Goal: Information Seeking & Learning: Learn about a topic

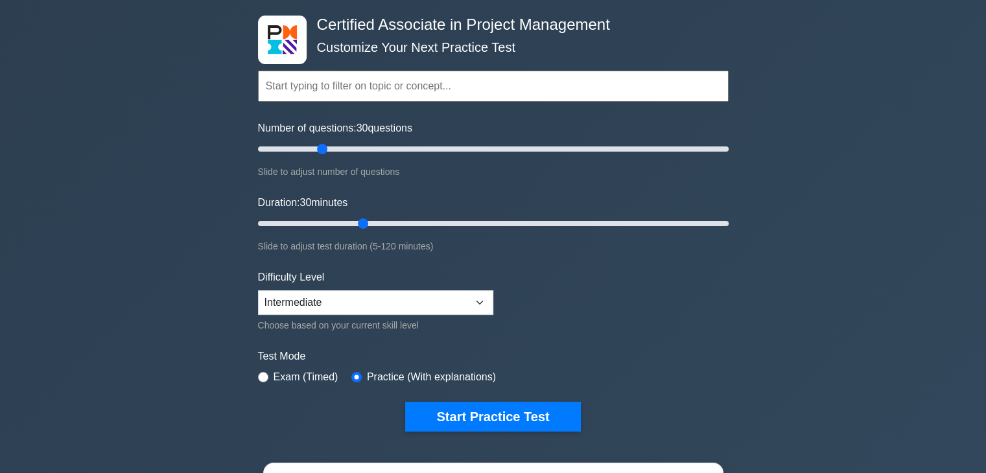
scroll to position [56, 0]
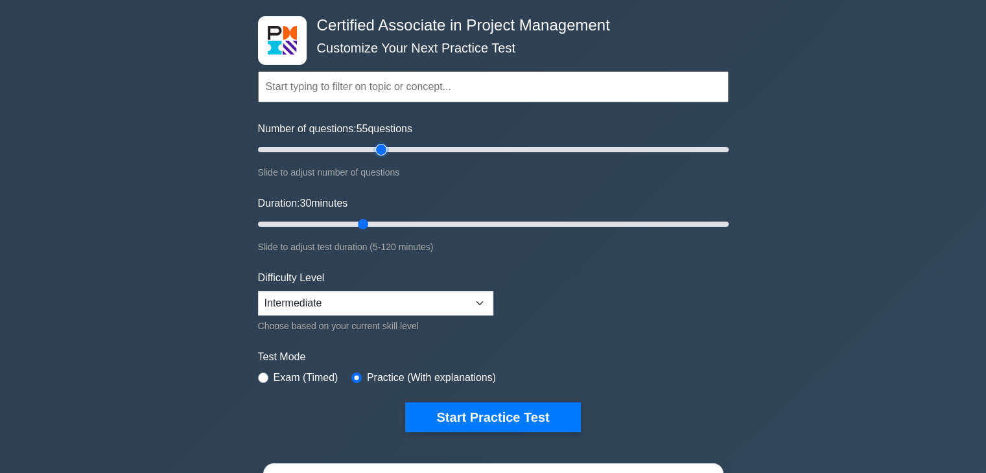
click at [378, 148] on input "Number of questions: 55 questions" at bounding box center [493, 150] width 470 height 16
type input "110"
click at [513, 152] on input "Number of questions: 110 questions" at bounding box center [493, 150] width 470 height 16
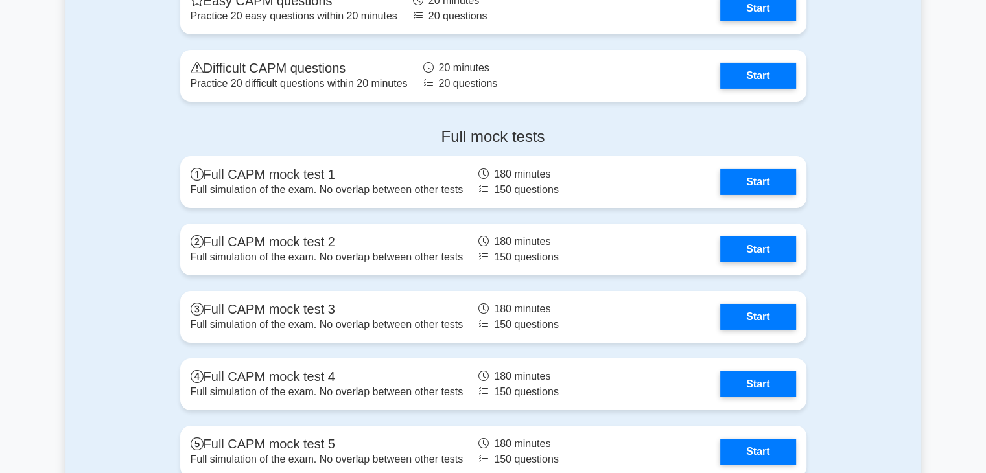
scroll to position [4474, 0]
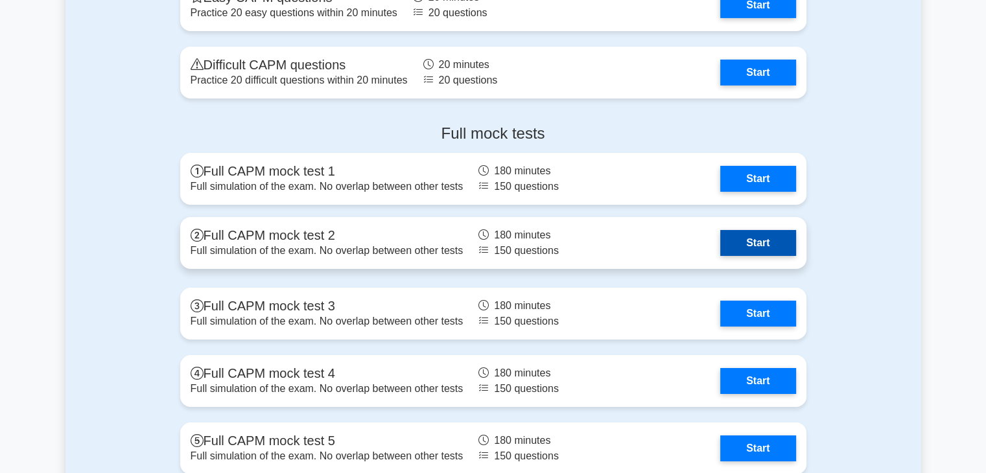
click at [750, 237] on link "Start" at bounding box center [757, 243] width 75 height 26
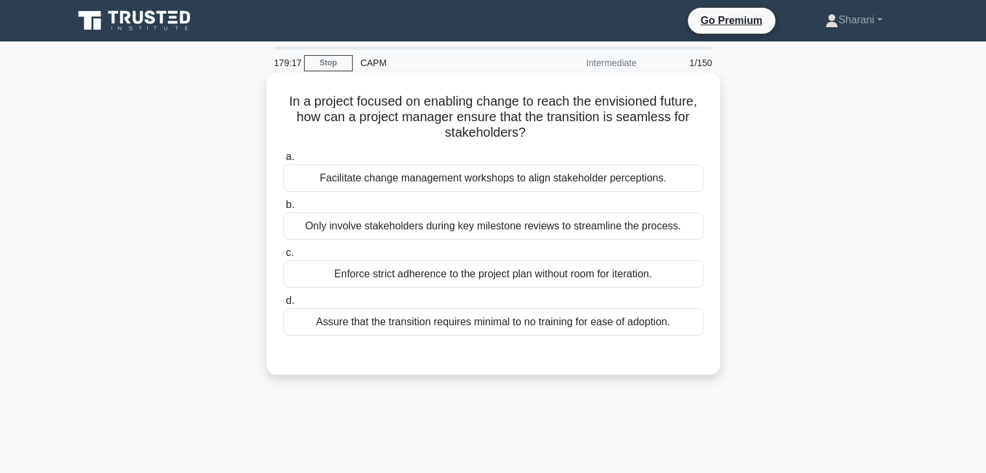
click at [562, 178] on div "Facilitate change management workshops to align stakeholder perceptions." at bounding box center [493, 178] width 420 height 27
click at [283, 161] on input "a. Facilitate change management workshops to align stakeholder perceptions." at bounding box center [283, 157] width 0 height 8
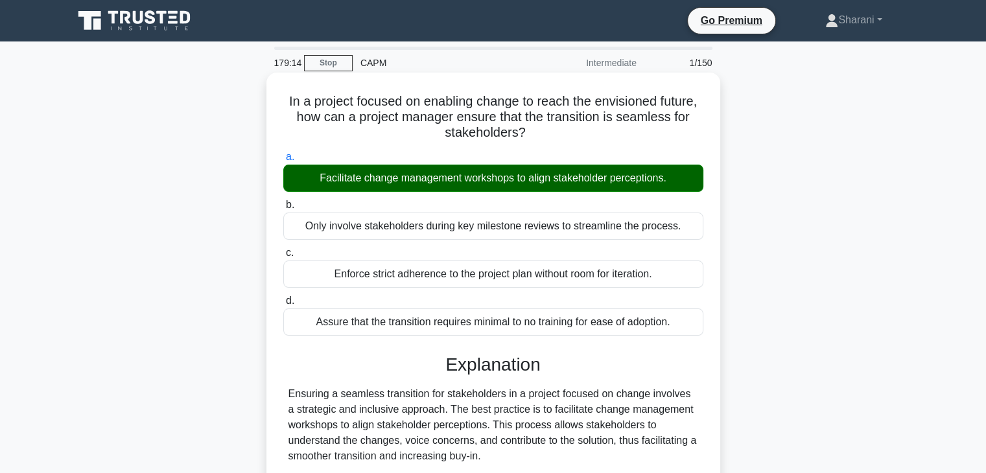
scroll to position [248, 0]
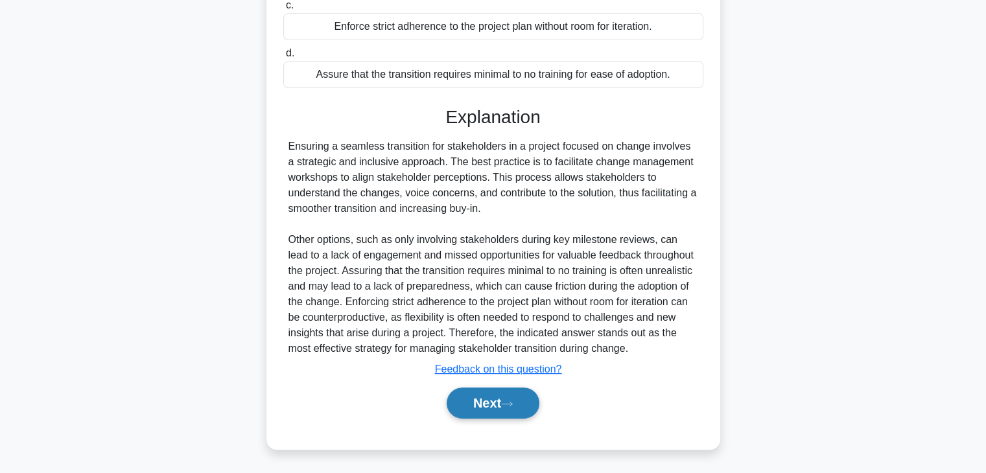
click at [507, 405] on icon at bounding box center [507, 403] width 12 height 7
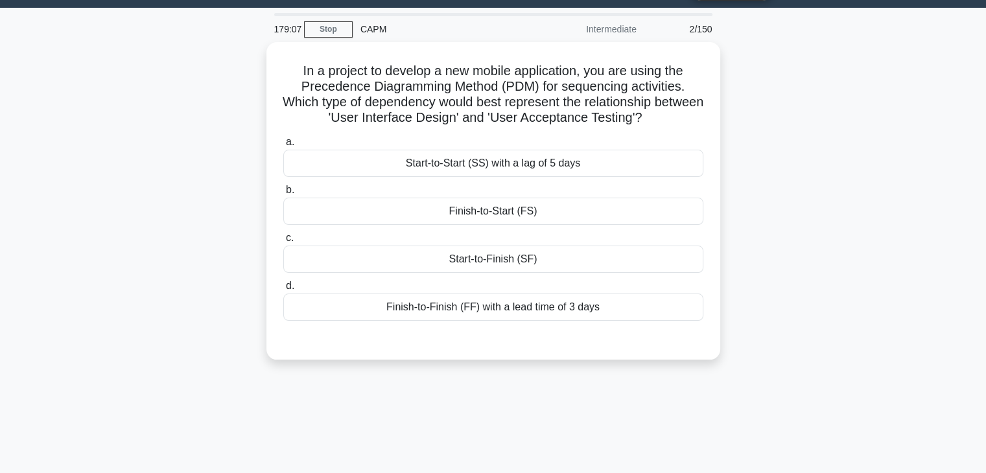
scroll to position [33, 0]
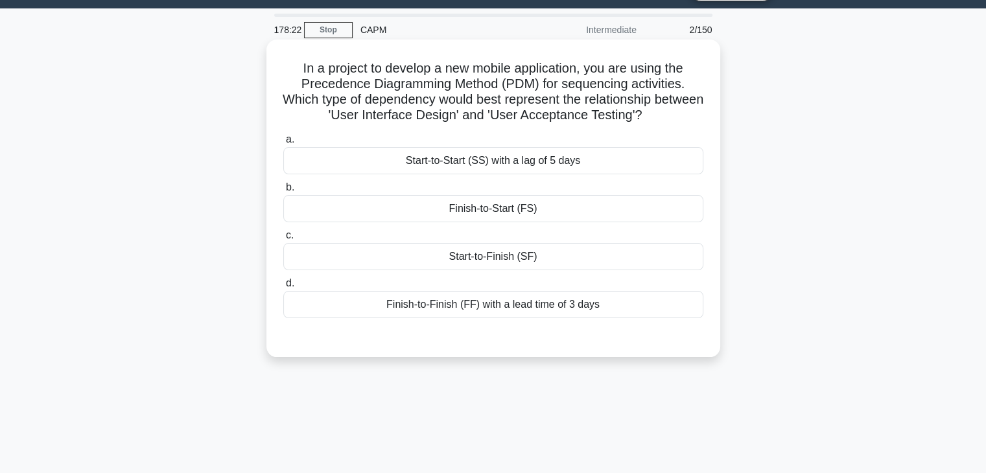
click at [537, 203] on div "Finish-to-Start (FS)" at bounding box center [493, 208] width 420 height 27
click at [283, 192] on input "b. Finish-to-Start (FS)" at bounding box center [283, 187] width 0 height 8
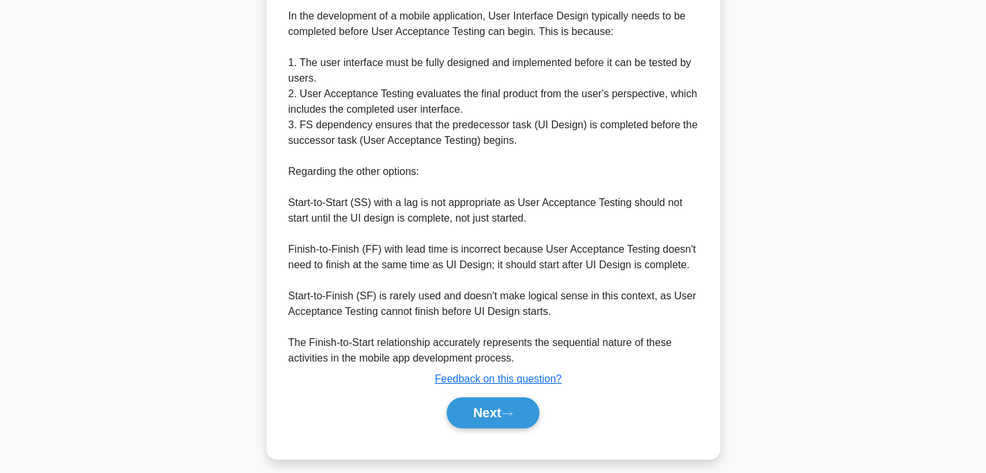
scroll to position [450, 0]
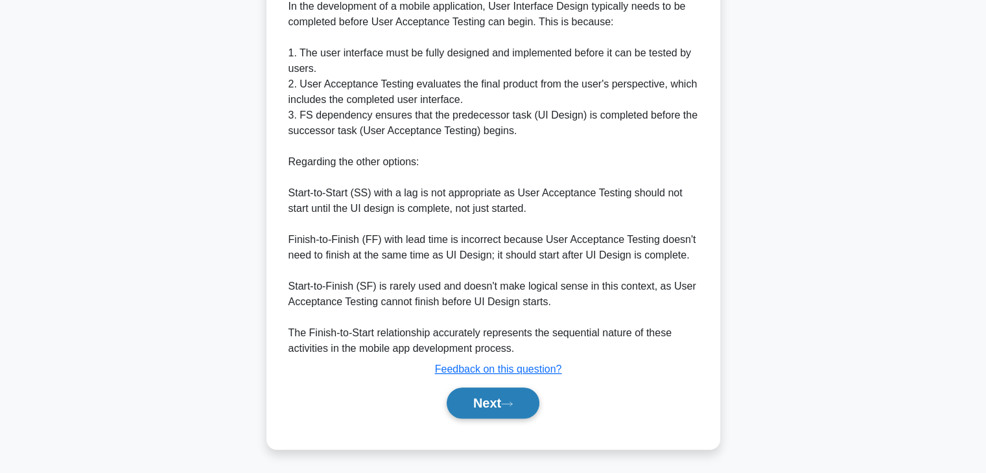
click at [533, 399] on button "Next" at bounding box center [492, 403] width 93 height 31
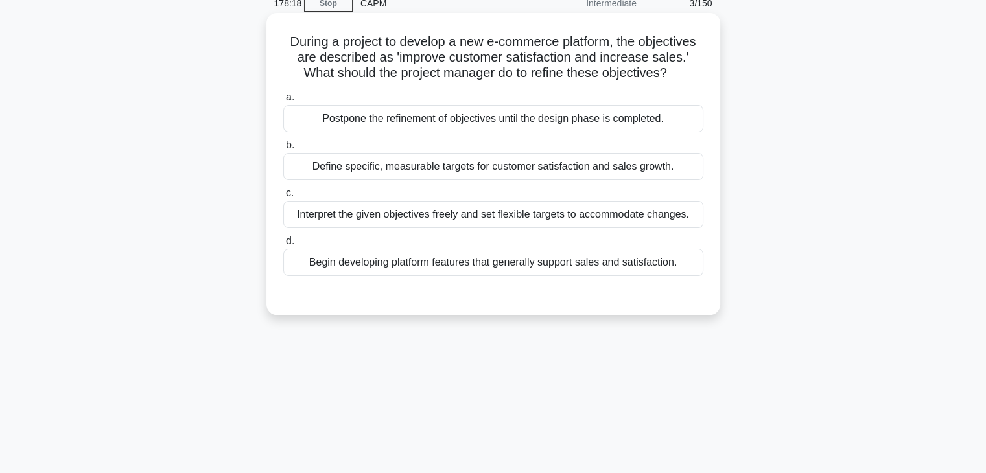
scroll to position [0, 0]
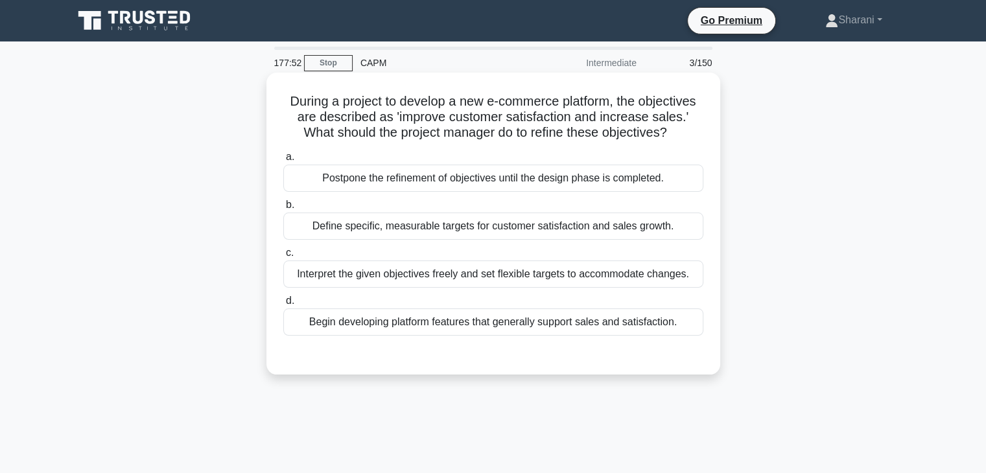
click at [645, 227] on div "Define specific, measurable targets for customer satisfaction and sales growth." at bounding box center [493, 226] width 420 height 27
click at [283, 209] on input "b. Define specific, measurable targets for customer satisfaction and sales grow…" at bounding box center [283, 205] width 0 height 8
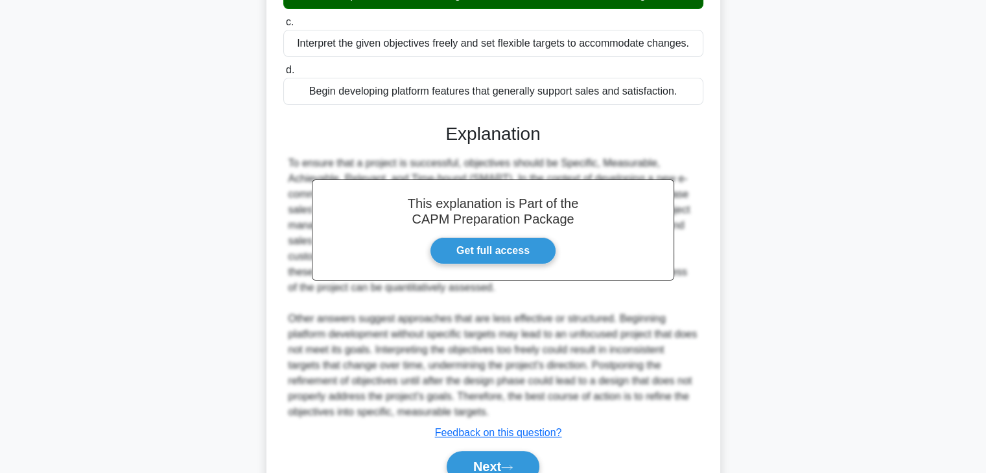
scroll to position [294, 0]
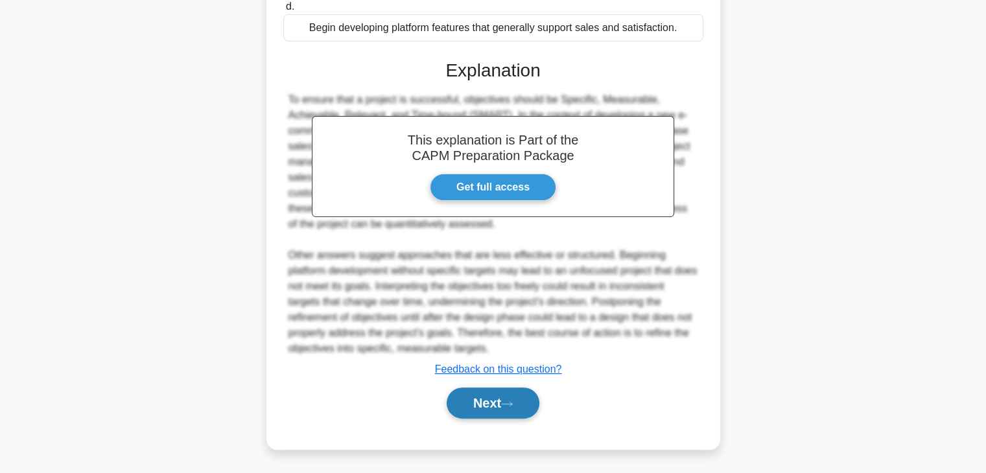
click at [505, 400] on button "Next" at bounding box center [492, 403] width 93 height 31
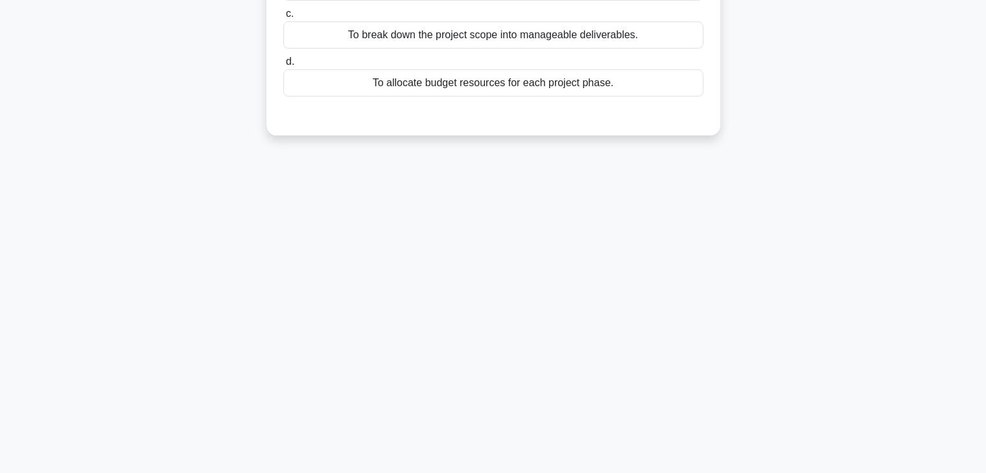
scroll to position [0, 0]
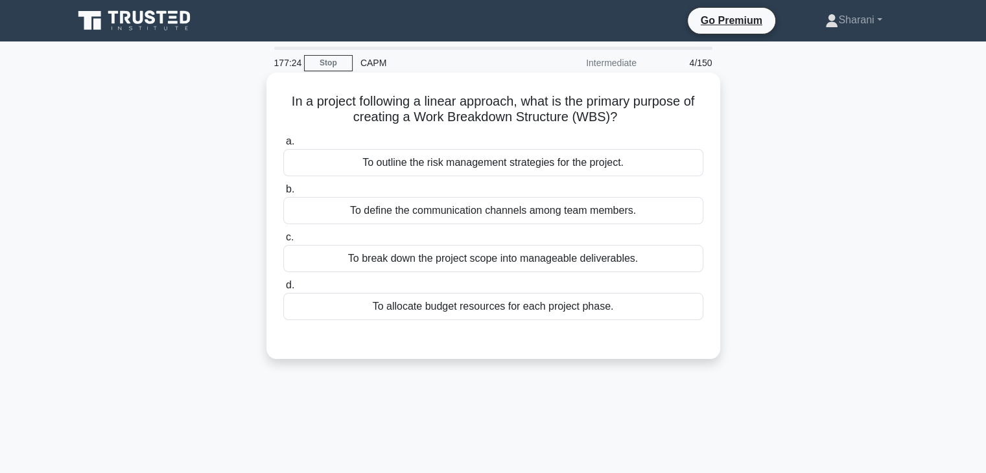
click at [412, 261] on div "To break down the project scope into manageable deliverables." at bounding box center [493, 258] width 420 height 27
click at [283, 242] on input "c. To break down the project scope into manageable deliverables." at bounding box center [283, 237] width 0 height 8
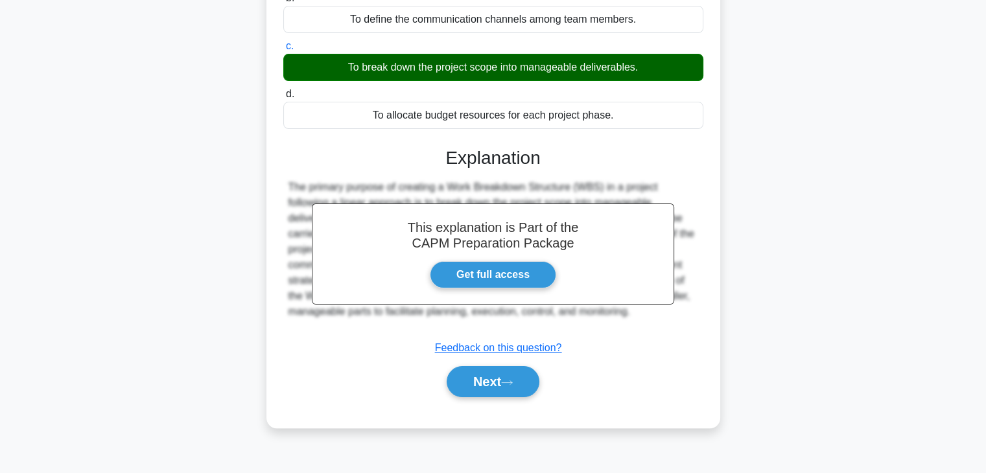
scroll to position [227, 0]
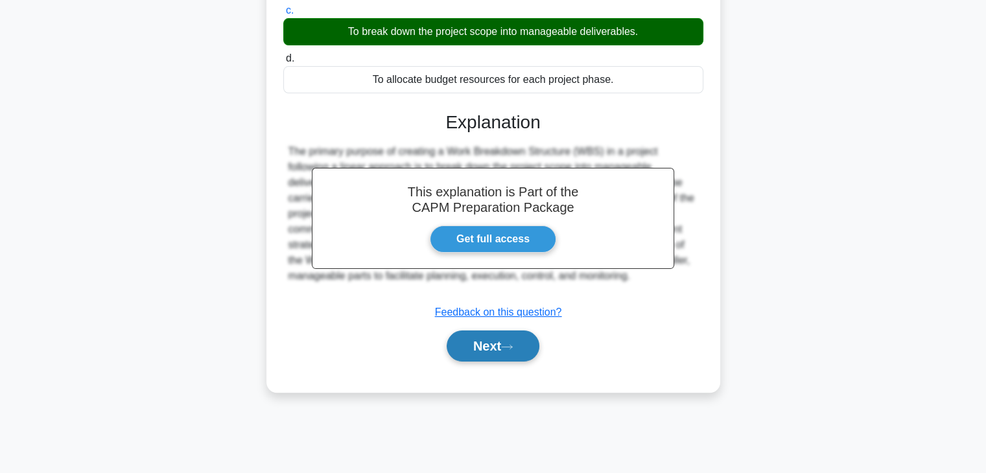
click at [493, 343] on button "Next" at bounding box center [492, 345] width 93 height 31
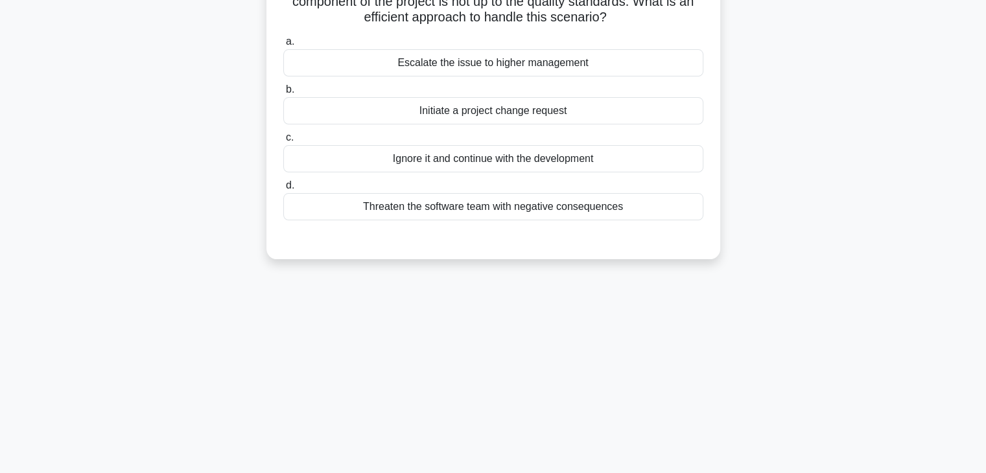
scroll to position [0, 0]
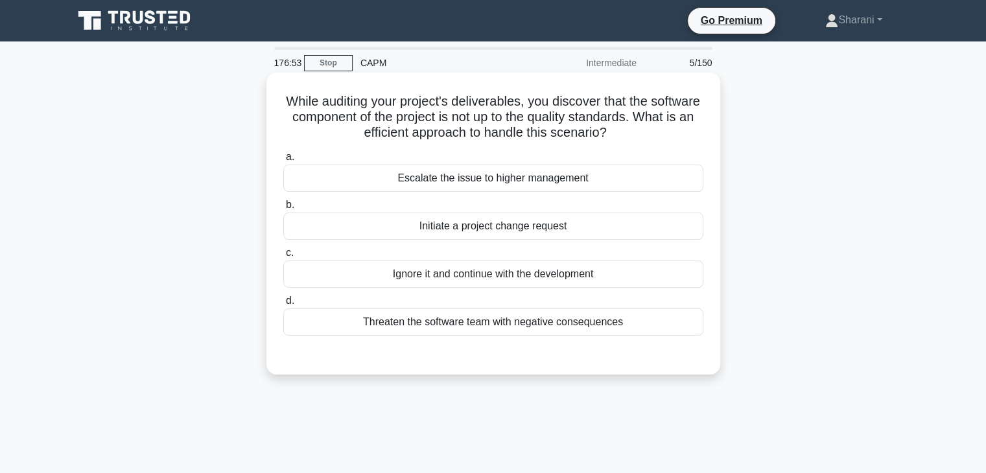
click at [474, 182] on div "Escalate the issue to higher management" at bounding box center [493, 178] width 420 height 27
click at [283, 161] on input "a. Escalate the issue to higher management" at bounding box center [283, 157] width 0 height 8
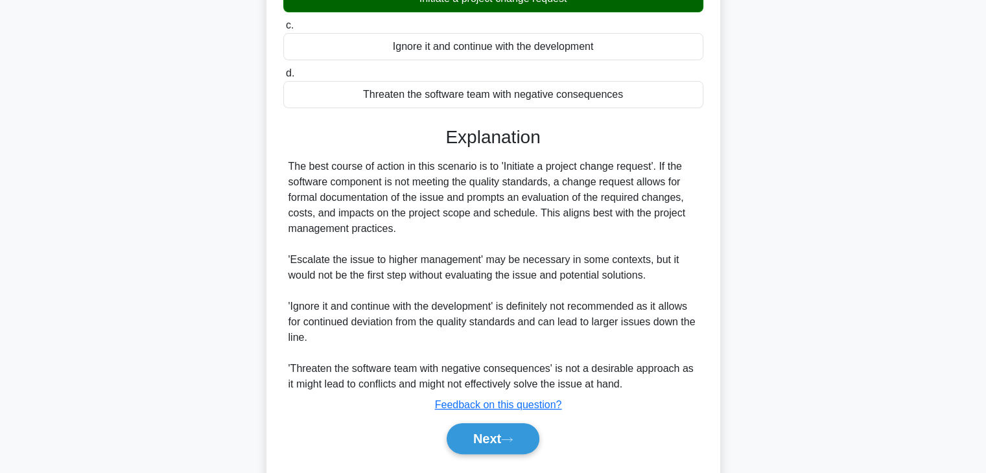
scroll to position [264, 0]
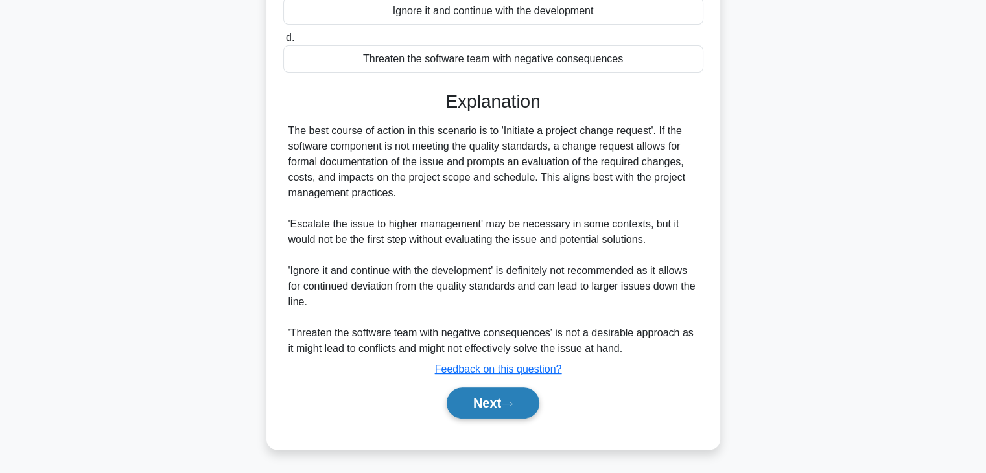
click at [533, 397] on button "Next" at bounding box center [492, 403] width 93 height 31
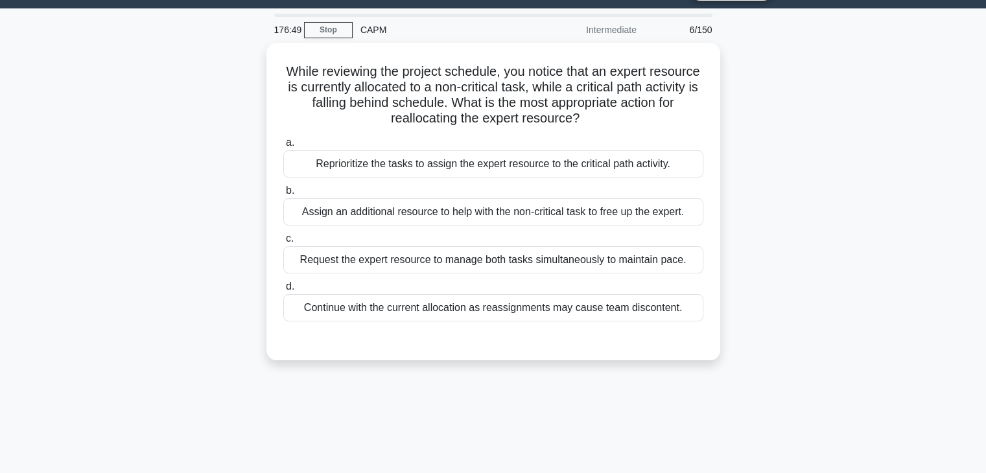
scroll to position [0, 0]
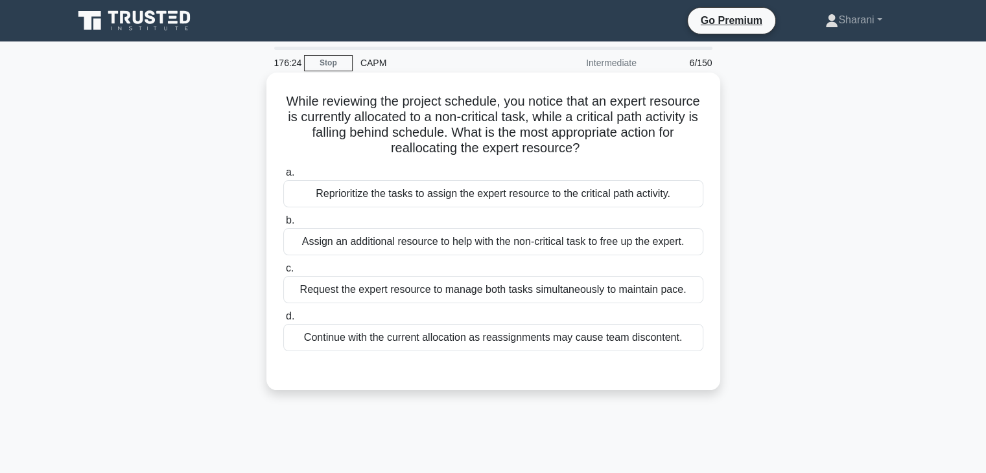
click at [428, 197] on div "Reprioritize the tasks to assign the expert resource to the critical path activ…" at bounding box center [493, 193] width 420 height 27
click at [283, 177] on input "a. Reprioritize the tasks to assign the expert resource to the critical path ac…" at bounding box center [283, 172] width 0 height 8
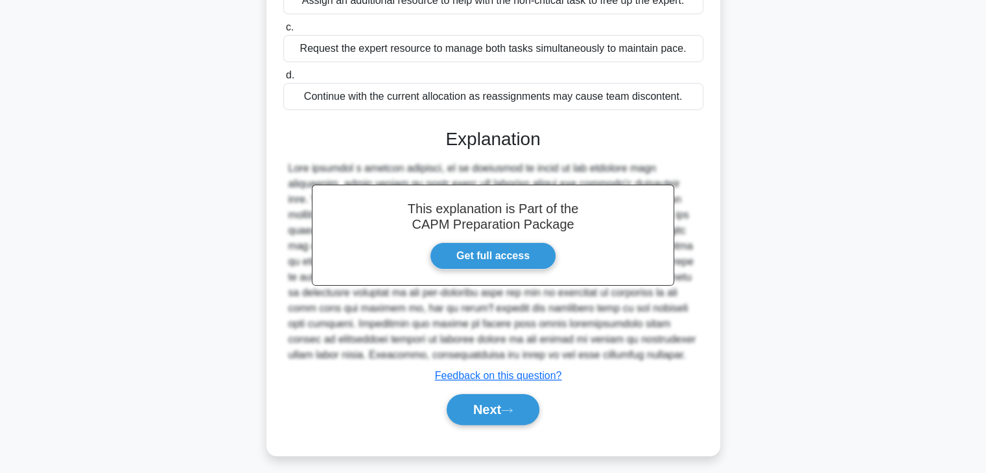
scroll to position [248, 0]
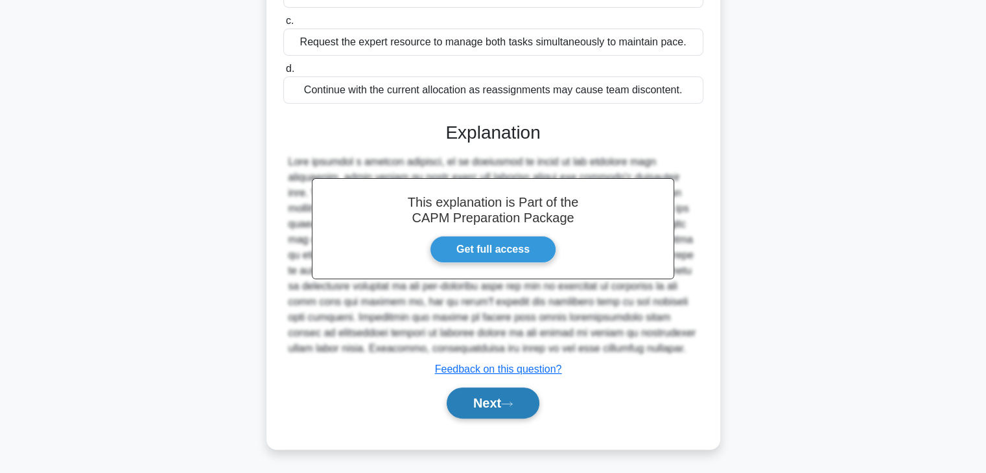
click at [518, 397] on button "Next" at bounding box center [492, 403] width 93 height 31
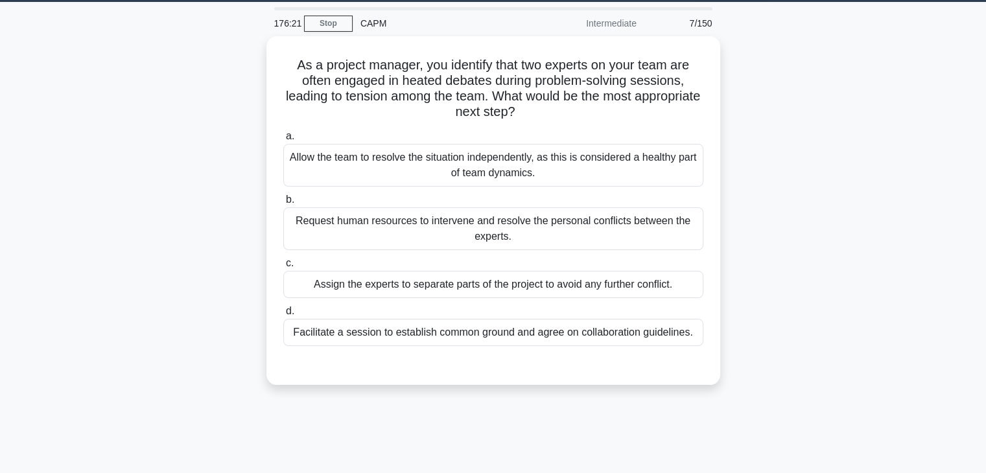
scroll to position [33, 0]
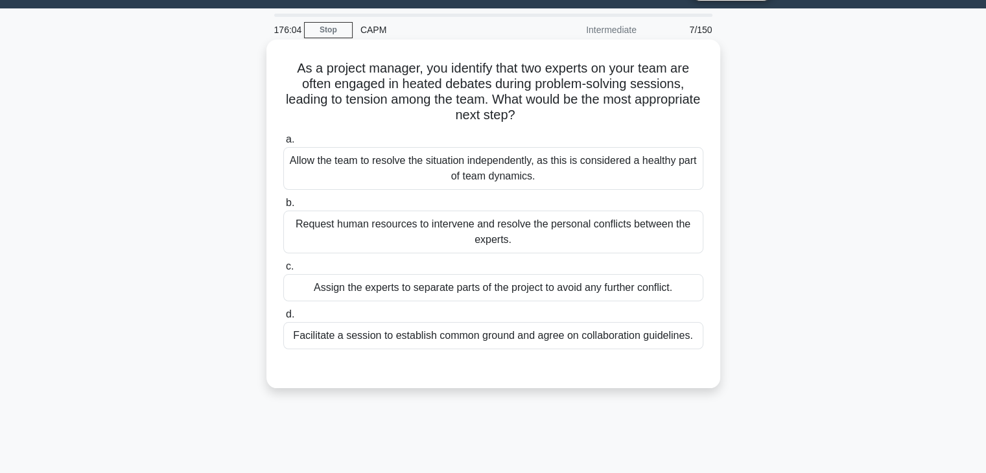
click at [481, 336] on div "Facilitate a session to establish common ground and agree on collaboration guid…" at bounding box center [493, 335] width 420 height 27
click at [283, 319] on input "d. Facilitate a session to establish common ground and agree on collaboration g…" at bounding box center [283, 314] width 0 height 8
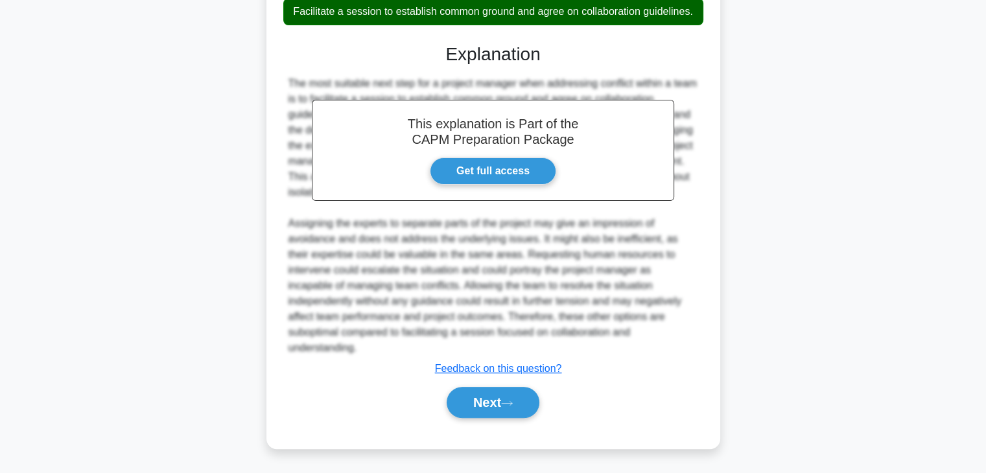
scroll to position [372, 0]
click at [496, 410] on button "Next" at bounding box center [492, 402] width 93 height 31
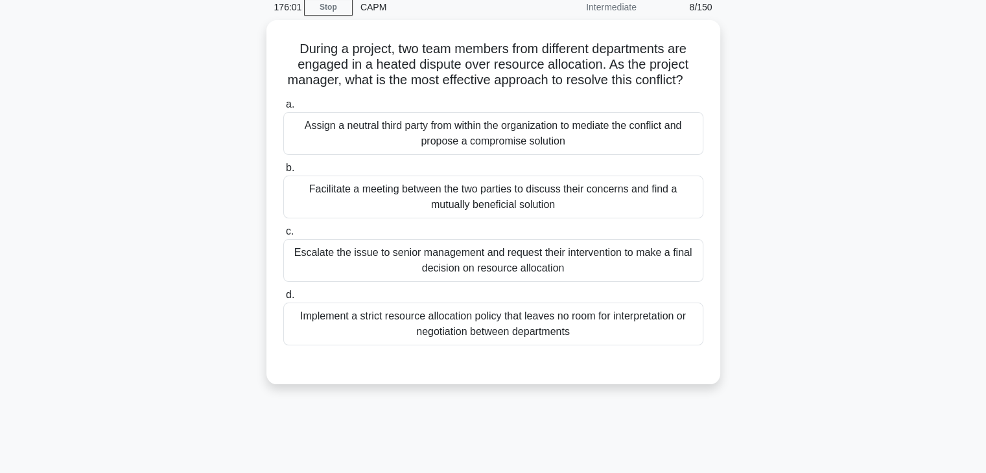
scroll to position [0, 0]
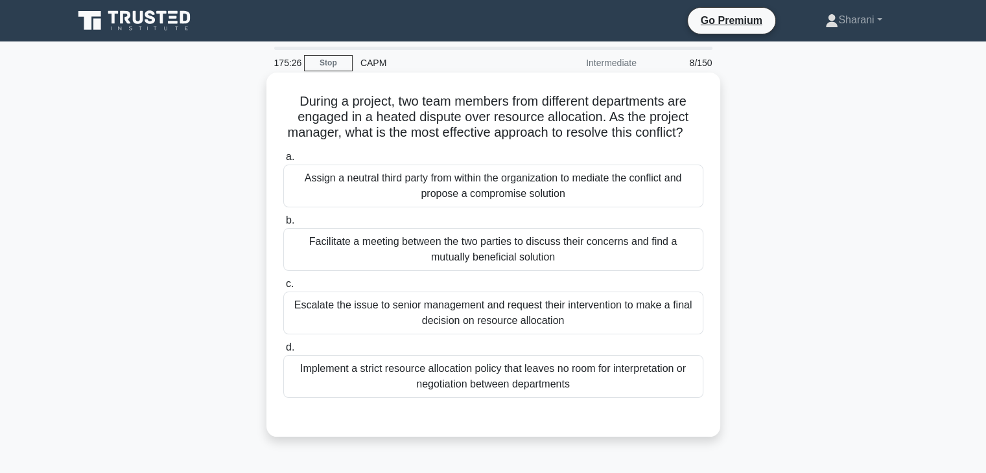
click at [354, 264] on div "Facilitate a meeting between the two parties to discuss their concerns and find…" at bounding box center [493, 249] width 420 height 43
click at [283, 225] on input "b. Facilitate a meeting between the two parties to discuss their concerns and f…" at bounding box center [283, 220] width 0 height 8
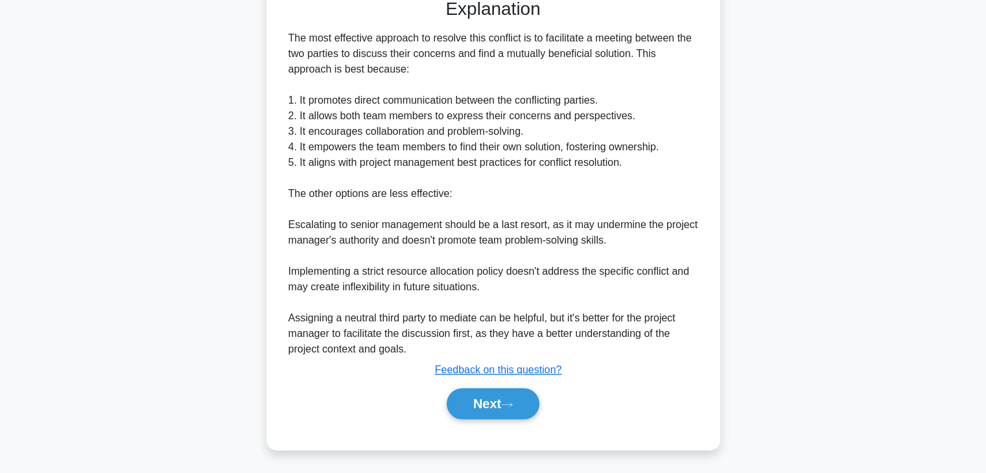
scroll to position [434, 0]
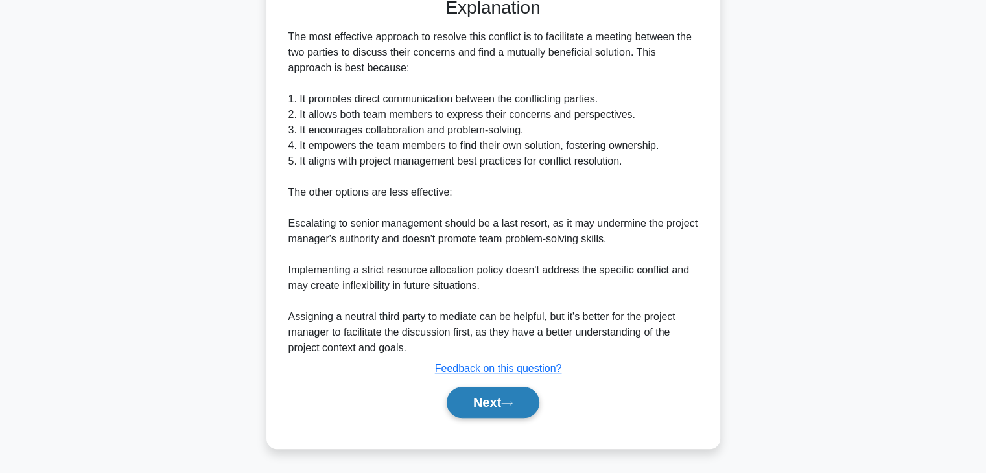
click at [504, 396] on button "Next" at bounding box center [492, 402] width 93 height 31
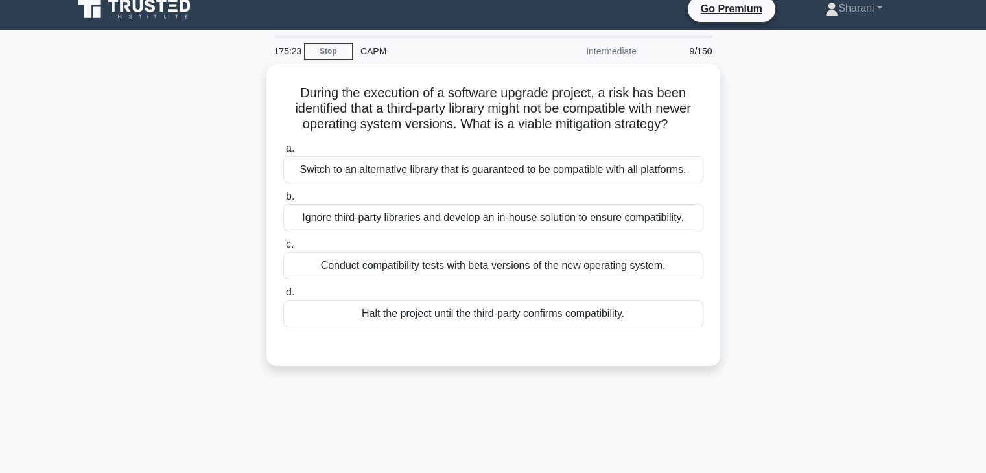
scroll to position [0, 0]
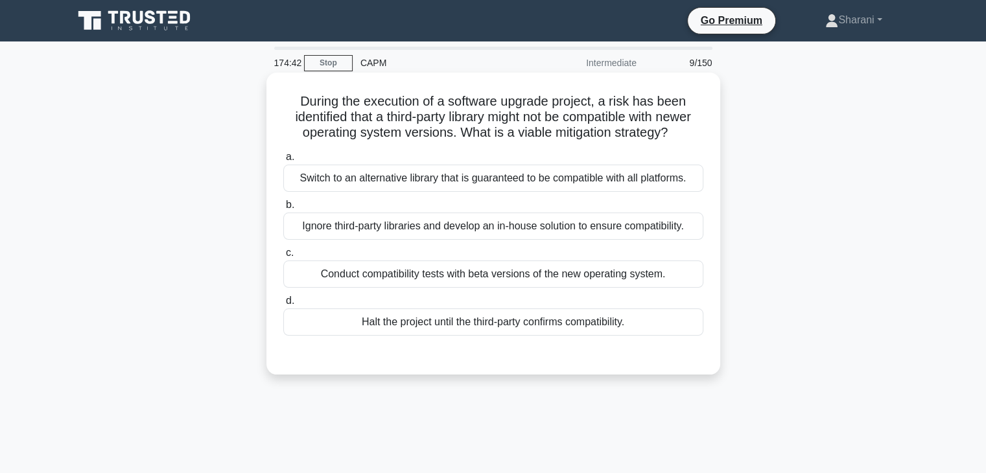
click at [419, 179] on div "Switch to an alternative library that is guaranteed to be compatible with all p…" at bounding box center [493, 178] width 420 height 27
click at [283, 161] on input "a. Switch to an alternative library that is guaranteed to be compatible with al…" at bounding box center [283, 157] width 0 height 8
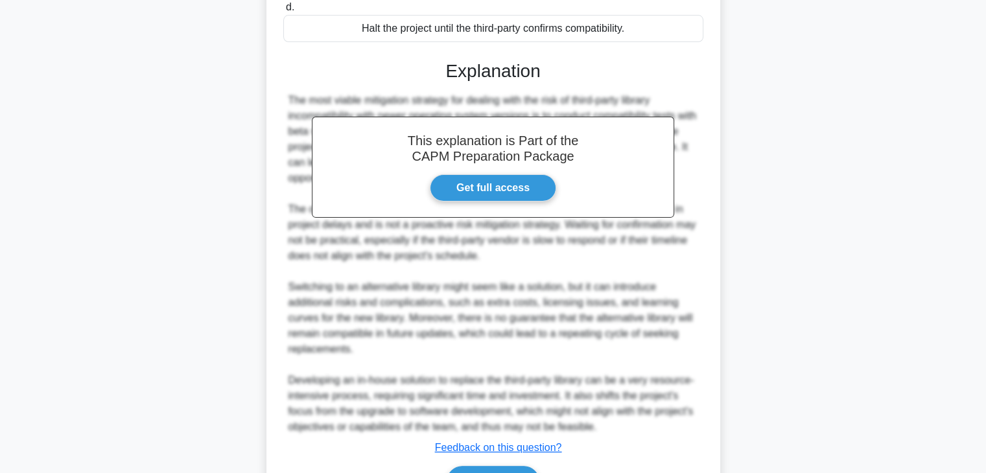
scroll to position [373, 0]
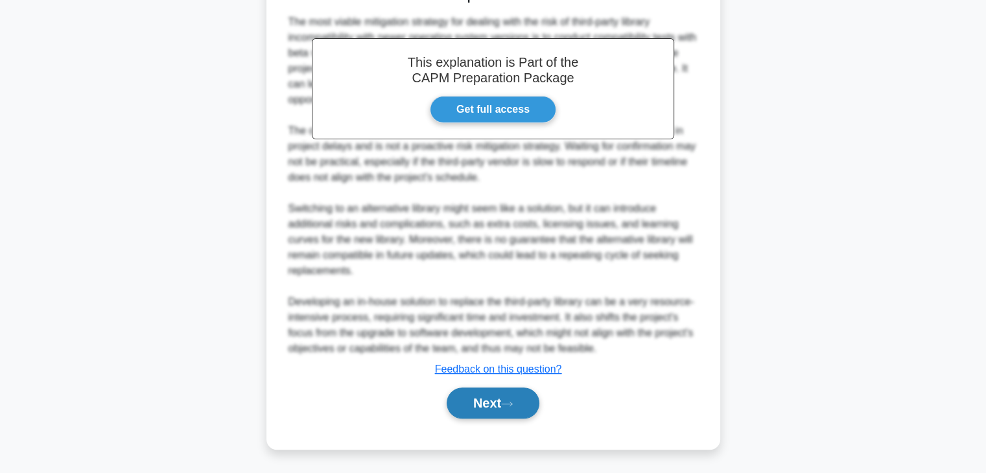
click at [467, 400] on button "Next" at bounding box center [492, 403] width 93 height 31
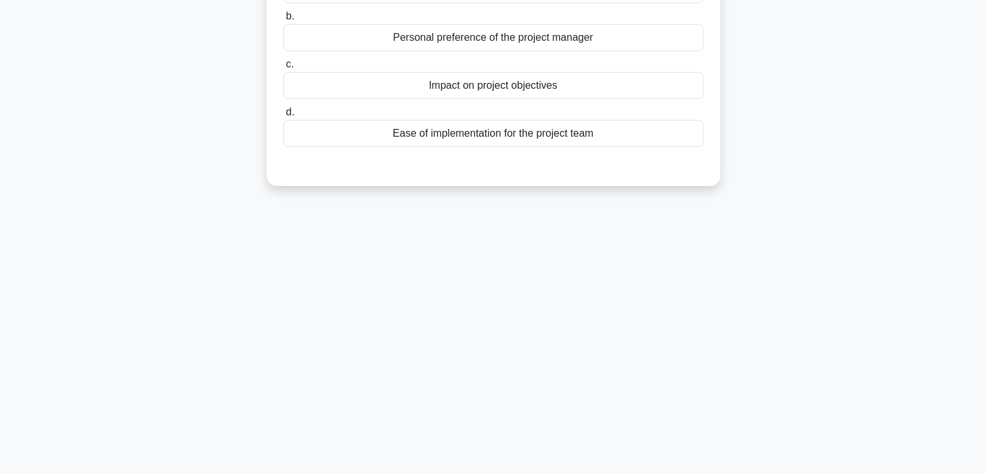
scroll to position [72, 0]
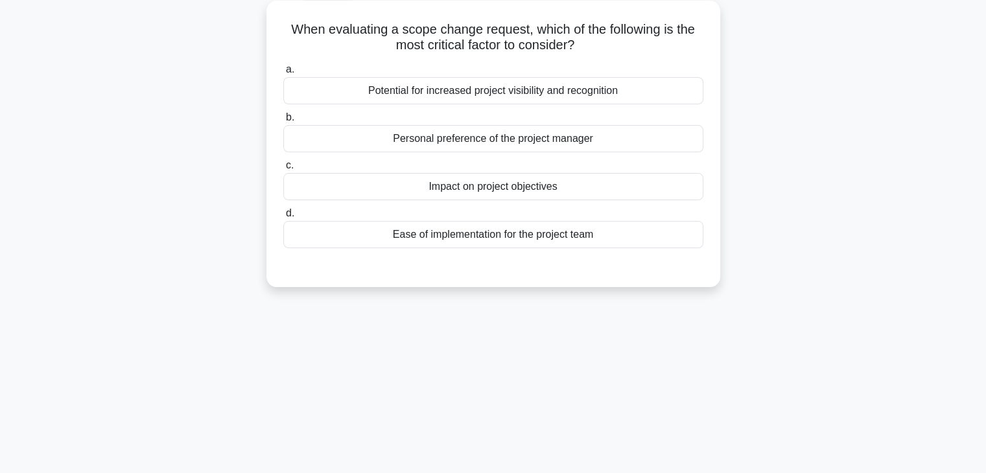
click at [477, 198] on div "Impact on project objectives" at bounding box center [493, 186] width 420 height 27
click at [283, 170] on input "c. Impact on project objectives" at bounding box center [283, 165] width 0 height 8
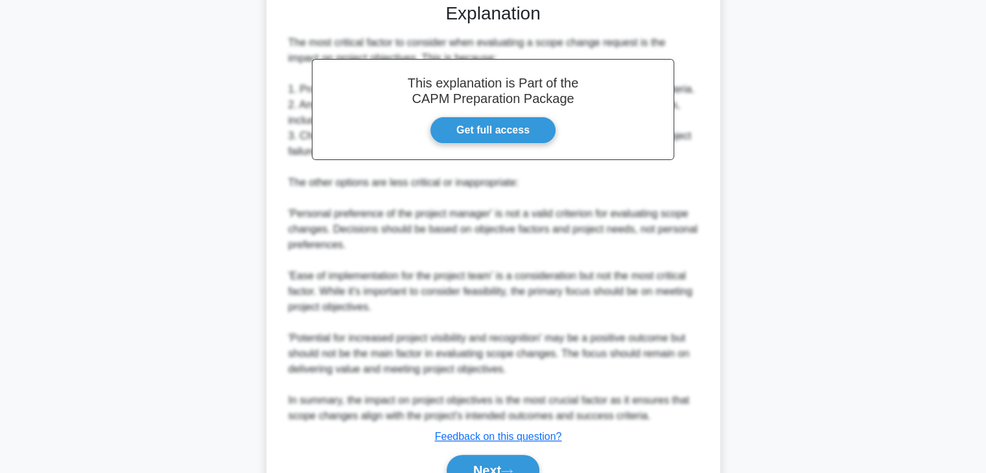
scroll to position [396, 0]
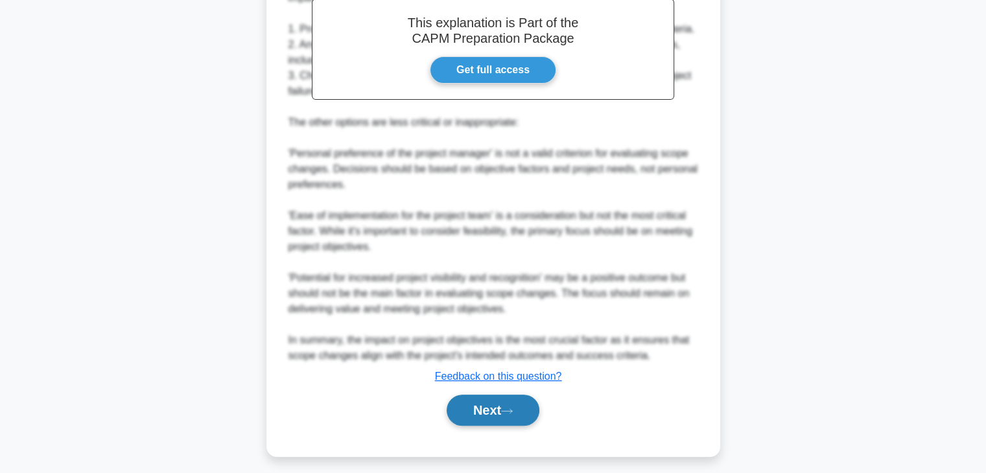
click at [485, 405] on button "Next" at bounding box center [492, 410] width 93 height 31
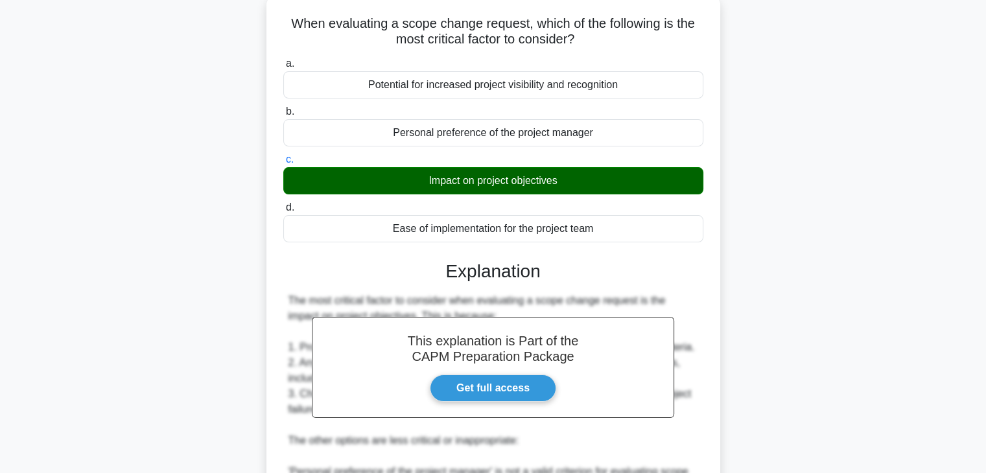
scroll to position [72, 0]
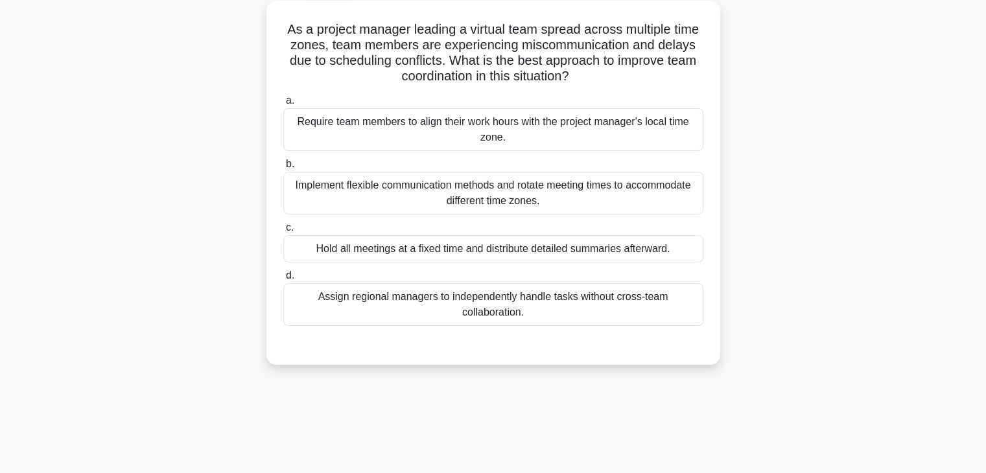
drag, startPoint x: 805, startPoint y: 369, endPoint x: 410, endPoint y: 252, distance: 412.9
click at [410, 252] on div "Hold all meetings at a fixed time and distribute detailed summaries afterward." at bounding box center [493, 248] width 420 height 27
click at [283, 232] on input "c. Hold all meetings at a fixed time and distribute detailed summaries afterwar…" at bounding box center [283, 228] width 0 height 8
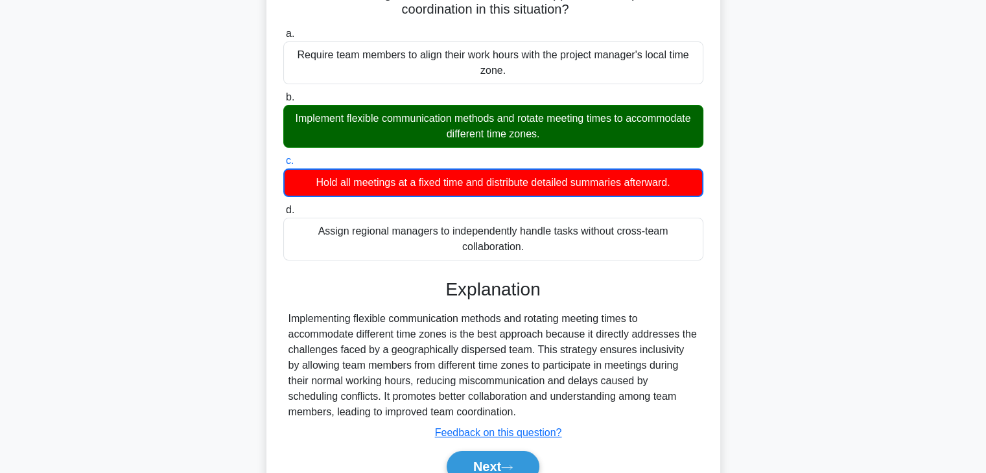
scroll to position [227, 0]
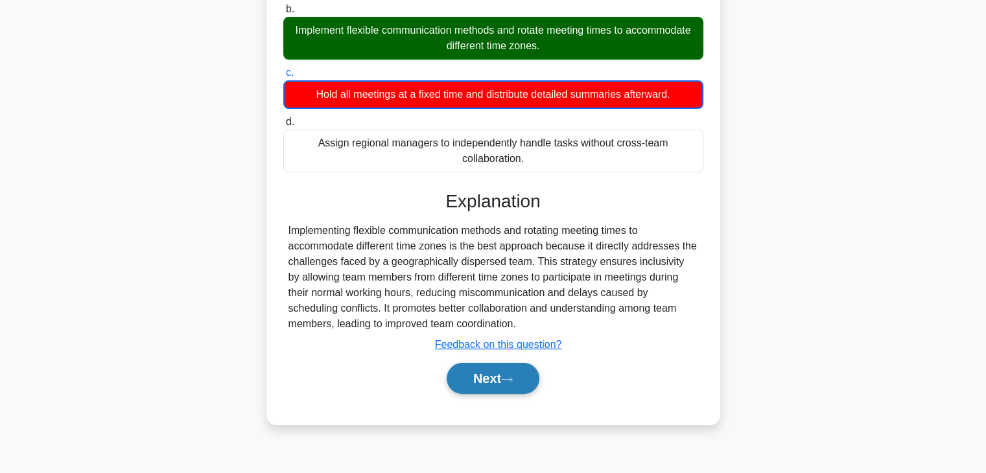
click at [503, 380] on button "Next" at bounding box center [492, 378] width 93 height 31
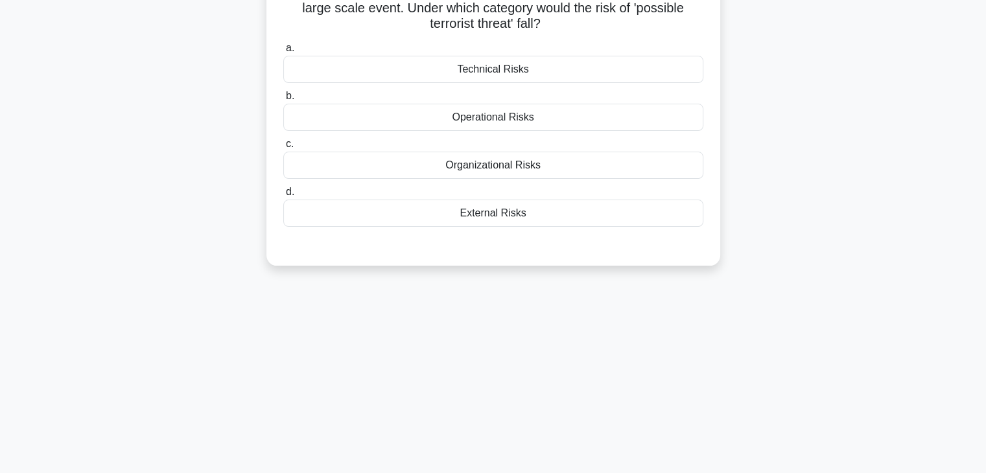
scroll to position [0, 0]
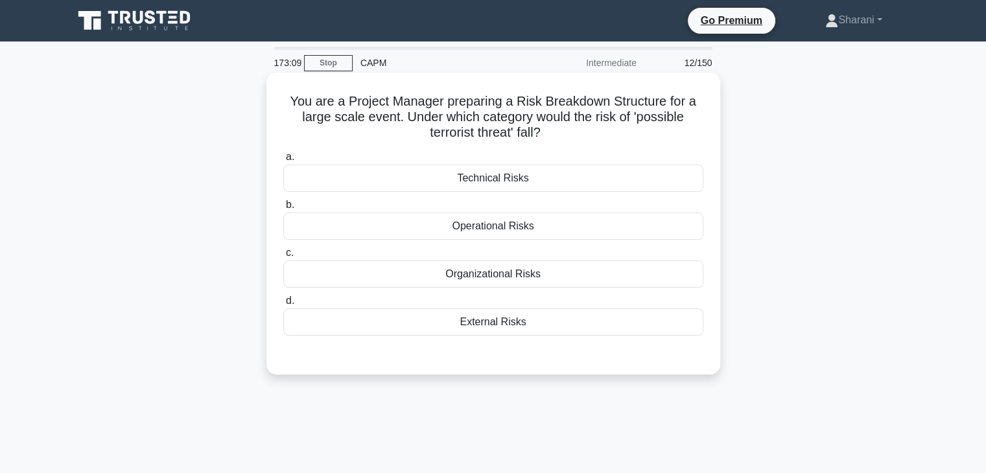
click at [498, 325] on div "External Risks" at bounding box center [493, 321] width 420 height 27
click at [283, 305] on input "d. External Risks" at bounding box center [283, 301] width 0 height 8
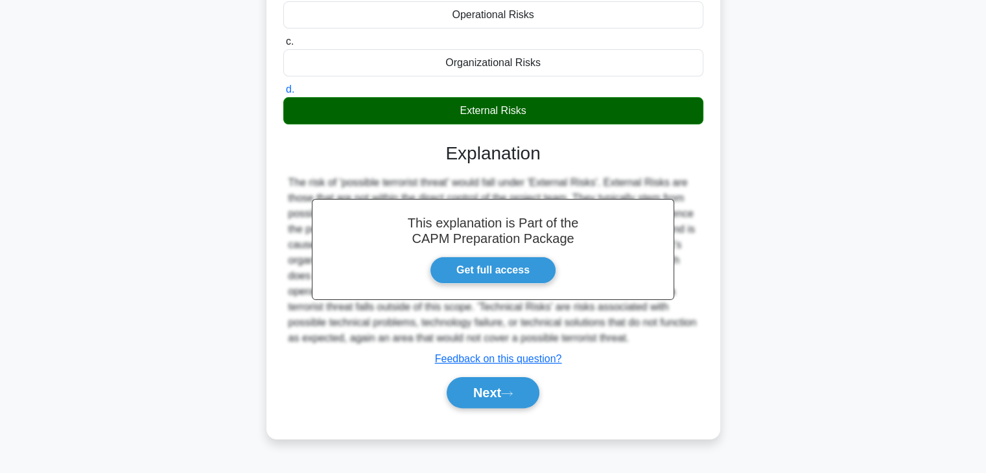
scroll to position [227, 0]
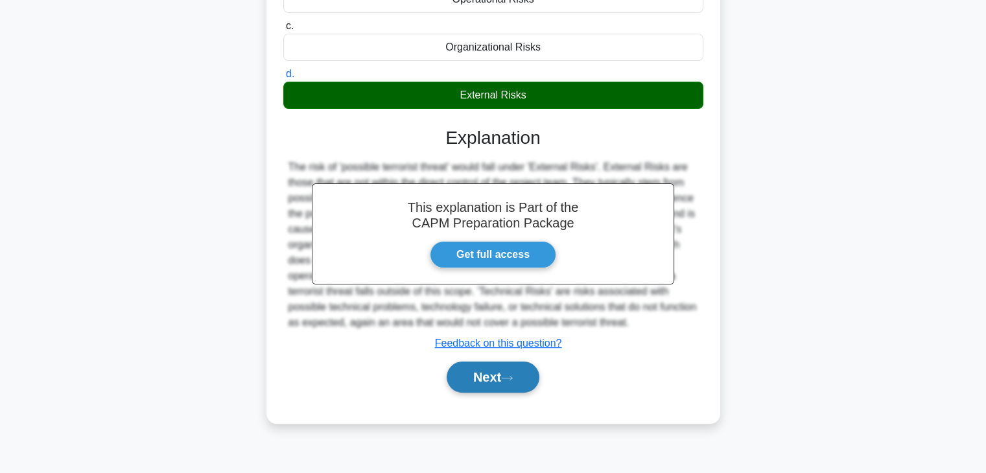
click at [529, 376] on button "Next" at bounding box center [492, 377] width 93 height 31
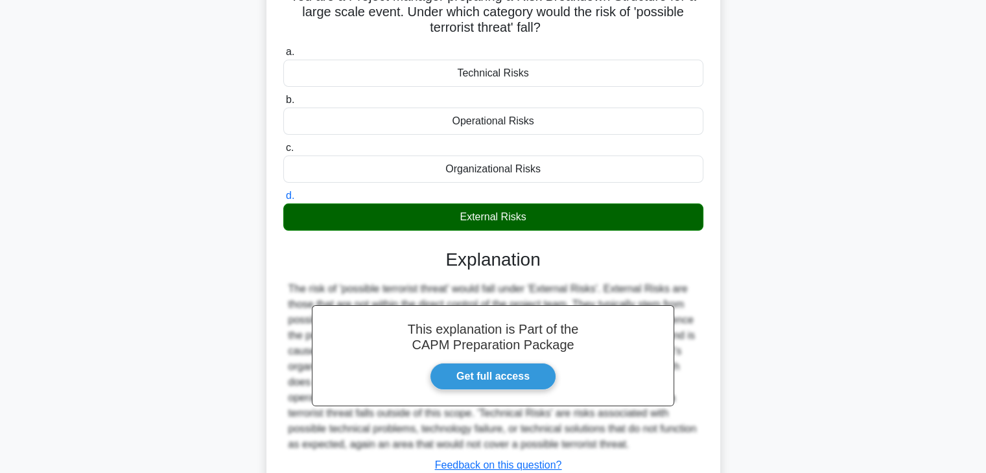
scroll to position [0, 0]
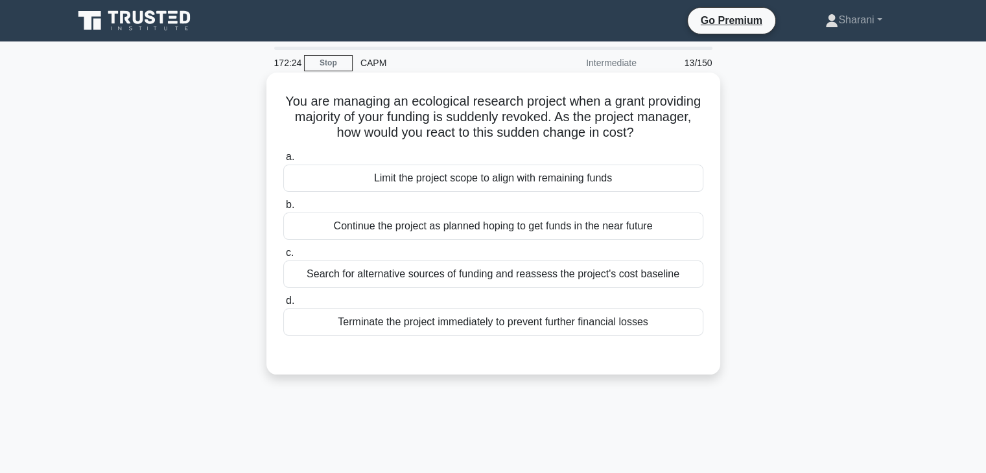
click at [438, 273] on div "Search for alternative sources of funding and reassess the project's cost basel…" at bounding box center [493, 274] width 420 height 27
click at [283, 257] on input "c. Search for alternative sources of funding and reassess the project's cost ba…" at bounding box center [283, 253] width 0 height 8
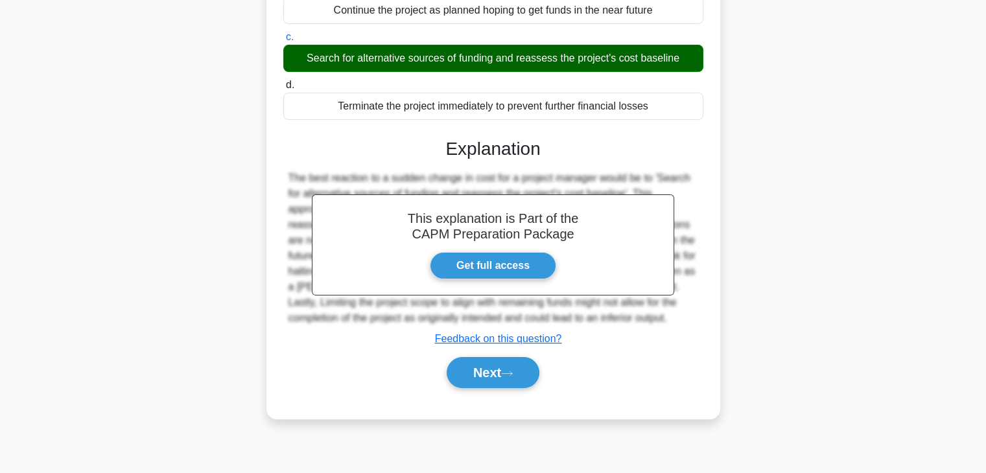
scroll to position [227, 0]
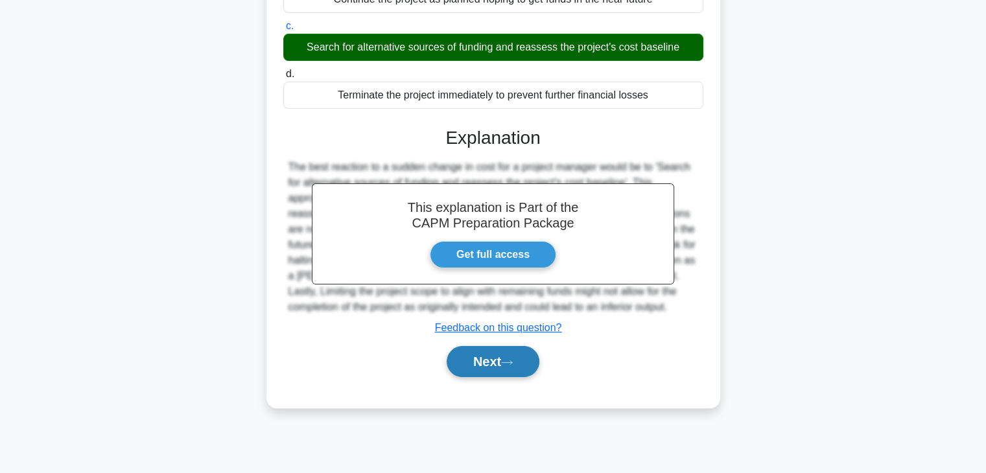
click at [507, 362] on icon at bounding box center [507, 362] width 12 height 7
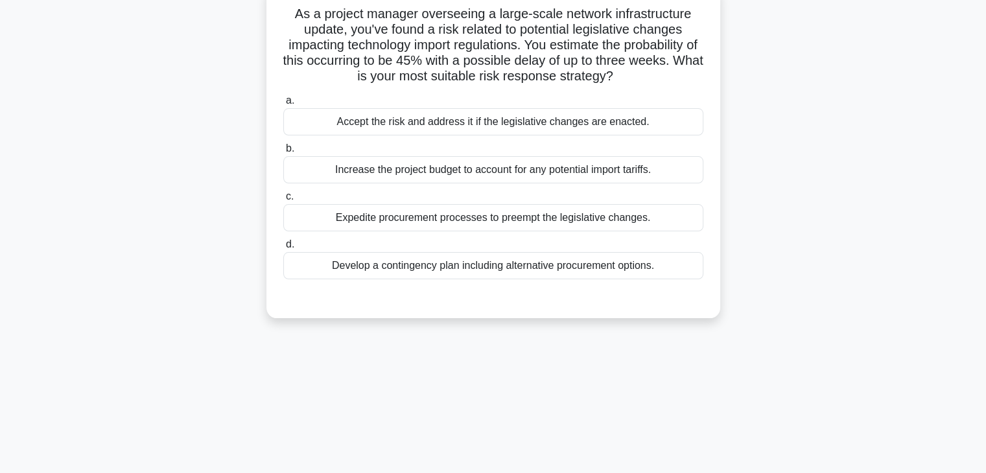
scroll to position [0, 0]
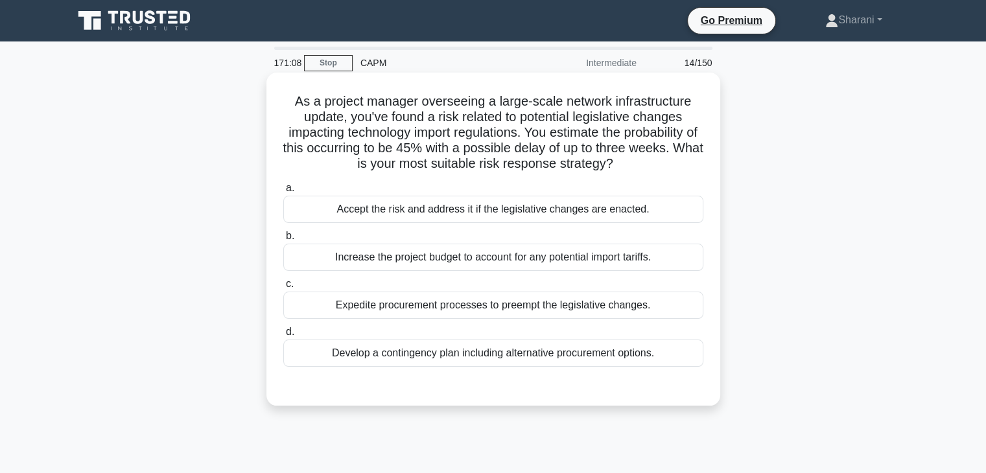
click at [572, 361] on div "Develop a contingency plan including alternative procurement options." at bounding box center [493, 353] width 420 height 27
click at [283, 336] on input "d. Develop a contingency plan including alternative procurement options." at bounding box center [283, 332] width 0 height 8
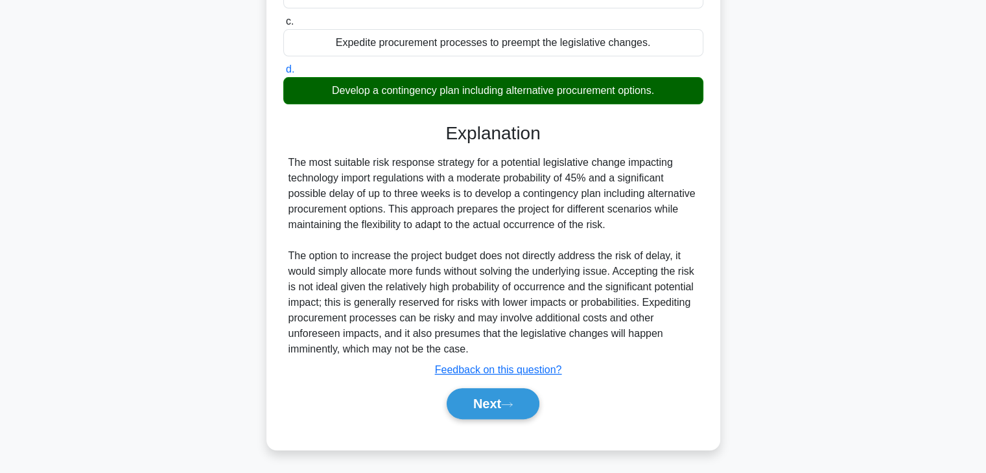
scroll to position [263, 0]
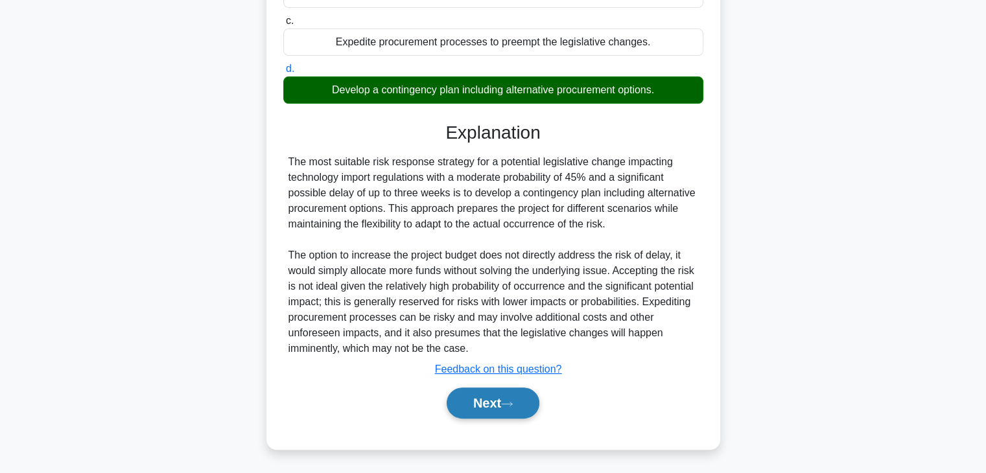
click at [505, 399] on button "Next" at bounding box center [492, 403] width 93 height 31
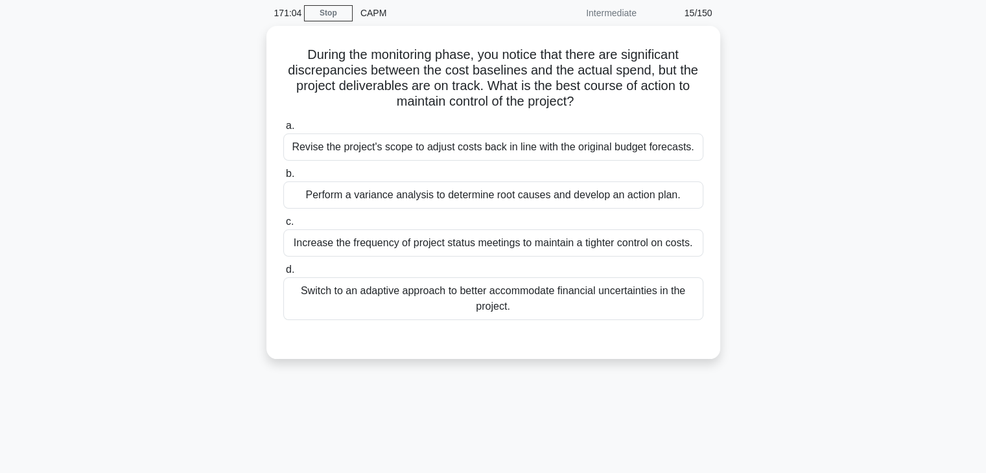
scroll to position [0, 0]
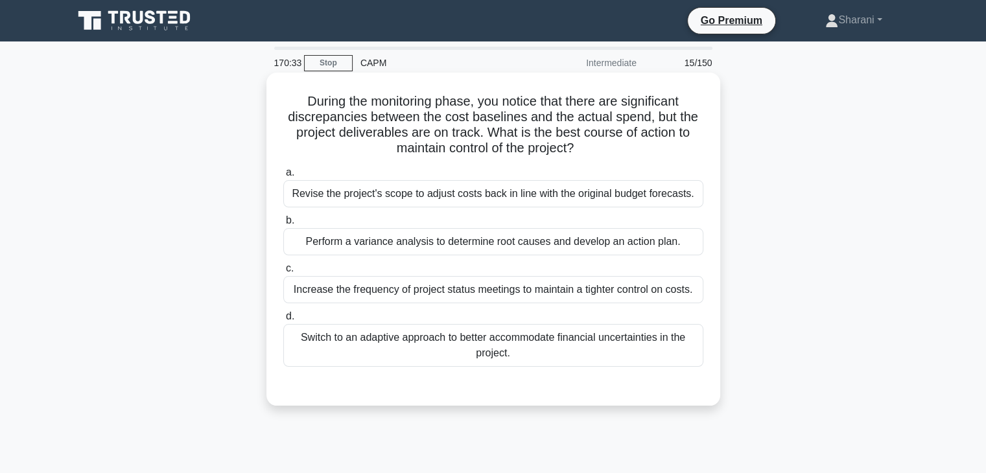
drag, startPoint x: 461, startPoint y: 248, endPoint x: 478, endPoint y: 254, distance: 18.1
click at [462, 248] on div "Perform a variance analysis to determine root causes and develop an action plan." at bounding box center [493, 241] width 420 height 27
click at [283, 225] on input "b. Perform a variance analysis to determine root causes and develop an action p…" at bounding box center [283, 220] width 0 height 8
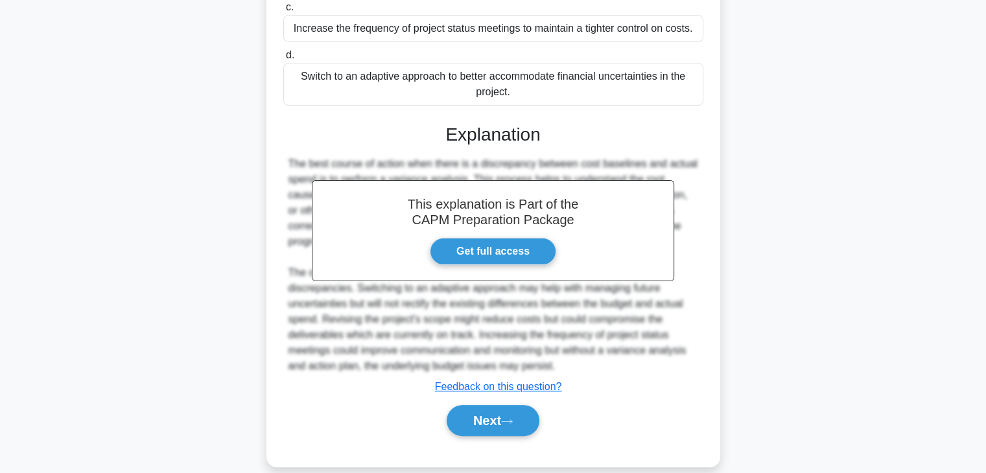
scroll to position [279, 0]
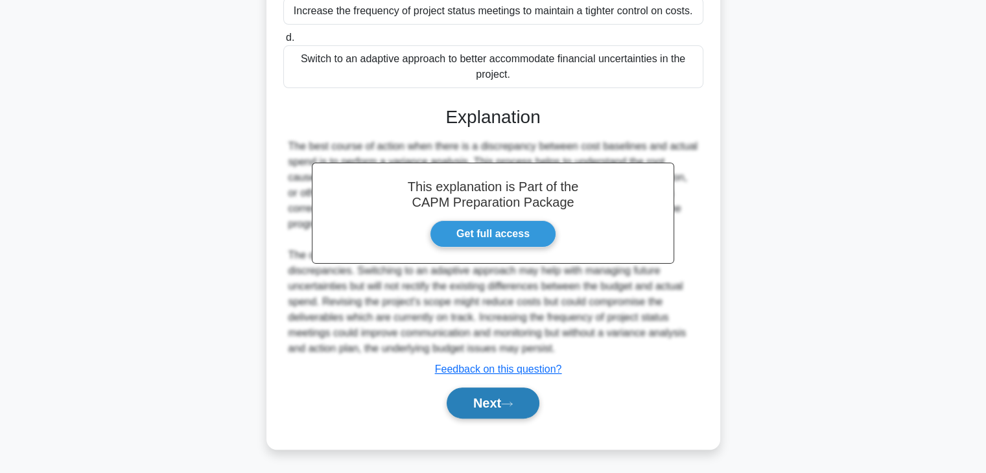
click at [498, 408] on button "Next" at bounding box center [492, 403] width 93 height 31
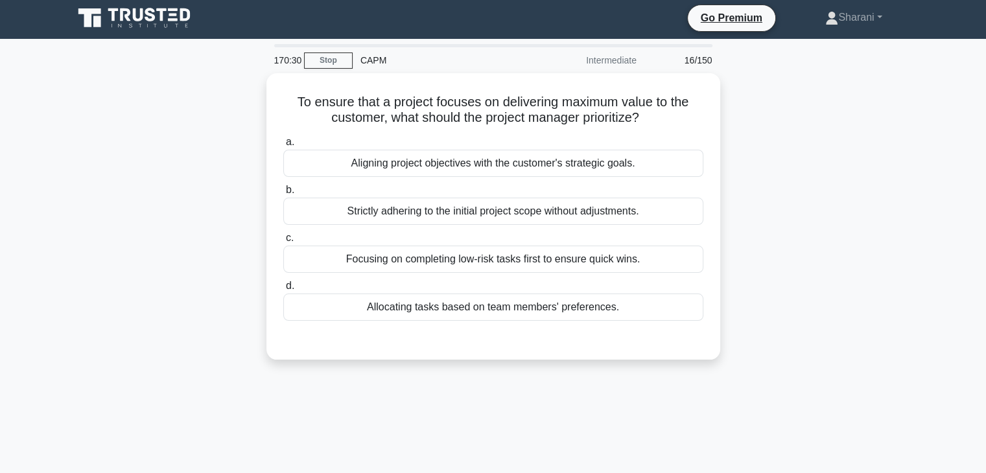
scroll to position [0, 0]
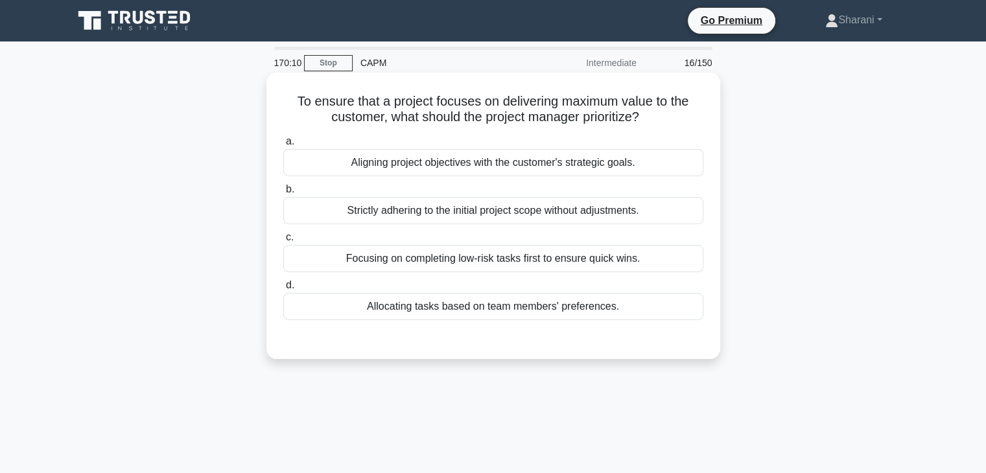
click at [615, 161] on div "Aligning project objectives with the customer's strategic goals." at bounding box center [493, 162] width 420 height 27
click at [283, 146] on input "a. Aligning project objectives with the customer's strategic goals." at bounding box center [283, 141] width 0 height 8
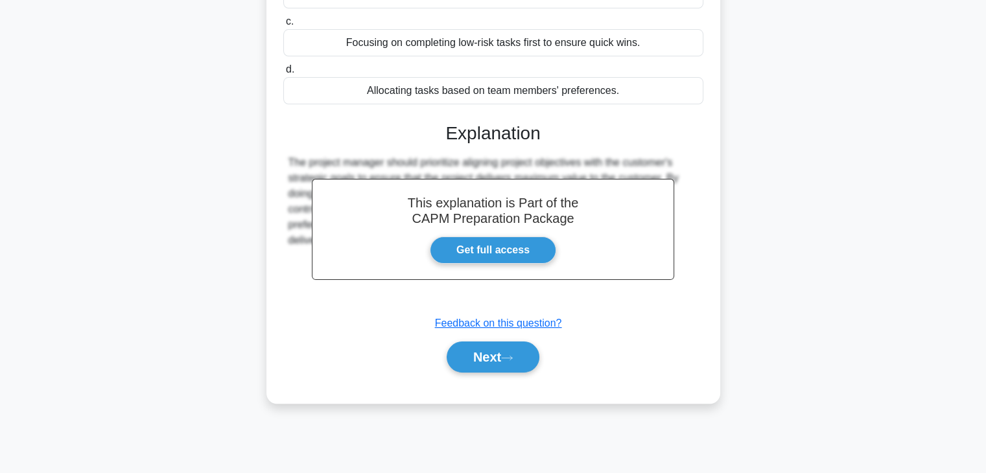
scroll to position [227, 0]
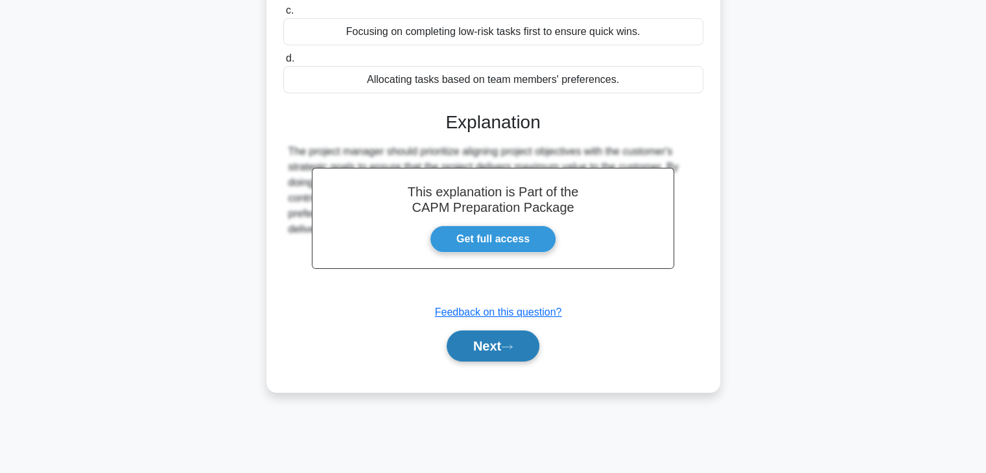
click at [489, 347] on button "Next" at bounding box center [492, 345] width 93 height 31
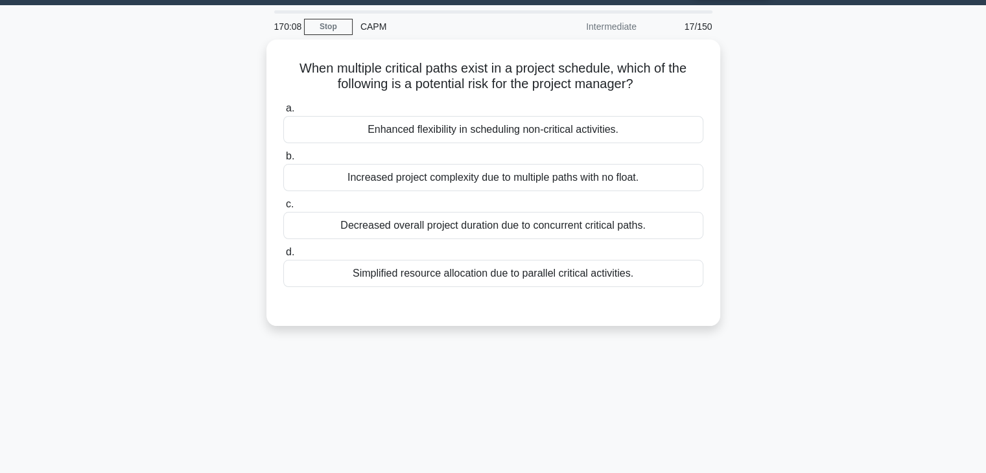
scroll to position [33, 0]
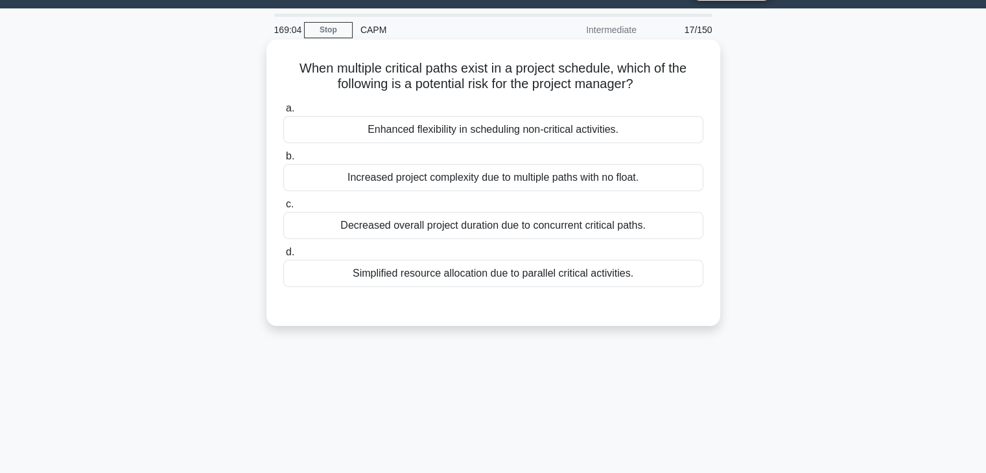
click at [469, 132] on div "Enhanced flexibility in scheduling non-critical activities." at bounding box center [493, 129] width 420 height 27
click at [283, 113] on input "a. Enhanced flexibility in scheduling non-critical activities." at bounding box center [283, 108] width 0 height 8
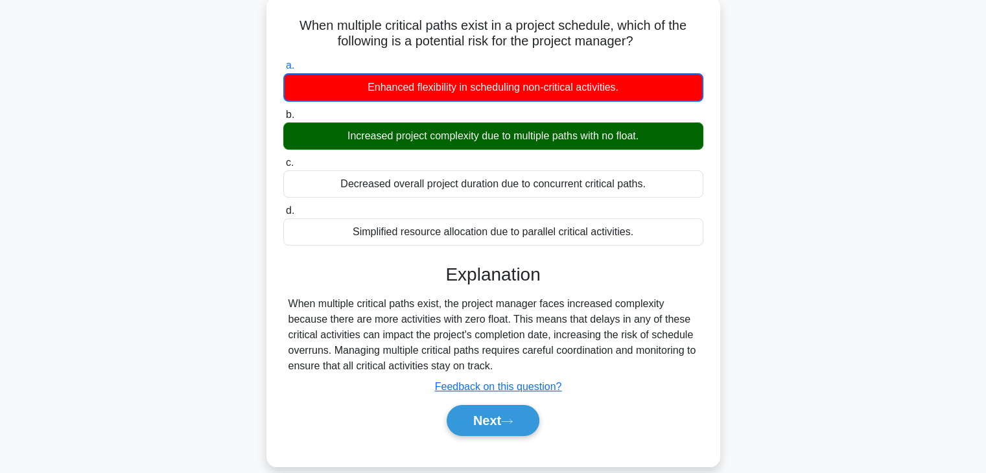
scroll to position [163, 0]
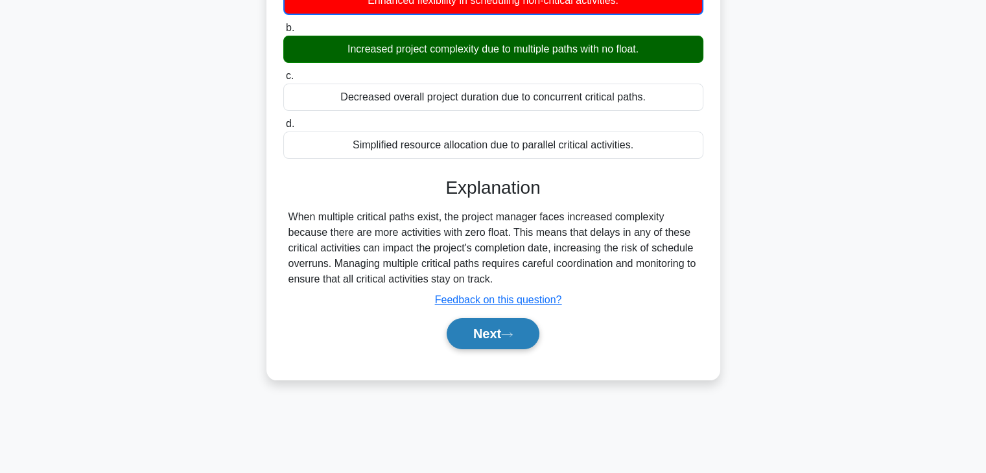
click at [469, 327] on button "Next" at bounding box center [492, 333] width 93 height 31
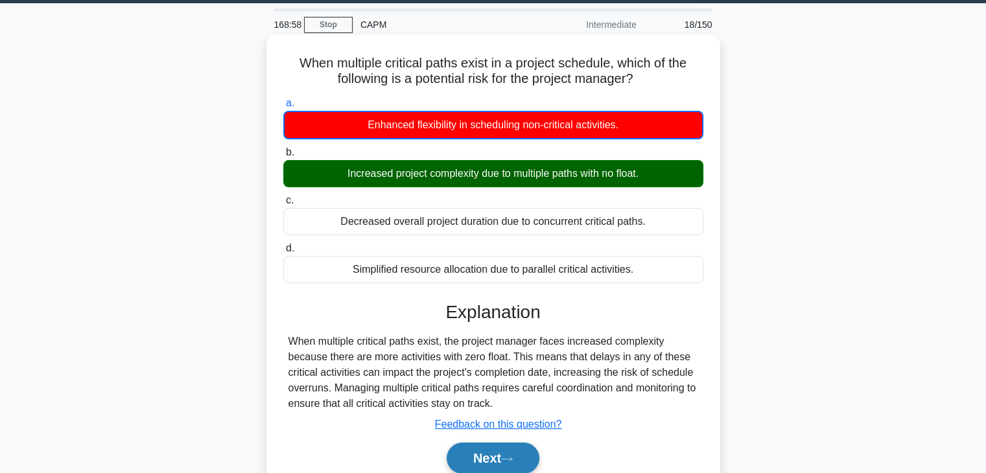
scroll to position [33, 0]
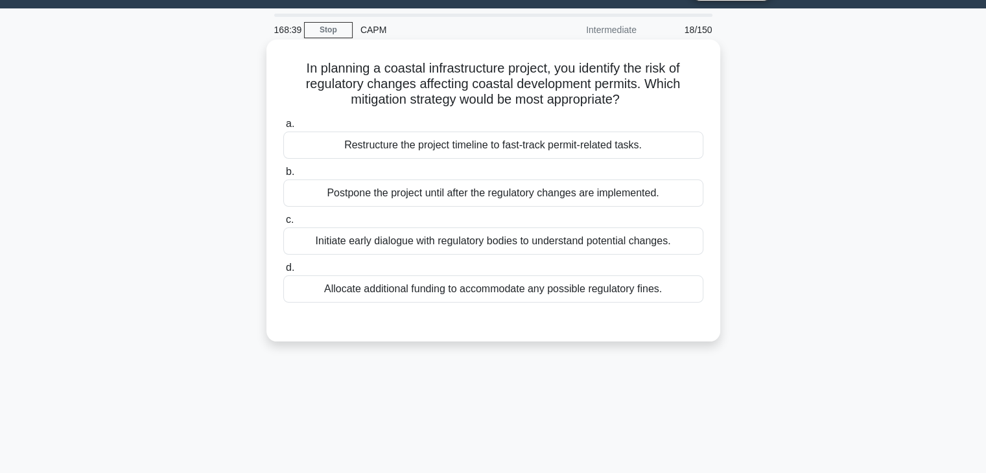
click at [447, 236] on div "Initiate early dialogue with regulatory bodies to understand potential changes." at bounding box center [493, 240] width 420 height 27
click at [283, 224] on input "c. Initiate early dialogue with regulatory bodies to understand potential chang…" at bounding box center [283, 220] width 0 height 8
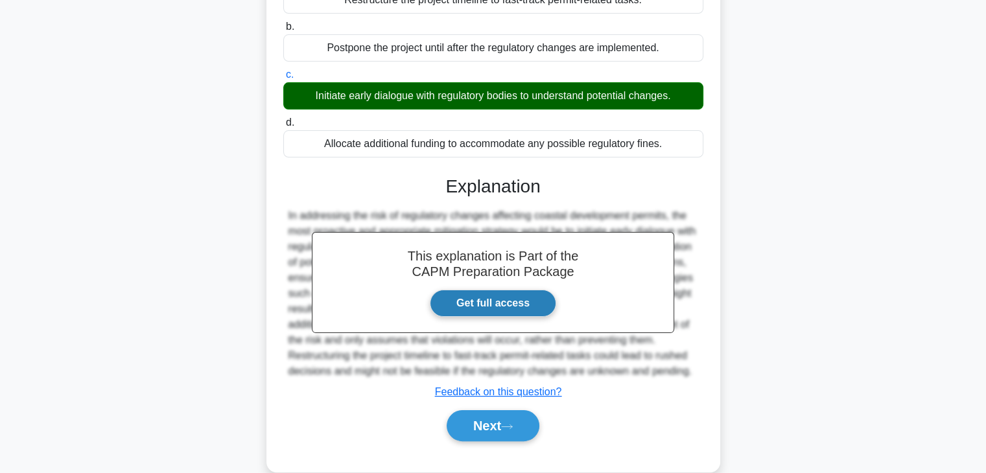
scroll to position [227, 0]
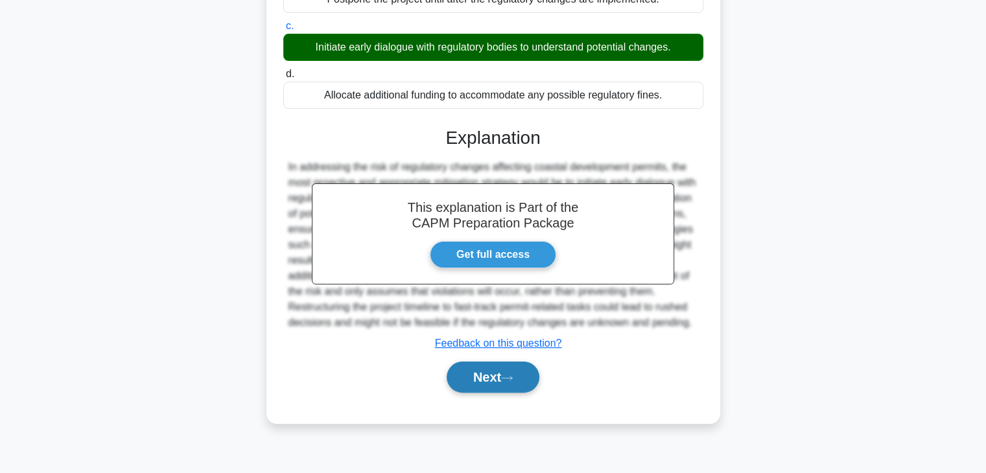
click at [490, 393] on button "Next" at bounding box center [492, 377] width 93 height 31
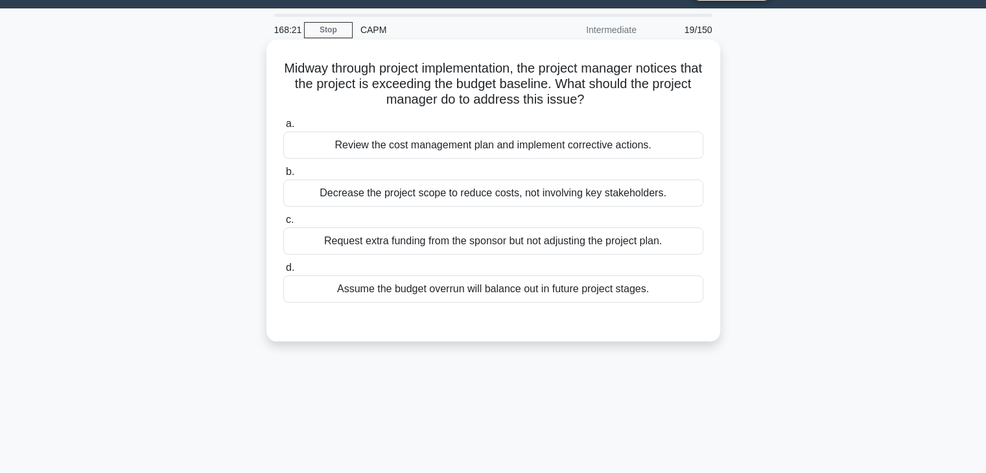
click at [389, 149] on div "Review the cost management plan and implement corrective actions." at bounding box center [493, 145] width 420 height 27
click at [283, 128] on input "a. Review the cost management plan and implement corrective actions." at bounding box center [283, 124] width 0 height 8
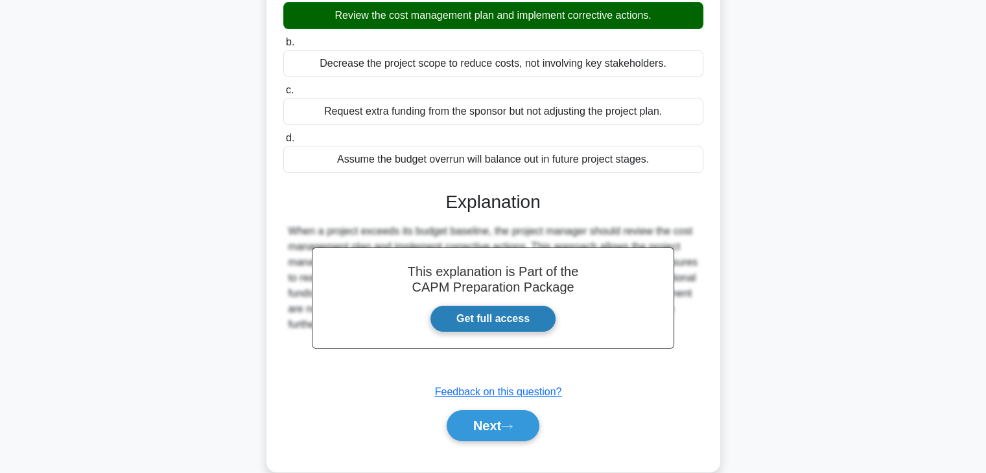
scroll to position [227, 0]
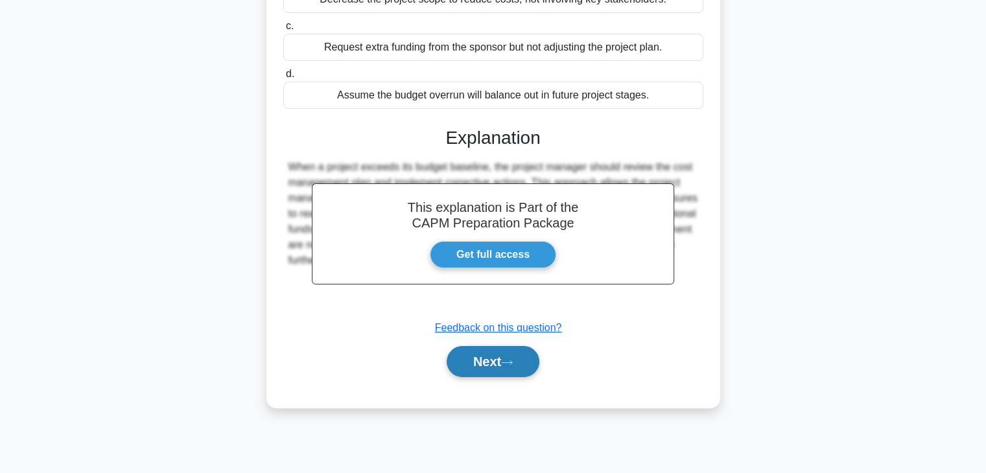
click at [474, 369] on button "Next" at bounding box center [492, 361] width 93 height 31
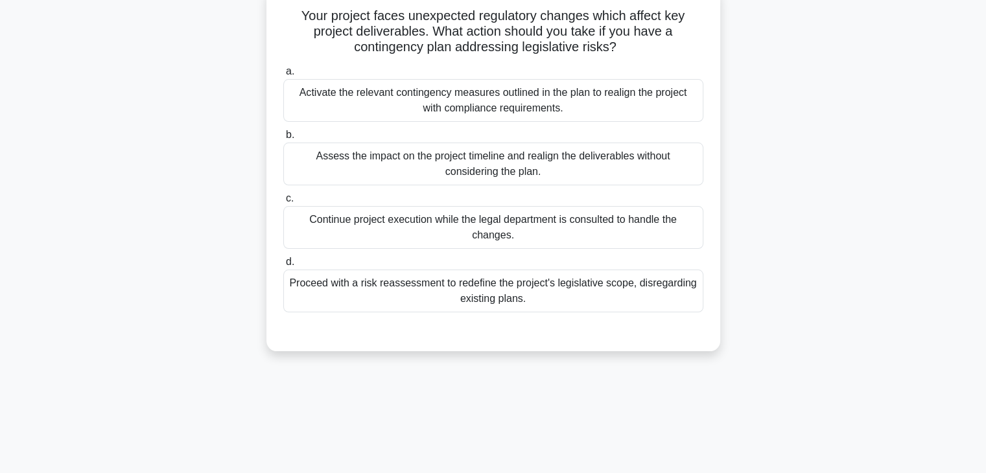
scroll to position [0, 0]
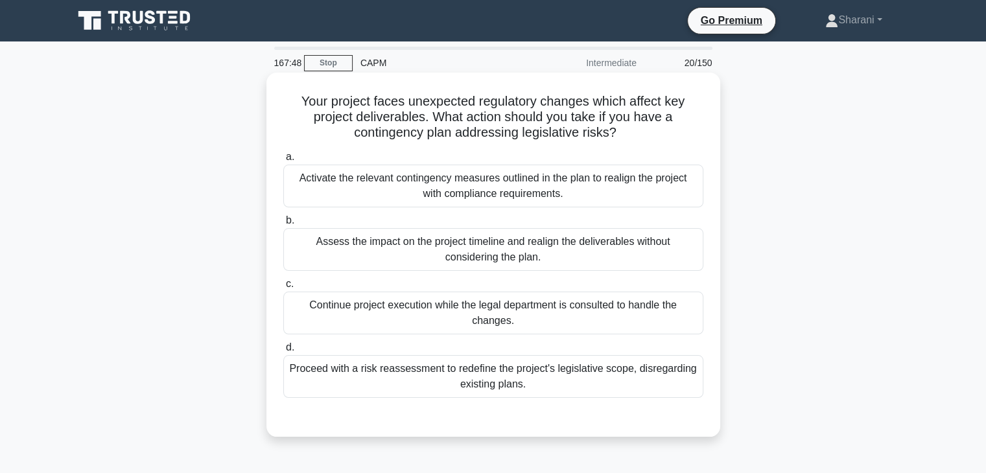
click at [464, 193] on div "Activate the relevant contingency measures outlined in the plan to realign the …" at bounding box center [493, 186] width 420 height 43
click at [283, 161] on input "a. Activate the relevant contingency measures outlined in the plan to realign t…" at bounding box center [283, 157] width 0 height 8
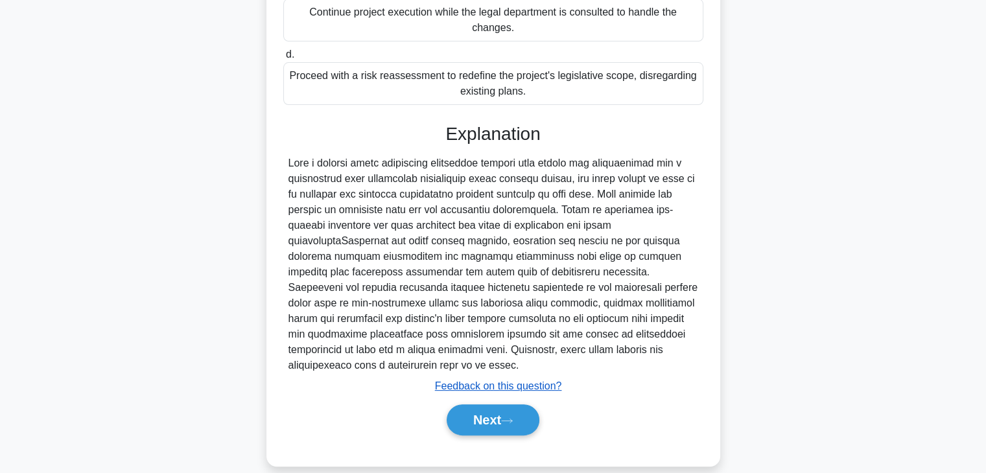
scroll to position [294, 0]
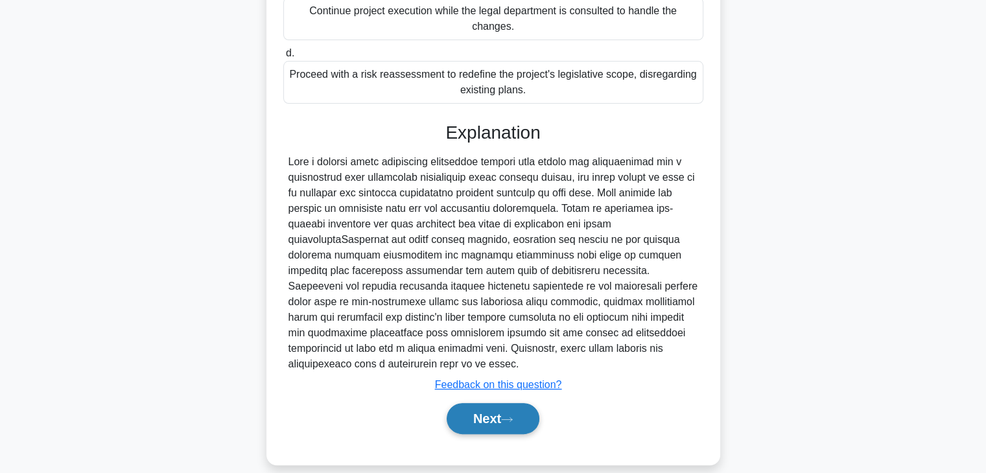
click at [524, 403] on button "Next" at bounding box center [492, 418] width 93 height 31
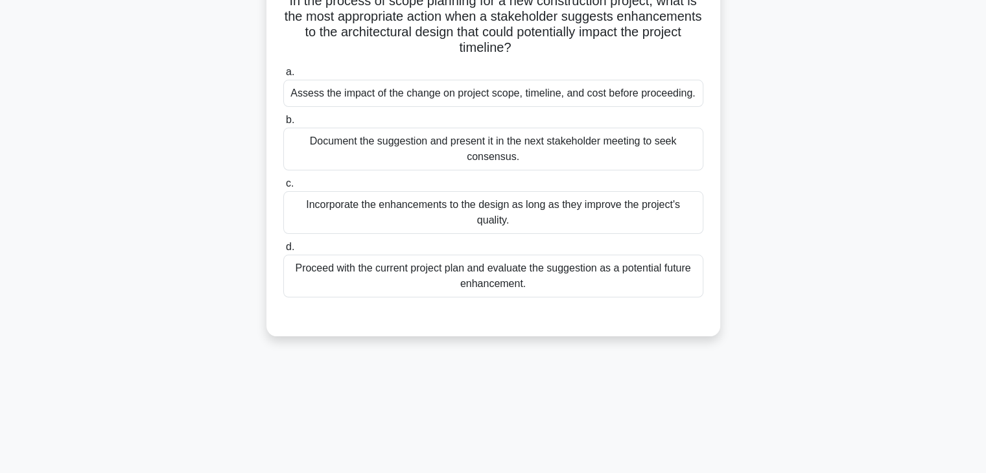
scroll to position [0, 0]
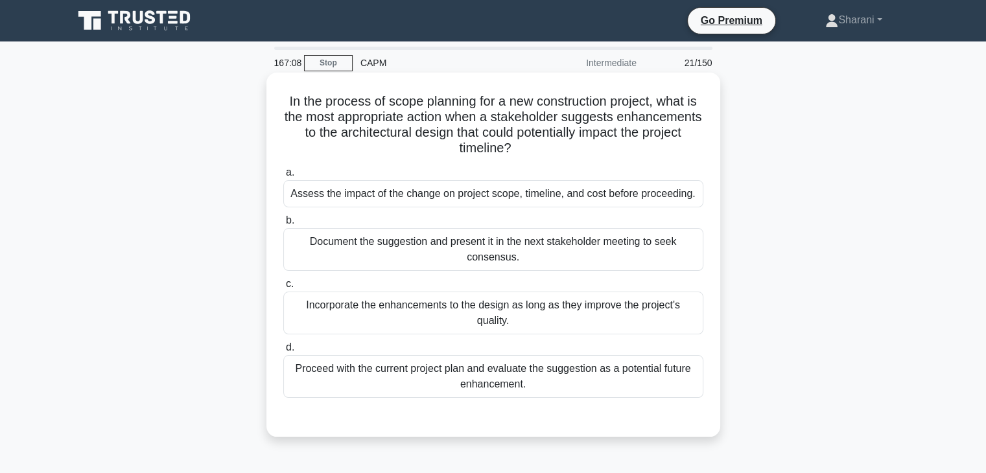
click at [481, 196] on div "Assess the impact of the change on project scope, timeline, and cost before pro…" at bounding box center [493, 193] width 420 height 27
click at [283, 177] on input "a. Assess the impact of the change on project scope, timeline, and cost before …" at bounding box center [283, 172] width 0 height 8
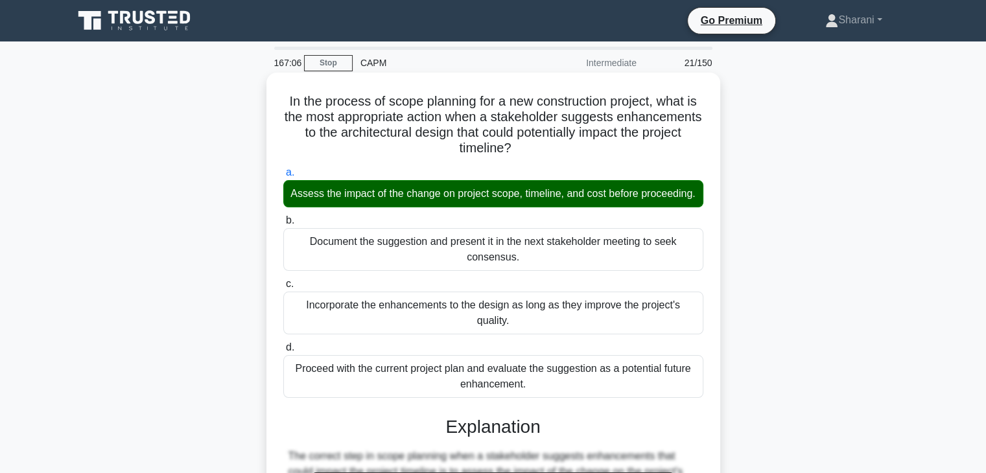
scroll to position [259, 0]
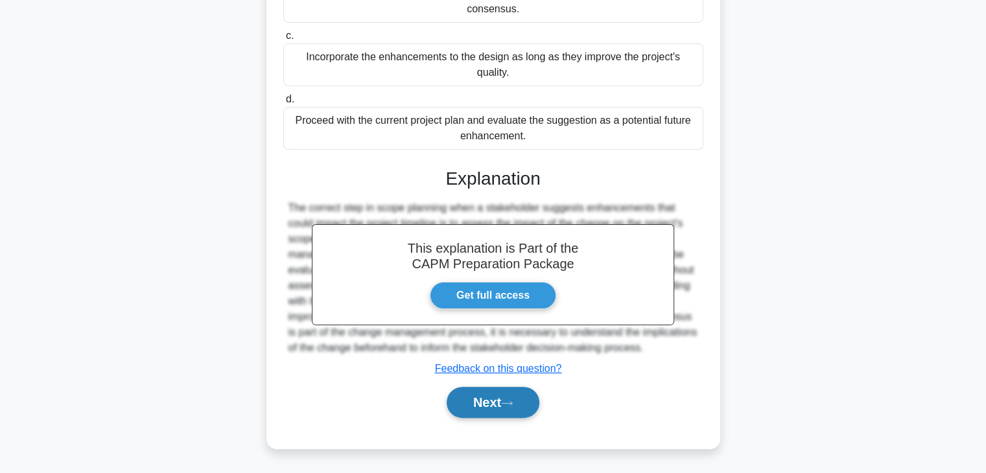
click at [498, 400] on button "Next" at bounding box center [492, 402] width 93 height 31
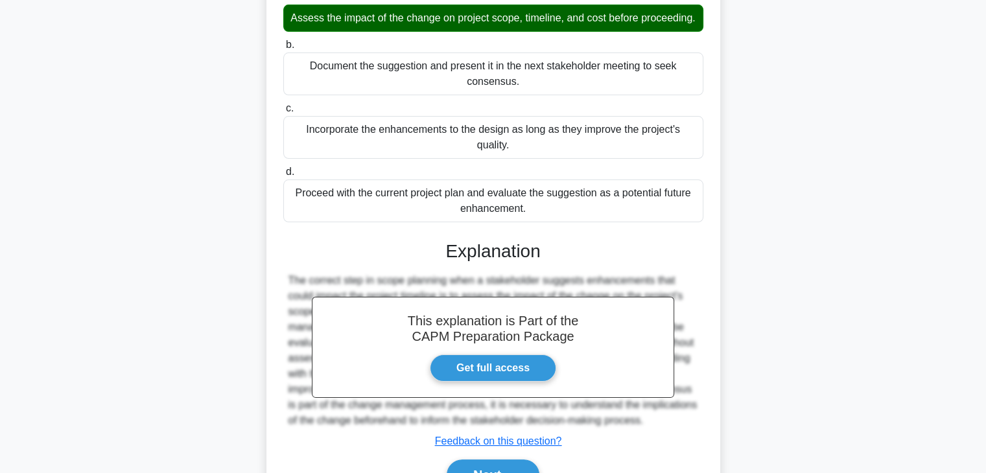
scroll to position [0, 0]
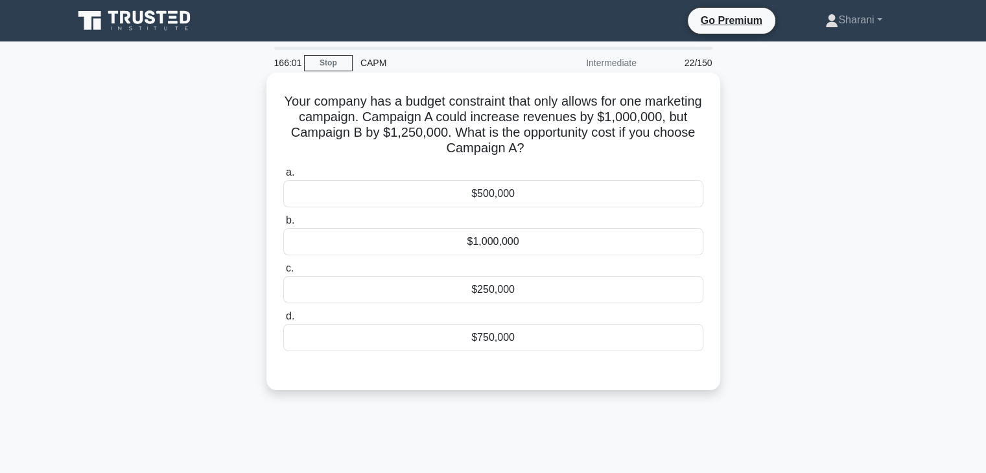
click at [502, 288] on div "$250,000" at bounding box center [493, 289] width 420 height 27
click at [283, 273] on input "c. $250,000" at bounding box center [283, 268] width 0 height 8
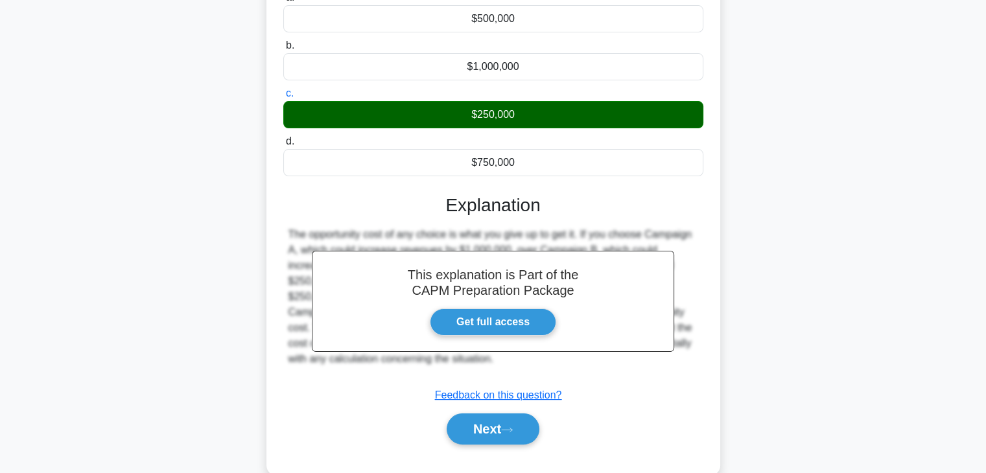
scroll to position [227, 0]
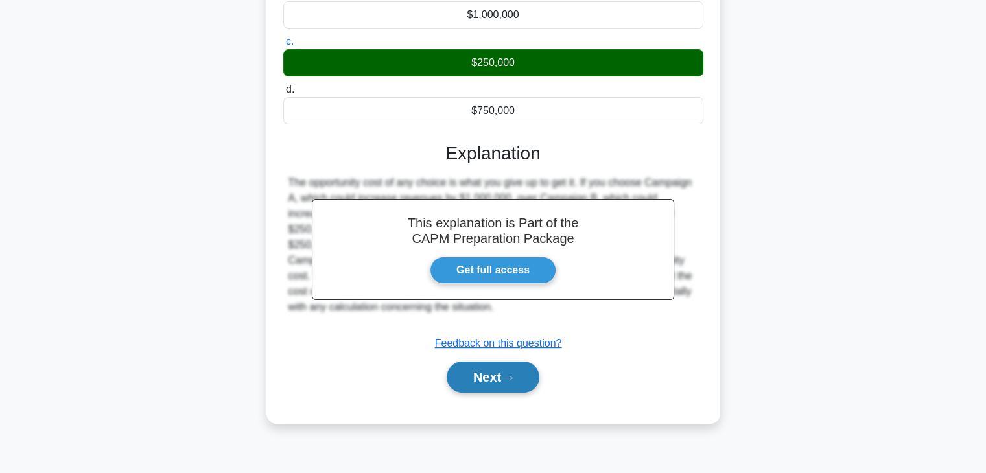
click at [461, 380] on button "Next" at bounding box center [492, 377] width 93 height 31
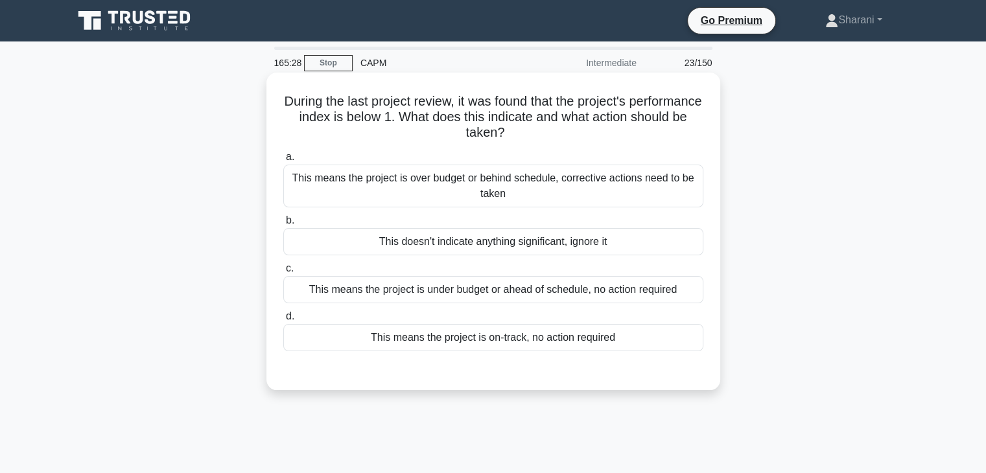
click at [430, 182] on div "This means the project is over budget or behind schedule, corrective actions ne…" at bounding box center [493, 186] width 420 height 43
click at [283, 161] on input "a. This means the project is over budget or behind schedule, corrective actions…" at bounding box center [283, 157] width 0 height 8
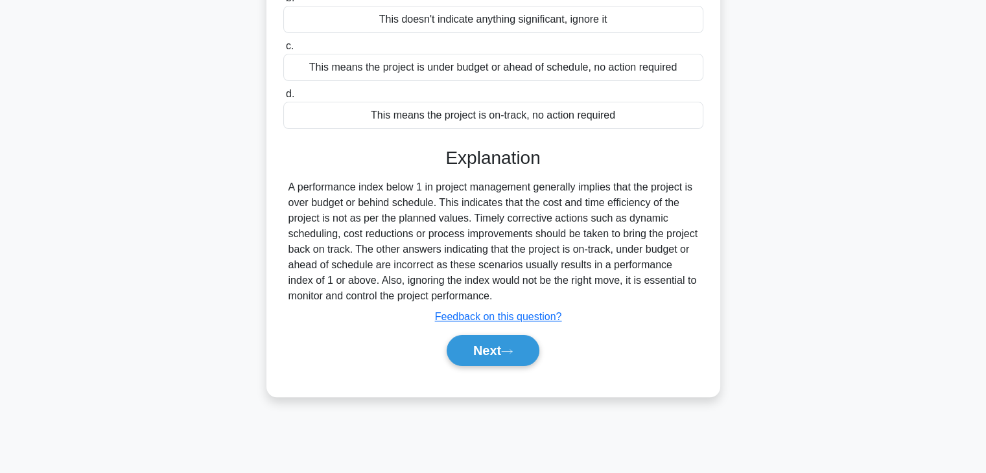
scroll to position [227, 0]
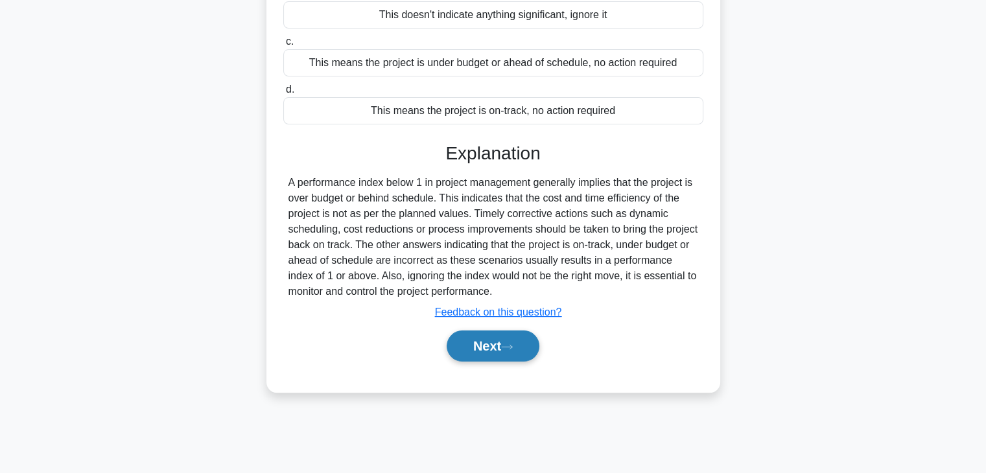
click at [500, 349] on button "Next" at bounding box center [492, 345] width 93 height 31
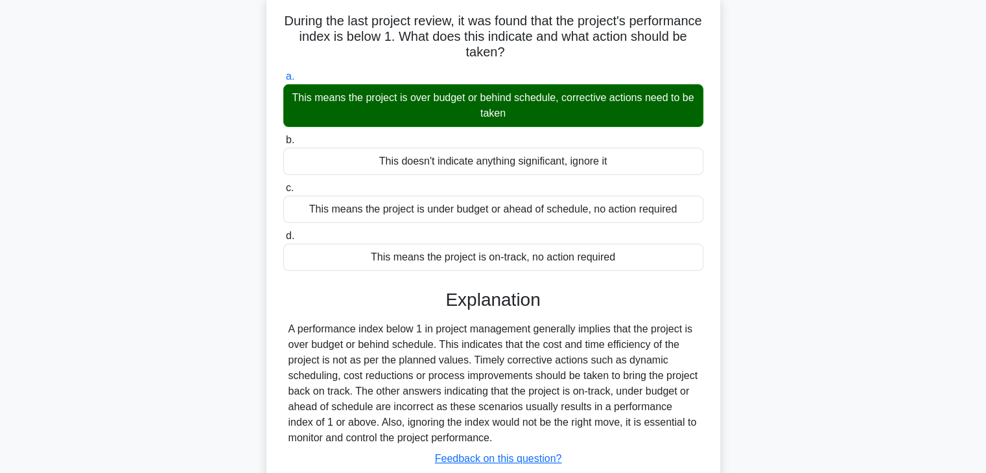
scroll to position [0, 0]
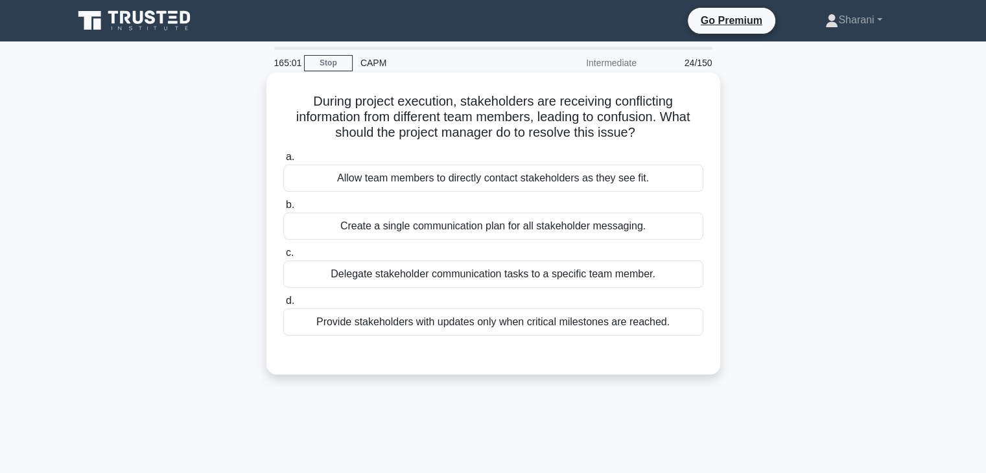
click at [417, 277] on div "Delegate stakeholder communication tasks to a specific team member." at bounding box center [493, 274] width 420 height 27
click at [283, 257] on input "c. Delegate stakeholder communication tasks to a specific team member." at bounding box center [283, 253] width 0 height 8
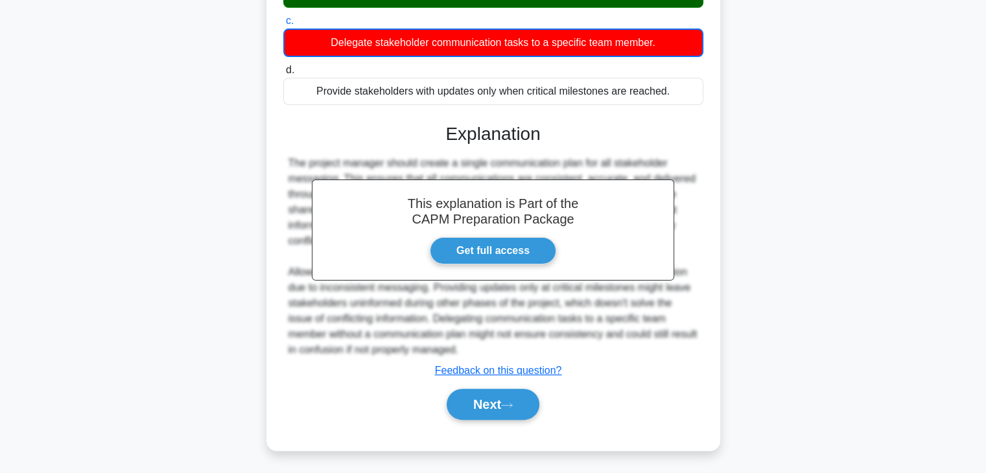
scroll to position [233, 0]
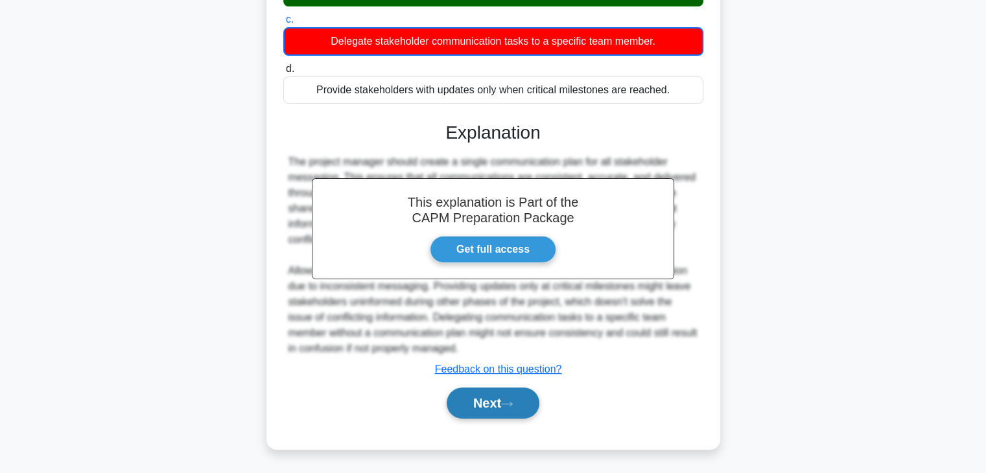
click at [531, 400] on button "Next" at bounding box center [492, 403] width 93 height 31
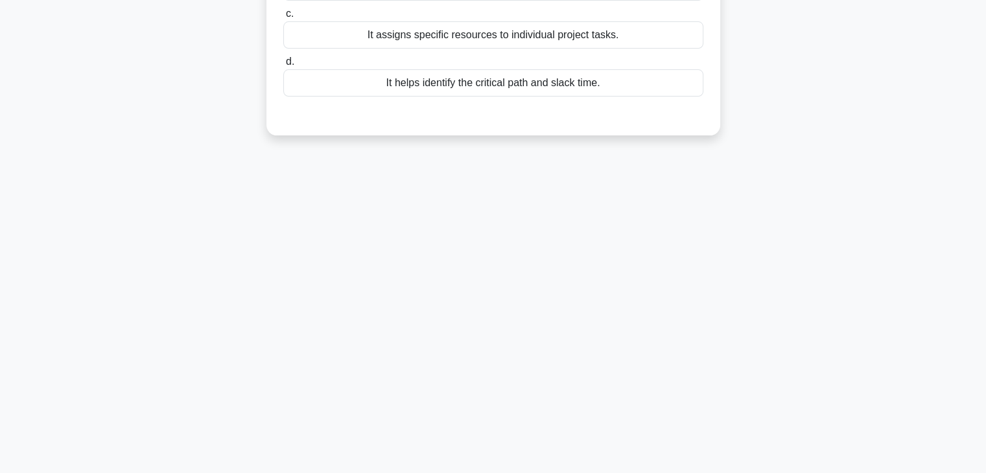
scroll to position [33, 0]
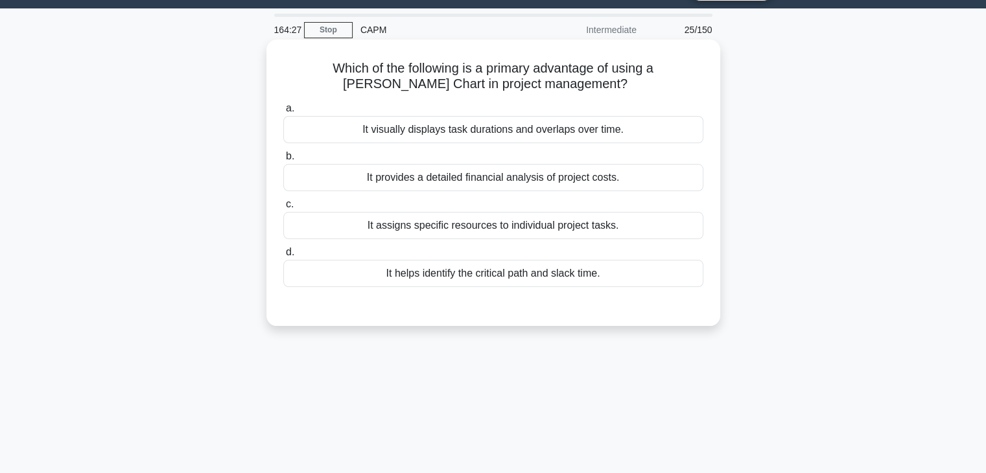
click at [412, 177] on div "It provides a detailed financial analysis of project costs." at bounding box center [493, 177] width 420 height 27
click at [283, 161] on input "b. It provides a detailed financial analysis of project costs." at bounding box center [283, 156] width 0 height 8
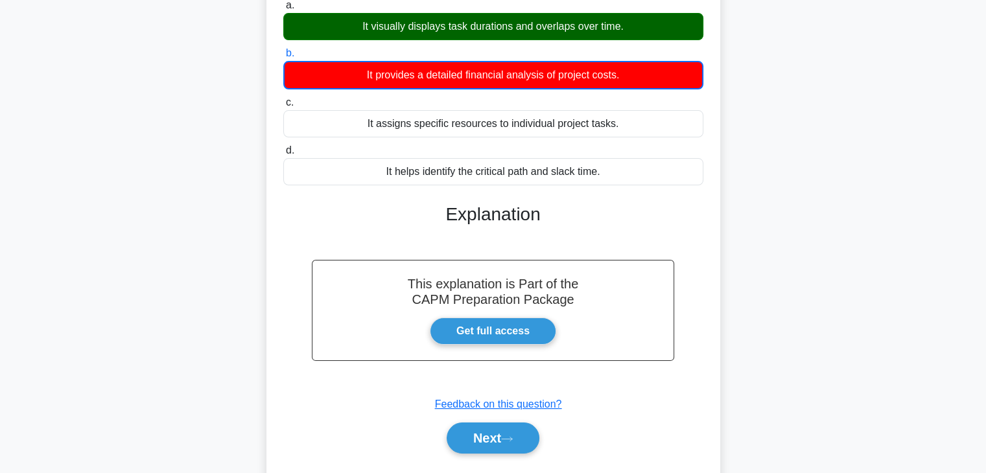
scroll to position [227, 0]
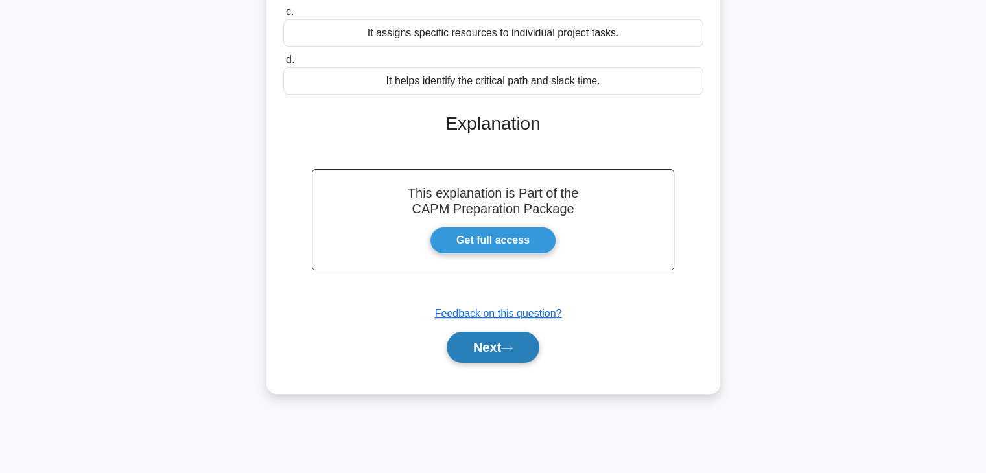
click at [492, 357] on button "Next" at bounding box center [492, 347] width 93 height 31
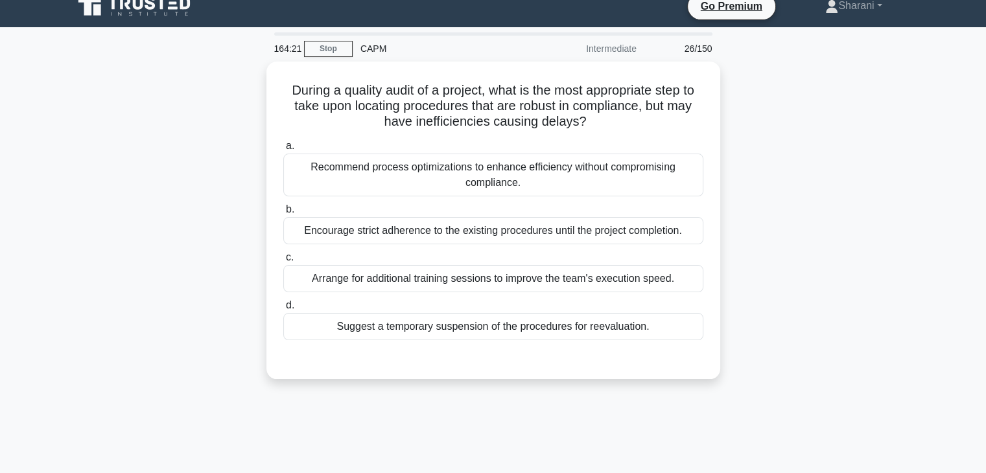
scroll to position [0, 0]
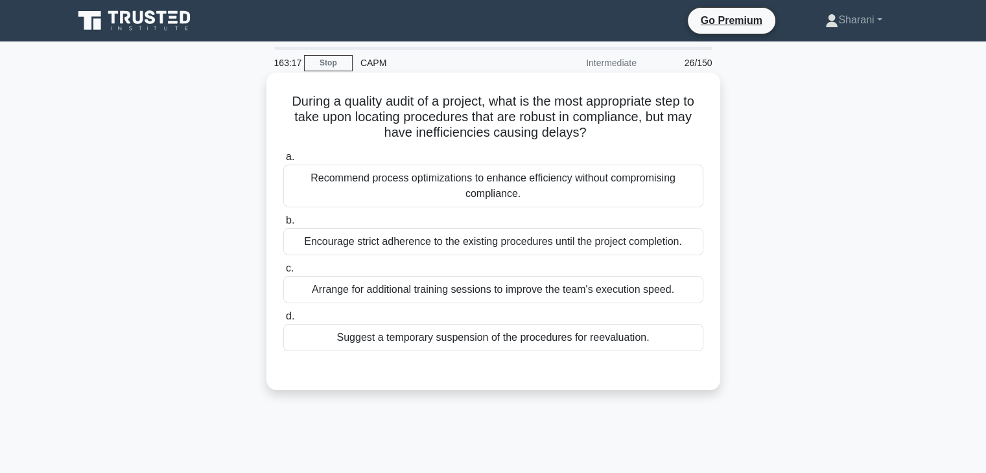
click at [529, 183] on div "Recommend process optimizations to enhance efficiency without compromising comp…" at bounding box center [493, 186] width 420 height 43
click at [283, 161] on input "a. Recommend process optimizations to enhance efficiency without compromising c…" at bounding box center [283, 157] width 0 height 8
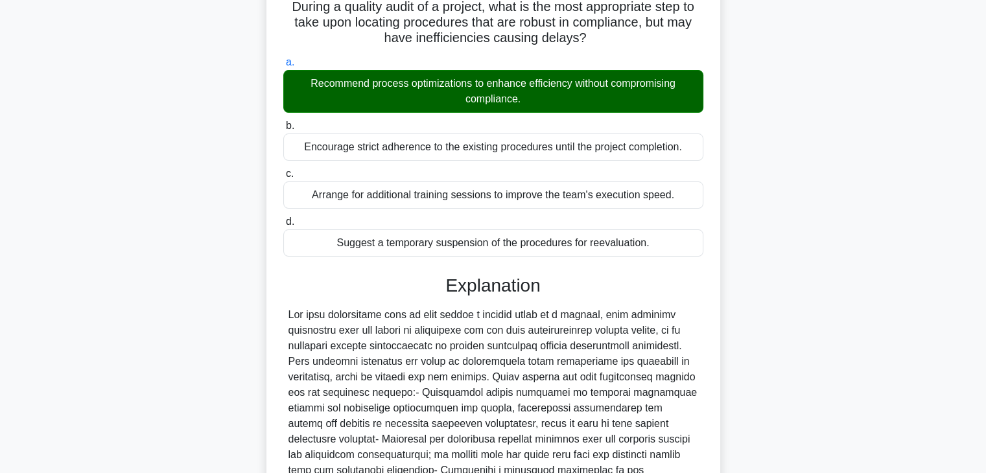
scroll to position [263, 0]
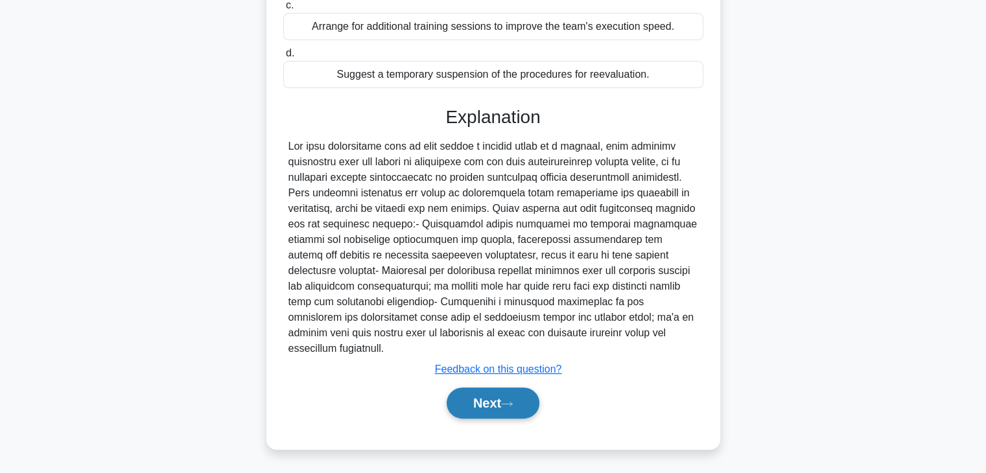
click at [494, 410] on button "Next" at bounding box center [492, 403] width 93 height 31
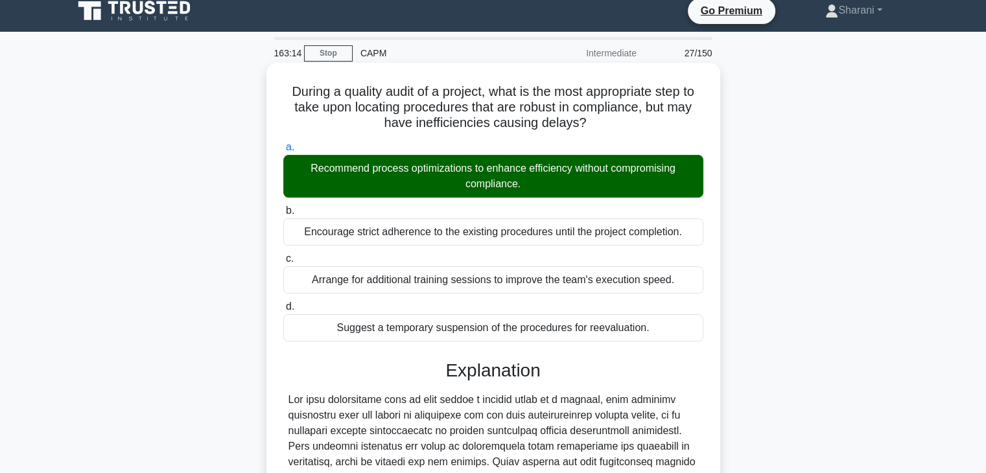
scroll to position [4, 0]
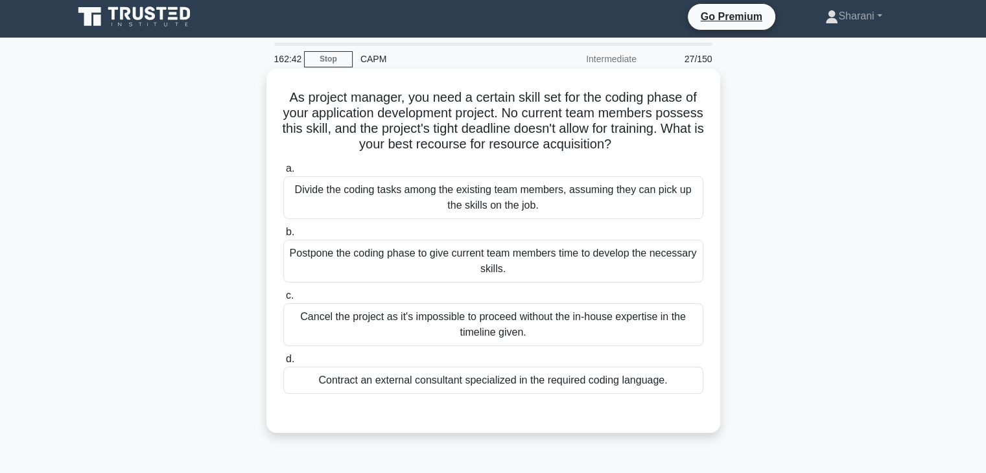
click at [406, 379] on div "Contract an external consultant specialized in the required coding language." at bounding box center [493, 380] width 420 height 27
click at [283, 364] on input "d. Contract an external consultant specialized in the required coding language." at bounding box center [283, 359] width 0 height 8
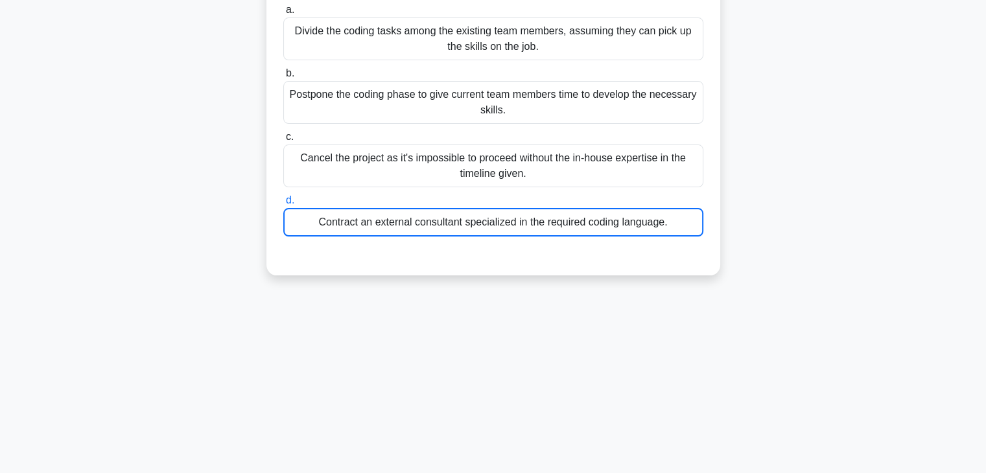
scroll to position [248, 0]
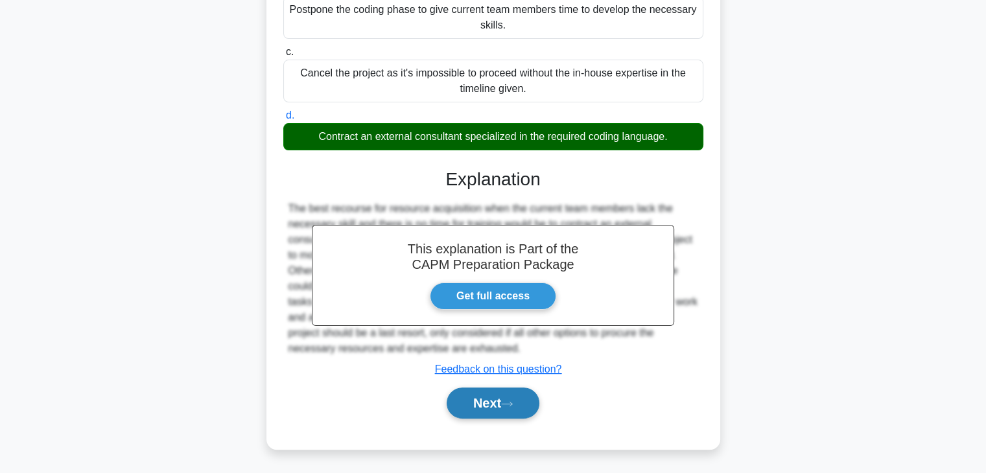
click at [460, 402] on button "Next" at bounding box center [492, 403] width 93 height 31
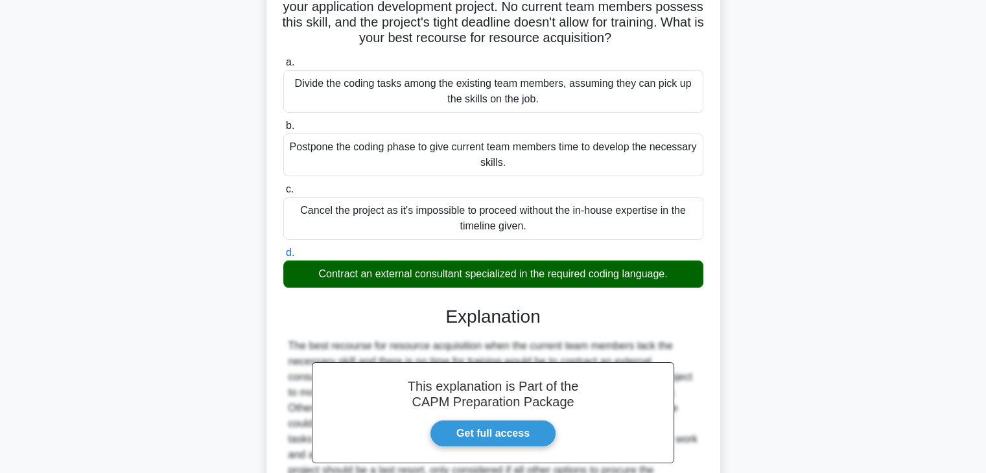
scroll to position [0, 0]
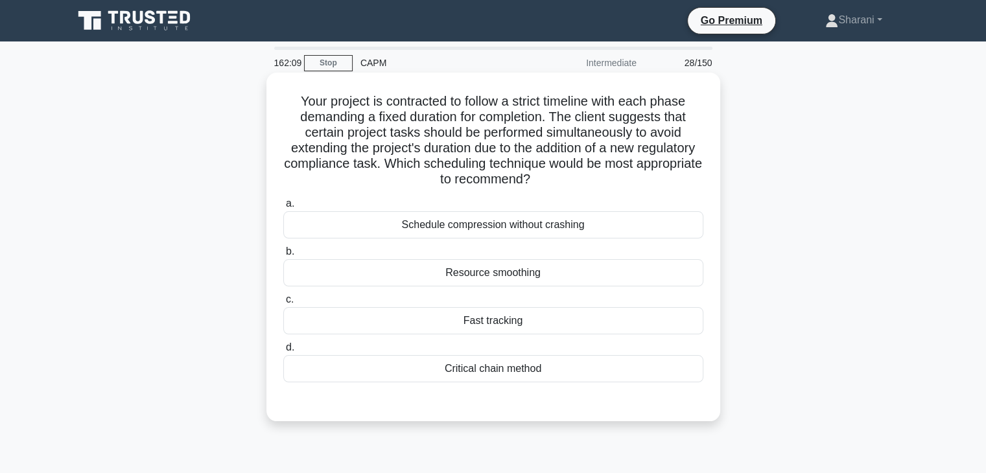
click at [505, 319] on div "Fast tracking" at bounding box center [493, 320] width 420 height 27
click at [283, 304] on input "c. Fast tracking" at bounding box center [283, 299] width 0 height 8
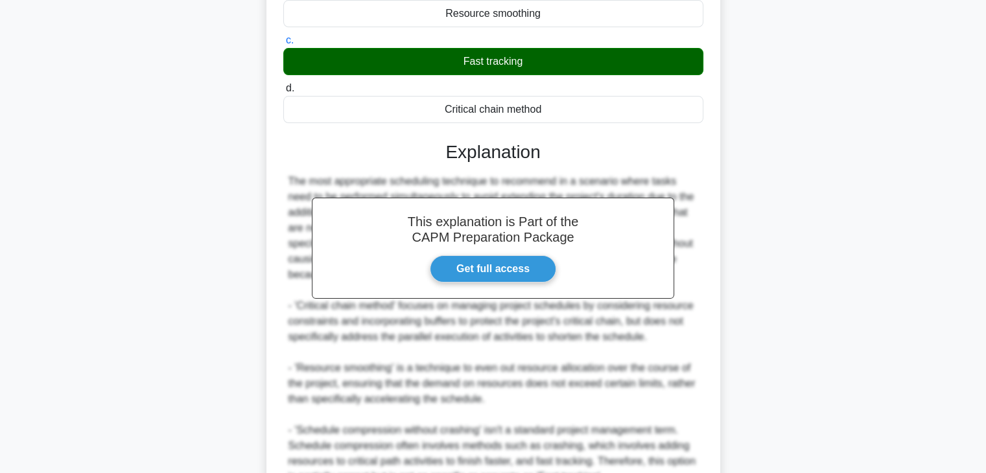
scroll to position [388, 0]
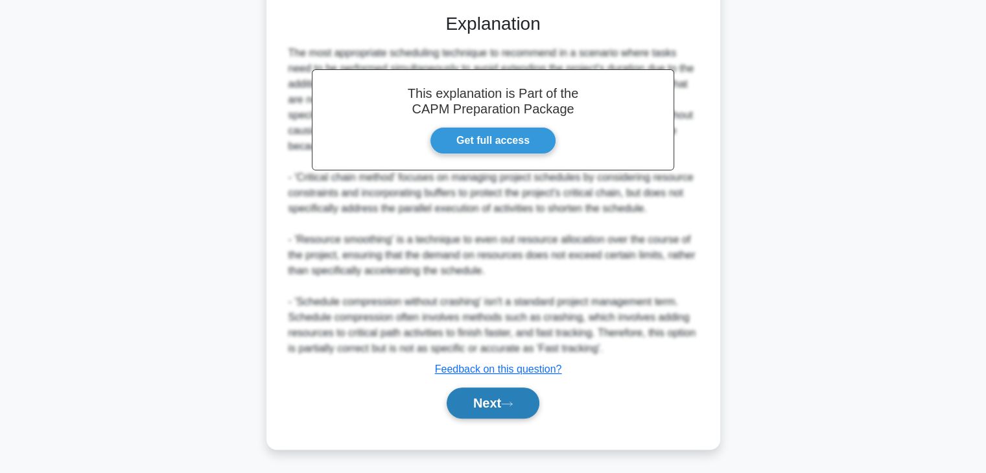
click at [474, 403] on button "Next" at bounding box center [492, 403] width 93 height 31
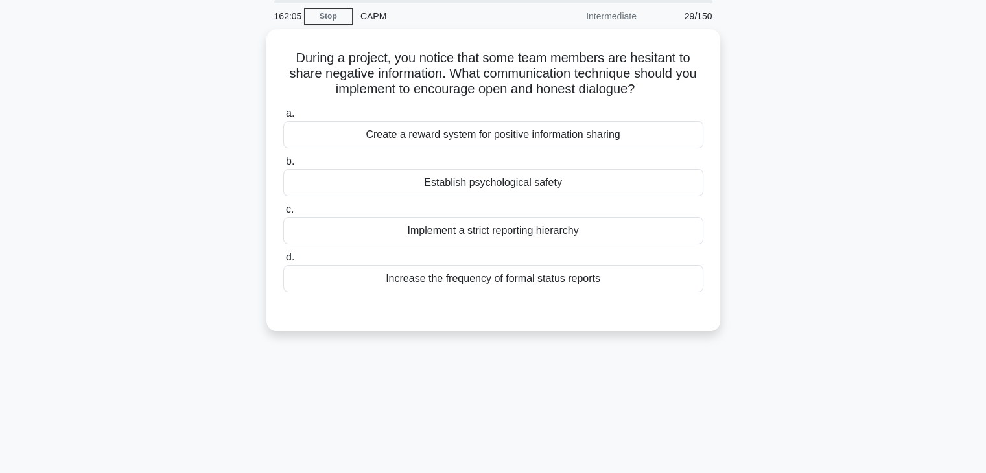
scroll to position [0, 0]
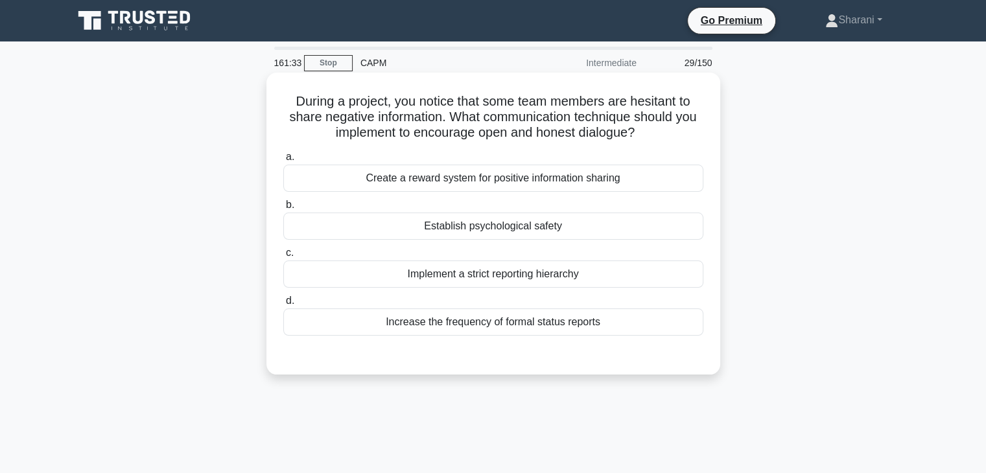
click at [483, 177] on div "Create a reward system for positive information sharing" at bounding box center [493, 178] width 420 height 27
click at [283, 161] on input "a. Create a reward system for positive information sharing" at bounding box center [283, 157] width 0 height 8
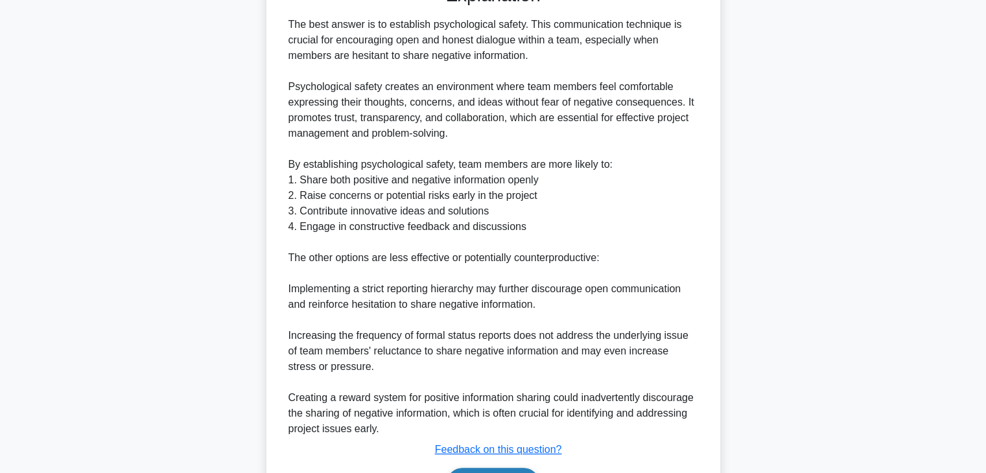
scroll to position [451, 0]
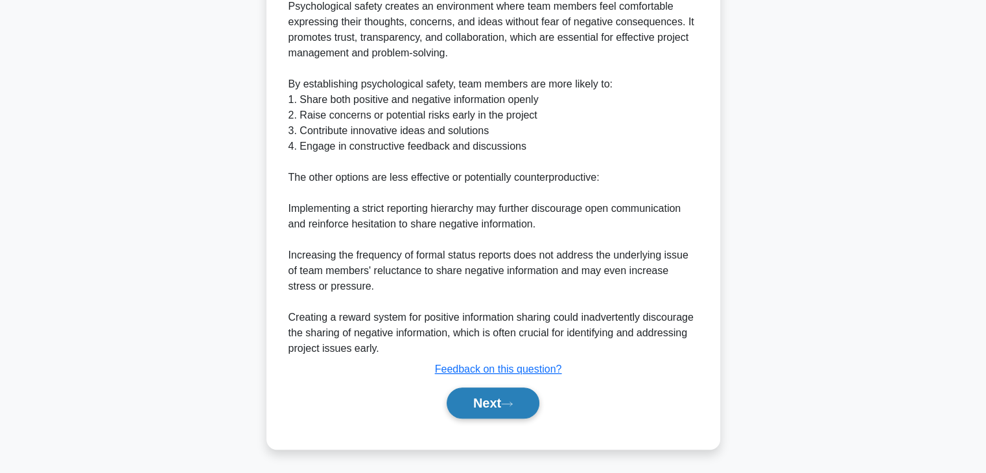
click at [507, 389] on button "Next" at bounding box center [492, 403] width 93 height 31
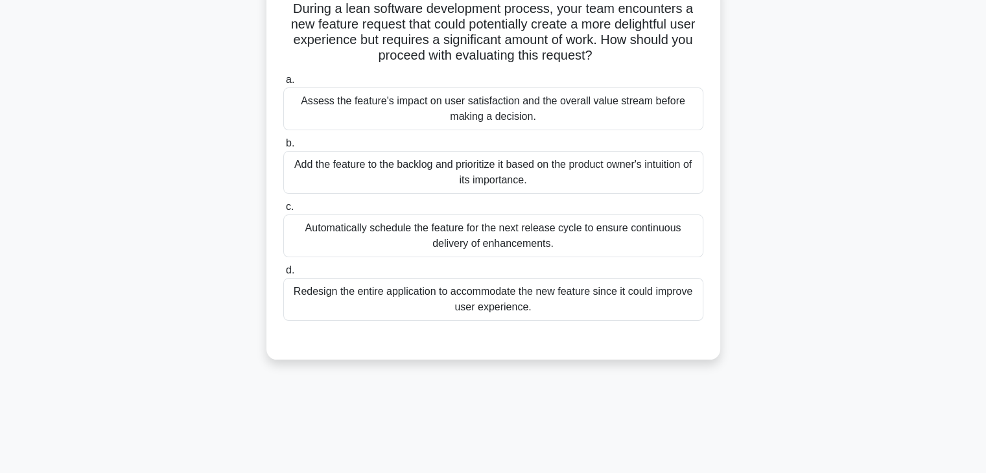
scroll to position [0, 0]
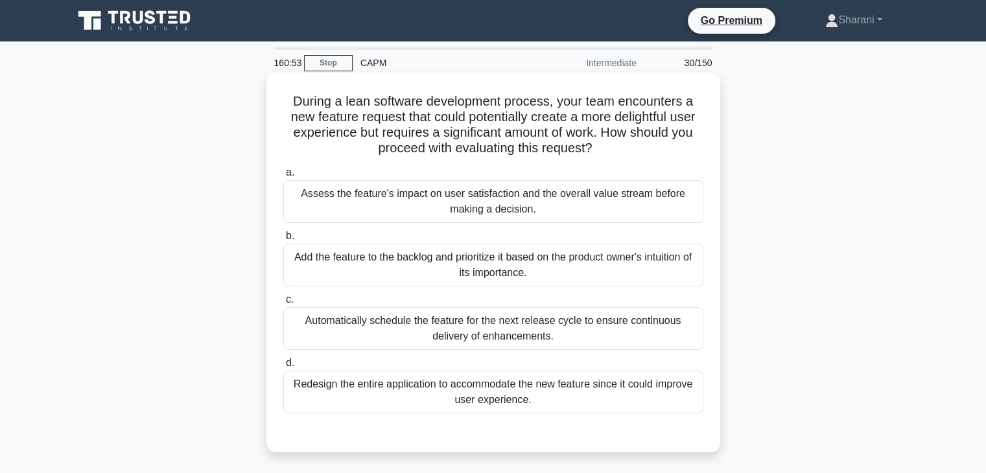
click at [376, 266] on div "Add the feature to the backlog and prioritize it based on the product owner's i…" at bounding box center [493, 265] width 420 height 43
click at [283, 240] on input "b. Add the feature to the backlog and prioritize it based on the product owner'…" at bounding box center [283, 236] width 0 height 8
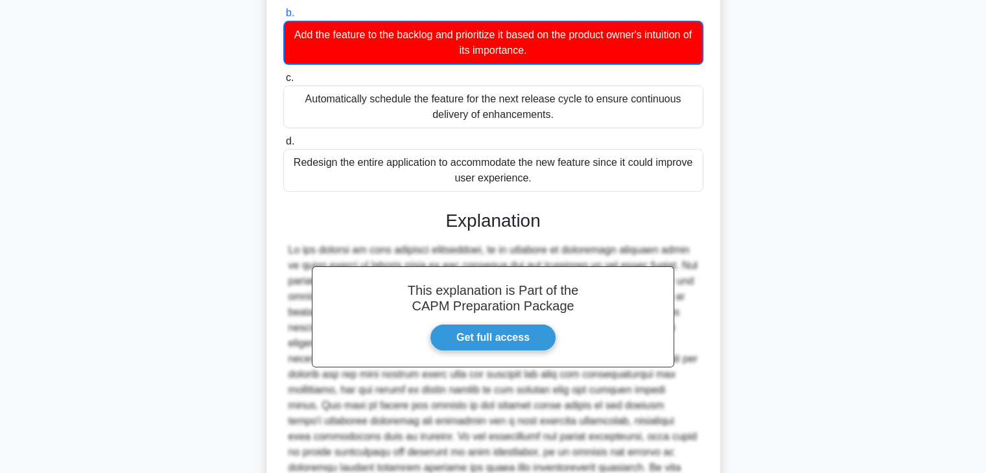
scroll to position [324, 0]
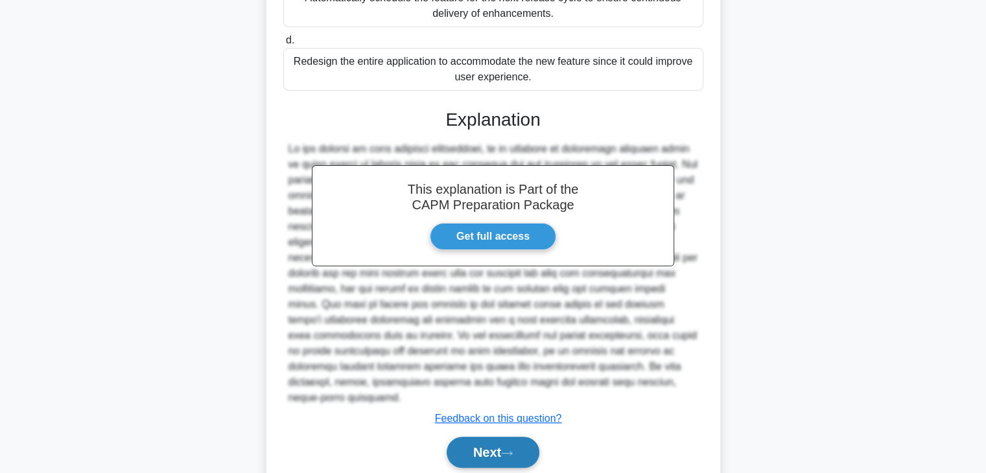
click at [480, 437] on button "Next" at bounding box center [492, 452] width 93 height 31
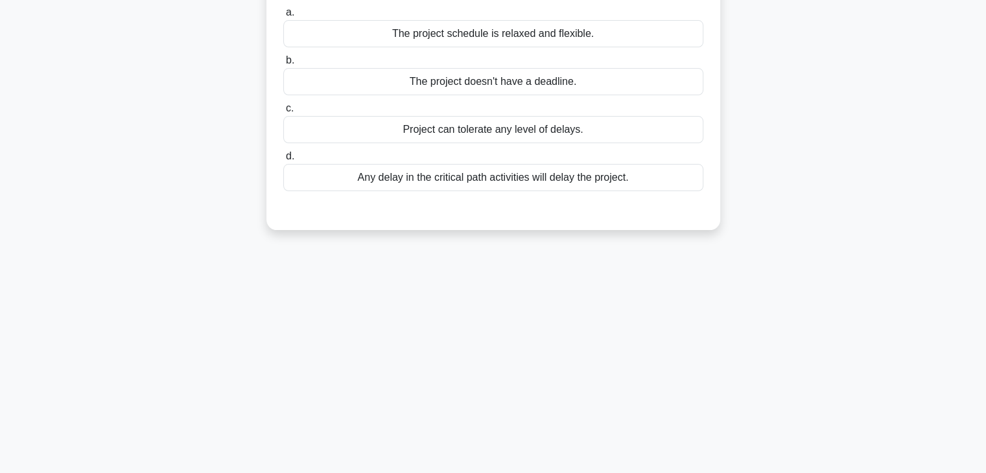
scroll to position [33, 0]
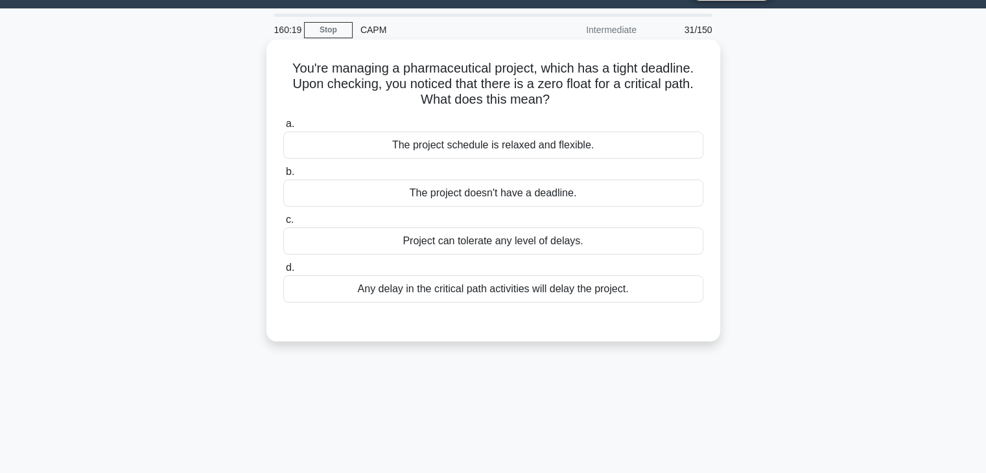
click at [511, 286] on div "Any delay in the critical path activities will delay the project." at bounding box center [493, 288] width 420 height 27
click at [283, 272] on input "d. Any delay in the critical path activities will delay the project." at bounding box center [283, 268] width 0 height 8
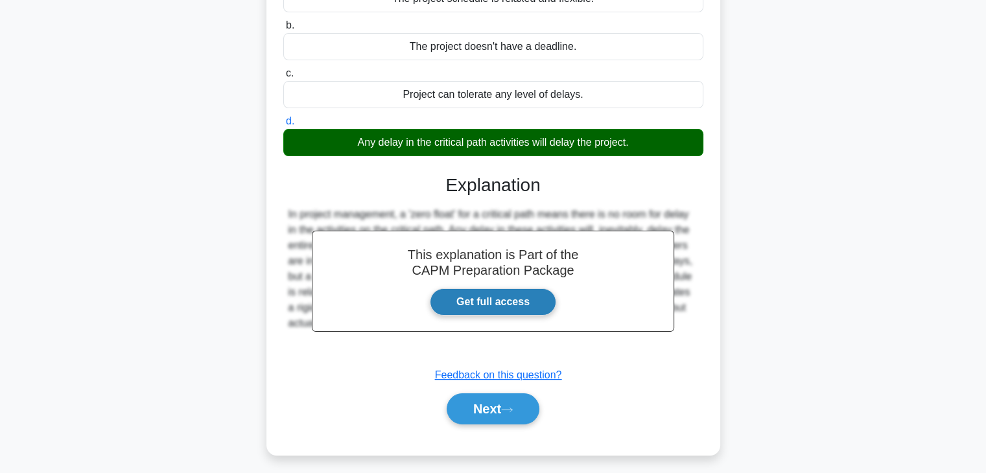
scroll to position [227, 0]
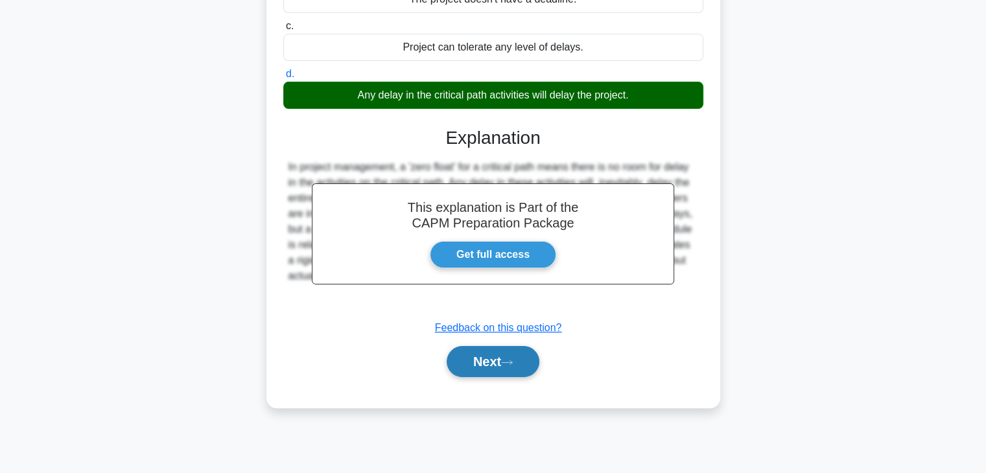
click at [514, 366] on button "Next" at bounding box center [492, 361] width 93 height 31
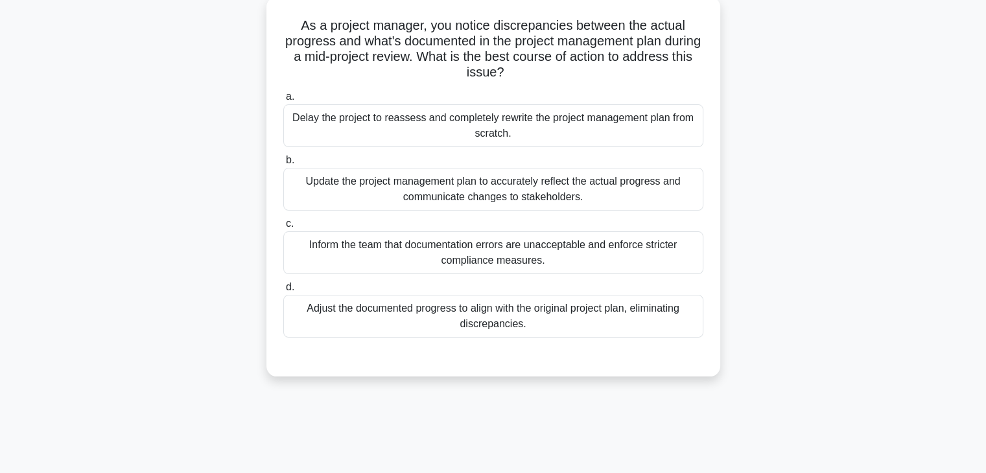
scroll to position [0, 0]
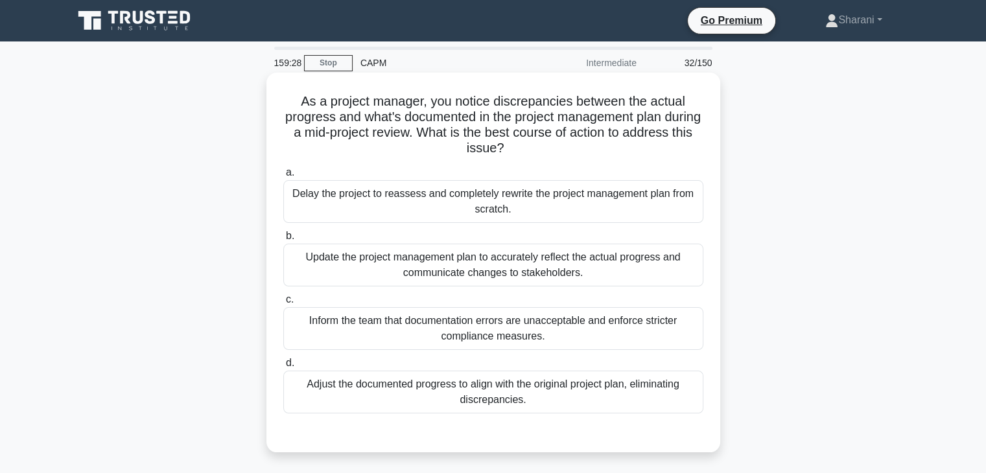
click at [482, 402] on div "Adjust the documented progress to align with the original project plan, elimina…" at bounding box center [493, 392] width 420 height 43
click at [283, 367] on input "d. Adjust the documented progress to align with the original project plan, elim…" at bounding box center [283, 363] width 0 height 8
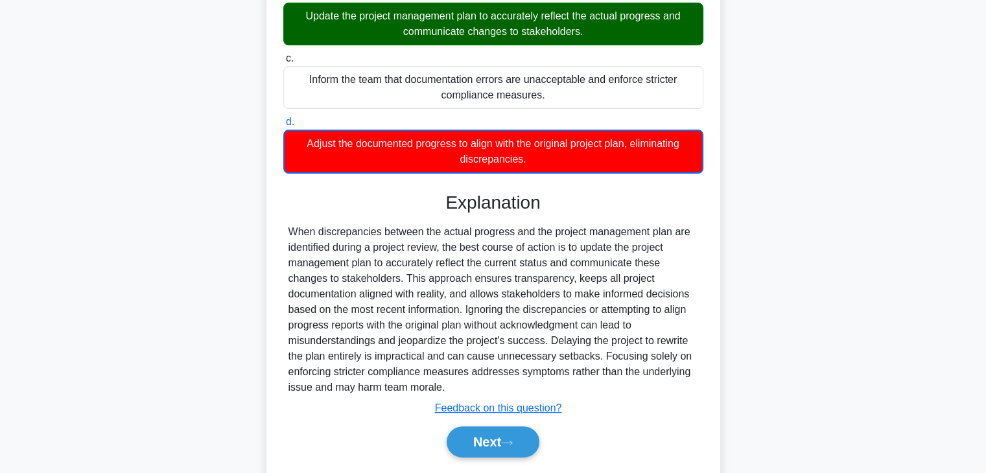
scroll to position [280, 0]
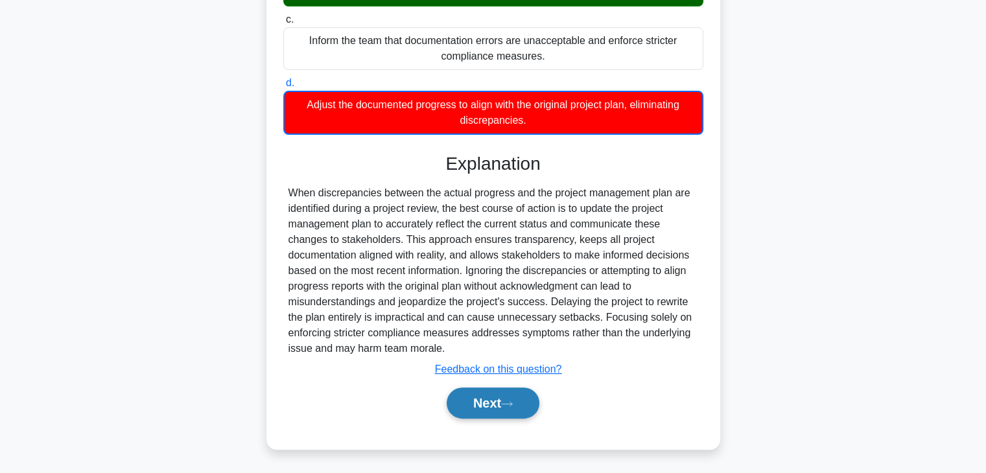
click at [532, 400] on button "Next" at bounding box center [492, 403] width 93 height 31
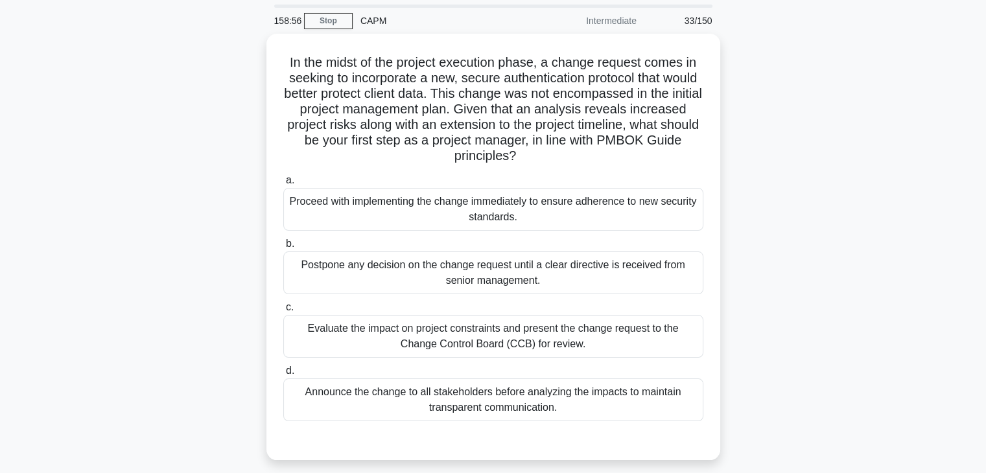
scroll to position [65, 0]
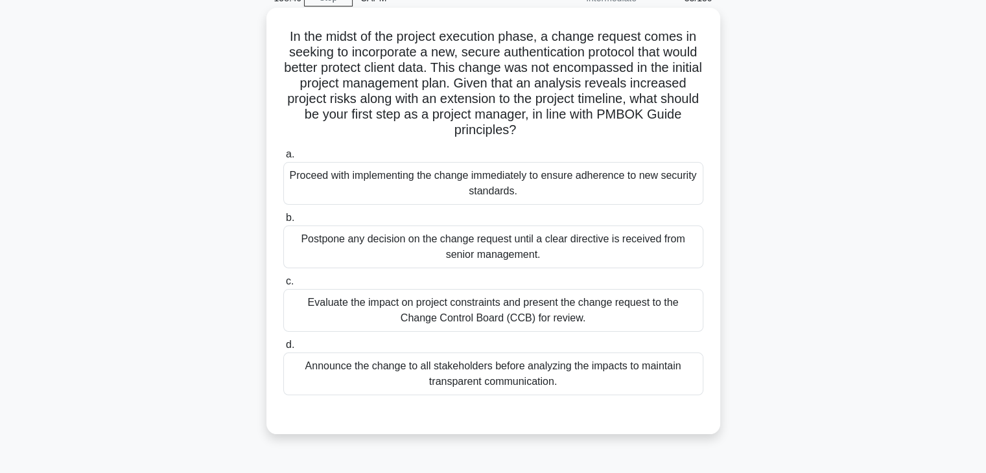
click at [643, 318] on div "Evaluate the impact on project constraints and present the change request to th…" at bounding box center [493, 310] width 420 height 43
click at [283, 286] on input "c. Evaluate the impact on project constraints and present the change request to…" at bounding box center [283, 281] width 0 height 8
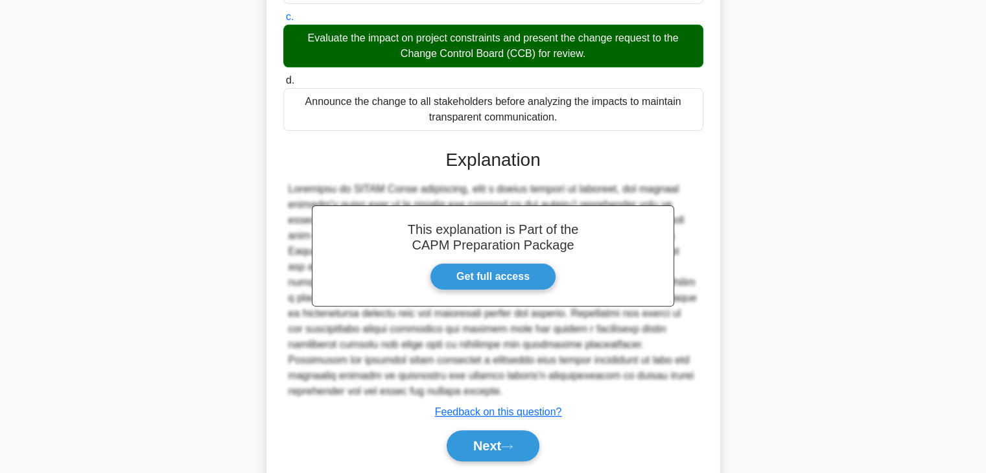
scroll to position [372, 0]
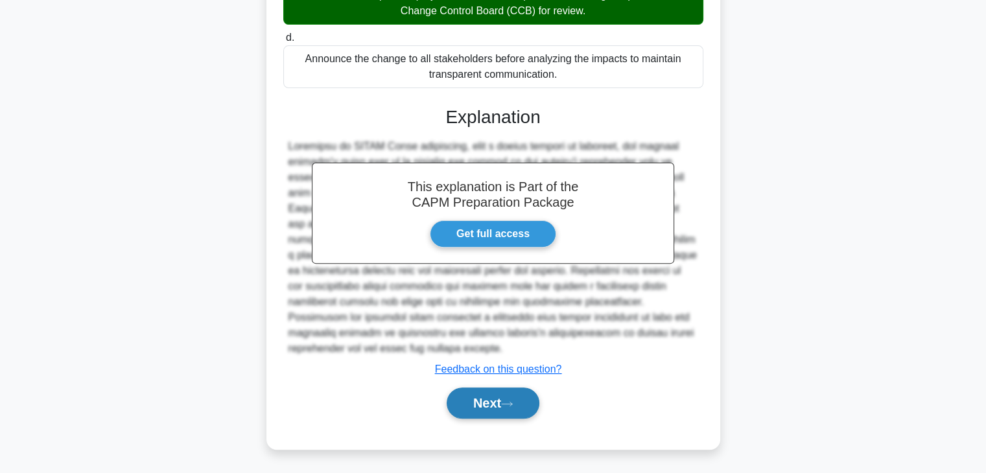
click at [505, 402] on button "Next" at bounding box center [492, 403] width 93 height 31
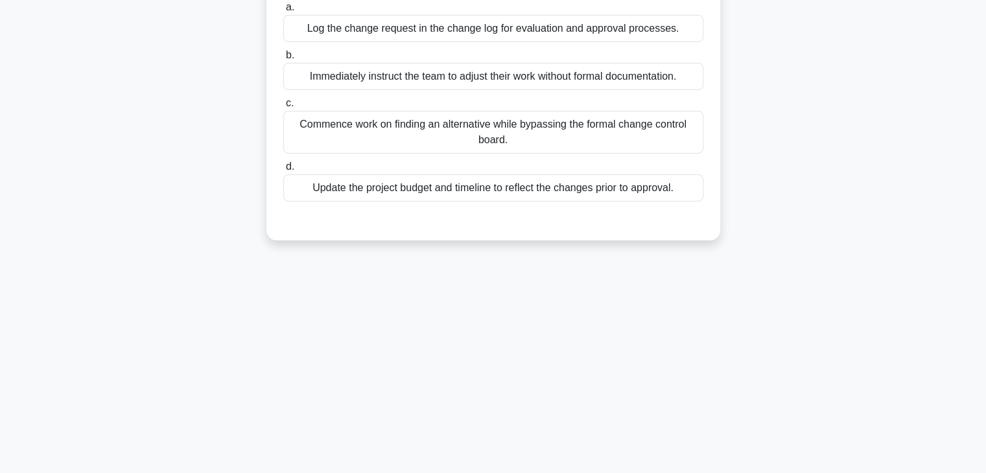
scroll to position [33, 0]
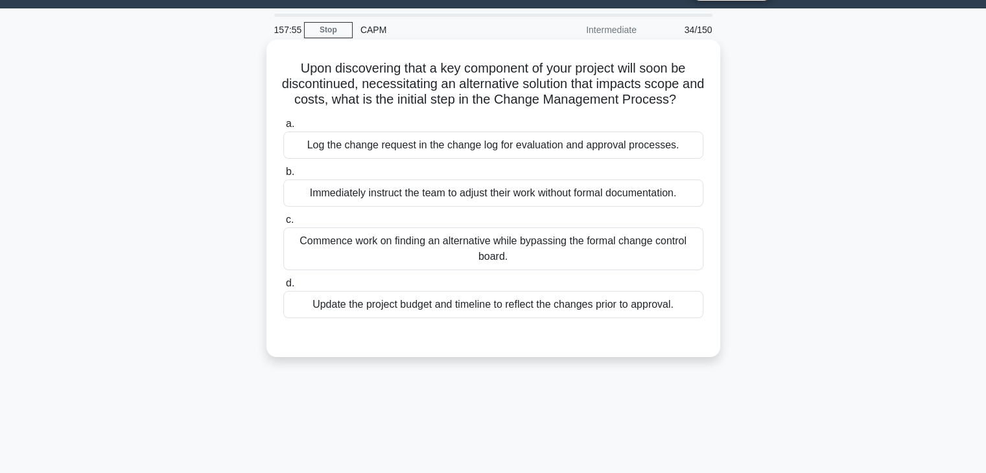
click at [415, 159] on div "Log the change request in the change log for evaluation and approval processes." at bounding box center [493, 145] width 420 height 27
click at [283, 128] on input "a. Log the change request in the change log for evaluation and approval process…" at bounding box center [283, 124] width 0 height 8
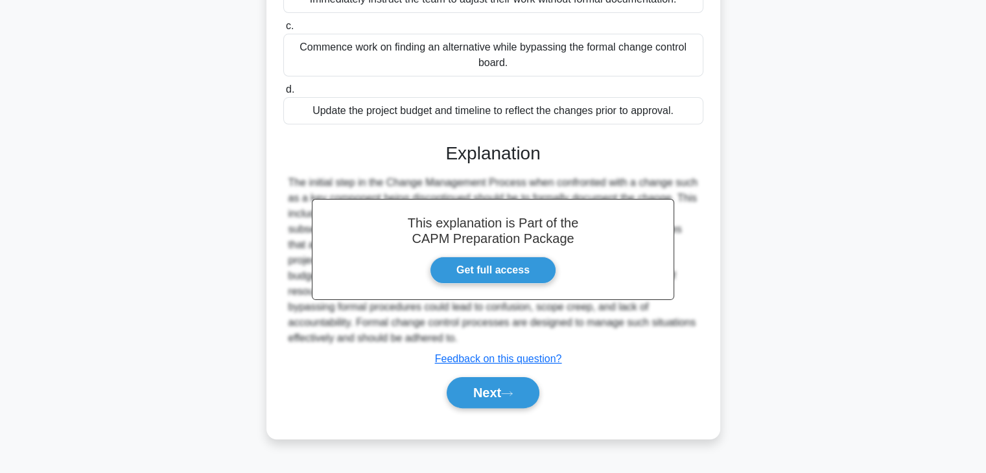
scroll to position [232, 0]
click at [482, 402] on button "Next" at bounding box center [492, 392] width 93 height 31
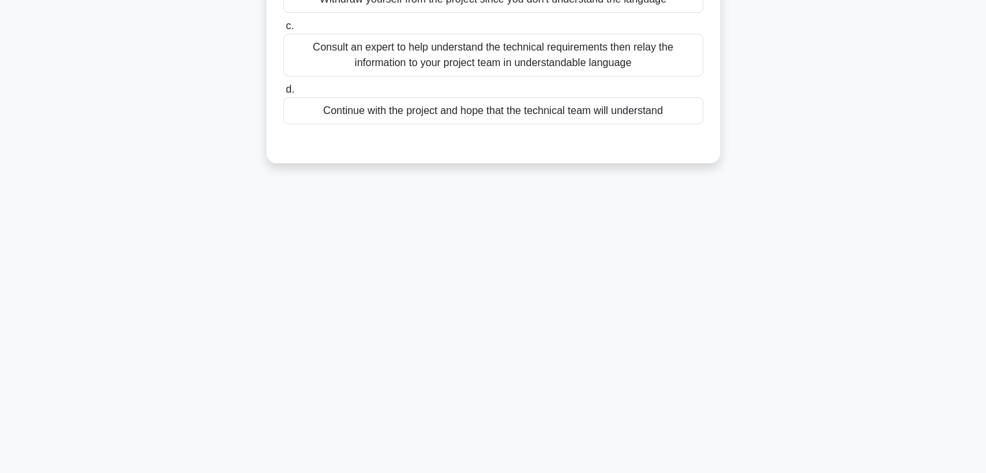
scroll to position [0, 0]
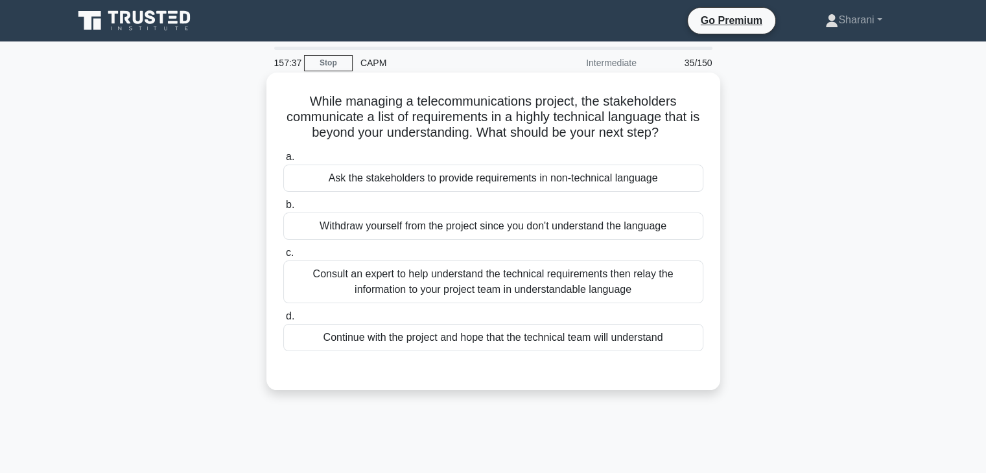
click at [537, 277] on div "Consult an expert to help understand the technical requirements then relay the …" at bounding box center [493, 282] width 420 height 43
click at [283, 257] on input "c. Consult an expert to help understand the technical requirements then relay t…" at bounding box center [283, 253] width 0 height 8
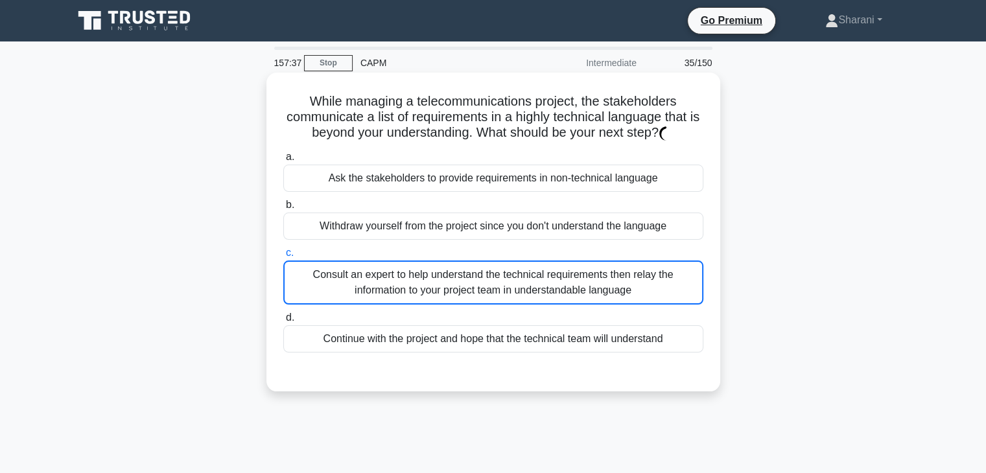
scroll to position [227, 0]
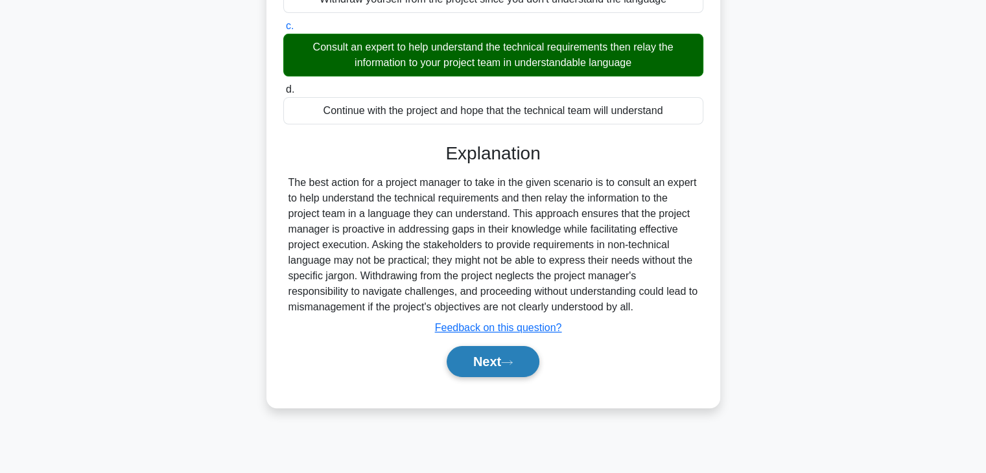
click at [501, 356] on button "Next" at bounding box center [492, 361] width 93 height 31
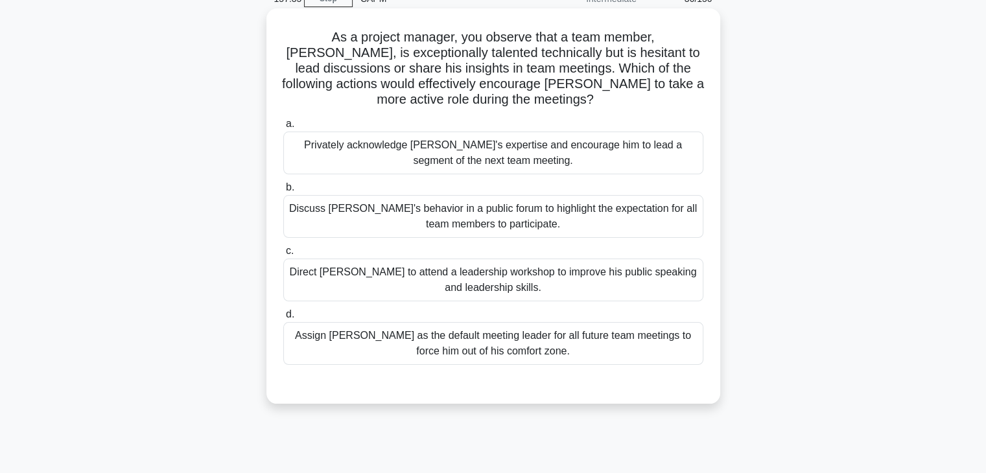
scroll to position [33, 0]
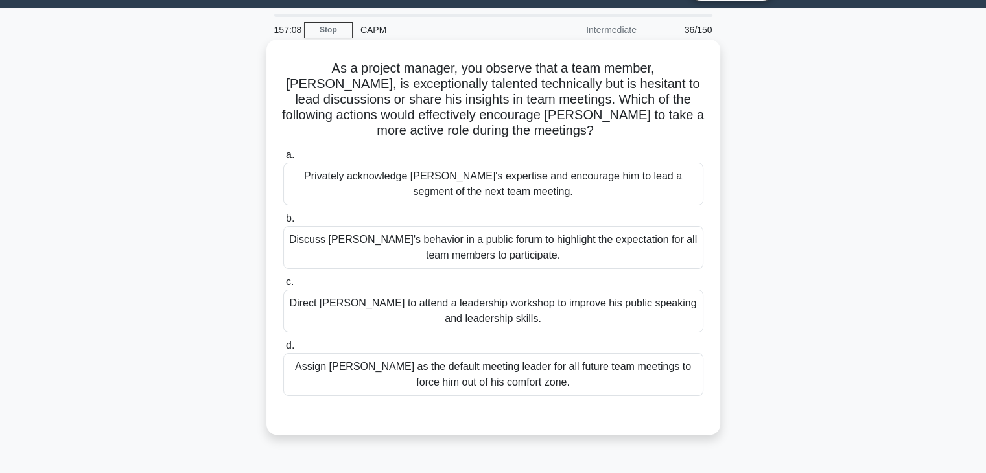
click at [446, 191] on div "Privately acknowledge [PERSON_NAME]'s expertise and encourage him to lead a seg…" at bounding box center [493, 184] width 420 height 43
click at [283, 159] on input "a. Privately acknowledge [PERSON_NAME]'s expertise and encourage him to lead a …" at bounding box center [283, 155] width 0 height 8
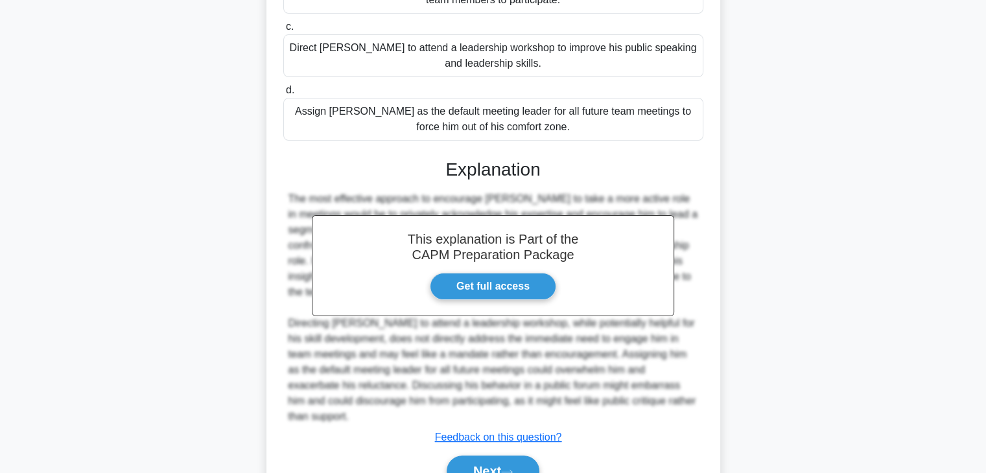
scroll to position [341, 0]
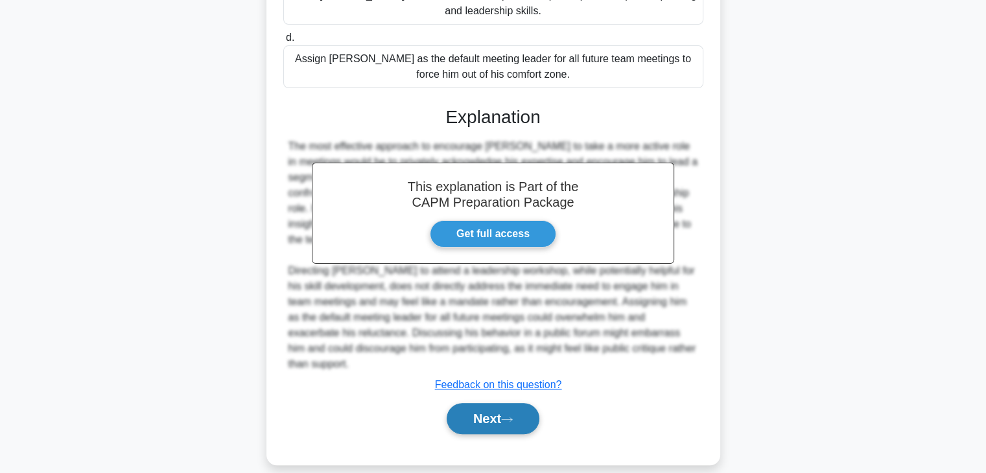
click at [470, 413] on button "Next" at bounding box center [492, 418] width 93 height 31
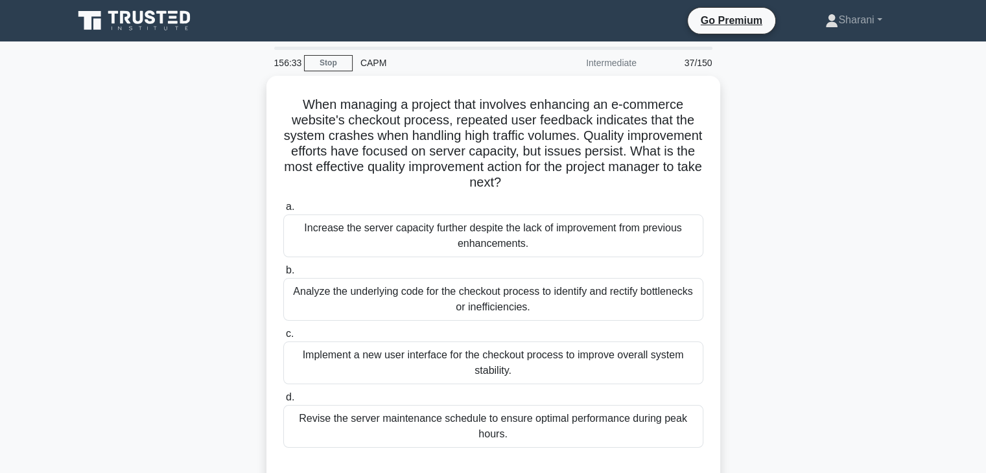
scroll to position [130, 0]
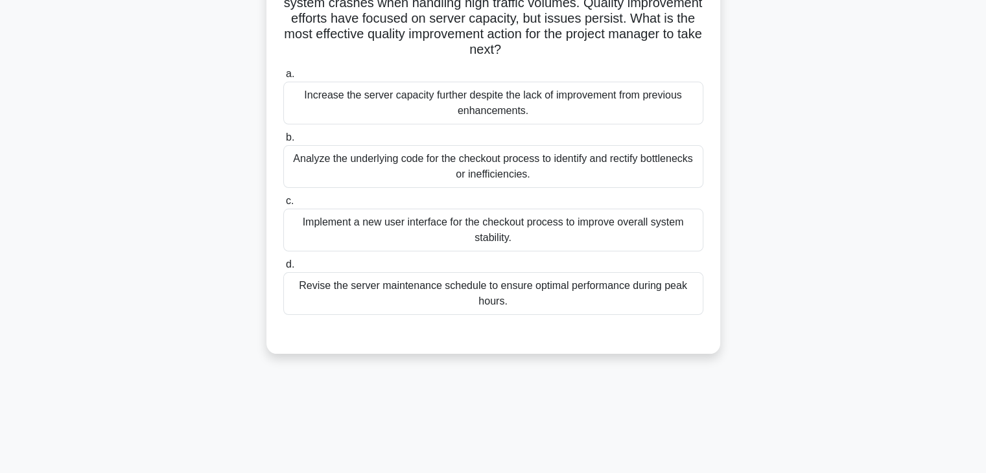
click at [404, 174] on div "Analyze the underlying code for the checkout process to identify and rectify bo…" at bounding box center [493, 166] width 420 height 43
click at [283, 142] on input "b. Analyze the underlying code for the checkout process to identify and rectify…" at bounding box center [283, 137] width 0 height 8
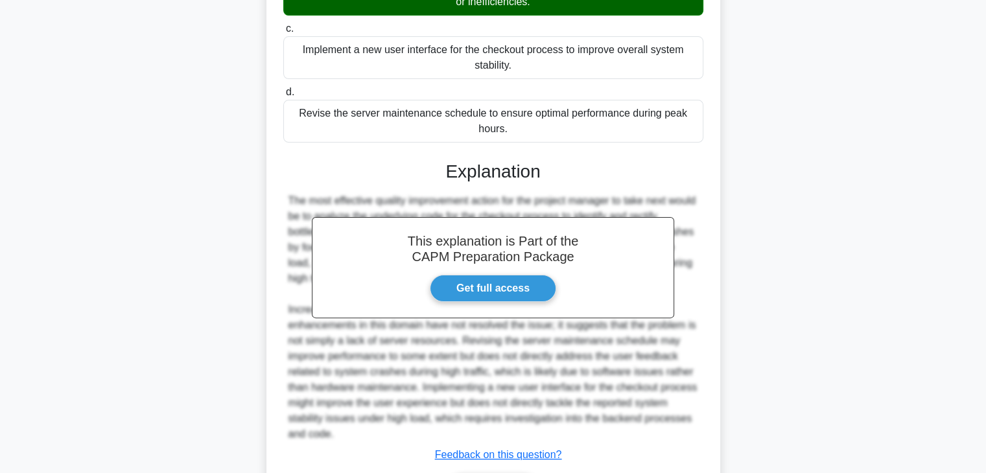
scroll to position [388, 0]
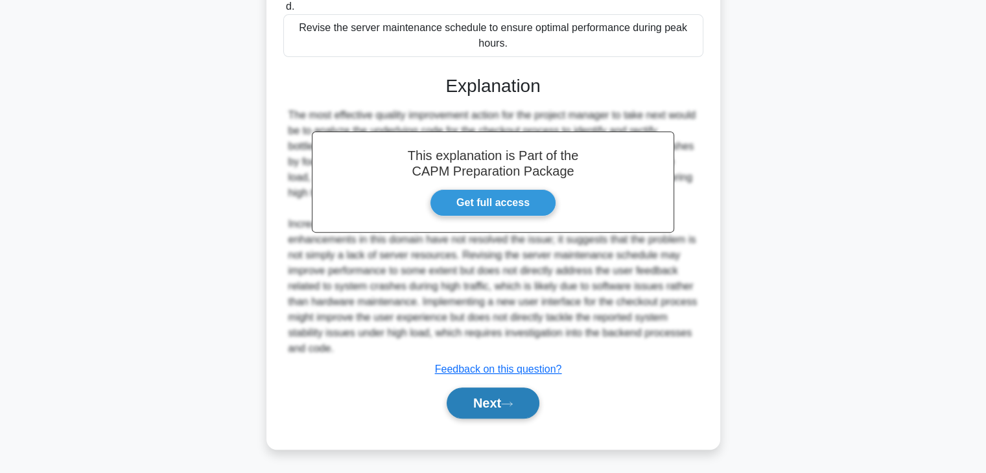
click at [472, 414] on button "Next" at bounding box center [492, 403] width 93 height 31
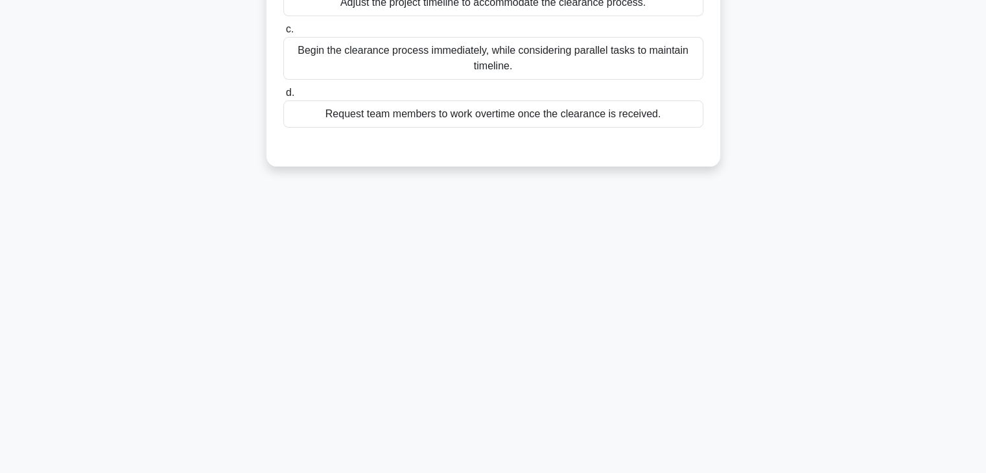
scroll to position [0, 0]
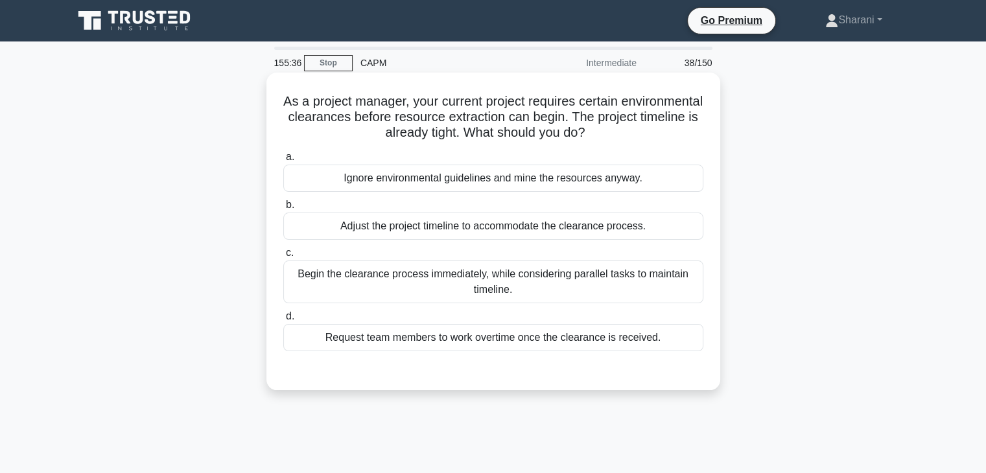
click at [626, 290] on div "Begin the clearance process immediately, while considering parallel tasks to ma…" at bounding box center [493, 282] width 420 height 43
click at [283, 257] on input "c. Begin the clearance process immediately, while considering parallel tasks to…" at bounding box center [283, 253] width 0 height 8
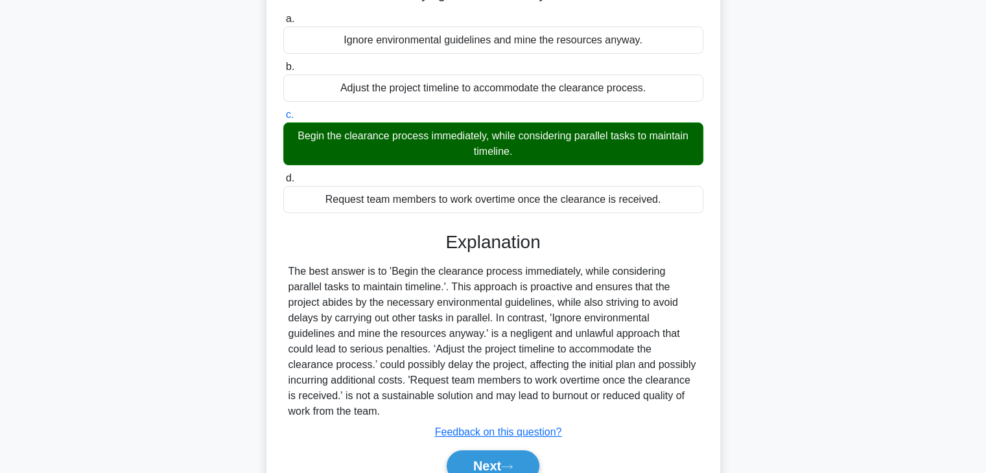
scroll to position [227, 0]
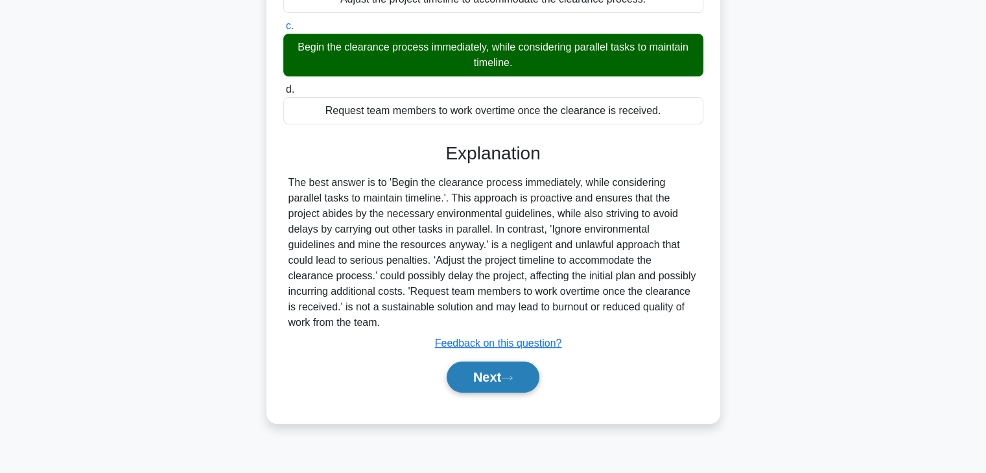
click at [510, 375] on icon at bounding box center [507, 378] width 12 height 7
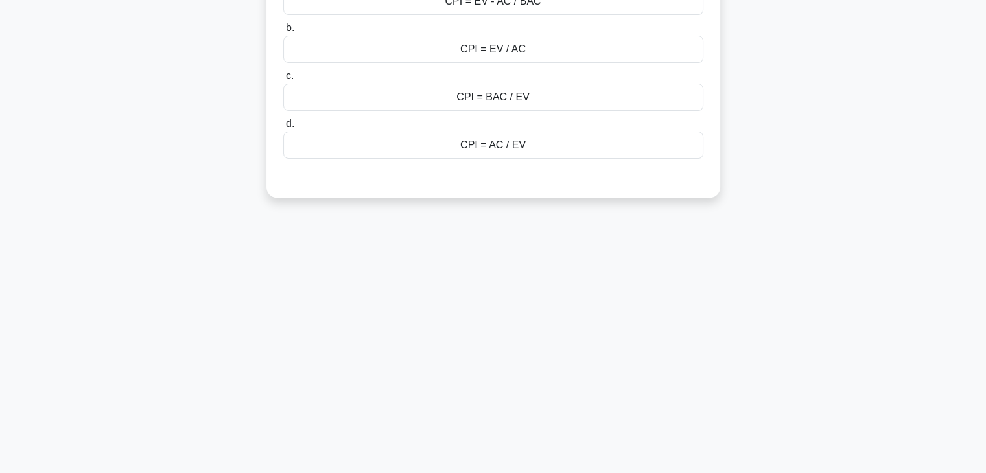
scroll to position [0, 0]
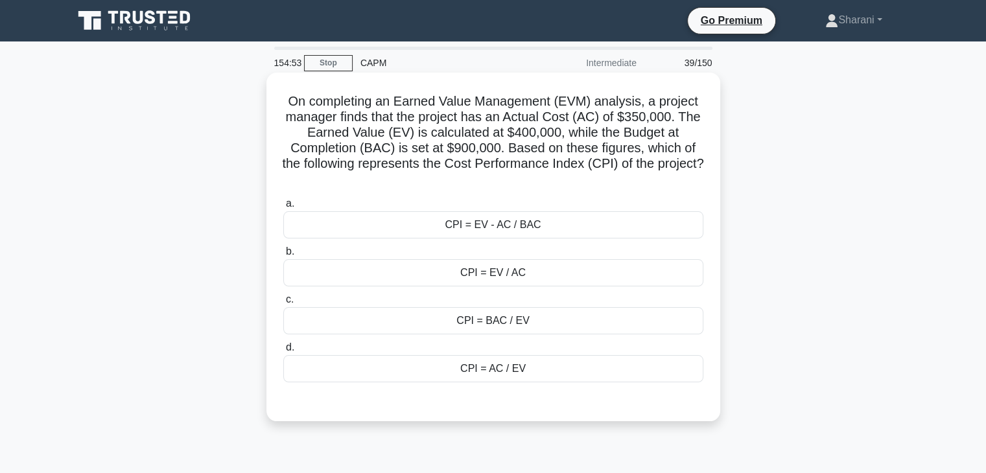
click at [671, 264] on div "CPI = EV / AC" at bounding box center [493, 272] width 420 height 27
click at [283, 256] on input "b. CPI = EV / AC" at bounding box center [283, 252] width 0 height 8
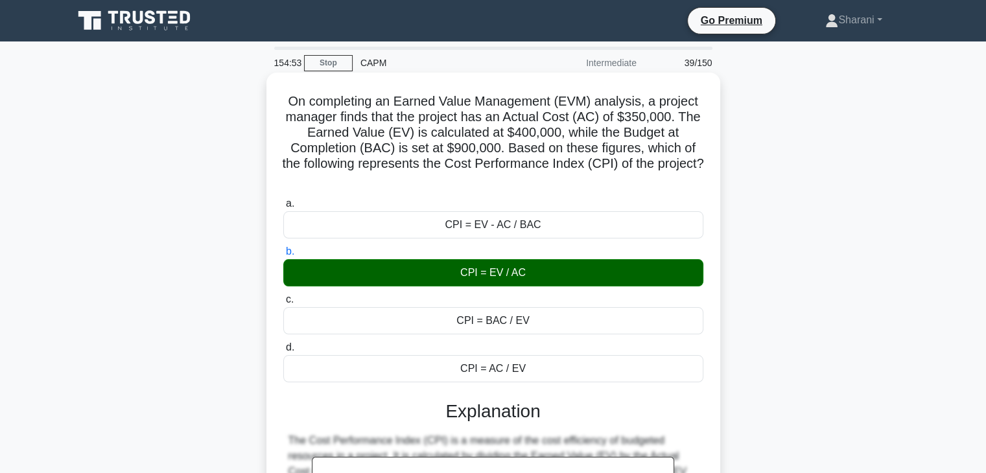
scroll to position [194, 0]
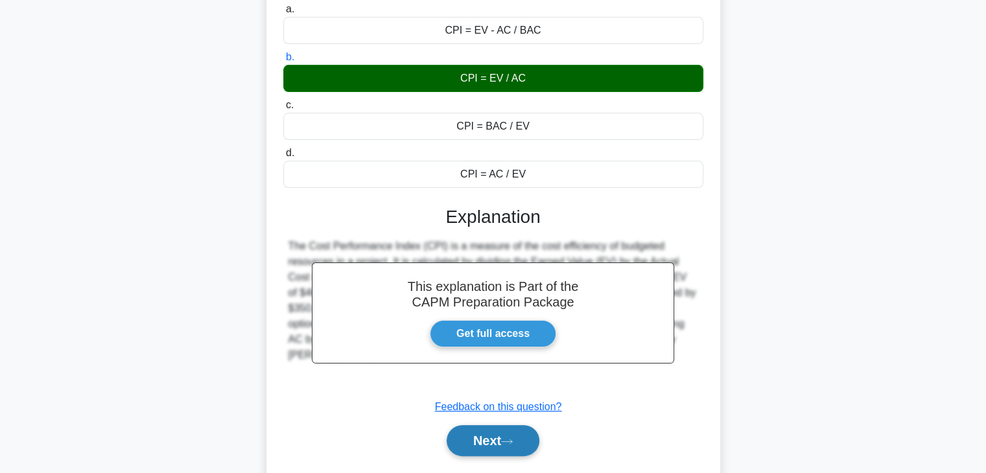
click at [483, 438] on button "Next" at bounding box center [492, 440] width 93 height 31
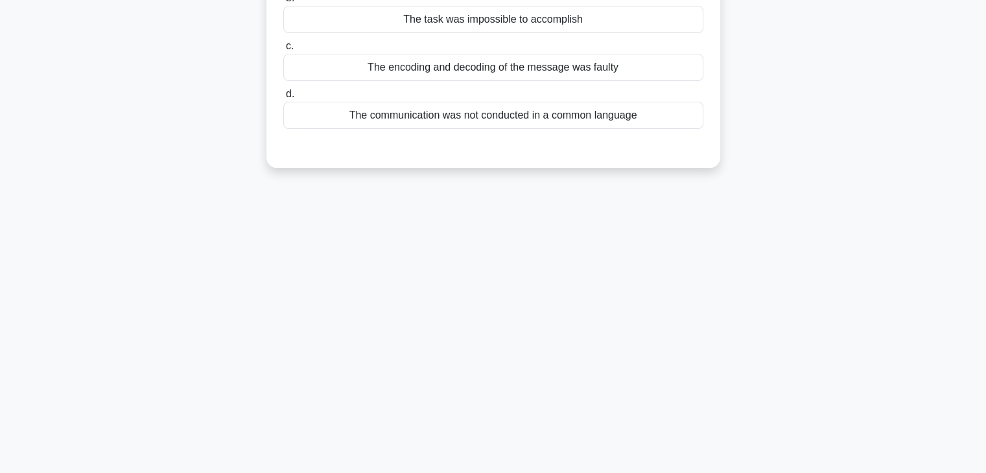
scroll to position [0, 0]
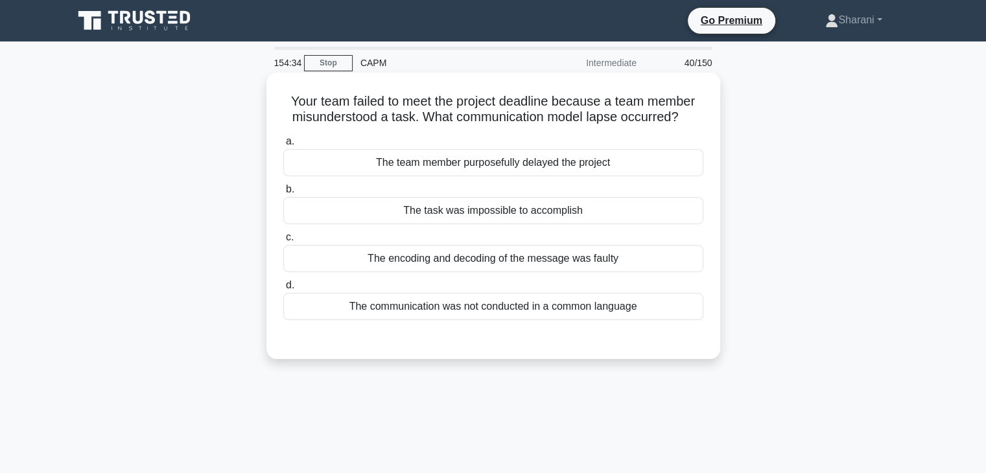
click at [564, 304] on div "The communication was not conducted in a common language" at bounding box center [493, 306] width 420 height 27
click at [283, 290] on input "d. The communication was not conducted in a common language" at bounding box center [283, 285] width 0 height 8
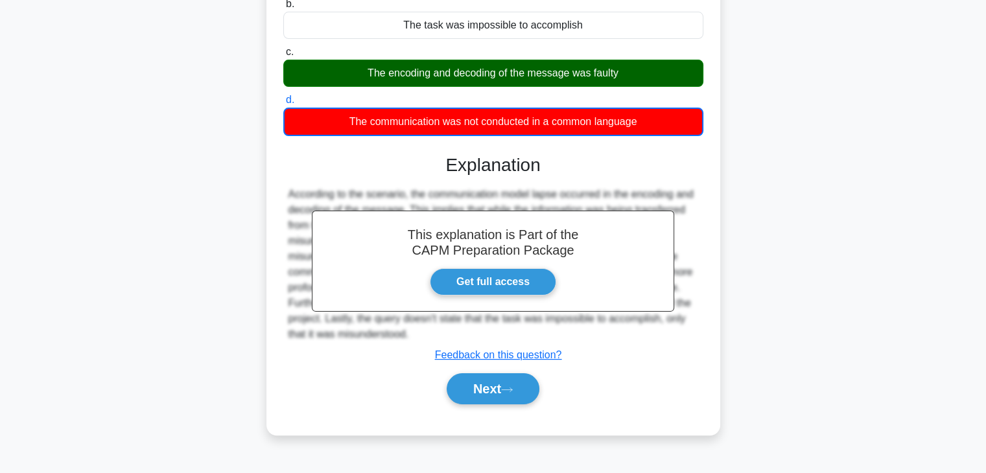
scroll to position [227, 0]
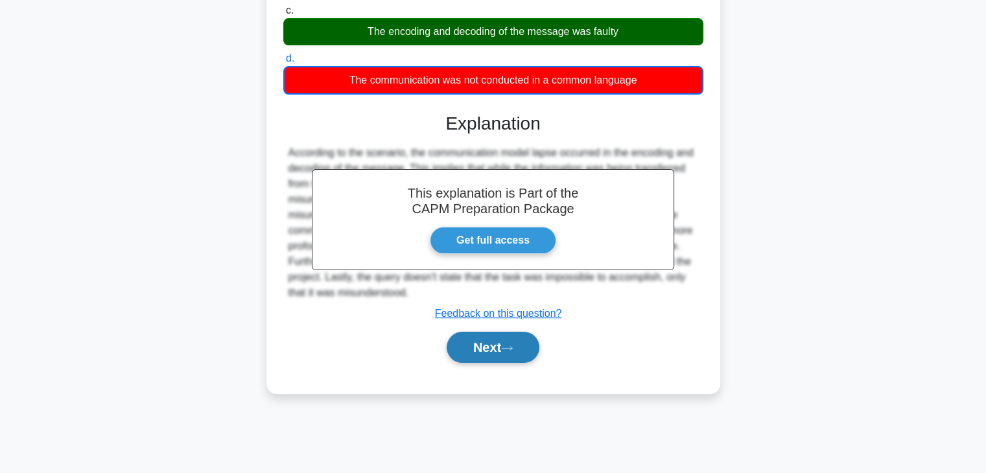
click at [473, 355] on button "Next" at bounding box center [492, 347] width 93 height 31
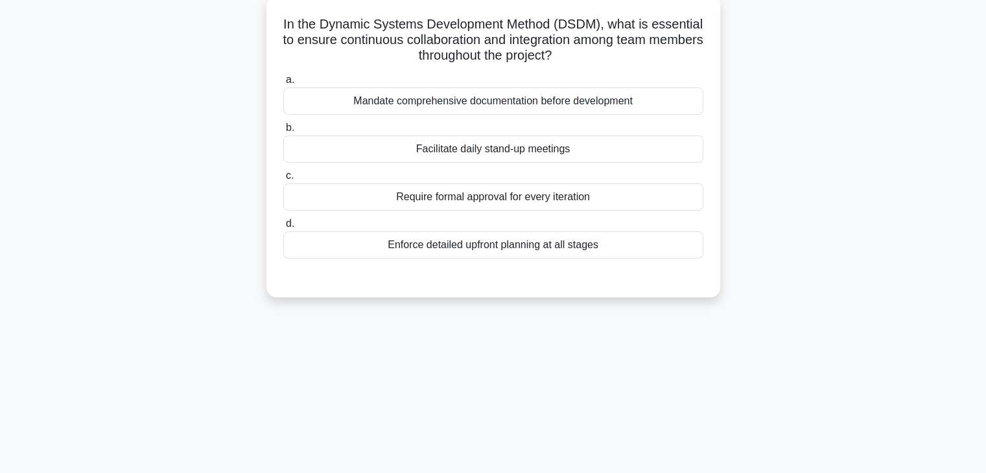
scroll to position [33, 0]
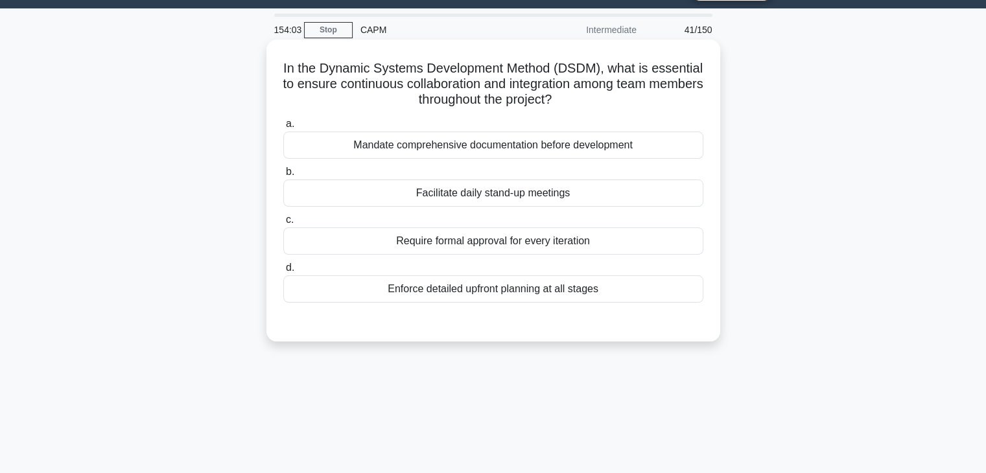
click at [523, 198] on div "Facilitate daily stand-up meetings" at bounding box center [493, 193] width 420 height 27
click at [283, 176] on input "b. Facilitate daily stand-up meetings" at bounding box center [283, 172] width 0 height 8
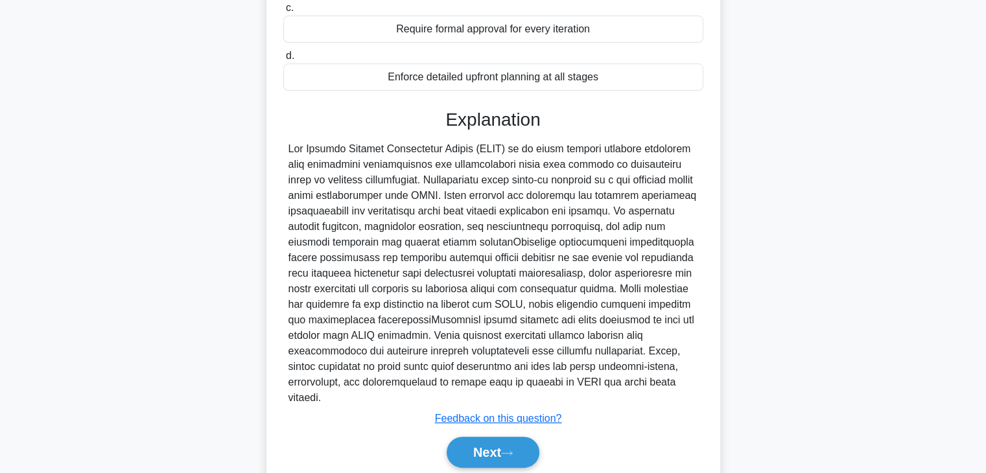
scroll to position [292, 0]
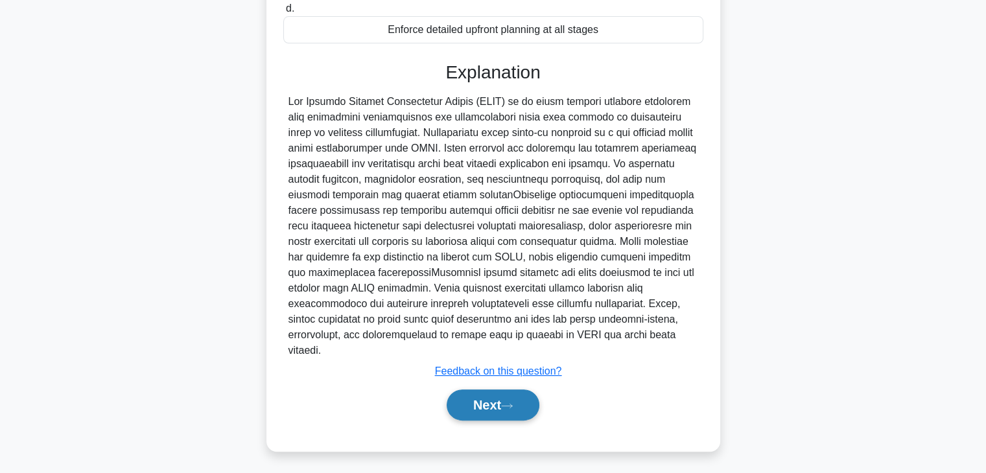
click at [495, 418] on button "Next" at bounding box center [492, 404] width 93 height 31
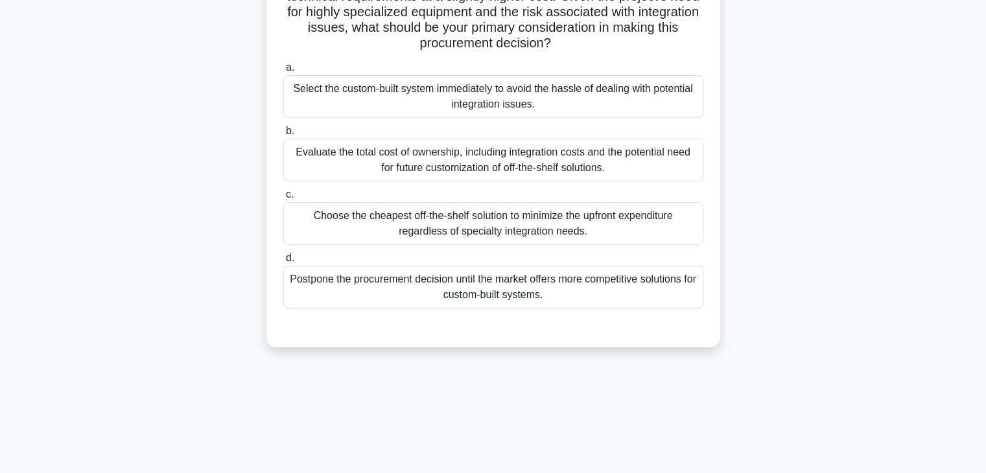
scroll to position [130, 0]
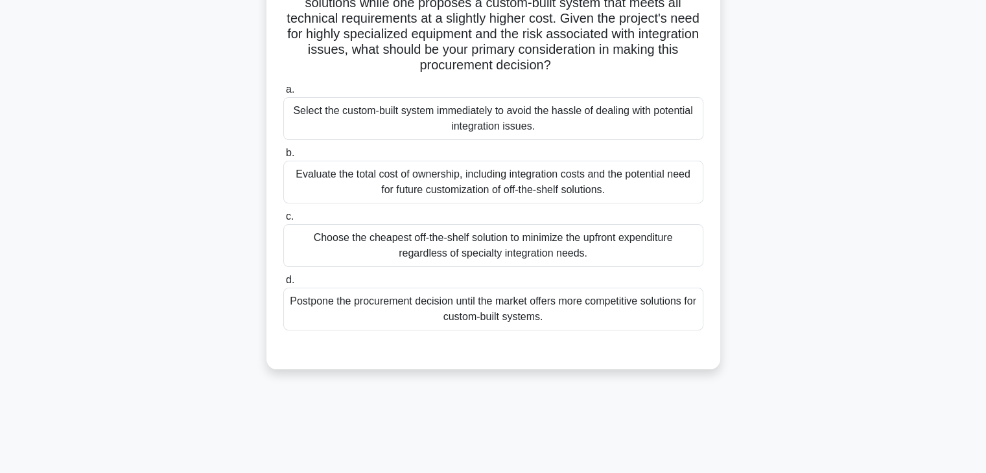
click at [470, 178] on div "Evaluate the total cost of ownership, including integration costs and the poten…" at bounding box center [493, 182] width 420 height 43
click at [283, 157] on input "b. Evaluate the total cost of ownership, including integration costs and the po…" at bounding box center [283, 153] width 0 height 8
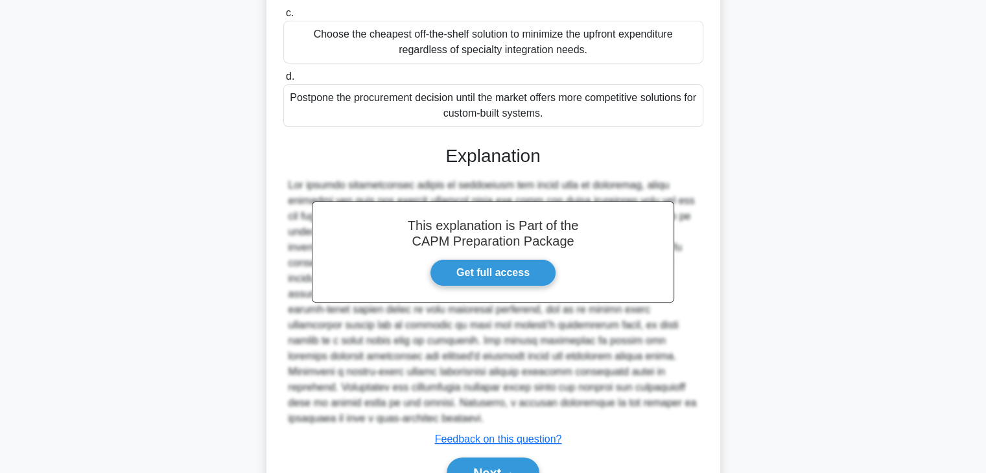
scroll to position [388, 0]
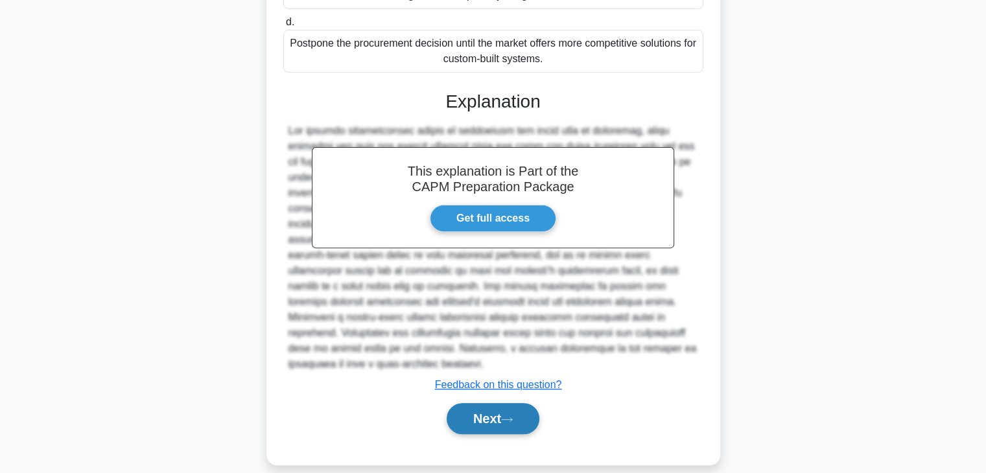
click at [484, 405] on button "Next" at bounding box center [492, 418] width 93 height 31
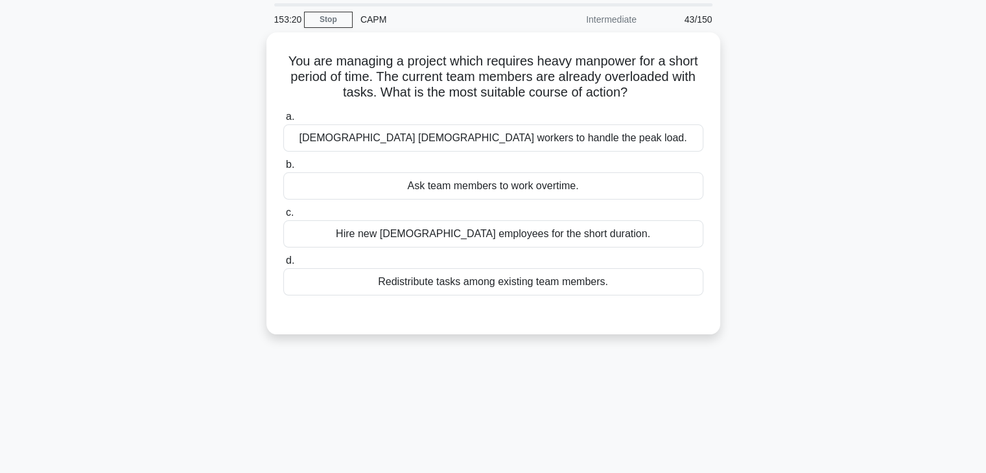
scroll to position [0, 0]
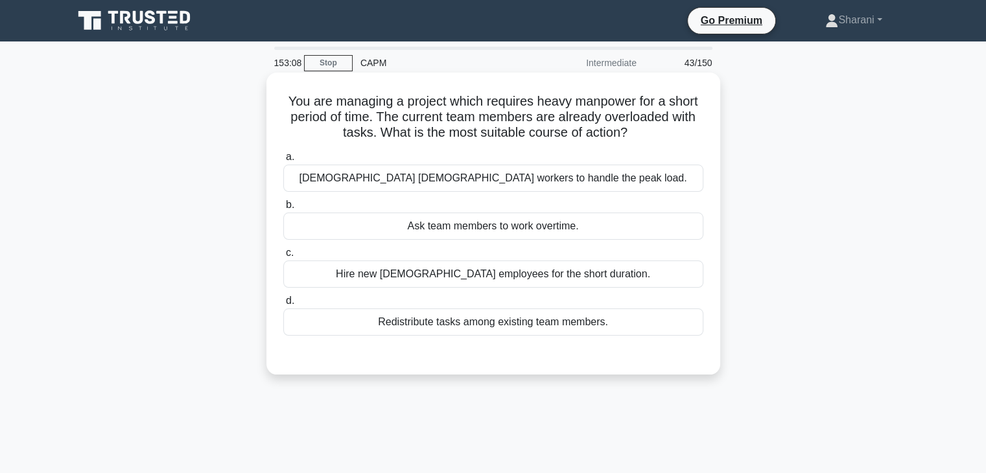
click at [594, 176] on div "[DEMOGRAPHIC_DATA] [DEMOGRAPHIC_DATA] workers to handle the peak load." at bounding box center [493, 178] width 420 height 27
click at [283, 161] on input "a. [DEMOGRAPHIC_DATA] [DEMOGRAPHIC_DATA] workers to handle the peak load." at bounding box center [283, 157] width 0 height 8
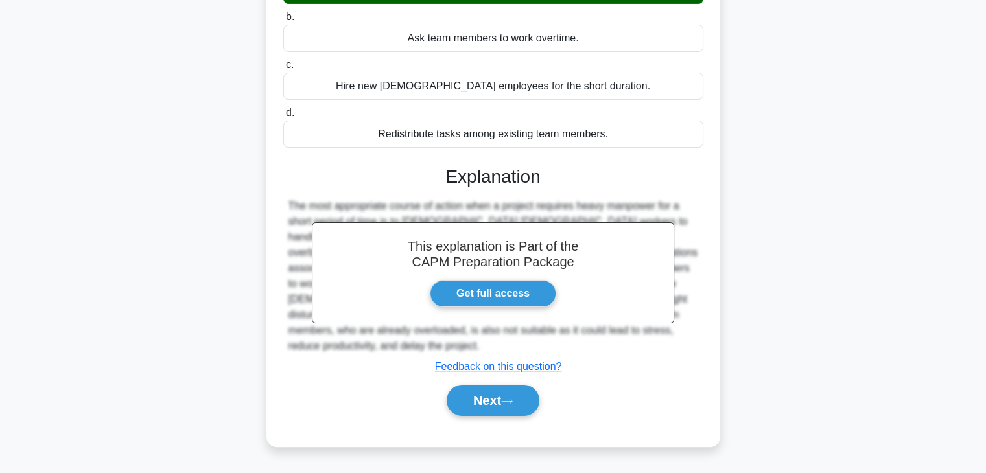
scroll to position [194, 0]
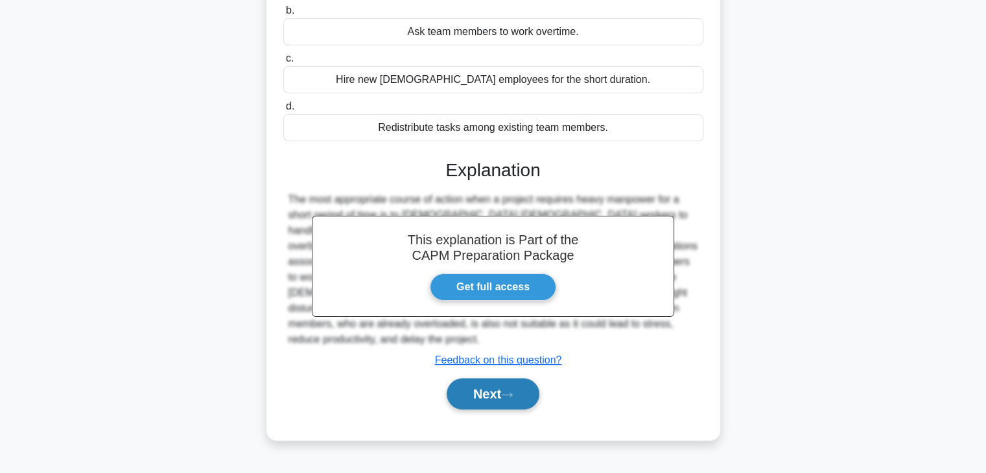
click at [505, 382] on button "Next" at bounding box center [492, 393] width 93 height 31
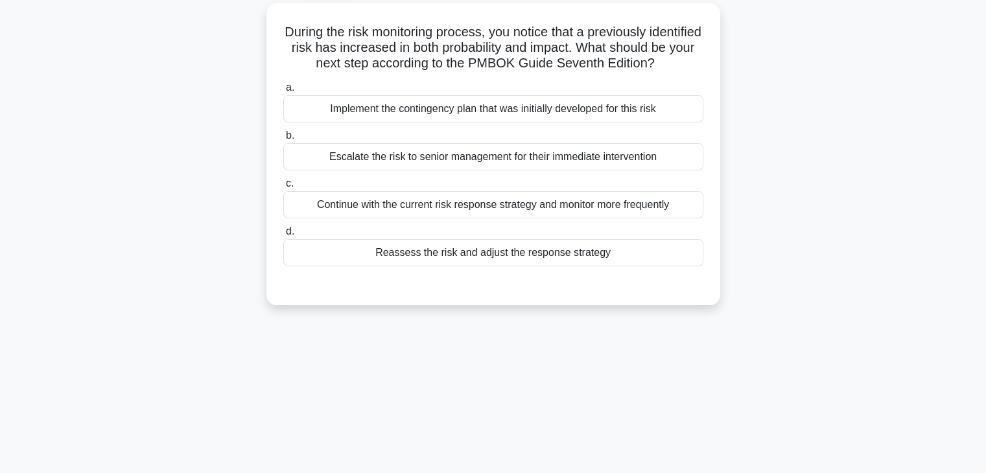
scroll to position [0, 0]
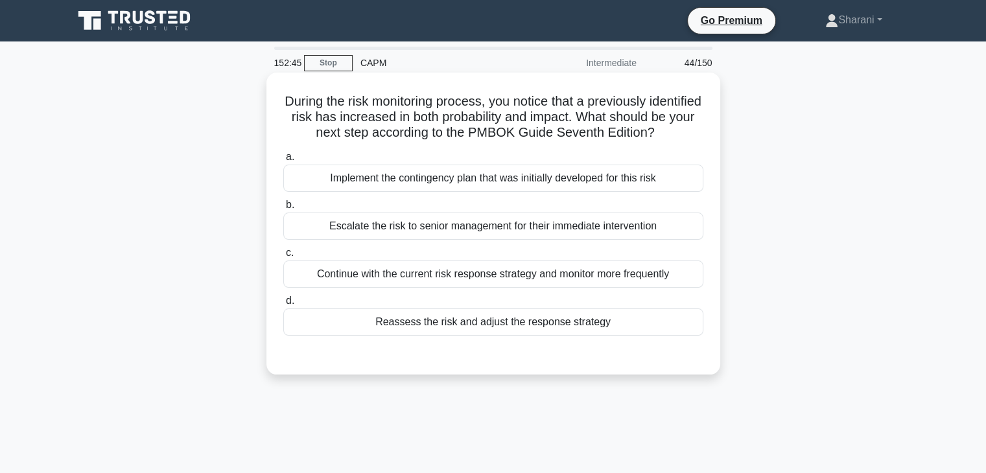
click at [380, 288] on div "Continue with the current risk response strategy and monitor more frequently" at bounding box center [493, 274] width 420 height 27
click at [283, 257] on input "c. Continue with the current risk response strategy and monitor more frequently" at bounding box center [283, 253] width 0 height 8
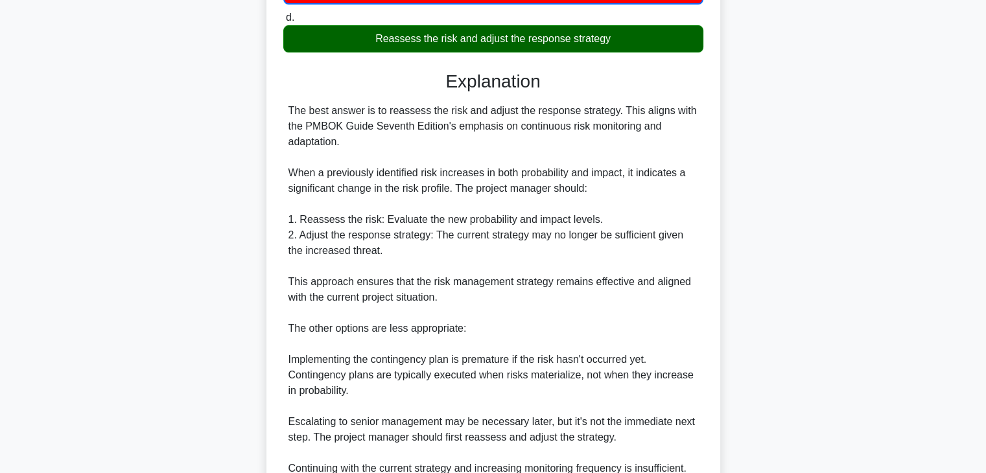
scroll to position [389, 0]
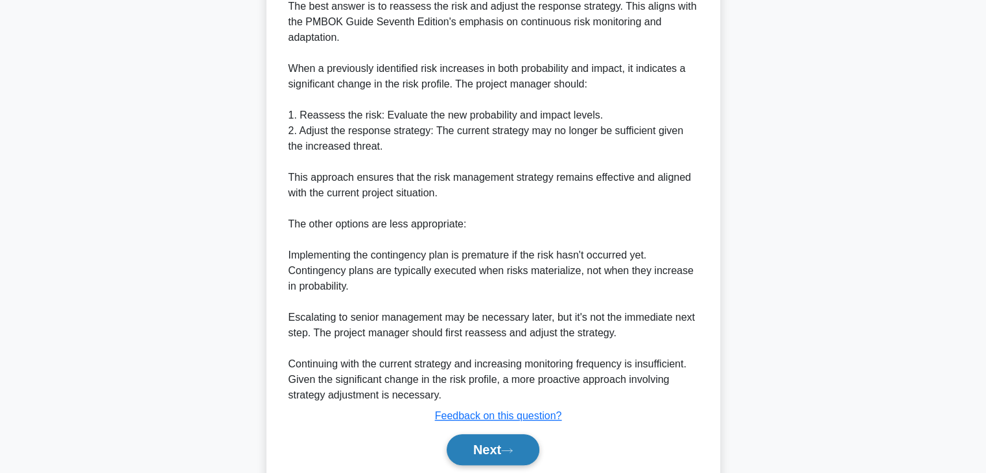
click at [464, 456] on button "Next" at bounding box center [492, 449] width 93 height 31
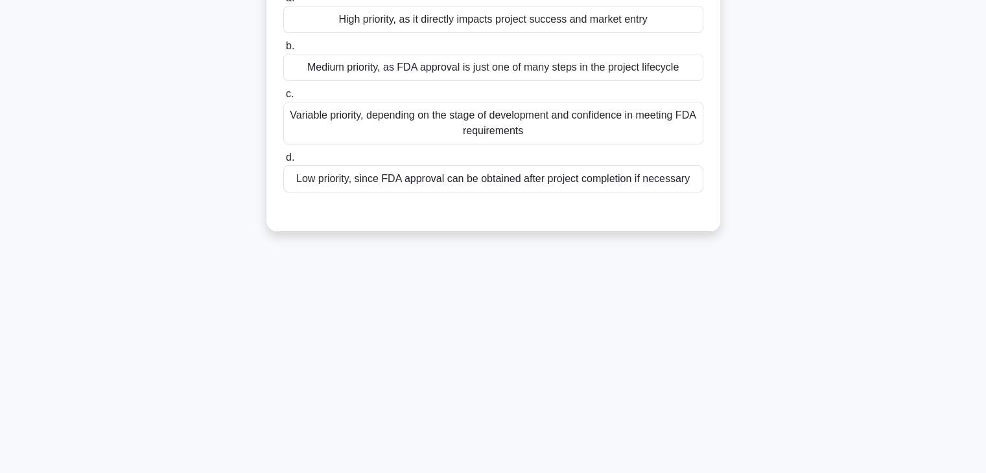
scroll to position [0, 0]
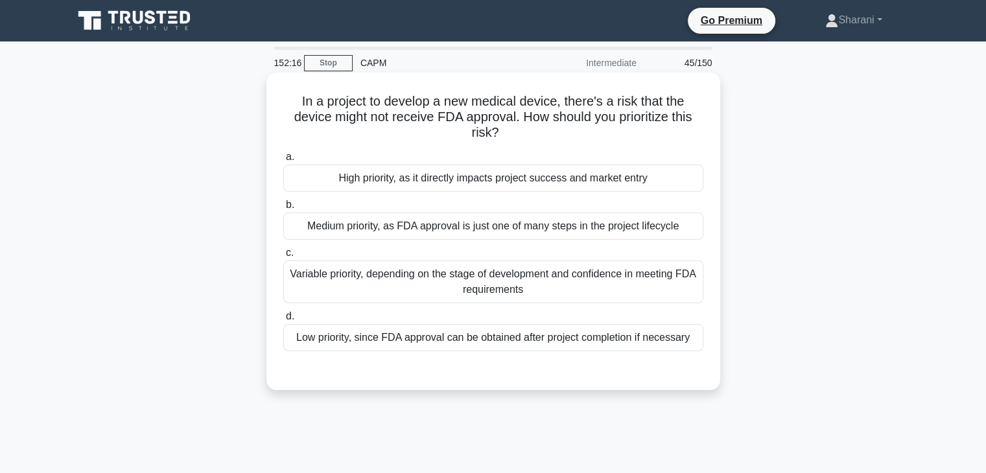
click at [373, 174] on div "High priority, as it directly impacts project success and market entry" at bounding box center [493, 178] width 420 height 27
click at [283, 161] on input "a. High priority, as it directly impacts project success and market entry" at bounding box center [283, 157] width 0 height 8
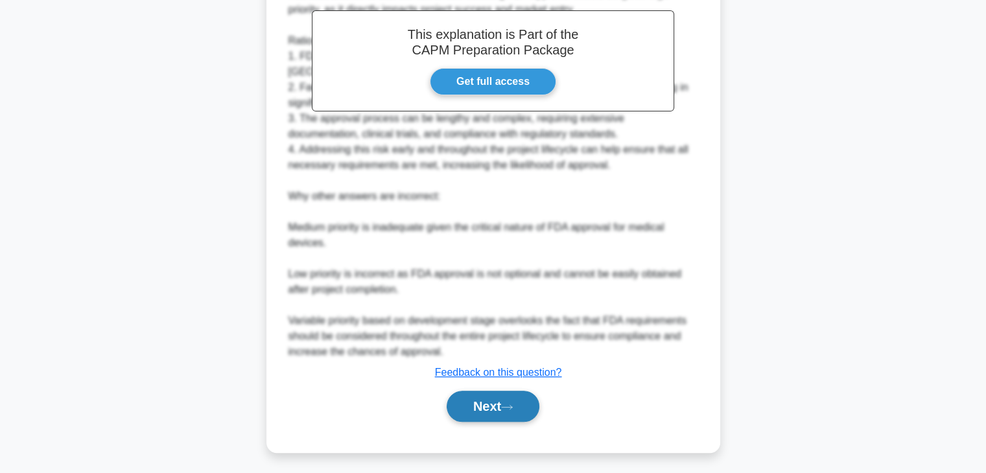
scroll to position [419, 0]
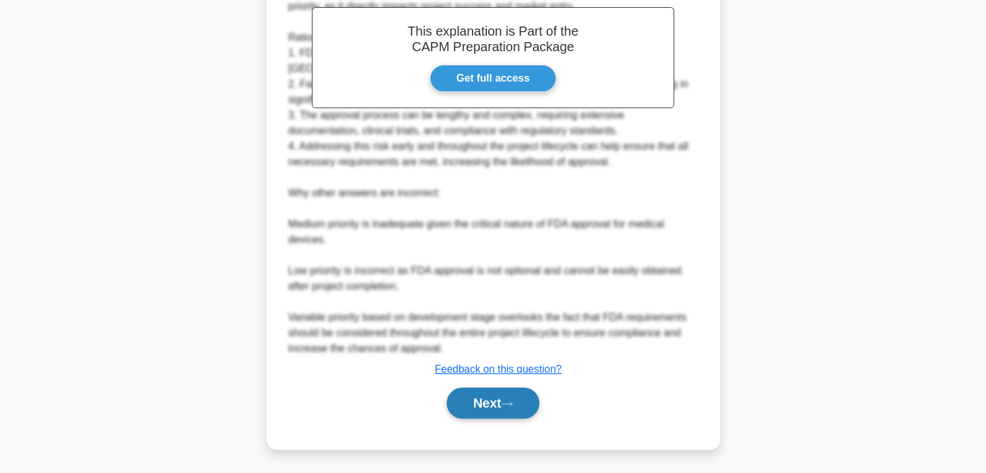
click at [504, 399] on button "Next" at bounding box center [492, 403] width 93 height 31
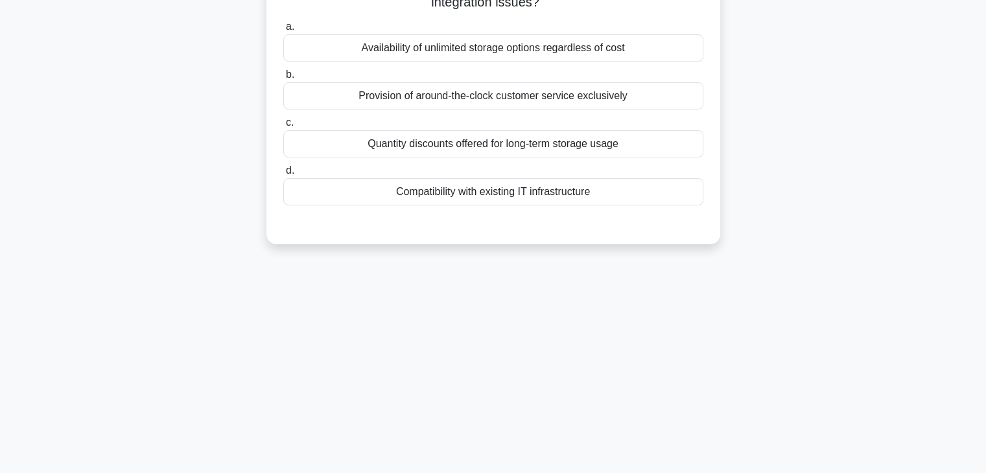
scroll to position [30, 0]
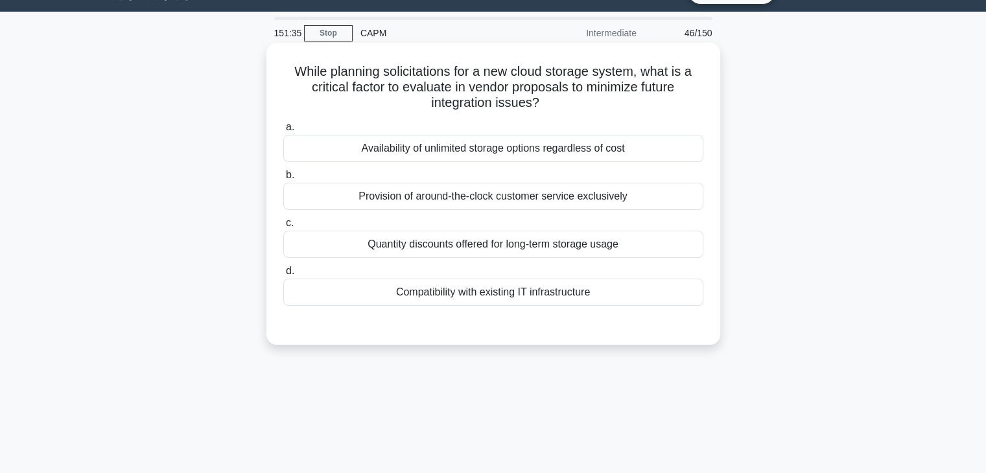
click at [534, 150] on div "Availability of unlimited storage options regardless of cost" at bounding box center [493, 148] width 420 height 27
click at [283, 132] on input "a. Availability of unlimited storage options regardless of cost" at bounding box center [283, 127] width 0 height 8
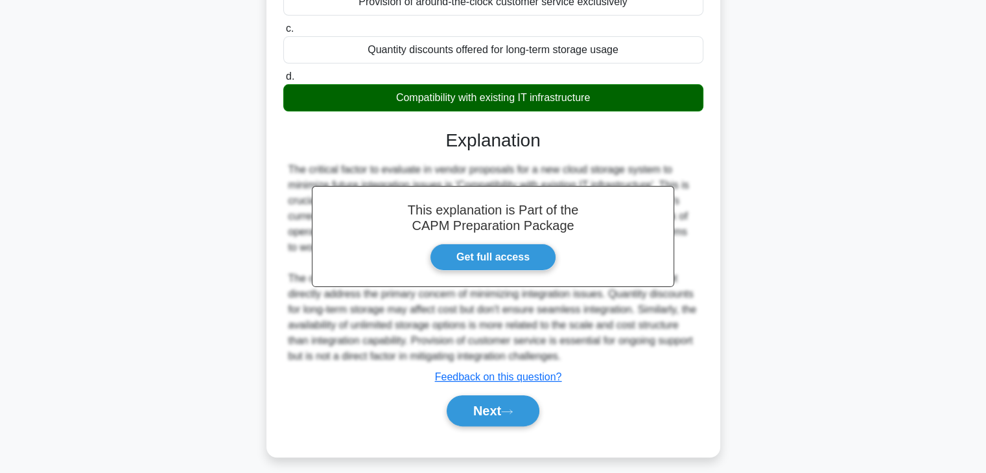
scroll to position [233, 0]
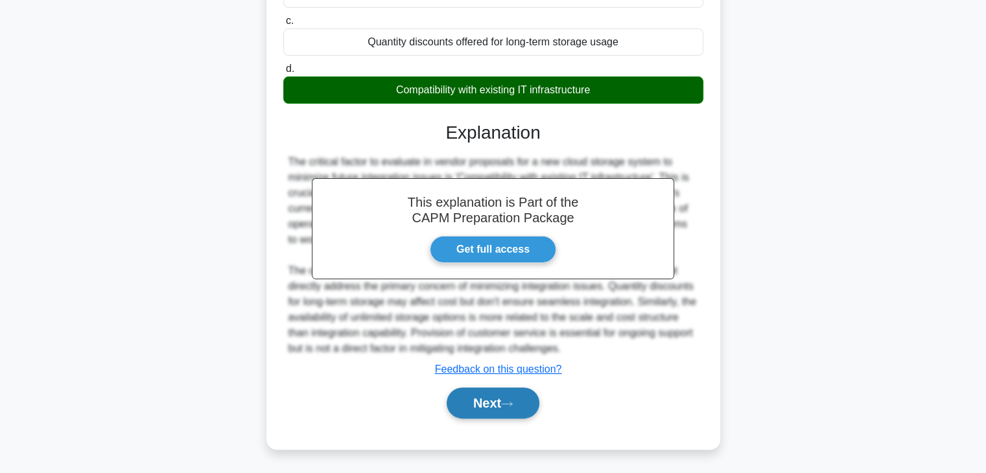
click at [514, 411] on button "Next" at bounding box center [492, 403] width 93 height 31
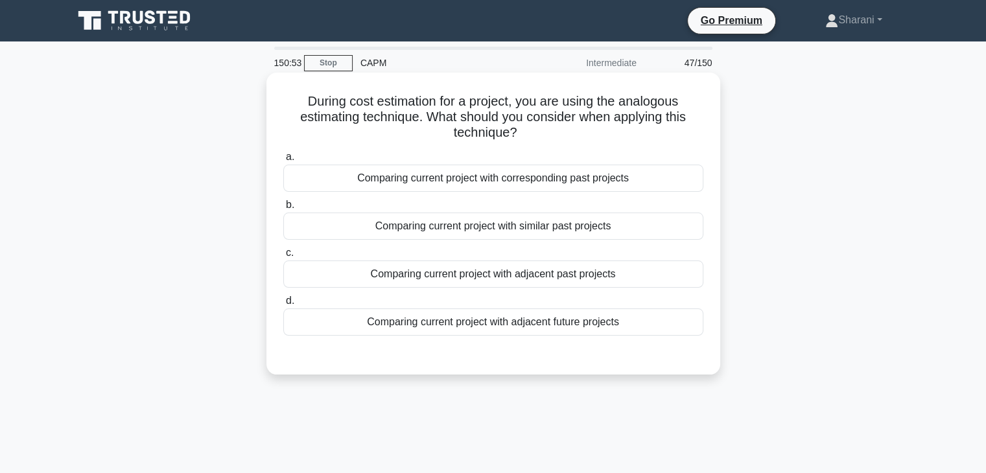
click at [542, 225] on div "Comparing current project with similar past projects" at bounding box center [493, 226] width 420 height 27
click at [283, 209] on input "b. Comparing current project with similar past projects" at bounding box center [283, 205] width 0 height 8
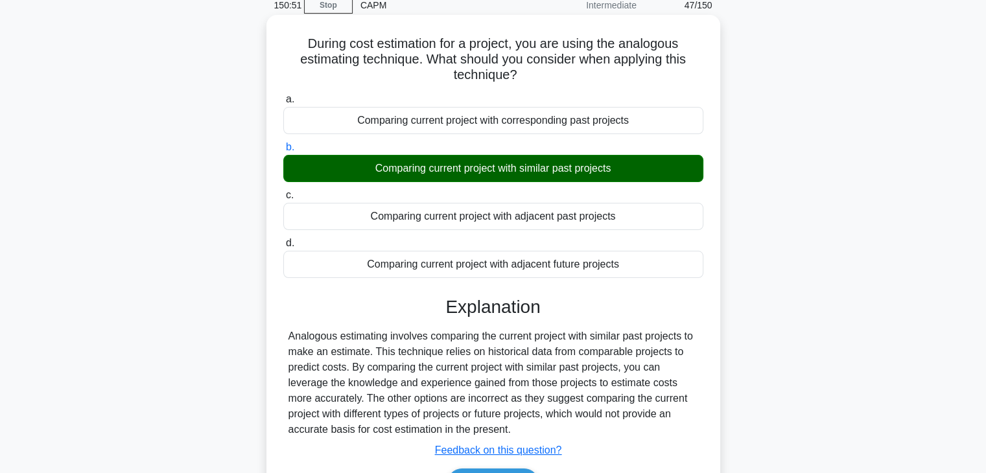
scroll to position [227, 0]
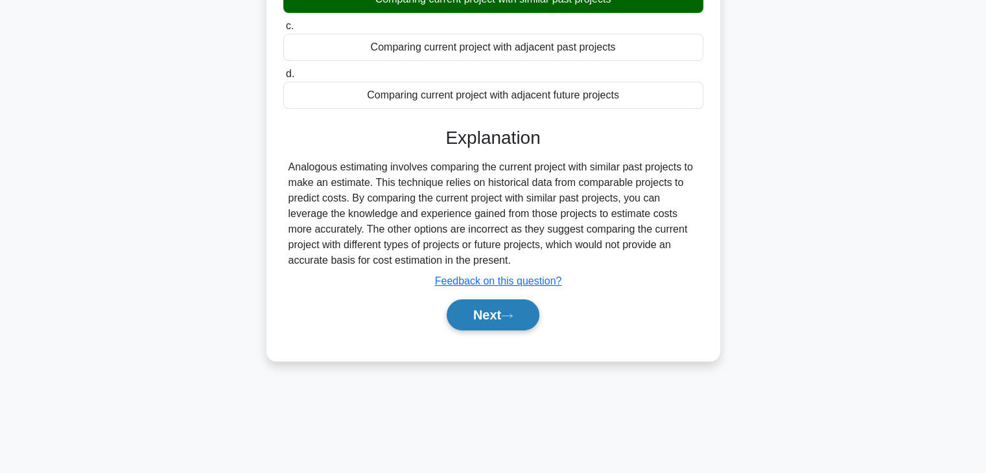
click at [487, 304] on button "Next" at bounding box center [492, 314] width 93 height 31
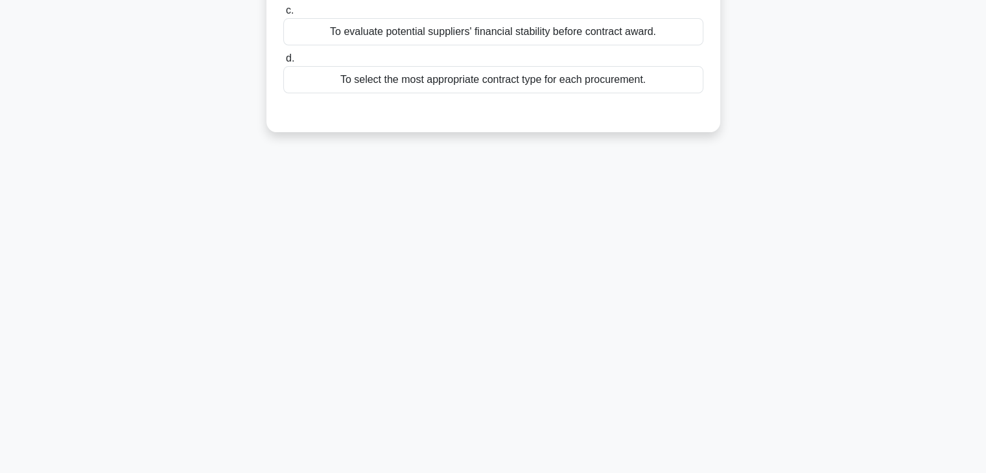
scroll to position [33, 0]
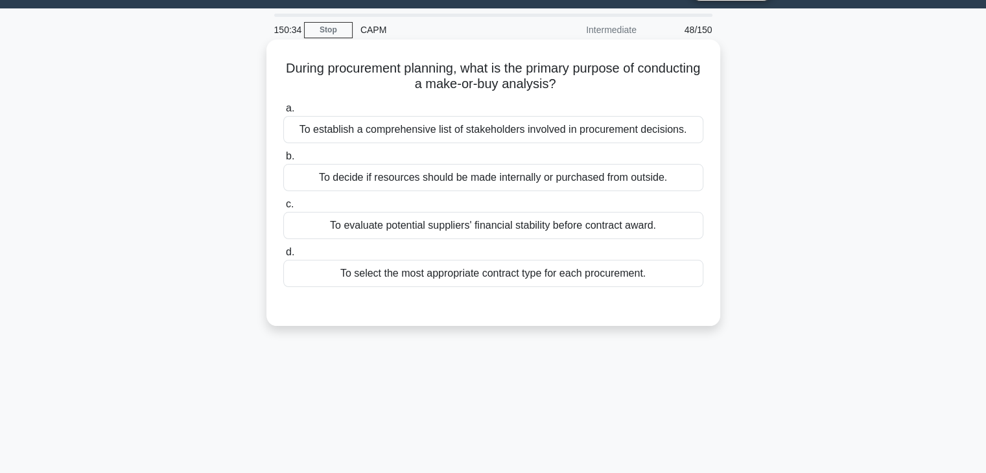
click at [619, 179] on div "To decide if resources should be made internally or purchased from outside." at bounding box center [493, 177] width 420 height 27
click at [283, 161] on input "b. To decide if resources should be made internally or purchased from outside." at bounding box center [283, 156] width 0 height 8
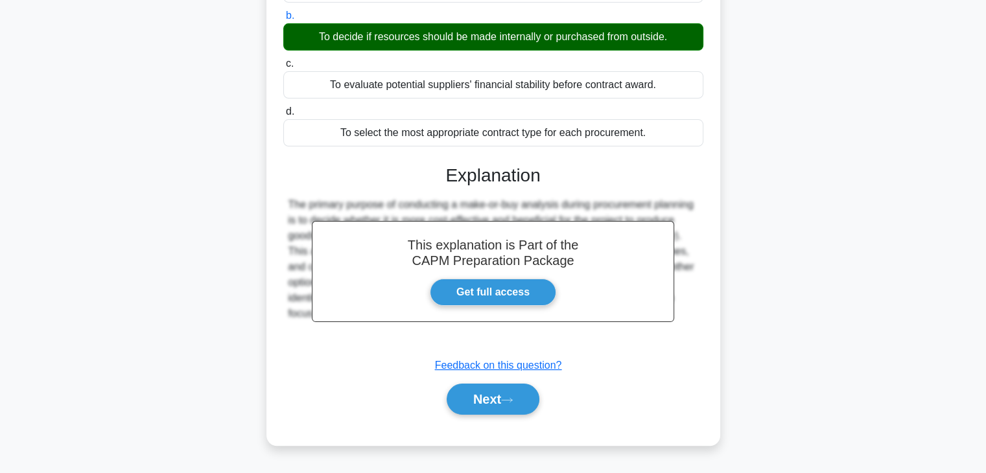
scroll to position [227, 0]
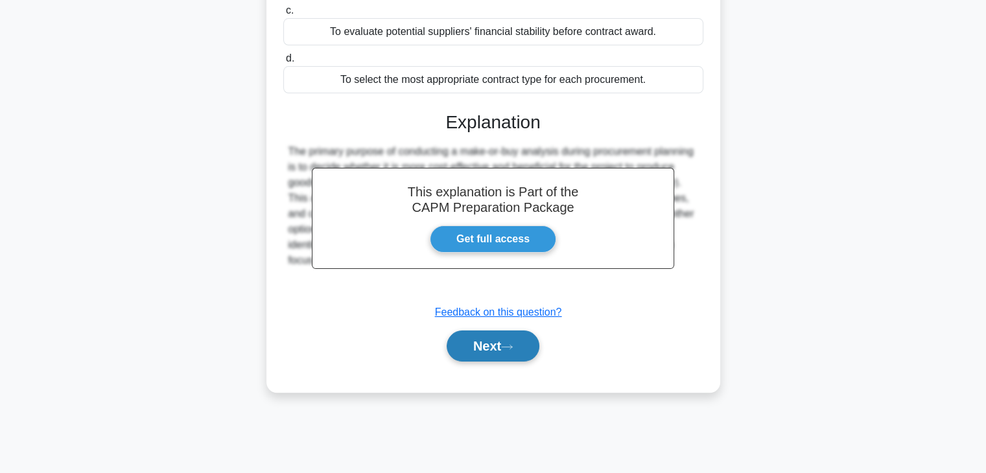
click at [480, 351] on button "Next" at bounding box center [492, 345] width 93 height 31
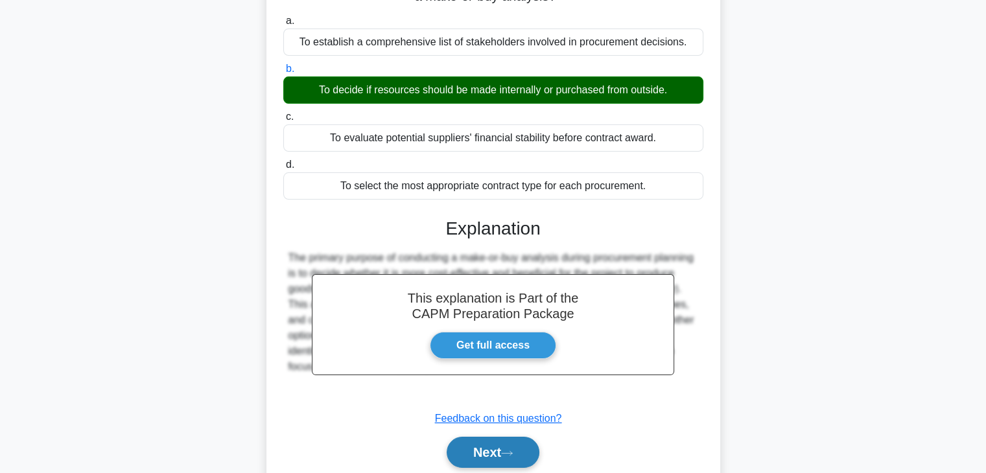
scroll to position [33, 0]
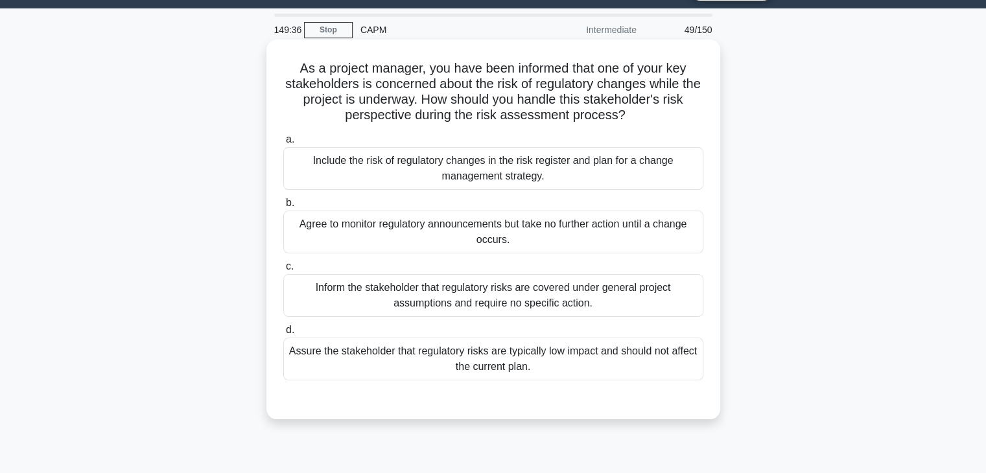
click at [417, 168] on div "Include the risk of regulatory changes in the risk register and plan for a chan…" at bounding box center [493, 168] width 420 height 43
click at [283, 144] on input "a. Include the risk of regulatory changes in the risk register and plan for a c…" at bounding box center [283, 139] width 0 height 8
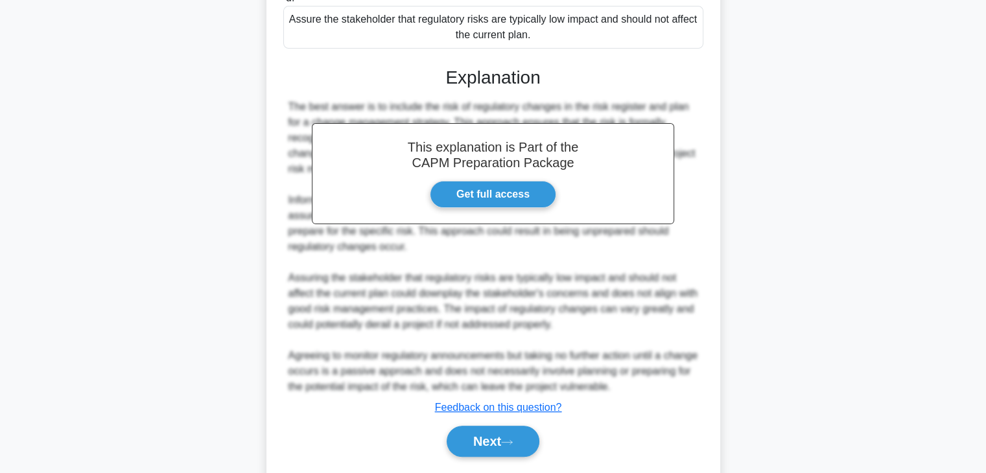
scroll to position [403, 0]
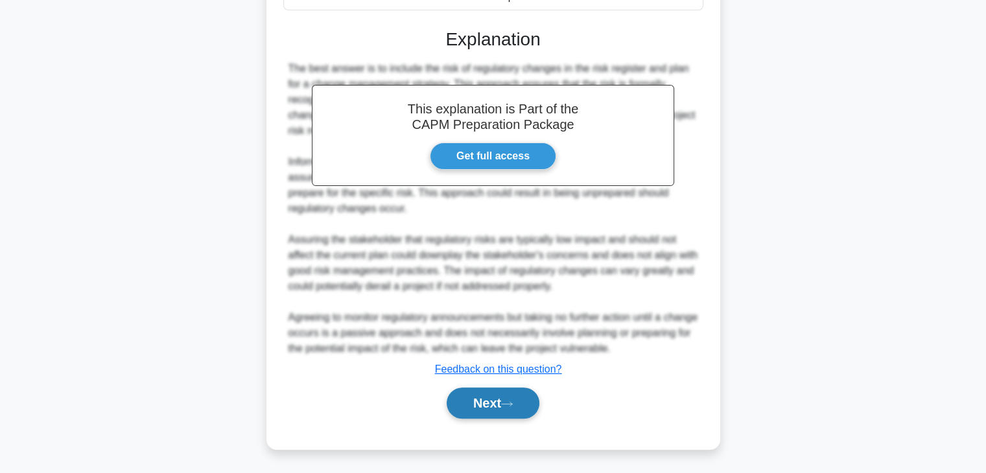
click at [510, 400] on icon at bounding box center [507, 403] width 12 height 7
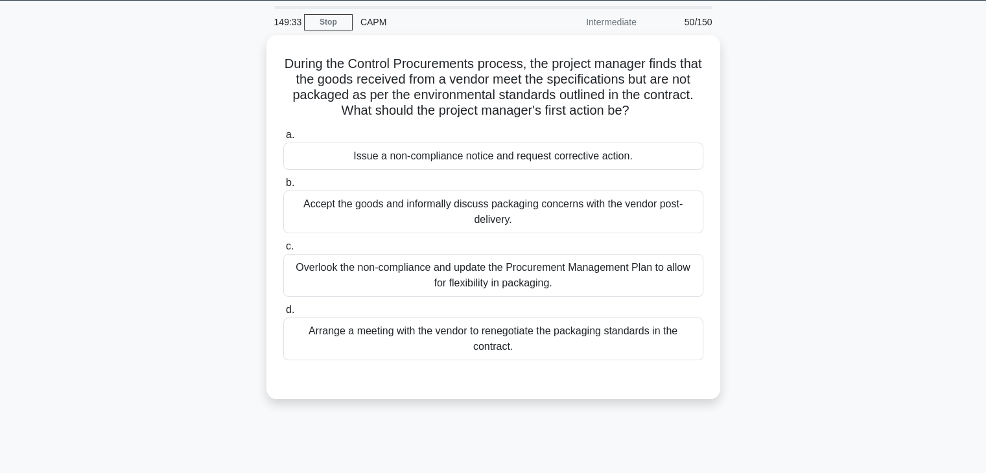
scroll to position [0, 0]
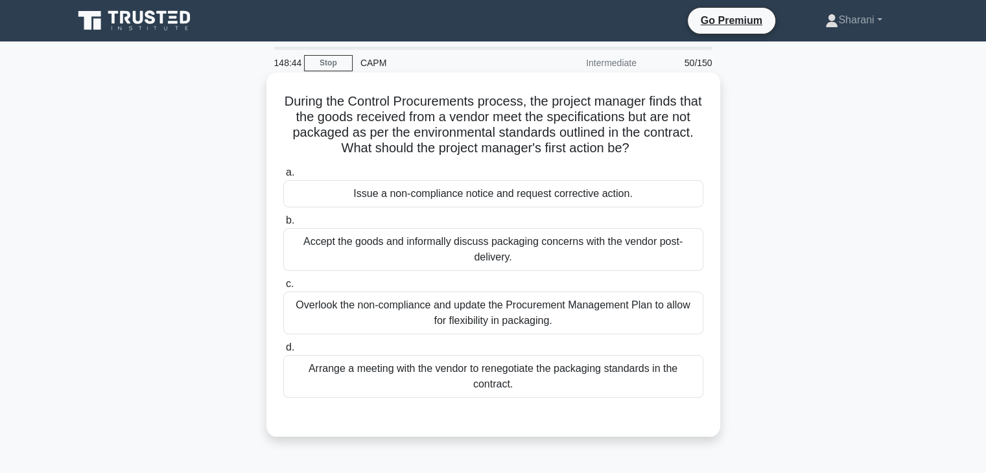
click at [515, 200] on div "Issue a non-compliance notice and request corrective action." at bounding box center [493, 193] width 420 height 27
click at [620, 198] on div "Issue a non-compliance notice and request corrective action." at bounding box center [493, 193] width 420 height 27
click at [283, 177] on input "a. Issue a non-compliance notice and request corrective action." at bounding box center [283, 172] width 0 height 8
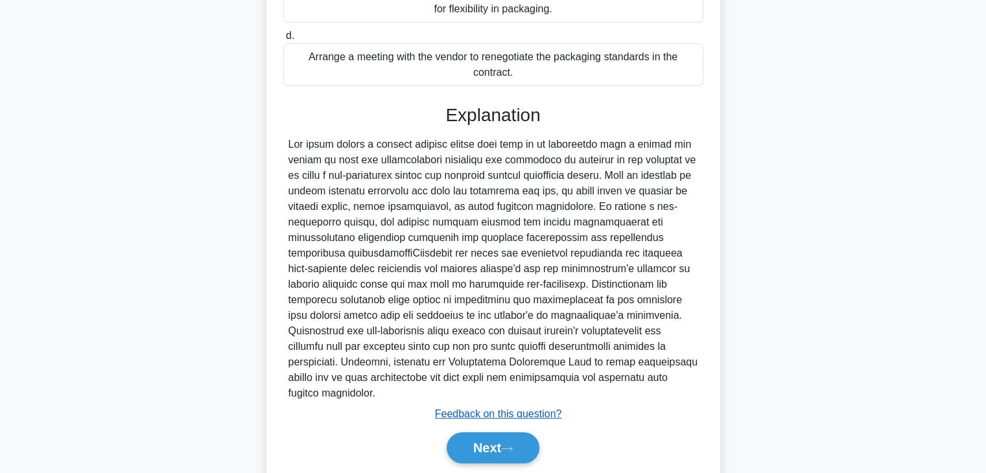
scroll to position [356, 0]
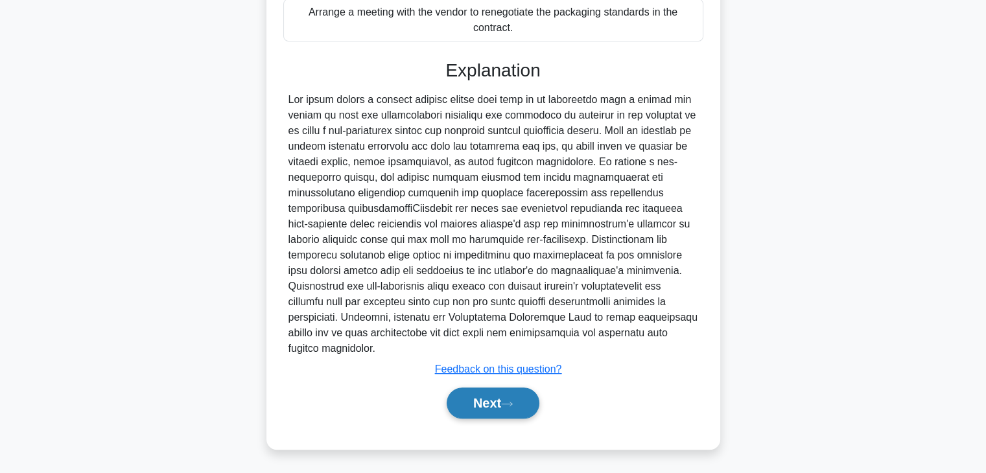
click at [498, 402] on button "Next" at bounding box center [492, 403] width 93 height 31
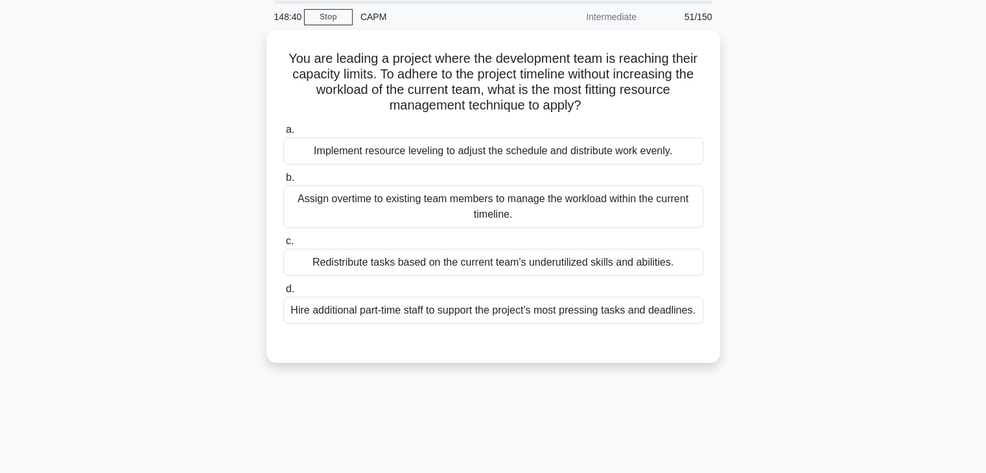
scroll to position [0, 0]
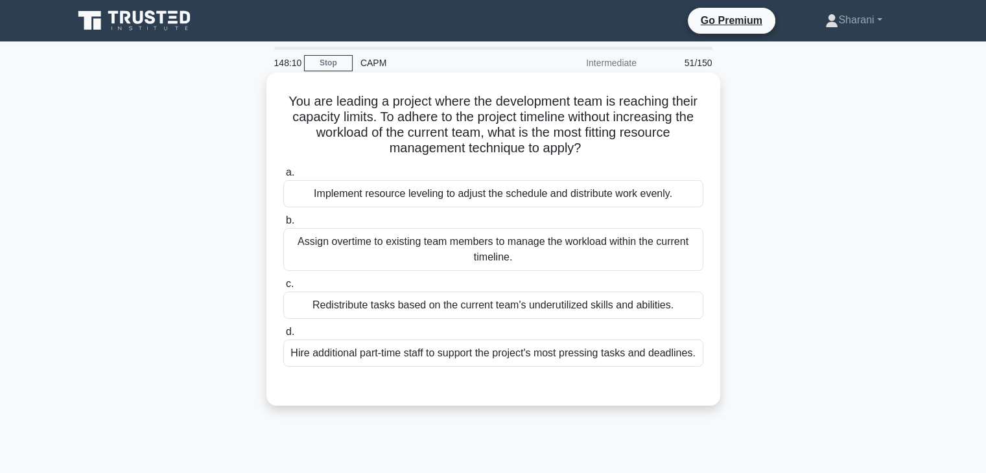
click at [653, 355] on div "Hire additional part-time staff to support the project's most pressing tasks an…" at bounding box center [493, 353] width 420 height 27
click at [283, 336] on input "d. Hire additional part-time staff to support the project's most pressing tasks…" at bounding box center [283, 332] width 0 height 8
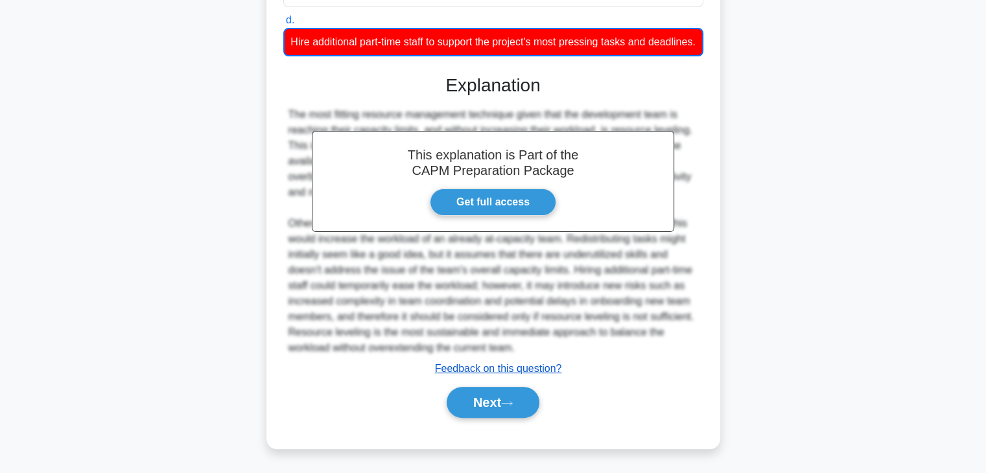
scroll to position [327, 0]
click at [465, 399] on button "Next" at bounding box center [492, 402] width 93 height 31
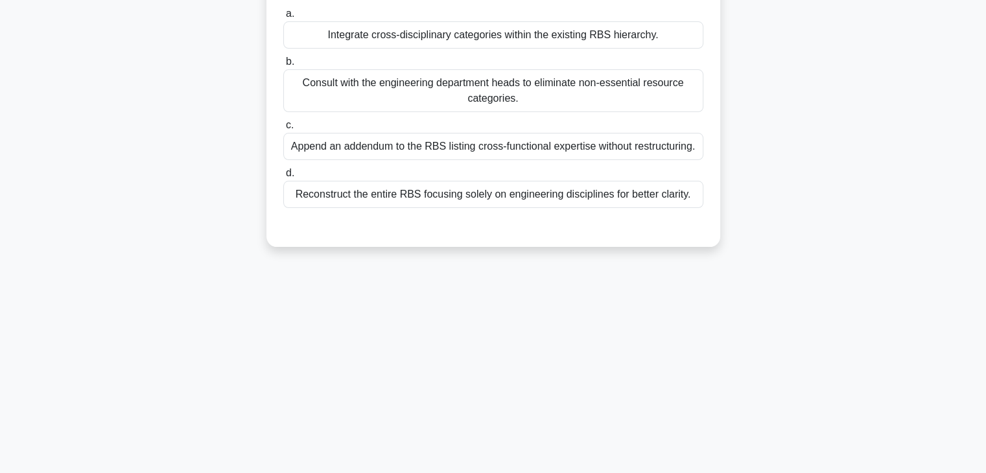
scroll to position [0, 0]
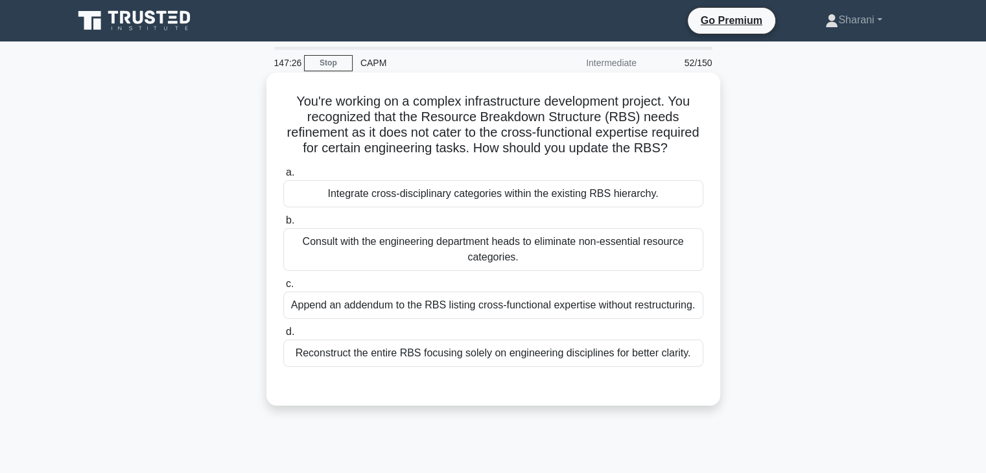
click at [550, 207] on div "Integrate cross-disciplinary categories within the existing RBS hierarchy." at bounding box center [493, 193] width 420 height 27
click at [283, 177] on input "a. Integrate cross-disciplinary categories within the existing RBS hierarchy." at bounding box center [283, 172] width 0 height 8
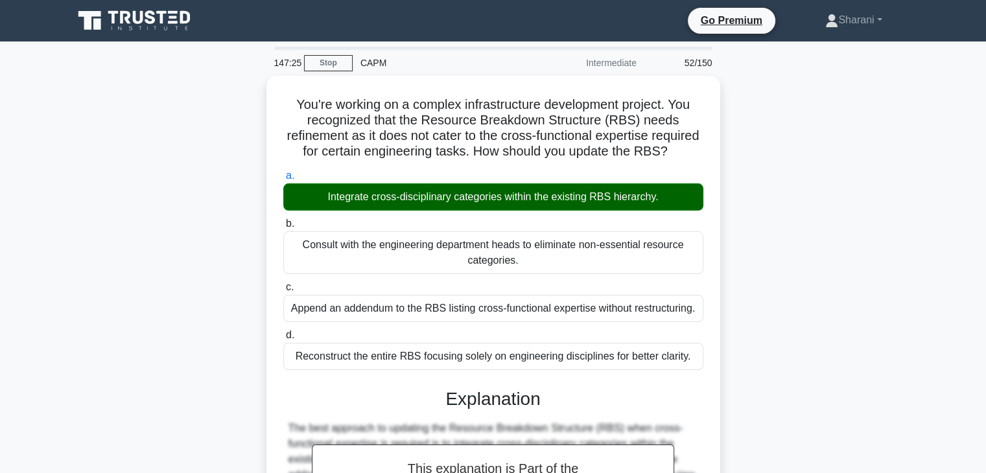
scroll to position [259, 0]
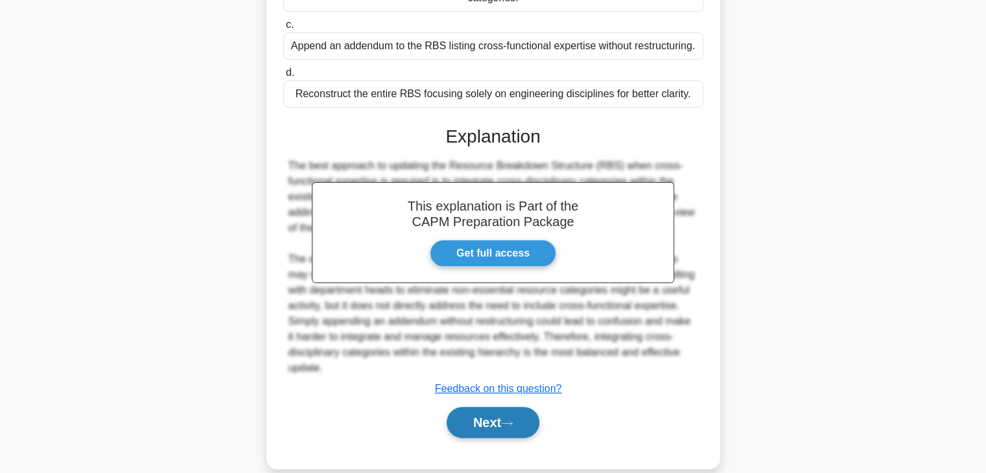
click at [513, 427] on icon at bounding box center [507, 423] width 12 height 7
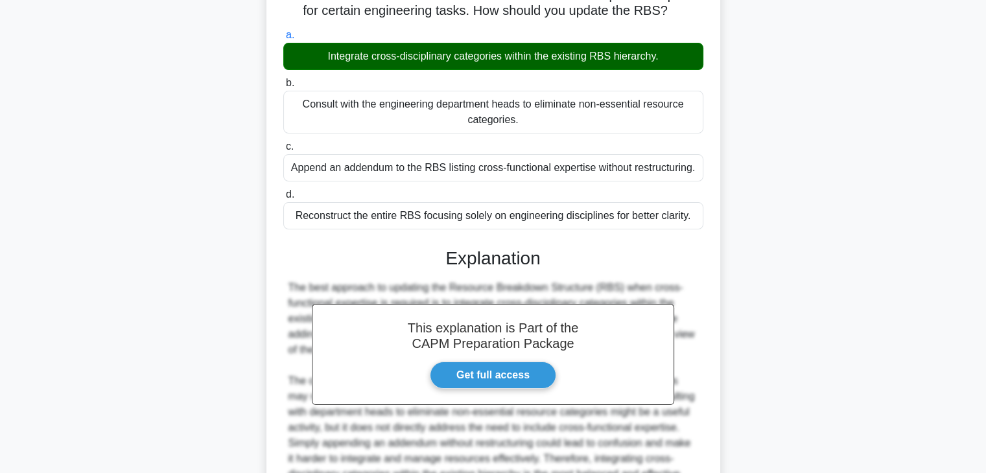
scroll to position [0, 0]
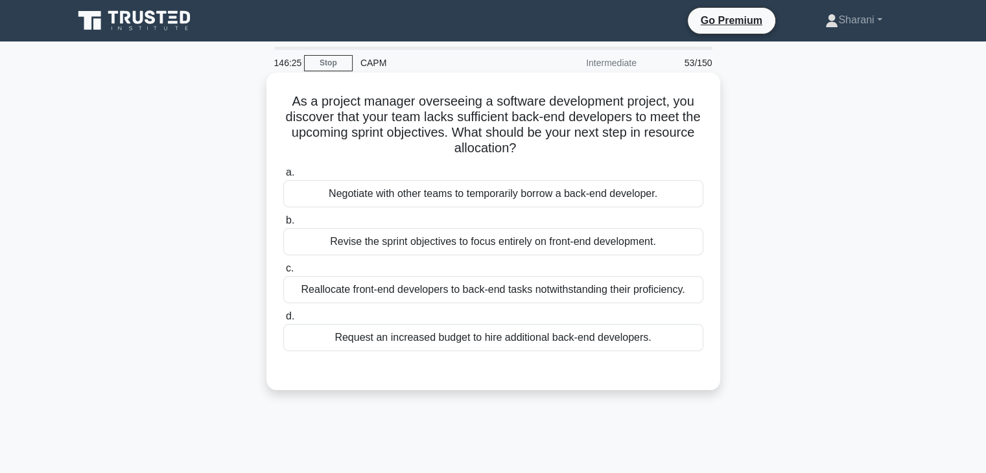
click at [678, 198] on div "Negotiate with other teams to temporarily borrow a back-end developer." at bounding box center [493, 193] width 420 height 27
click at [283, 177] on input "a. Negotiate with other teams to temporarily borrow a back-end developer." at bounding box center [283, 172] width 0 height 8
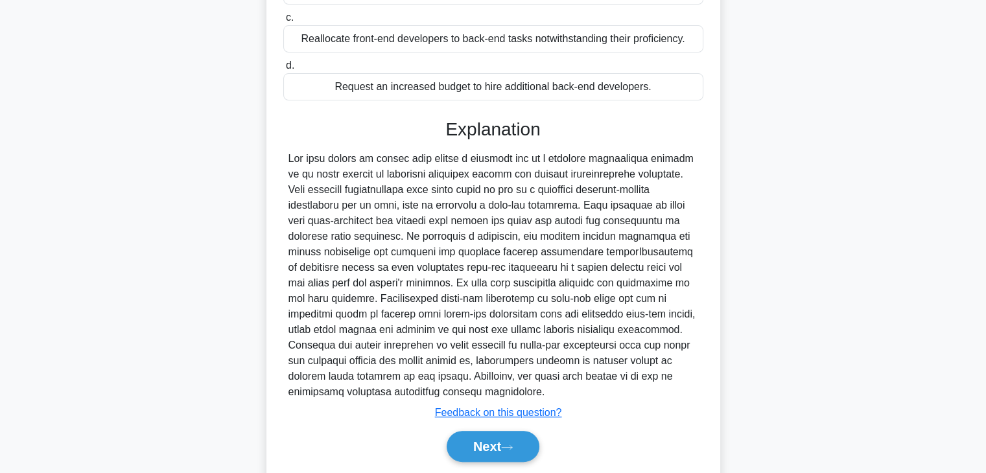
scroll to position [257, 0]
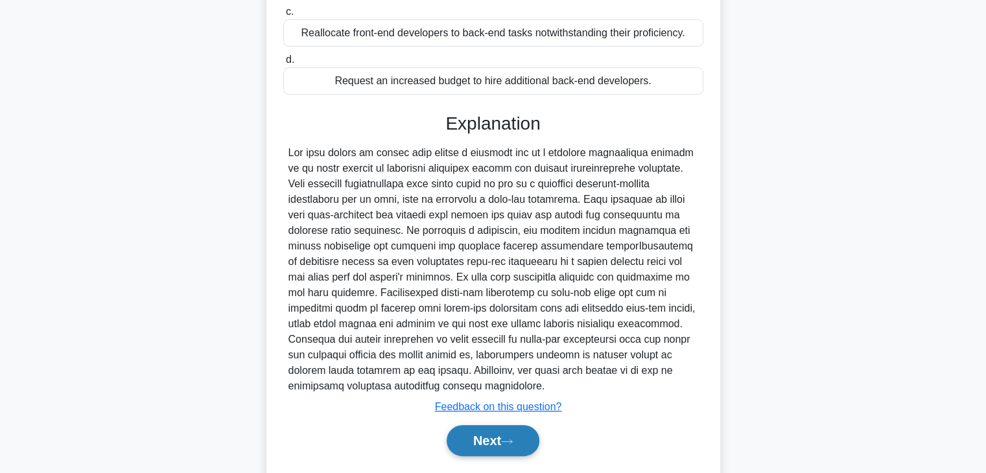
click at [478, 449] on button "Next" at bounding box center [492, 440] width 93 height 31
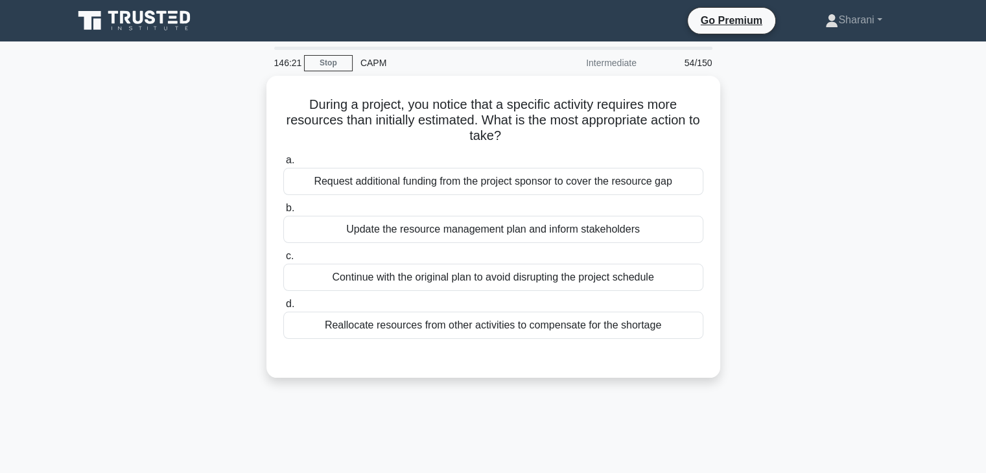
scroll to position [0, 0]
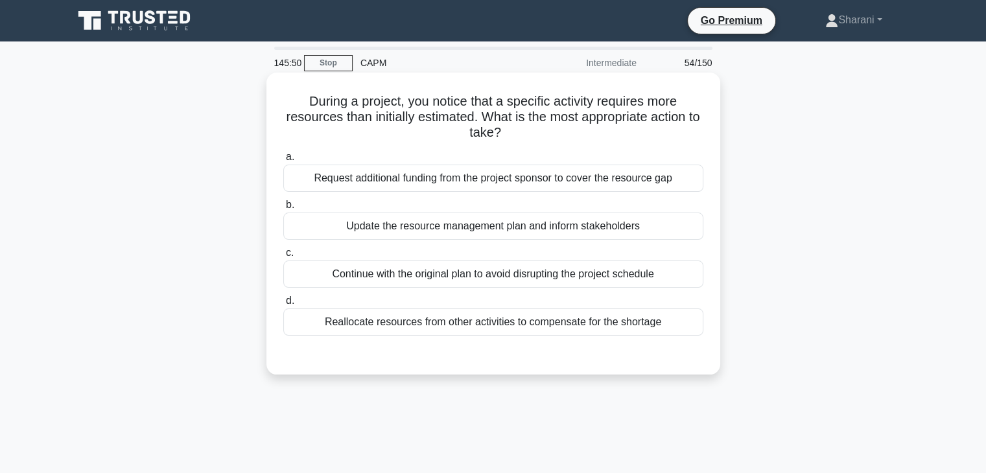
click at [446, 228] on div "Update the resource management plan and inform stakeholders" at bounding box center [493, 226] width 420 height 27
click at [283, 209] on input "b. Update the resource management plan and inform stakeholders" at bounding box center [283, 205] width 0 height 8
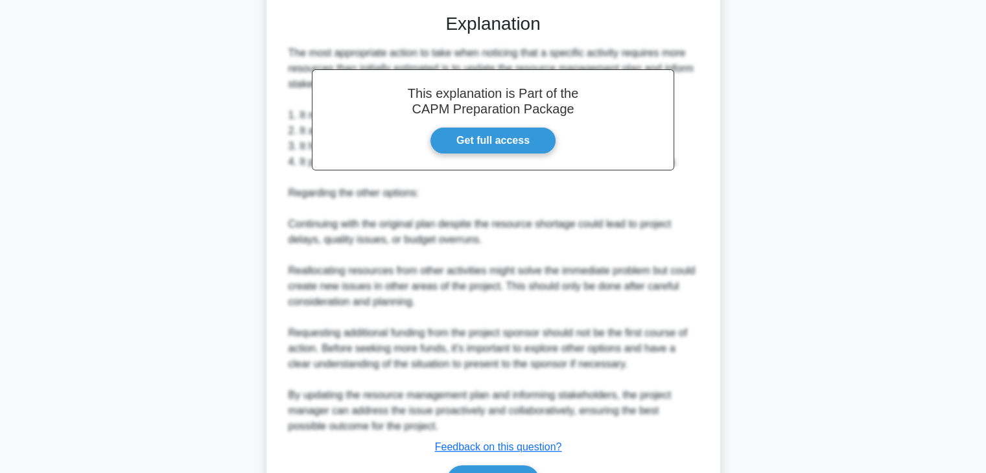
scroll to position [419, 0]
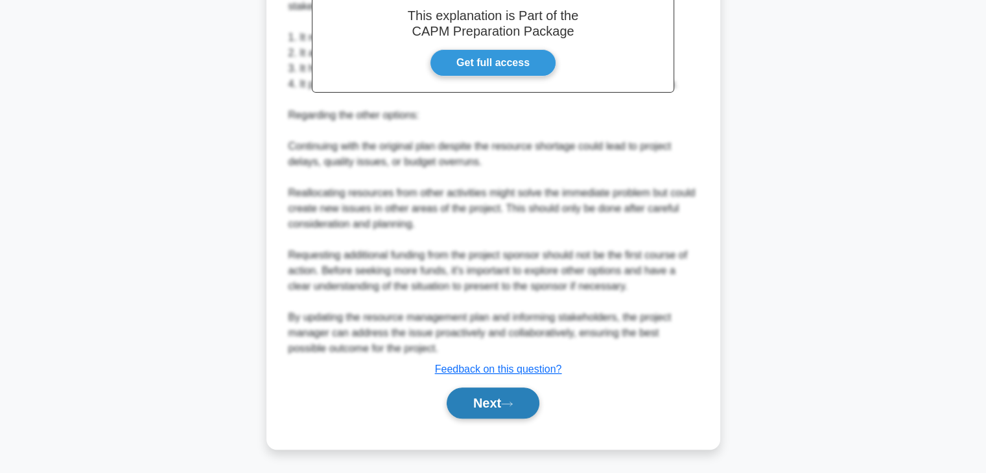
click at [490, 400] on button "Next" at bounding box center [492, 403] width 93 height 31
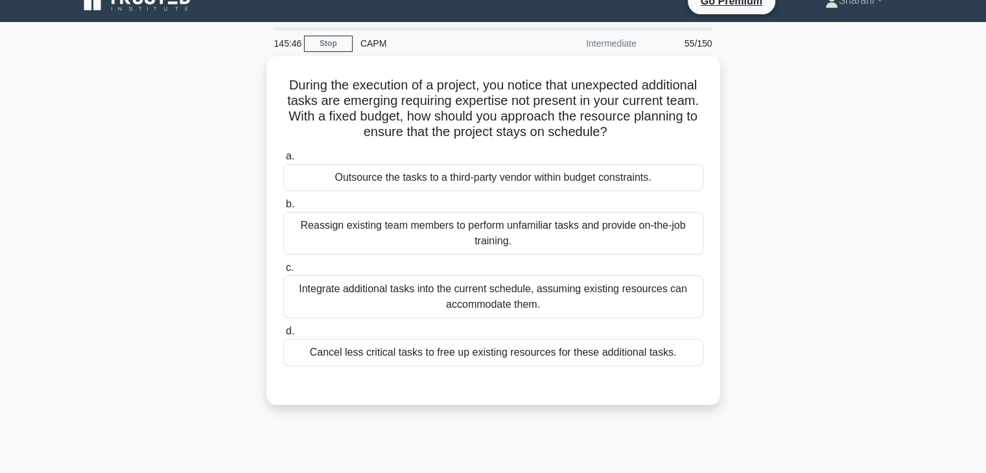
scroll to position [0, 0]
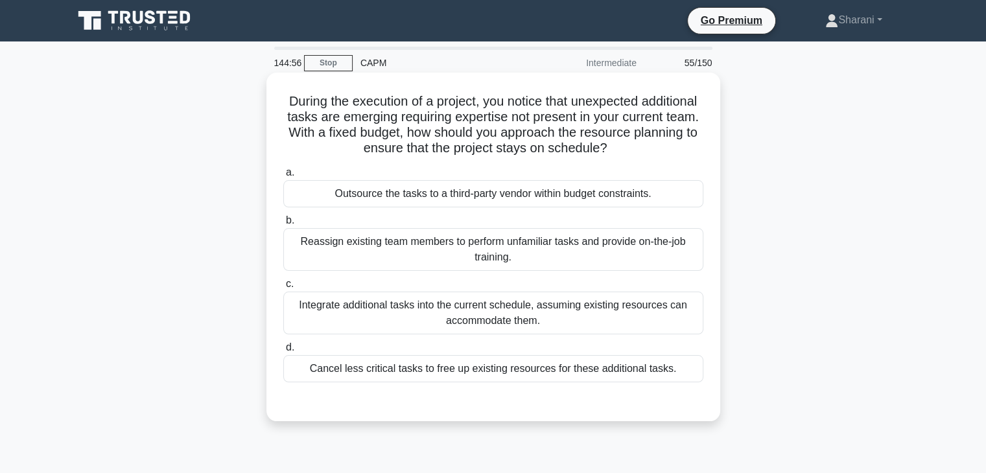
click at [599, 198] on div "Outsource the tasks to a third-party vendor within budget constraints." at bounding box center [493, 193] width 420 height 27
click at [283, 177] on input "a. Outsource the tasks to a third-party vendor within budget constraints." at bounding box center [283, 172] width 0 height 8
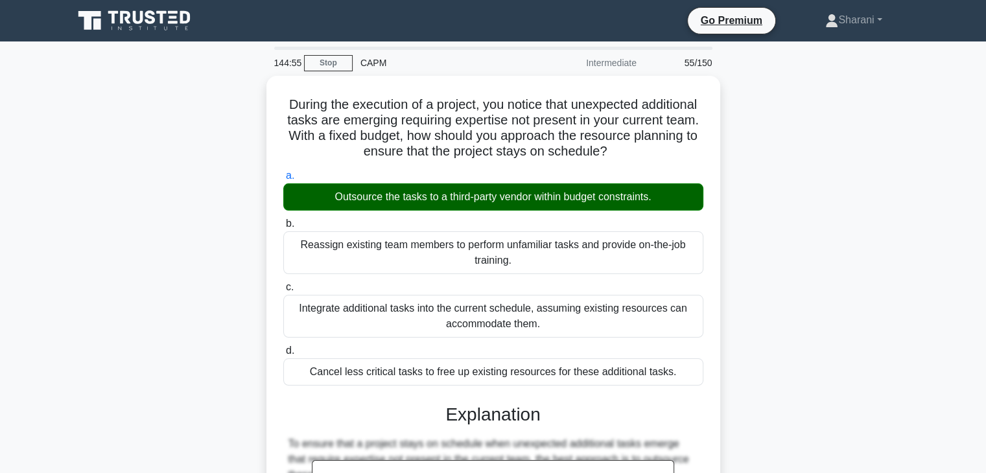
scroll to position [324, 0]
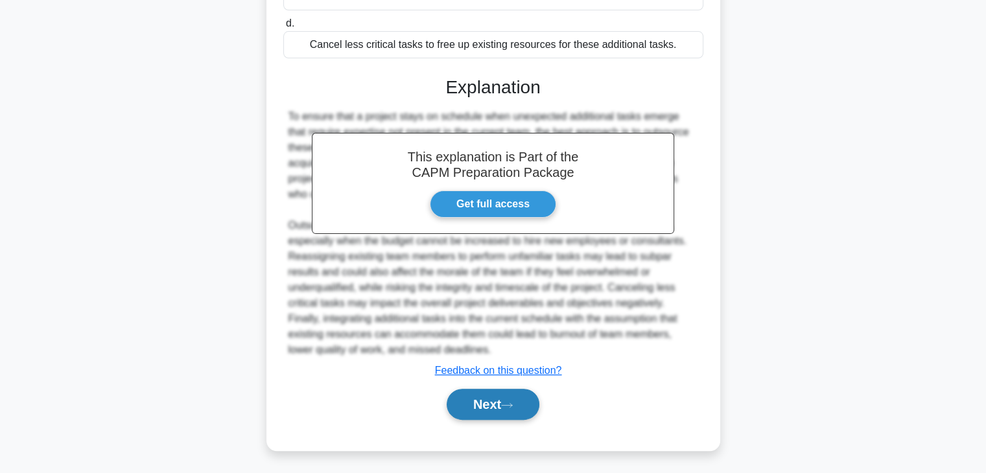
click at [486, 400] on button "Next" at bounding box center [492, 404] width 93 height 31
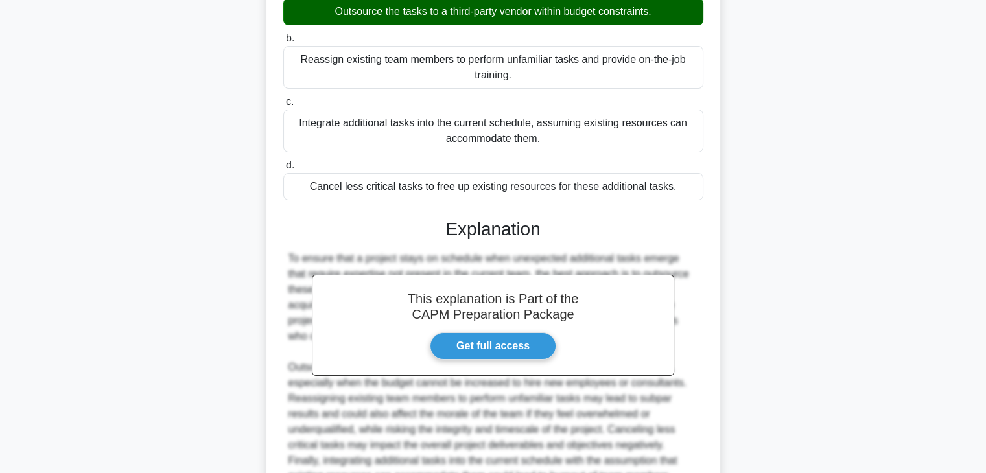
scroll to position [0, 0]
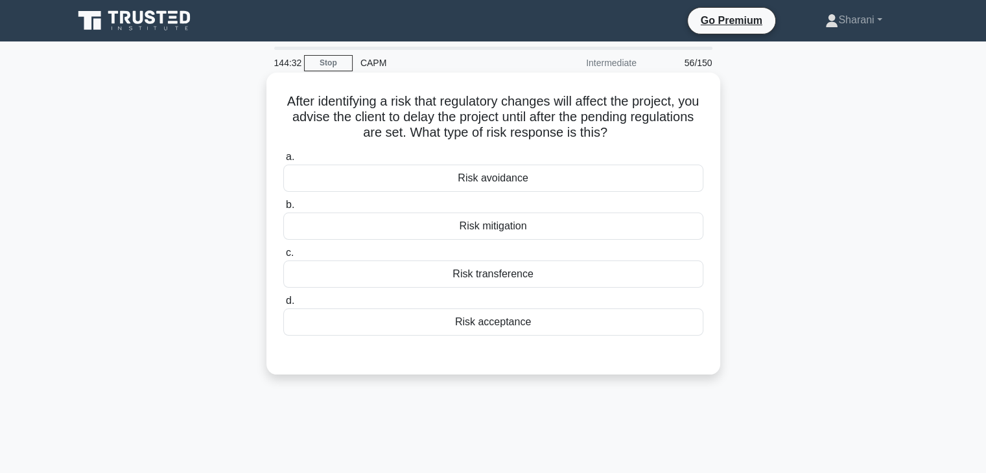
click at [515, 322] on div "Risk acceptance" at bounding box center [493, 321] width 420 height 27
click at [283, 305] on input "d. Risk acceptance" at bounding box center [283, 301] width 0 height 8
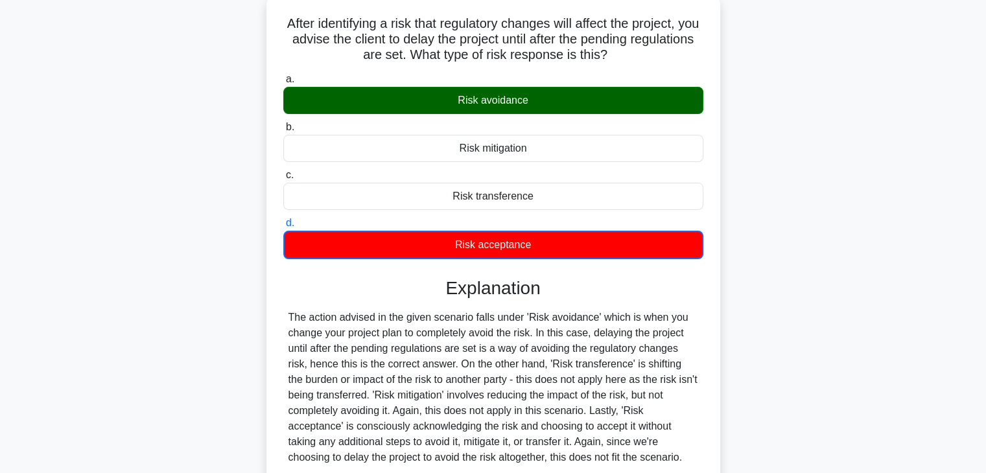
scroll to position [227, 0]
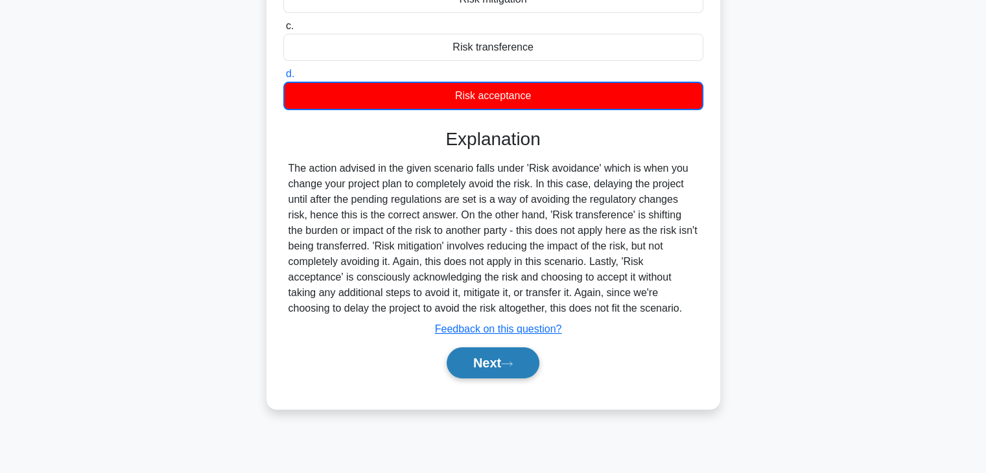
click at [503, 357] on button "Next" at bounding box center [492, 362] width 93 height 31
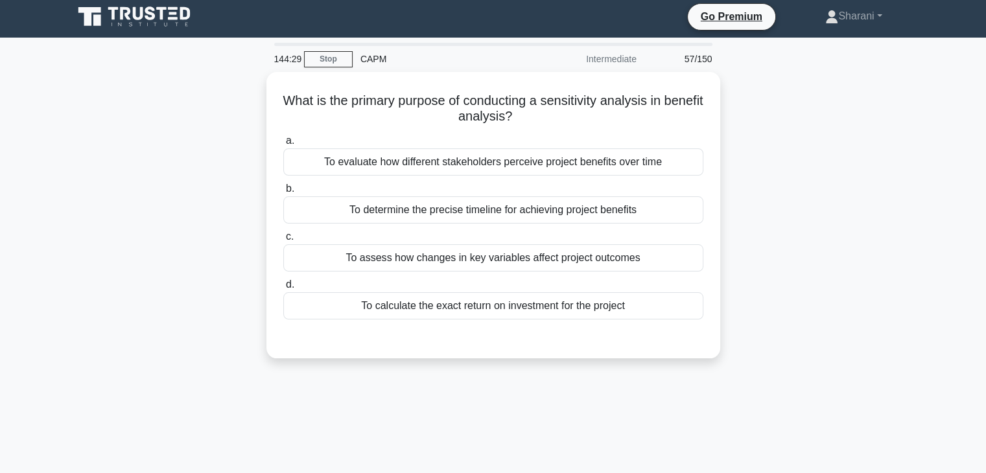
scroll to position [0, 0]
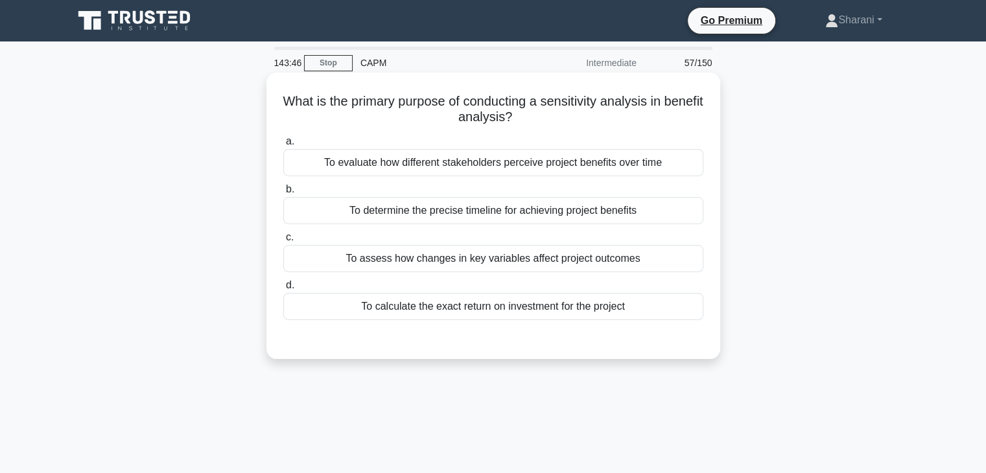
click at [505, 162] on div "To evaluate how different stakeholders perceive project benefits over time" at bounding box center [493, 162] width 420 height 27
click at [283, 146] on input "a. To evaluate how different stakeholders perceive project benefits over time" at bounding box center [283, 141] width 0 height 8
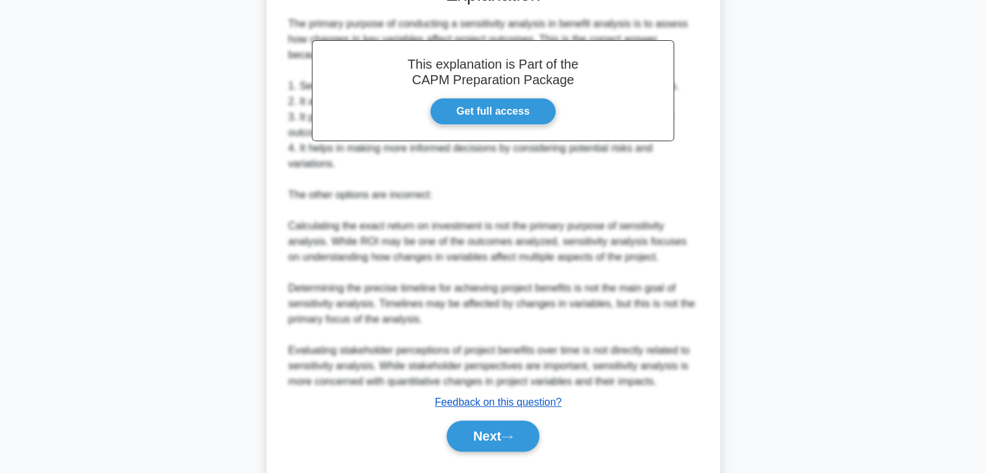
scroll to position [373, 0]
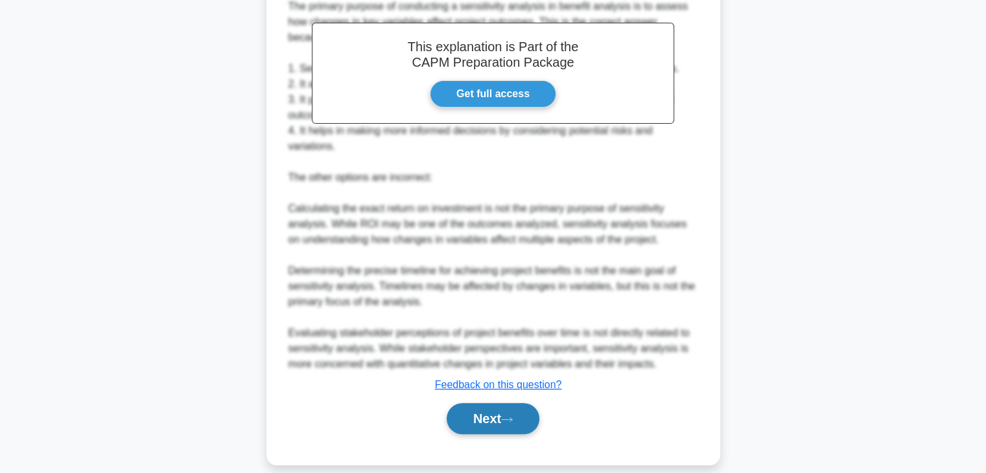
click at [477, 403] on button "Next" at bounding box center [492, 418] width 93 height 31
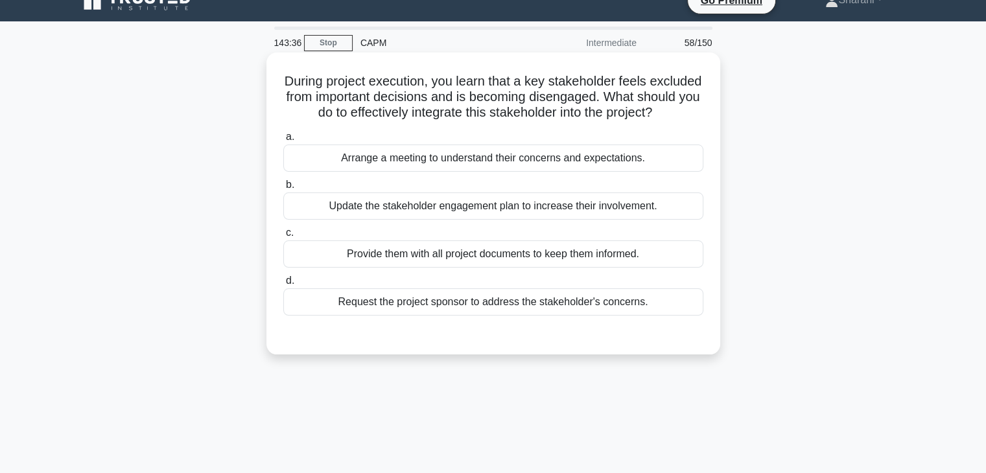
scroll to position [0, 0]
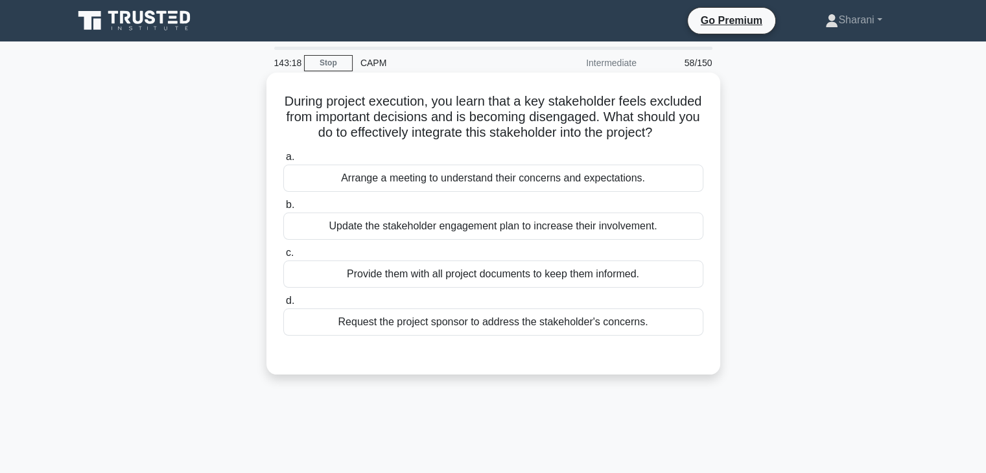
click at [459, 192] on div "Arrange a meeting to understand their concerns and expectations." at bounding box center [493, 178] width 420 height 27
click at [283, 161] on input "a. Arrange a meeting to understand their concerns and expectations." at bounding box center [283, 157] width 0 height 8
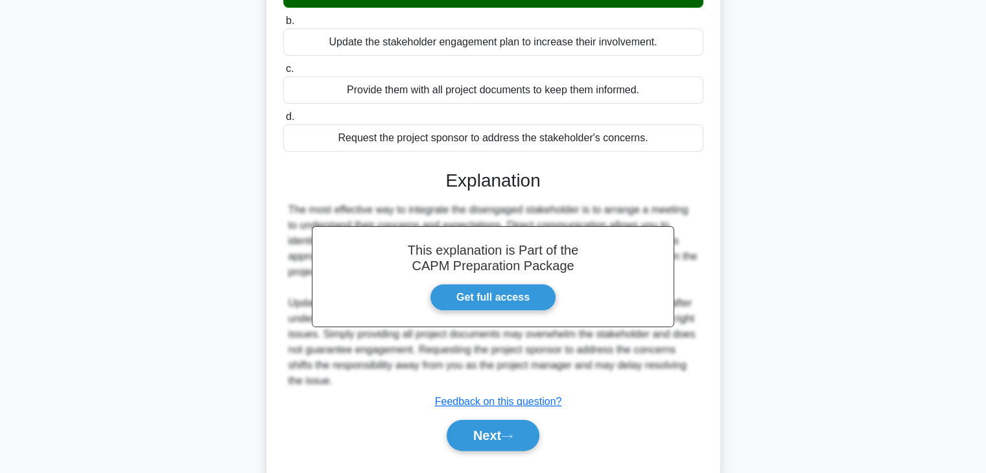
scroll to position [232, 0]
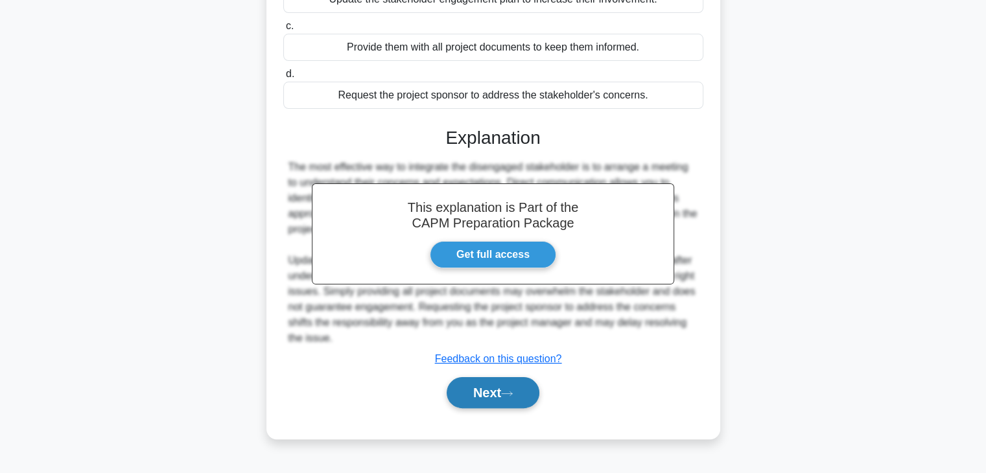
click at [503, 399] on button "Next" at bounding box center [492, 392] width 93 height 31
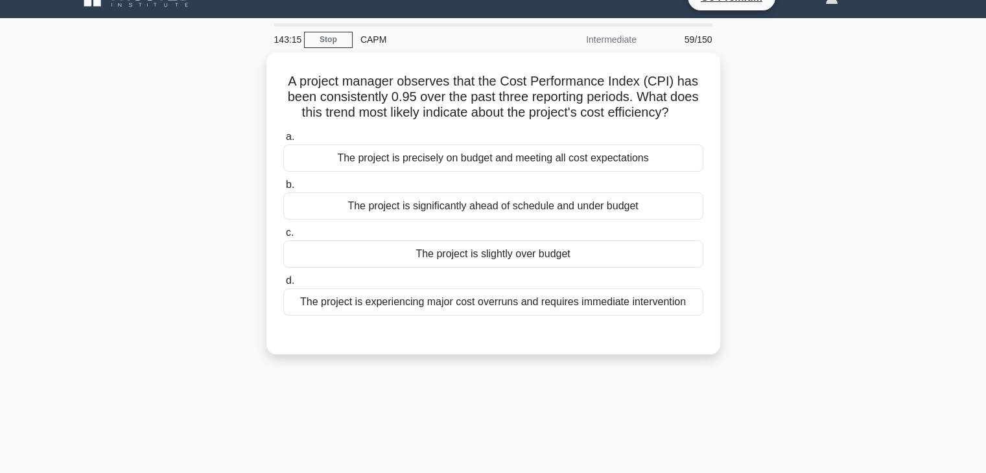
scroll to position [0, 0]
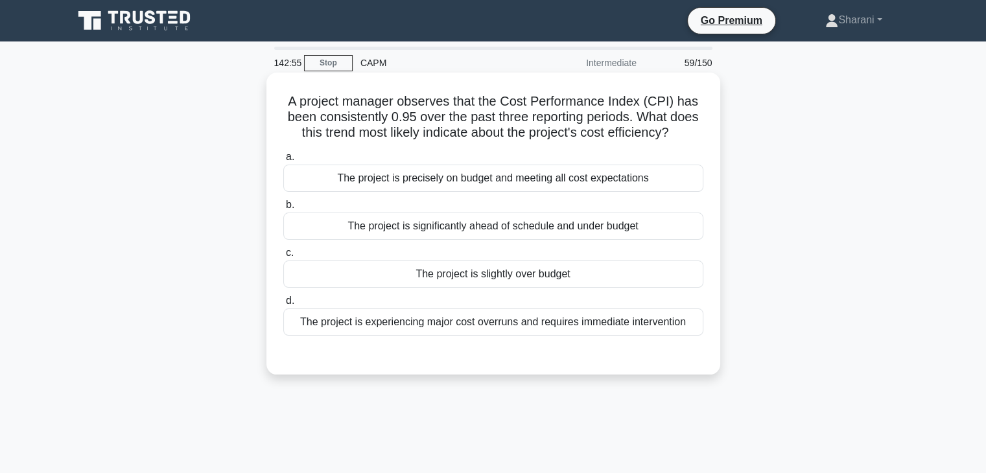
click at [413, 321] on div "The project is experiencing major cost overruns and requires immediate interven…" at bounding box center [493, 321] width 420 height 27
click at [283, 305] on input "d. The project is experiencing major cost overruns and requires immediate inter…" at bounding box center [283, 301] width 0 height 8
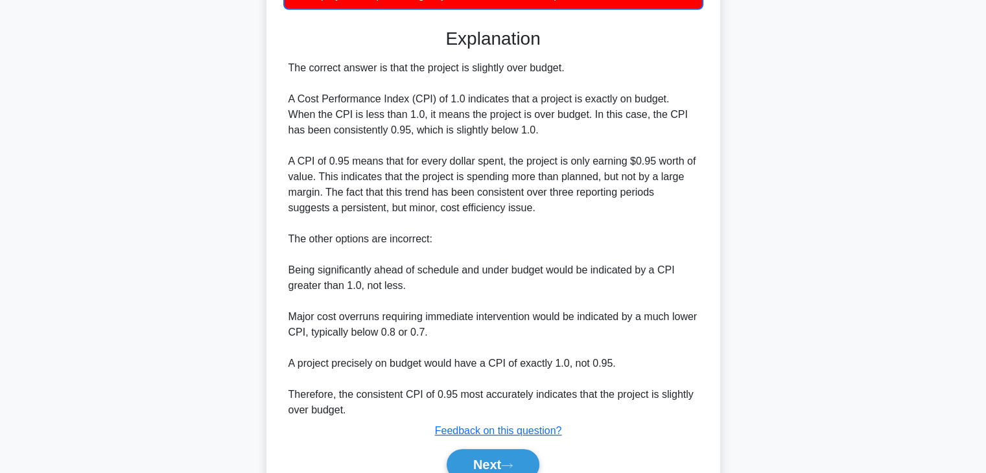
scroll to position [389, 0]
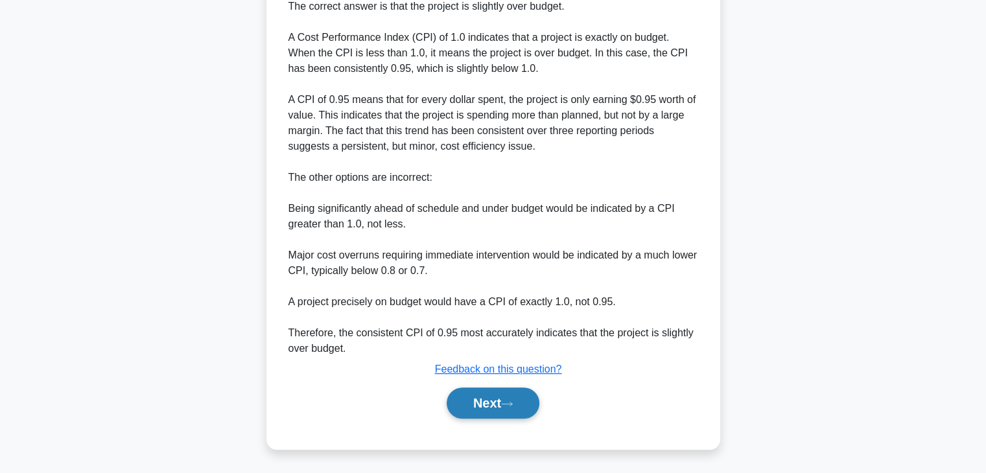
click at [531, 390] on button "Next" at bounding box center [492, 403] width 93 height 31
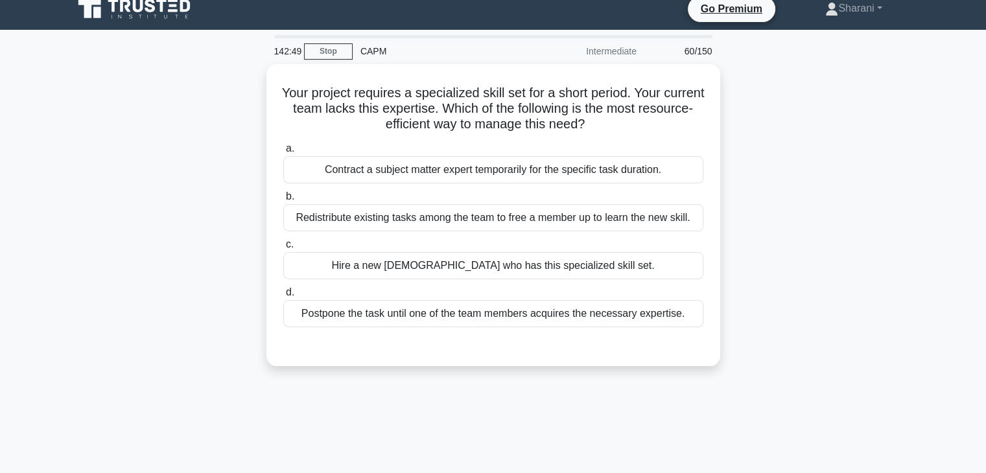
scroll to position [0, 0]
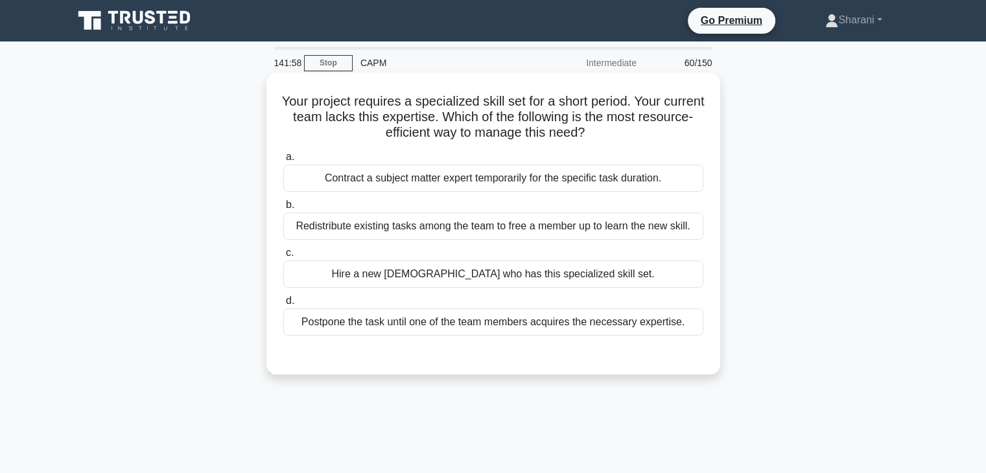
click at [651, 180] on div "Contract a subject matter expert temporarily for the specific task duration." at bounding box center [493, 178] width 420 height 27
click at [283, 161] on input "a. Contract a subject matter expert temporarily for the specific task duration." at bounding box center [283, 157] width 0 height 8
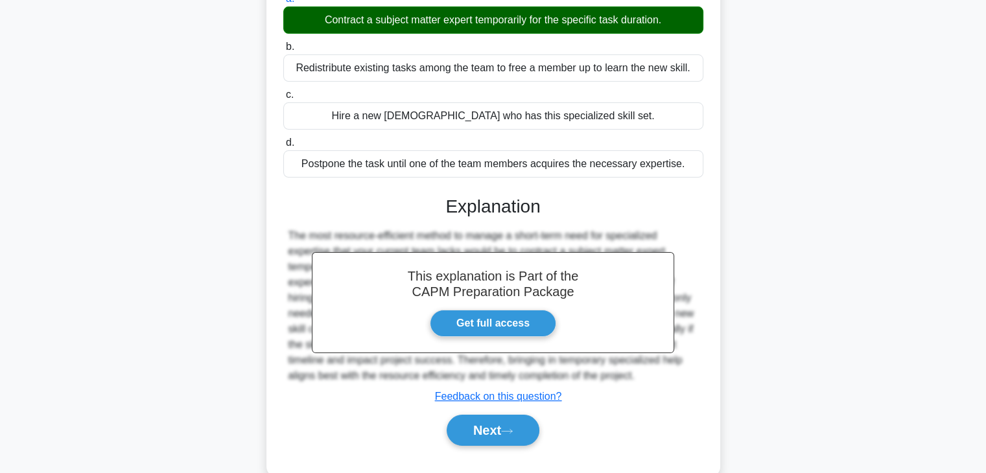
scroll to position [227, 0]
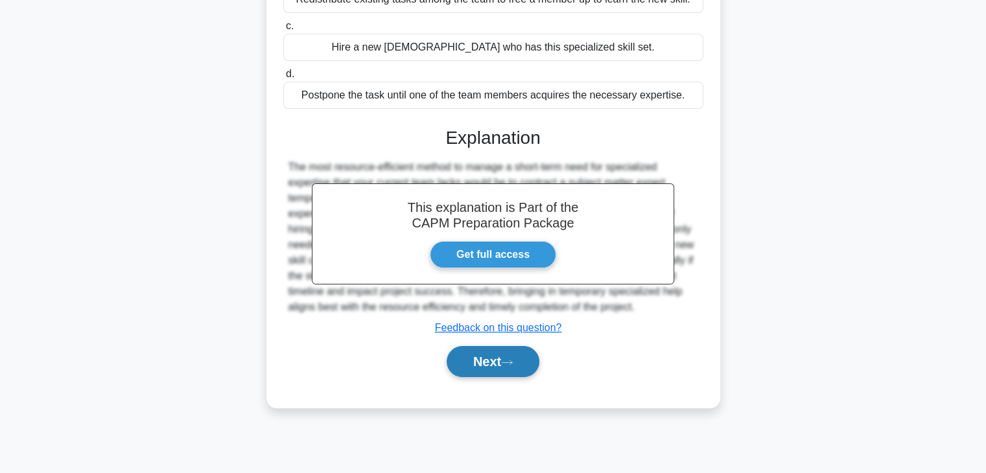
click at [507, 362] on icon at bounding box center [507, 362] width 12 height 7
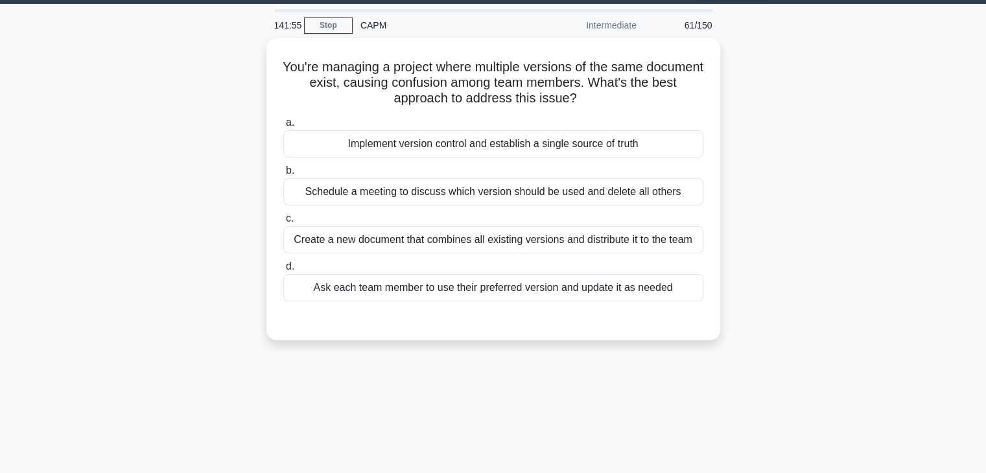
scroll to position [0, 0]
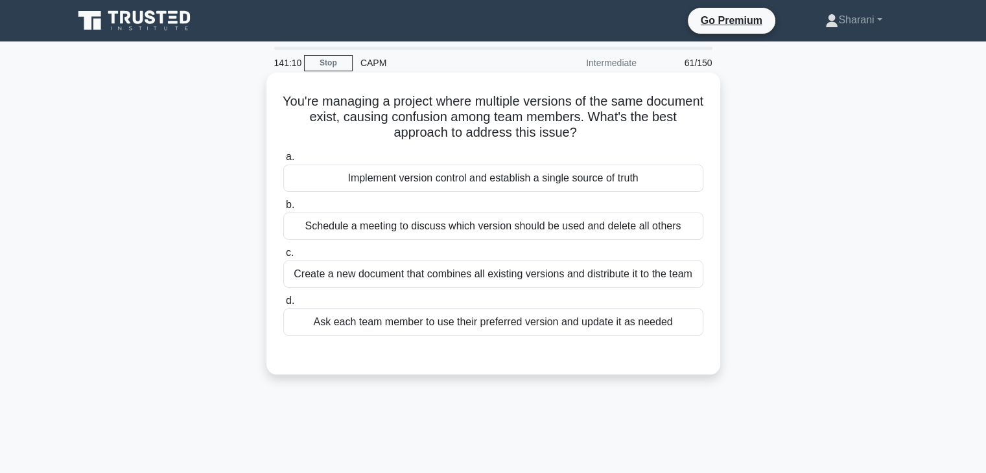
click at [528, 275] on div "Create a new document that combines all existing versions and distribute it to …" at bounding box center [493, 274] width 420 height 27
click at [410, 274] on div "Create a new document that combines all existing versions and distribute it to …" at bounding box center [493, 274] width 420 height 27
click at [283, 257] on input "c. Create a new document that combines all existing versions and distribute it …" at bounding box center [283, 253] width 0 height 8
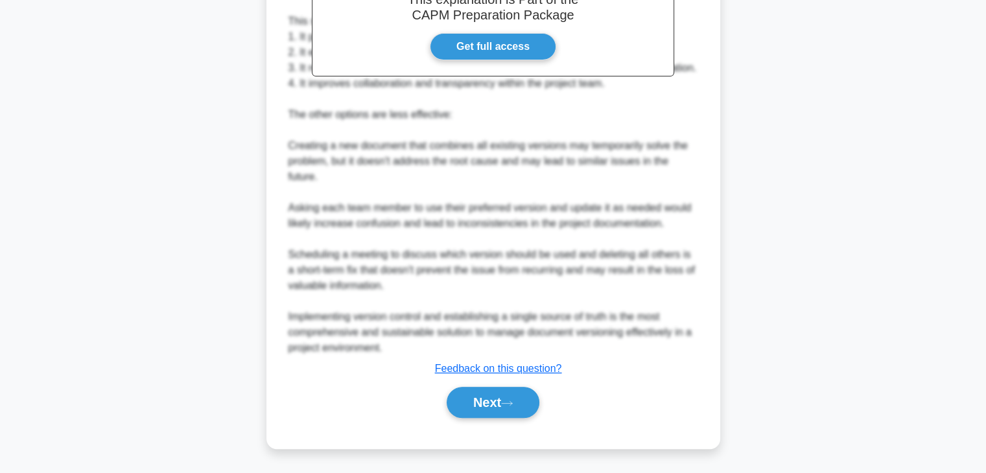
scroll to position [467, 0]
click at [501, 396] on button "Next" at bounding box center [492, 402] width 93 height 31
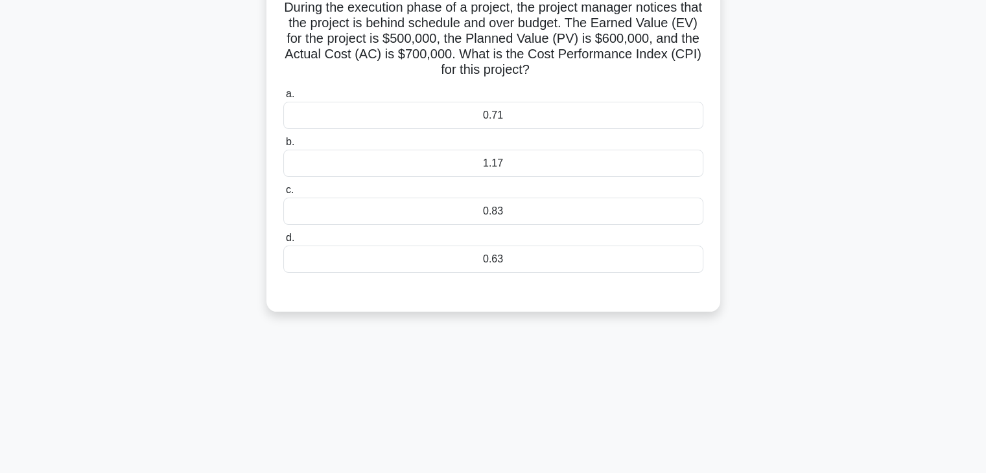
scroll to position [0, 0]
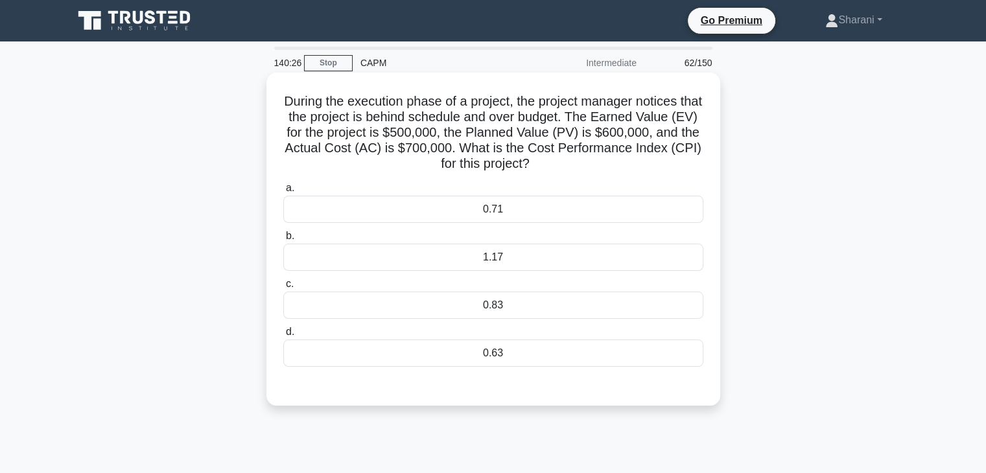
click at [500, 213] on div "0.71" at bounding box center [493, 209] width 420 height 27
click at [420, 211] on div "0.71" at bounding box center [493, 209] width 420 height 27
click at [283, 192] on input "a. 0.71" at bounding box center [283, 188] width 0 height 8
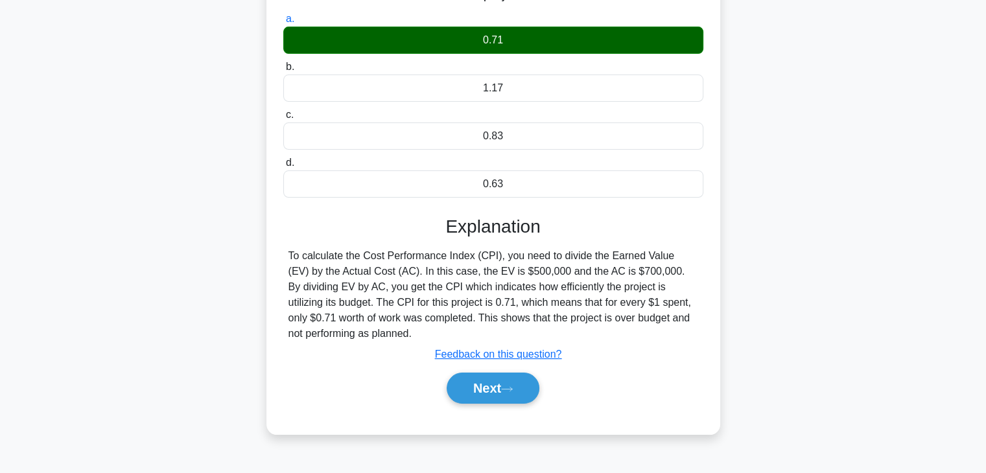
scroll to position [194, 0]
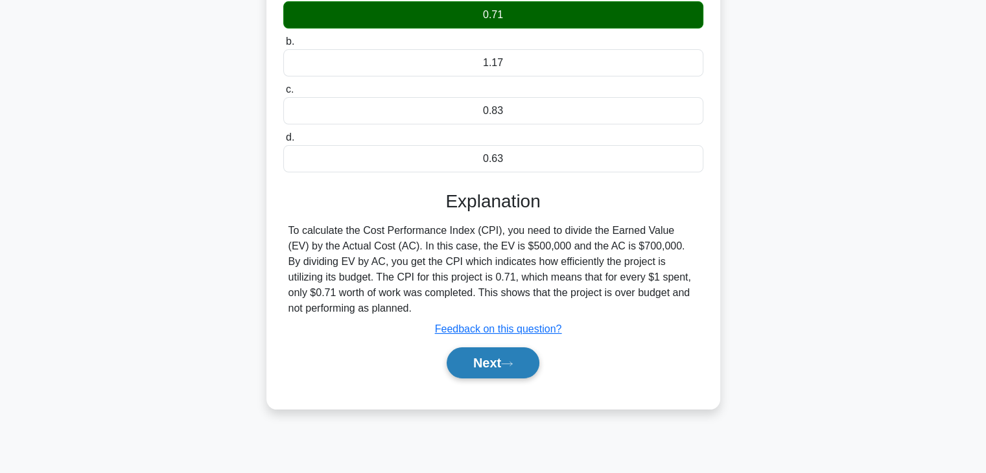
drag, startPoint x: 457, startPoint y: 365, endPoint x: 466, endPoint y: 358, distance: 11.9
click at [457, 365] on button "Next" at bounding box center [492, 362] width 93 height 31
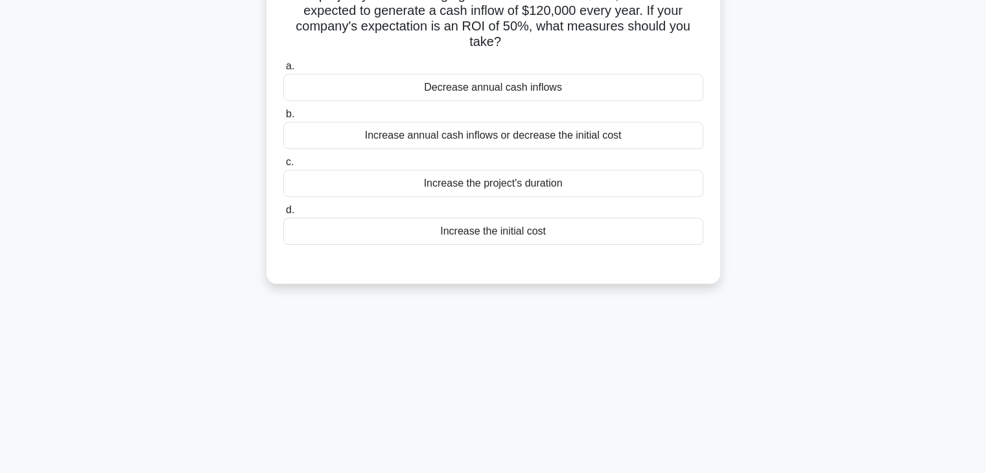
scroll to position [0, 0]
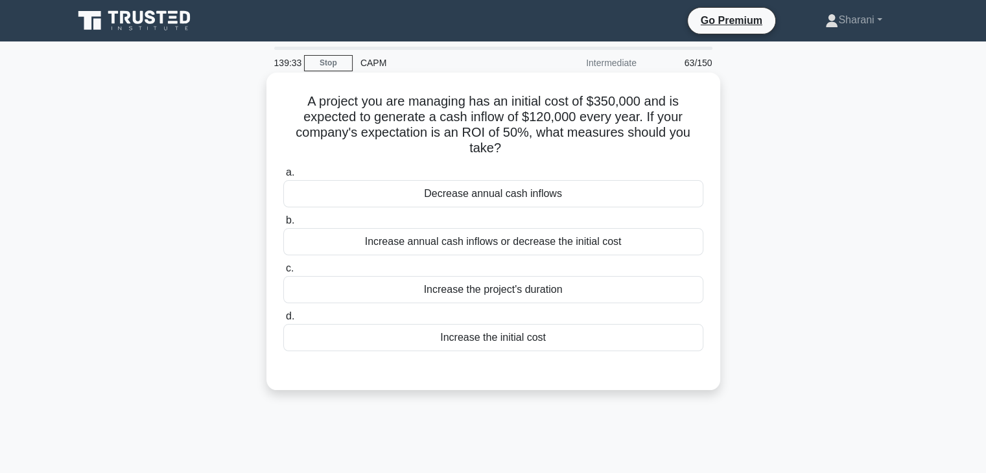
click at [470, 239] on div "Increase annual cash inflows or decrease the initial cost" at bounding box center [493, 241] width 420 height 27
click at [283, 225] on input "b. Increase annual cash inflows or decrease the initial cost" at bounding box center [283, 220] width 0 height 8
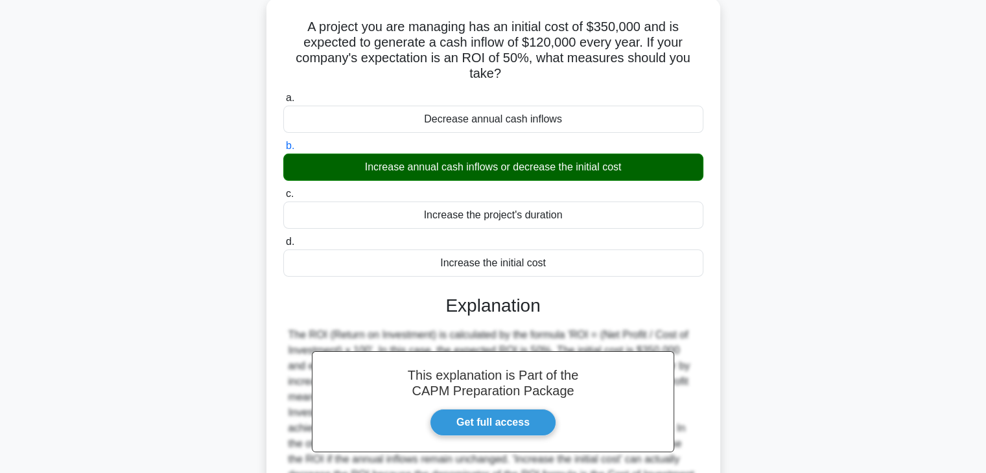
scroll to position [232, 0]
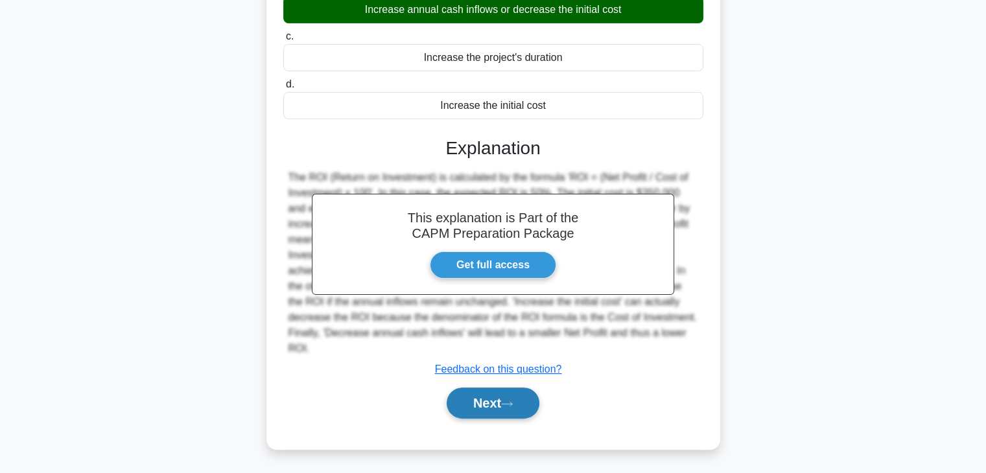
click at [527, 391] on button "Next" at bounding box center [492, 403] width 93 height 31
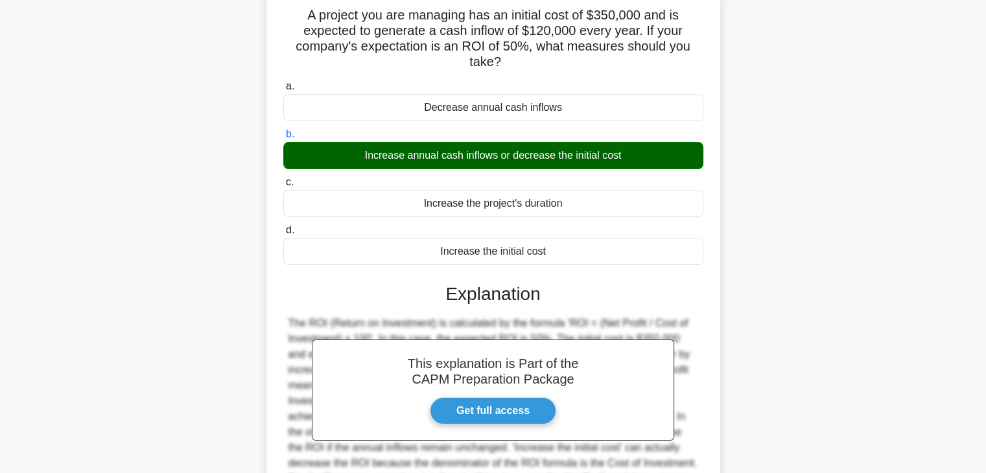
scroll to position [0, 0]
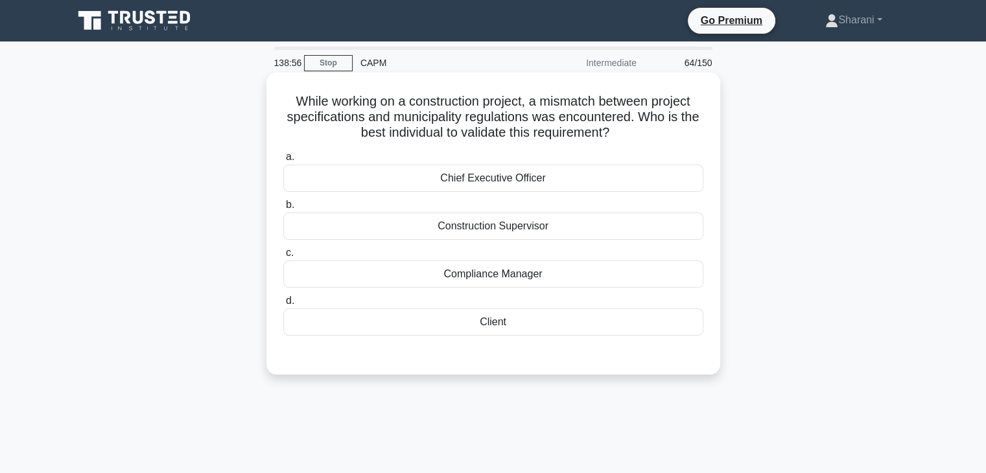
click at [524, 325] on div "Client" at bounding box center [493, 321] width 420 height 27
click at [283, 305] on input "d. Client" at bounding box center [283, 301] width 0 height 8
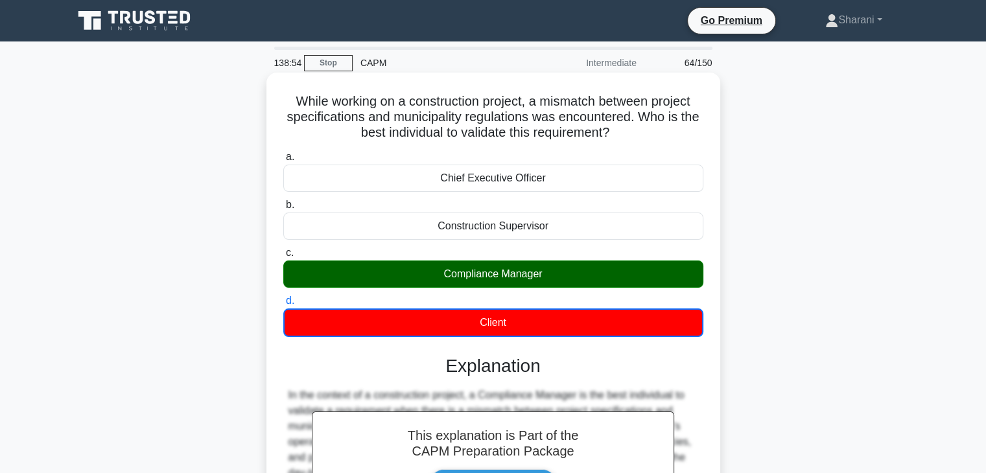
scroll to position [227, 0]
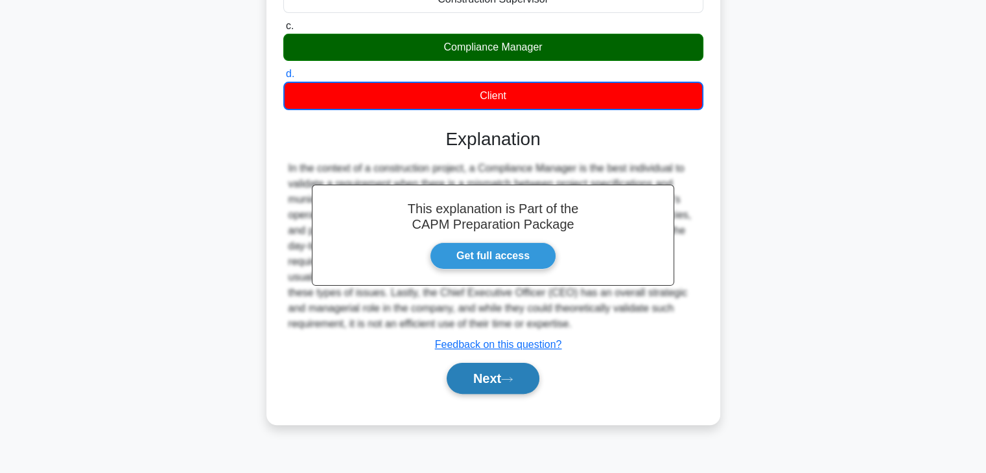
click at [521, 380] on button "Next" at bounding box center [492, 378] width 93 height 31
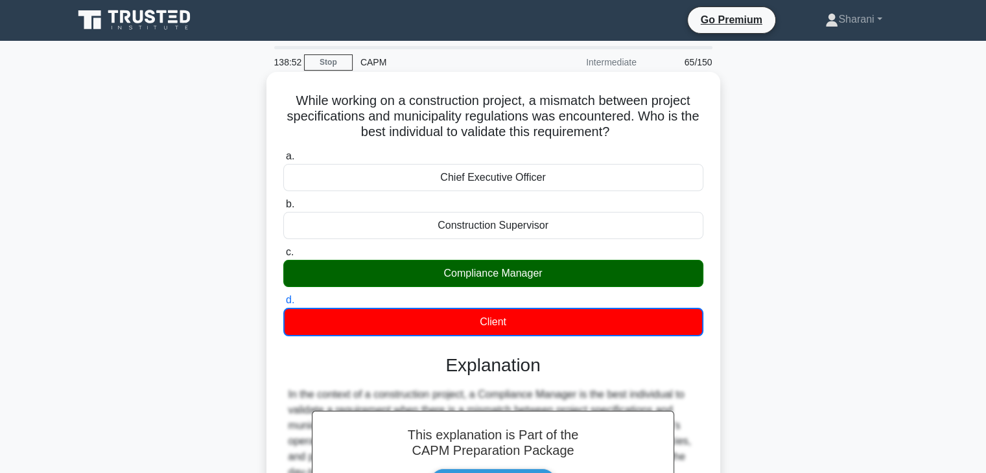
scroll to position [0, 0]
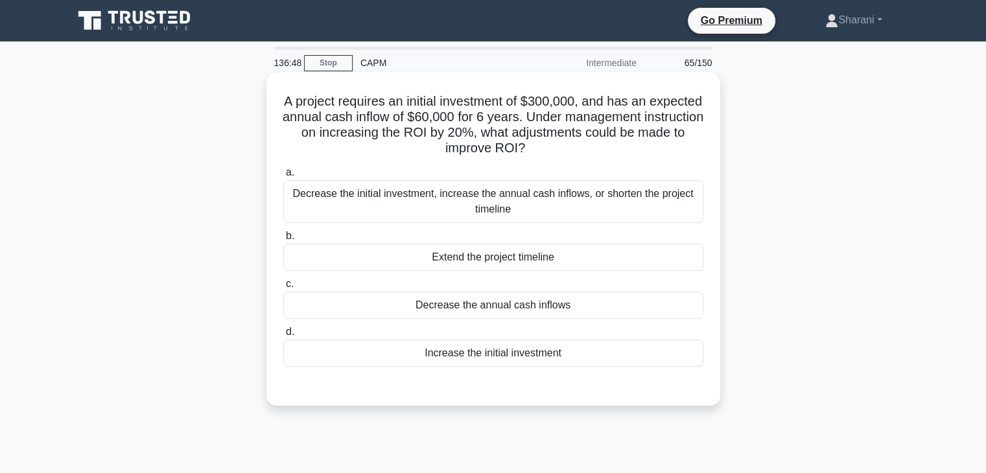
click at [402, 211] on div "Decrease the initial investment, increase the annual cash inflows, or shorten t…" at bounding box center [493, 201] width 420 height 43
click at [283, 177] on input "a. Decrease the initial investment, increase the annual cash inflows, or shorte…" at bounding box center [283, 172] width 0 height 8
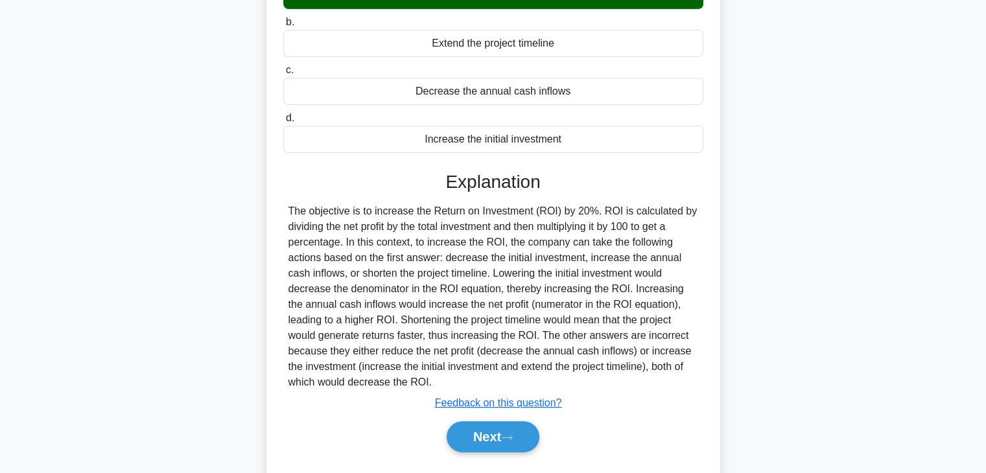
scroll to position [248, 0]
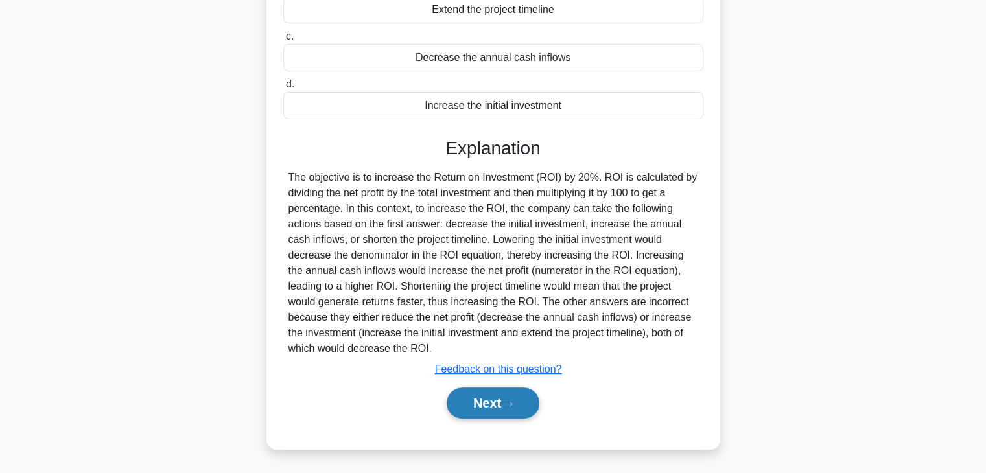
click at [480, 395] on button "Next" at bounding box center [492, 403] width 93 height 31
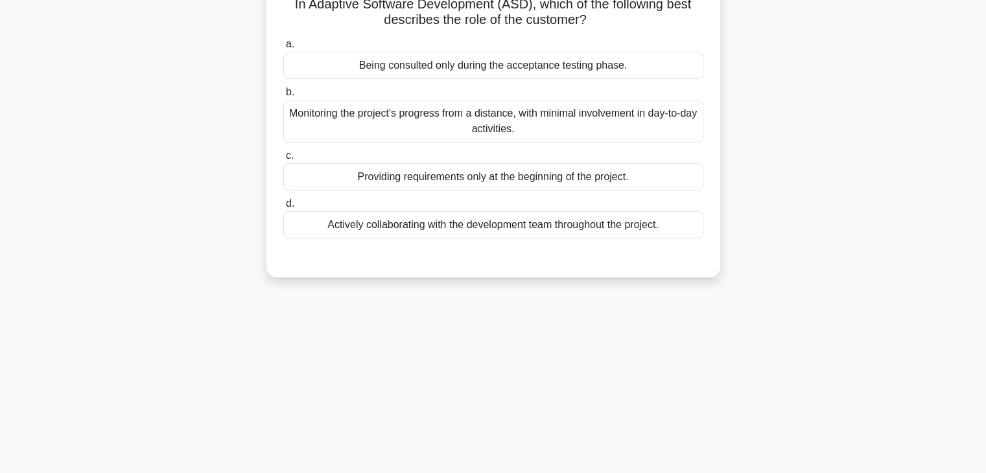
scroll to position [0, 0]
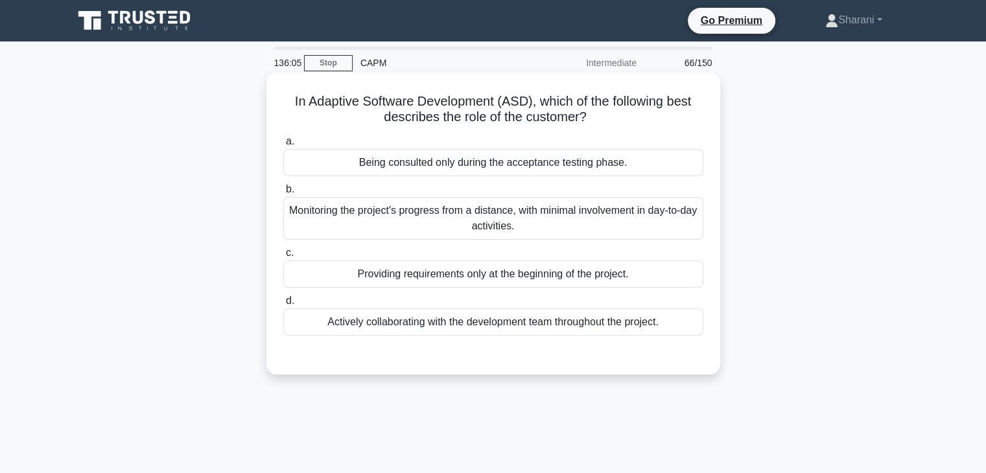
click at [509, 323] on div "Actively collaborating with the development team throughout the project." at bounding box center [493, 321] width 420 height 27
click at [283, 305] on input "d. Actively collaborating with the development team throughout the project." at bounding box center [283, 301] width 0 height 8
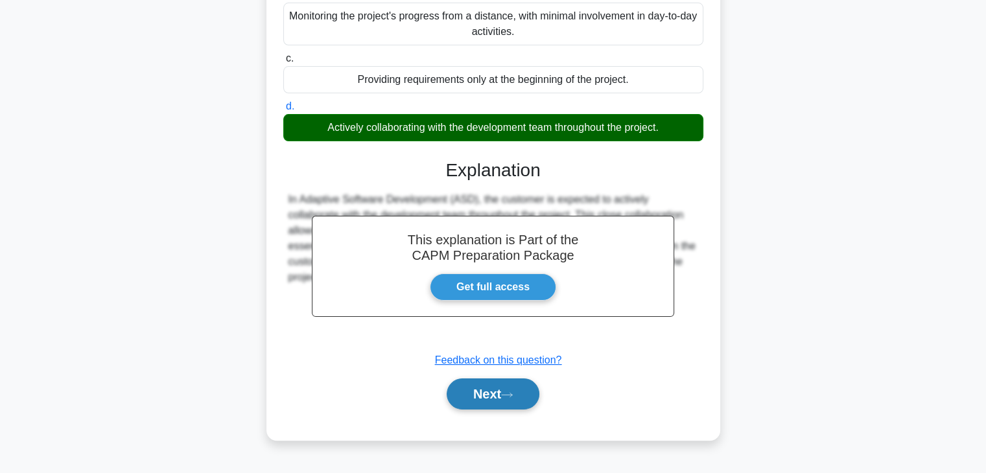
click at [508, 397] on icon at bounding box center [507, 394] width 12 height 7
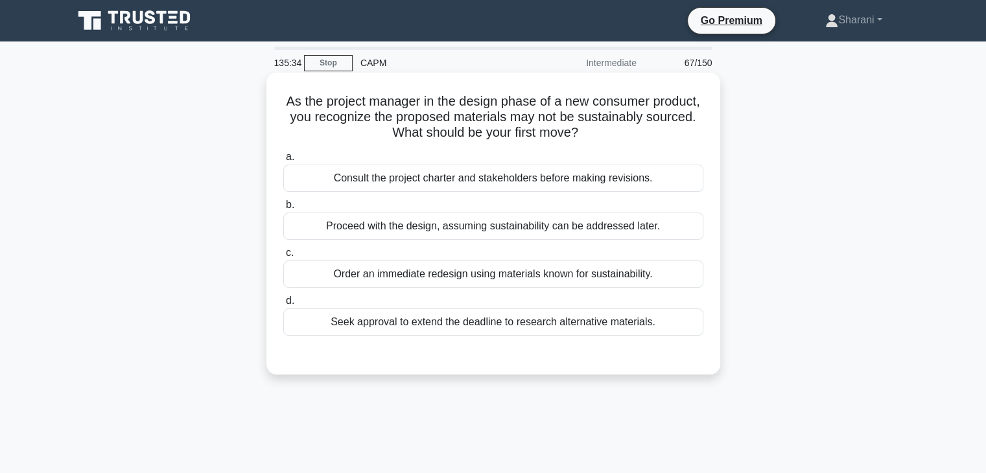
click at [571, 317] on div "Seek approval to extend the deadline to research alternative materials." at bounding box center [493, 321] width 420 height 27
click at [283, 305] on input "d. Seek approval to extend the deadline to research alternative materials." at bounding box center [283, 301] width 0 height 8
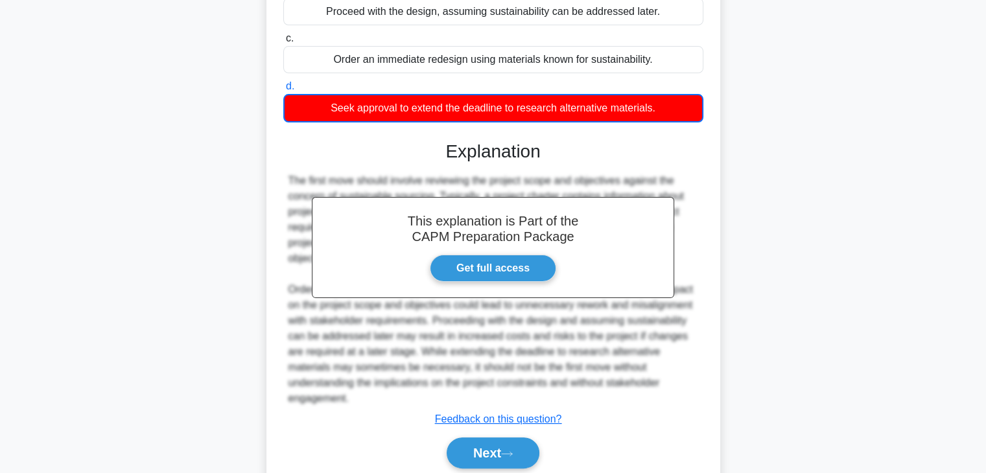
scroll to position [259, 0]
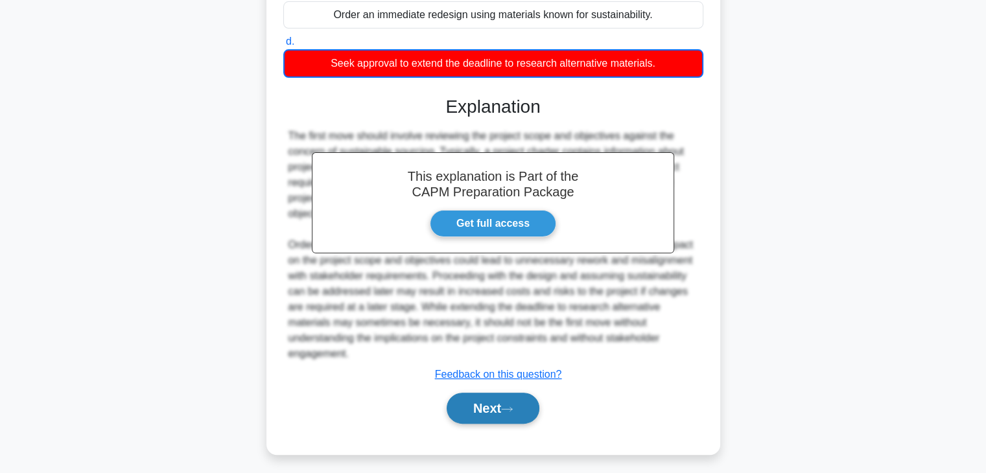
click at [520, 397] on button "Next" at bounding box center [492, 408] width 93 height 31
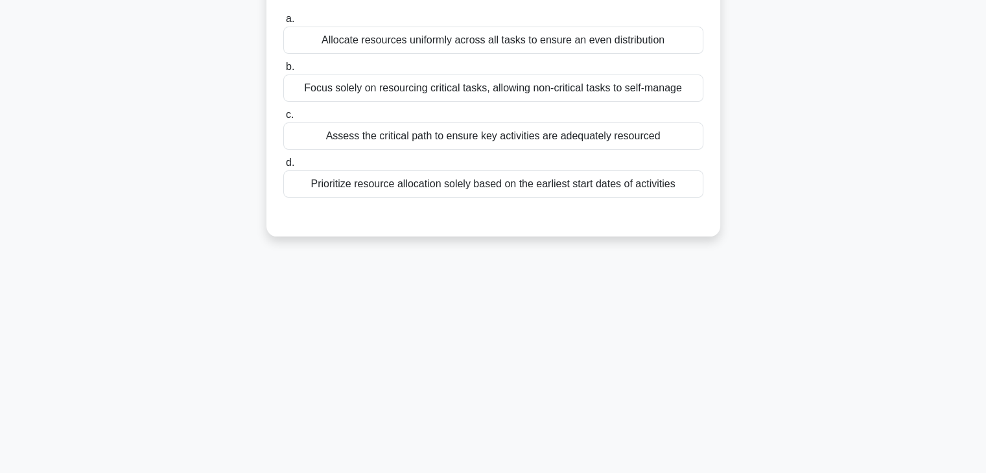
scroll to position [0, 0]
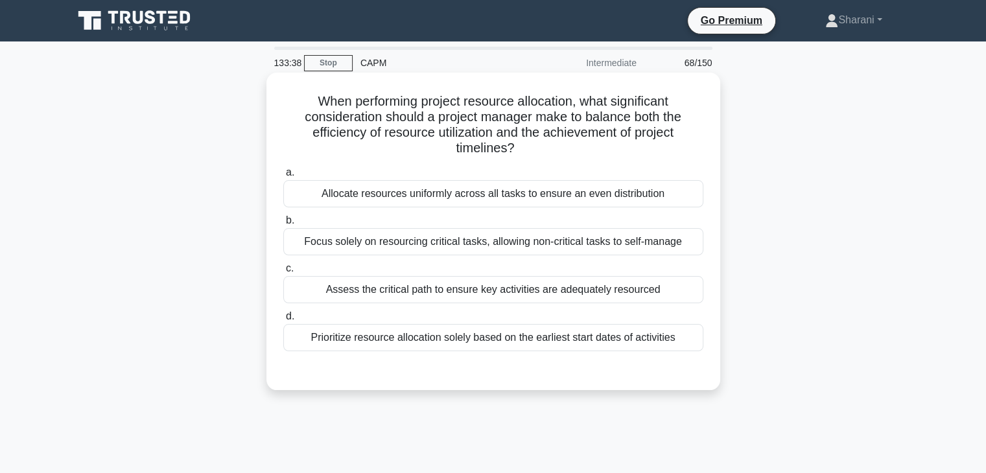
click at [491, 294] on div "Assess the critical path to ensure key activities are adequately resourced" at bounding box center [493, 289] width 420 height 27
click at [283, 273] on input "c. Assess the critical path to ensure key activities are adequately resourced" at bounding box center [283, 268] width 0 height 8
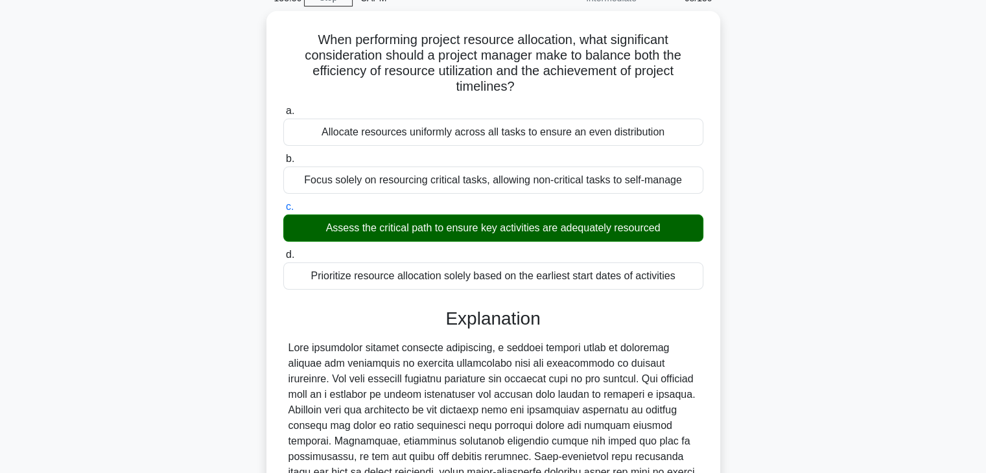
scroll to position [294, 0]
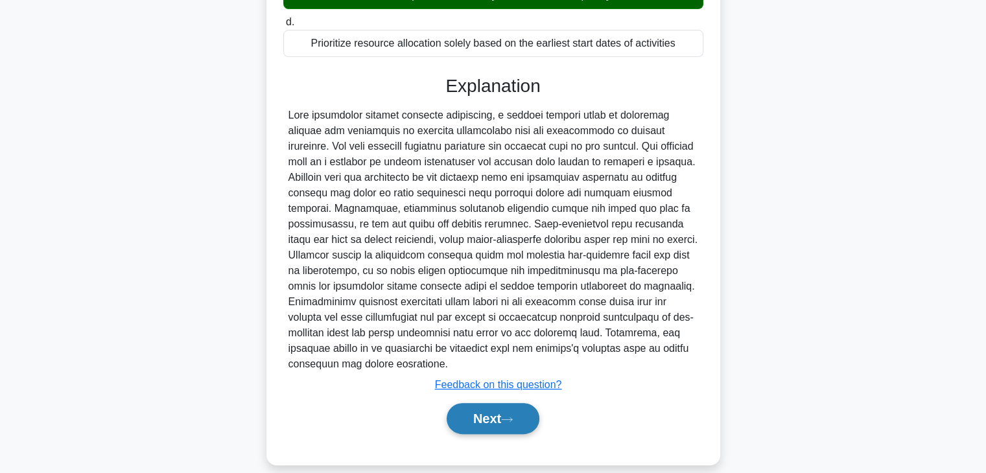
click at [468, 404] on button "Next" at bounding box center [492, 418] width 93 height 31
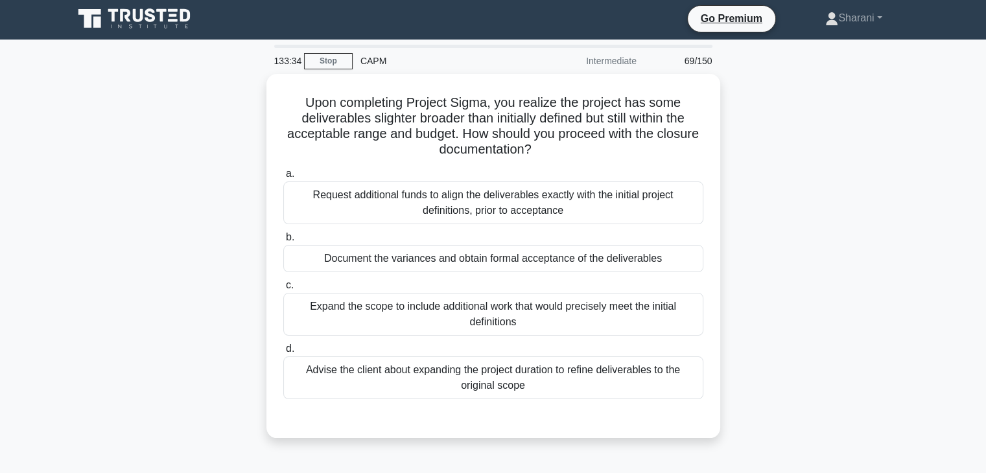
scroll to position [0, 0]
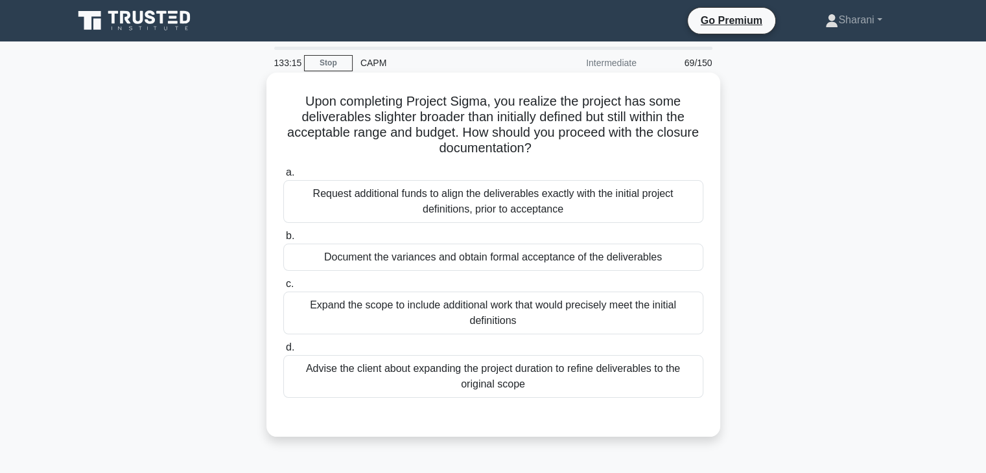
click at [618, 250] on div "Document the variances and obtain formal acceptance of the deliverables" at bounding box center [493, 257] width 420 height 27
click at [283, 240] on input "b. Document the variances and obtain formal acceptance of the deliverables" at bounding box center [283, 236] width 0 height 8
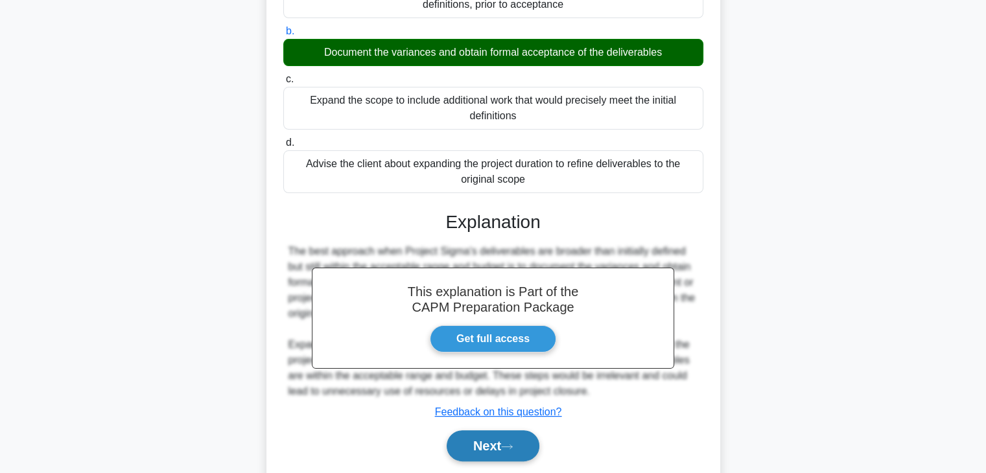
scroll to position [248, 0]
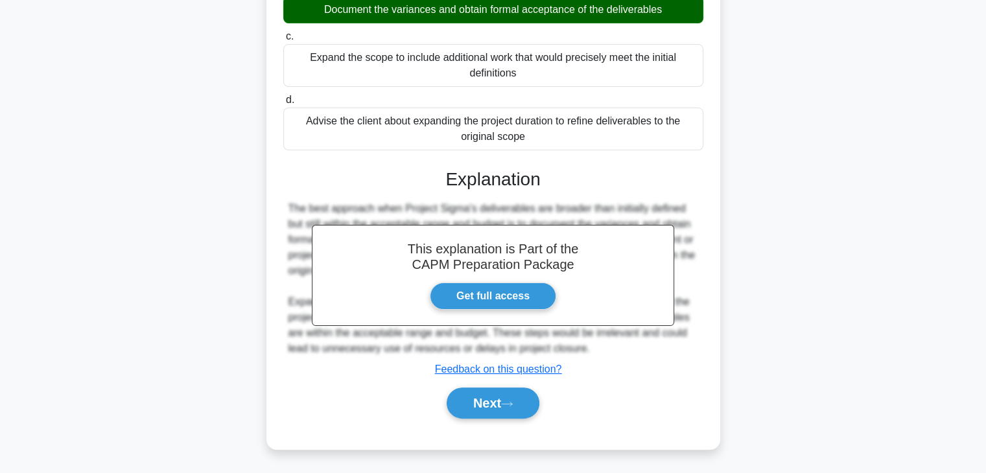
click at [511, 419] on div "Next" at bounding box center [493, 402] width 420 height 41
click at [518, 408] on button "Next" at bounding box center [492, 403] width 93 height 31
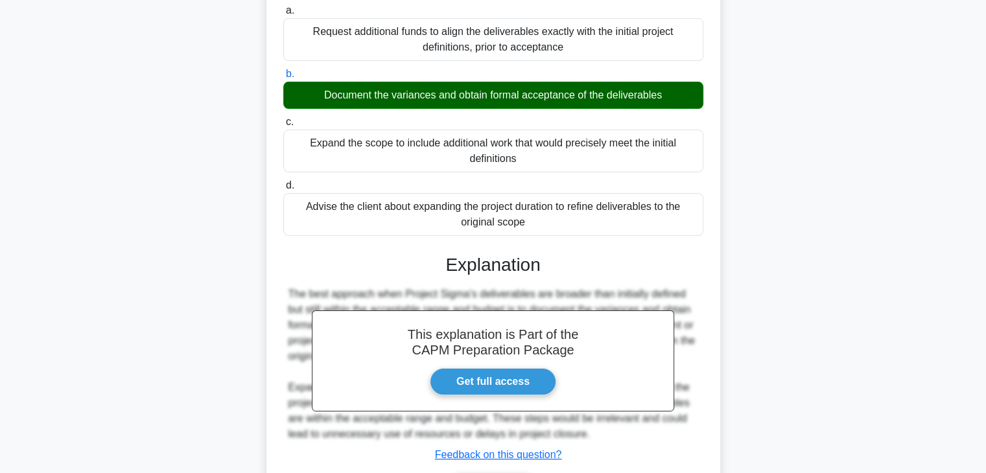
scroll to position [0, 0]
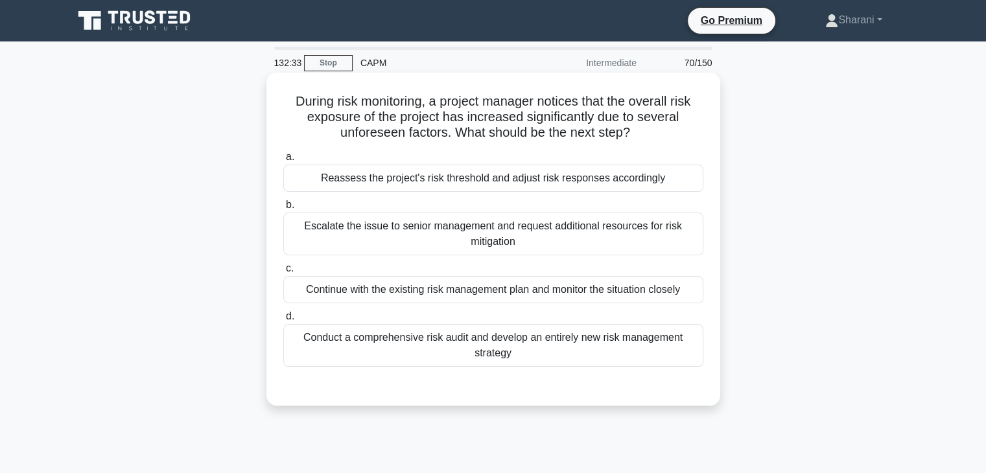
click at [553, 180] on div "Reassess the project's risk threshold and adjust risk responses accordingly" at bounding box center [493, 178] width 420 height 27
click at [283, 161] on input "a. Reassess the project's risk threshold and adjust risk responses accordingly" at bounding box center [283, 157] width 0 height 8
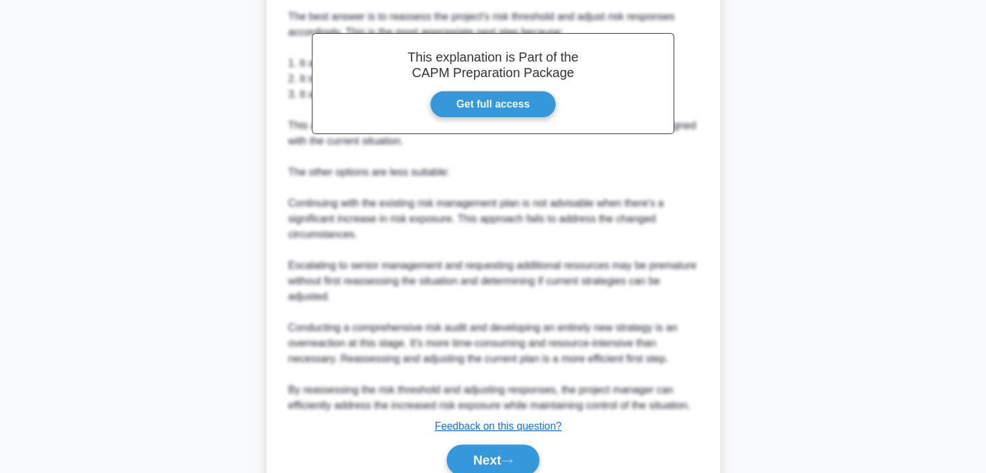
scroll to position [454, 0]
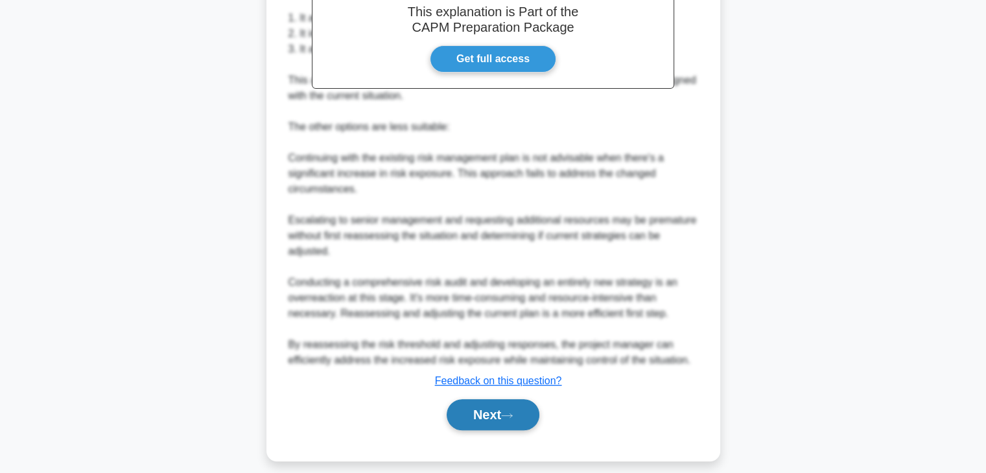
click at [461, 418] on button "Next" at bounding box center [492, 414] width 93 height 31
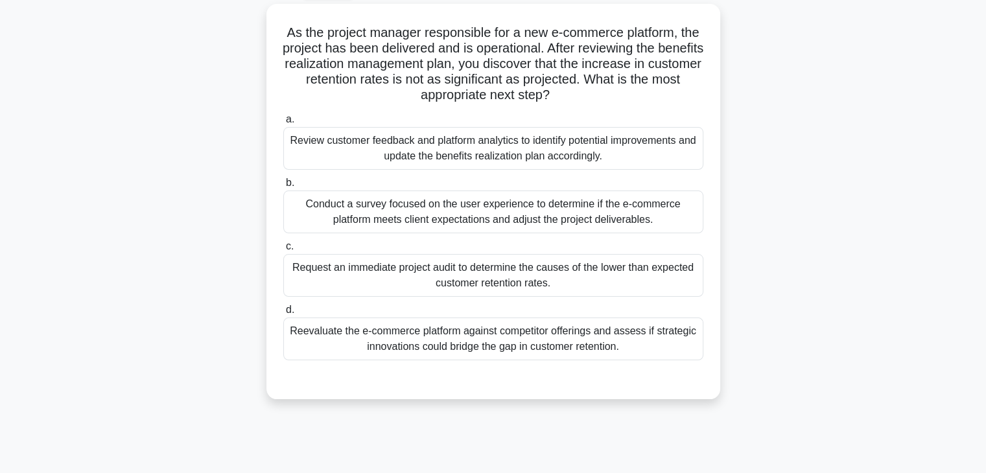
scroll to position [73, 0]
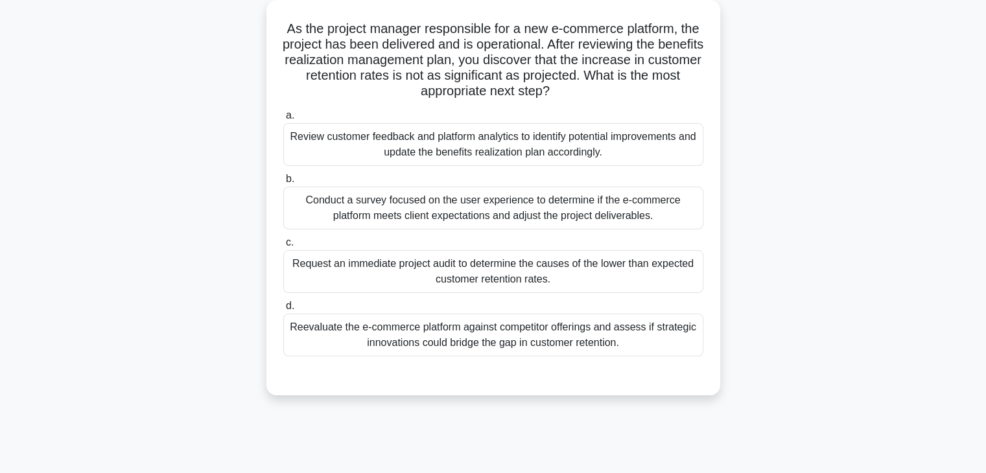
drag, startPoint x: 783, startPoint y: 454, endPoint x: 662, endPoint y: 218, distance: 264.6
click at [662, 218] on div "Conduct a survey focused on the user experience to determine if the e-commerce …" at bounding box center [493, 208] width 420 height 43
click at [283, 183] on input "b. Conduct a survey focused on the user experience to determine if the e-commer…" at bounding box center [283, 179] width 0 height 8
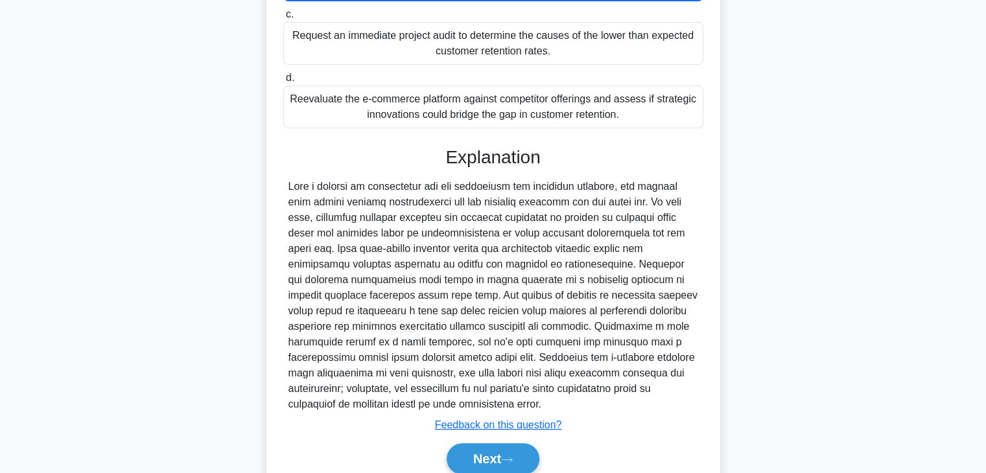
scroll to position [358, 0]
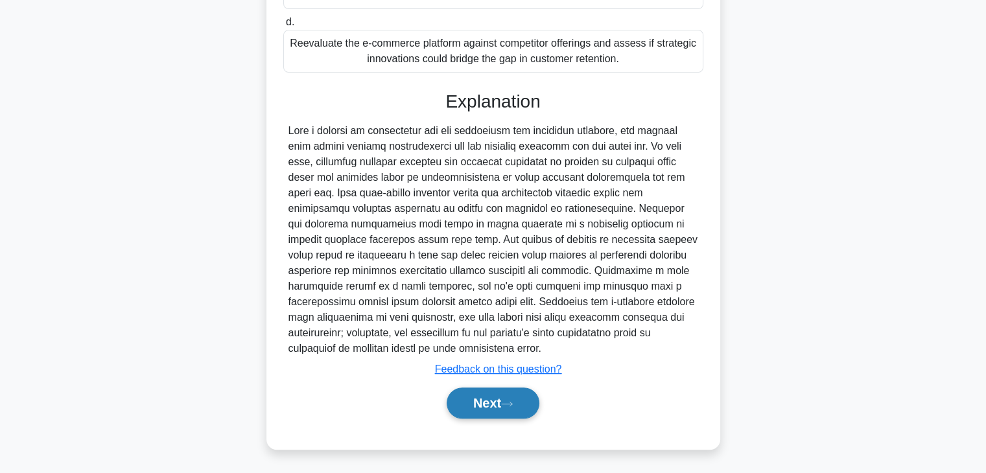
click at [495, 397] on button "Next" at bounding box center [492, 403] width 93 height 31
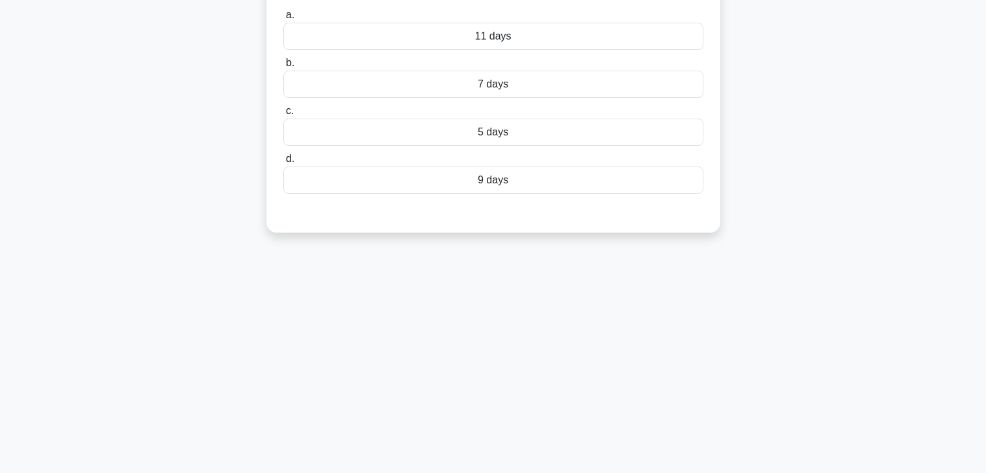
scroll to position [0, 0]
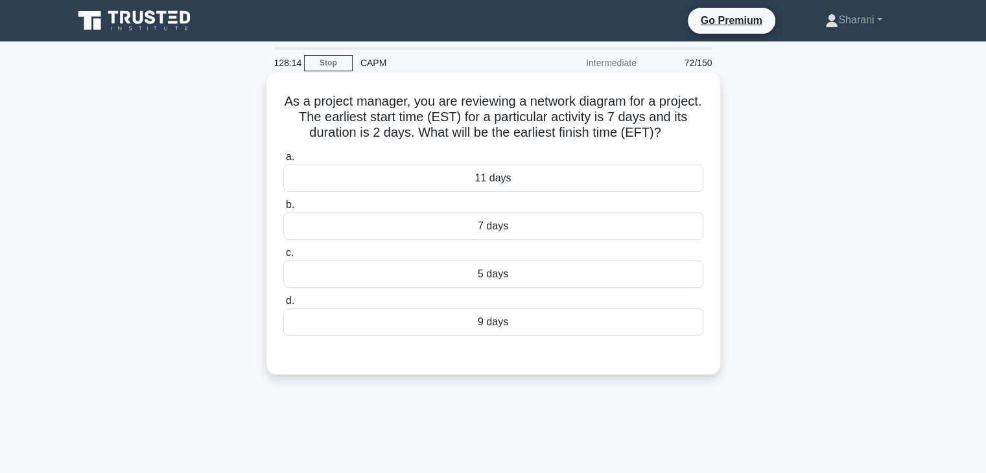
click at [545, 324] on div "9 days" at bounding box center [493, 321] width 420 height 27
click at [283, 305] on input "d. 9 days" at bounding box center [283, 301] width 0 height 8
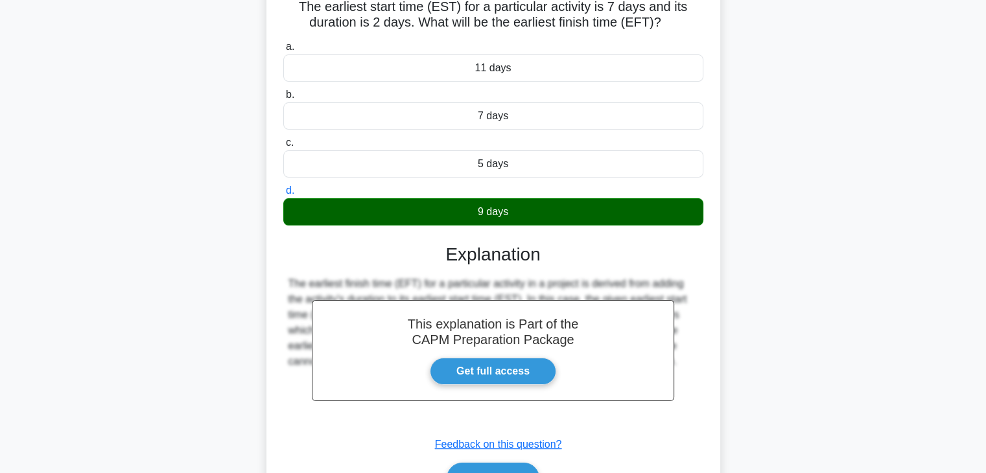
scroll to position [227, 0]
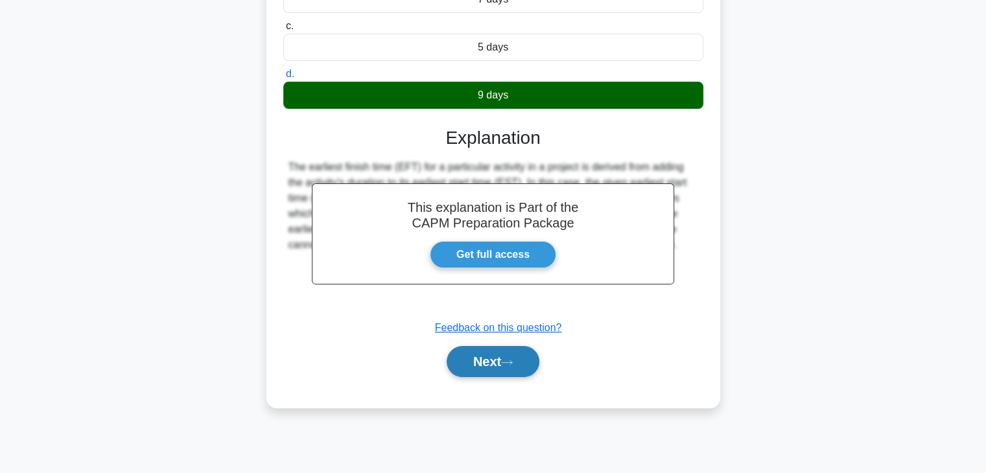
click at [507, 359] on icon at bounding box center [507, 362] width 12 height 7
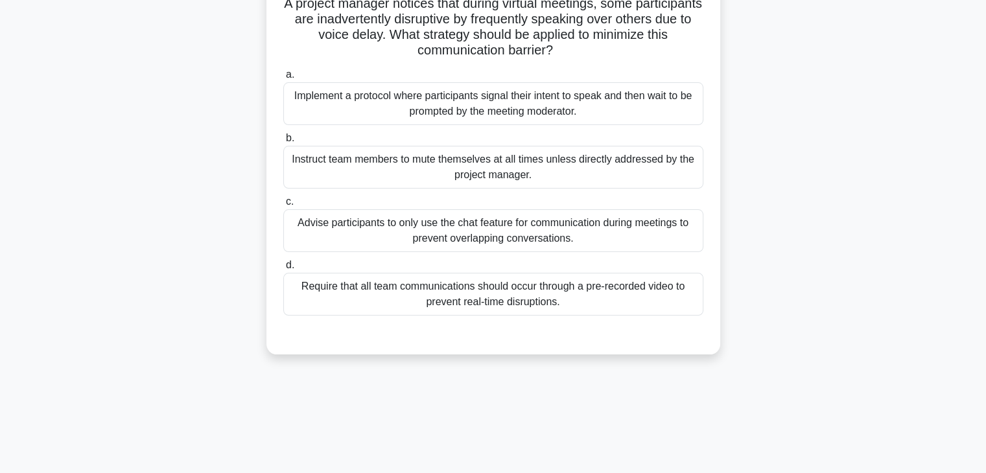
scroll to position [0, 0]
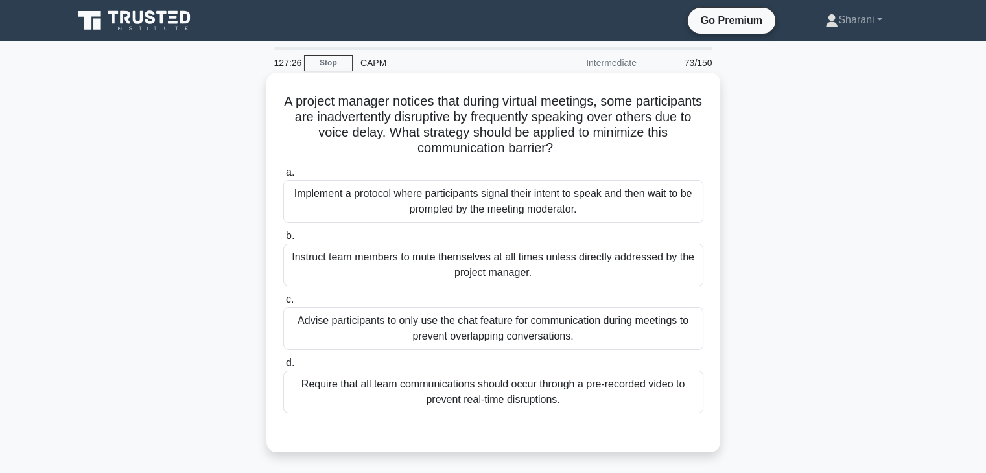
click at [513, 198] on div "Implement a protocol where participants signal their intent to speak and then w…" at bounding box center [493, 201] width 420 height 43
click at [283, 177] on input "a. Implement a protocol where participants signal their intent to speak and the…" at bounding box center [283, 172] width 0 height 8
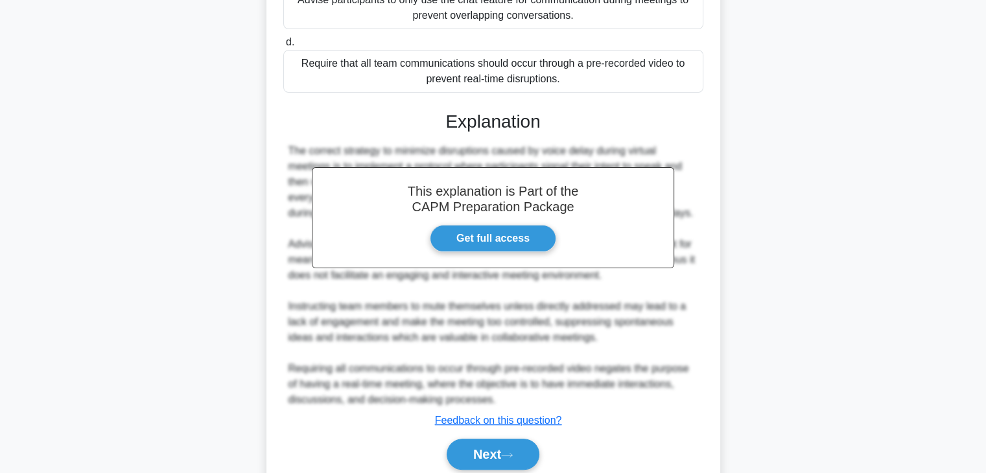
scroll to position [372, 0]
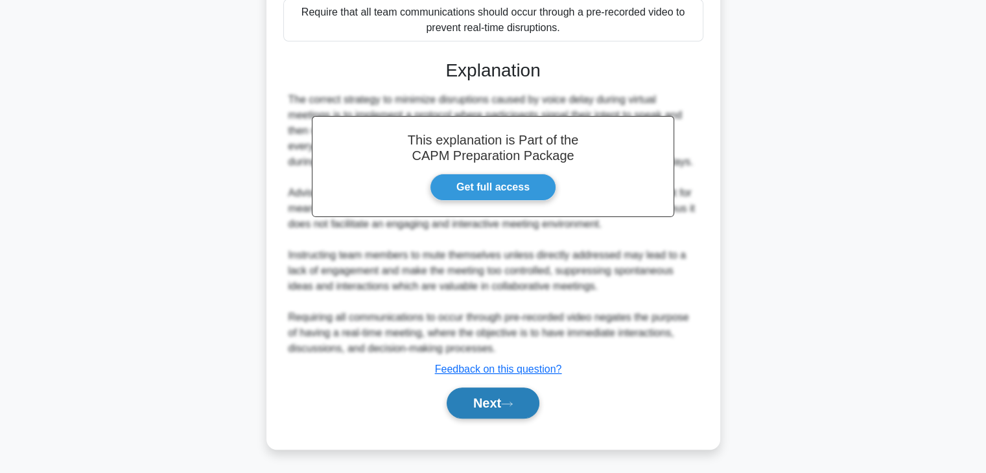
click at [503, 400] on button "Next" at bounding box center [492, 403] width 93 height 31
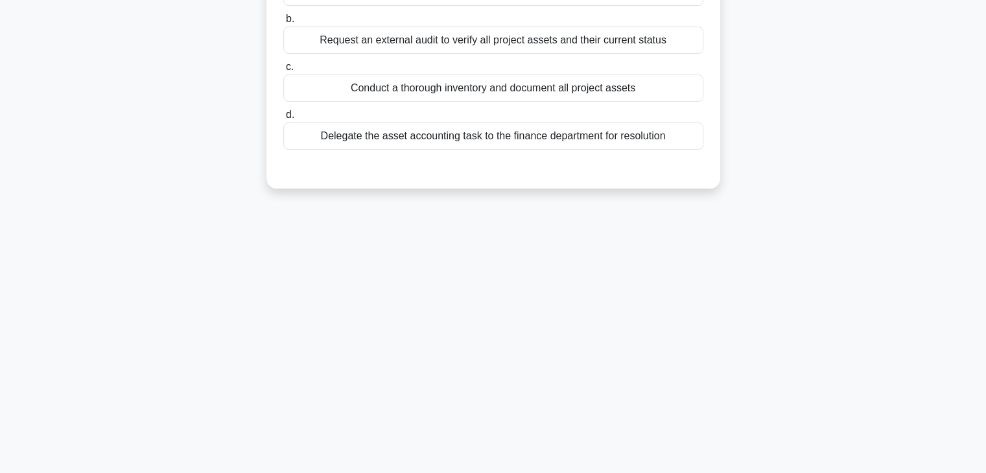
scroll to position [0, 0]
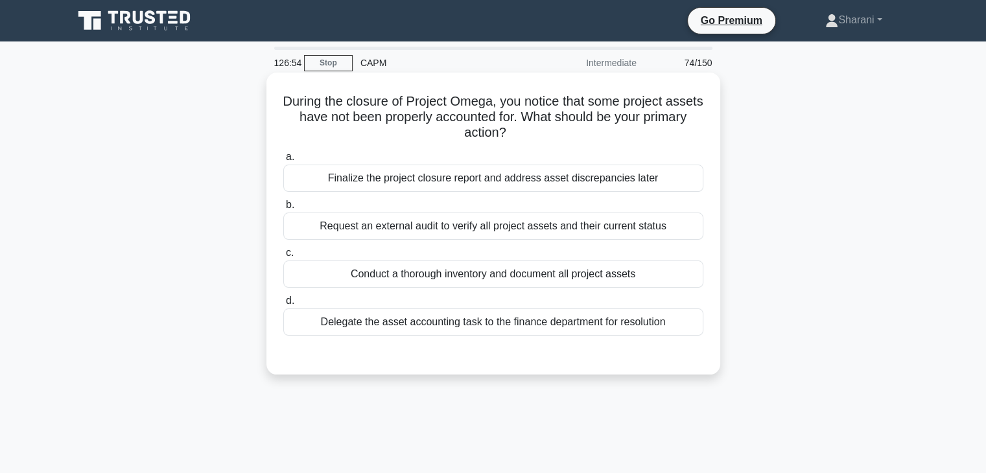
click at [617, 280] on div "Conduct a thorough inventory and document all project assets" at bounding box center [493, 274] width 420 height 27
click at [283, 257] on input "c. Conduct a thorough inventory and document all project assets" at bounding box center [283, 253] width 0 height 8
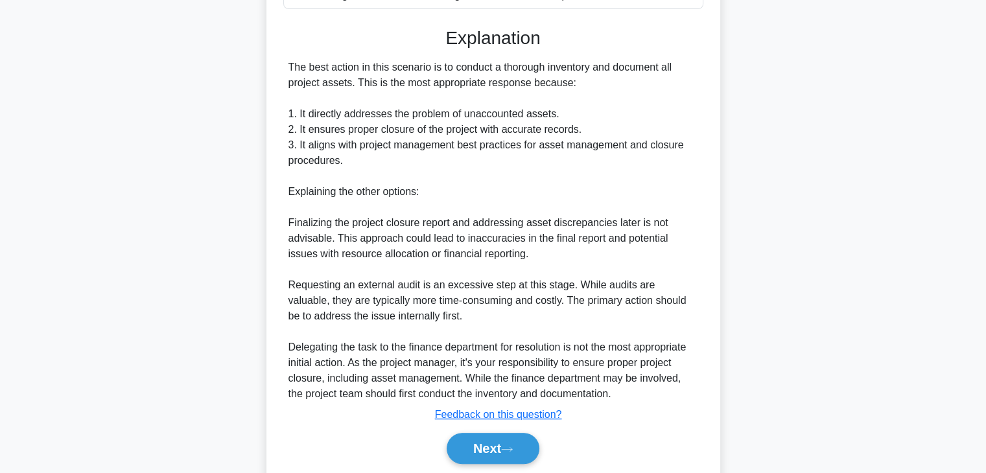
scroll to position [372, 0]
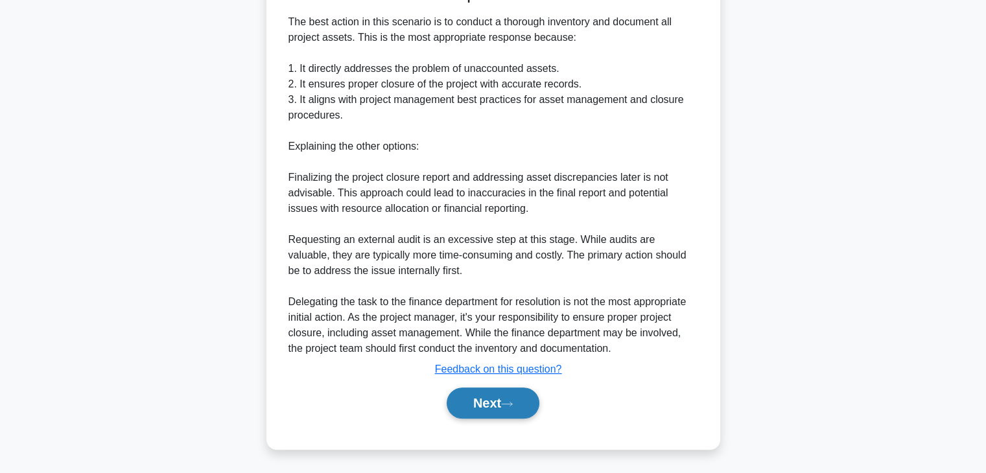
click at [524, 411] on button "Next" at bounding box center [492, 403] width 93 height 31
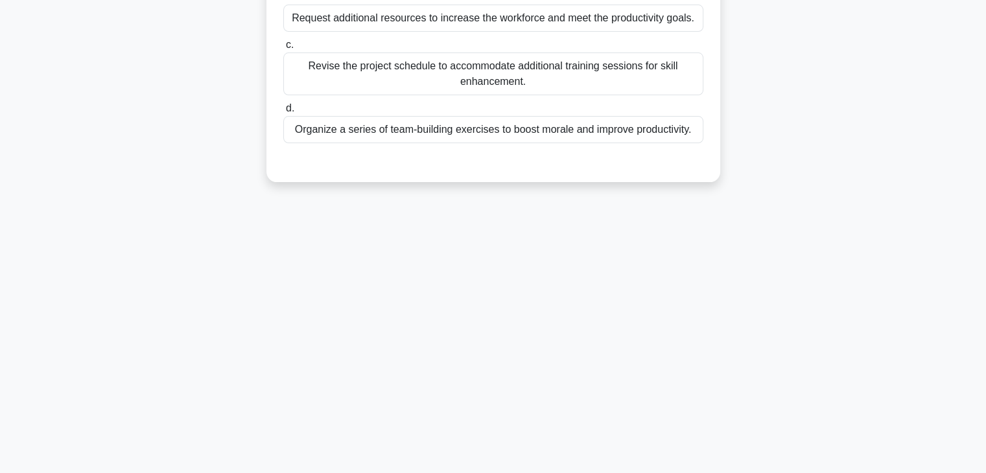
scroll to position [0, 0]
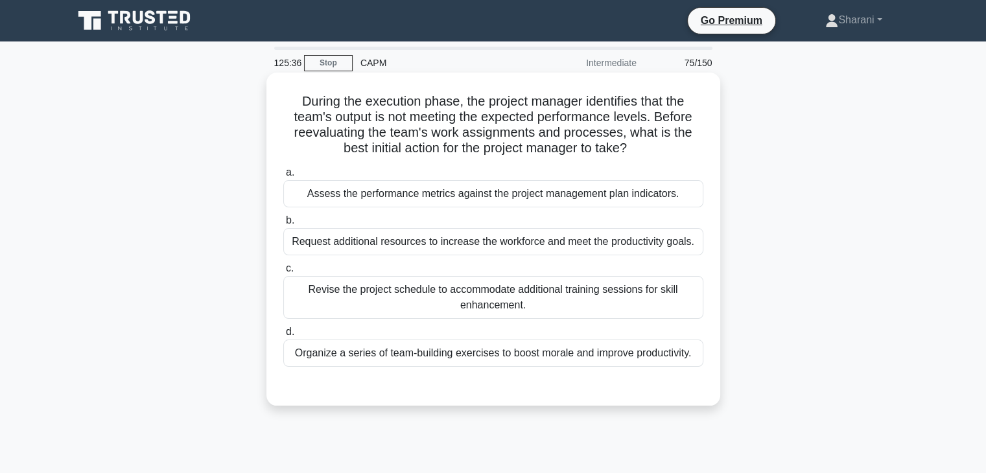
click at [539, 204] on div "Assess the performance metrics against the project management plan indicators." at bounding box center [493, 193] width 420 height 27
click at [283, 177] on input "a. Assess the performance metrics against the project management plan indicator…" at bounding box center [283, 172] width 0 height 8
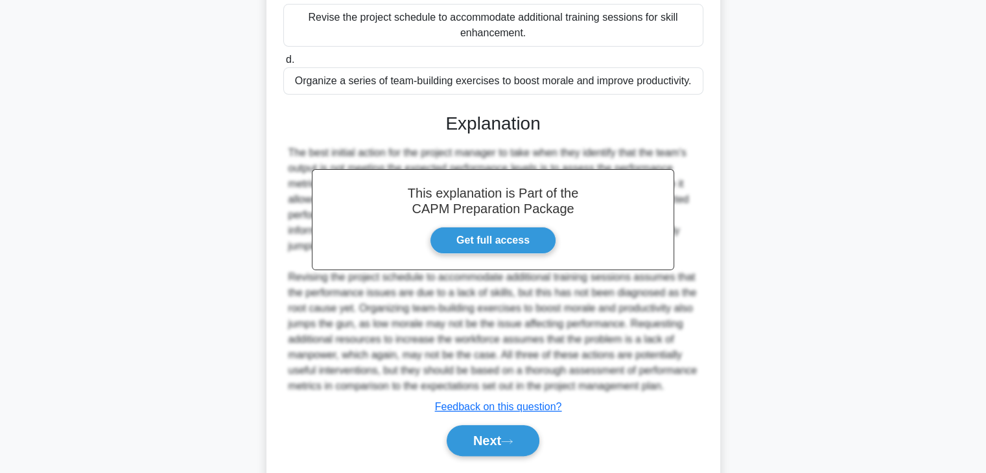
scroll to position [310, 0]
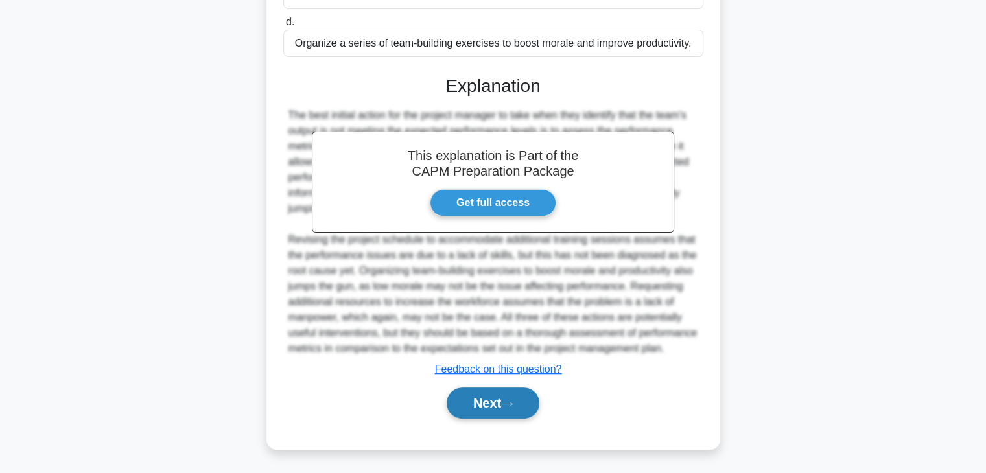
click at [488, 407] on button "Next" at bounding box center [492, 403] width 93 height 31
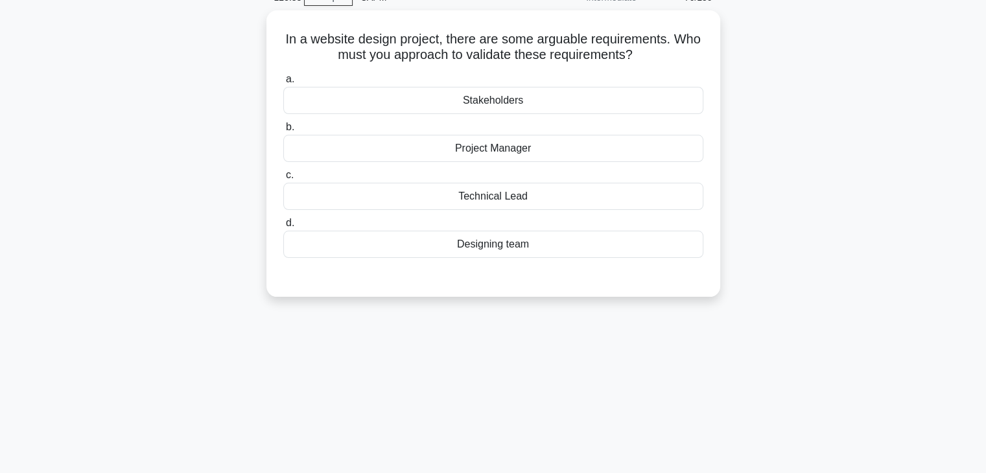
scroll to position [0, 0]
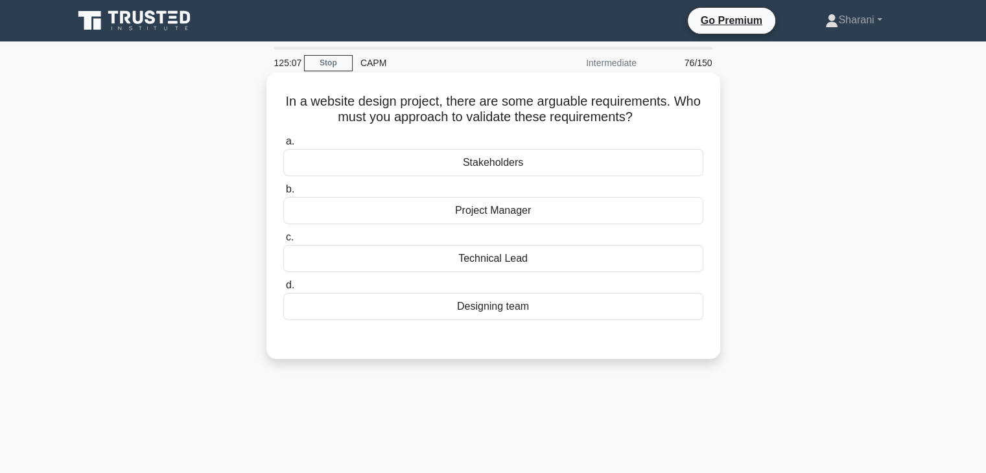
click at [522, 311] on div "Designing team" at bounding box center [493, 306] width 420 height 27
click at [283, 290] on input "d. Designing team" at bounding box center [283, 285] width 0 height 8
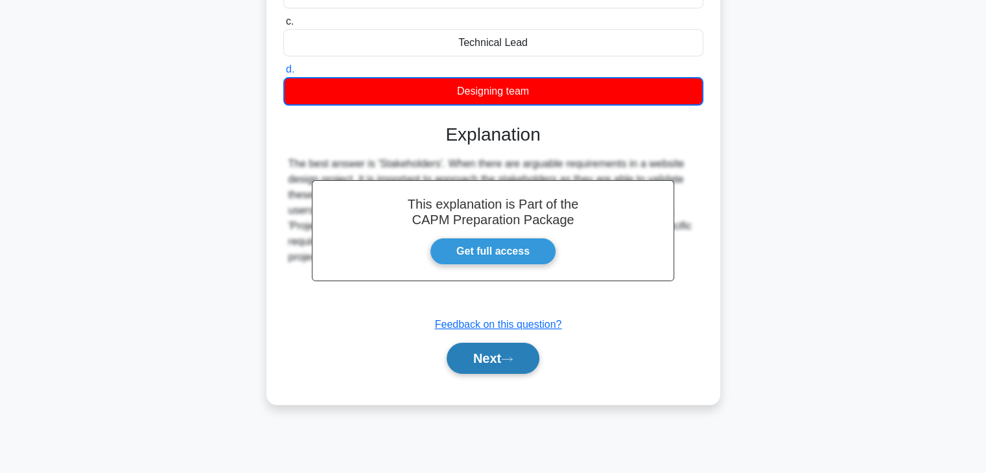
scroll to position [227, 0]
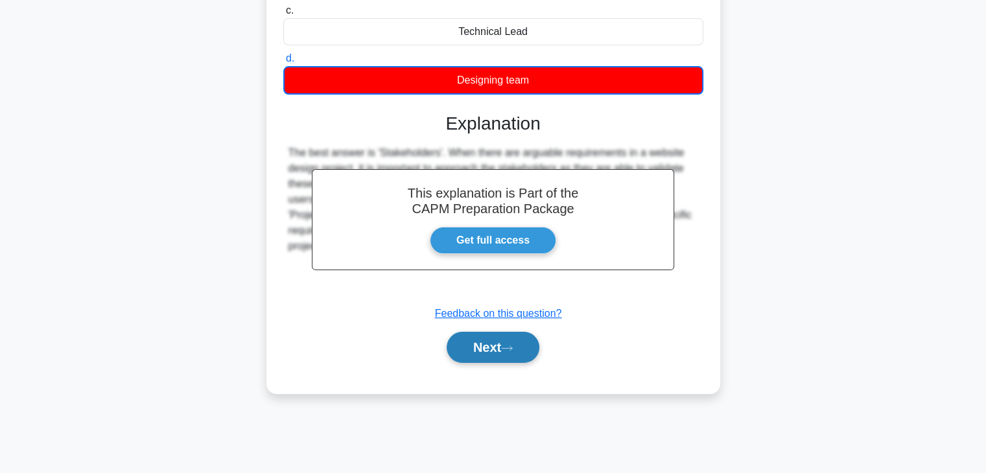
click at [500, 358] on button "Next" at bounding box center [492, 347] width 93 height 31
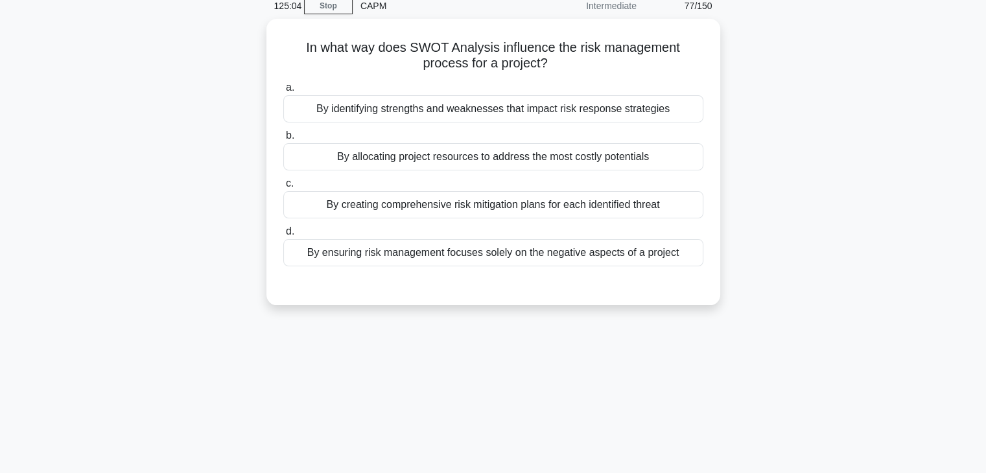
scroll to position [0, 0]
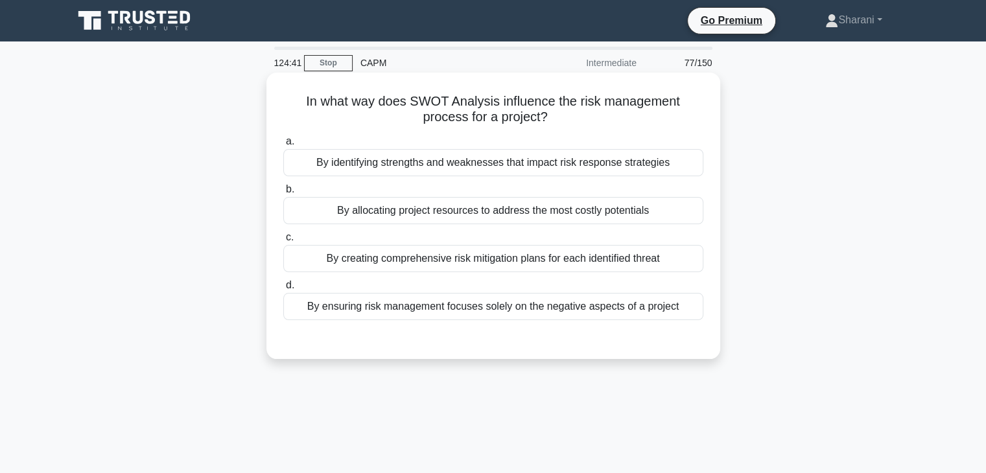
click at [629, 261] on div "By creating comprehensive risk mitigation plans for each identified threat" at bounding box center [493, 258] width 420 height 27
click at [283, 242] on input "c. By creating comprehensive risk mitigation plans for each identified threat" at bounding box center [283, 237] width 0 height 8
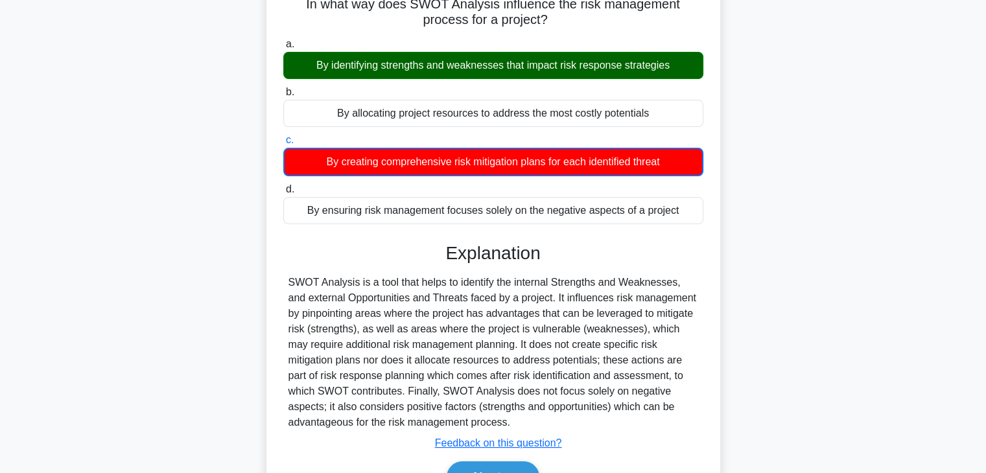
scroll to position [130, 0]
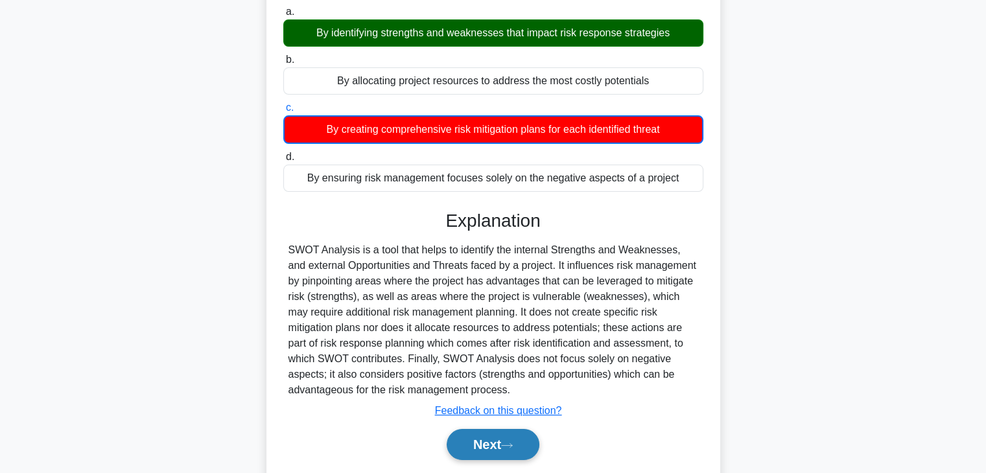
click at [511, 436] on button "Next" at bounding box center [492, 444] width 93 height 31
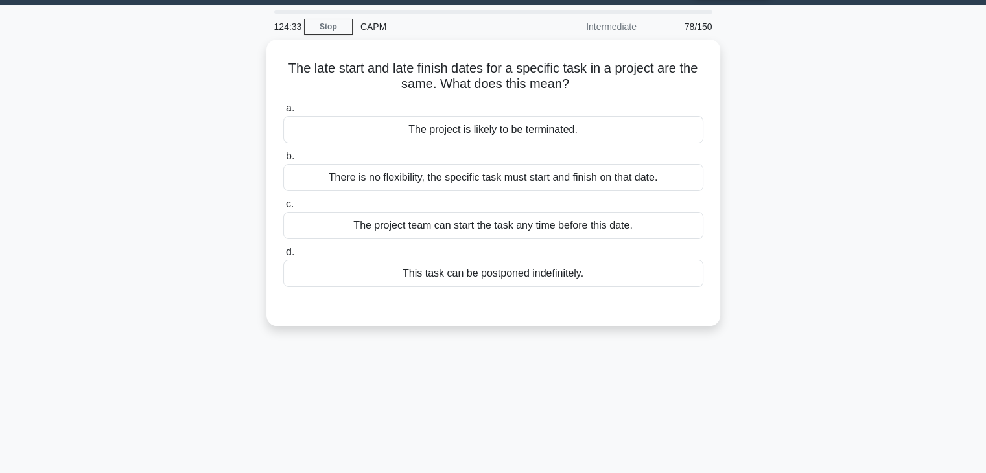
scroll to position [0, 0]
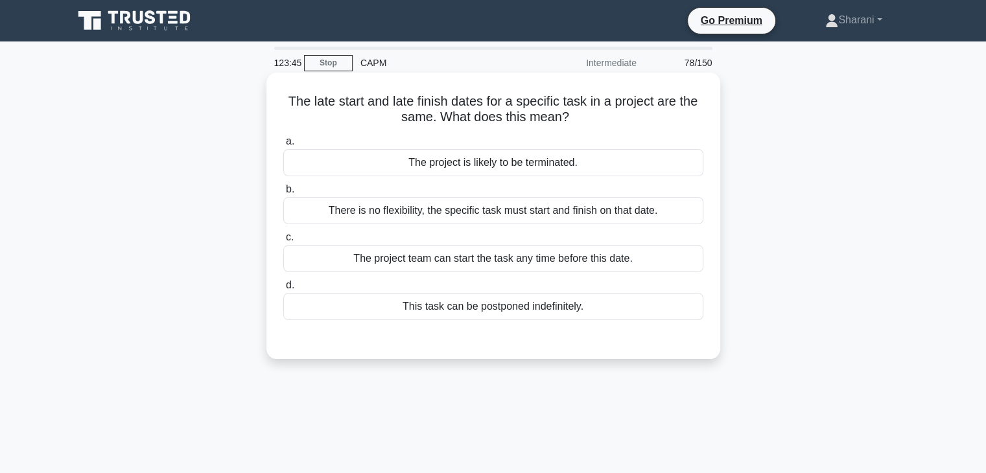
click at [643, 220] on div "There is no flexibility, the specific task must start and finish on that date." at bounding box center [493, 210] width 420 height 27
click at [283, 194] on input "b. There is no flexibility, the specific task must start and finish on that dat…" at bounding box center [283, 189] width 0 height 8
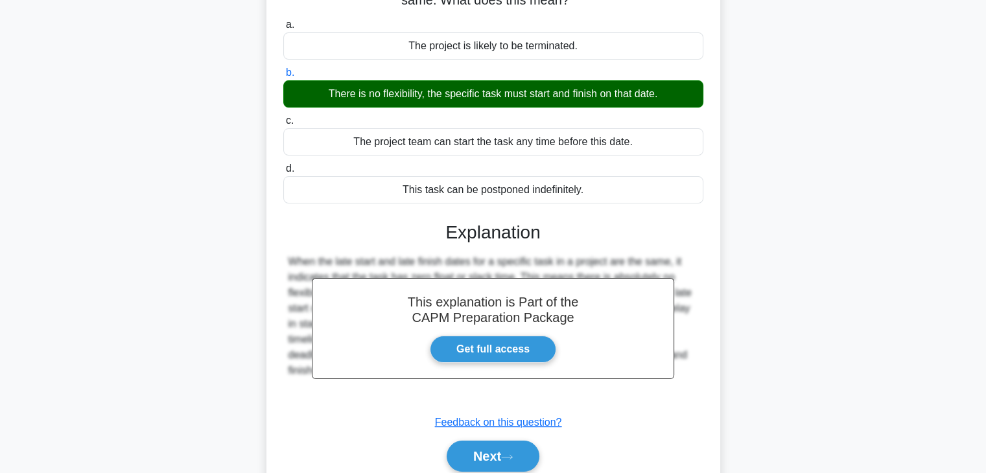
scroll to position [227, 0]
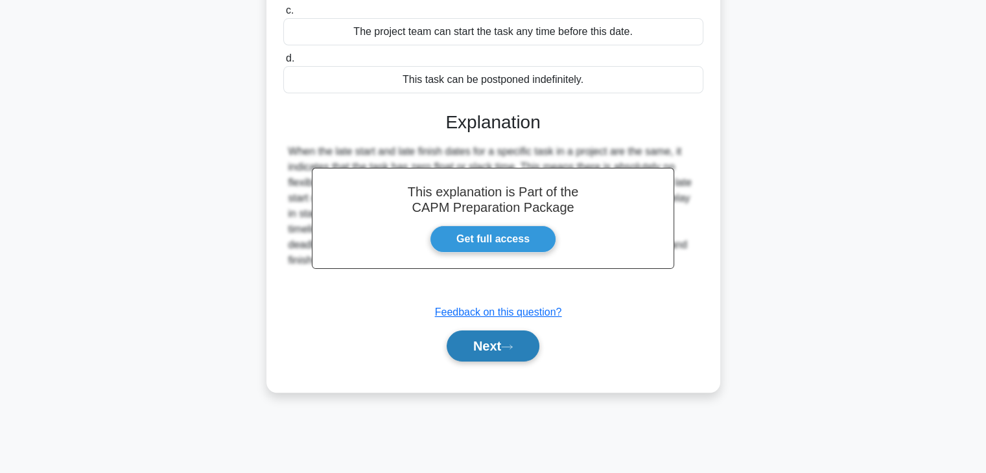
click at [465, 342] on button "Next" at bounding box center [492, 345] width 93 height 31
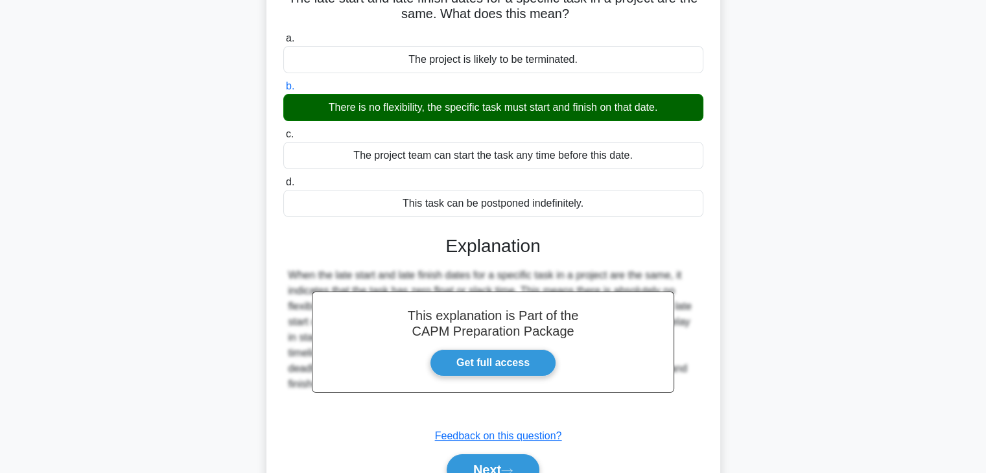
scroll to position [0, 0]
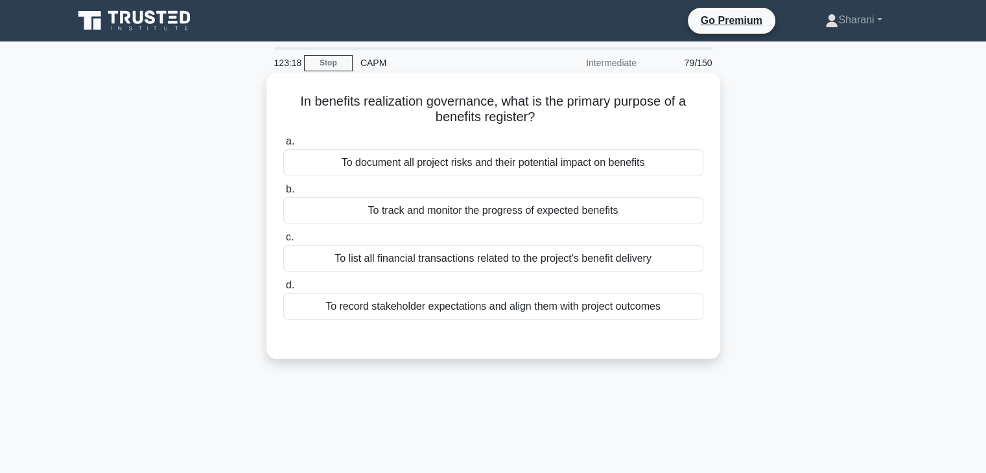
click at [575, 215] on div "To track and monitor the progress of expected benefits" at bounding box center [493, 210] width 420 height 27
click at [283, 194] on input "b. To track and monitor the progress of expected benefits" at bounding box center [283, 189] width 0 height 8
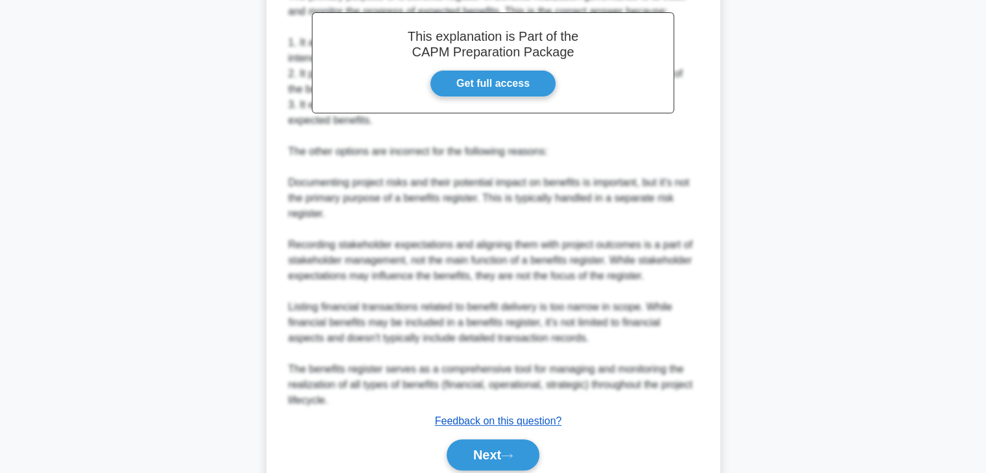
scroll to position [434, 0]
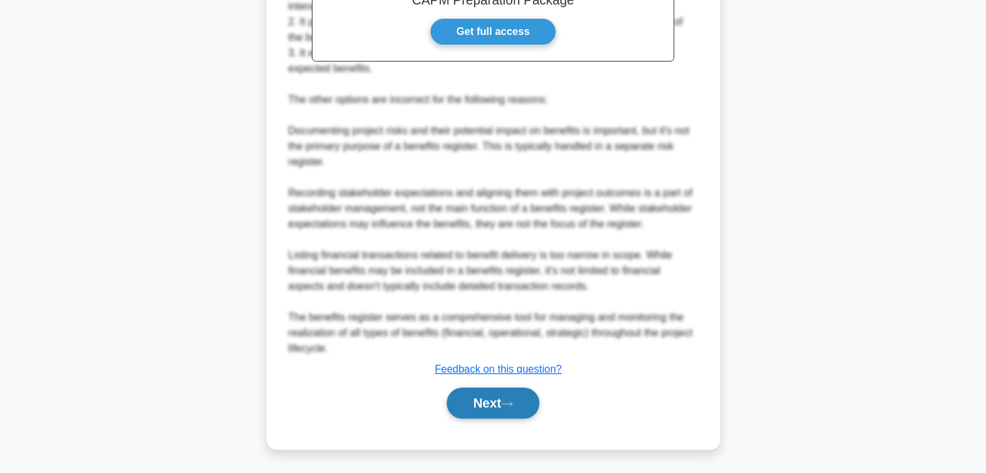
click at [474, 410] on button "Next" at bounding box center [492, 403] width 93 height 31
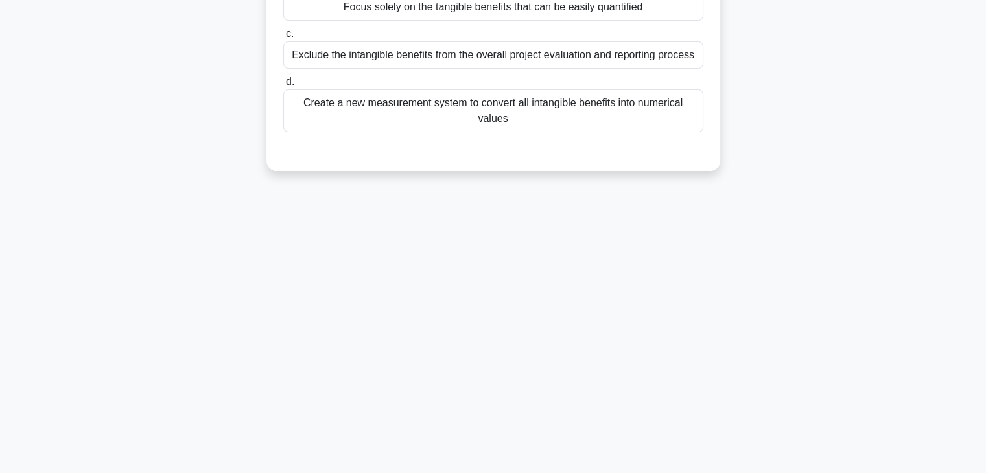
scroll to position [0, 0]
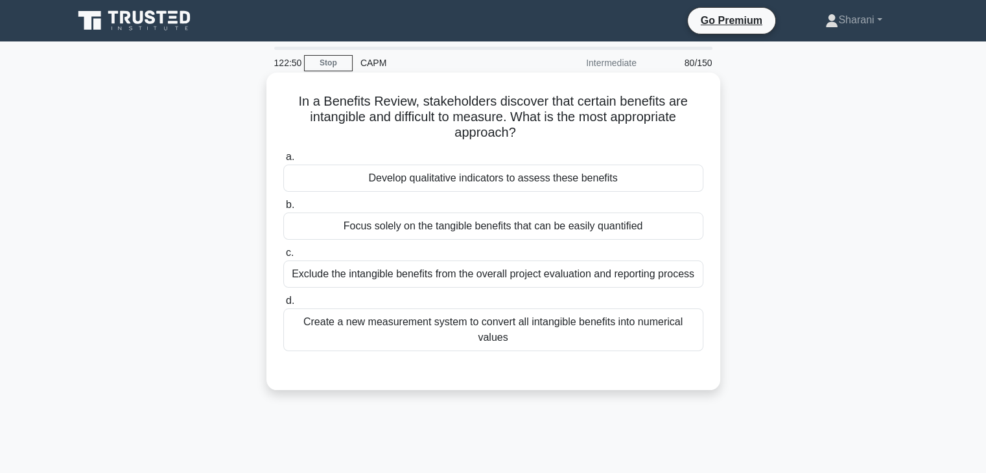
click at [526, 178] on div "Develop qualitative indicators to assess these benefits" at bounding box center [493, 178] width 420 height 27
click at [283, 161] on input "a. Develop qualitative indicators to assess these benefits" at bounding box center [283, 157] width 0 height 8
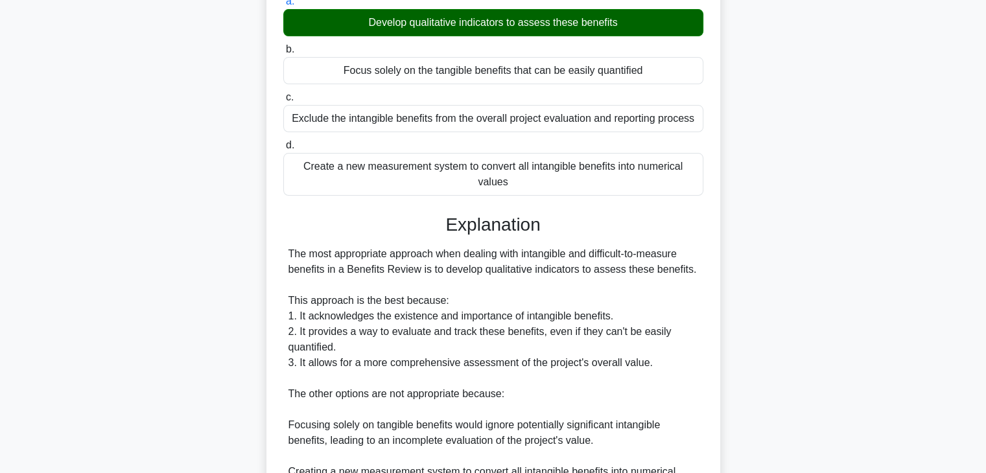
scroll to position [403, 0]
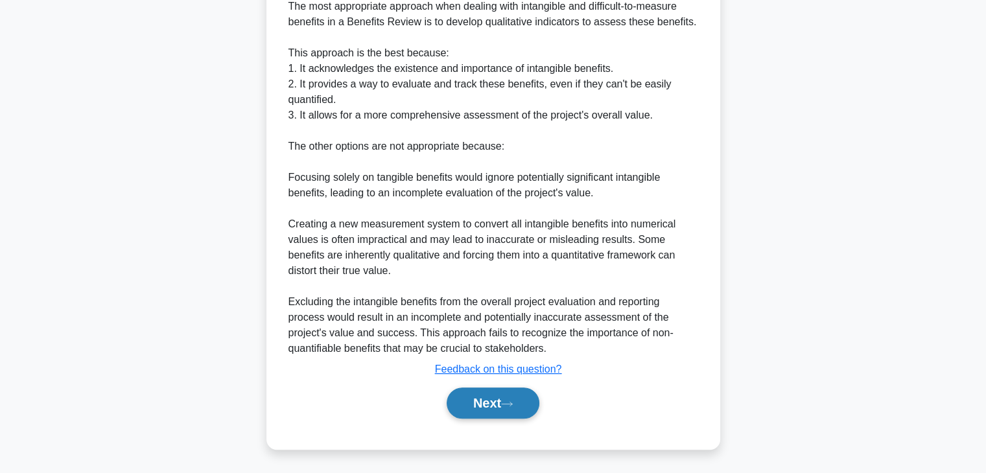
click at [483, 414] on button "Next" at bounding box center [492, 403] width 93 height 31
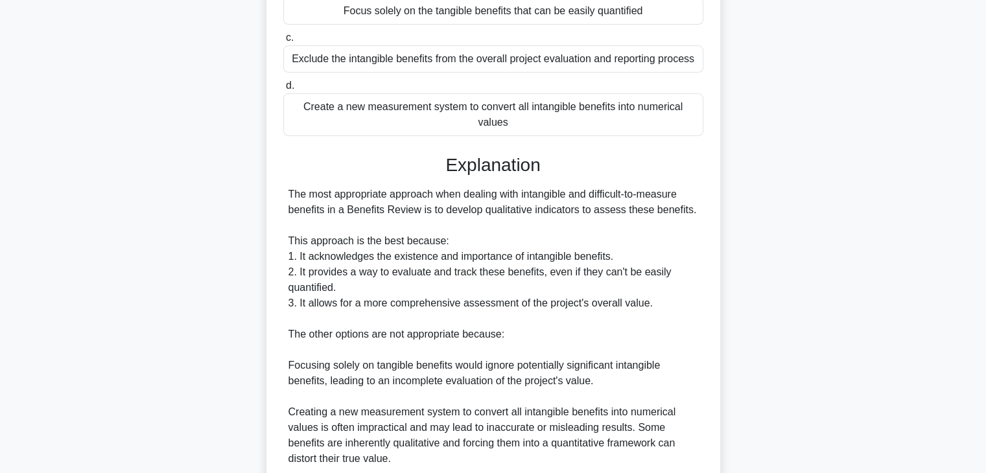
scroll to position [0, 0]
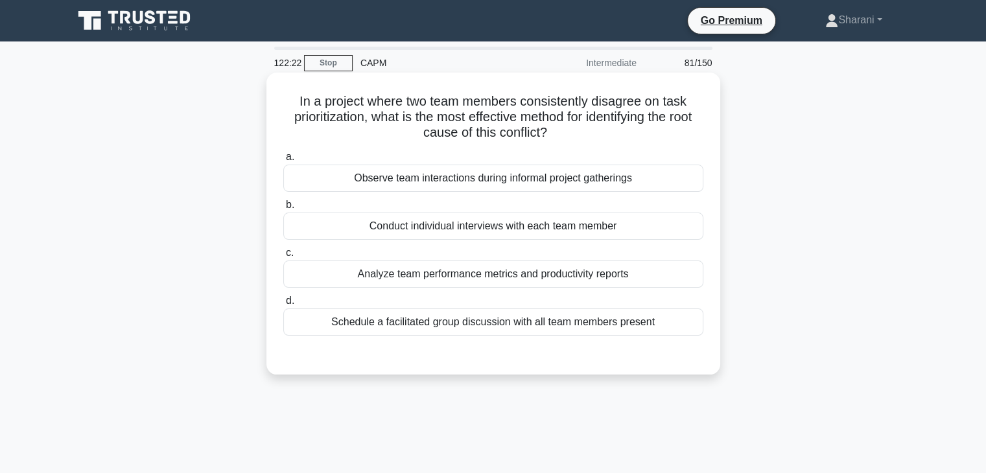
click at [662, 227] on div "Conduct individual interviews with each team member" at bounding box center [493, 226] width 420 height 27
click at [283, 209] on input "b. Conduct individual interviews with each team member" at bounding box center [283, 205] width 0 height 8
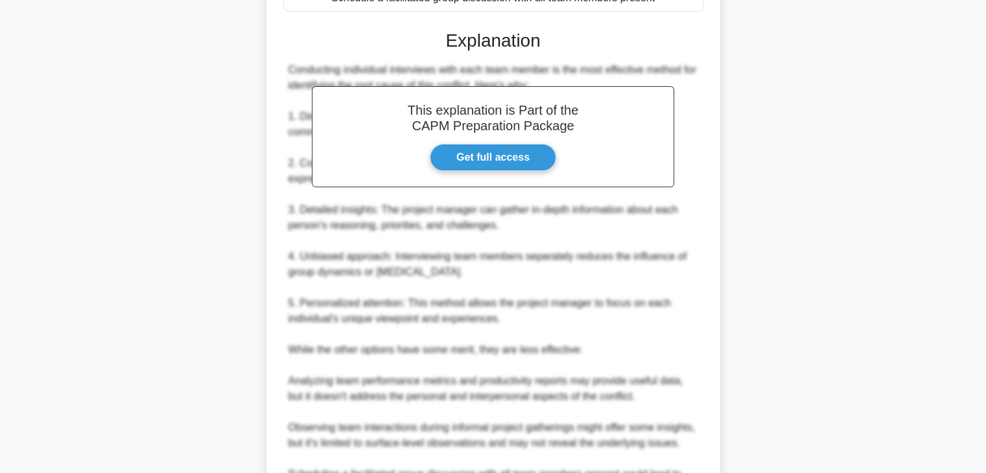
scroll to position [559, 0]
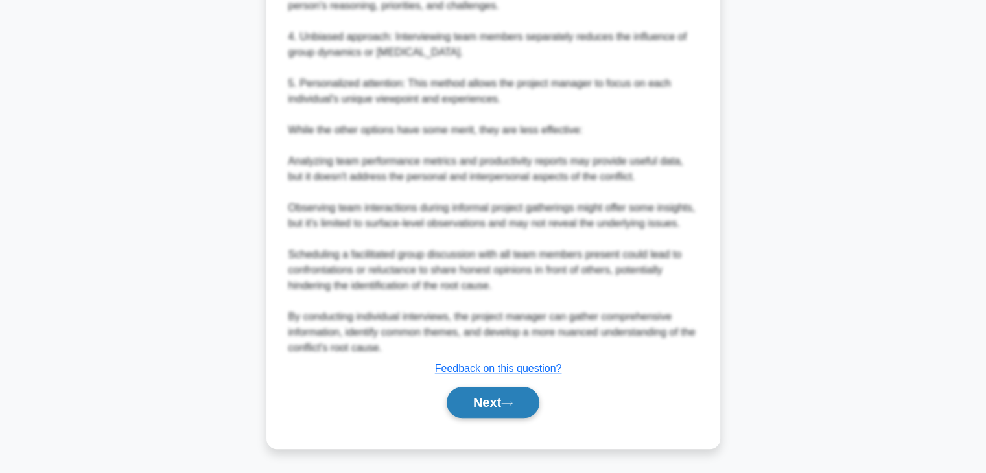
click at [516, 394] on button "Next" at bounding box center [492, 402] width 93 height 31
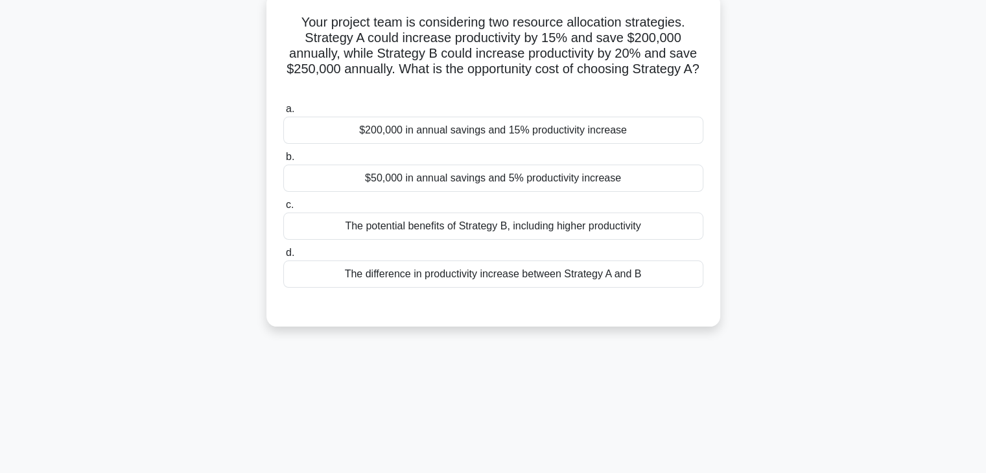
scroll to position [0, 0]
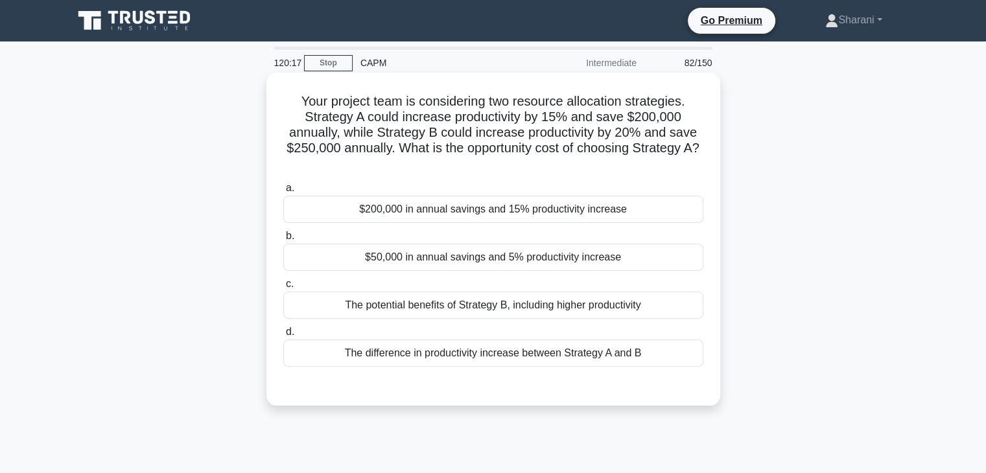
click at [509, 219] on div "$200,000 in annual savings and 15% productivity increase" at bounding box center [493, 209] width 420 height 27
click at [283, 192] on input "a. $200,000 in annual savings and 15% productivity increase" at bounding box center [283, 188] width 0 height 8
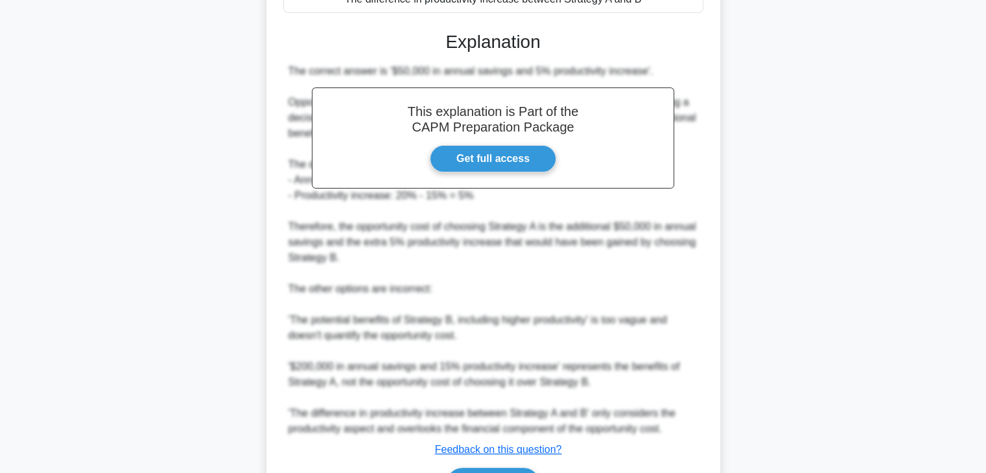
scroll to position [435, 0]
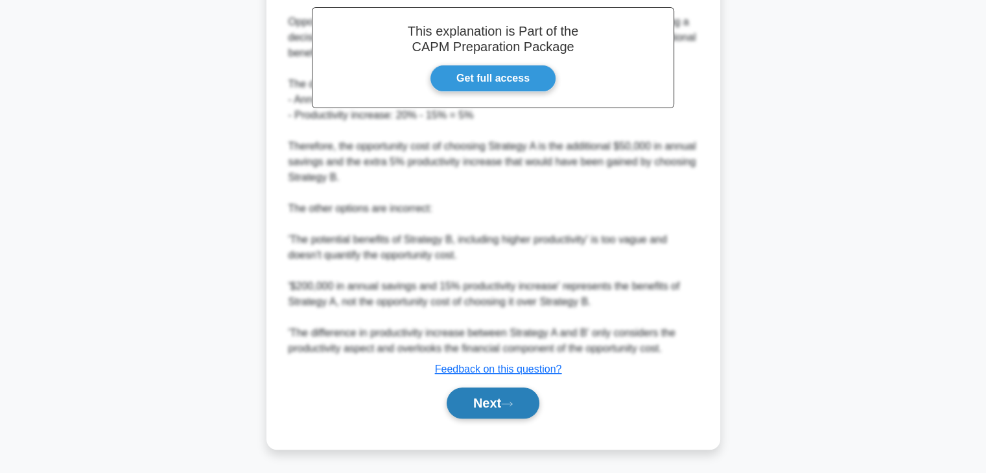
click at [500, 393] on button "Next" at bounding box center [492, 403] width 93 height 31
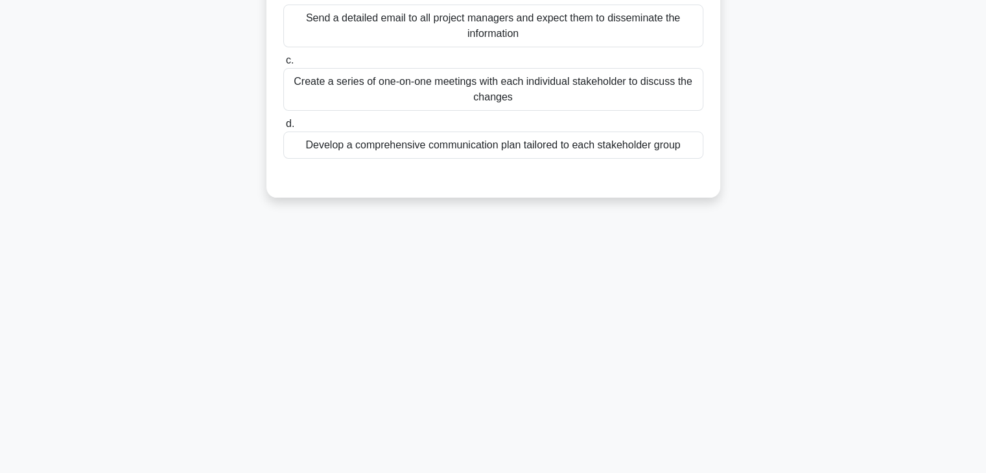
scroll to position [0, 0]
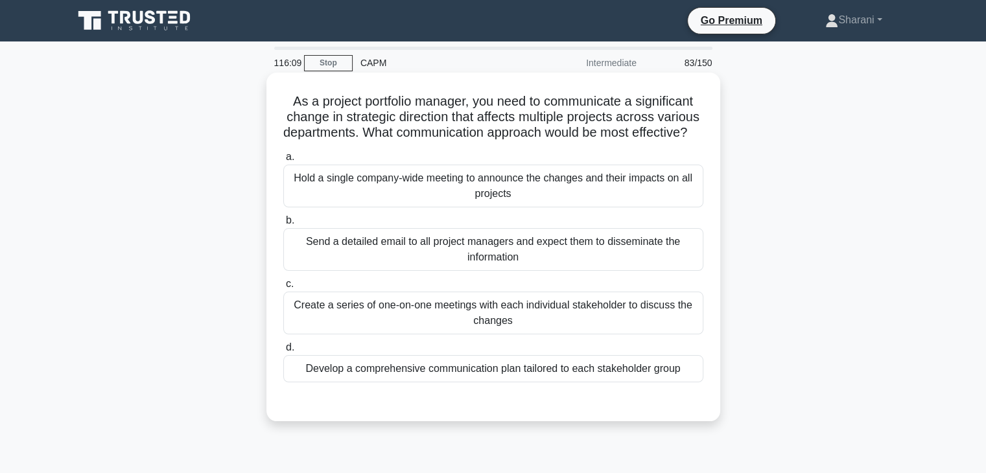
click at [607, 256] on div "Send a detailed email to all project managers and expect them to disseminate th…" at bounding box center [493, 249] width 420 height 43
click at [283, 225] on input "b. Send a detailed email to all project managers and expect them to disseminate…" at bounding box center [283, 220] width 0 height 8
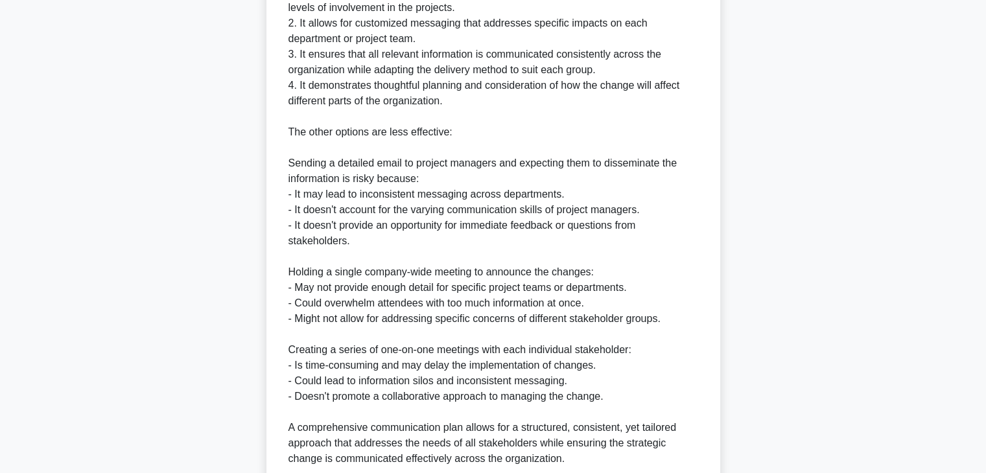
scroll to position [653, 0]
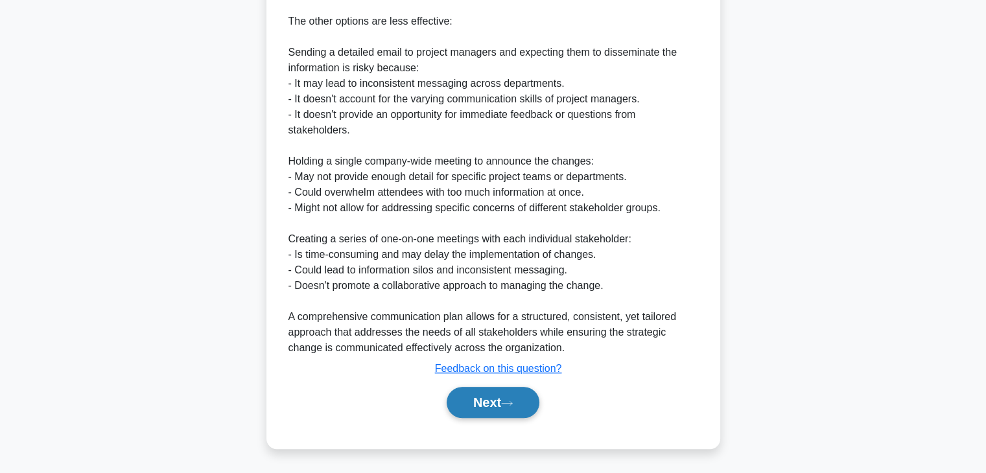
click at [520, 402] on button "Next" at bounding box center [492, 402] width 93 height 31
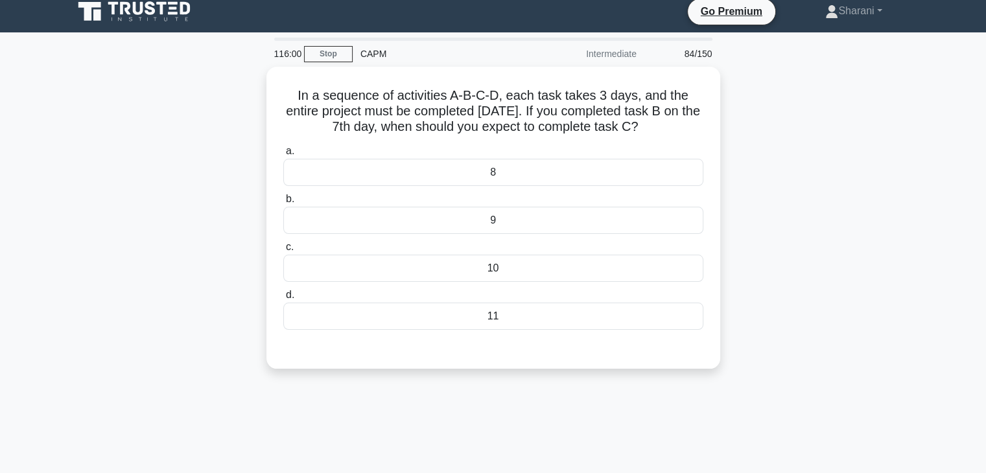
scroll to position [0, 0]
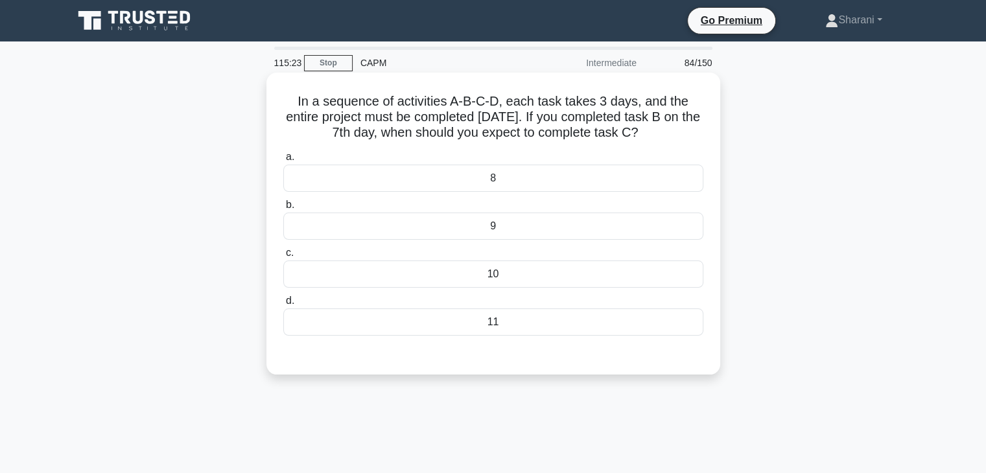
click at [509, 274] on div "10" at bounding box center [493, 274] width 420 height 27
click at [283, 257] on input "c. 10" at bounding box center [283, 253] width 0 height 8
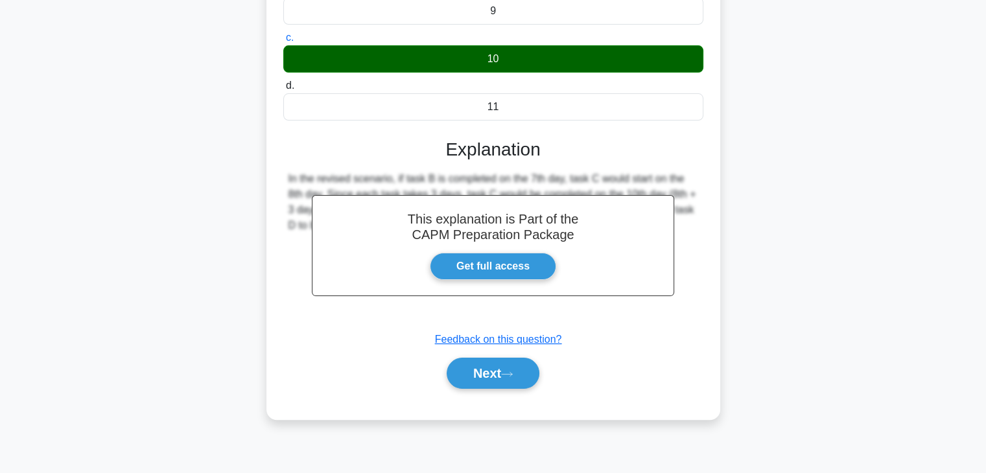
scroll to position [227, 0]
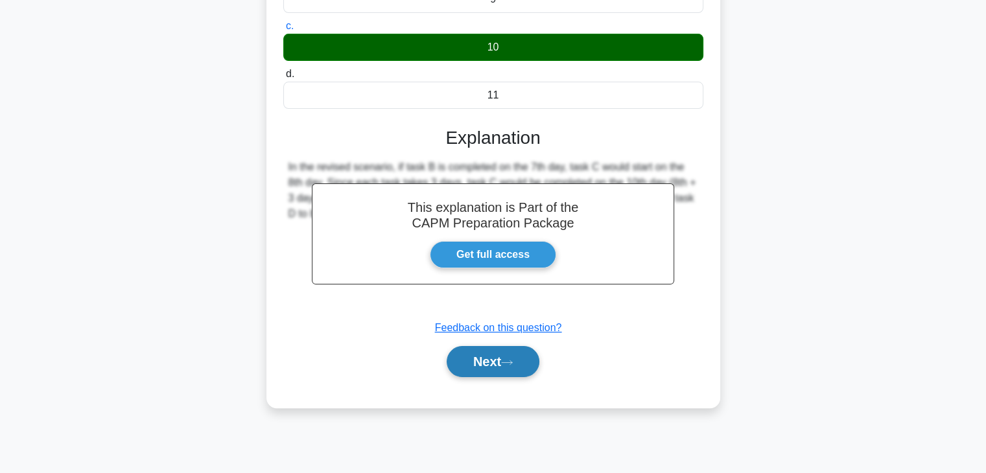
click at [520, 354] on button "Next" at bounding box center [492, 361] width 93 height 31
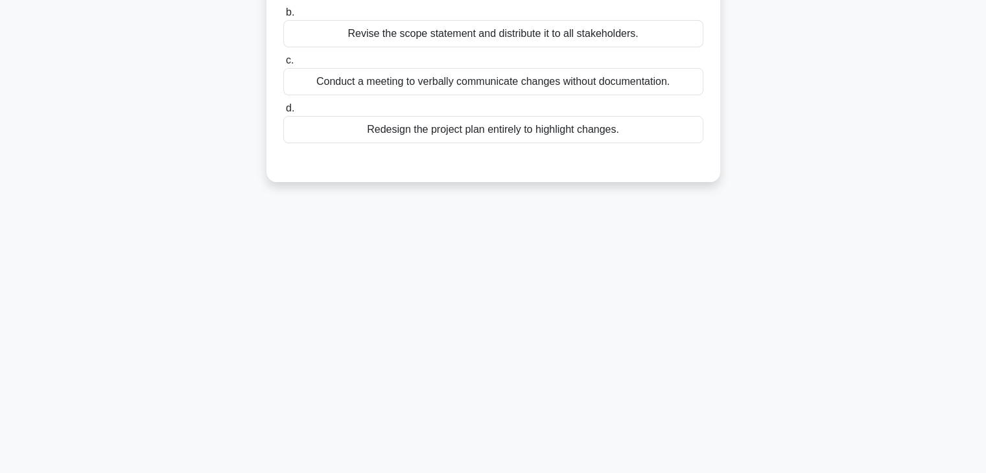
scroll to position [33, 0]
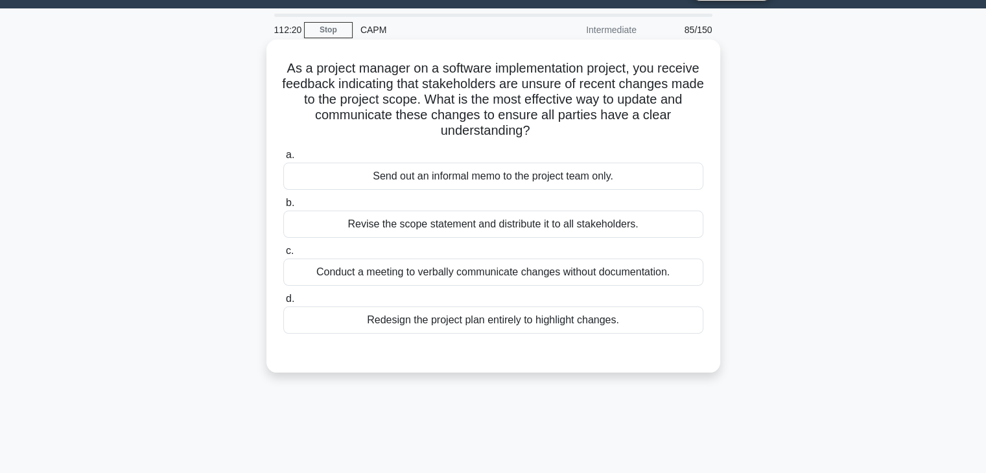
click at [592, 229] on div "Revise the scope statement and distribute it to all stakeholders." at bounding box center [493, 224] width 420 height 27
click at [283, 207] on input "b. Revise the scope statement and distribute it to all stakeholders." at bounding box center [283, 203] width 0 height 8
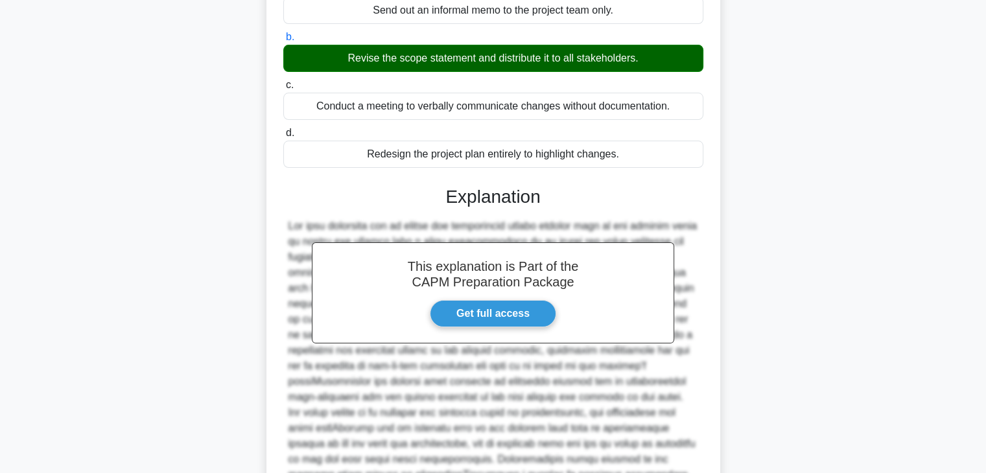
scroll to position [357, 0]
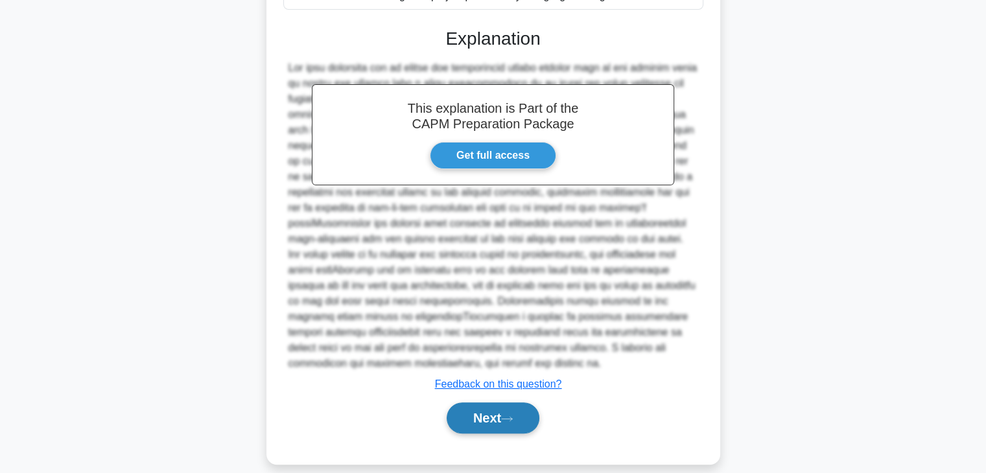
click at [505, 425] on button "Next" at bounding box center [492, 417] width 93 height 31
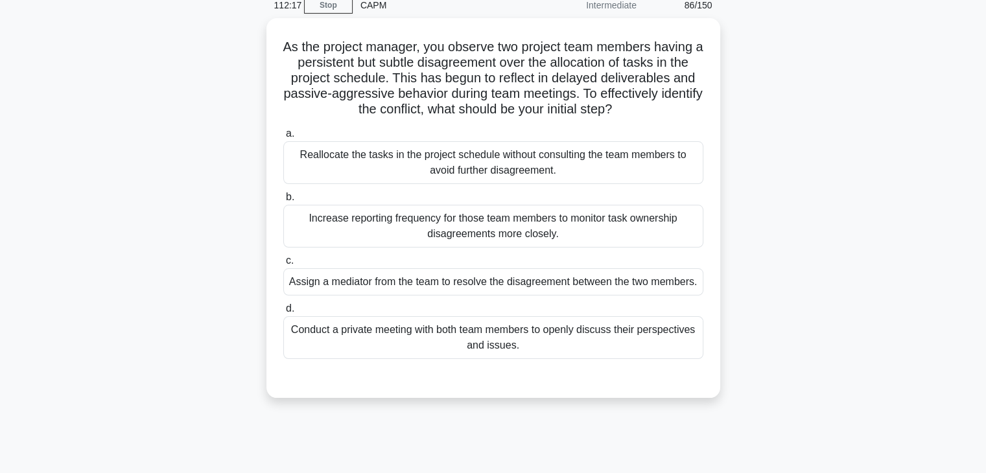
scroll to position [0, 0]
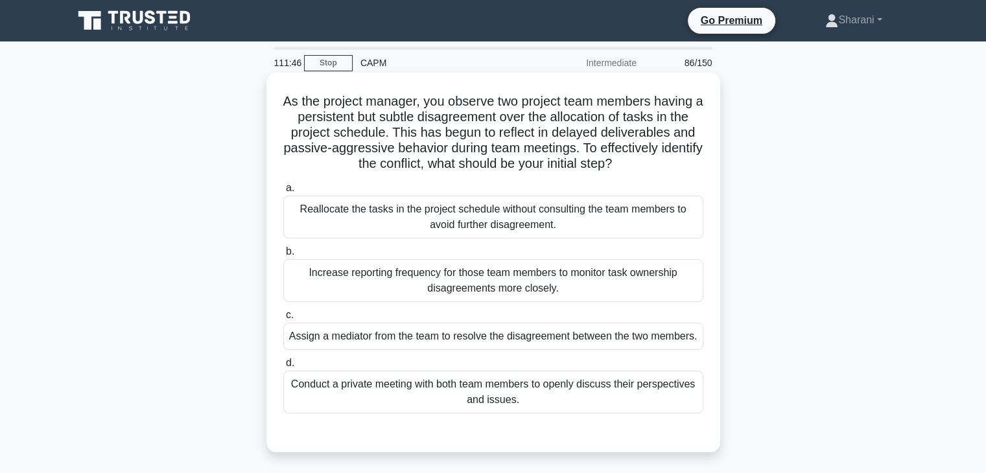
click at [506, 413] on div "Conduct a private meeting with both team members to openly discuss their perspe…" at bounding box center [493, 392] width 420 height 43
click at [283, 367] on input "d. Conduct a private meeting with both team members to openly discuss their per…" at bounding box center [283, 363] width 0 height 8
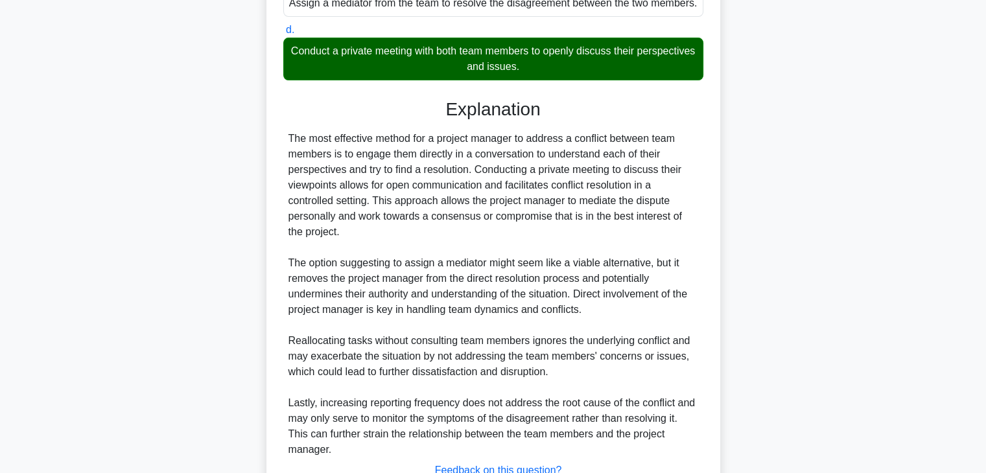
scroll to position [450, 0]
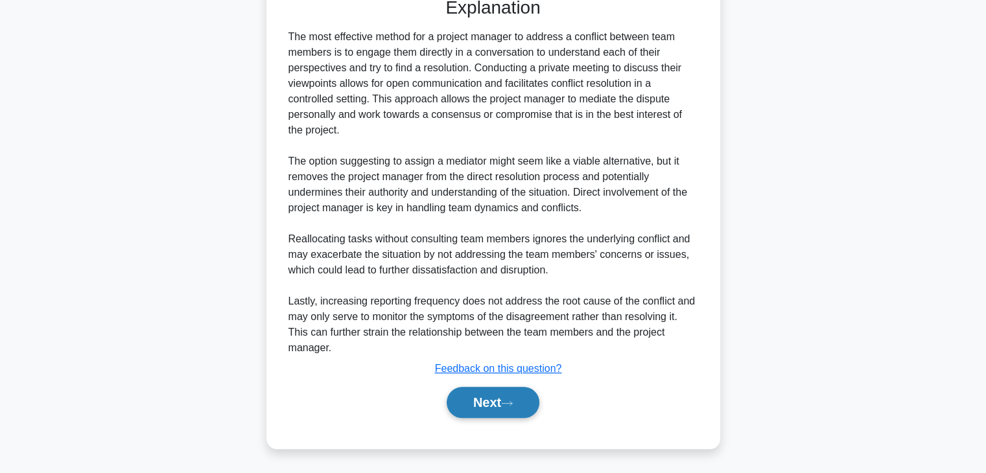
click at [489, 415] on button "Next" at bounding box center [492, 402] width 93 height 31
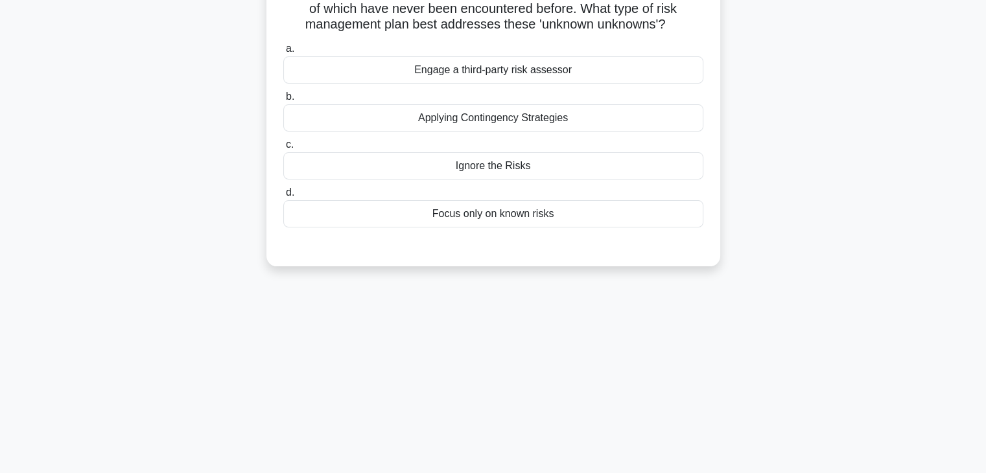
scroll to position [0, 0]
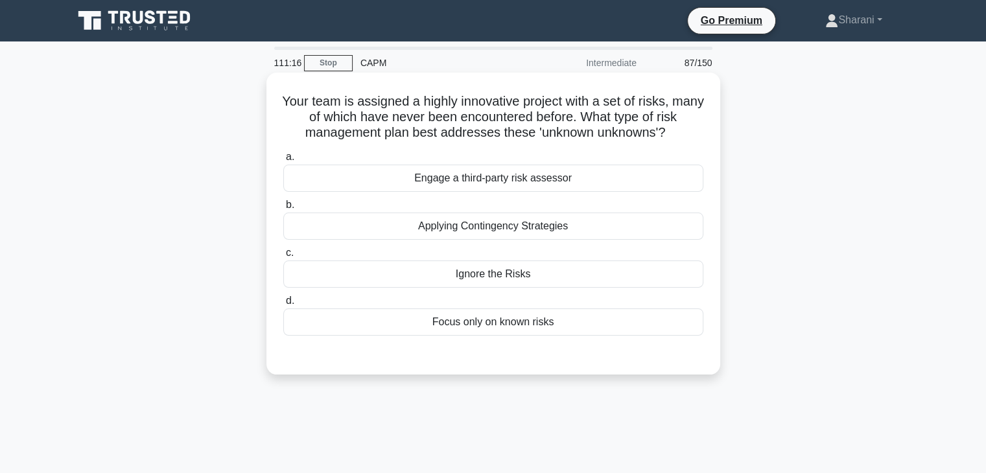
click at [570, 226] on div "Applying Contingency Strategies" at bounding box center [493, 226] width 420 height 27
click at [283, 209] on input "b. Applying Contingency Strategies" at bounding box center [283, 205] width 0 height 8
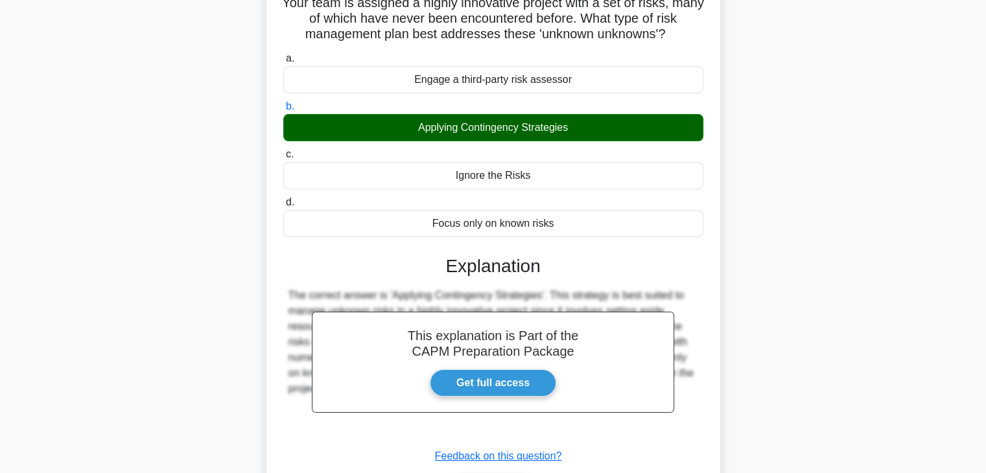
scroll to position [227, 0]
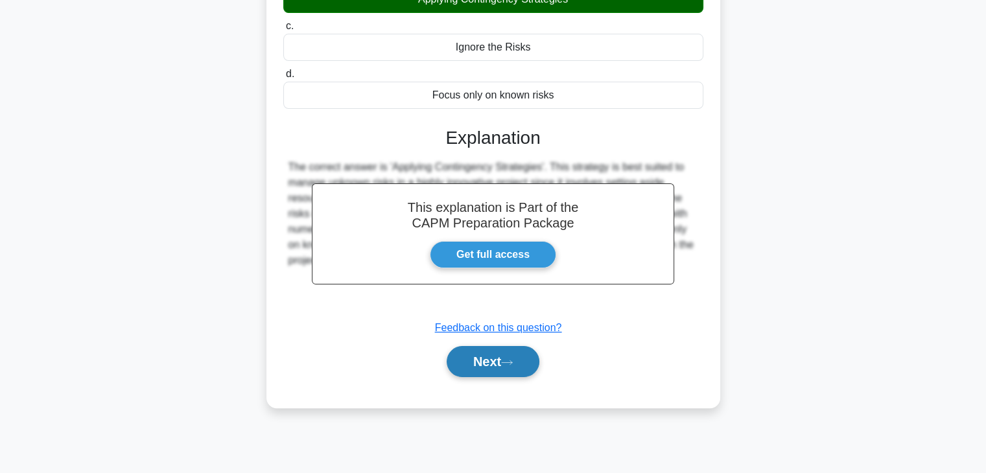
click at [480, 359] on button "Next" at bounding box center [492, 361] width 93 height 31
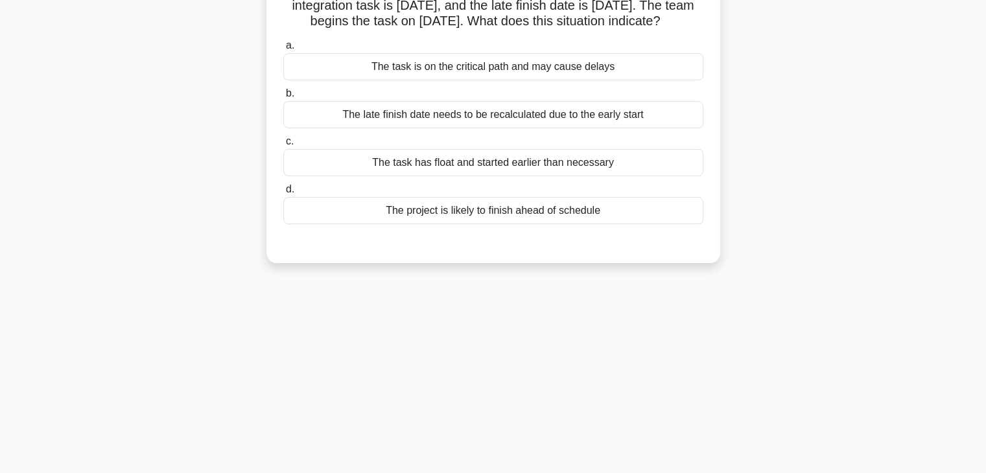
scroll to position [33, 0]
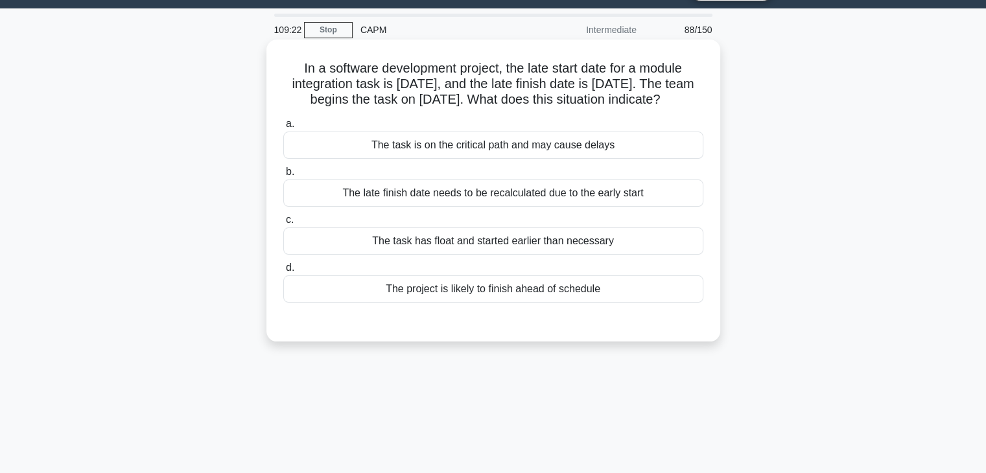
click at [534, 290] on div "The project is likely to finish ahead of schedule" at bounding box center [493, 288] width 420 height 27
click at [283, 272] on input "d. The project is likely to finish ahead of schedule" at bounding box center [283, 268] width 0 height 8
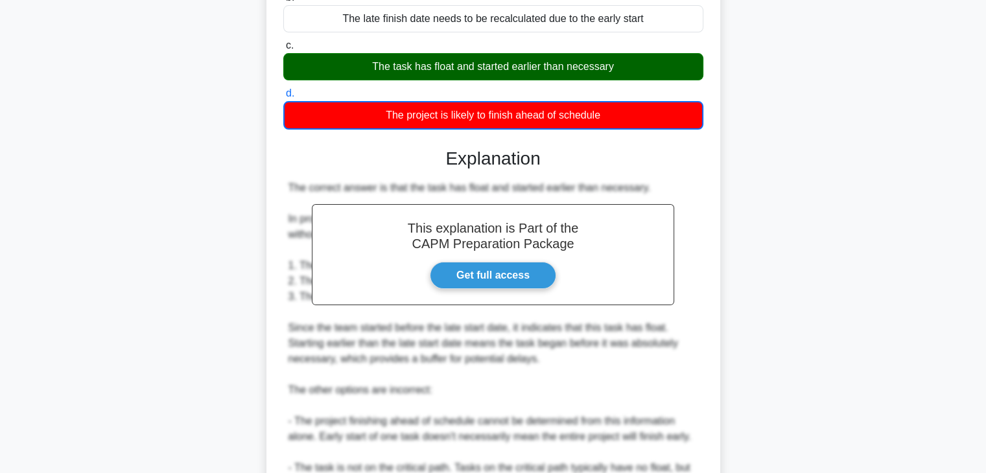
scroll to position [422, 0]
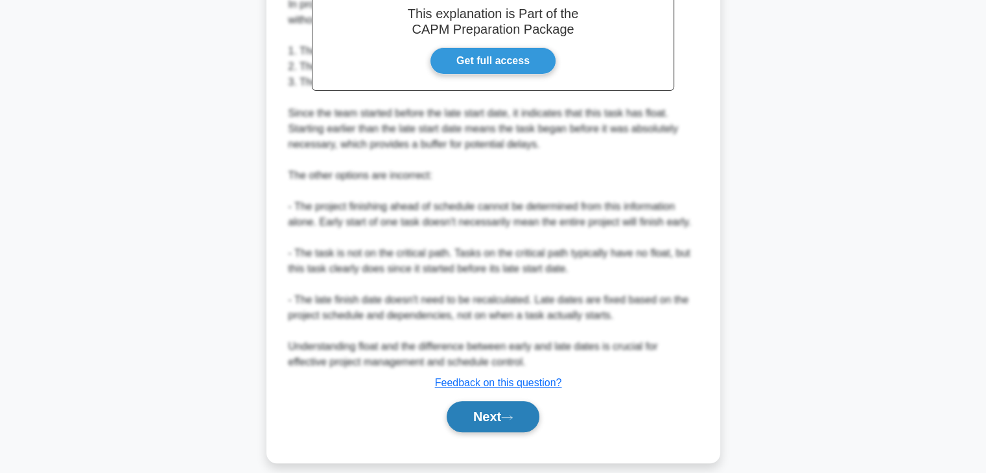
click at [505, 408] on button "Next" at bounding box center [492, 416] width 93 height 31
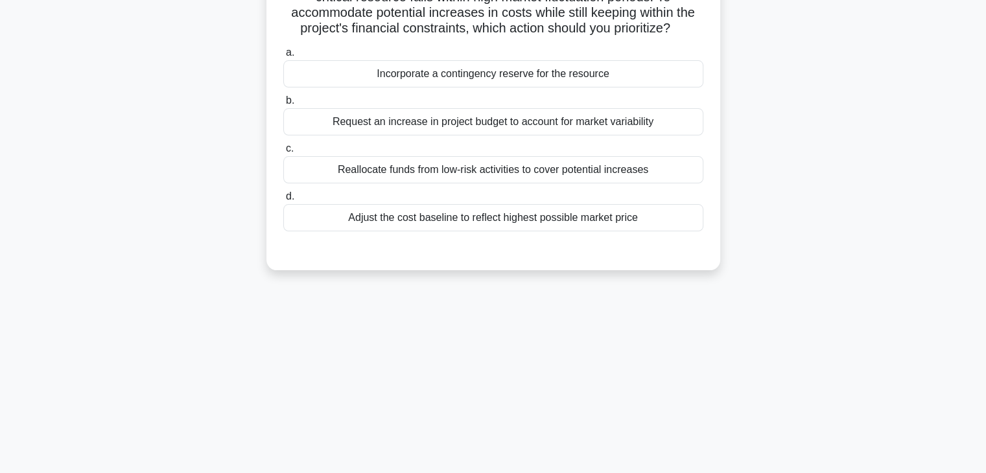
scroll to position [0, 0]
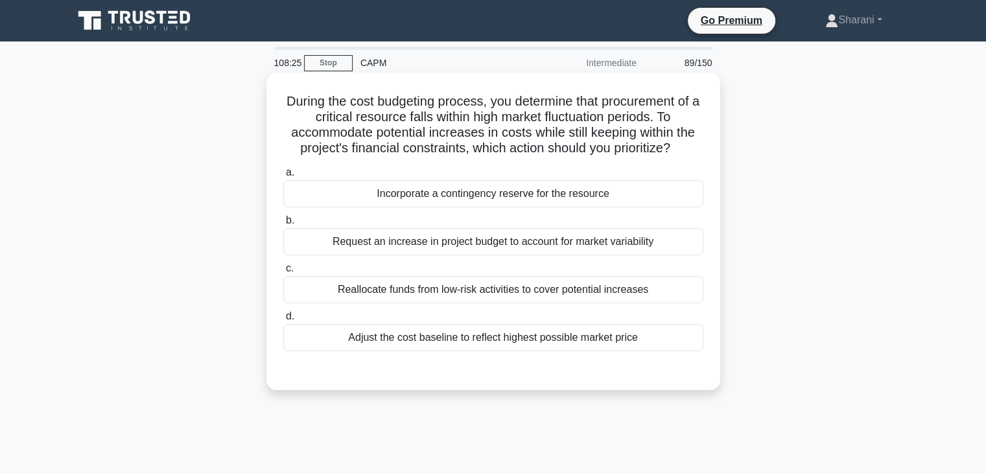
click at [480, 194] on div "Incorporate a contingency reserve for the resource" at bounding box center [493, 193] width 420 height 27
click at [283, 177] on input "a. Incorporate a contingency reserve for the resource" at bounding box center [283, 172] width 0 height 8
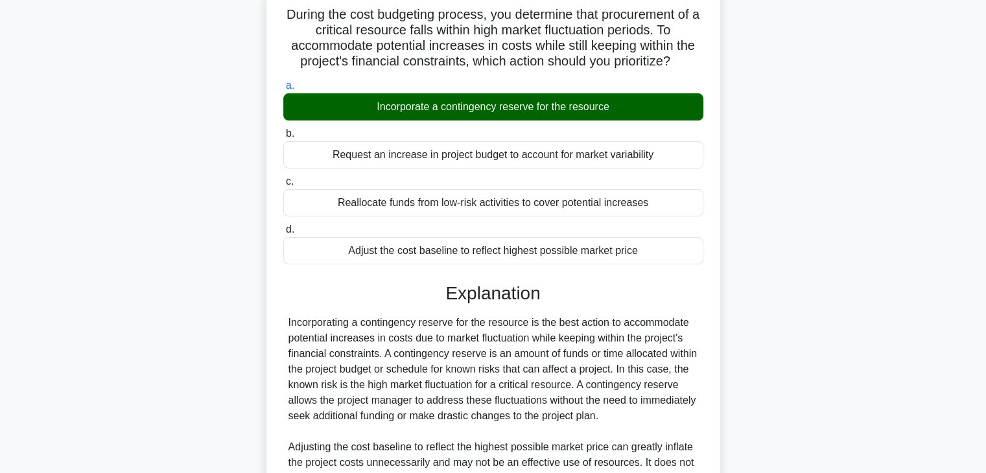
scroll to position [388, 0]
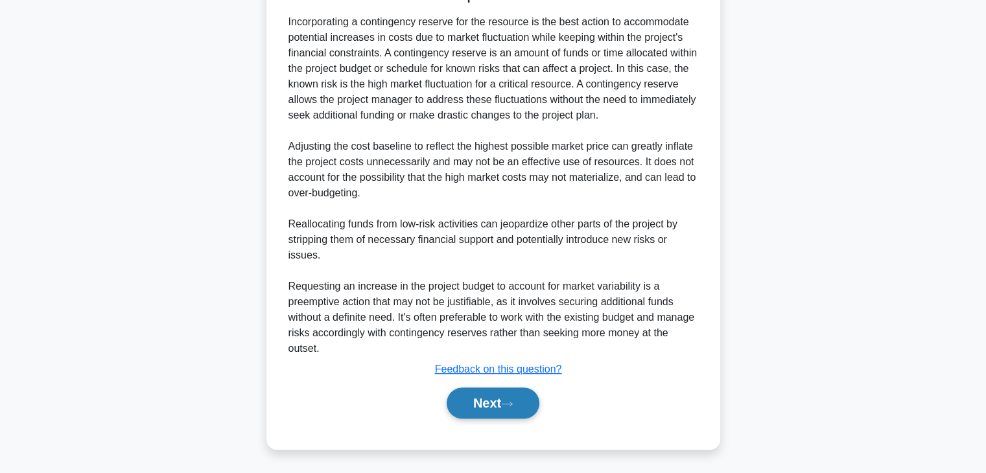
click at [492, 404] on button "Next" at bounding box center [492, 403] width 93 height 31
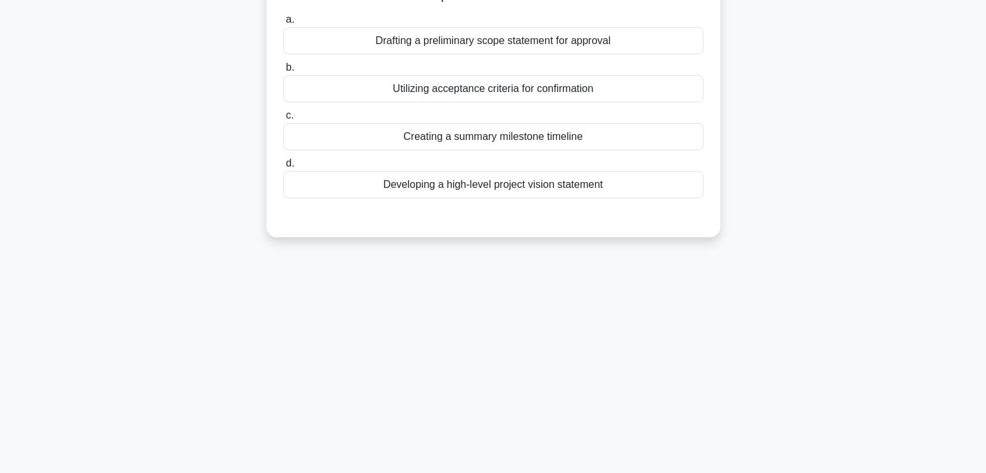
scroll to position [30, 0]
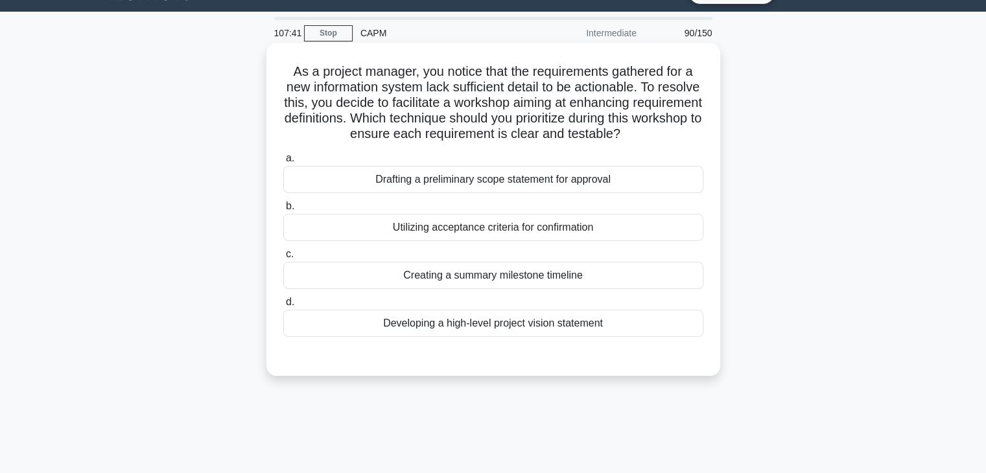
click at [474, 323] on div "Developing a high-level project vision statement" at bounding box center [493, 323] width 420 height 27
click at [283, 307] on input "d. Developing a high-level project vision statement" at bounding box center [283, 302] width 0 height 8
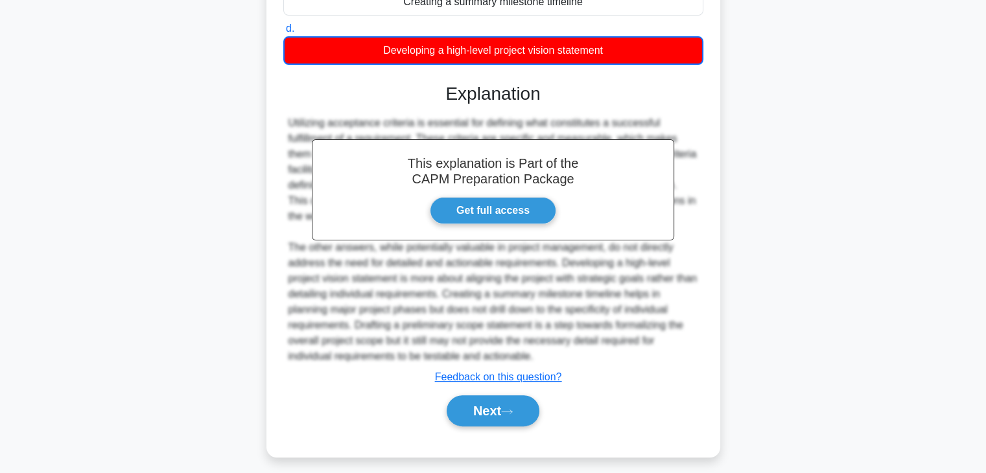
scroll to position [311, 0]
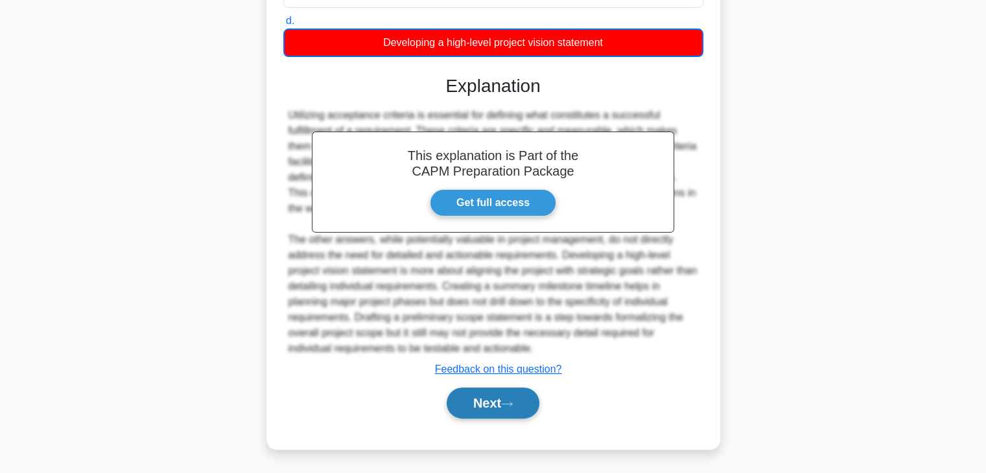
click at [480, 396] on button "Next" at bounding box center [492, 403] width 93 height 31
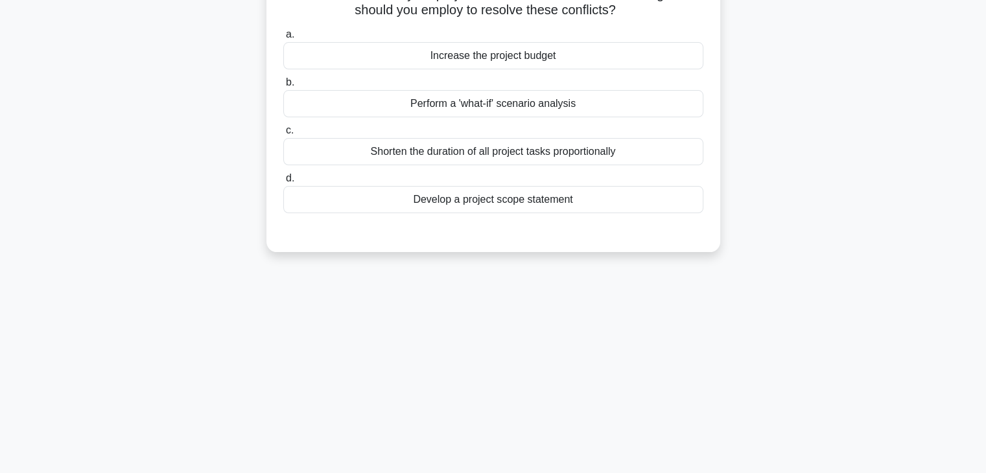
scroll to position [33, 0]
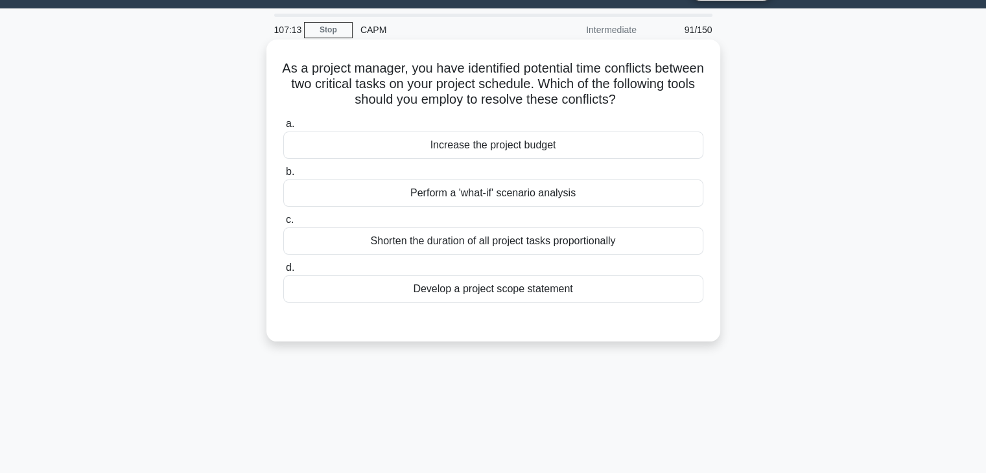
click at [415, 192] on div "Perform a 'what-if' scenario analysis" at bounding box center [493, 193] width 420 height 27
click at [283, 176] on input "b. Perform a 'what-if' scenario analysis" at bounding box center [283, 172] width 0 height 8
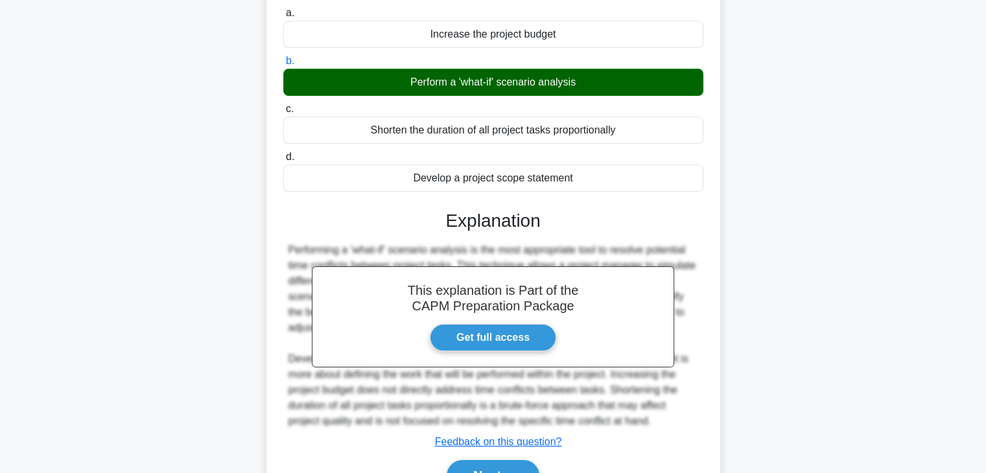
scroll to position [227, 0]
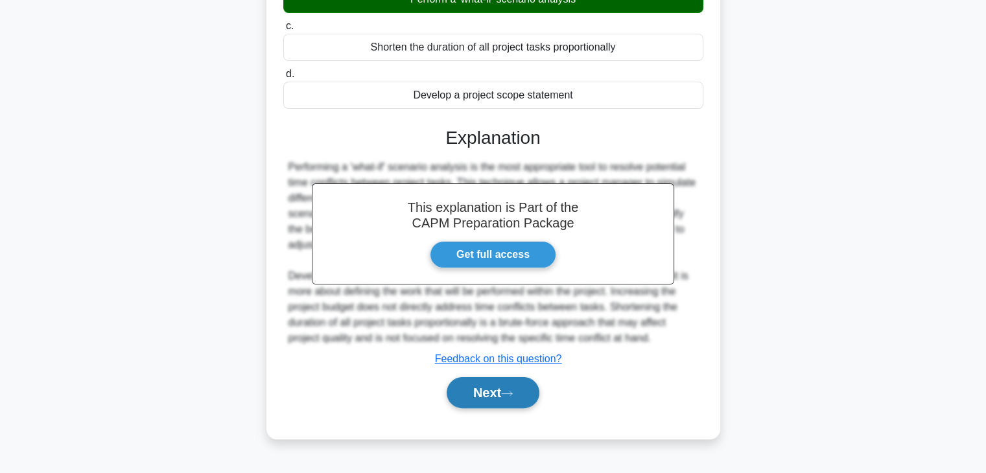
click at [513, 390] on icon at bounding box center [507, 393] width 12 height 7
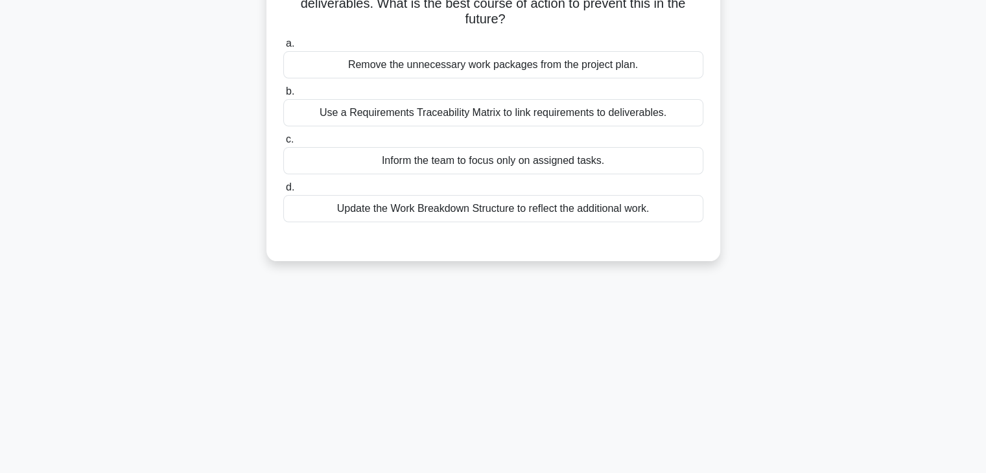
scroll to position [0, 0]
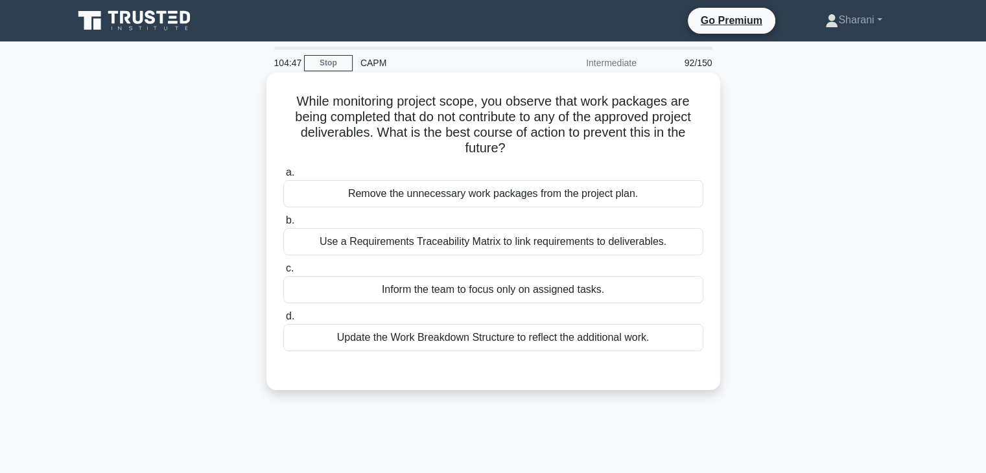
click at [491, 246] on div "Use a Requirements Traceability Matrix to link requirements to deliverables." at bounding box center [493, 241] width 420 height 27
click at [283, 225] on input "b. Use a Requirements Traceability Matrix to link requirements to deliverables." at bounding box center [283, 220] width 0 height 8
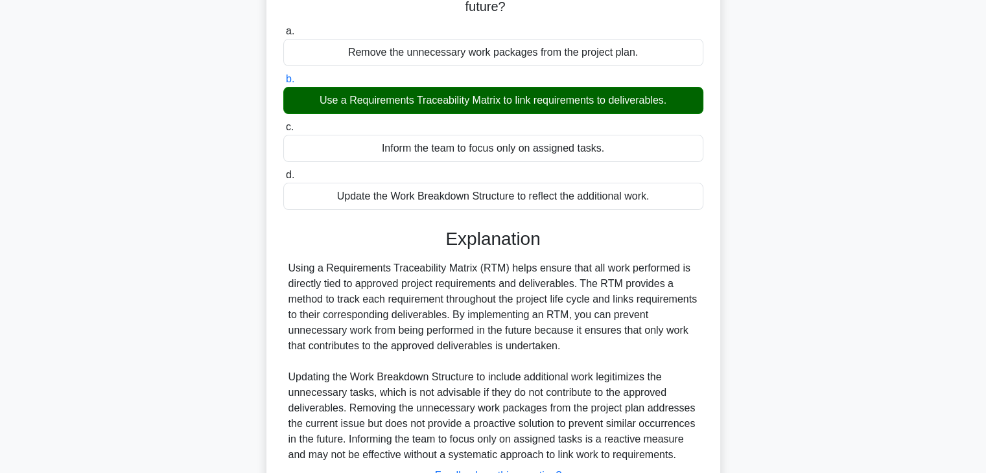
scroll to position [248, 0]
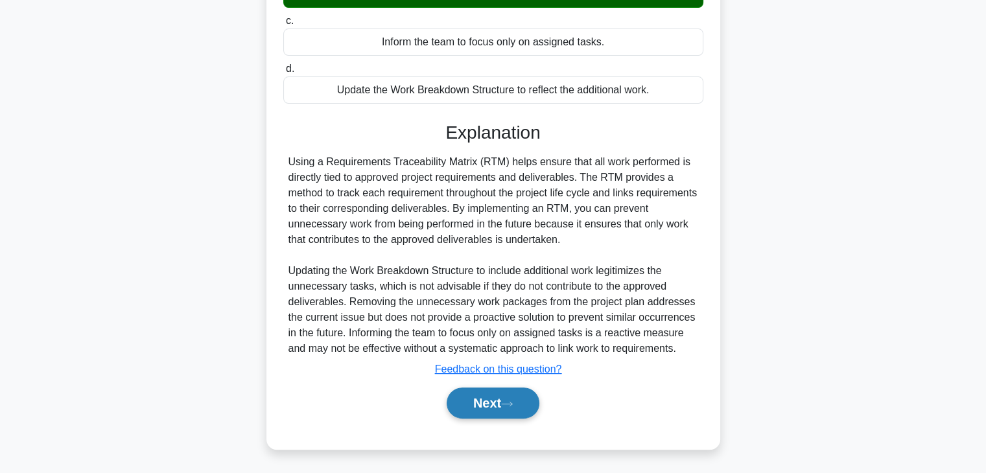
click at [526, 406] on button "Next" at bounding box center [492, 403] width 93 height 31
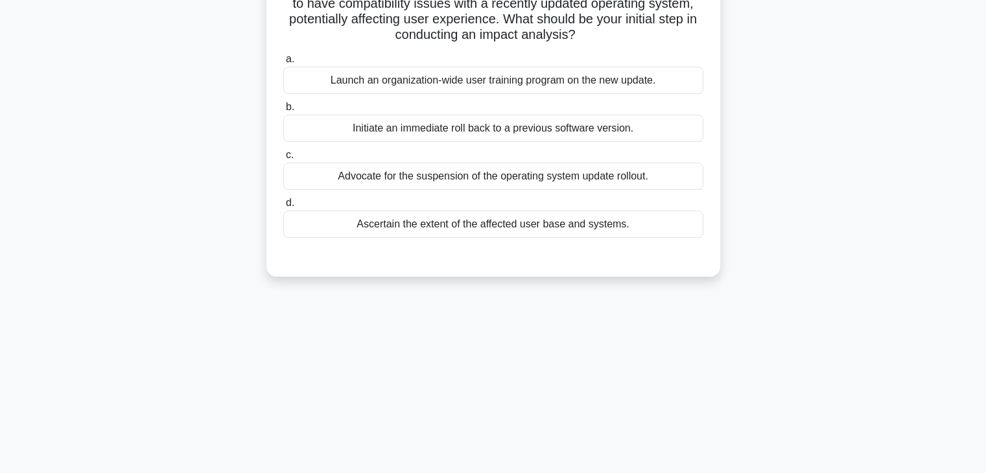
scroll to position [0, 0]
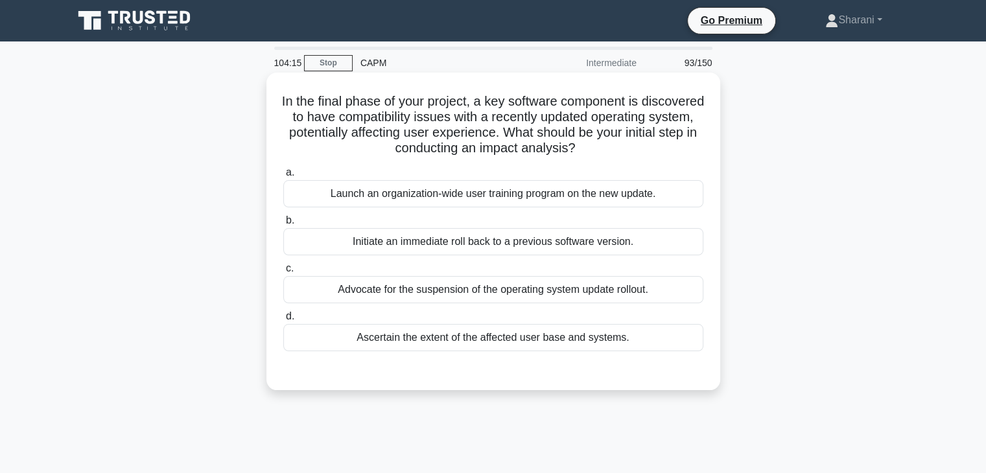
click at [534, 335] on div "Ascertain the extent of the affected user base and systems." at bounding box center [493, 337] width 420 height 27
click at [283, 321] on input "d. Ascertain the extent of the affected user base and systems." at bounding box center [283, 316] width 0 height 8
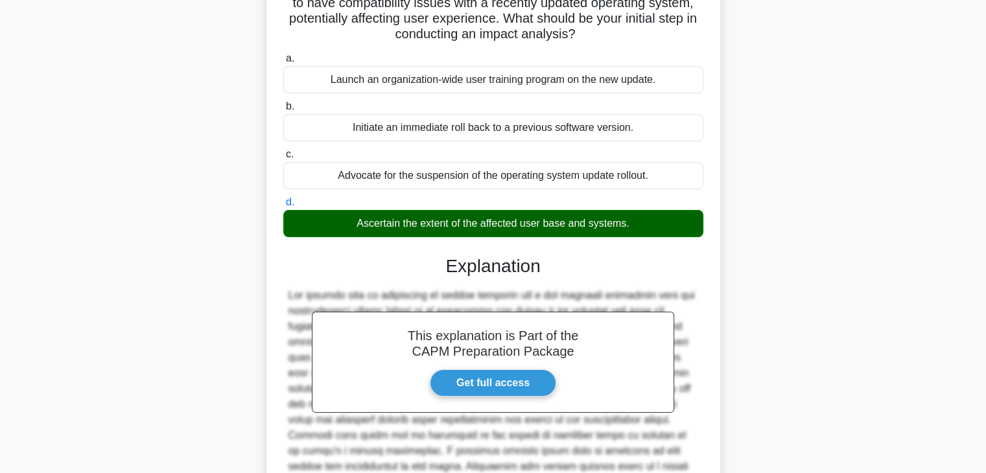
scroll to position [263, 0]
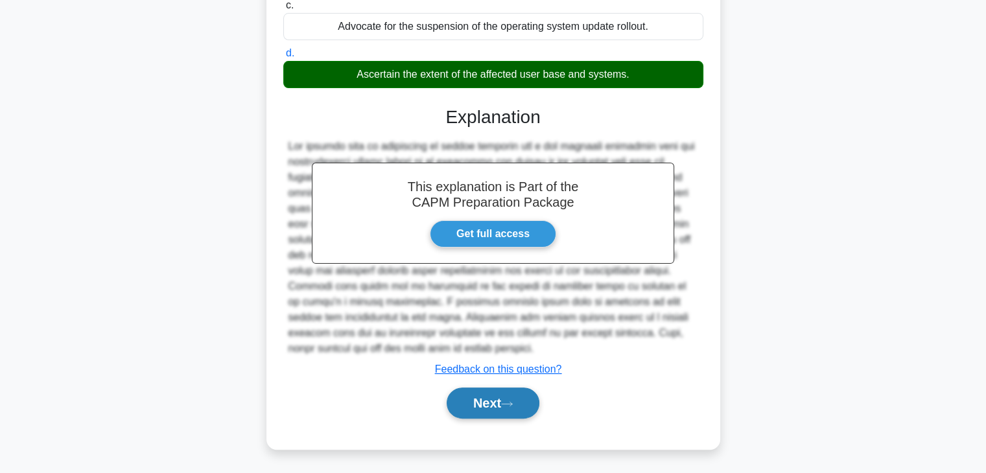
click at [526, 410] on button "Next" at bounding box center [492, 403] width 93 height 31
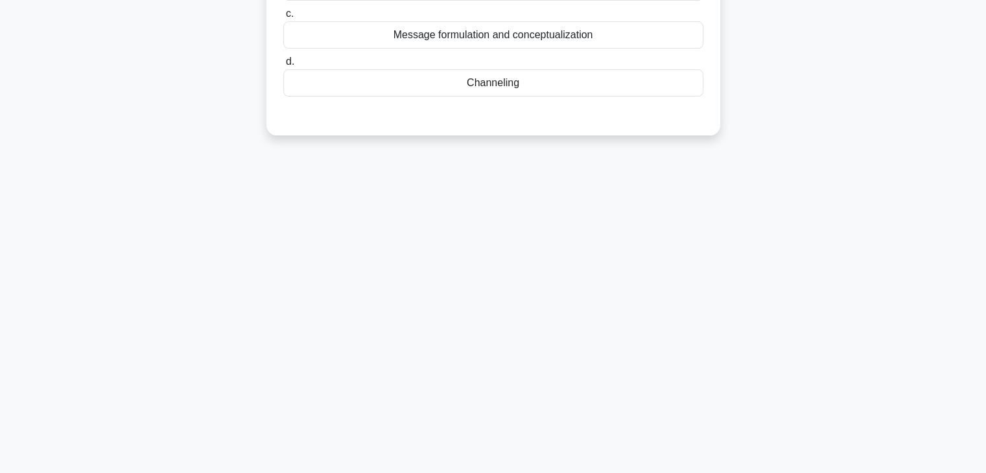
scroll to position [0, 0]
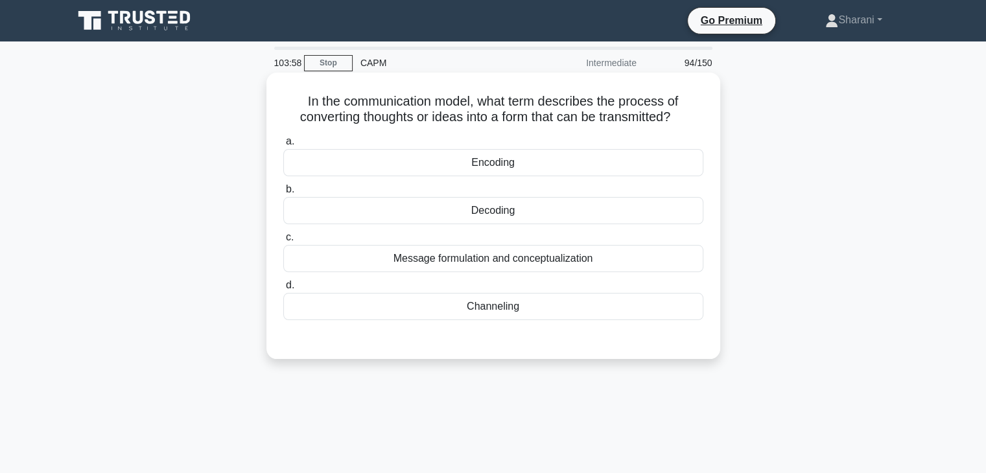
click at [501, 173] on div "Encoding" at bounding box center [493, 162] width 420 height 27
click at [283, 146] on input "a. Encoding" at bounding box center [283, 141] width 0 height 8
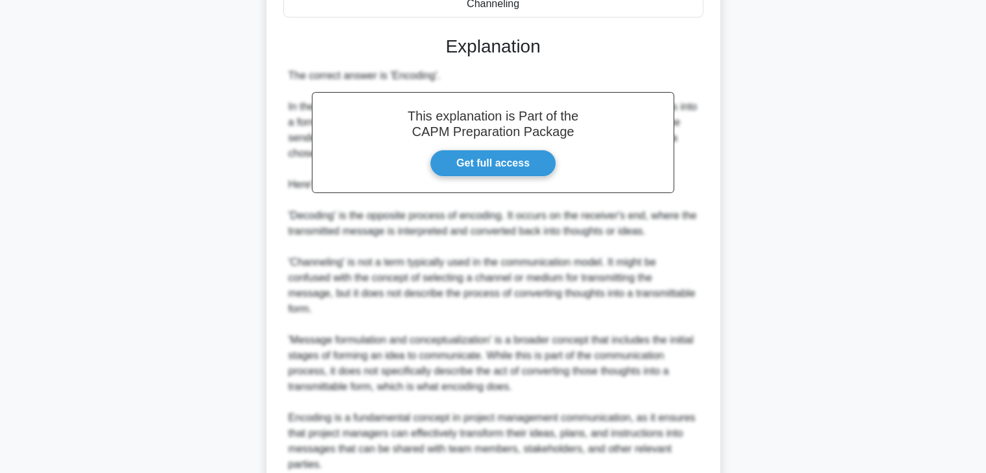
scroll to position [419, 0]
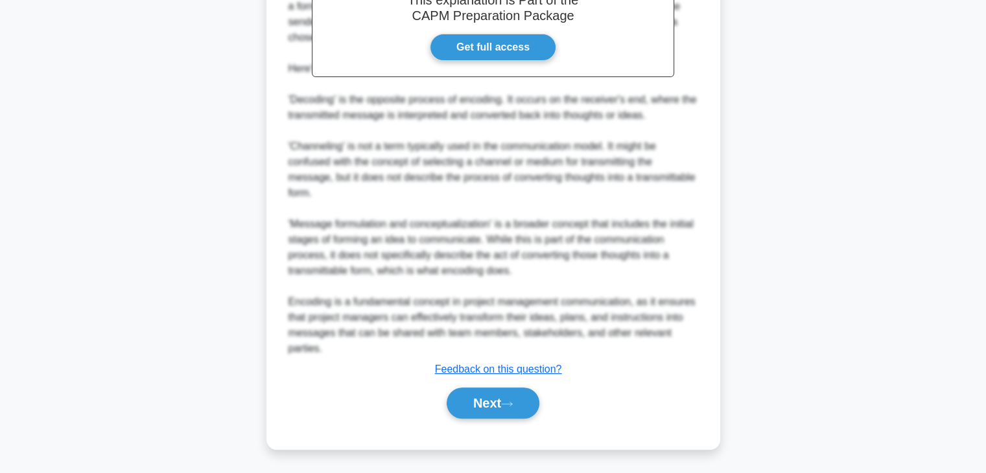
click at [488, 418] on div "Next" at bounding box center [493, 402] width 420 height 41
click at [491, 408] on button "Next" at bounding box center [492, 403] width 93 height 31
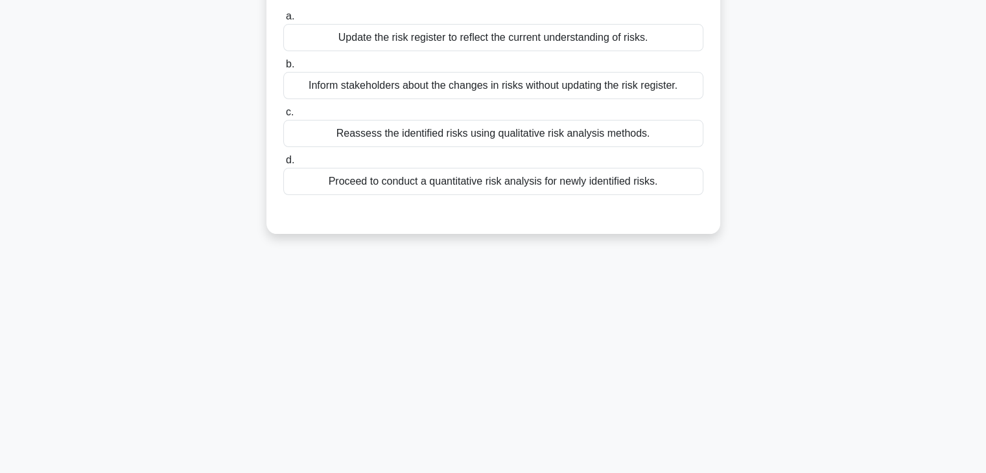
scroll to position [0, 0]
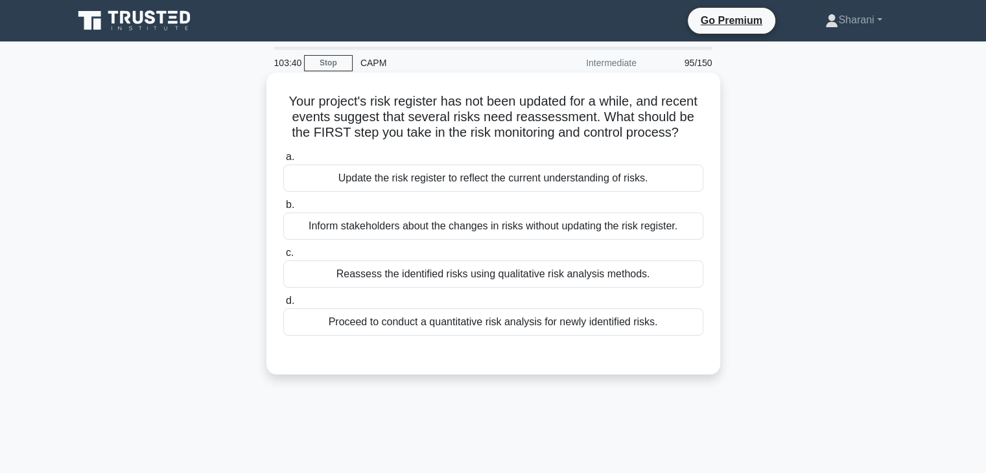
click at [654, 175] on div "Update the risk register to reflect the current understanding of risks." at bounding box center [493, 178] width 420 height 27
click at [283, 161] on input "a. Update the risk register to reflect the current understanding of risks." at bounding box center [283, 157] width 0 height 8
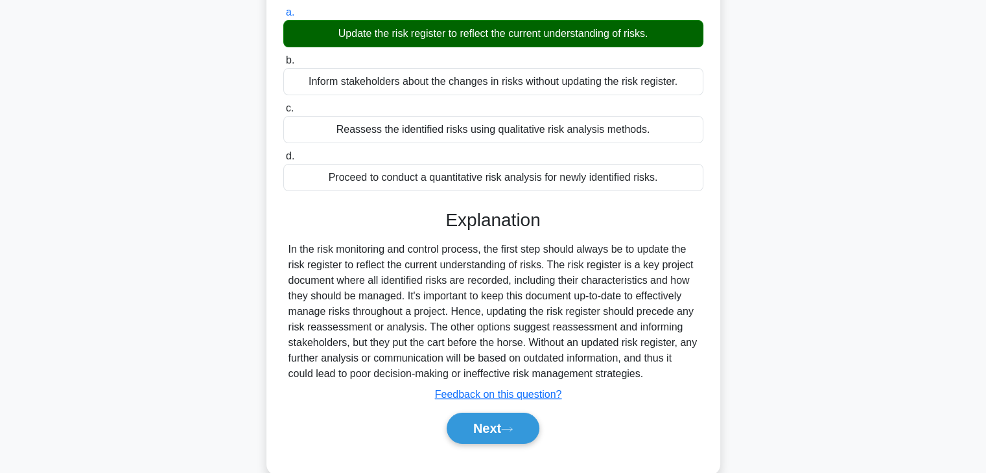
scroll to position [194, 0]
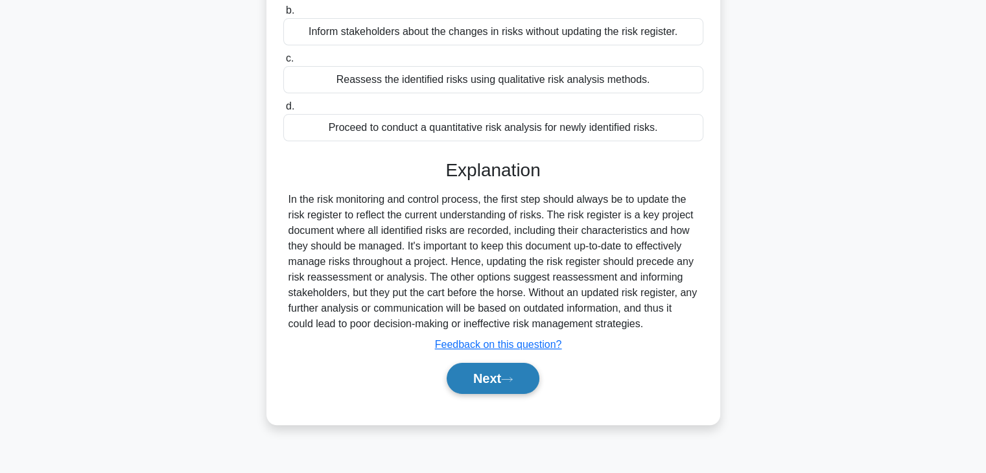
click at [522, 374] on button "Next" at bounding box center [492, 378] width 93 height 31
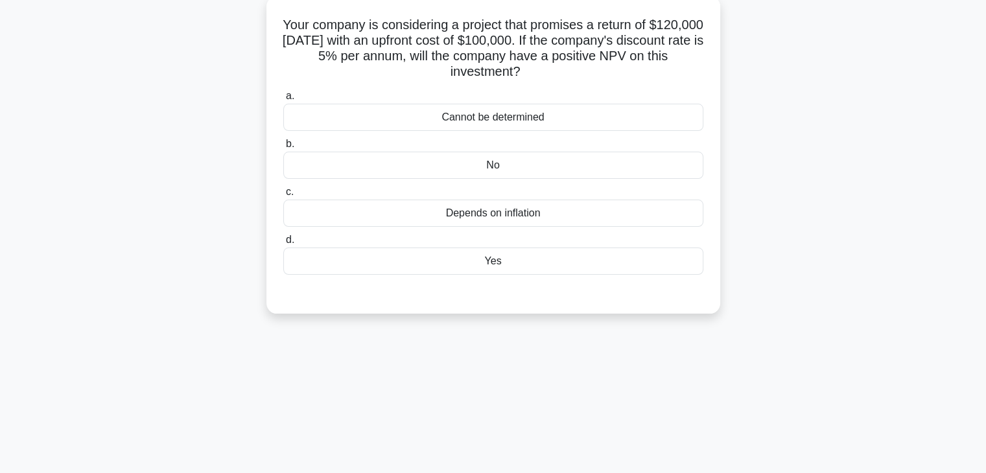
scroll to position [0, 0]
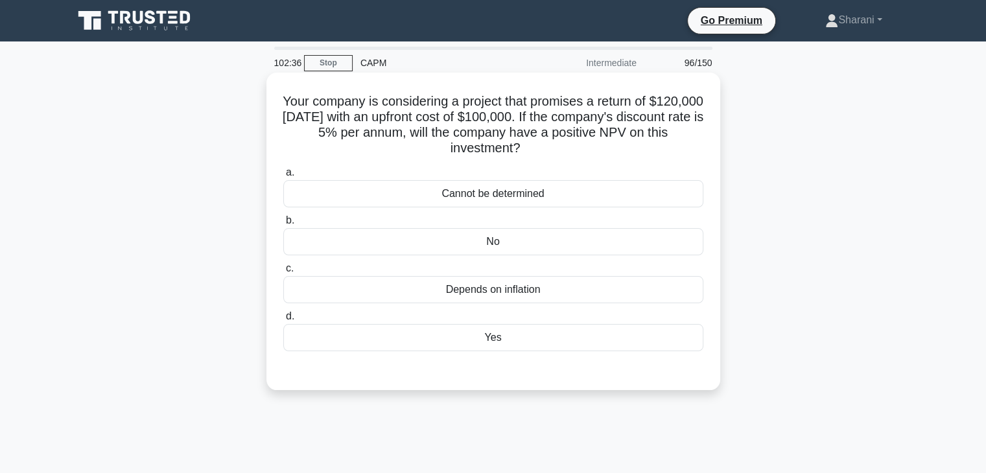
click at [516, 240] on div "No" at bounding box center [493, 241] width 420 height 27
click at [283, 225] on input "b. No" at bounding box center [283, 220] width 0 height 8
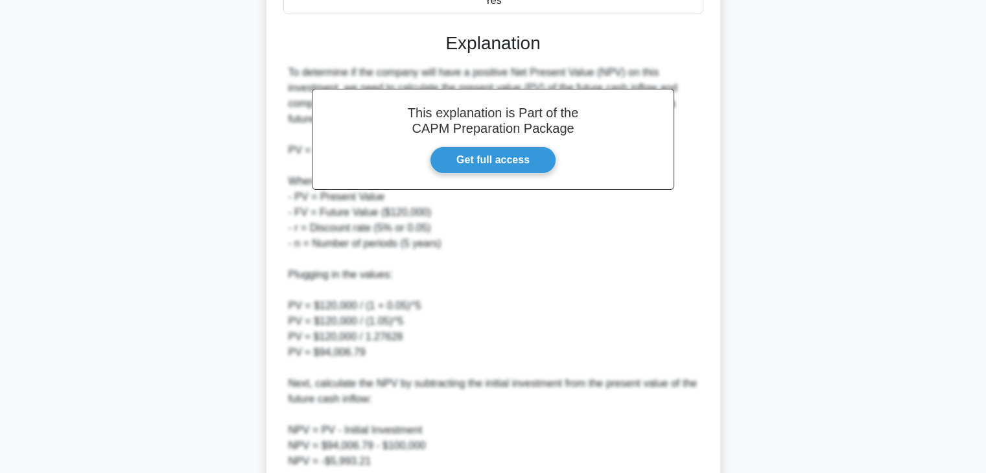
scroll to position [454, 0]
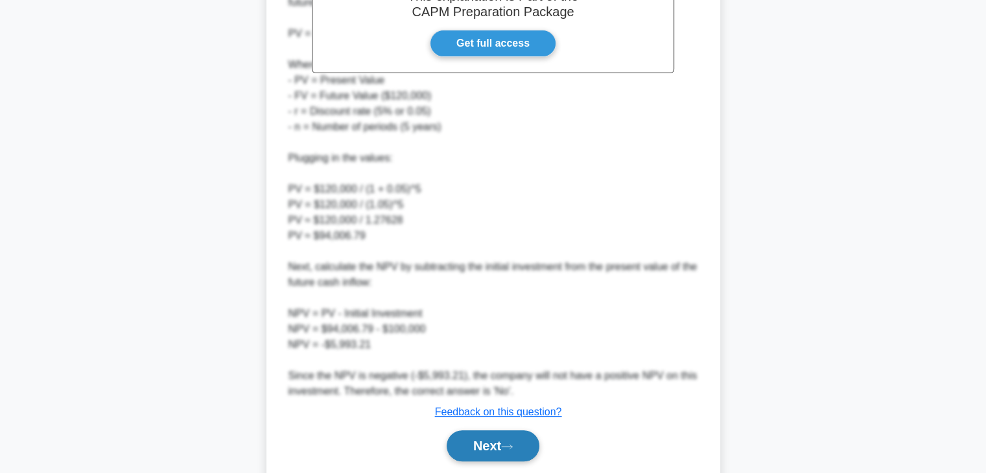
click at [503, 453] on button "Next" at bounding box center [492, 445] width 93 height 31
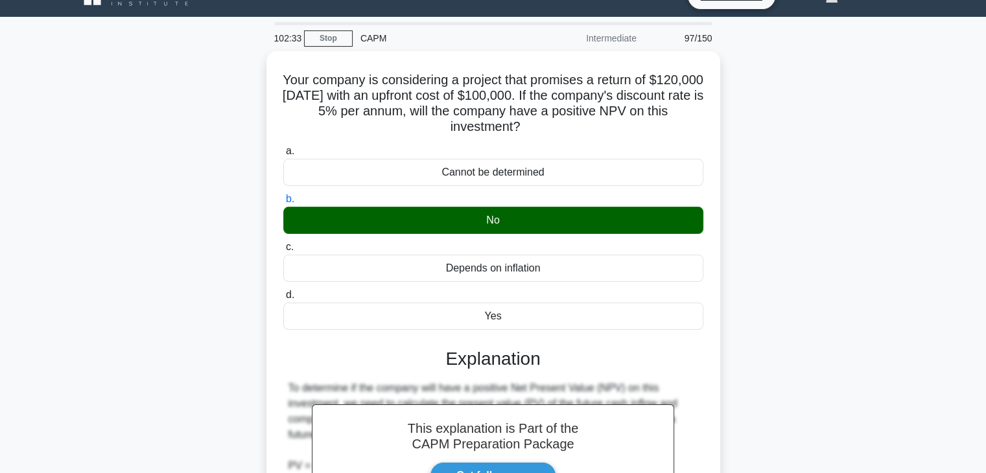
scroll to position [0, 0]
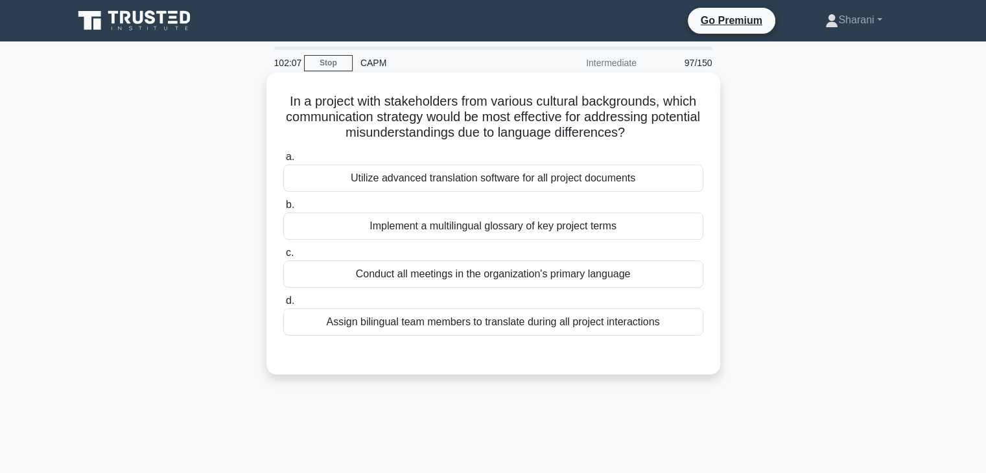
click at [571, 181] on div "Utilize advanced translation software for all project documents" at bounding box center [493, 178] width 420 height 27
click at [283, 161] on input "a. Utilize advanced translation software for all project documents" at bounding box center [283, 157] width 0 height 8
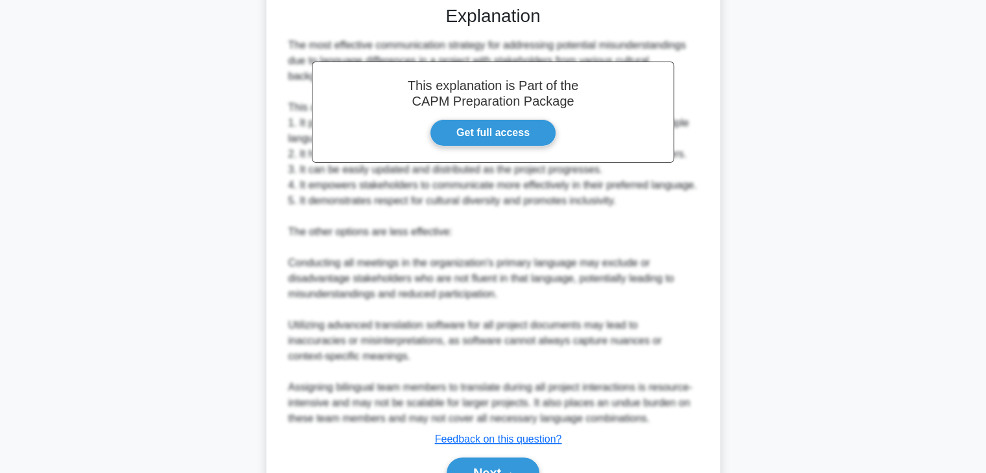
scroll to position [420, 0]
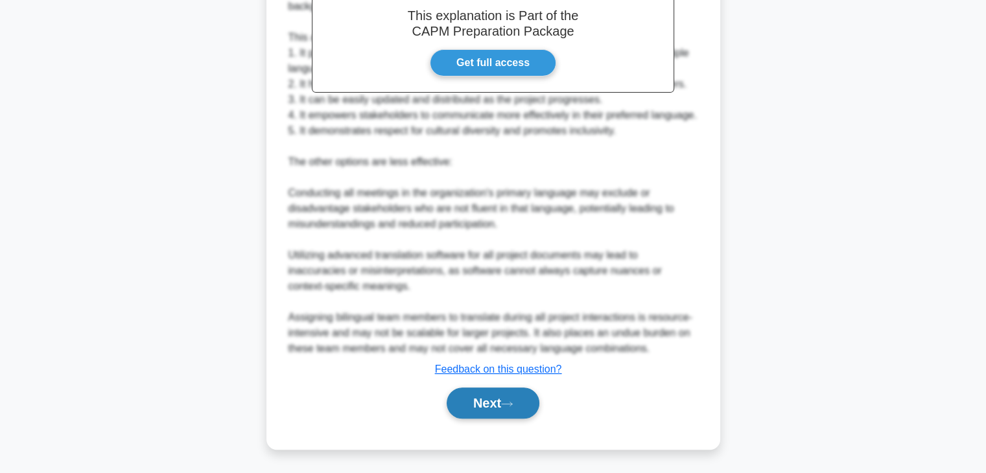
click at [479, 395] on button "Next" at bounding box center [492, 403] width 93 height 31
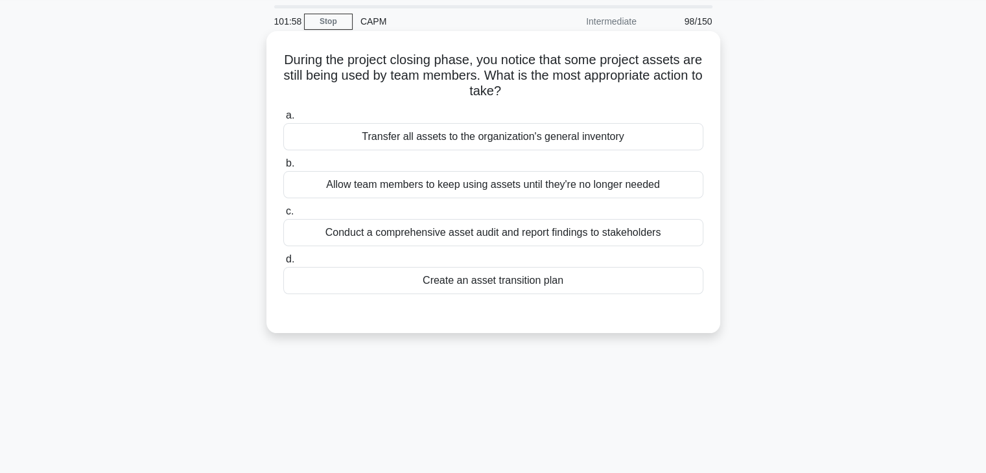
scroll to position [0, 0]
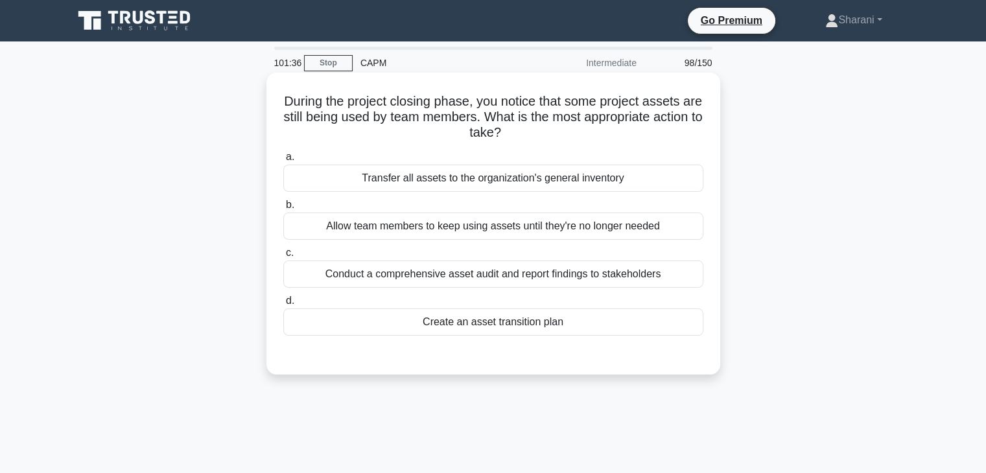
click at [531, 320] on div "Create an asset transition plan" at bounding box center [493, 321] width 420 height 27
click at [283, 305] on input "d. Create an asset transition plan" at bounding box center [283, 301] width 0 height 8
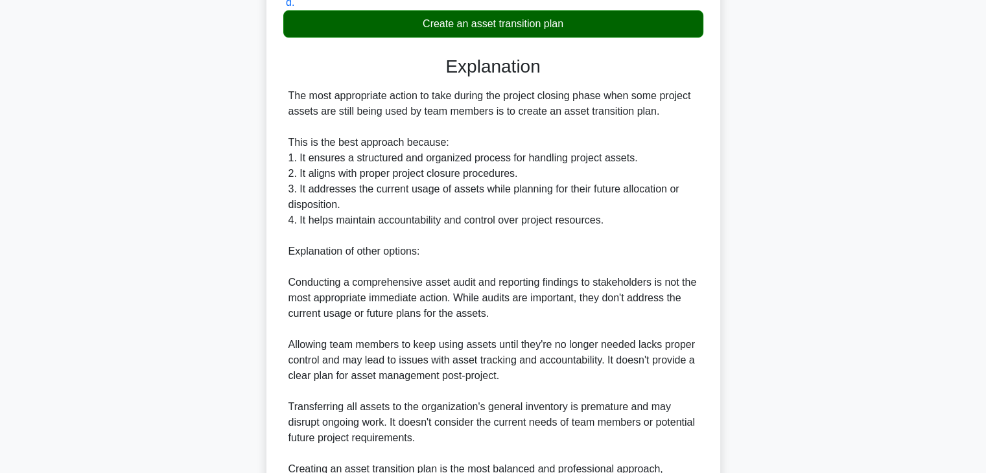
scroll to position [450, 0]
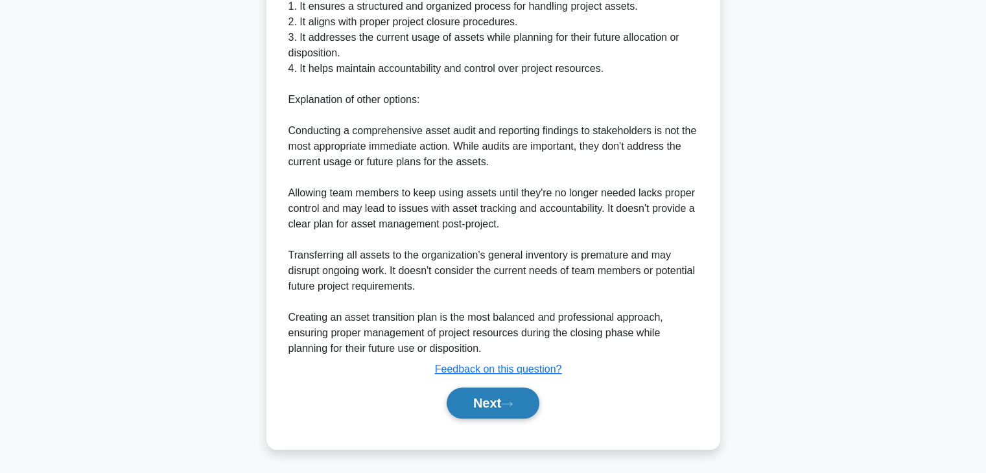
click at [510, 404] on button "Next" at bounding box center [492, 403] width 93 height 31
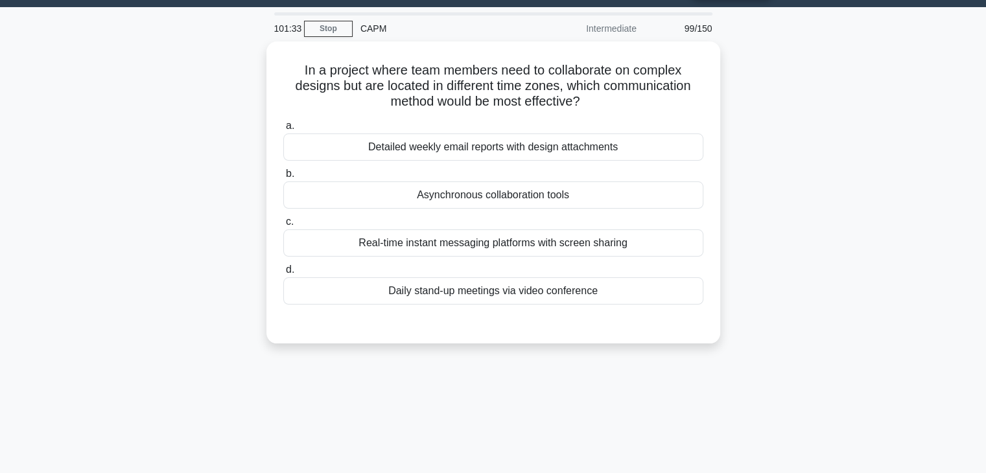
scroll to position [33, 0]
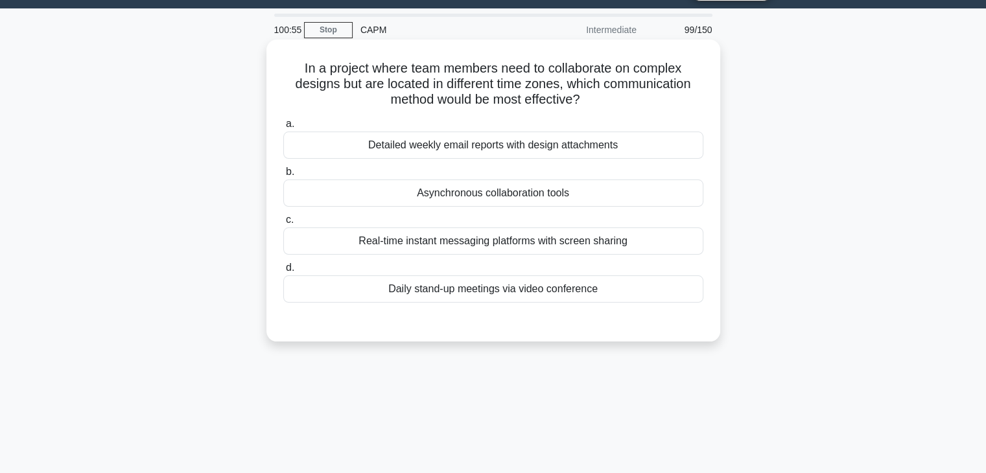
click at [421, 293] on div "Daily stand-up meetings via video conference" at bounding box center [493, 288] width 420 height 27
click at [537, 291] on div "Daily stand-up meetings via video conference" at bounding box center [493, 288] width 420 height 27
click at [283, 272] on input "d. Daily stand-up meetings via video conference" at bounding box center [283, 268] width 0 height 8
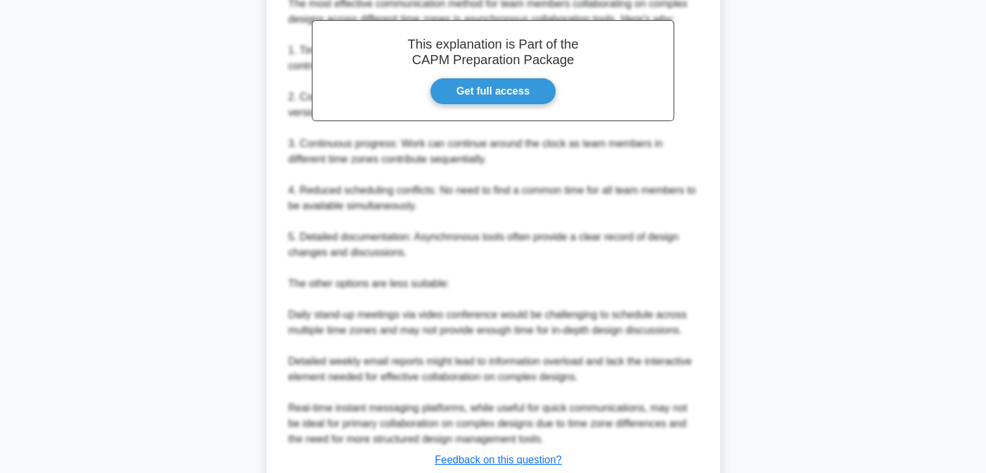
scroll to position [482, 0]
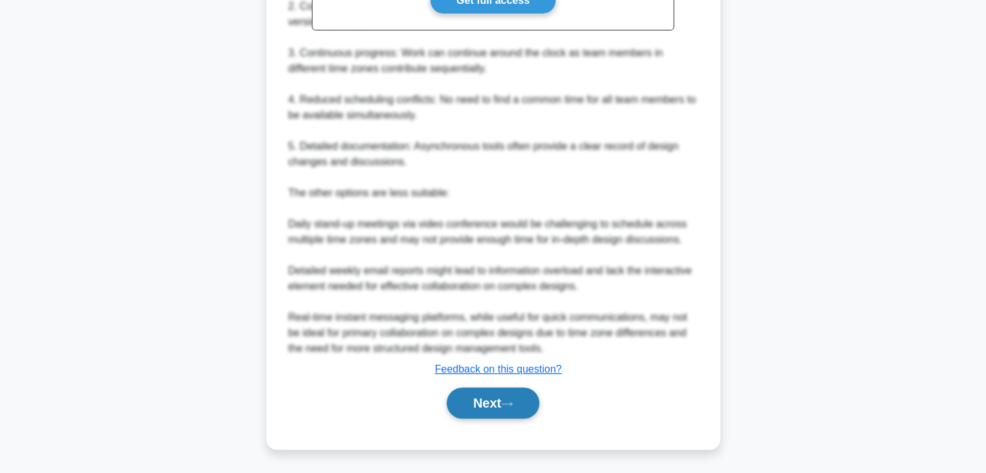
click at [518, 397] on button "Next" at bounding box center [492, 403] width 93 height 31
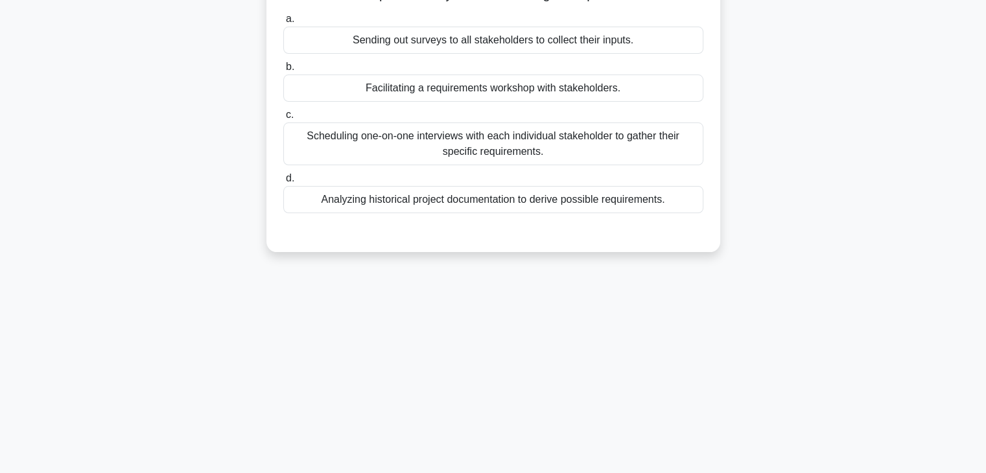
scroll to position [33, 0]
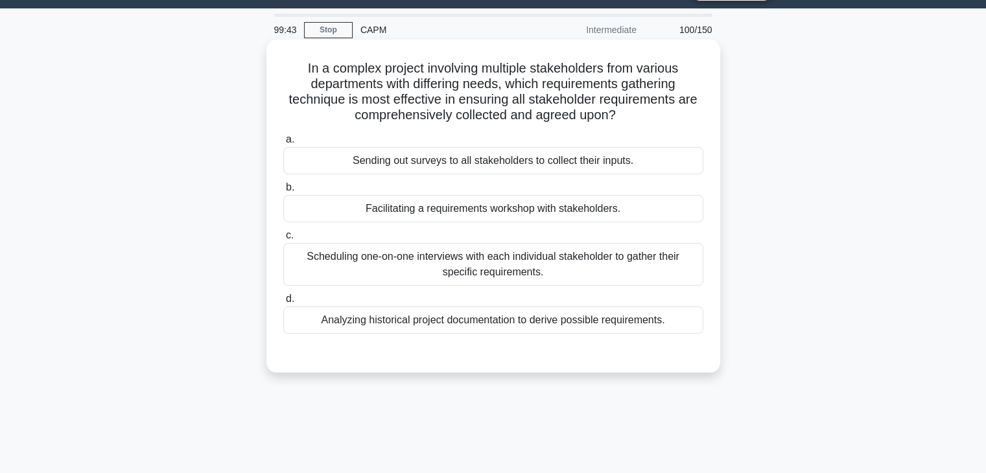
click at [483, 213] on div "Facilitating a requirements workshop with stakeholders." at bounding box center [493, 208] width 420 height 27
click at [283, 192] on input "b. Facilitating a requirements workshop with stakeholders." at bounding box center [283, 187] width 0 height 8
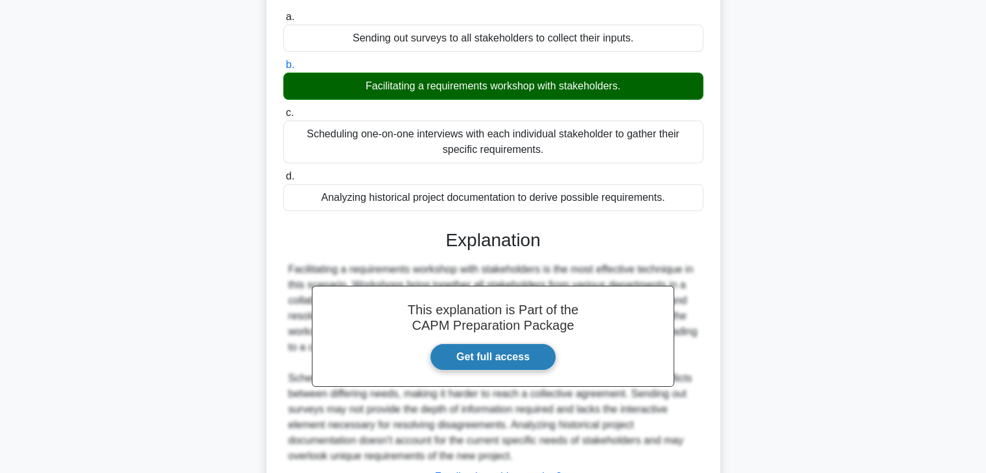
scroll to position [263, 0]
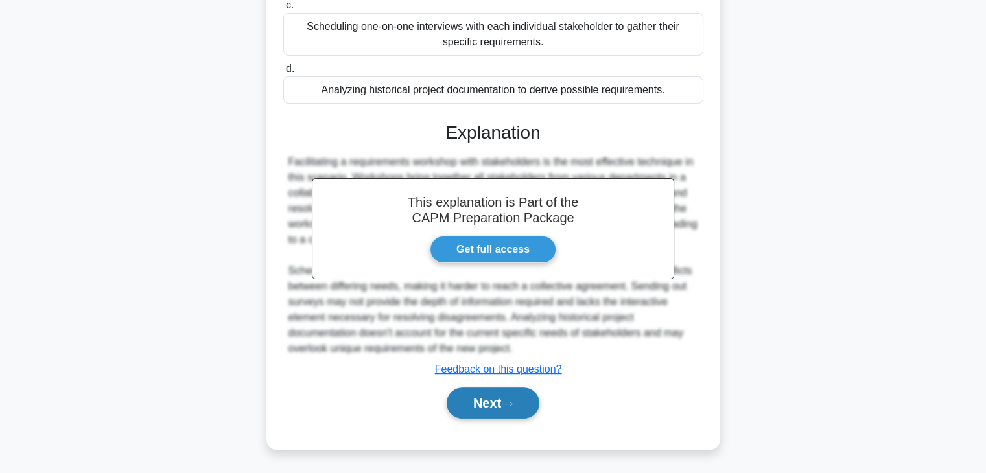
click at [480, 409] on button "Next" at bounding box center [492, 403] width 93 height 31
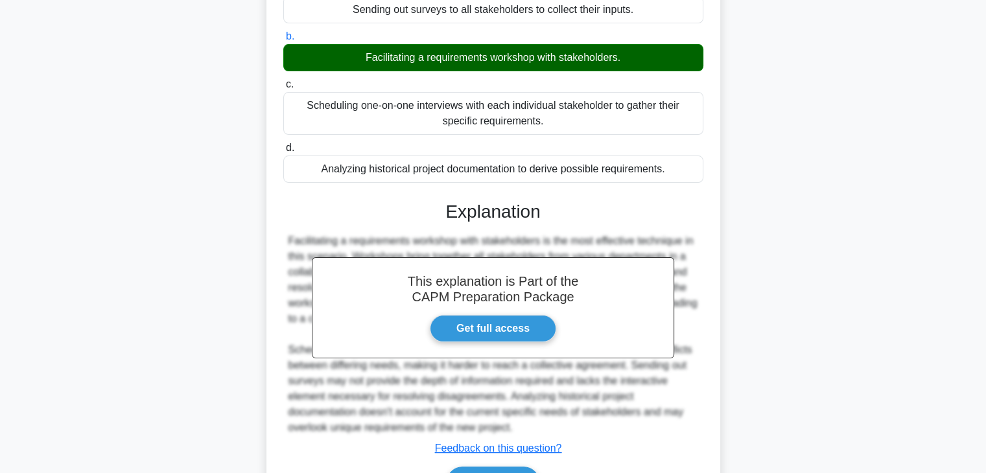
scroll to position [0, 0]
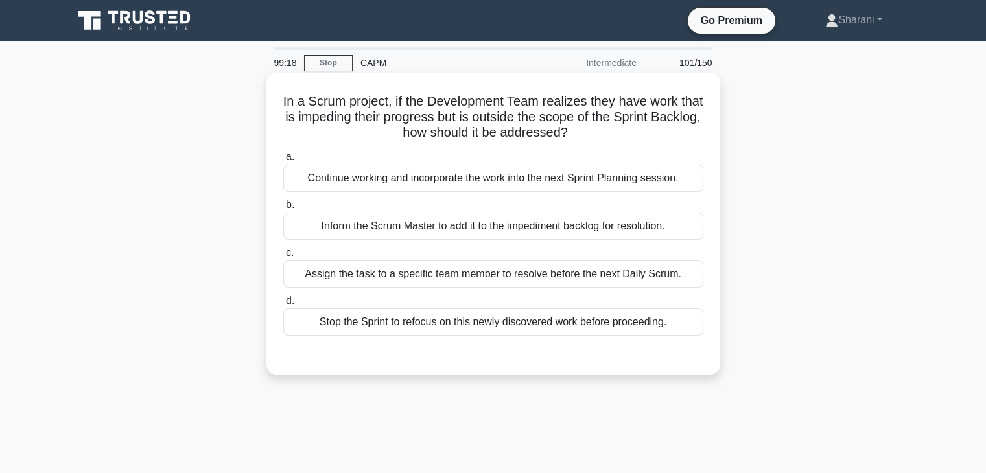
click at [403, 177] on div "Continue working and incorporate the work into the next Sprint Planning session." at bounding box center [493, 178] width 420 height 27
click at [283, 161] on input "a. Continue working and incorporate the work into the next Sprint Planning sess…" at bounding box center [283, 157] width 0 height 8
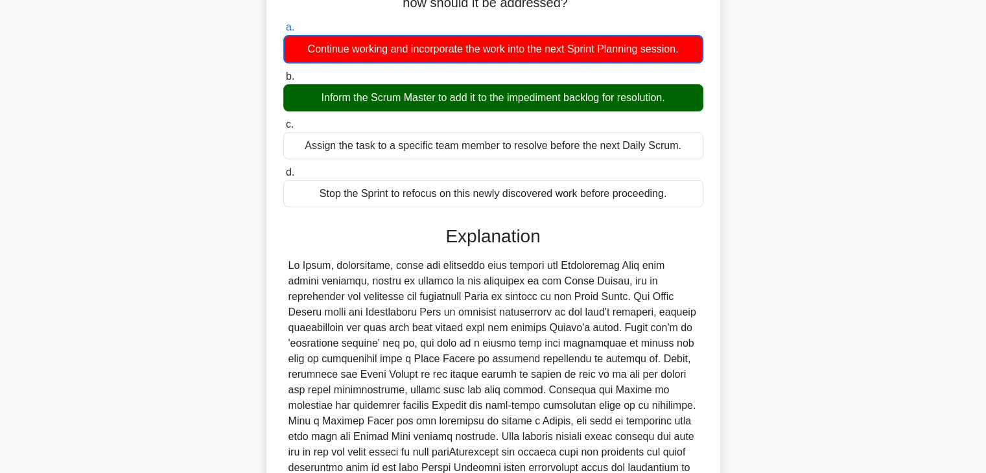
scroll to position [327, 0]
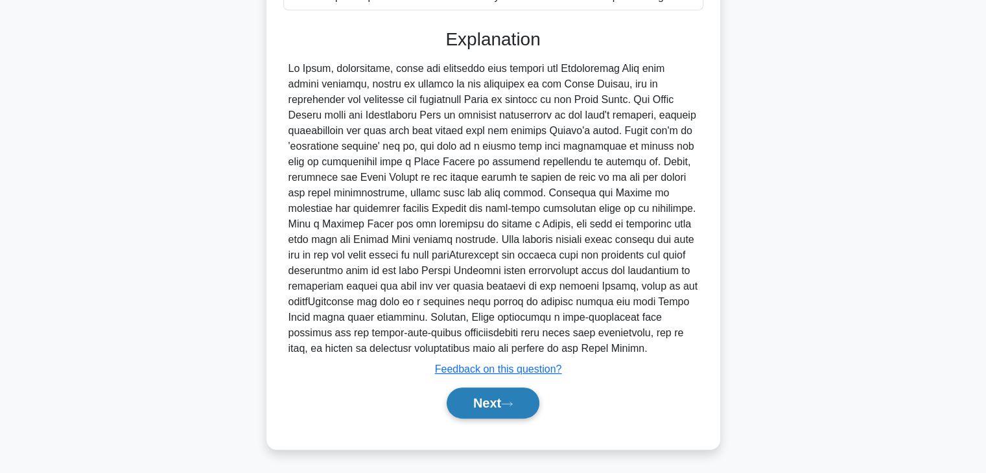
click at [486, 402] on button "Next" at bounding box center [492, 403] width 93 height 31
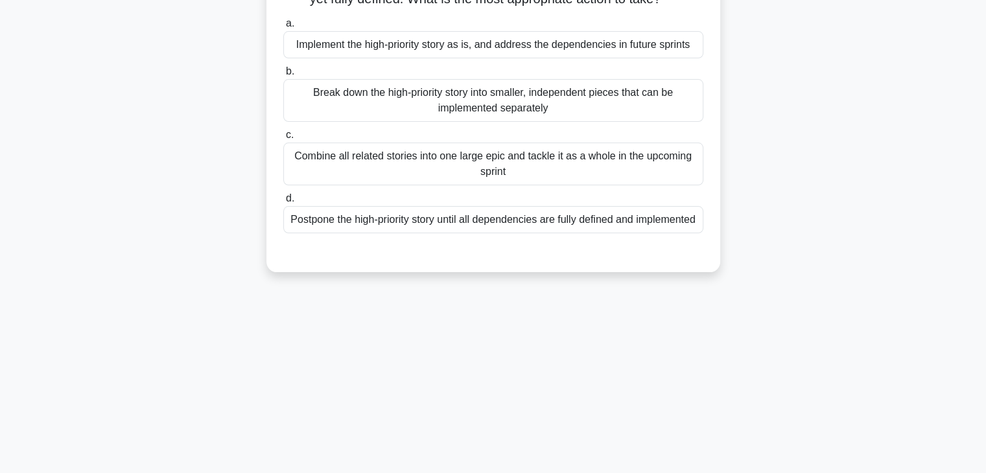
scroll to position [33, 0]
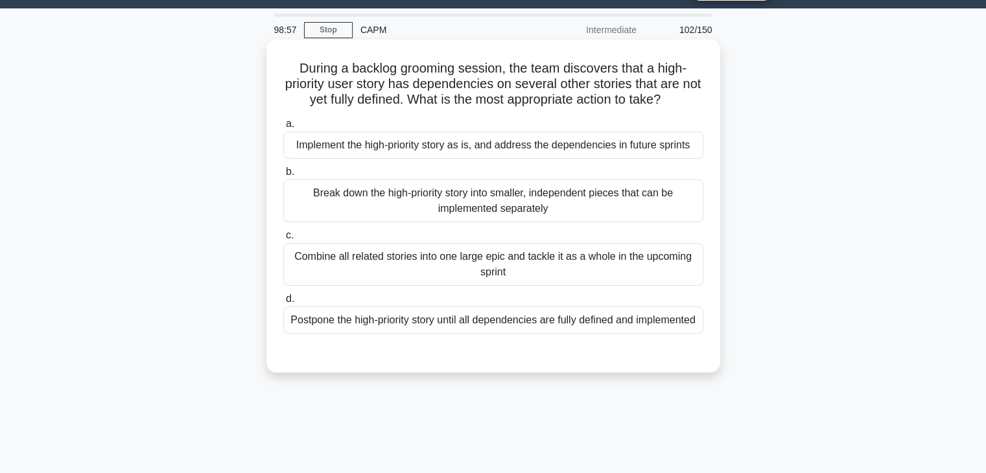
click at [524, 203] on div "Break down the high-priority story into smaller, independent pieces that can be…" at bounding box center [493, 201] width 420 height 43
click at [283, 176] on input "b. Break down the high-priority story into smaller, independent pieces that can…" at bounding box center [283, 172] width 0 height 8
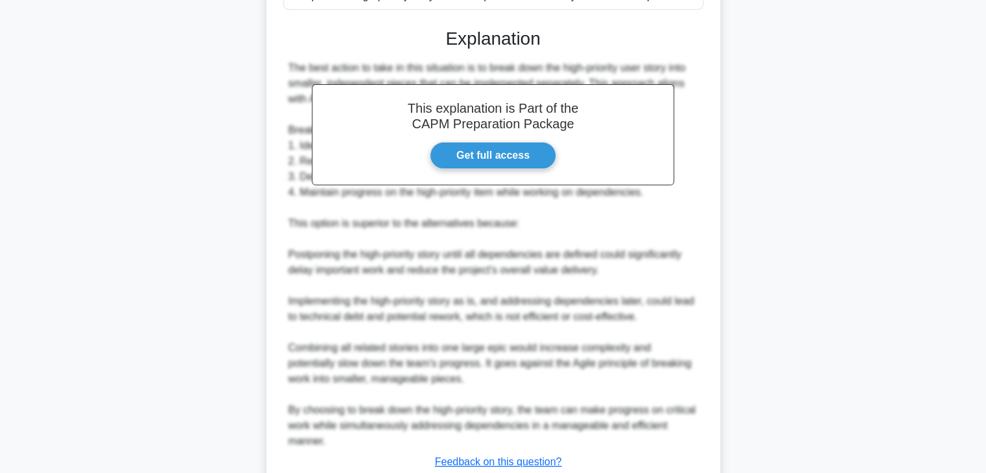
scroll to position [465, 0]
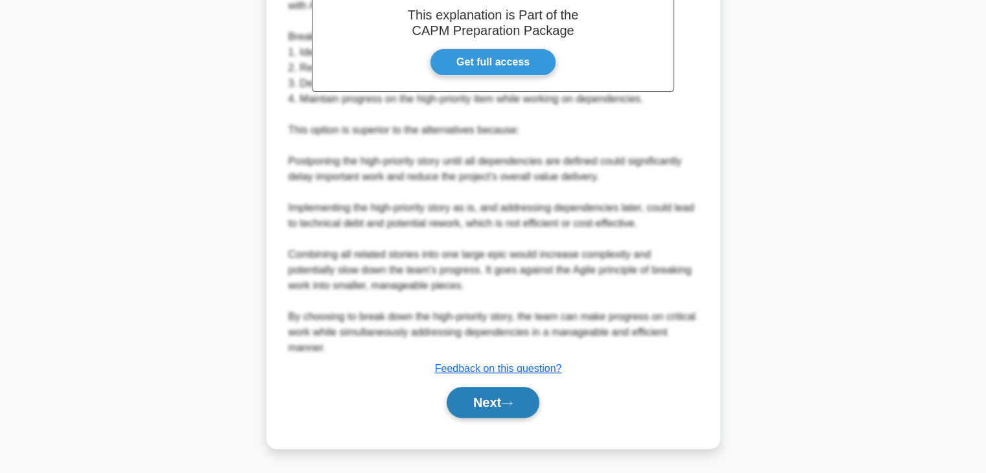
click at [500, 393] on button "Next" at bounding box center [492, 402] width 93 height 31
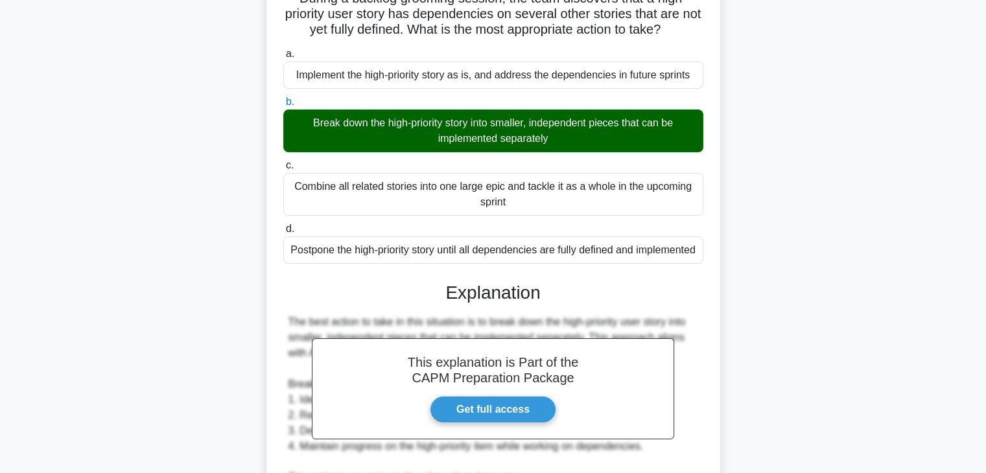
scroll to position [0, 0]
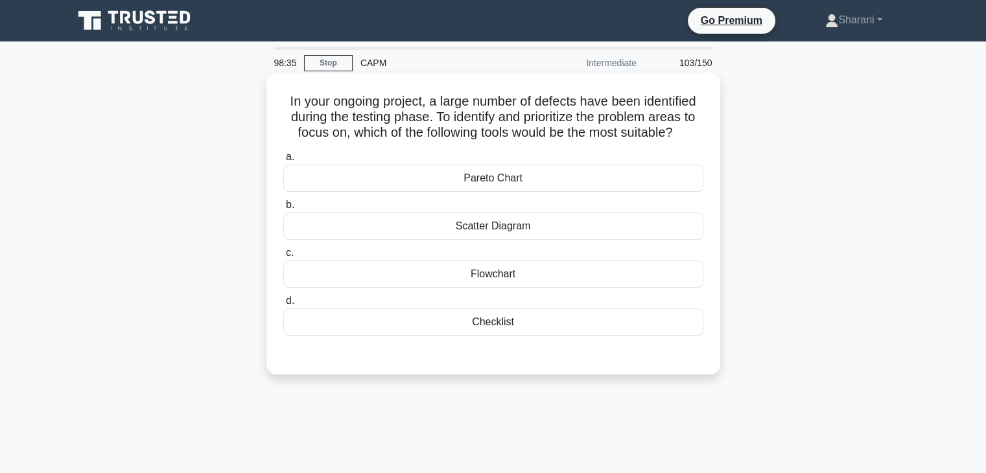
click at [526, 226] on div "Scatter Diagram" at bounding box center [493, 226] width 420 height 27
click at [283, 209] on input "b. Scatter Diagram" at bounding box center [283, 205] width 0 height 8
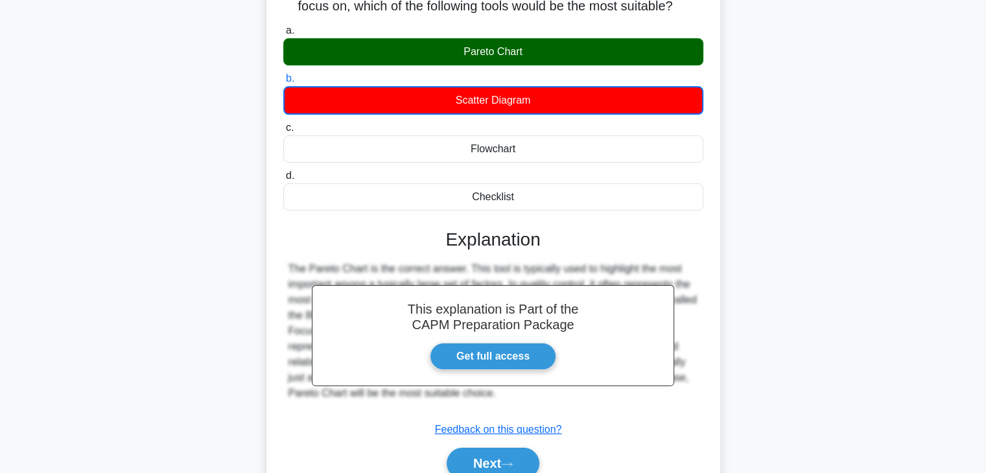
scroll to position [227, 0]
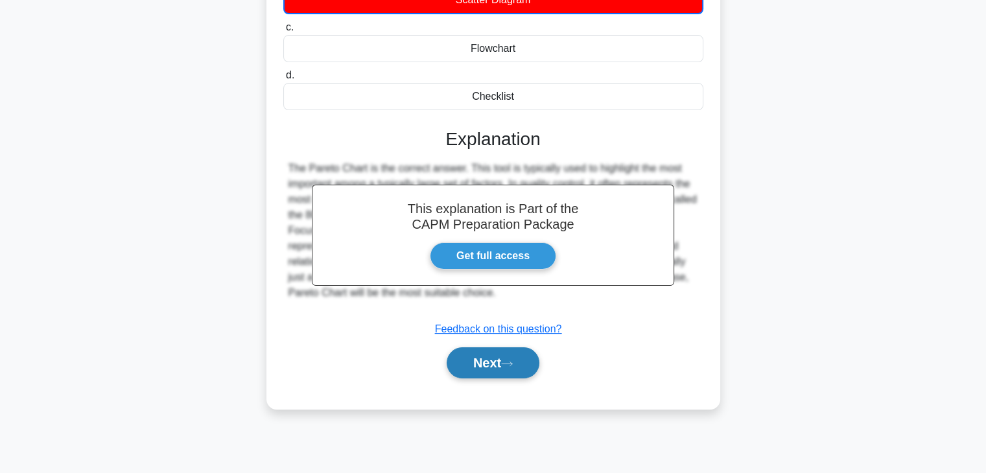
click at [535, 369] on button "Next" at bounding box center [492, 362] width 93 height 31
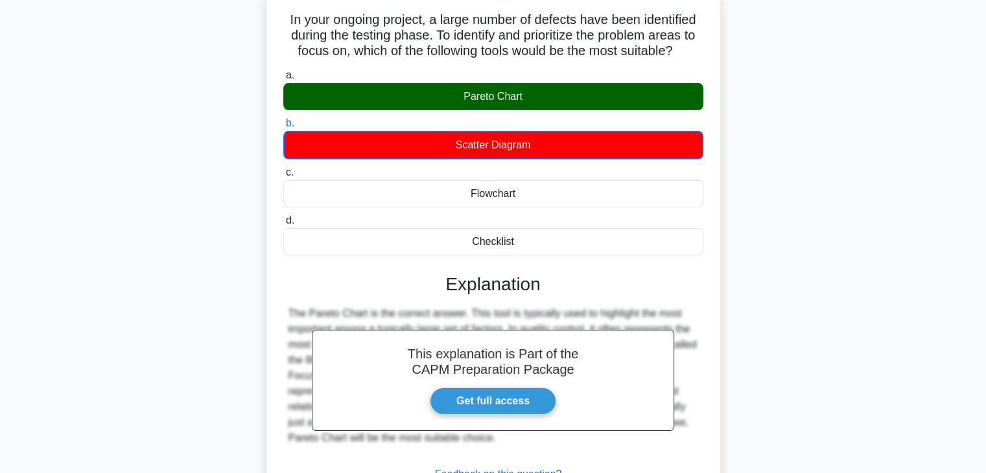
scroll to position [0, 0]
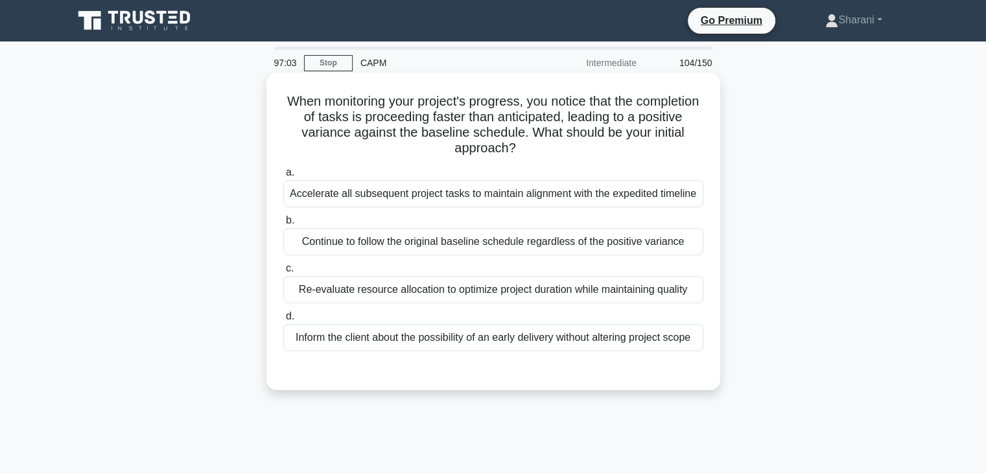
click at [684, 243] on div "Continue to follow the original baseline schedule regardless of the positive va…" at bounding box center [493, 241] width 420 height 27
click at [283, 225] on input "b. Continue to follow the original baseline schedule regardless of the positive…" at bounding box center [283, 220] width 0 height 8
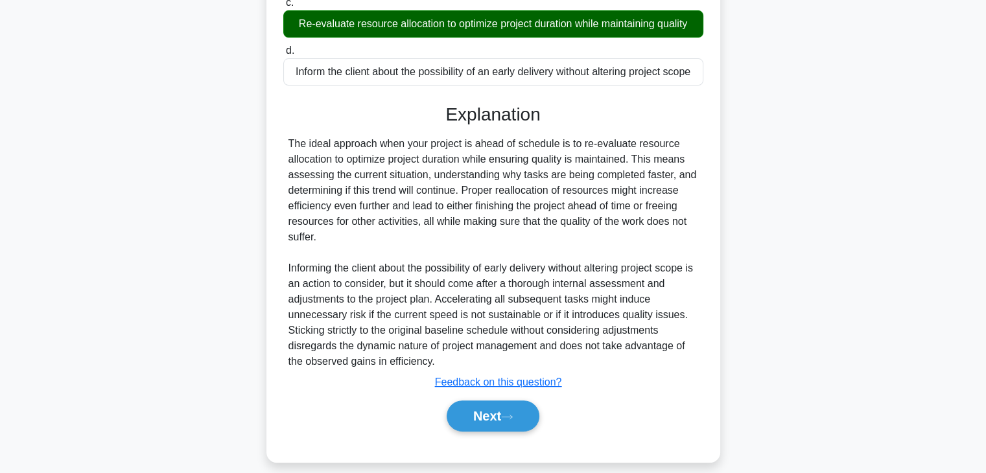
scroll to position [280, 0]
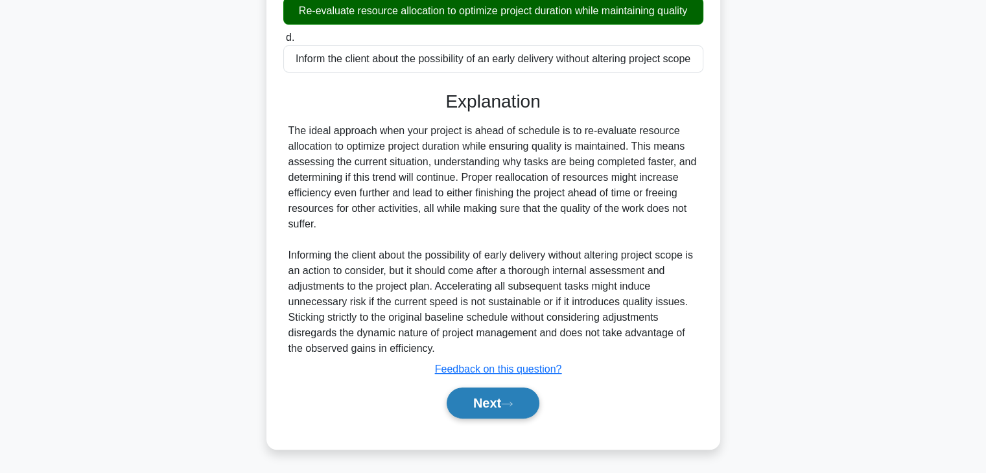
click at [504, 391] on button "Next" at bounding box center [492, 403] width 93 height 31
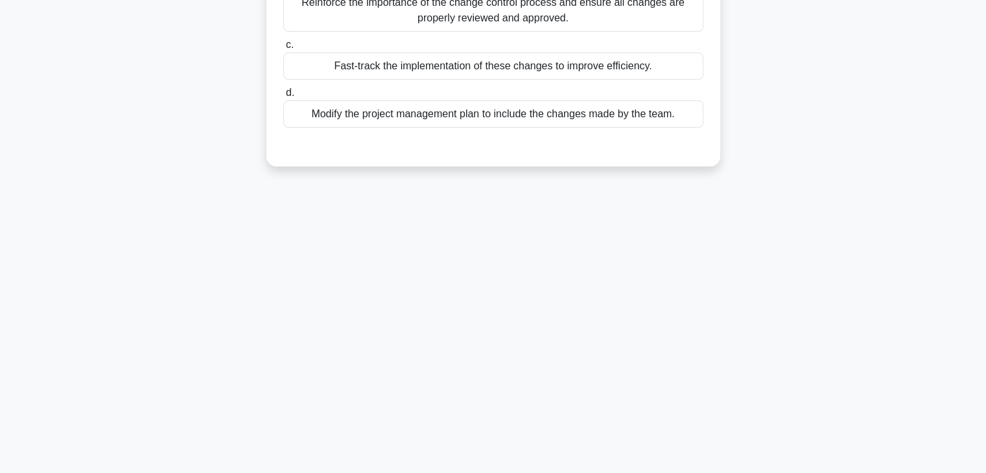
scroll to position [0, 0]
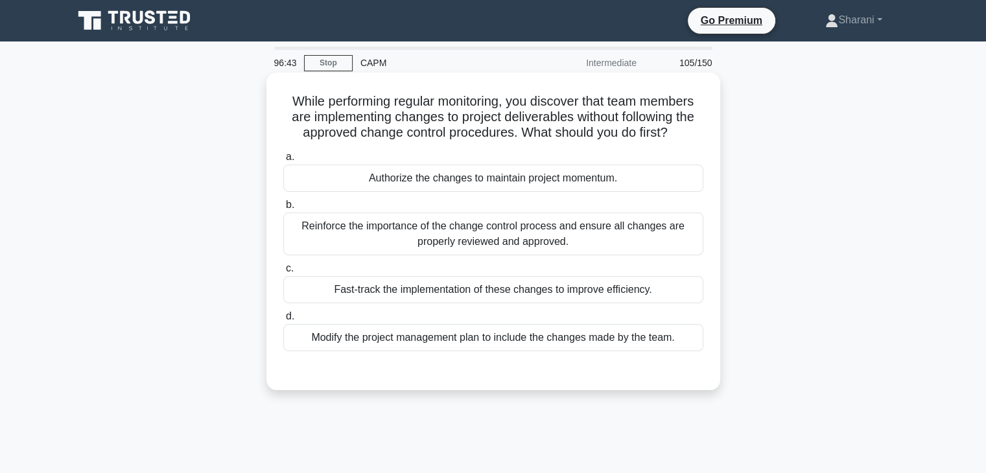
click at [640, 239] on div "Reinforce the importance of the change control process and ensure all changes a…" at bounding box center [493, 234] width 420 height 43
click at [283, 209] on input "b. Reinforce the importance of the change control process and ensure all change…" at bounding box center [283, 205] width 0 height 8
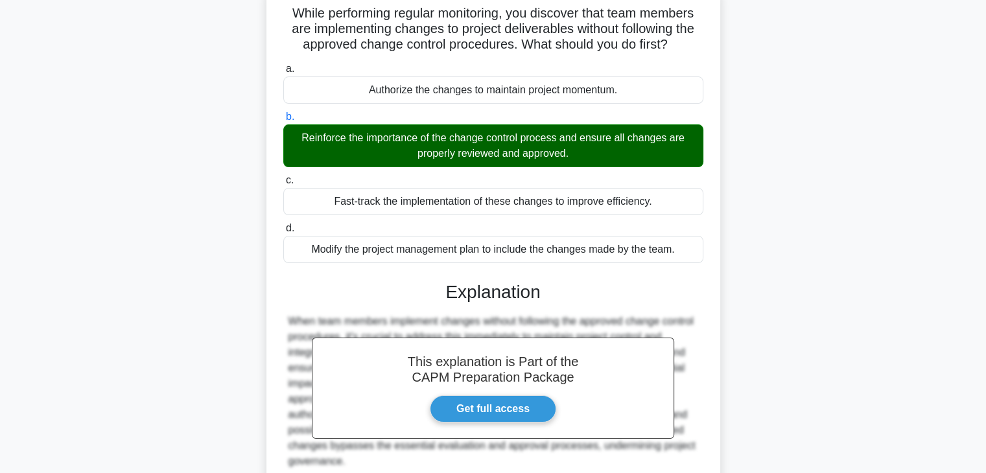
scroll to position [227, 0]
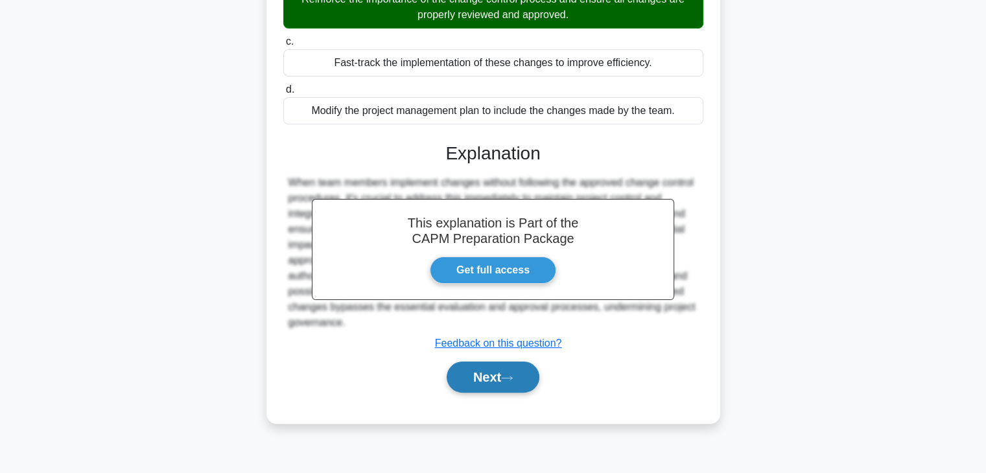
click at [487, 380] on button "Next" at bounding box center [492, 377] width 93 height 31
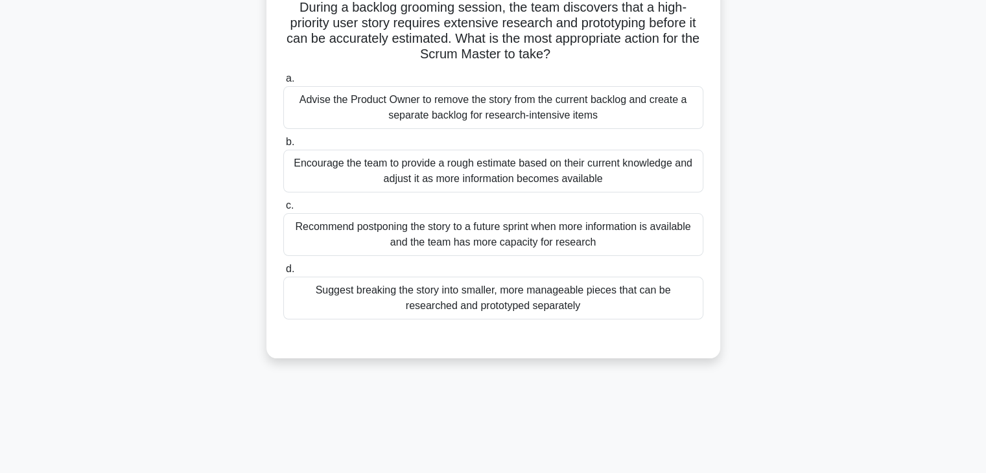
scroll to position [0, 0]
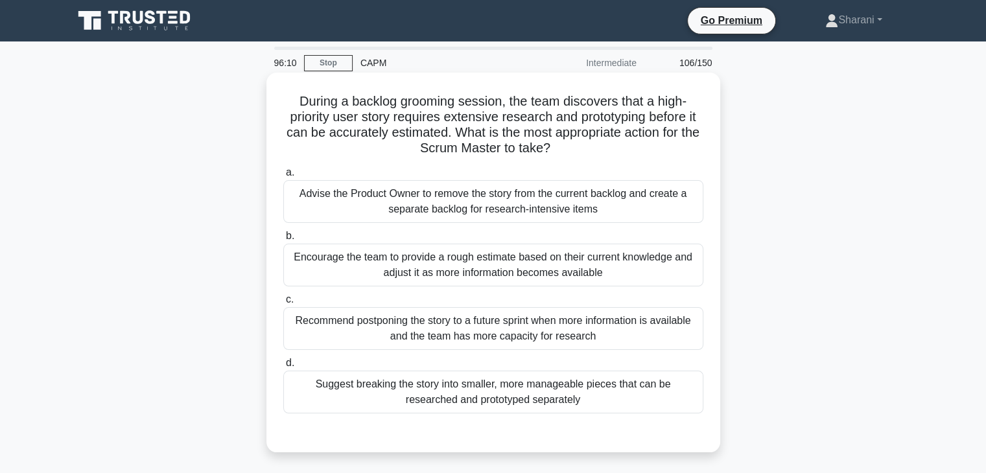
click at [631, 392] on div "Suggest breaking the story into smaller, more manageable pieces that can be res…" at bounding box center [493, 392] width 420 height 43
click at [283, 367] on input "d. Suggest breaking the story into smaller, more manageable pieces that can be …" at bounding box center [283, 363] width 0 height 8
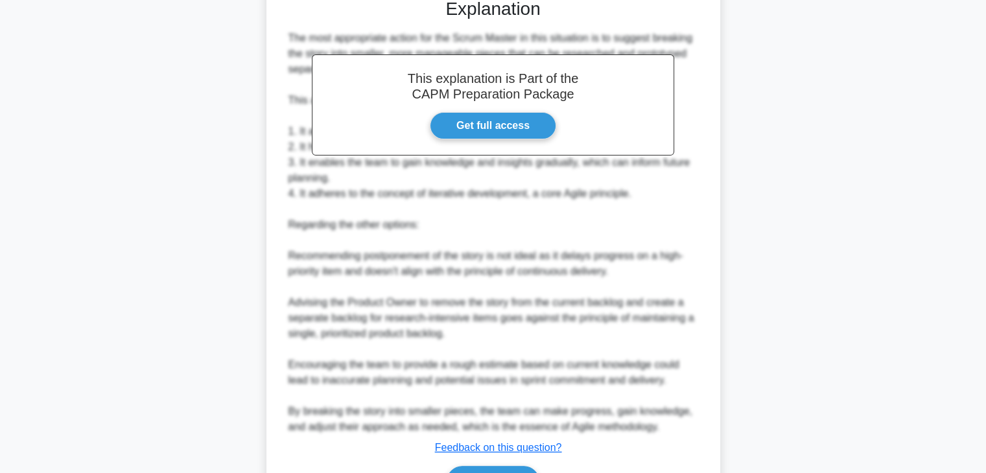
scroll to position [512, 0]
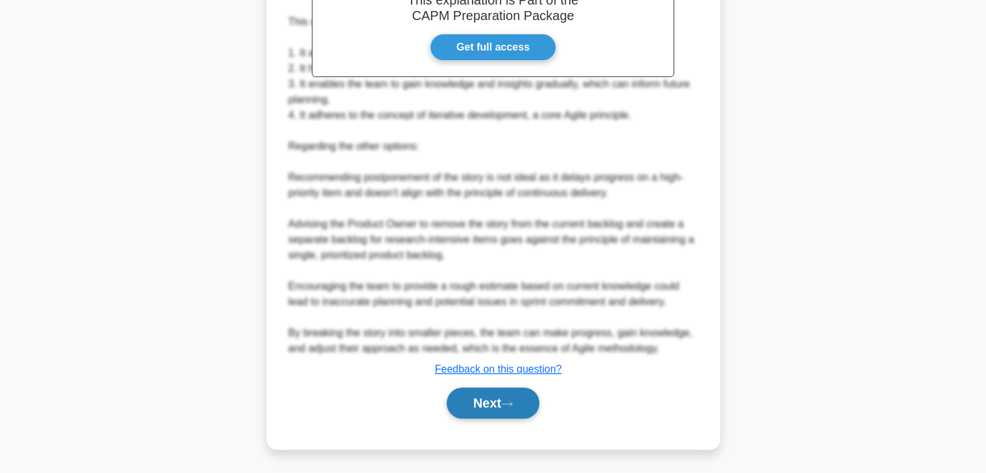
click at [502, 411] on button "Next" at bounding box center [492, 403] width 93 height 31
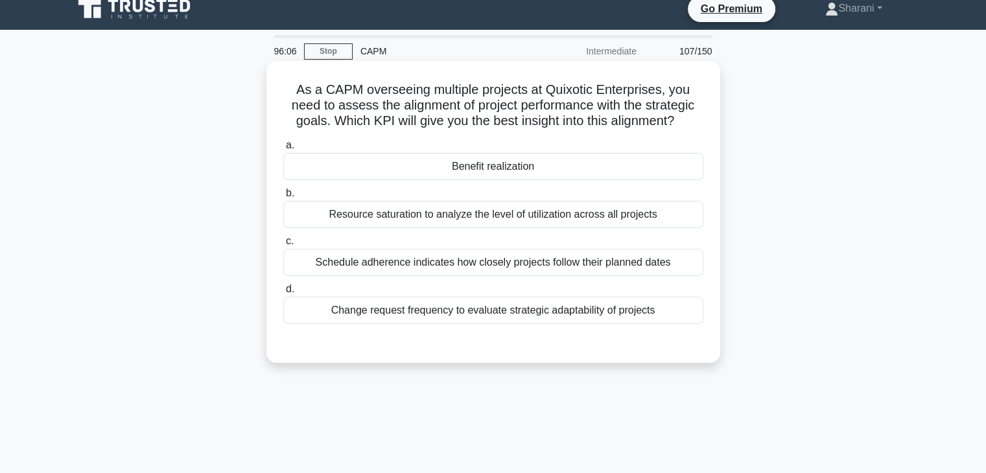
scroll to position [0, 0]
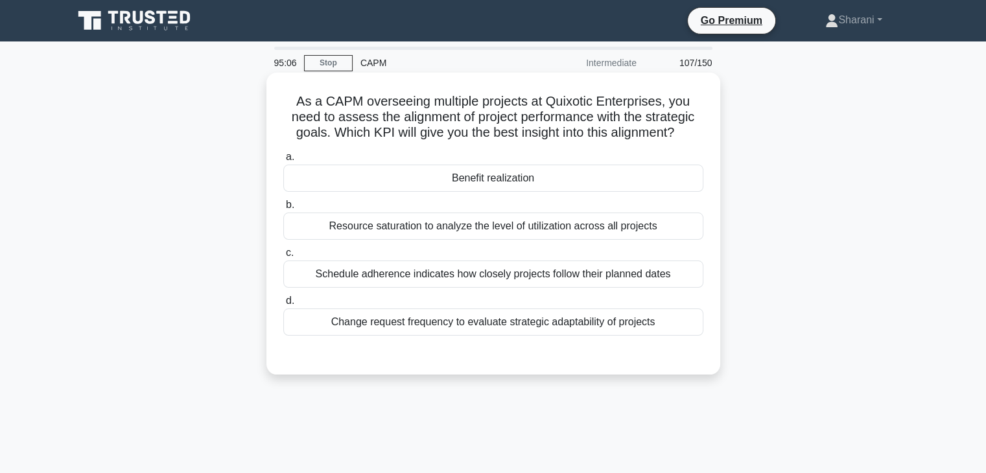
click at [482, 182] on div "Benefit realization" at bounding box center [493, 178] width 420 height 27
click at [283, 161] on input "a. Benefit realization" at bounding box center [283, 157] width 0 height 8
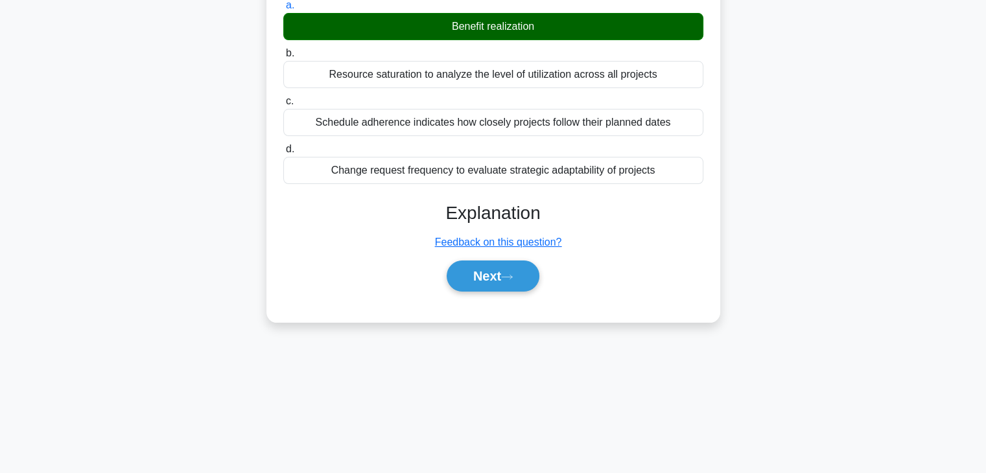
scroll to position [98, 0]
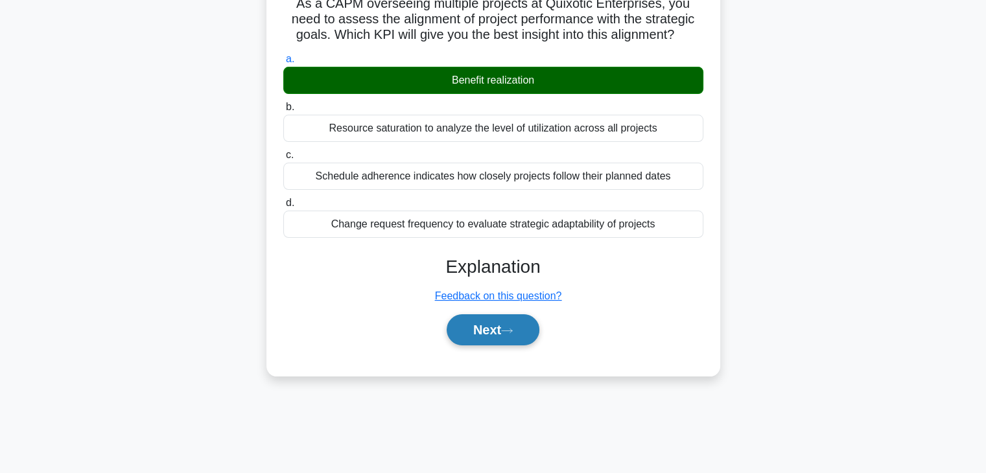
click at [530, 325] on button "Next" at bounding box center [492, 329] width 93 height 31
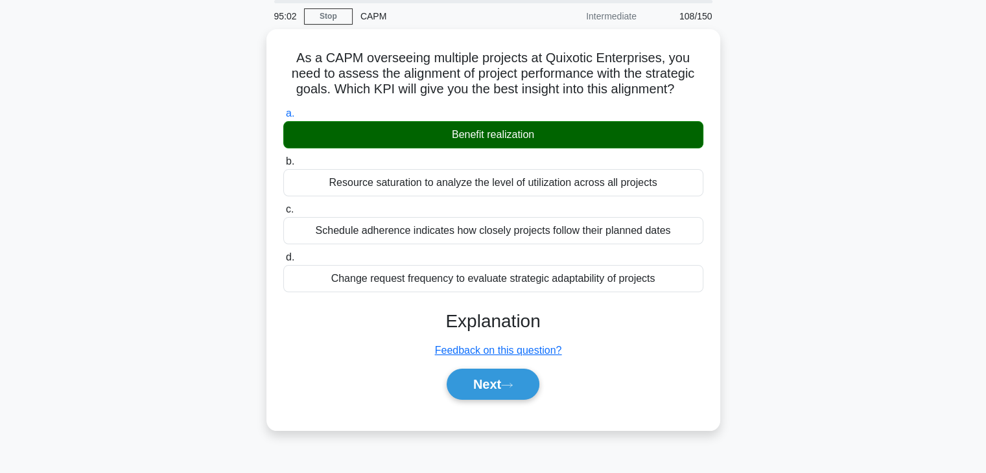
scroll to position [0, 0]
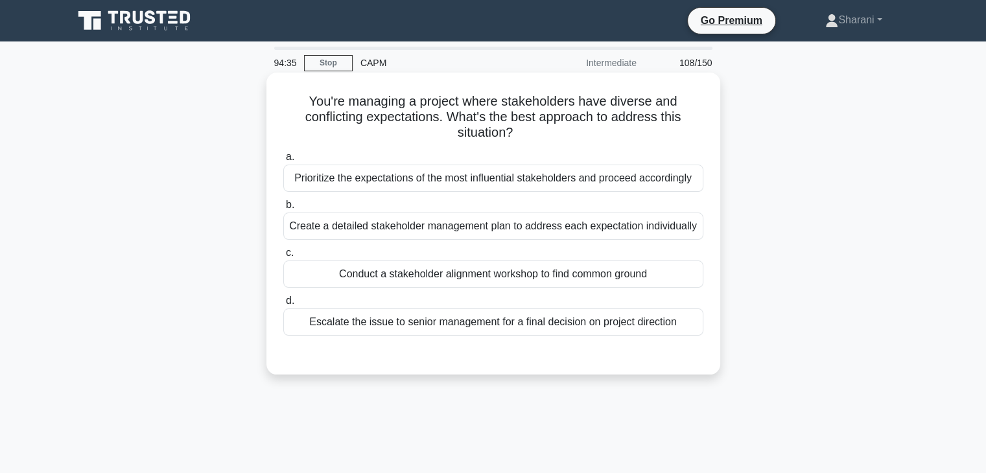
click at [599, 188] on div "Prioritize the expectations of the most influential stakeholders and proceed ac…" at bounding box center [493, 178] width 420 height 27
click at [283, 161] on input "a. Prioritize the expectations of the most influential stakeholders and proceed…" at bounding box center [283, 157] width 0 height 8
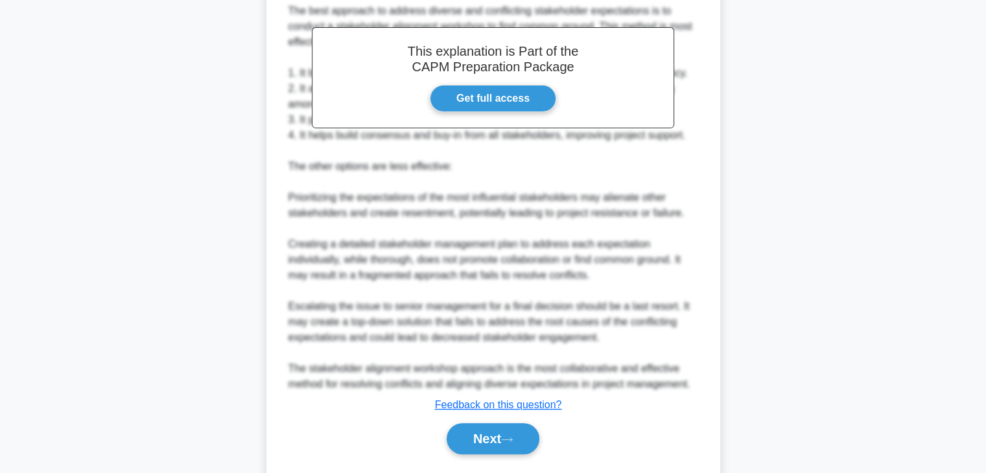
scroll to position [435, 0]
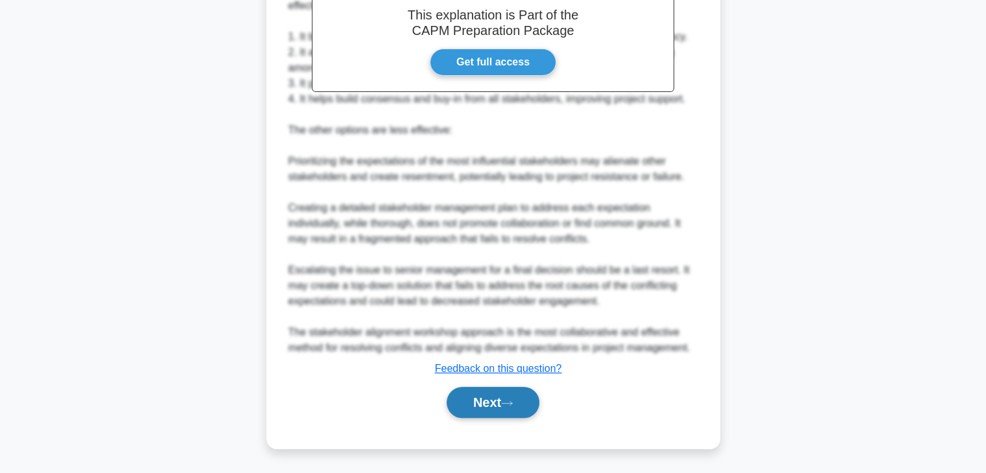
click at [529, 402] on button "Next" at bounding box center [492, 402] width 93 height 31
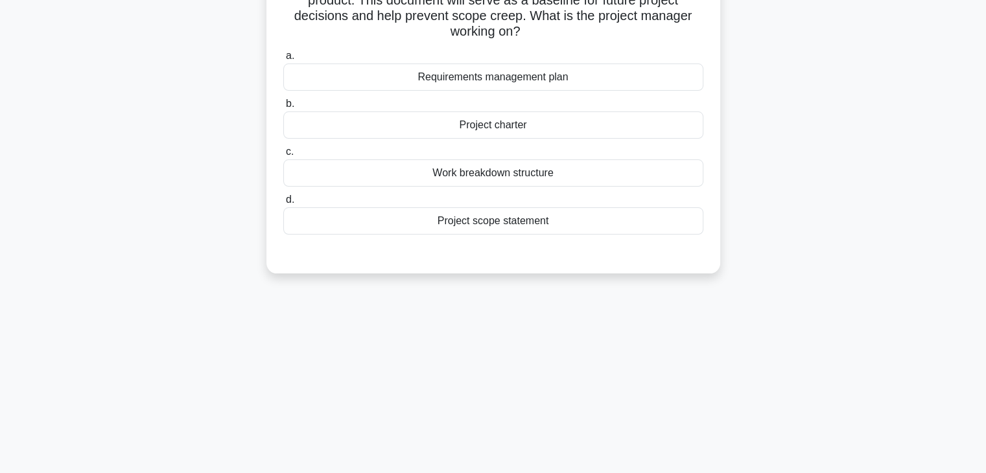
scroll to position [0, 0]
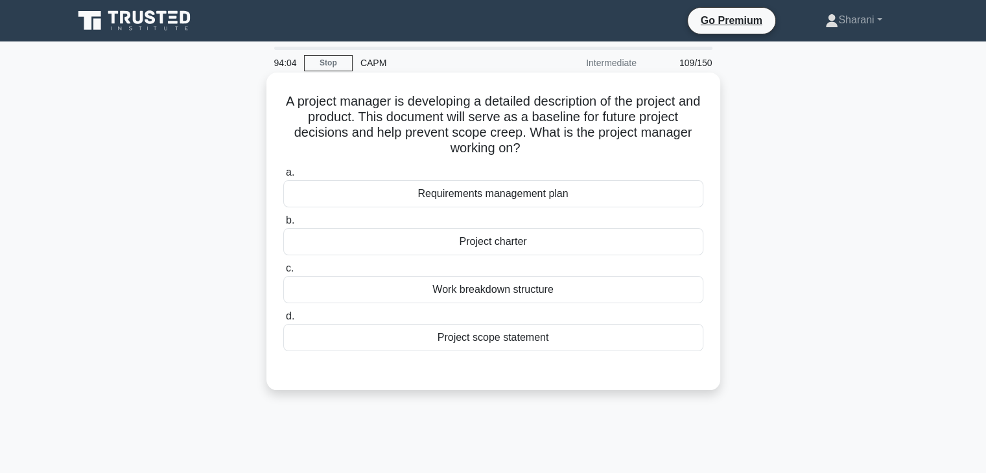
click at [527, 336] on div "Project scope statement" at bounding box center [493, 337] width 420 height 27
click at [283, 321] on input "d. Project scope statement" at bounding box center [283, 316] width 0 height 8
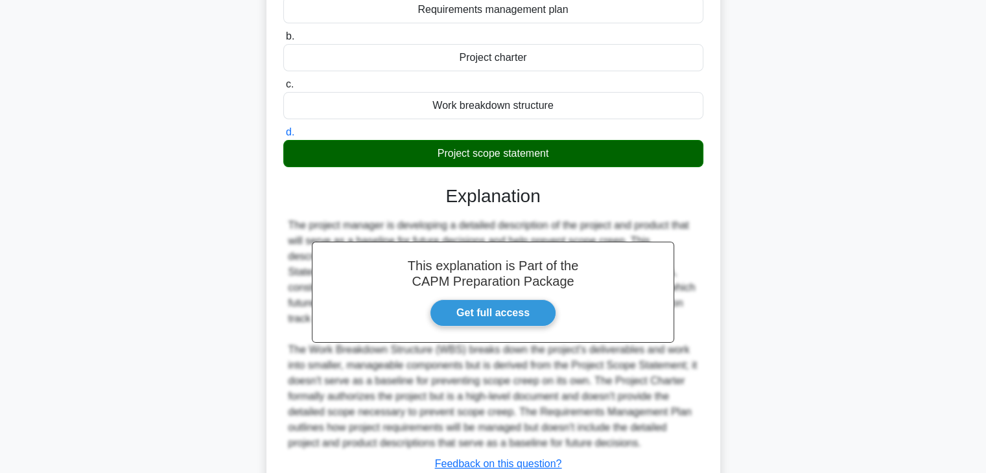
scroll to position [279, 0]
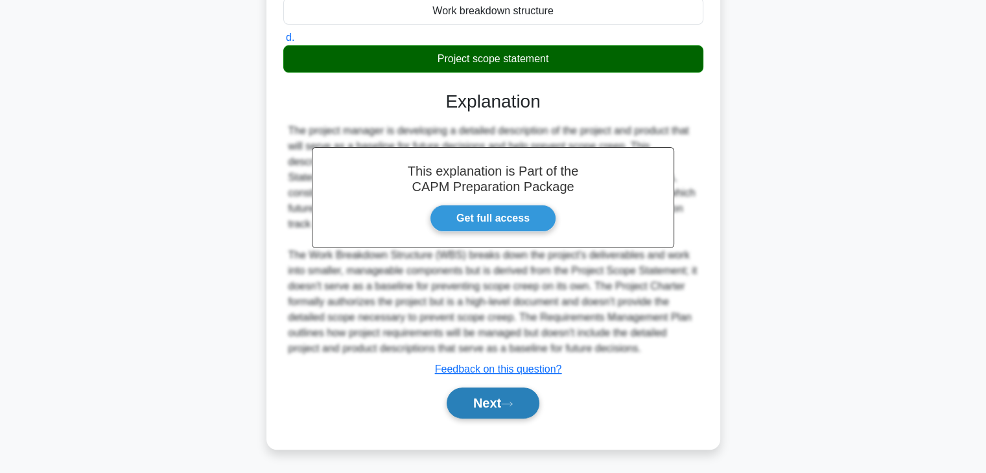
click at [513, 404] on icon at bounding box center [507, 403] width 12 height 7
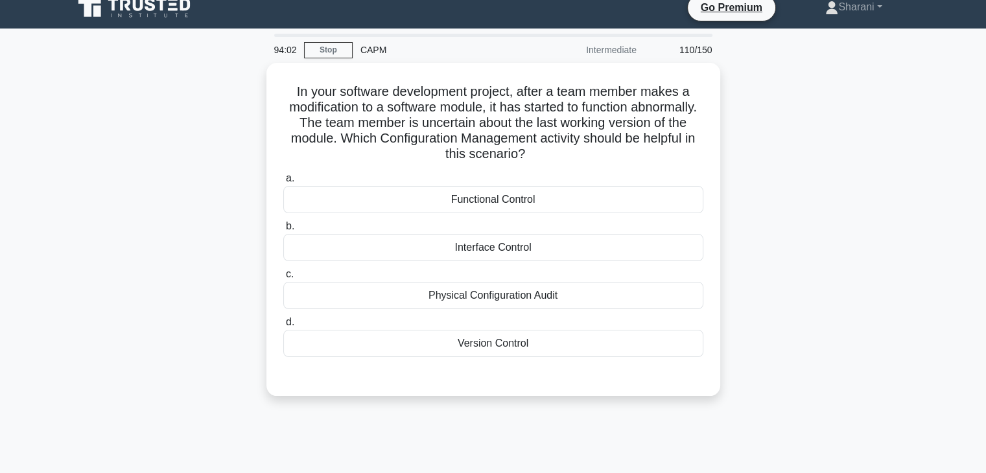
scroll to position [0, 0]
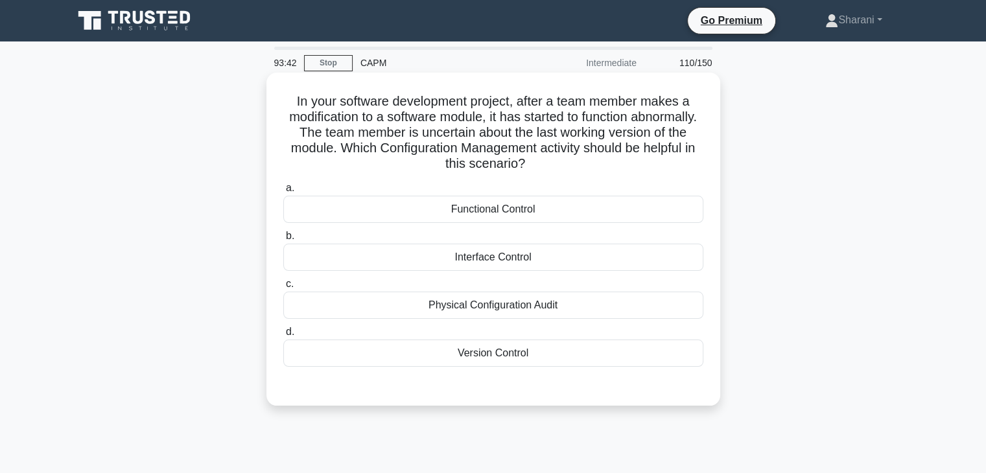
click at [637, 321] on div "a. Functional Control b. Interface Control c. d." at bounding box center [492, 274] width 435 height 192
click at [568, 212] on div "Functional Control" at bounding box center [493, 209] width 420 height 27
click at [283, 192] on input "a. Functional Control" at bounding box center [283, 188] width 0 height 8
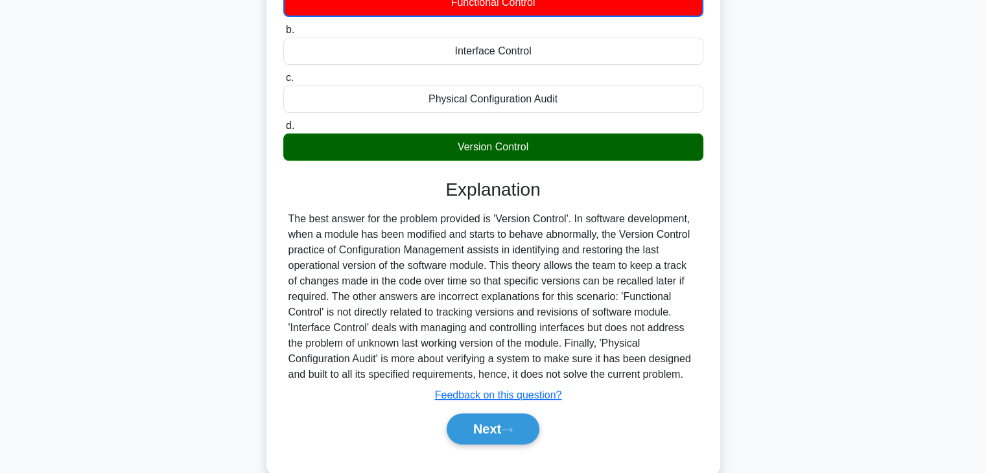
scroll to position [233, 0]
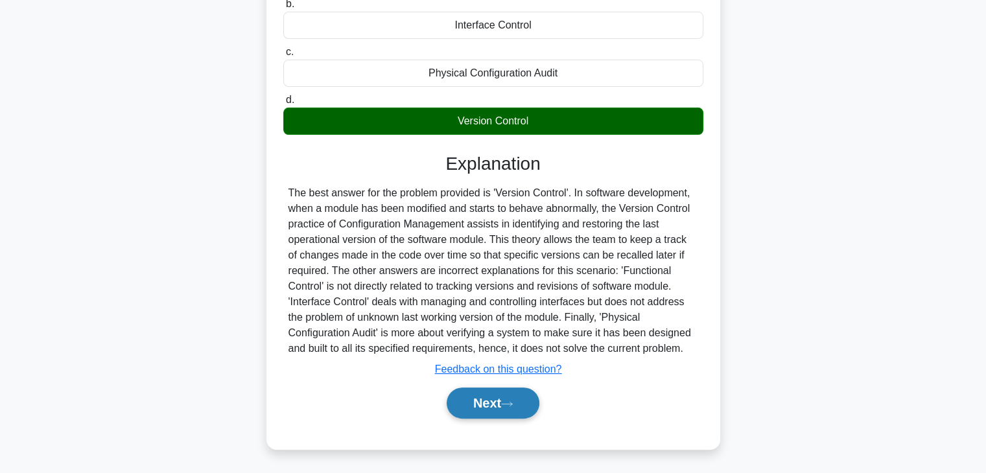
click at [520, 388] on button "Next" at bounding box center [492, 403] width 93 height 31
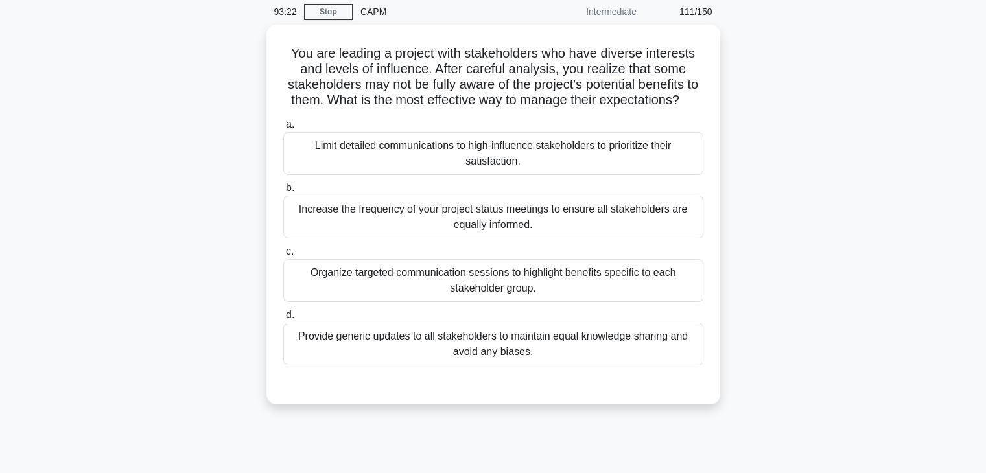
scroll to position [0, 0]
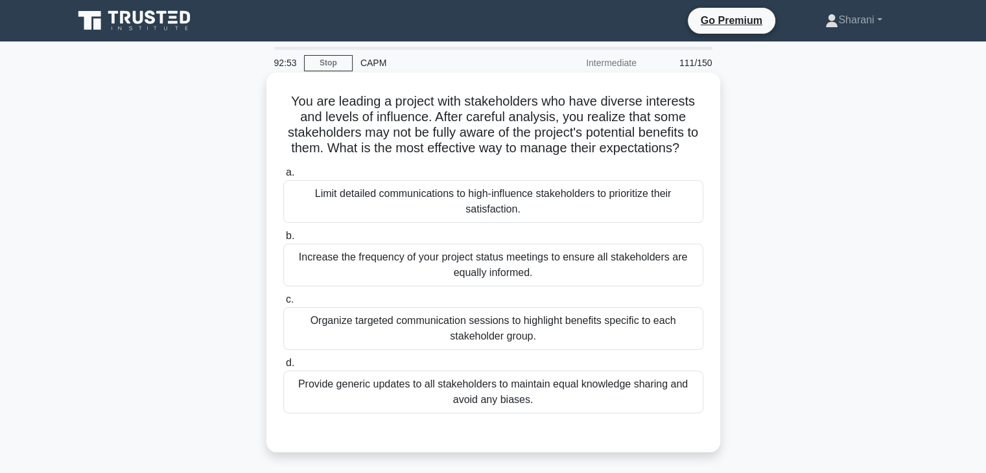
click at [596, 400] on div "Provide generic updates to all stakeholders to maintain equal knowledge sharing…" at bounding box center [493, 392] width 420 height 43
click at [283, 367] on input "d. Provide generic updates to all stakeholders to maintain equal knowledge shar…" at bounding box center [283, 363] width 0 height 8
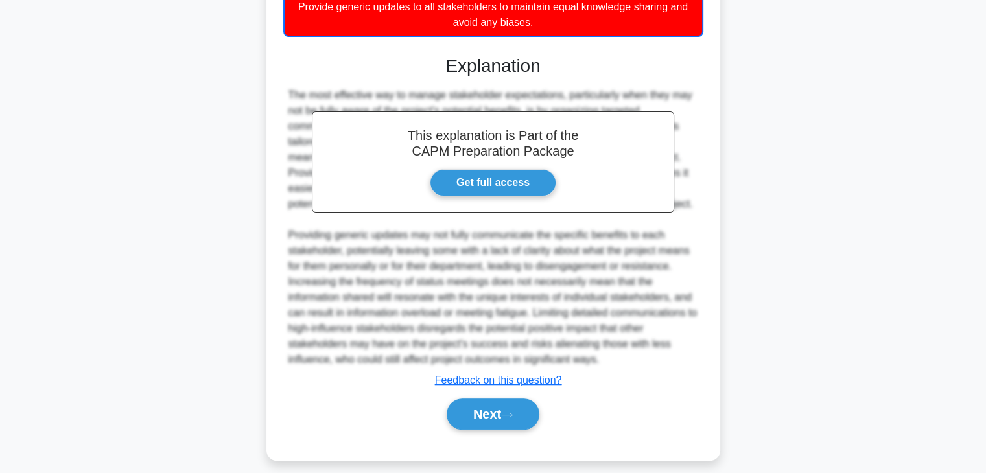
scroll to position [420, 0]
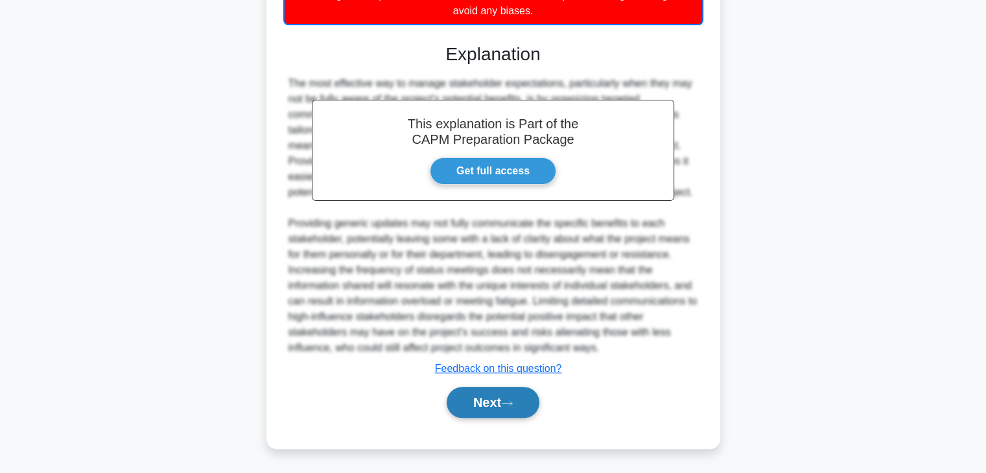
click at [494, 402] on button "Next" at bounding box center [492, 402] width 93 height 31
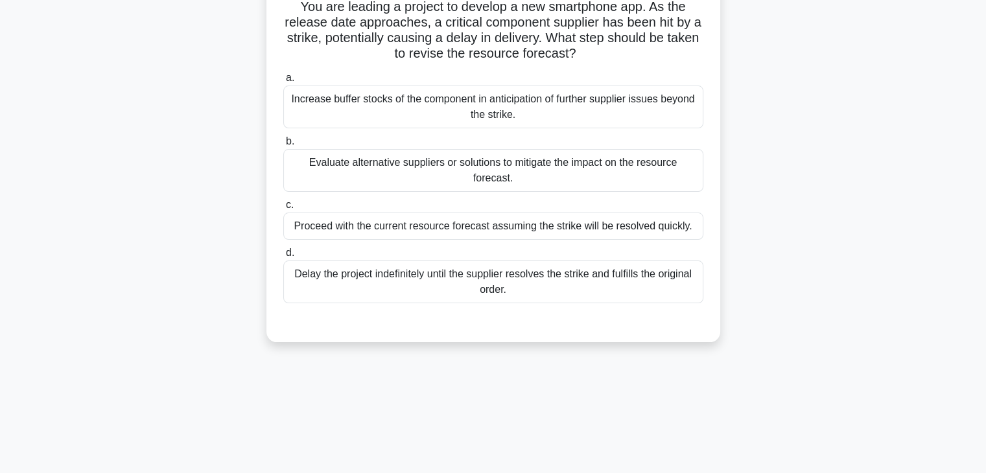
scroll to position [0, 0]
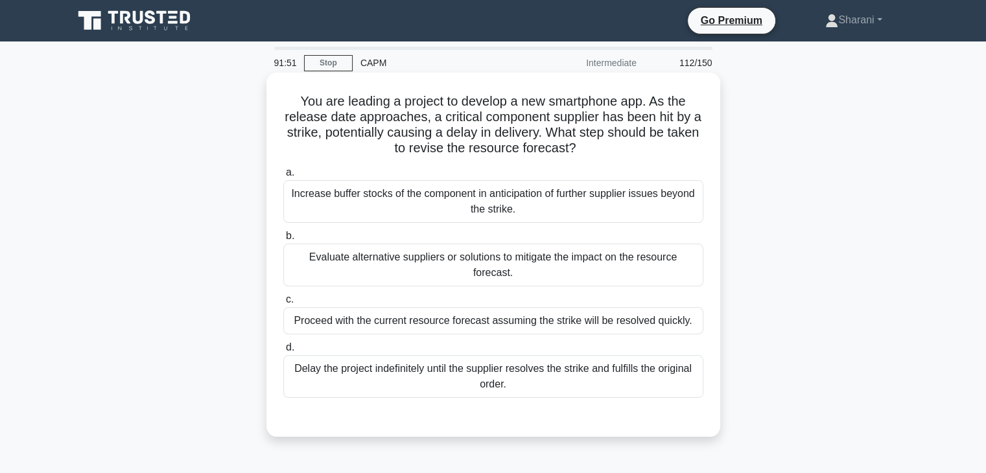
click at [585, 199] on div "Increase buffer stocks of the component in anticipation of further supplier iss…" at bounding box center [493, 201] width 420 height 43
click at [283, 177] on input "a. Increase buffer stocks of the component in anticipation of further supplier …" at bounding box center [283, 172] width 0 height 8
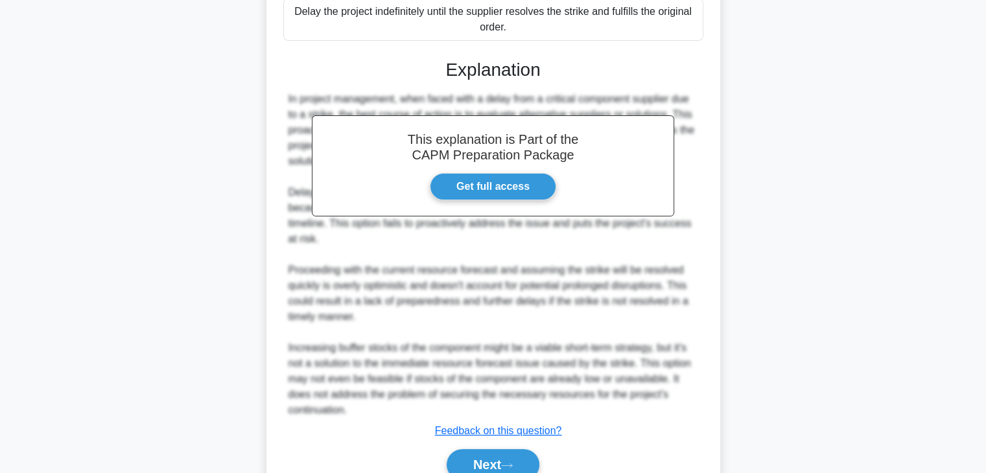
scroll to position [420, 0]
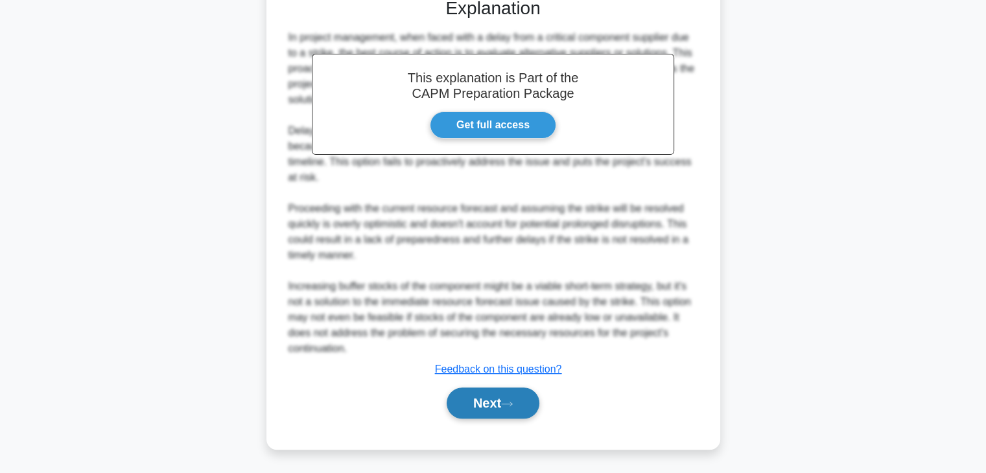
click at [534, 397] on button "Next" at bounding box center [492, 403] width 93 height 31
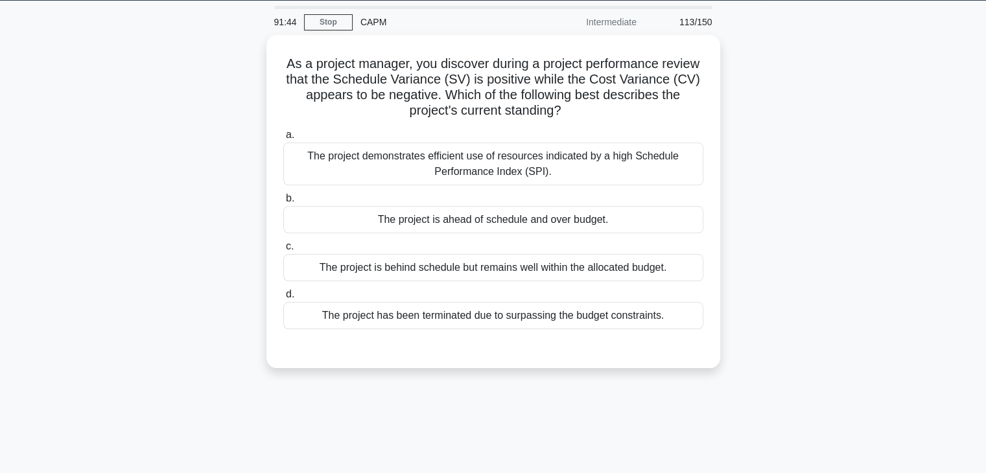
scroll to position [0, 0]
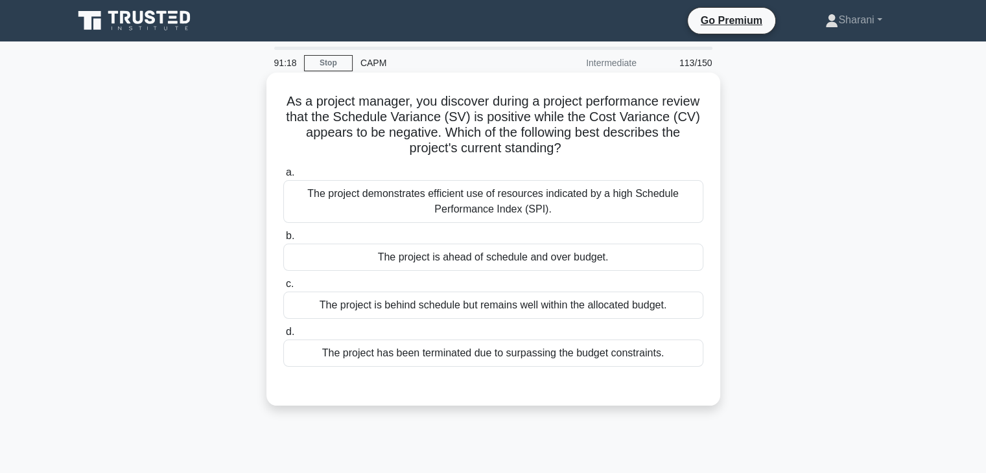
click at [542, 257] on div "The project is ahead of schedule and over budget." at bounding box center [493, 257] width 420 height 27
click at [283, 240] on input "b. The project is ahead of schedule and over budget." at bounding box center [283, 236] width 0 height 8
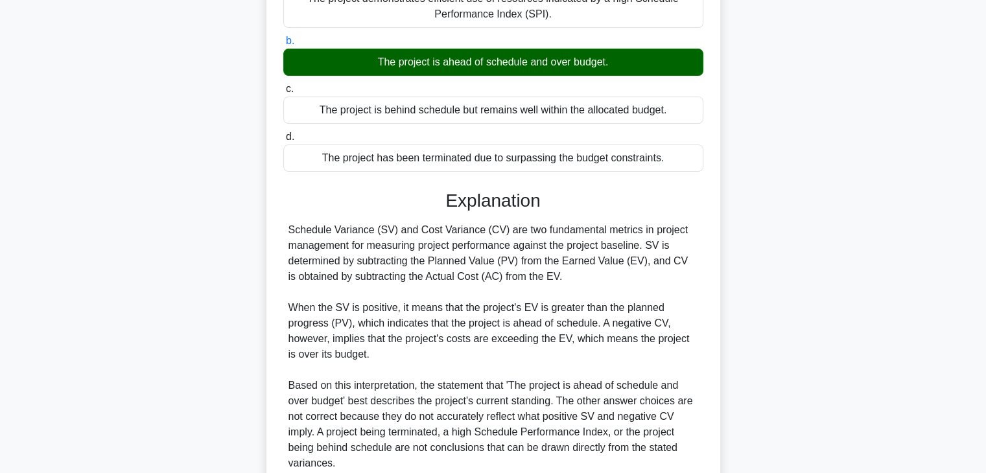
scroll to position [310, 0]
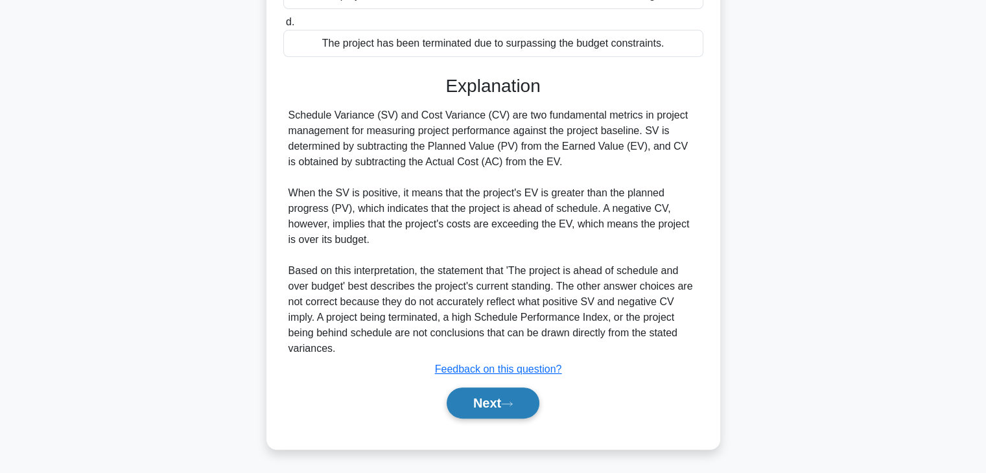
click at [489, 393] on button "Next" at bounding box center [492, 403] width 93 height 31
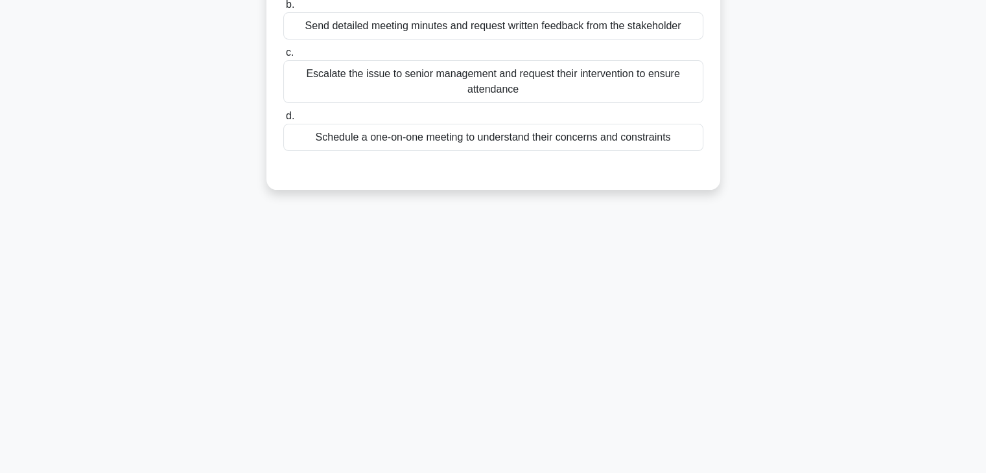
scroll to position [0, 0]
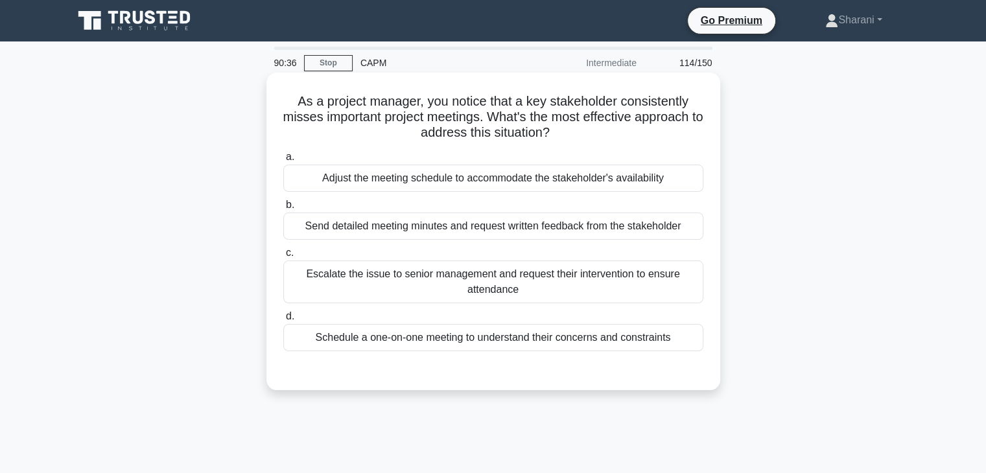
click at [464, 344] on div "Schedule a one-on-one meeting to understand their concerns and constraints" at bounding box center [493, 337] width 420 height 27
click at [283, 321] on input "d. Schedule a one-on-one meeting to understand their concerns and constraints" at bounding box center [283, 316] width 0 height 8
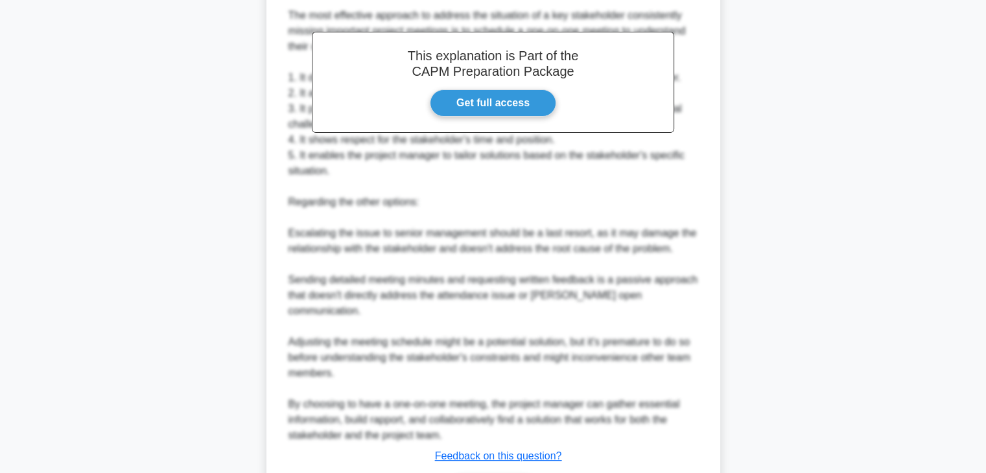
scroll to position [465, 0]
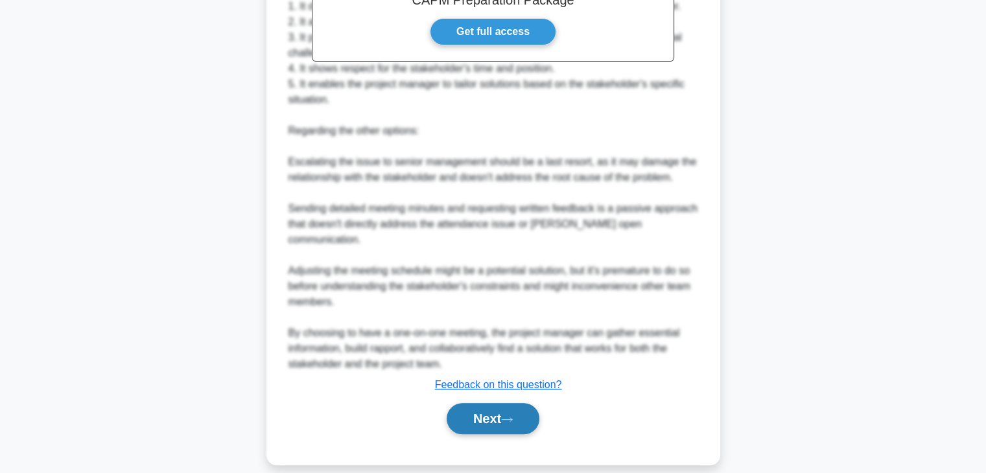
click at [472, 403] on button "Next" at bounding box center [492, 418] width 93 height 31
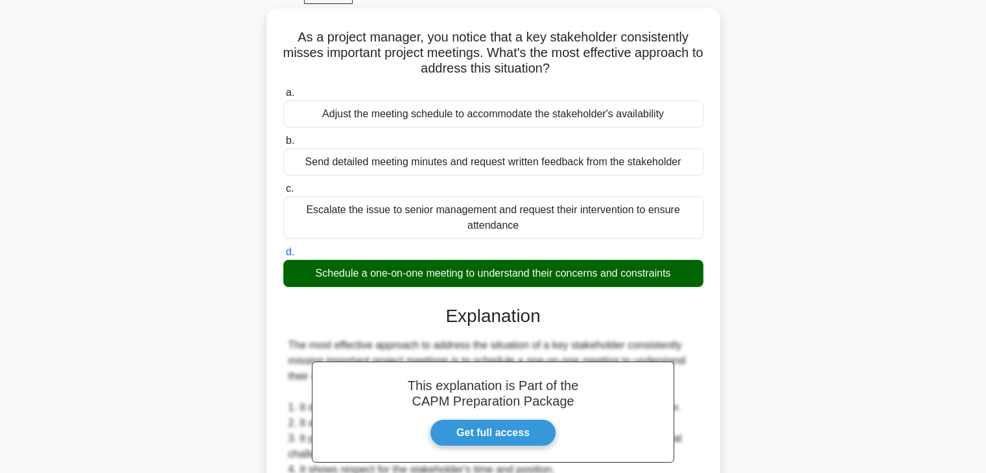
scroll to position [0, 0]
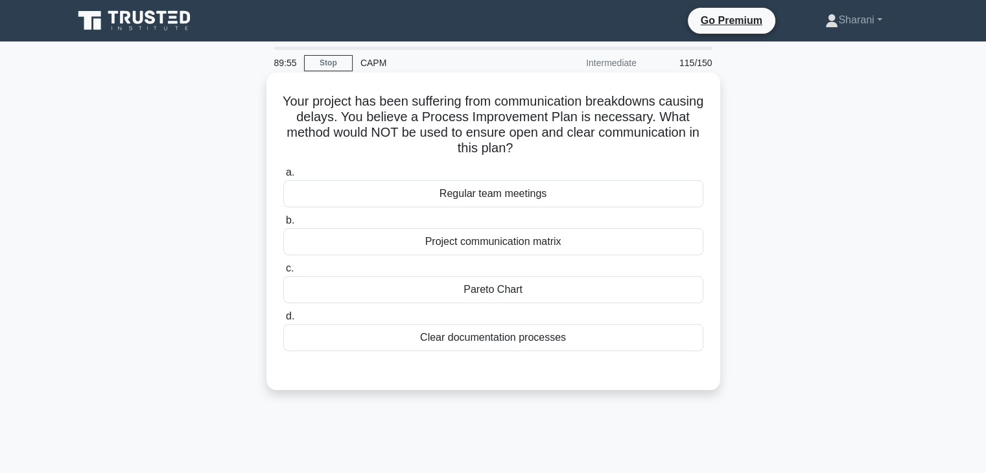
click at [490, 296] on div "Pareto Chart" at bounding box center [493, 289] width 420 height 27
click at [283, 273] on input "c. Pareto Chart" at bounding box center [283, 268] width 0 height 8
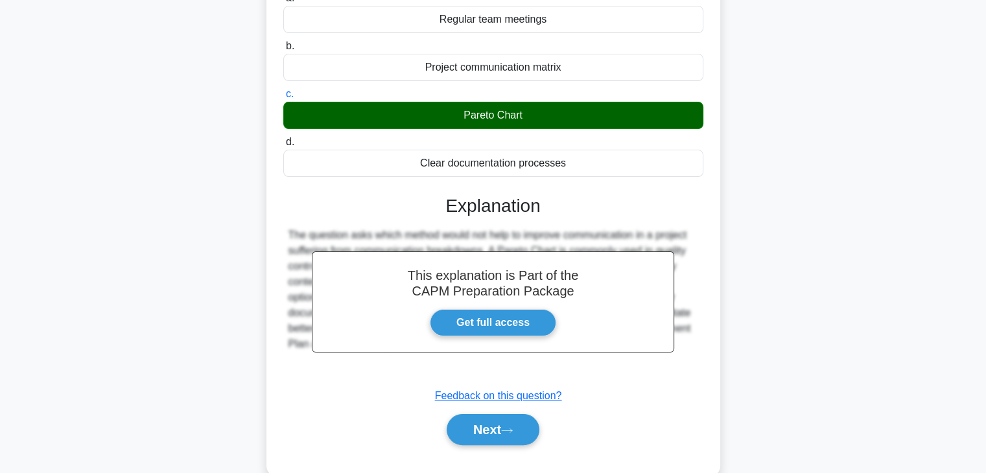
scroll to position [227, 0]
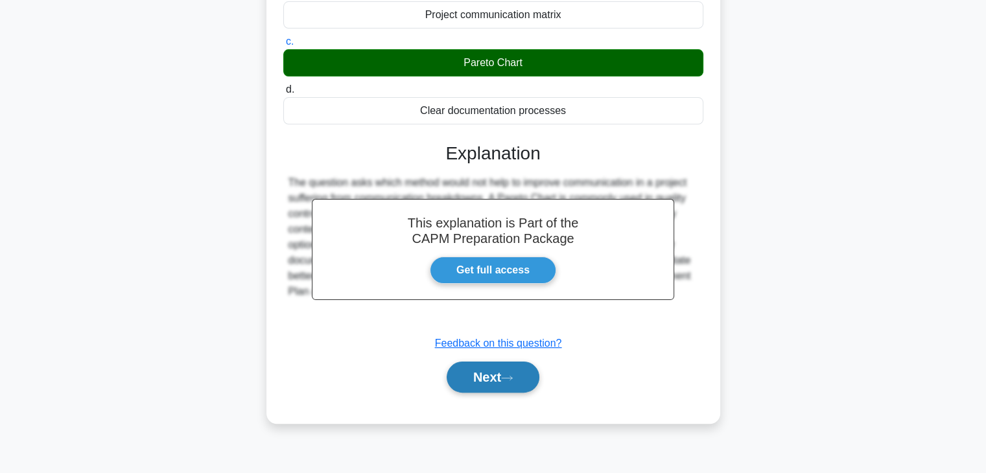
click at [496, 372] on button "Next" at bounding box center [492, 377] width 93 height 31
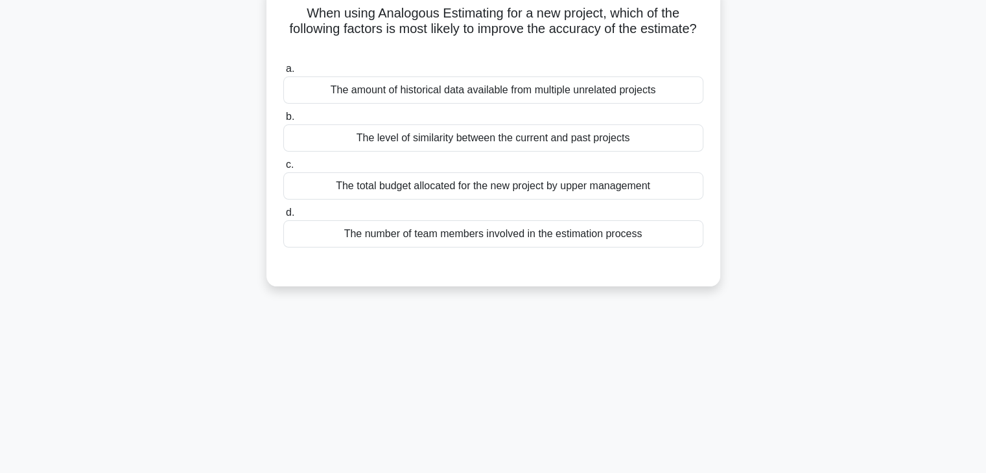
scroll to position [0, 0]
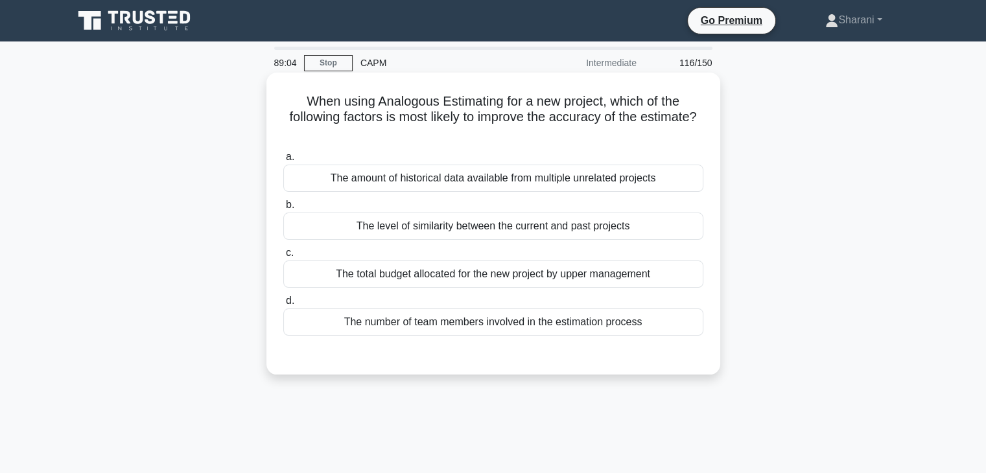
click at [627, 231] on div "The level of similarity between the current and past projects" at bounding box center [493, 226] width 420 height 27
click at [283, 209] on input "b. The level of similarity between the current and past projects" at bounding box center [283, 205] width 0 height 8
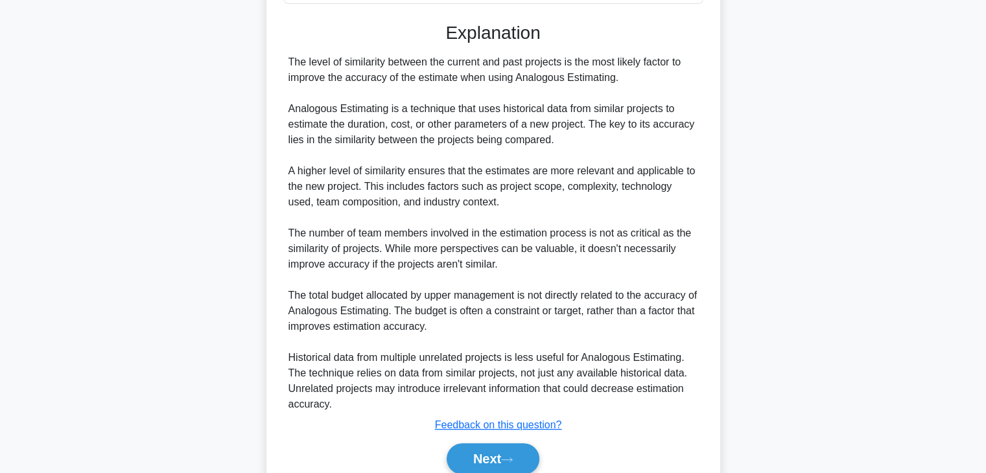
scroll to position [388, 0]
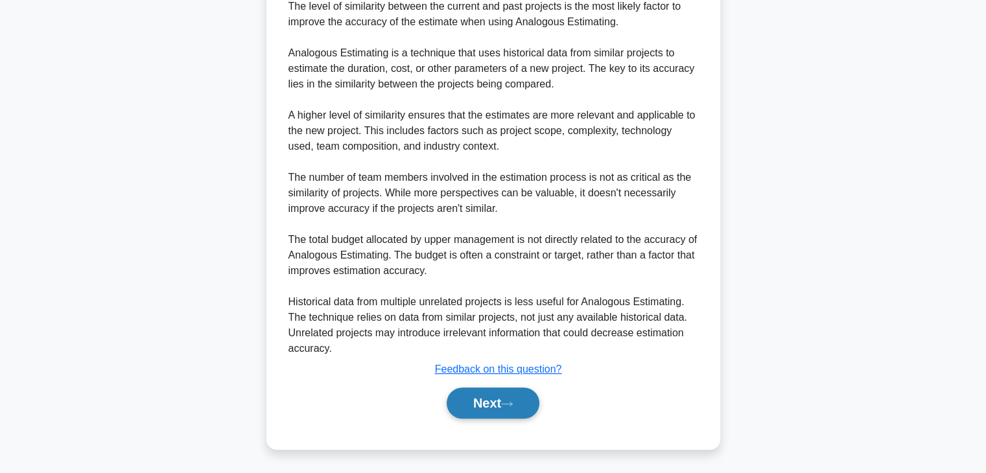
click at [500, 400] on button "Next" at bounding box center [492, 403] width 93 height 31
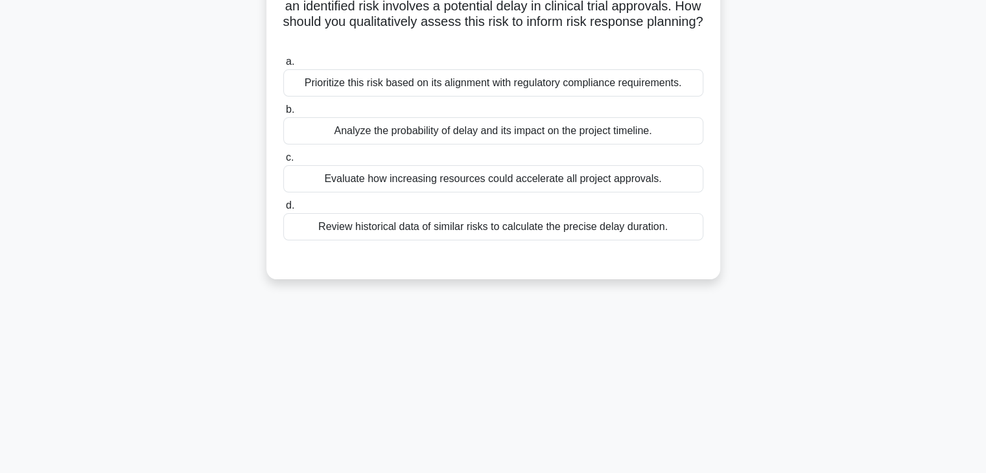
scroll to position [0, 0]
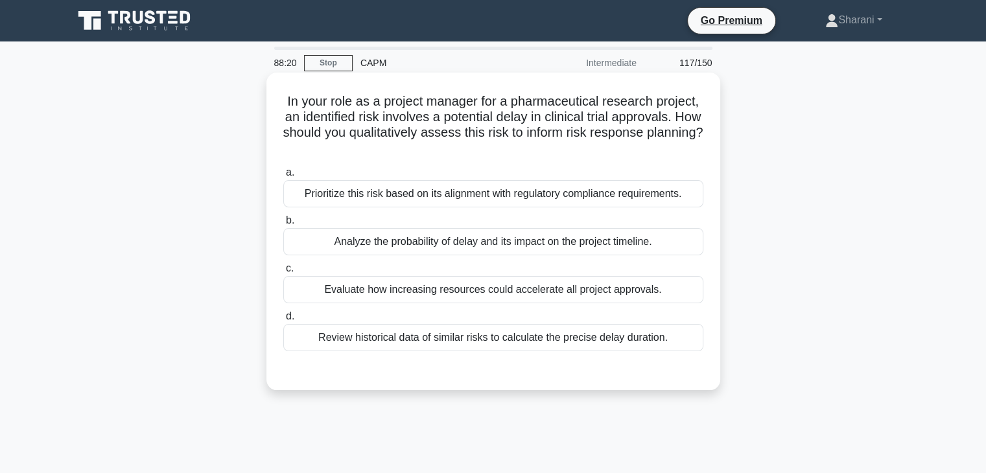
click at [549, 245] on div "Analyze the probability of delay and its impact on the project timeline." at bounding box center [493, 241] width 420 height 27
click at [283, 225] on input "b. Analyze the probability of delay and its impact on the project timeline." at bounding box center [283, 220] width 0 height 8
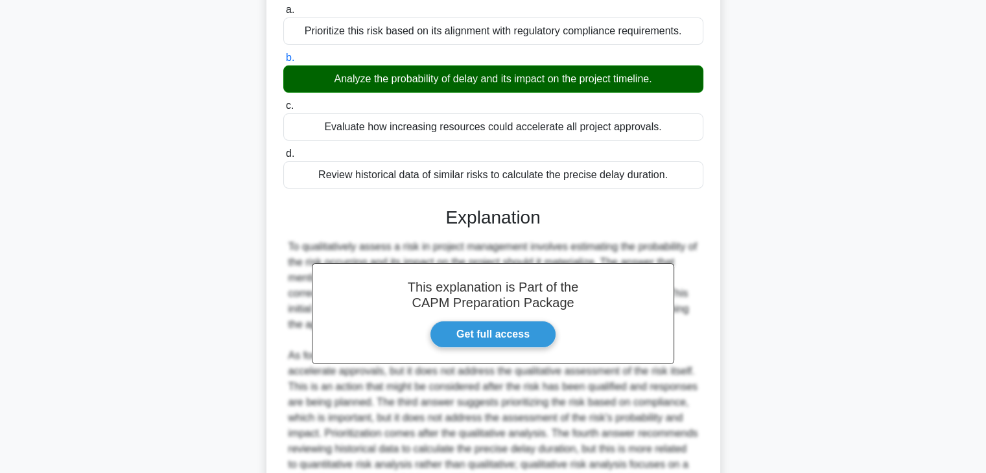
scroll to position [294, 0]
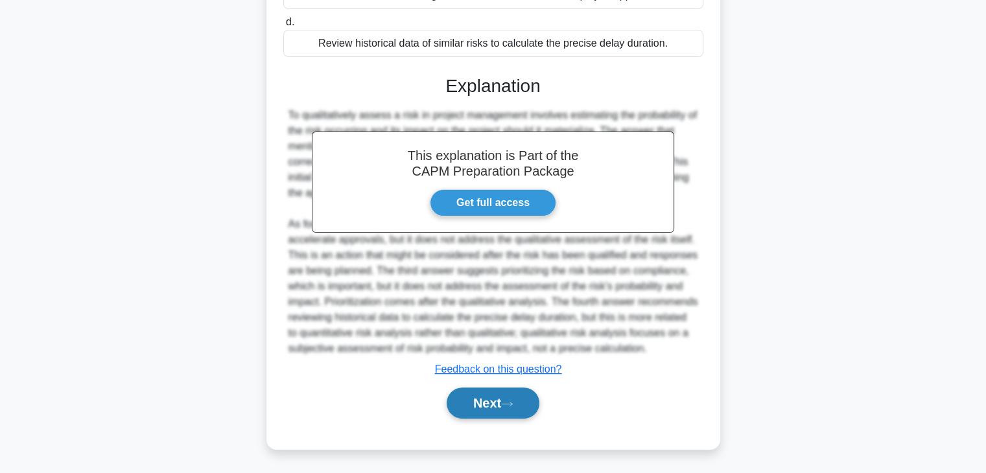
click at [467, 411] on button "Next" at bounding box center [492, 403] width 93 height 31
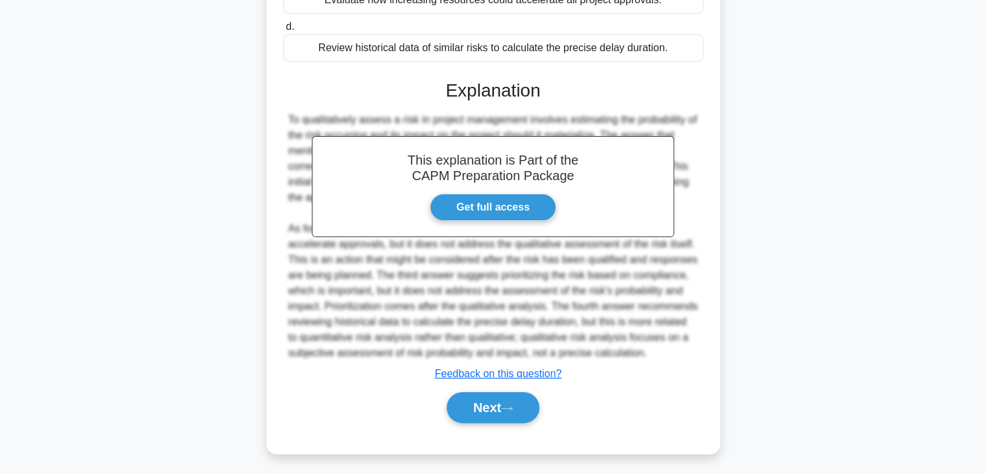
scroll to position [0, 0]
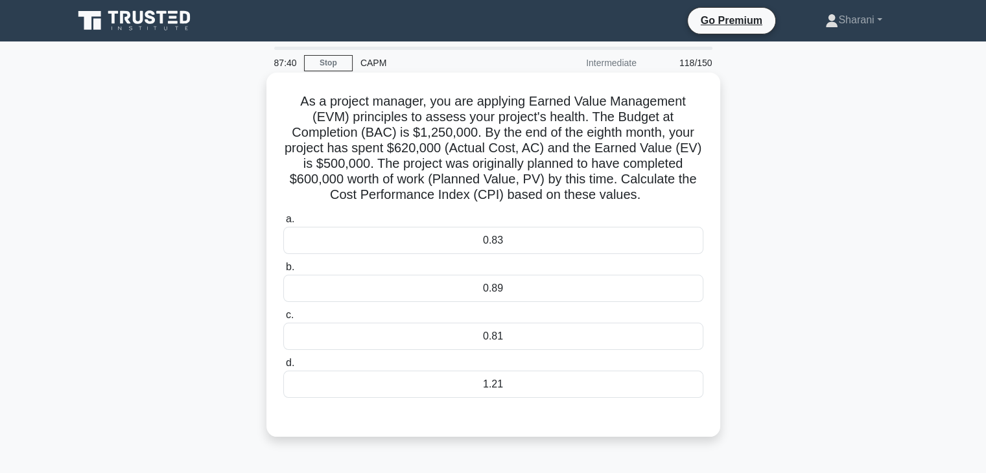
click at [511, 337] on div "0.81" at bounding box center [493, 336] width 420 height 27
click at [283, 319] on input "c. 0.81" at bounding box center [283, 315] width 0 height 8
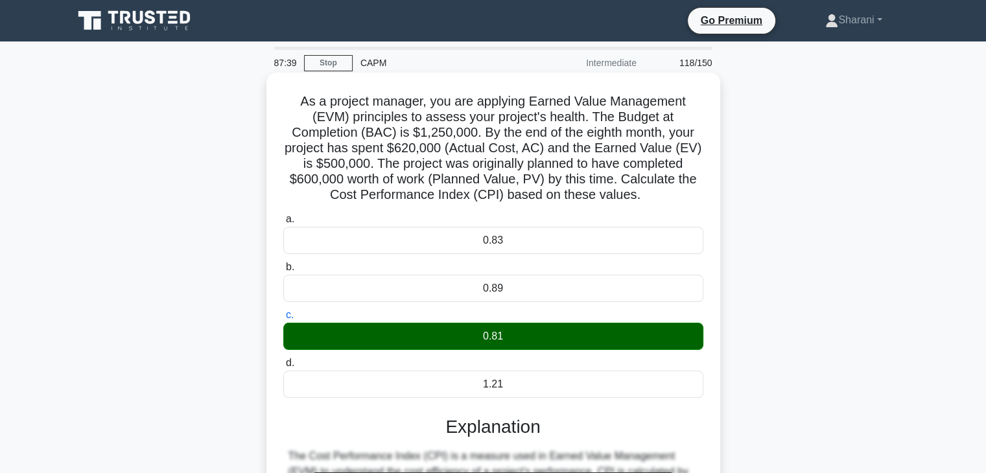
scroll to position [248, 0]
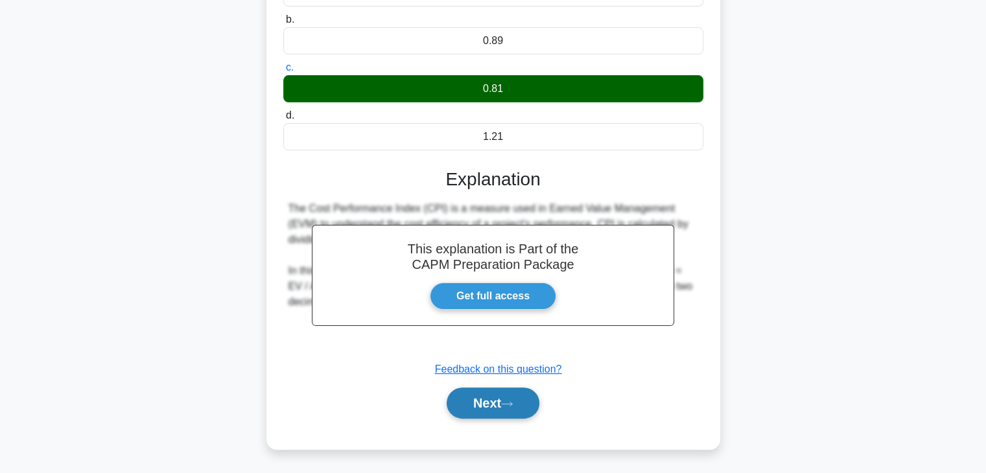
click at [494, 408] on button "Next" at bounding box center [492, 403] width 93 height 31
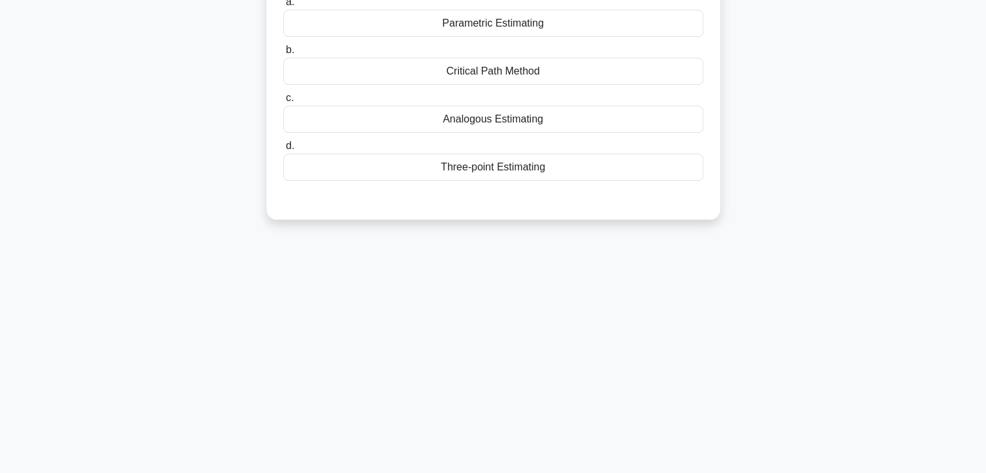
scroll to position [33, 0]
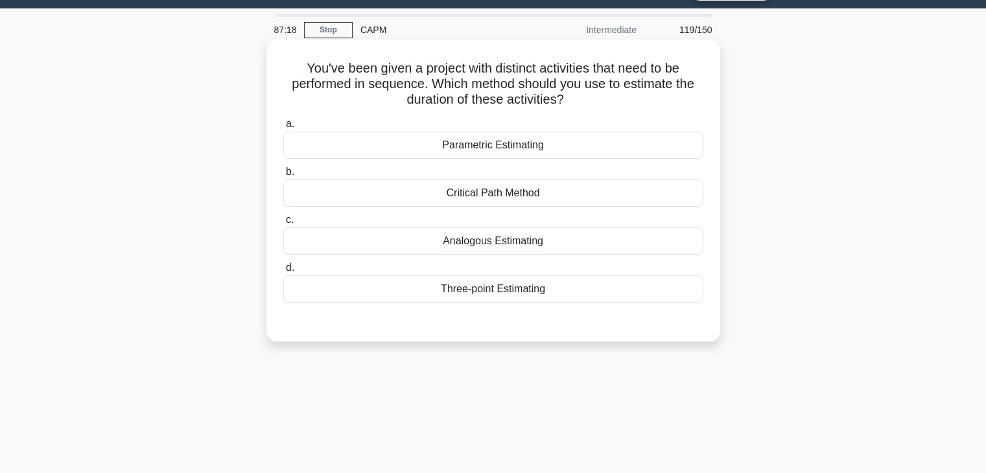
click at [584, 288] on div "Three-point Estimating" at bounding box center [493, 288] width 420 height 27
click at [283, 272] on input "d. Three-point Estimating" at bounding box center [283, 268] width 0 height 8
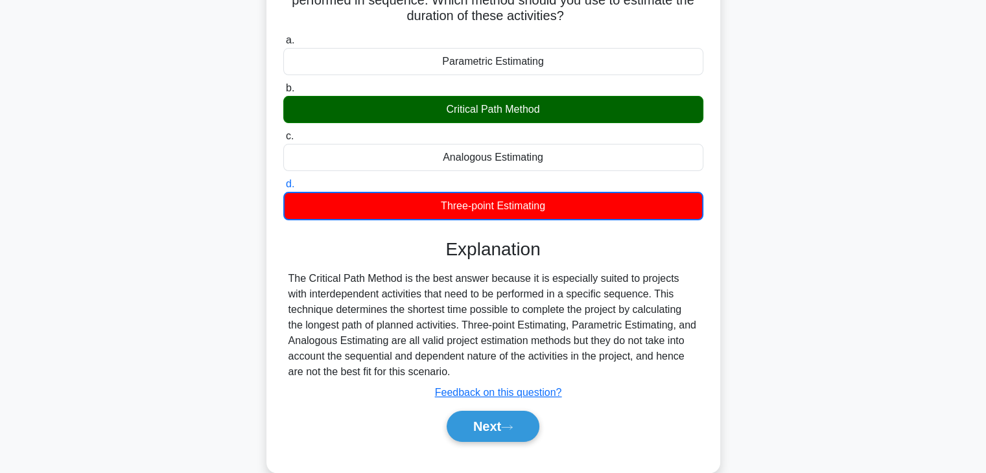
scroll to position [227, 0]
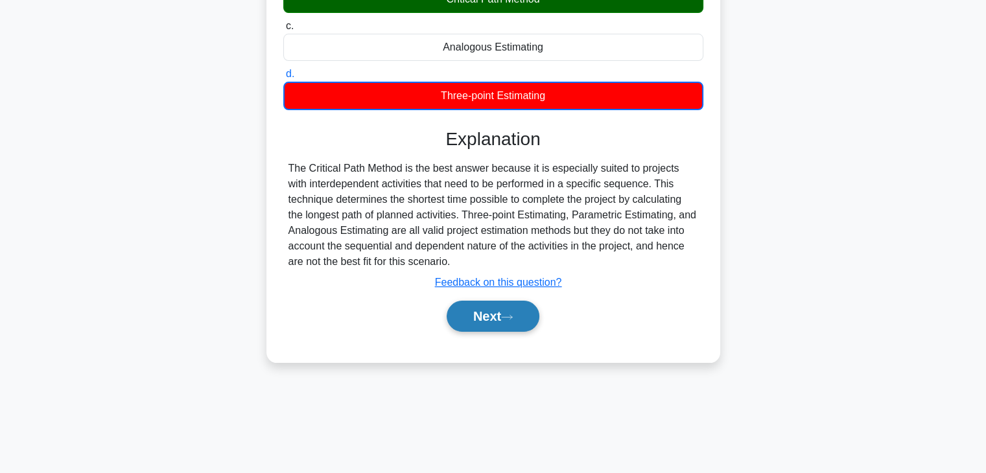
click at [511, 319] on button "Next" at bounding box center [492, 316] width 93 height 31
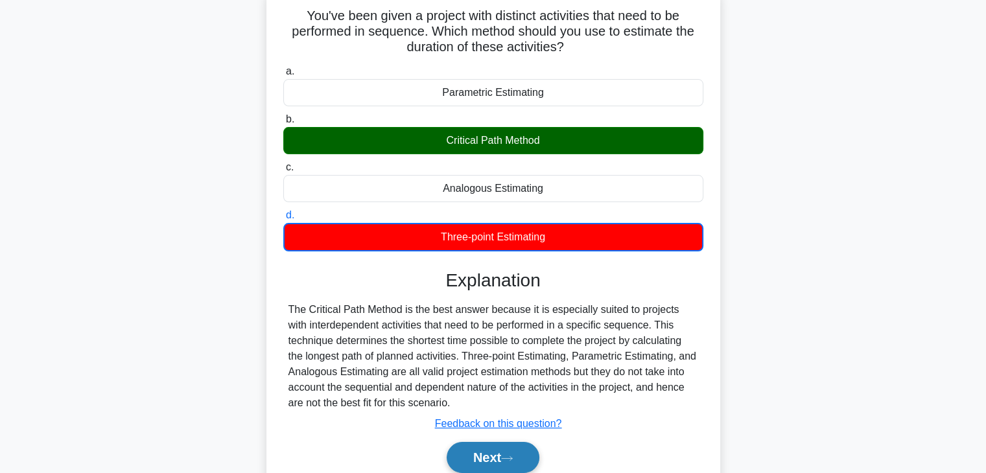
scroll to position [0, 0]
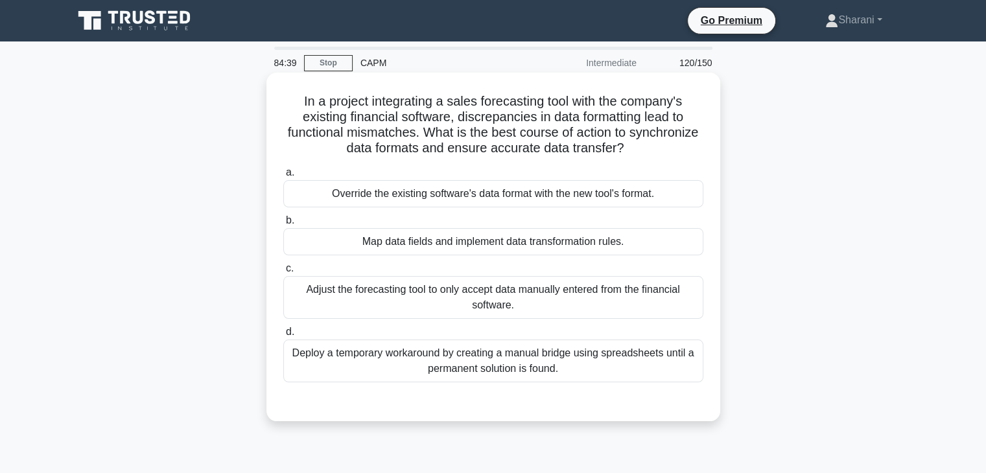
click at [596, 364] on div "Deploy a temporary workaround by creating a manual bridge using spreadsheets un…" at bounding box center [493, 361] width 420 height 43
click at [283, 336] on input "d. Deploy a temporary workaround by creating a manual bridge using spreadsheets…" at bounding box center [283, 332] width 0 height 8
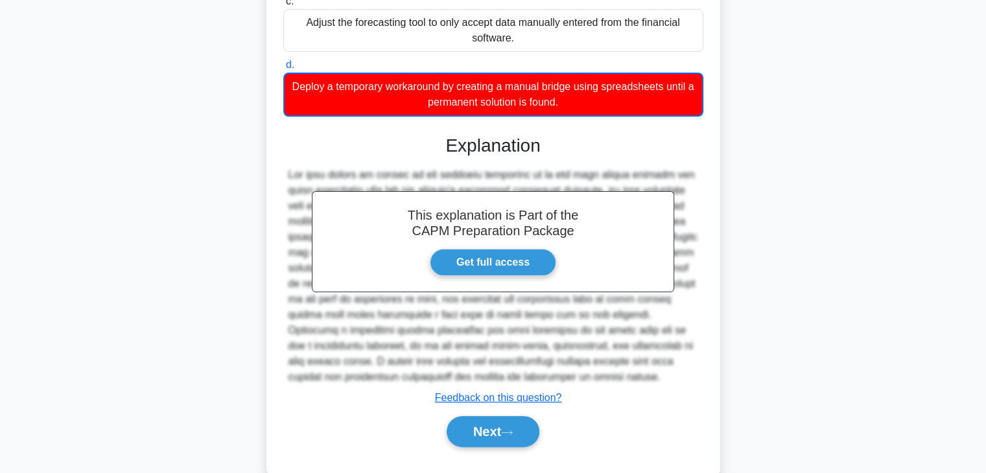
scroll to position [295, 0]
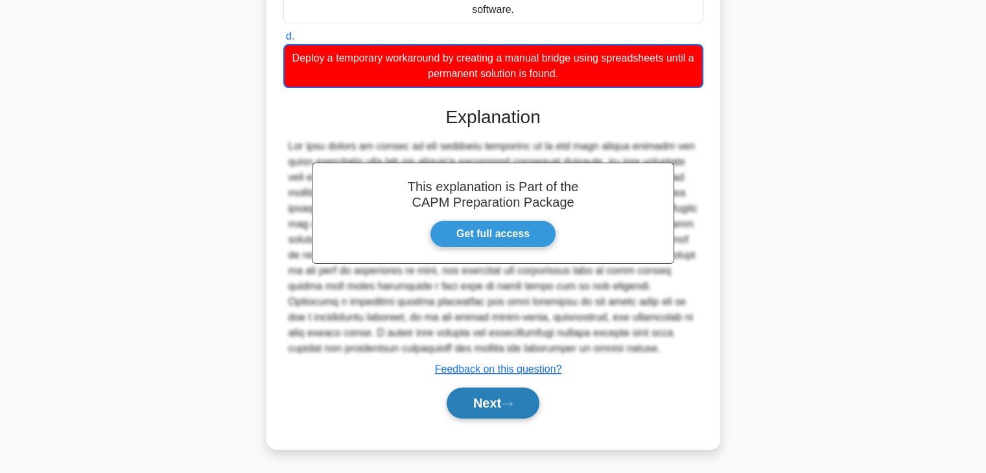
click at [499, 394] on button "Next" at bounding box center [492, 403] width 93 height 31
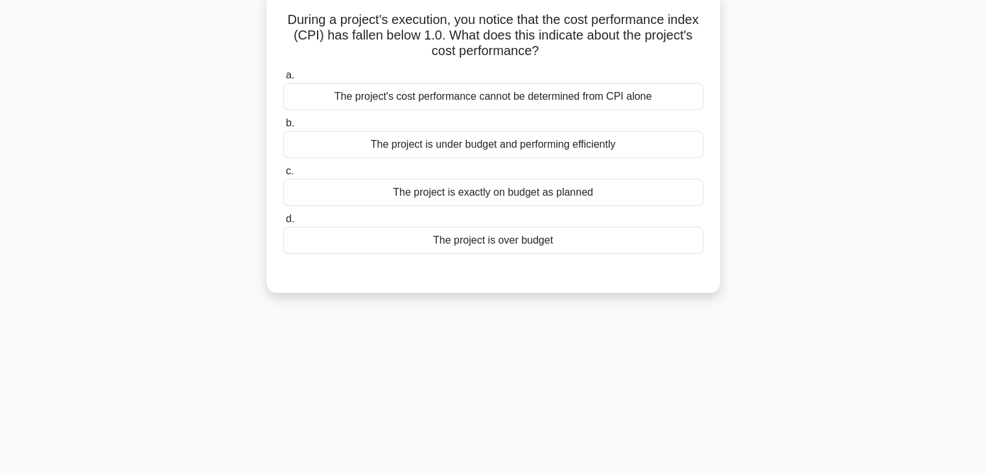
scroll to position [0, 0]
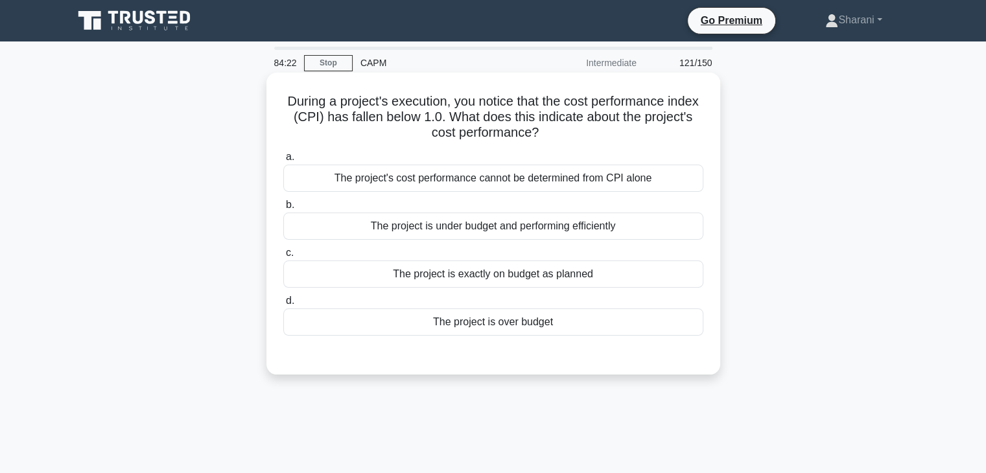
click at [530, 327] on div "The project is over budget" at bounding box center [493, 321] width 420 height 27
click at [283, 305] on input "d. The project is over budget" at bounding box center [283, 301] width 0 height 8
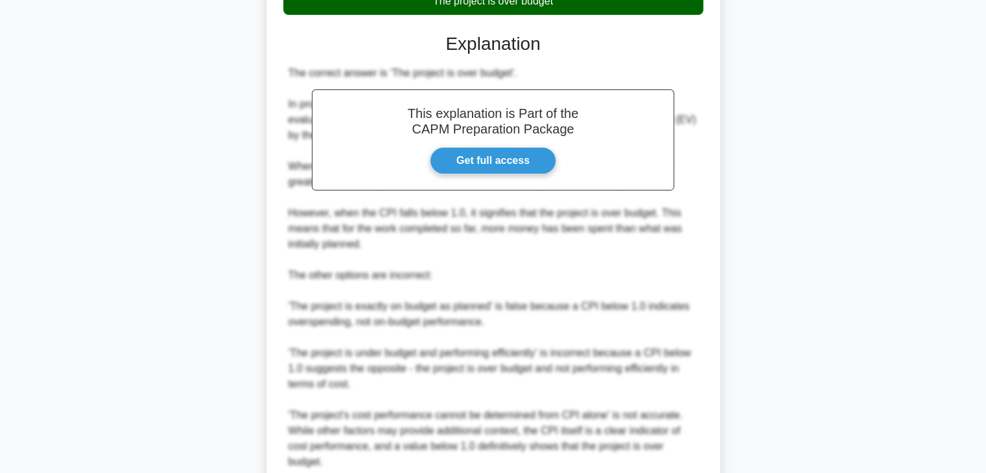
scroll to position [389, 0]
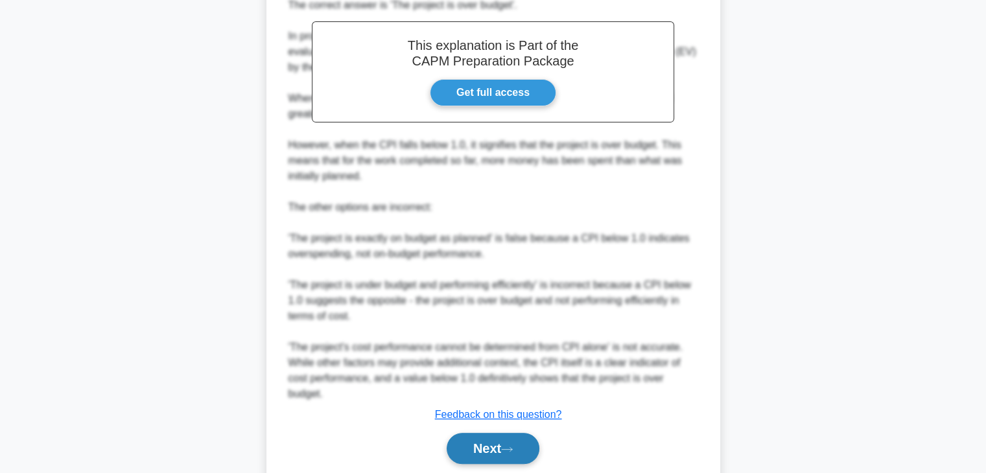
click at [509, 452] on icon at bounding box center [507, 449] width 12 height 7
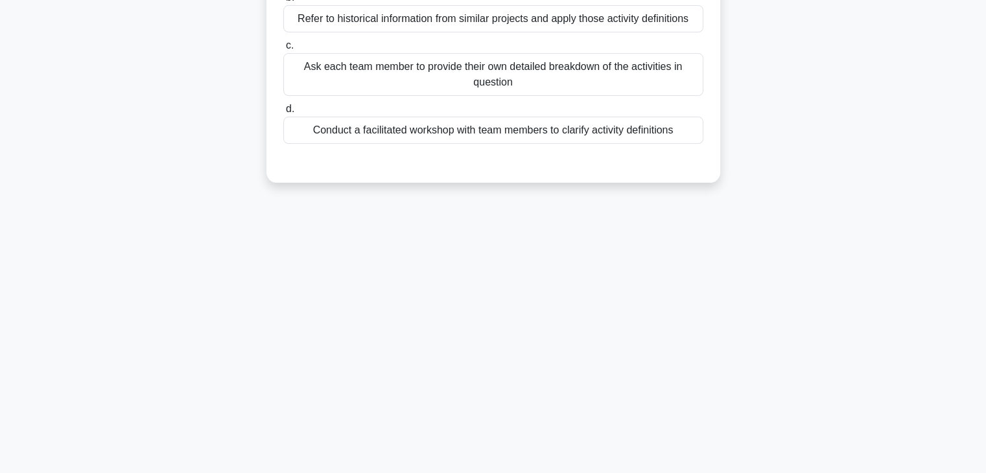
scroll to position [0, 0]
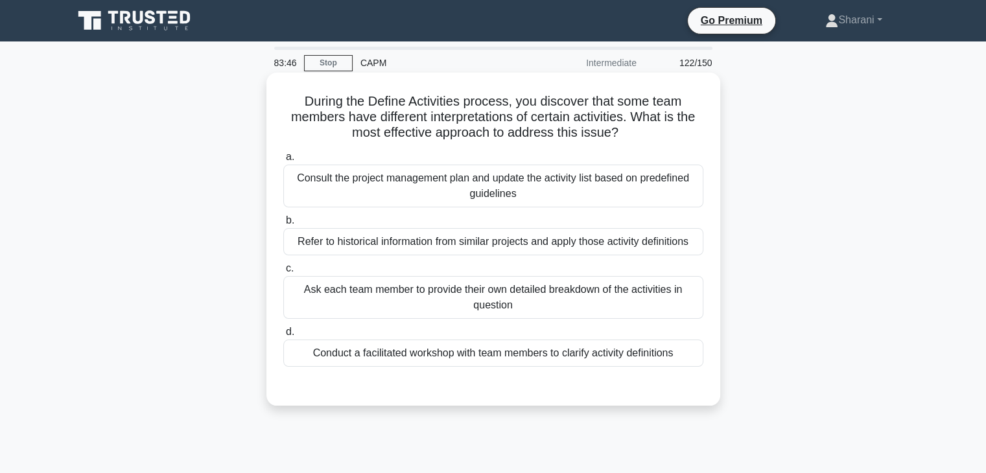
click at [565, 189] on div "Consult the project management plan and update the activity list based on prede…" at bounding box center [493, 186] width 420 height 43
click at [283, 161] on input "a. Consult the project management plan and update the activity list based on pr…" at bounding box center [283, 157] width 0 height 8
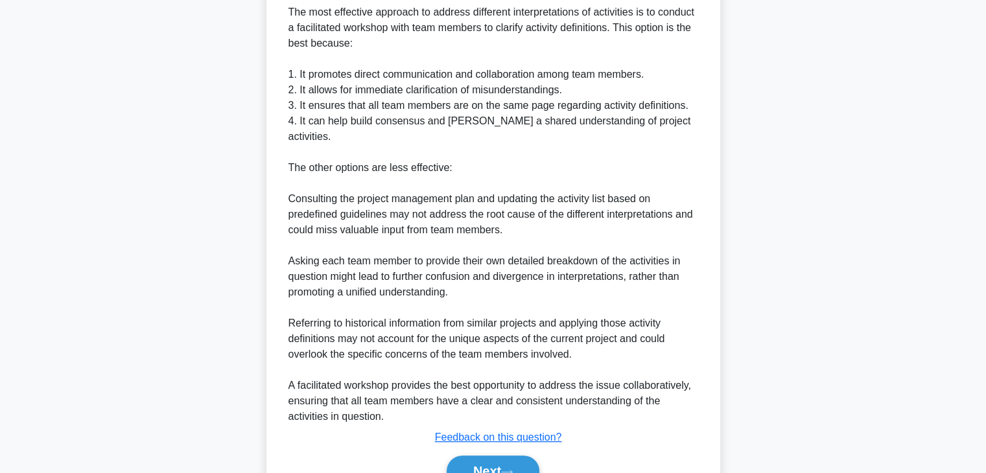
scroll to position [467, 0]
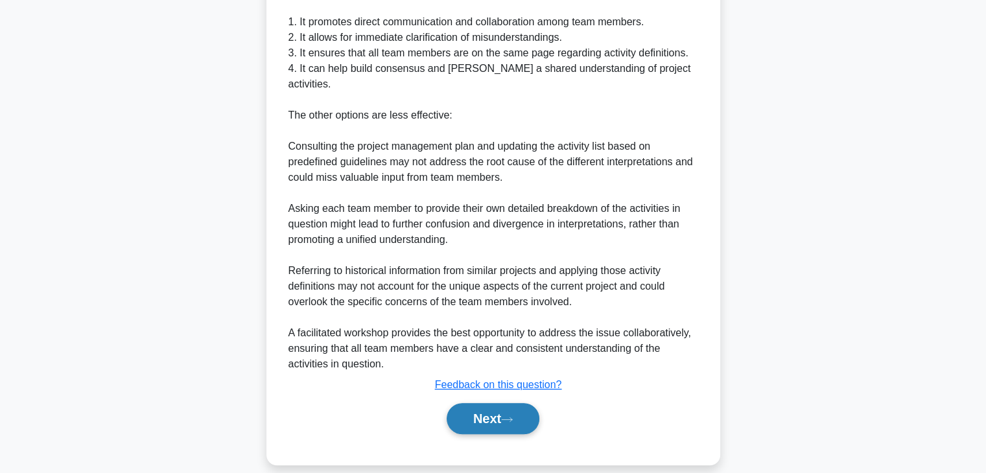
click at [513, 416] on icon at bounding box center [507, 419] width 12 height 7
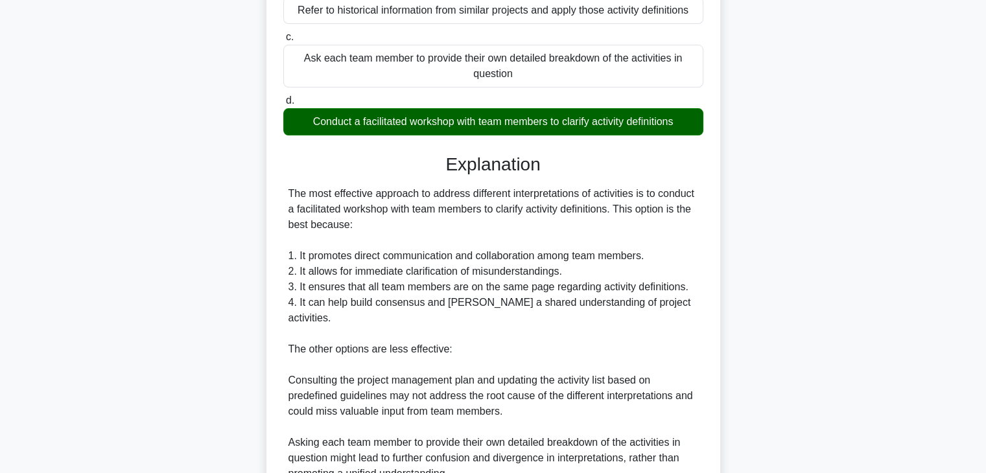
scroll to position [78, 0]
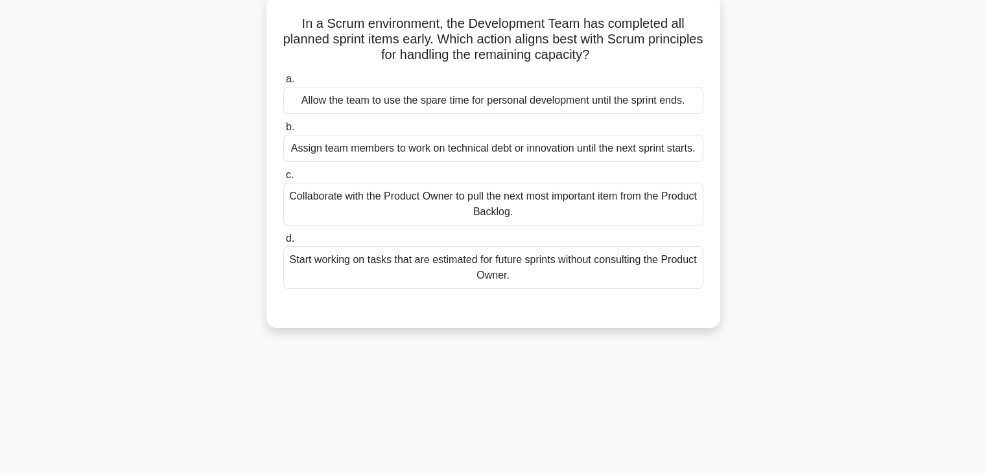
click at [458, 207] on div "Collaborate with the Product Owner to pull the next most important item from th…" at bounding box center [493, 204] width 420 height 43
click at [283, 180] on input "c. Collaborate with the Product Owner to pull the next most important item from…" at bounding box center [283, 175] width 0 height 8
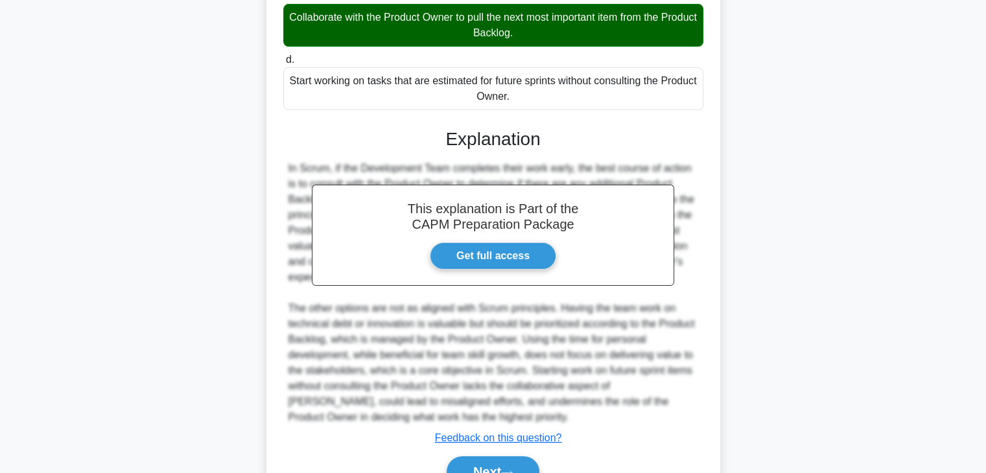
scroll to position [325, 0]
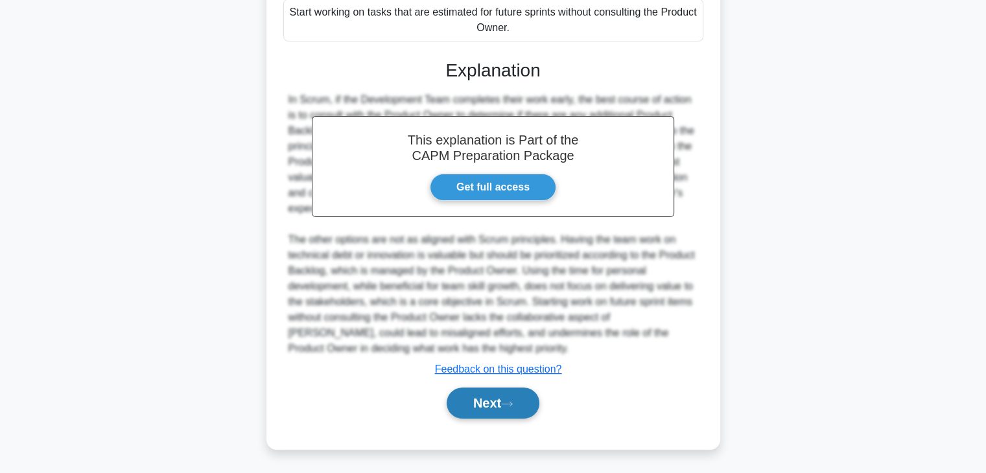
click at [495, 415] on button "Next" at bounding box center [492, 403] width 93 height 31
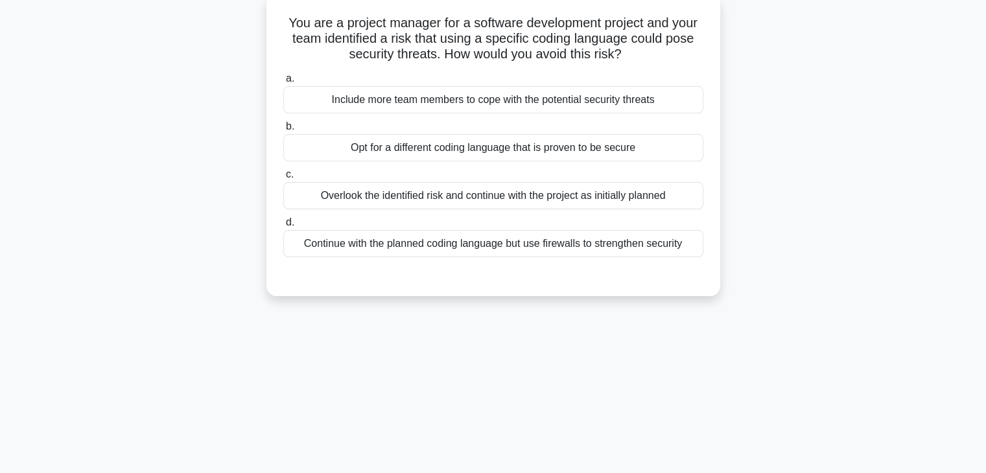
scroll to position [0, 0]
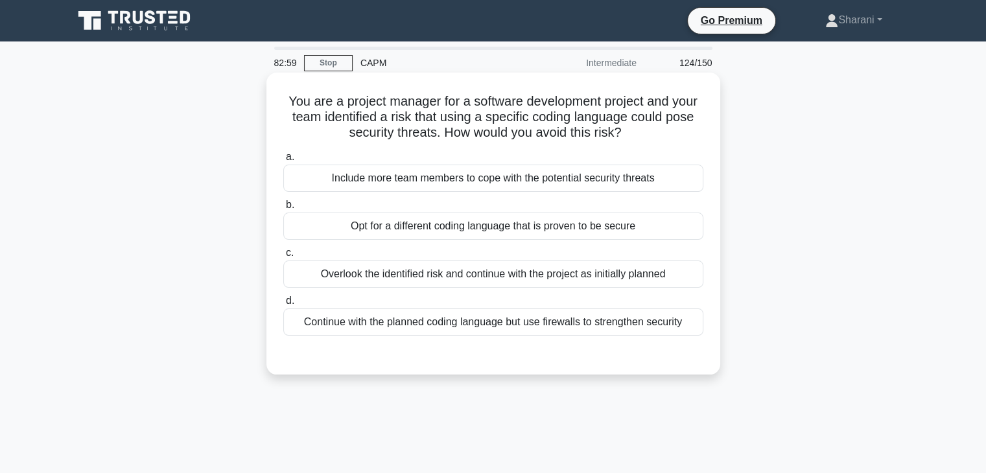
click at [604, 227] on div "Opt for a different coding language that is proven to be secure" at bounding box center [493, 226] width 420 height 27
click at [283, 209] on input "b. Opt for a different coding language that is proven to be secure" at bounding box center [283, 205] width 0 height 8
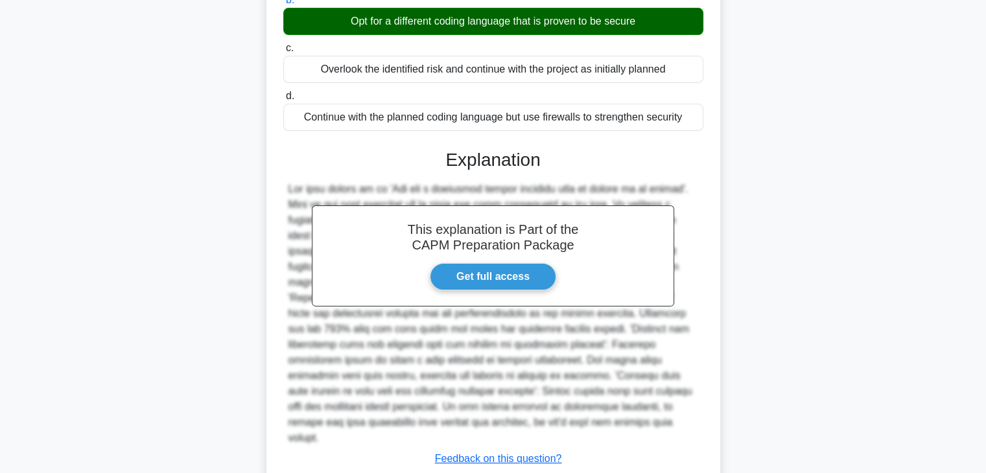
scroll to position [259, 0]
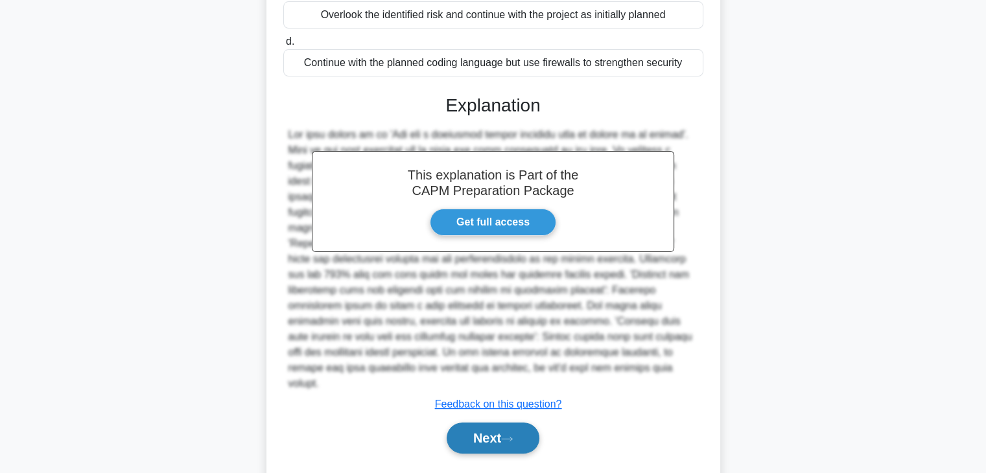
click at [511, 423] on button "Next" at bounding box center [492, 438] width 93 height 31
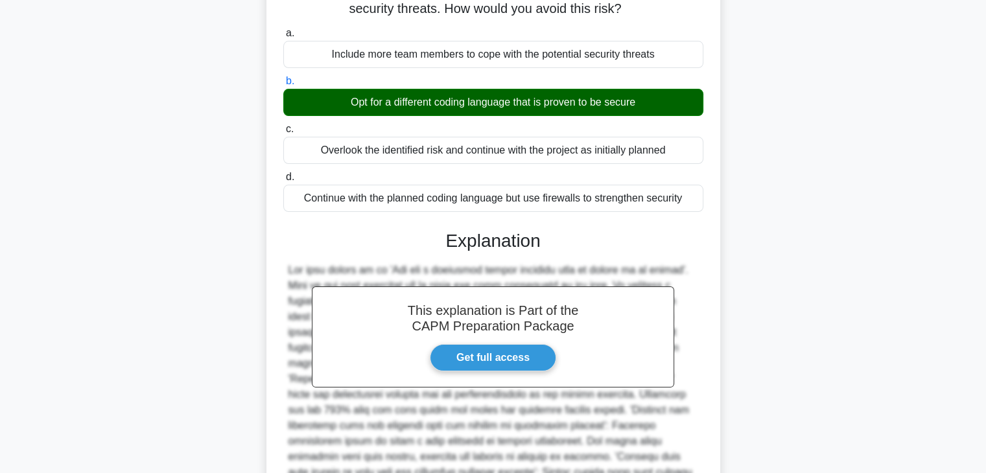
scroll to position [0, 0]
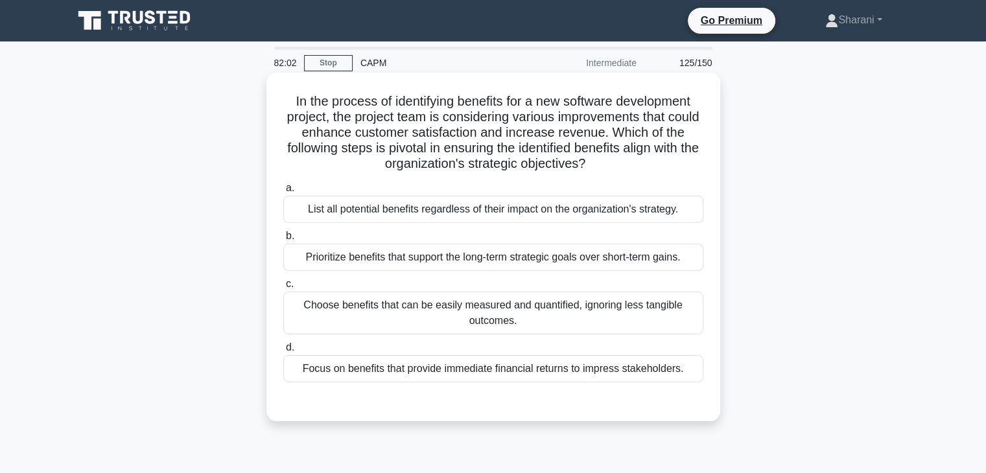
click at [656, 257] on div "Prioritize benefits that support the long-term strategic goals over short-term …" at bounding box center [493, 257] width 420 height 27
click at [283, 240] on input "b. Prioritize benefits that support the long-term strategic goals over short-te…" at bounding box center [283, 236] width 0 height 8
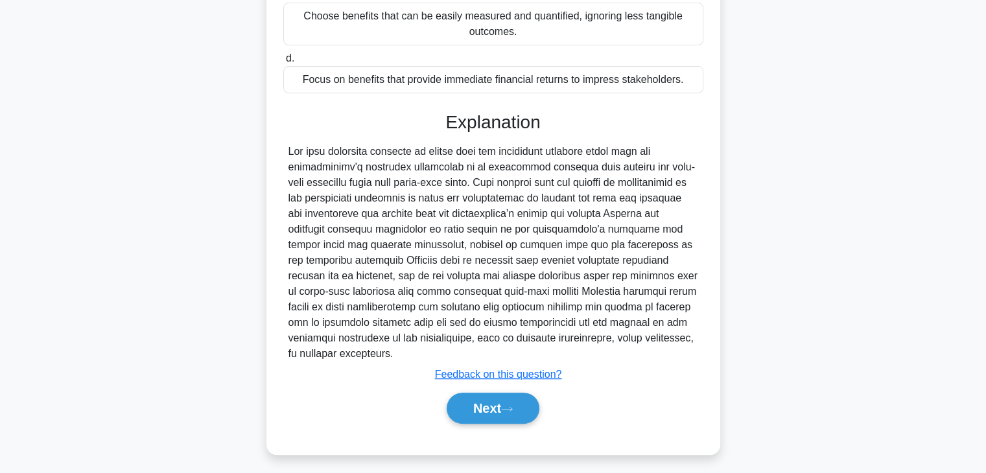
scroll to position [294, 0]
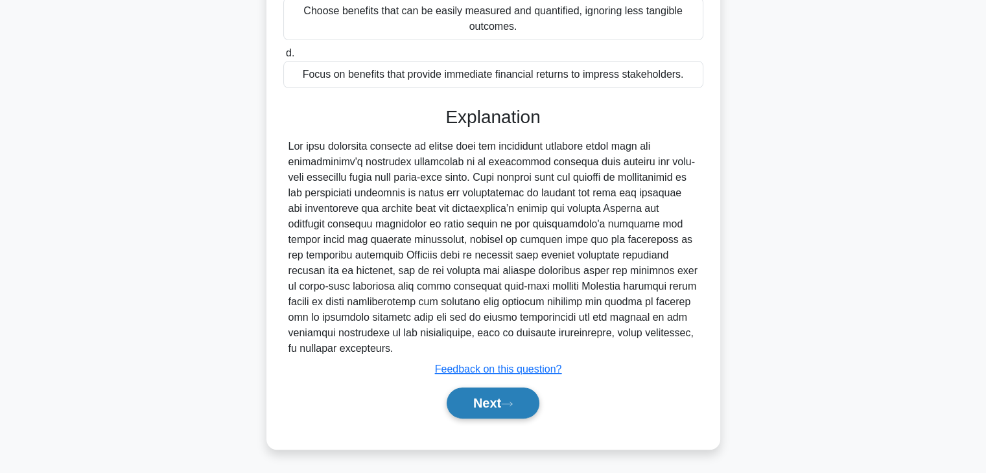
click at [512, 393] on button "Next" at bounding box center [492, 403] width 93 height 31
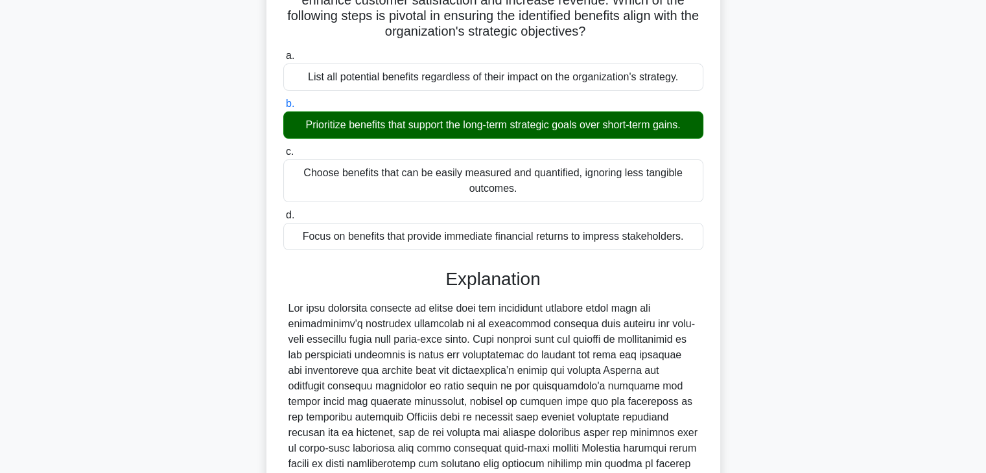
scroll to position [0, 0]
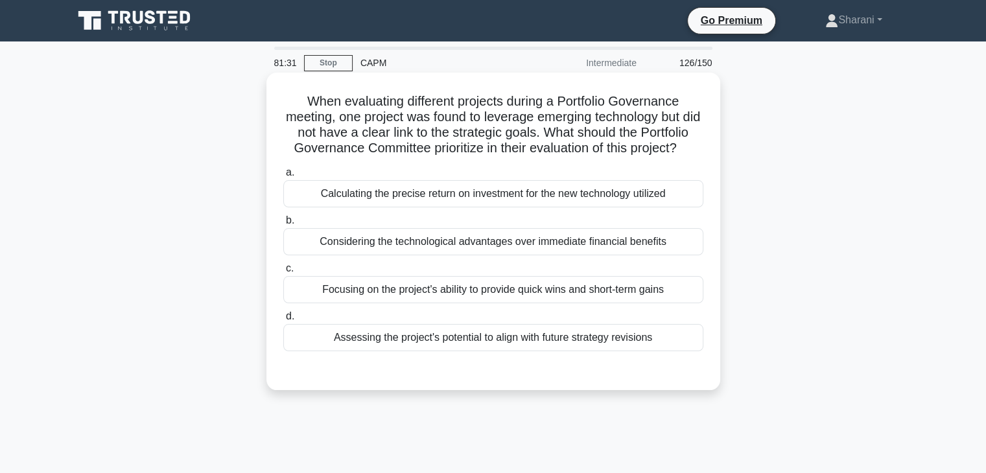
click at [675, 207] on div "Calculating the precise return on investment for the new technology utilized" at bounding box center [493, 193] width 420 height 27
click at [283, 177] on input "a. Calculating the precise return on investment for the new technology utilized" at bounding box center [283, 172] width 0 height 8
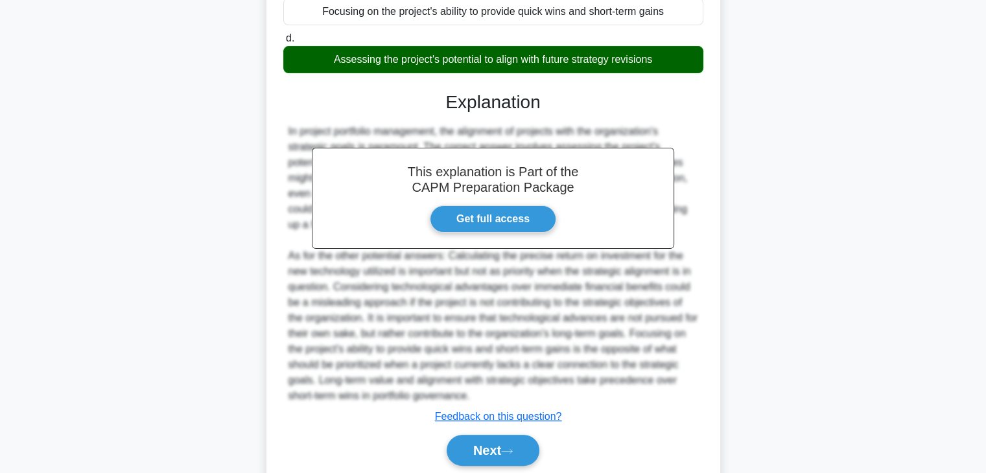
scroll to position [342, 0]
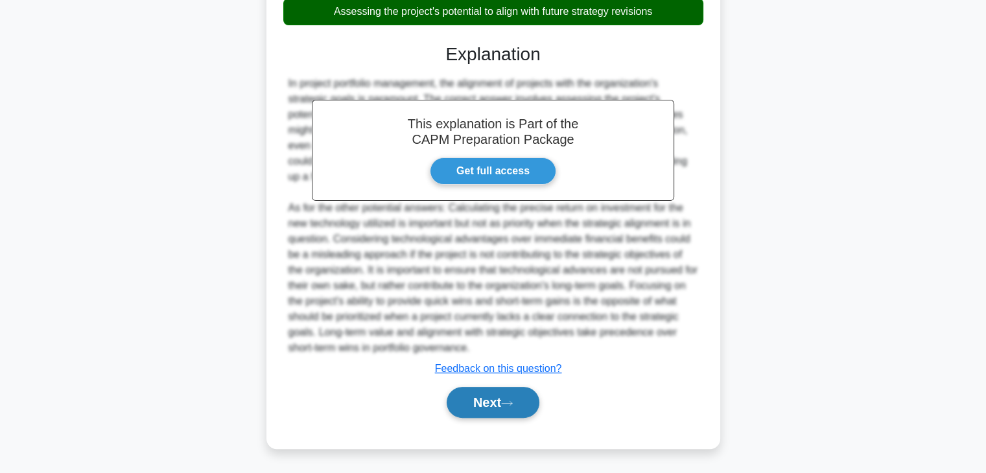
click at [481, 400] on button "Next" at bounding box center [492, 402] width 93 height 31
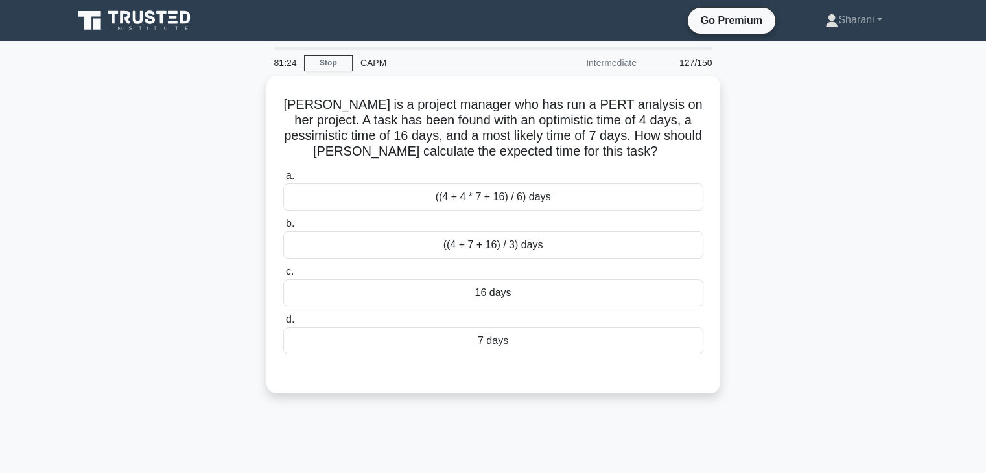
scroll to position [0, 0]
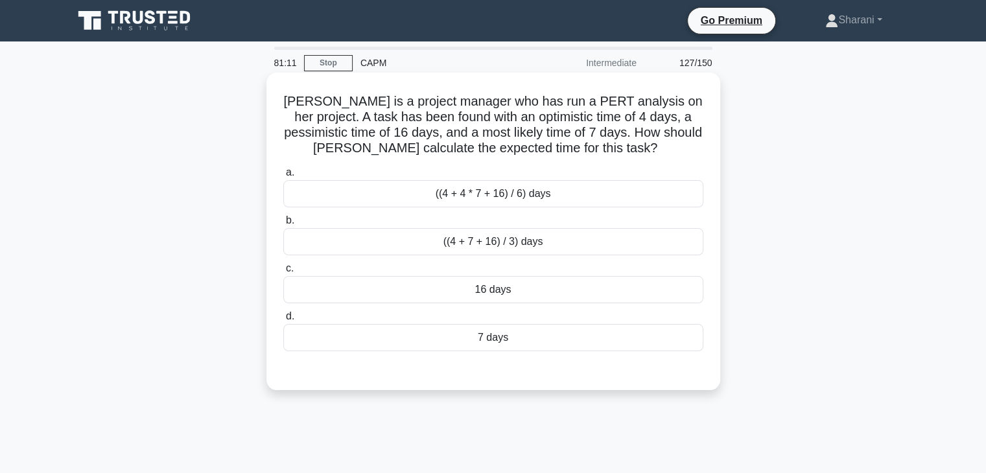
click at [495, 202] on div "((4 + 4 * 7 + 16) / 6) days" at bounding box center [493, 193] width 420 height 27
click at [283, 177] on input "a. ((4 + 4 * 7 + 16) / 6) days" at bounding box center [283, 172] width 0 height 8
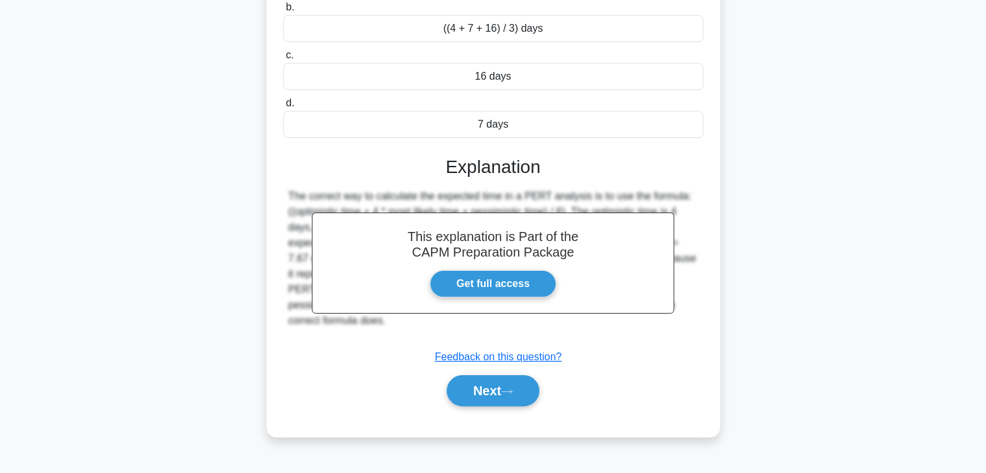
scroll to position [227, 0]
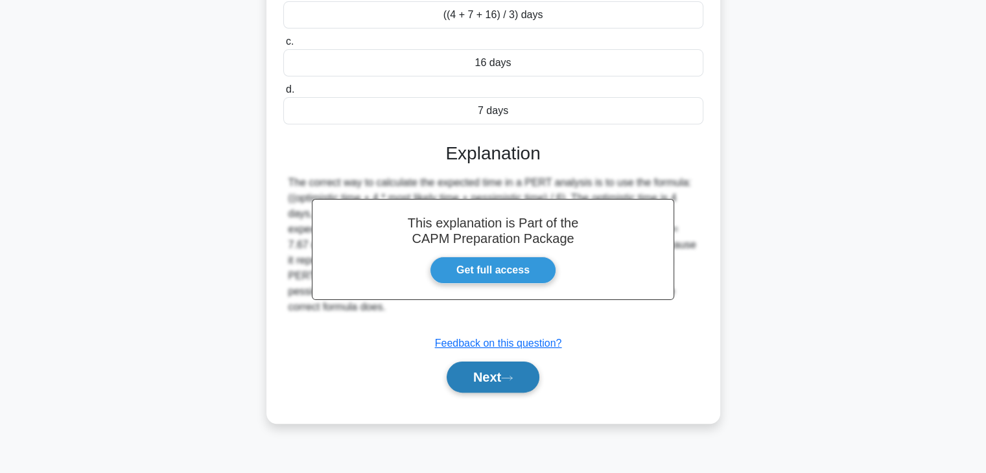
click at [534, 379] on button "Next" at bounding box center [492, 377] width 93 height 31
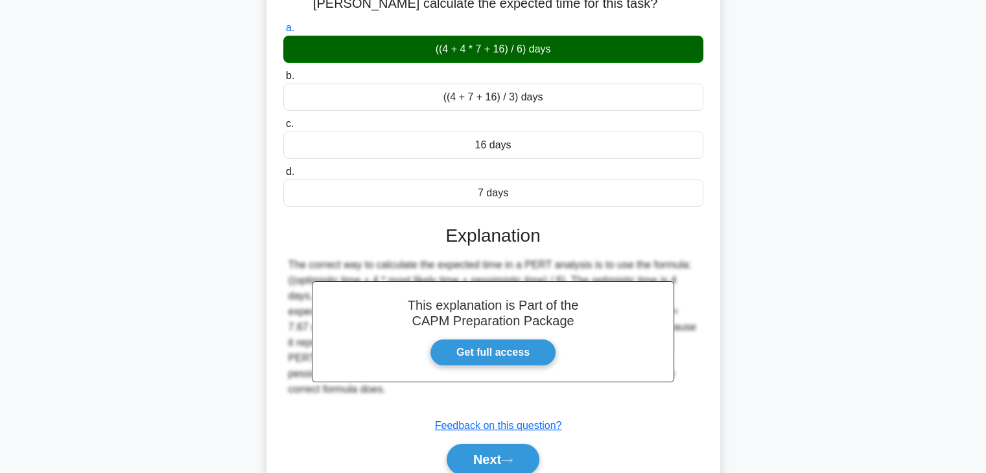
scroll to position [0, 0]
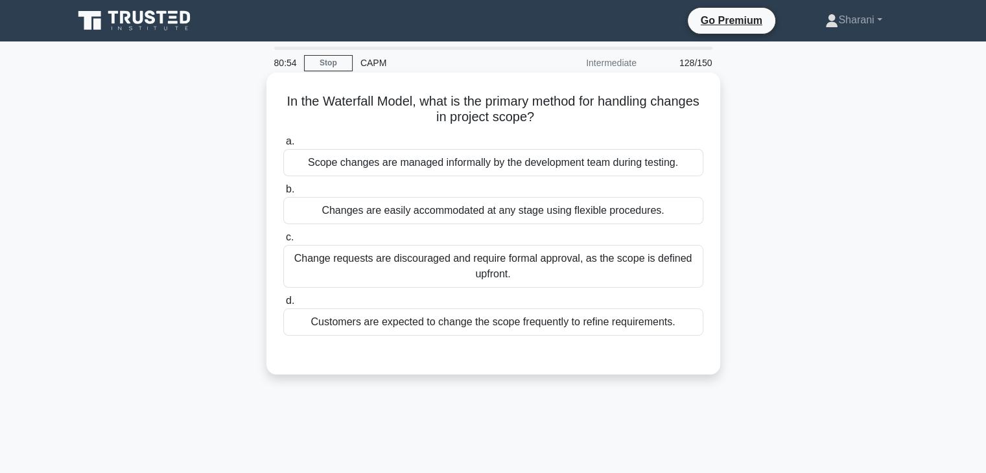
click at [474, 279] on div "Change requests are discouraged and require formal approval, as the scope is de…" at bounding box center [493, 266] width 420 height 43
click at [283, 242] on input "c. Change requests are discouraged and require formal approval, as the scope is…" at bounding box center [283, 237] width 0 height 8
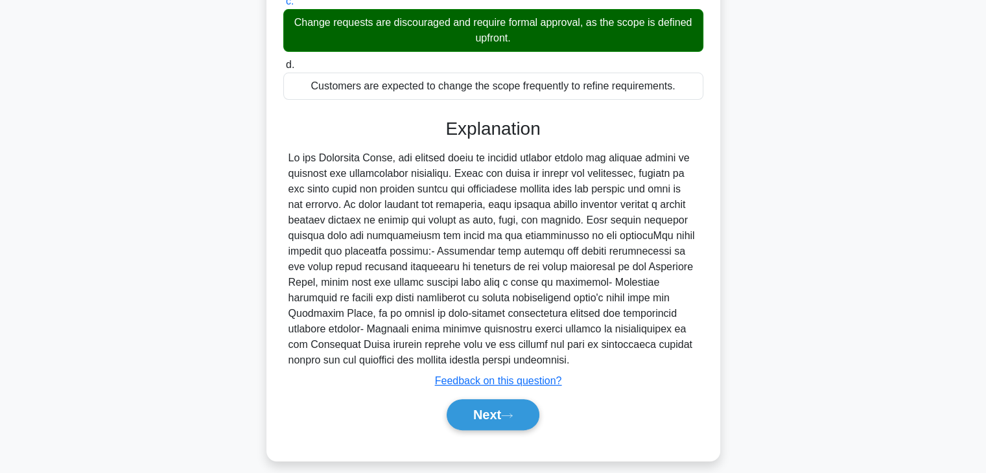
scroll to position [248, 0]
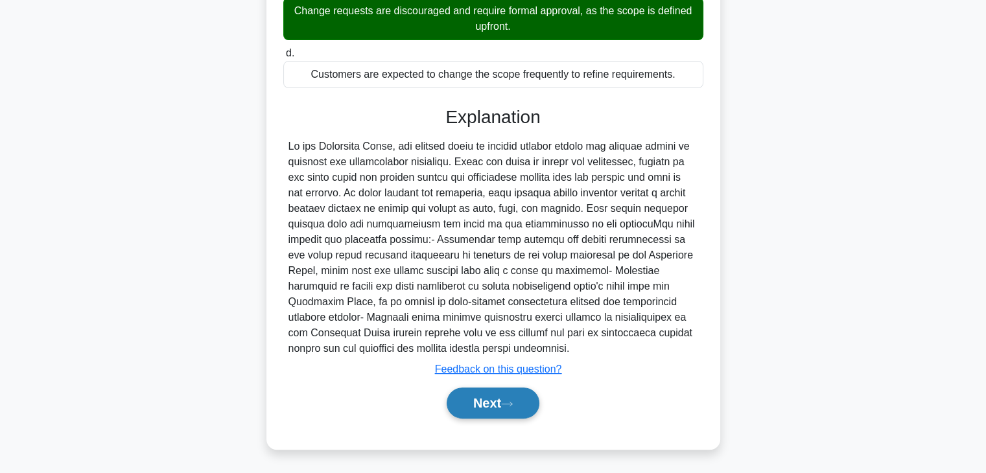
click at [500, 397] on button "Next" at bounding box center [492, 403] width 93 height 31
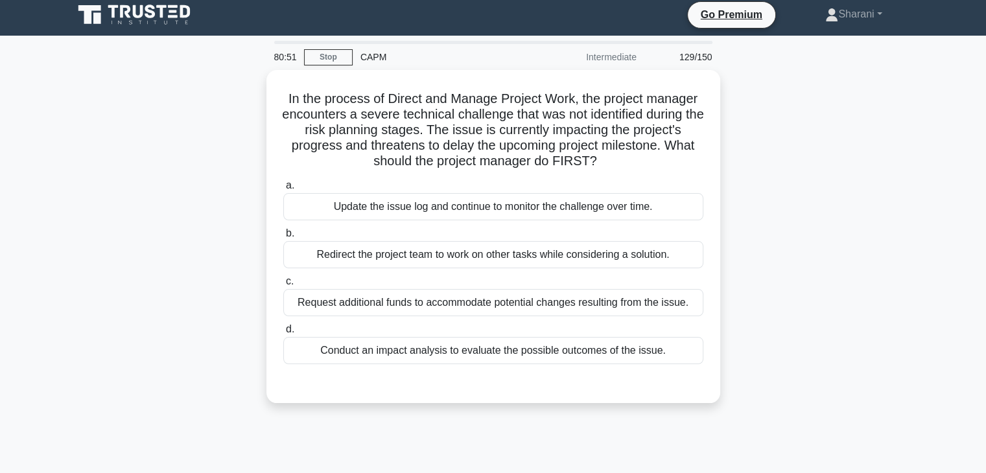
scroll to position [0, 0]
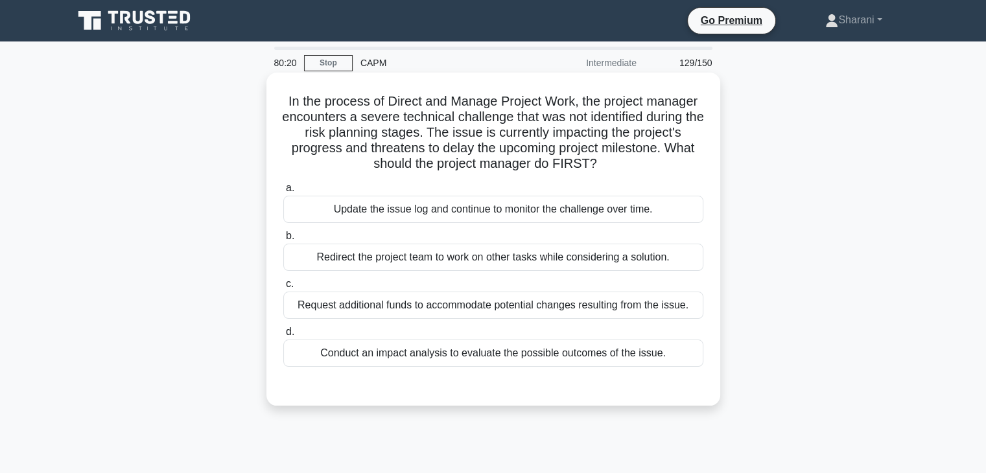
click at [605, 213] on div "Update the issue log and continue to monitor the challenge over time." at bounding box center [493, 209] width 420 height 27
click at [283, 192] on input "a. Update the issue log and continue to monitor the challenge over time." at bounding box center [283, 188] width 0 height 8
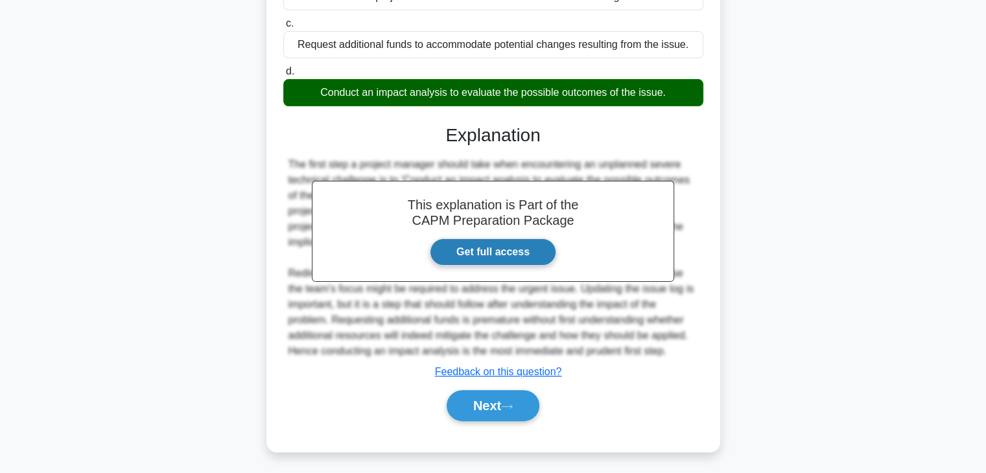
scroll to position [264, 0]
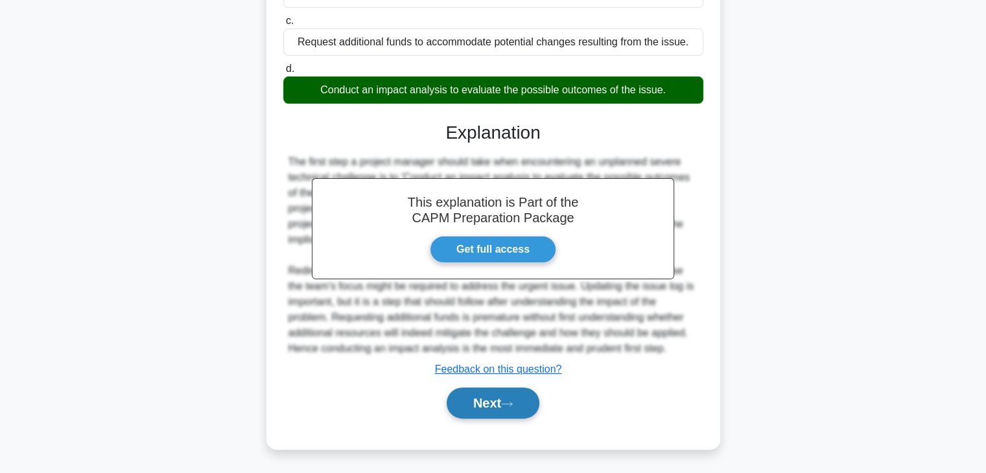
click at [539, 393] on button "Next" at bounding box center [492, 403] width 93 height 31
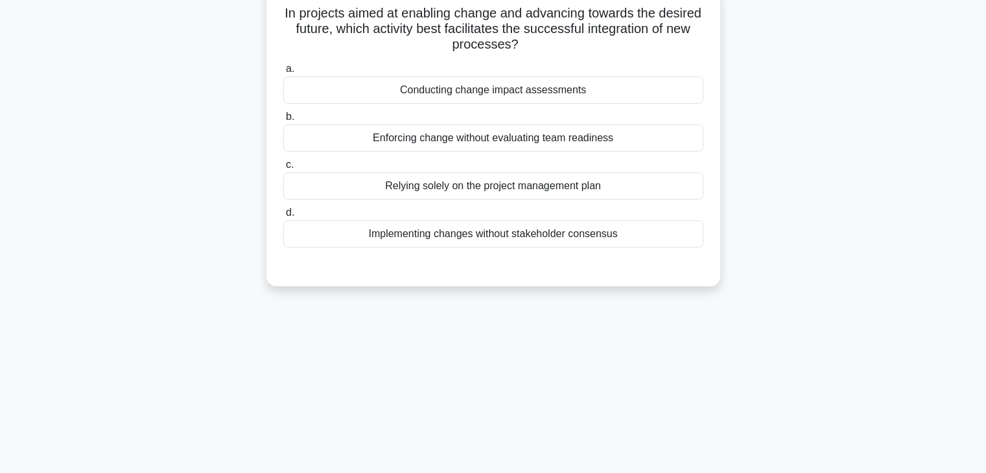
scroll to position [0, 0]
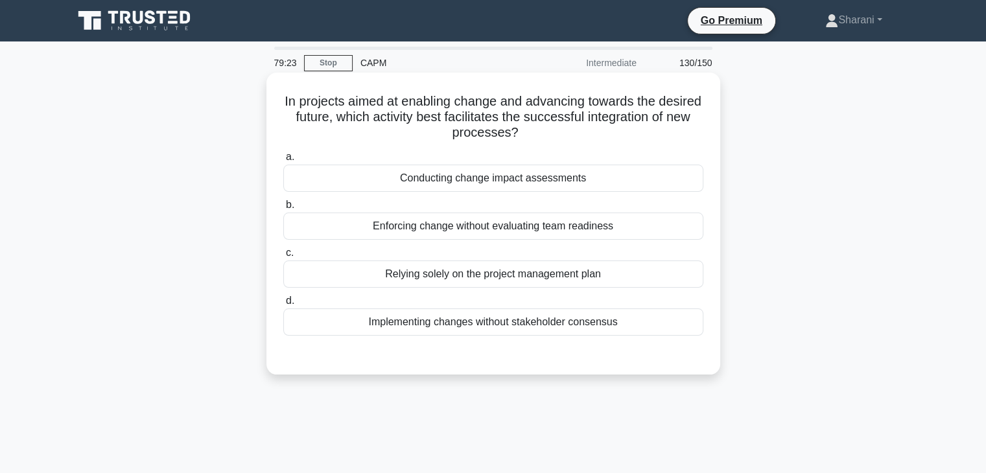
click at [540, 180] on div "Conducting change impact assessments" at bounding box center [493, 178] width 420 height 27
click at [283, 161] on input "a. Conducting change impact assessments" at bounding box center [283, 157] width 0 height 8
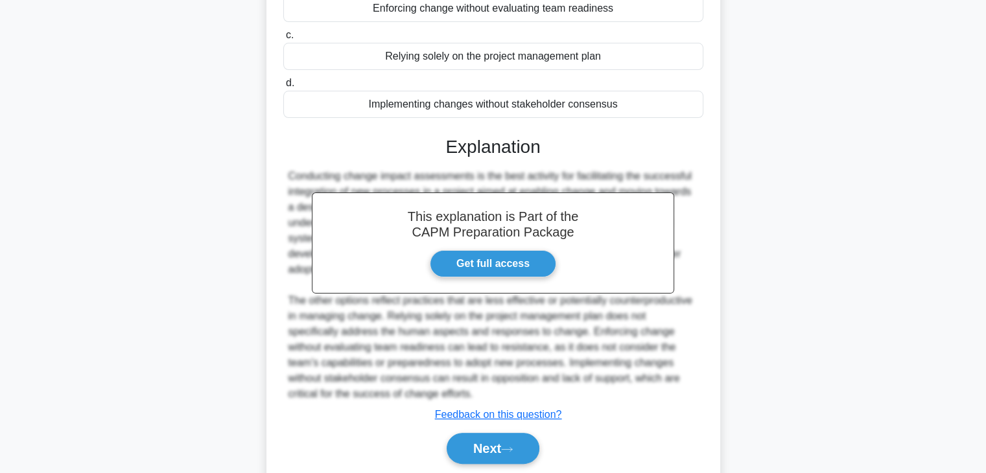
scroll to position [263, 0]
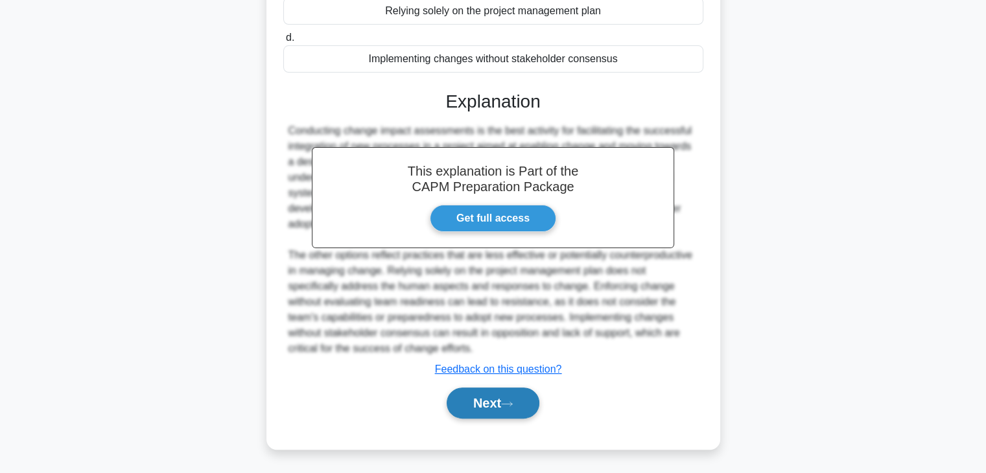
click at [529, 409] on button "Next" at bounding box center [492, 403] width 93 height 31
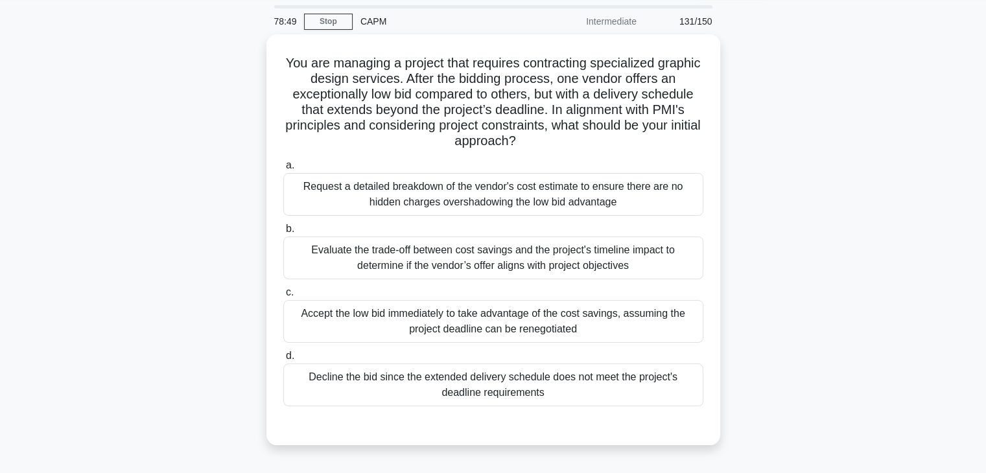
scroll to position [65, 0]
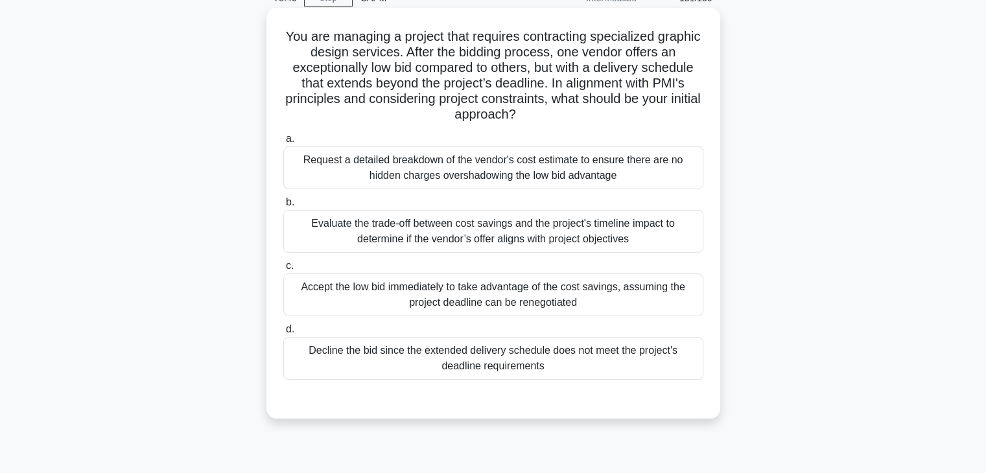
click at [578, 231] on div "Evaluate the trade-off between cost savings and the project's timeline impact t…" at bounding box center [493, 231] width 420 height 43
click at [283, 207] on input "b. Evaluate the trade-off between cost savings and the project's timeline impac…" at bounding box center [283, 202] width 0 height 8
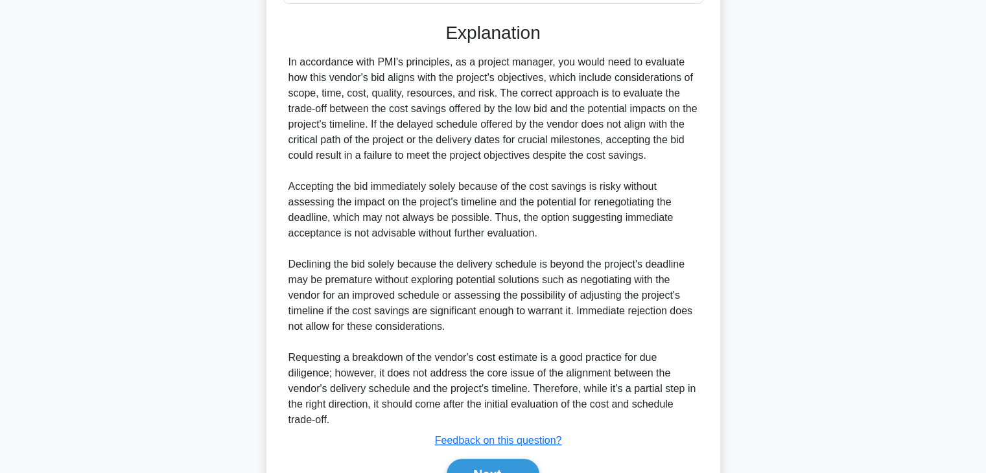
scroll to position [512, 0]
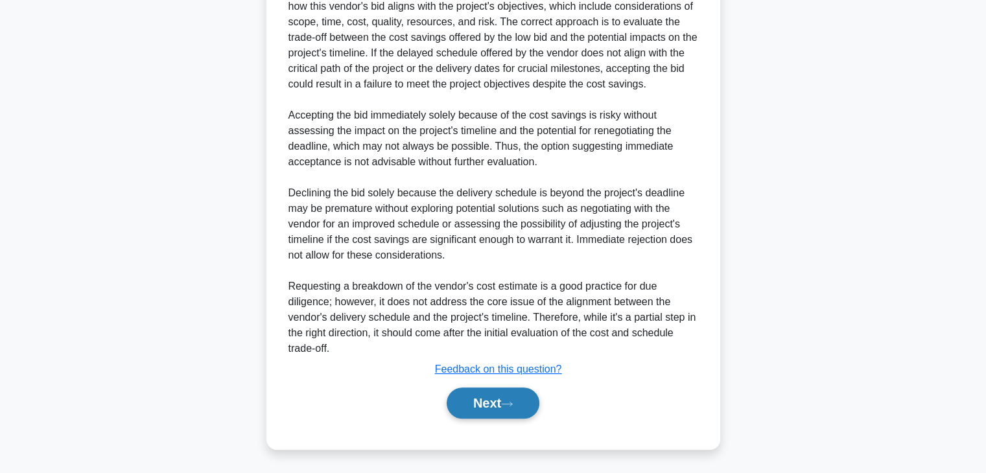
click at [525, 393] on button "Next" at bounding box center [492, 403] width 93 height 31
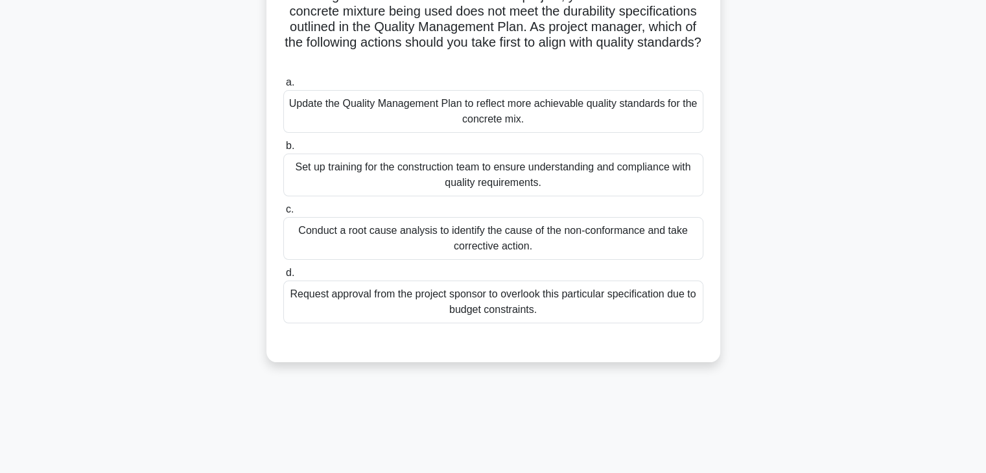
scroll to position [33, 0]
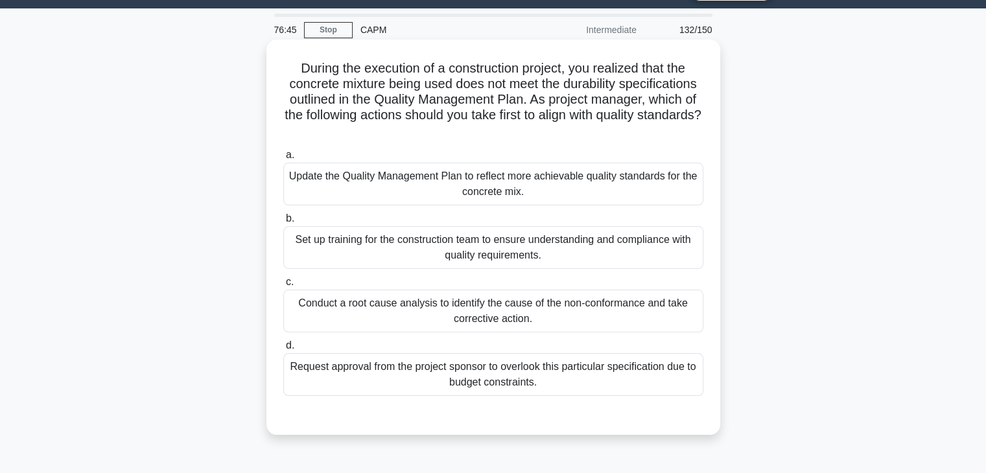
click at [443, 304] on div "Conduct a root cause analysis to identify the cause of the non-conformance and …" at bounding box center [493, 311] width 420 height 43
click at [283, 286] on input "c. Conduct a root cause analysis to identify the cause of the non-conformance a…" at bounding box center [283, 282] width 0 height 8
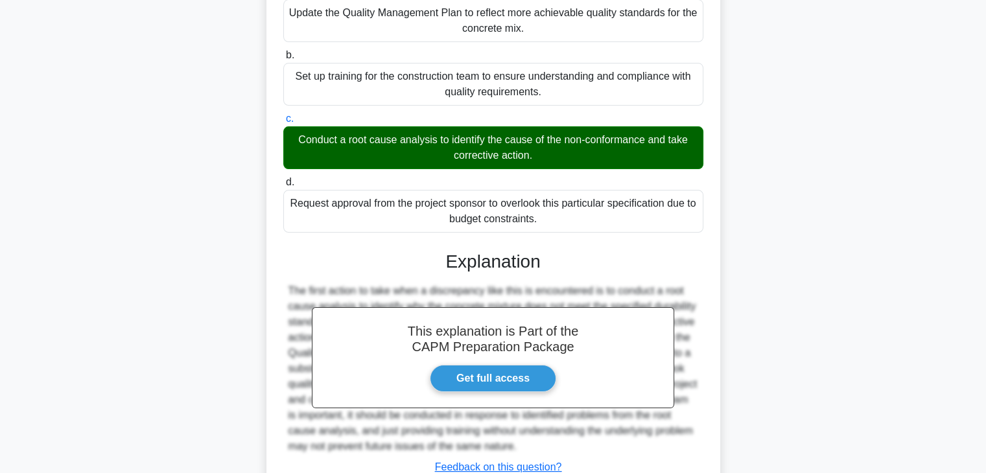
scroll to position [294, 0]
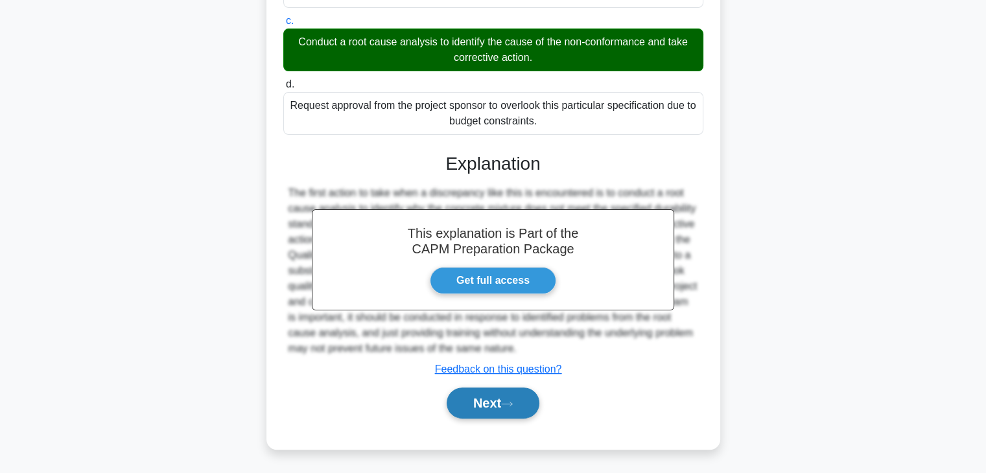
click at [485, 401] on button "Next" at bounding box center [492, 403] width 93 height 31
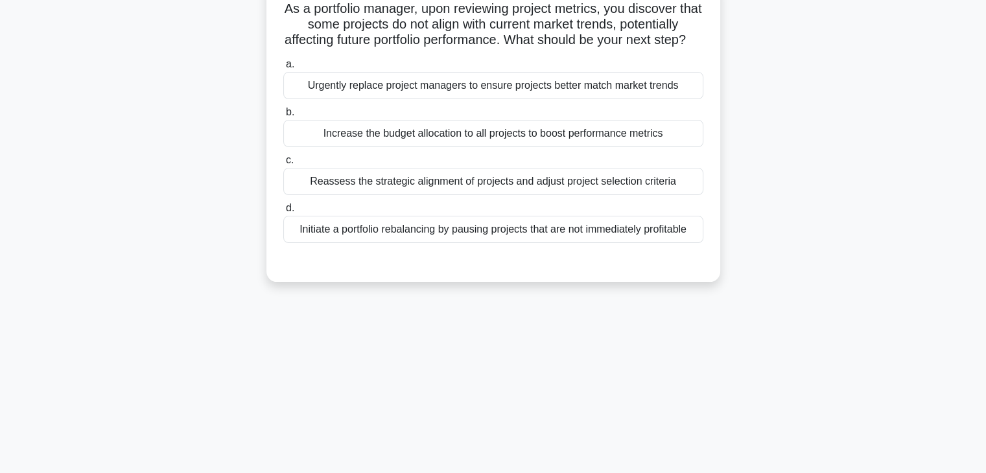
scroll to position [0, 0]
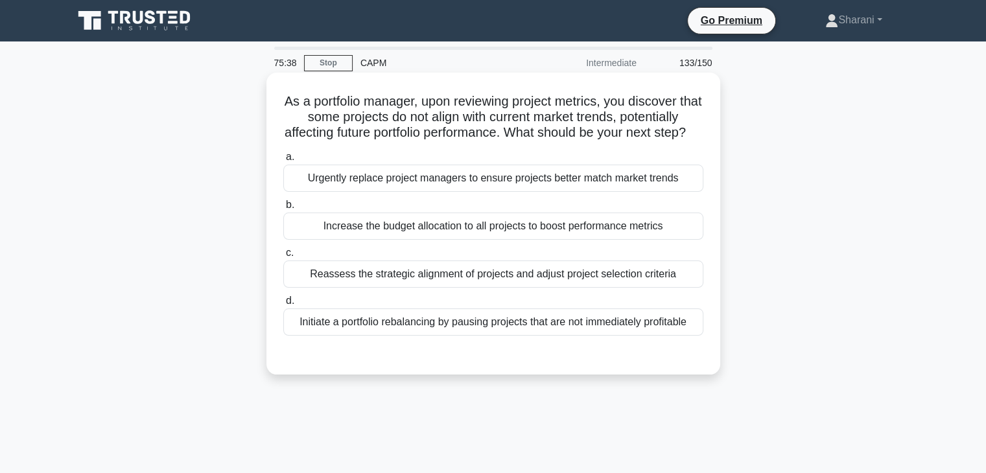
click at [651, 288] on div "Reassess the strategic alignment of projects and adjust project selection crite…" at bounding box center [493, 274] width 420 height 27
click at [283, 257] on input "c. Reassess the strategic alignment of projects and adjust project selection cr…" at bounding box center [283, 253] width 0 height 8
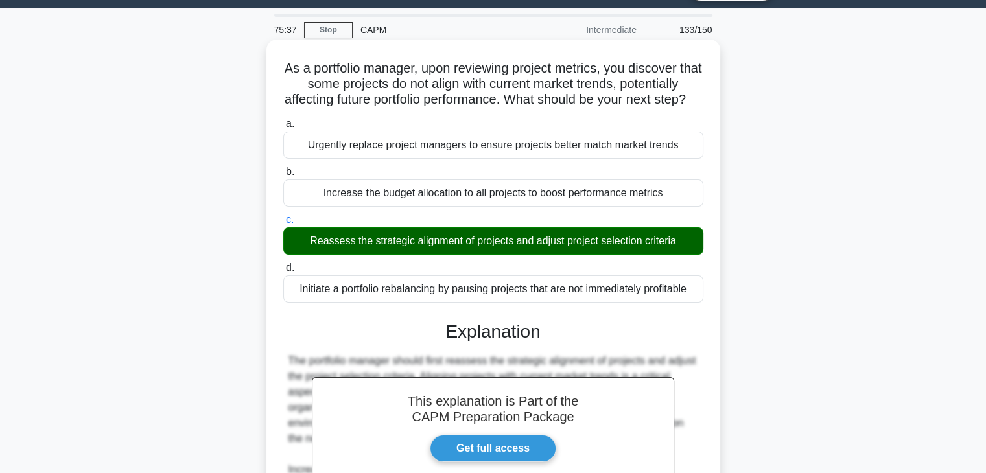
scroll to position [259, 0]
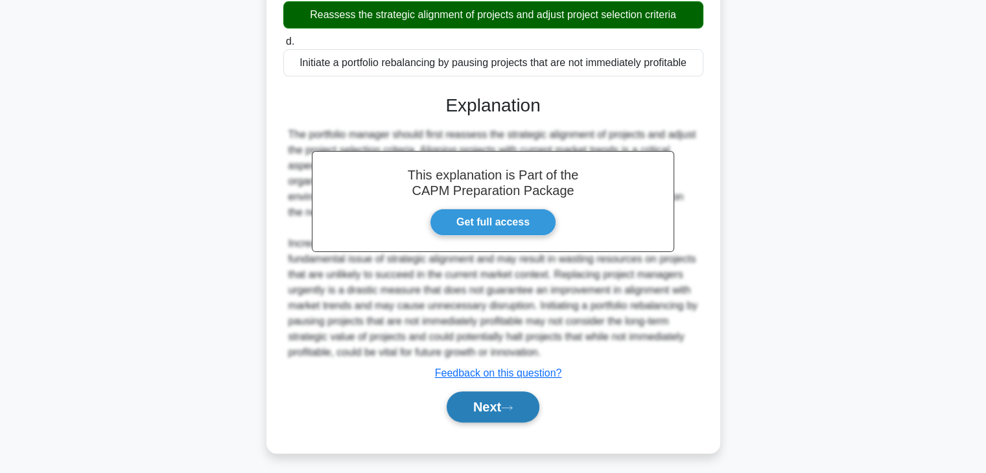
click at [490, 423] on button "Next" at bounding box center [492, 406] width 93 height 31
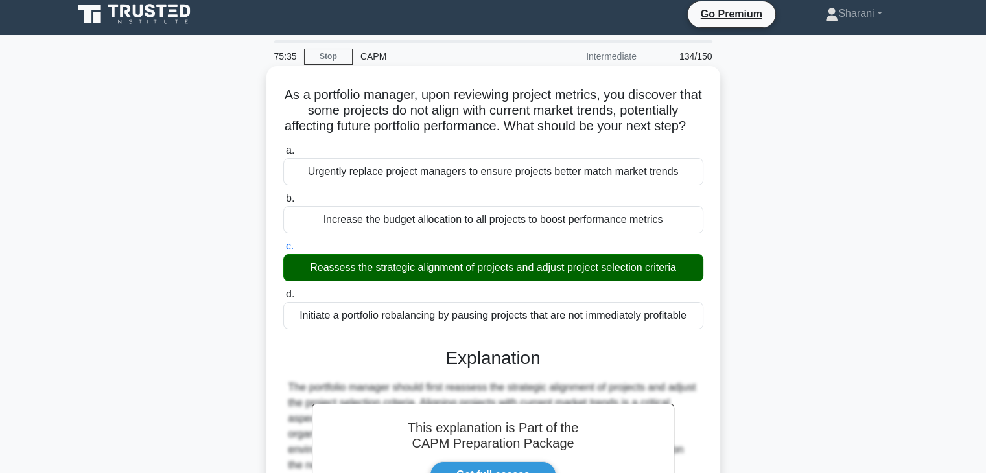
scroll to position [0, 0]
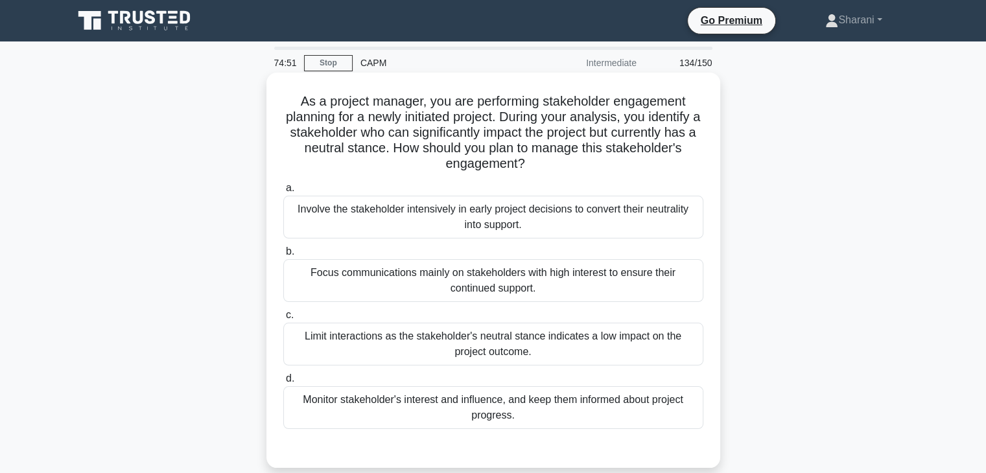
click at [483, 218] on div "Involve the stakeholder intensively in early project decisions to convert their…" at bounding box center [493, 217] width 420 height 43
click at [283, 192] on input "a. Involve the stakeholder intensively in early project decisions to convert th…" at bounding box center [283, 188] width 0 height 8
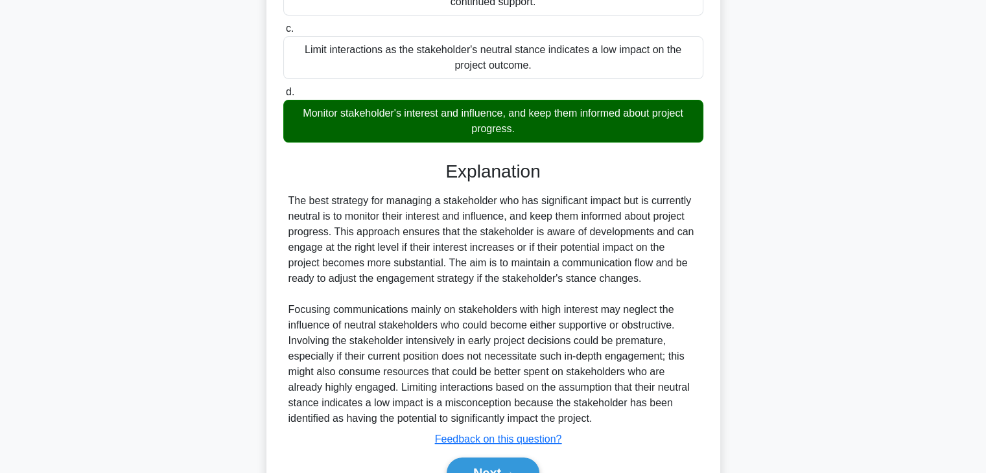
scroll to position [358, 0]
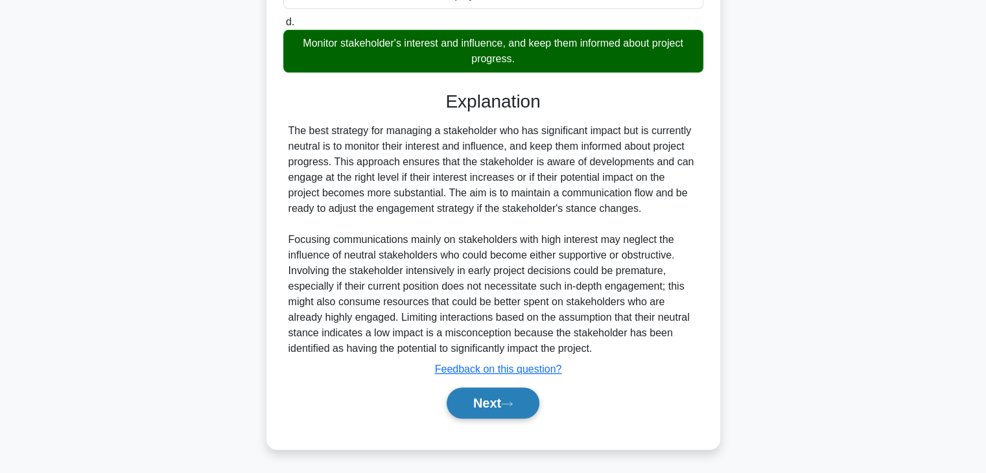
click at [454, 402] on button "Next" at bounding box center [492, 403] width 93 height 31
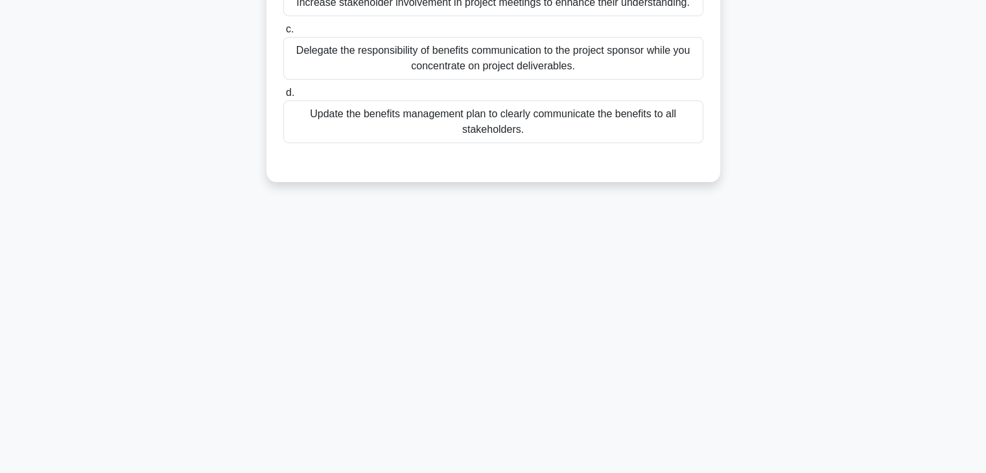
scroll to position [0, 0]
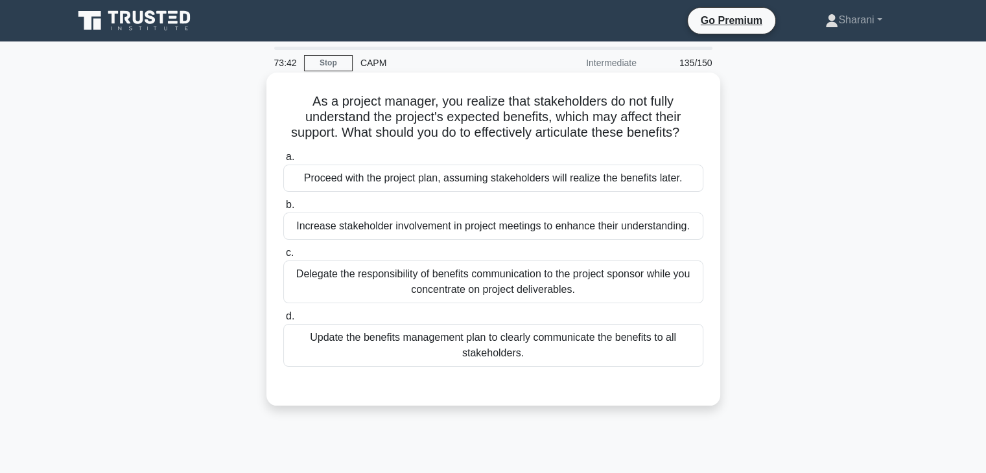
click at [487, 351] on div "Update the benefits management plan to clearly communicate the benefits to all …" at bounding box center [493, 345] width 420 height 43
click at [283, 321] on input "d. Update the benefits management plan to clearly communicate the benefits to a…" at bounding box center [283, 316] width 0 height 8
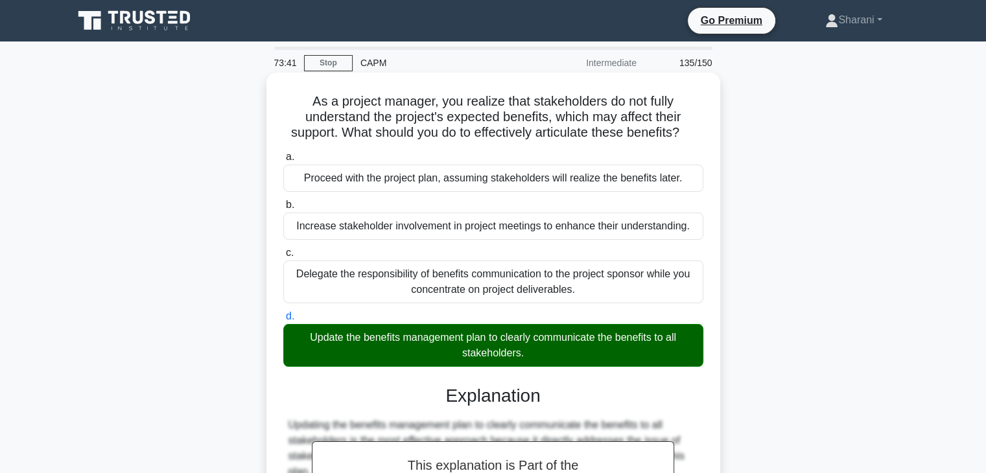
scroll to position [294, 0]
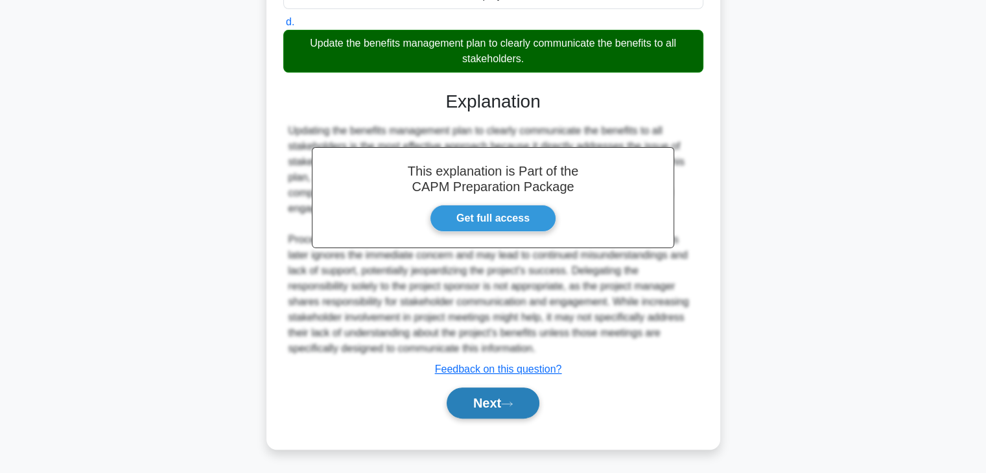
click at [513, 410] on button "Next" at bounding box center [492, 403] width 93 height 31
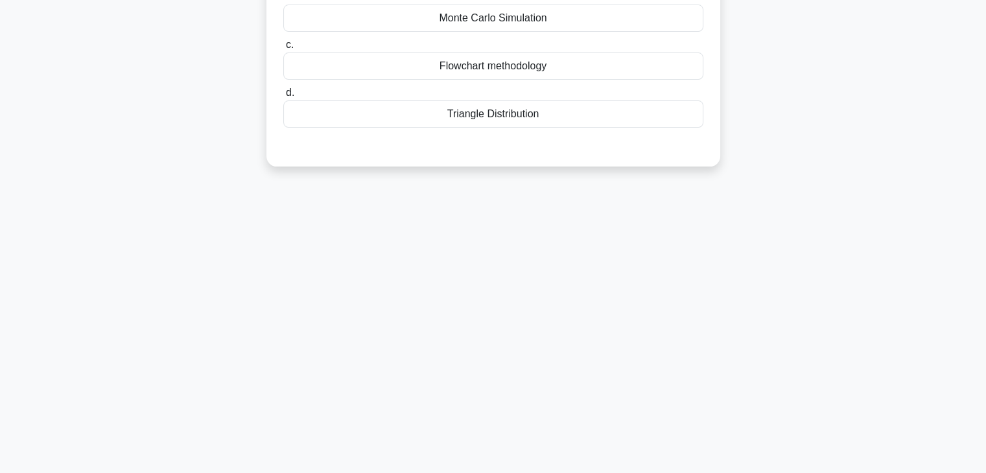
scroll to position [0, 0]
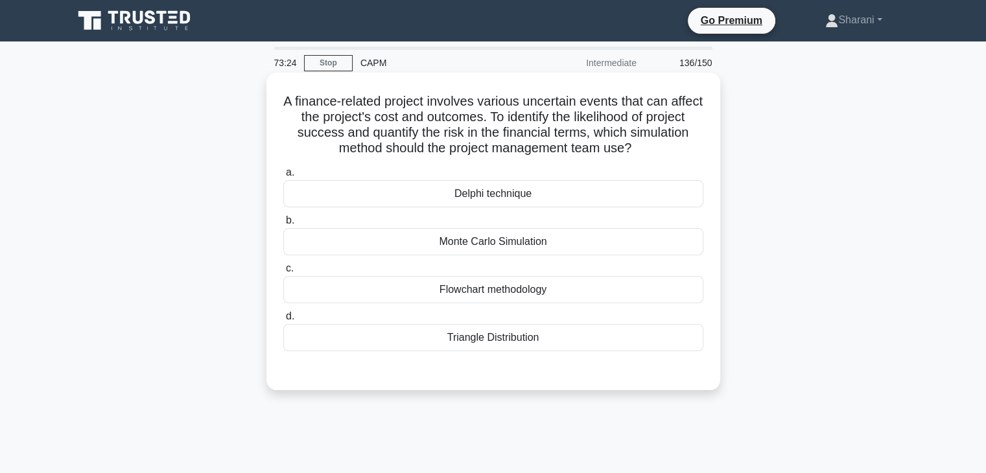
click at [539, 242] on div "Monte Carlo Simulation" at bounding box center [493, 241] width 420 height 27
click at [283, 225] on input "b. Monte Carlo Simulation" at bounding box center [283, 220] width 0 height 8
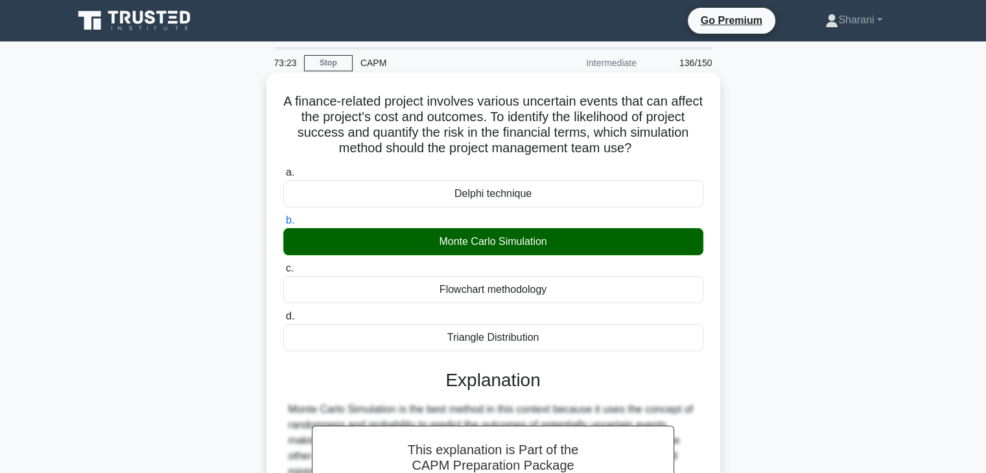
click at [539, 242] on div "Monte Carlo Simulation" at bounding box center [493, 241] width 420 height 27
click at [283, 225] on input "b. Monte Carlo Simulation" at bounding box center [283, 220] width 0 height 8
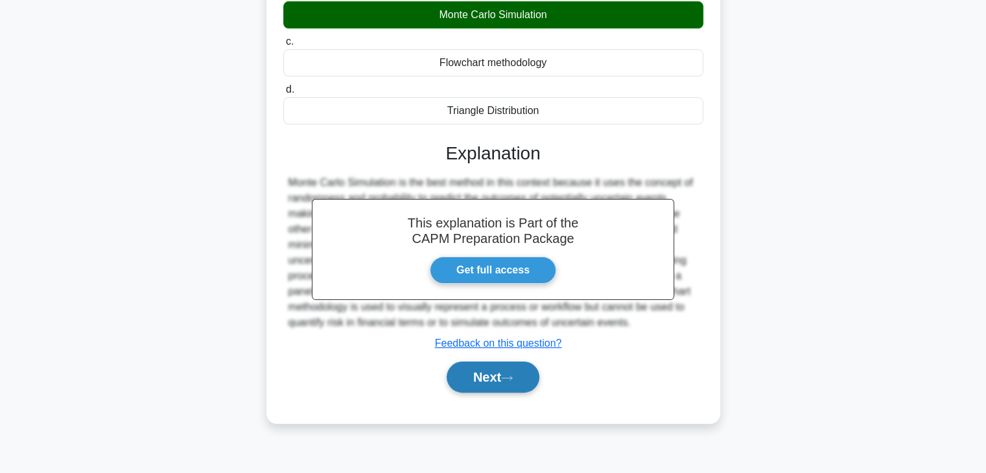
click at [505, 373] on button "Next" at bounding box center [492, 377] width 93 height 31
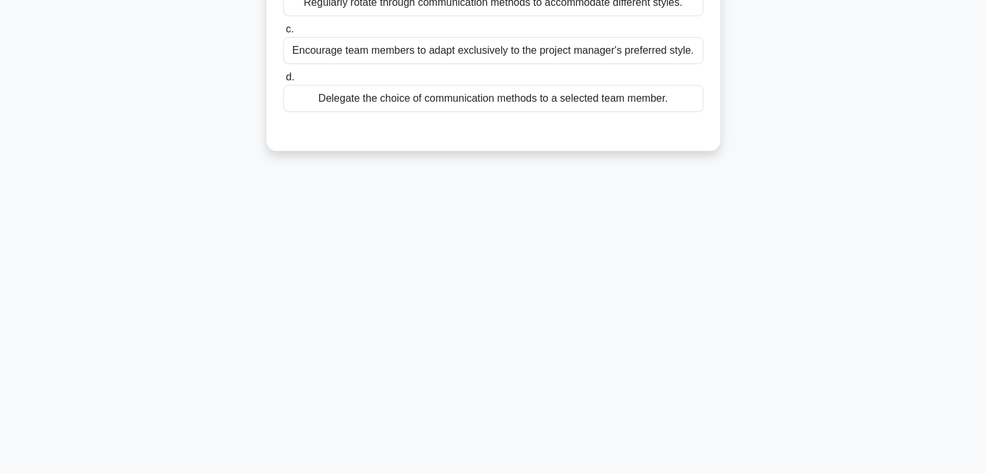
scroll to position [0, 0]
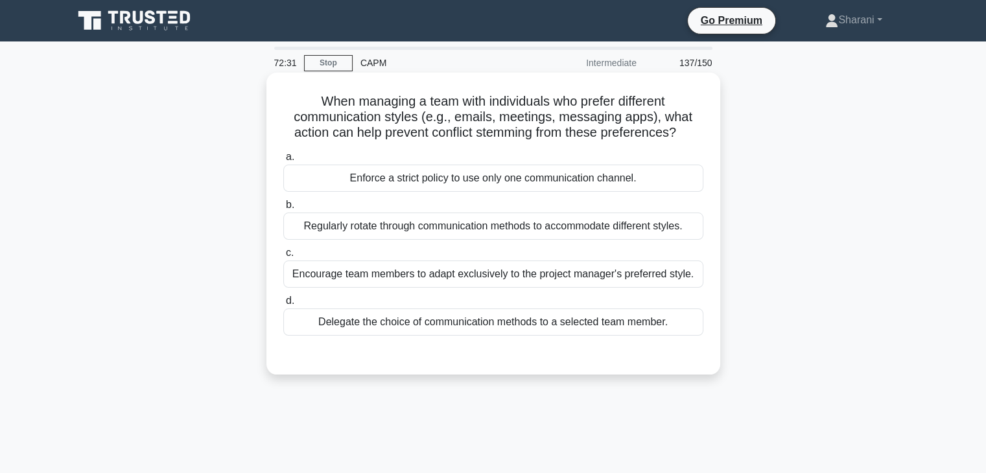
click at [487, 181] on div "Enforce a strict policy to use only one communication channel." at bounding box center [493, 178] width 420 height 27
click at [283, 161] on input "a. Enforce a strict policy to use only one communication channel." at bounding box center [283, 157] width 0 height 8
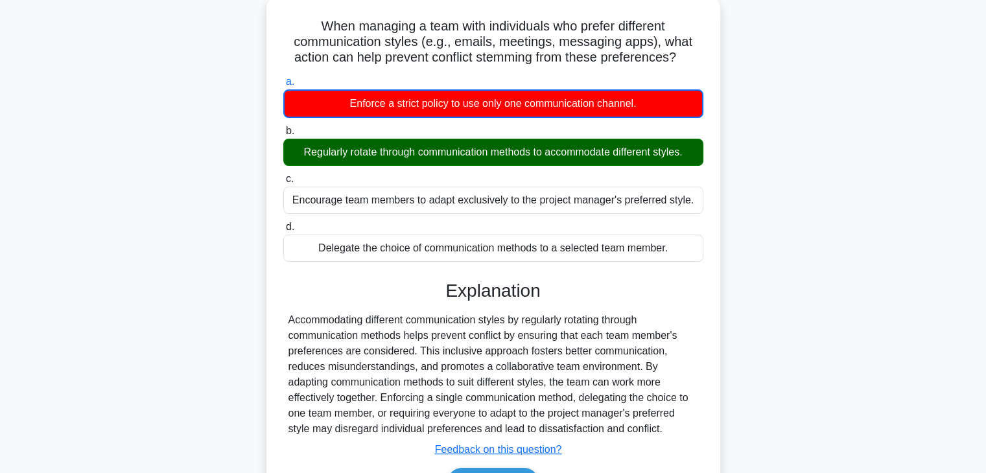
scroll to position [227, 0]
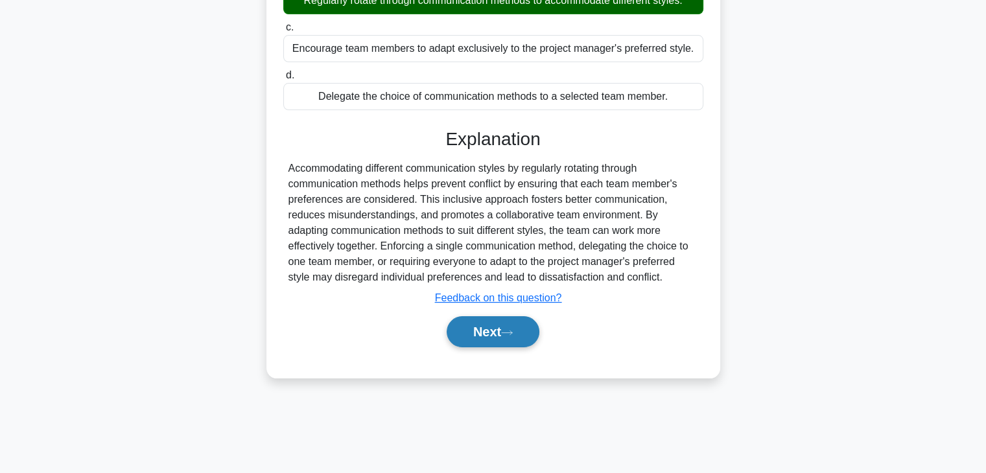
click at [522, 338] on button "Next" at bounding box center [492, 331] width 93 height 31
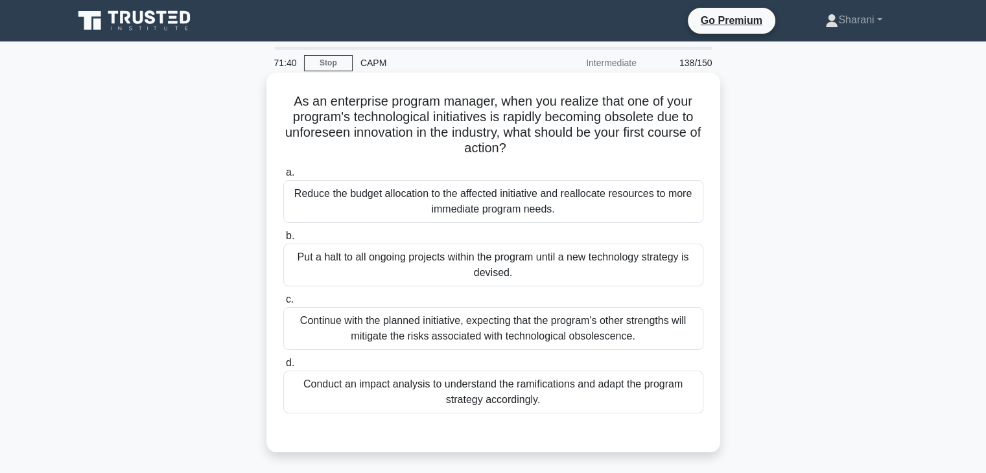
click at [653, 385] on div "Conduct an impact analysis to understand the ramifications and adapt the progra…" at bounding box center [493, 392] width 420 height 43
click at [283, 367] on input "d. Conduct an impact analysis to understand the ramifications and adapt the pro…" at bounding box center [283, 363] width 0 height 8
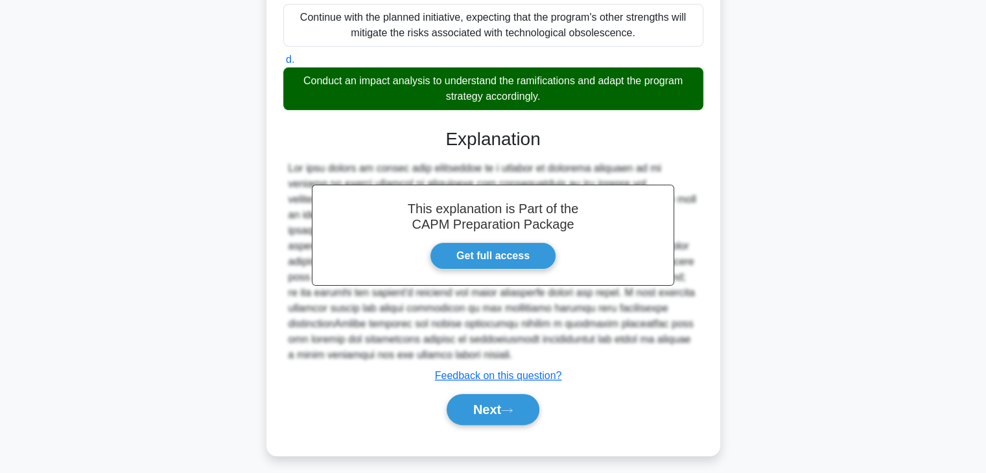
scroll to position [310, 0]
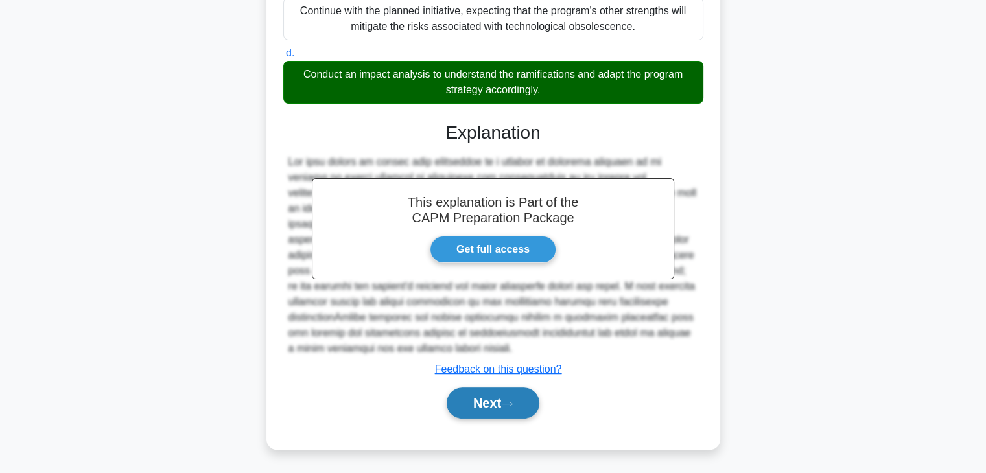
click at [493, 398] on button "Next" at bounding box center [492, 403] width 93 height 31
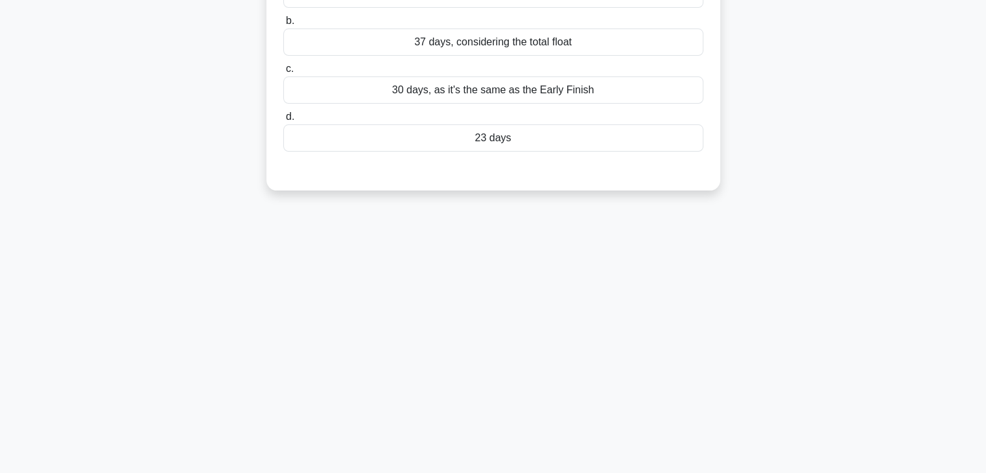
scroll to position [0, 0]
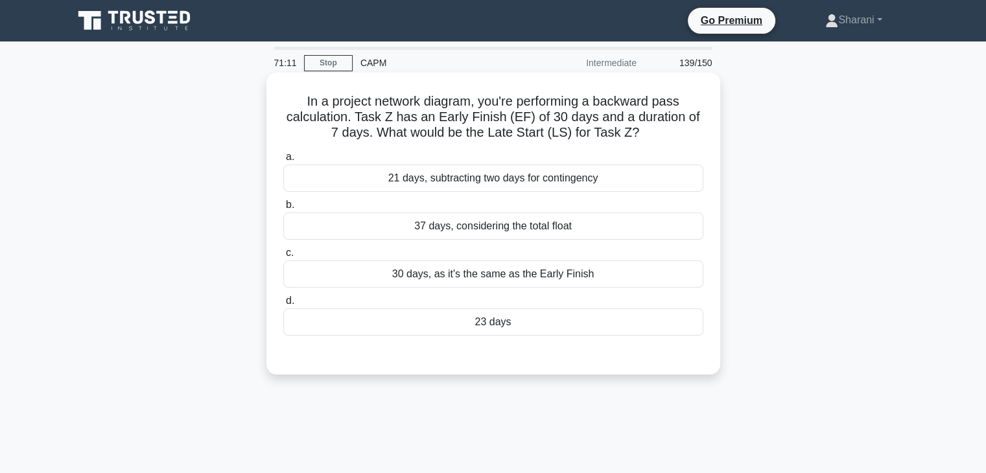
click at [490, 329] on div "23 days" at bounding box center [493, 321] width 420 height 27
click at [283, 305] on input "d. 23 days" at bounding box center [283, 301] width 0 height 8
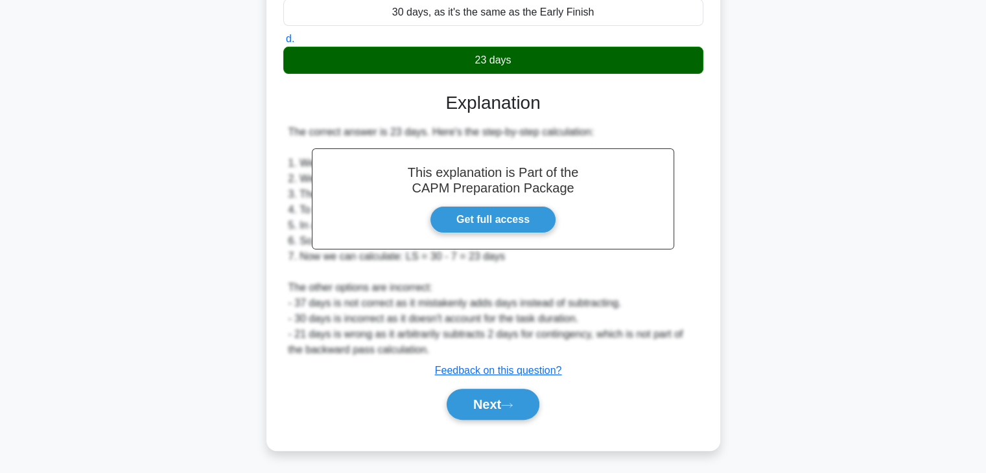
scroll to position [263, 0]
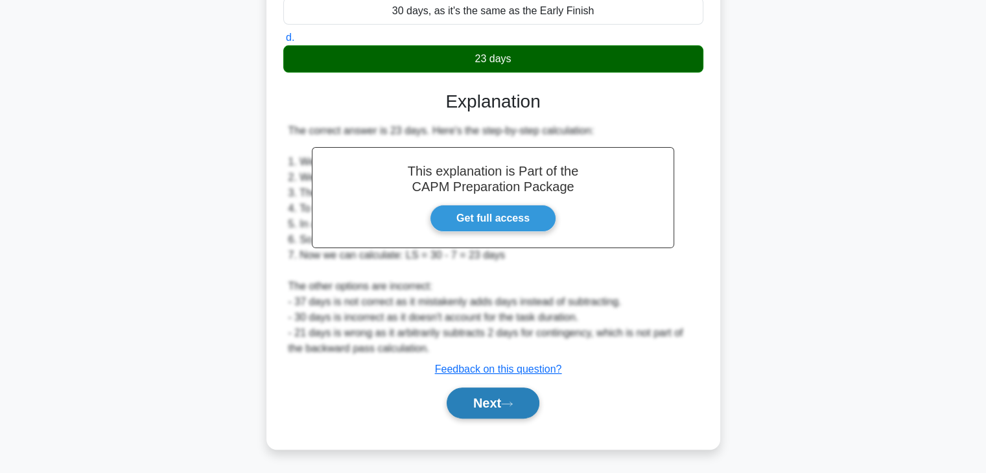
click at [498, 409] on button "Next" at bounding box center [492, 403] width 93 height 31
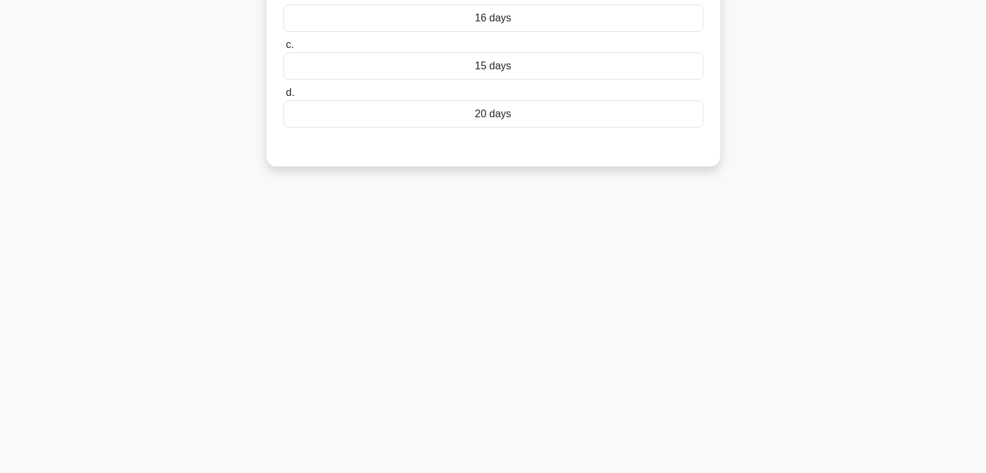
scroll to position [0, 0]
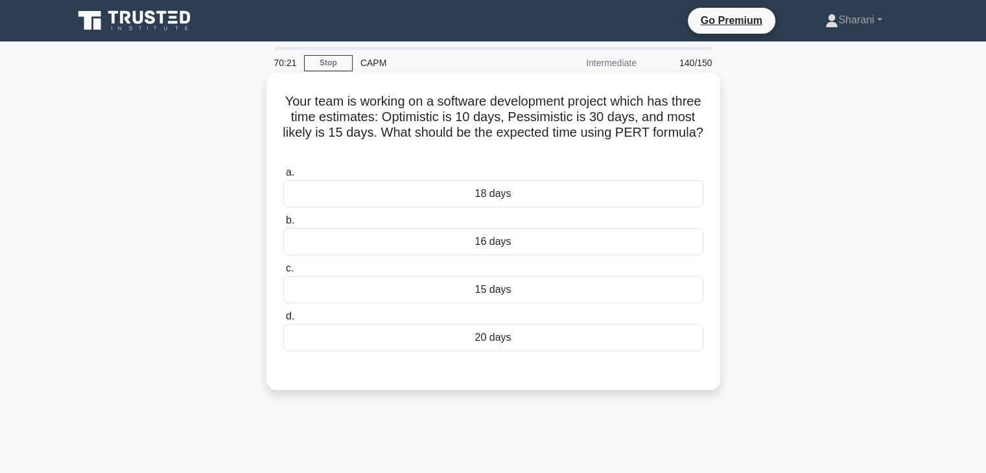
click at [489, 246] on div "16 days" at bounding box center [493, 241] width 420 height 27
click at [283, 225] on input "b. 16 days" at bounding box center [283, 220] width 0 height 8
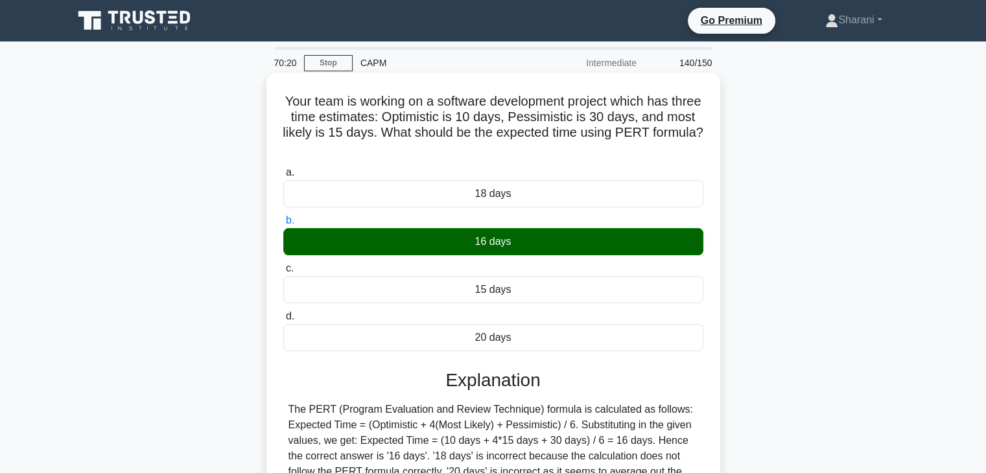
scroll to position [227, 0]
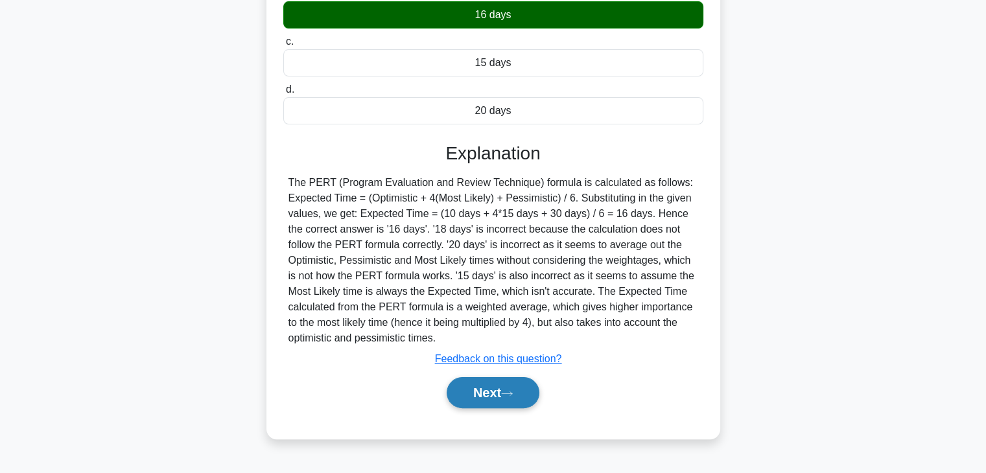
click at [496, 389] on button "Next" at bounding box center [492, 392] width 93 height 31
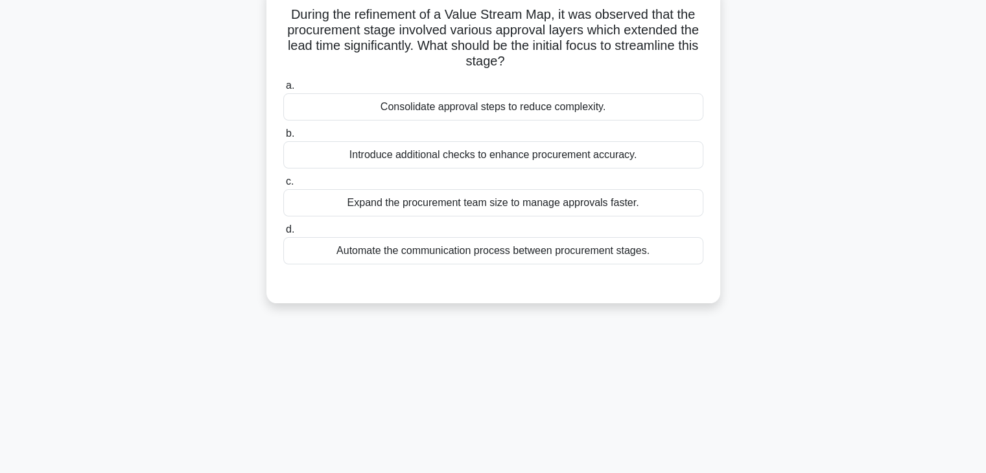
scroll to position [56, 0]
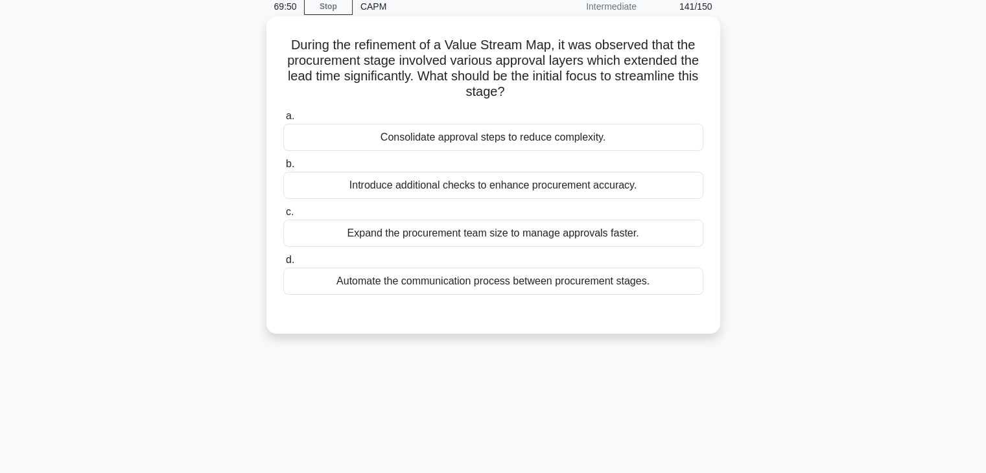
click at [524, 288] on div "Automate the communication process between procurement stages." at bounding box center [493, 281] width 420 height 27
click at [283, 264] on input "d. Automate the communication process between procurement stages." at bounding box center [283, 260] width 0 height 8
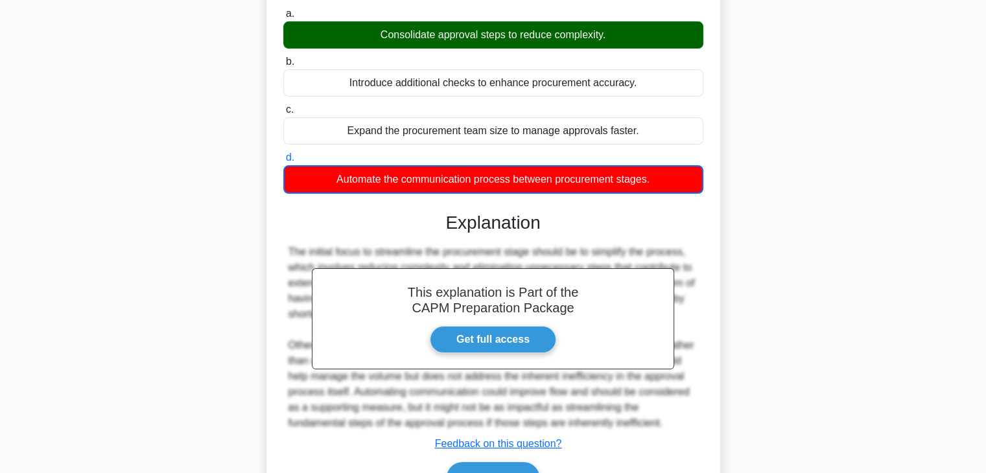
scroll to position [233, 0]
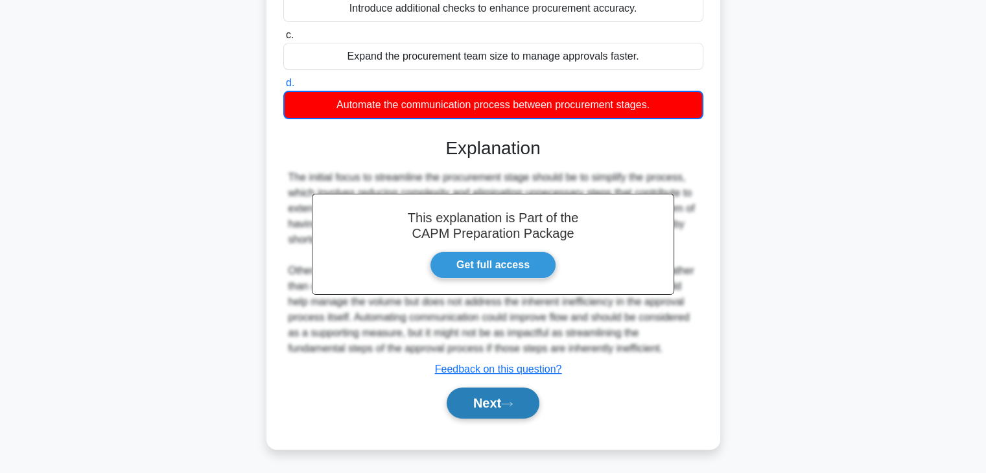
click at [513, 404] on icon at bounding box center [507, 403] width 12 height 7
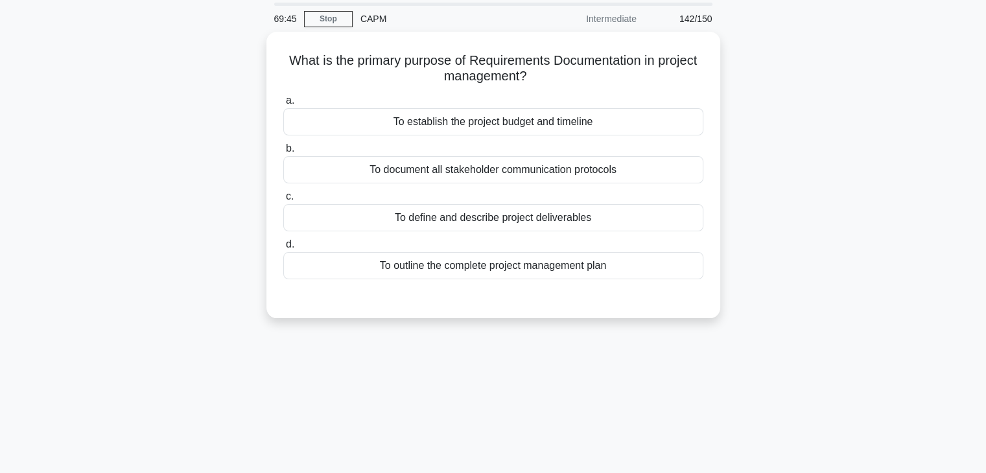
scroll to position [0, 0]
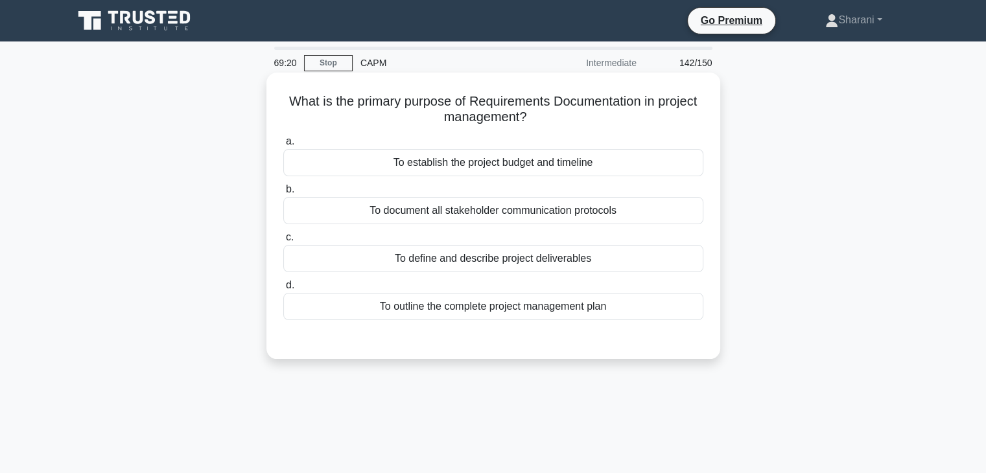
click at [487, 255] on div "To define and describe project deliverables" at bounding box center [493, 258] width 420 height 27
click at [283, 242] on input "c. To define and describe project deliverables" at bounding box center [283, 237] width 0 height 8
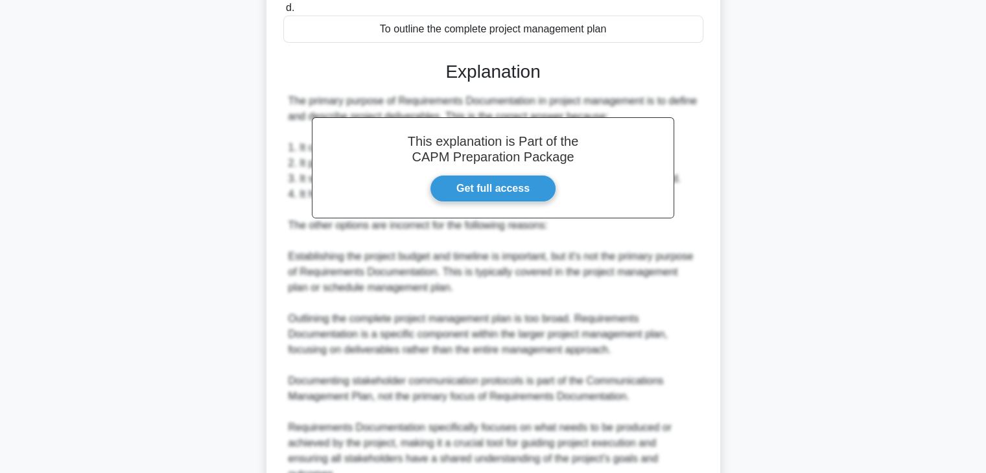
scroll to position [403, 0]
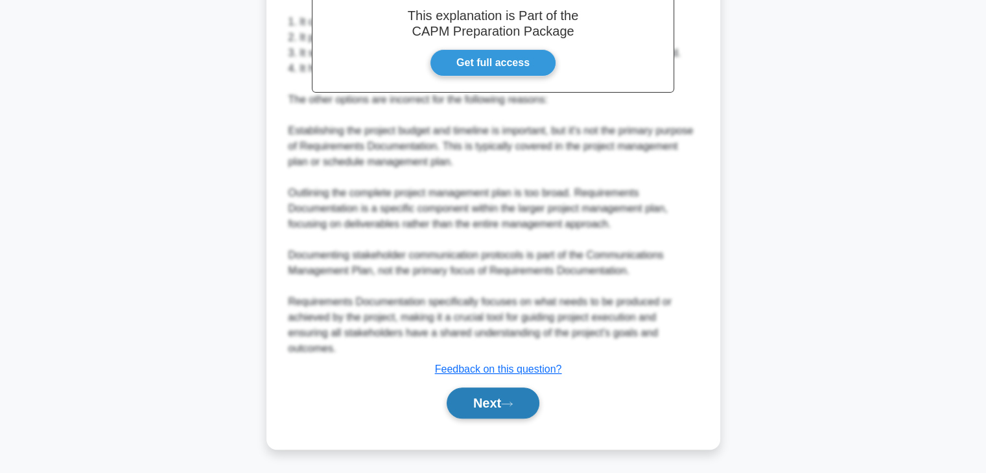
click at [503, 402] on button "Next" at bounding box center [492, 403] width 93 height 31
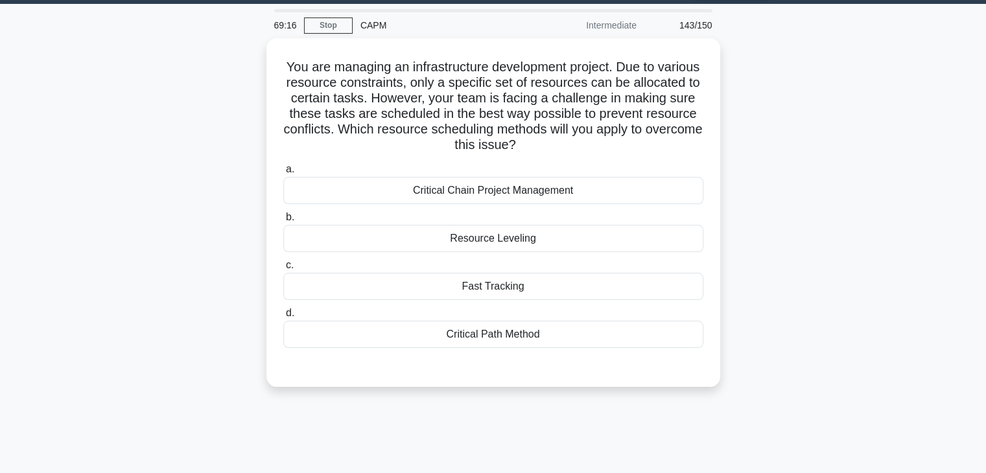
scroll to position [0, 0]
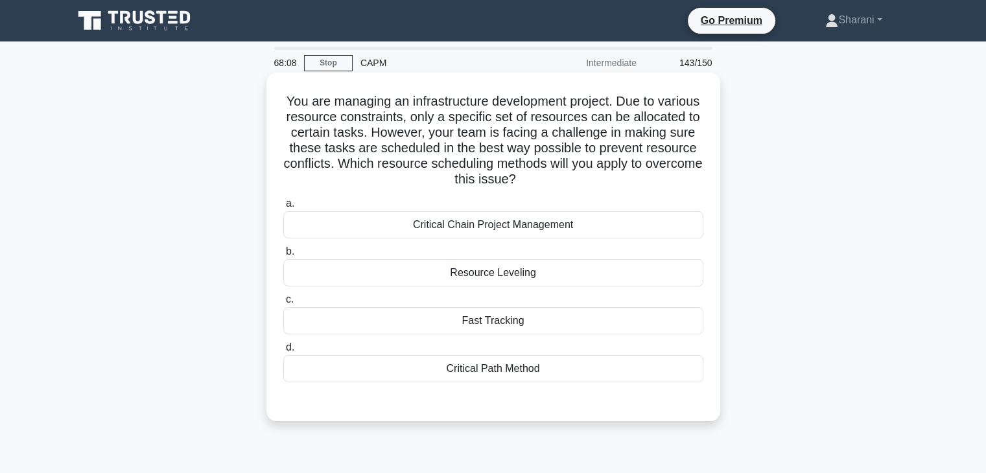
click at [517, 371] on div "Critical Path Method" at bounding box center [493, 368] width 420 height 27
click at [283, 352] on input "d. Critical Path Method" at bounding box center [283, 347] width 0 height 8
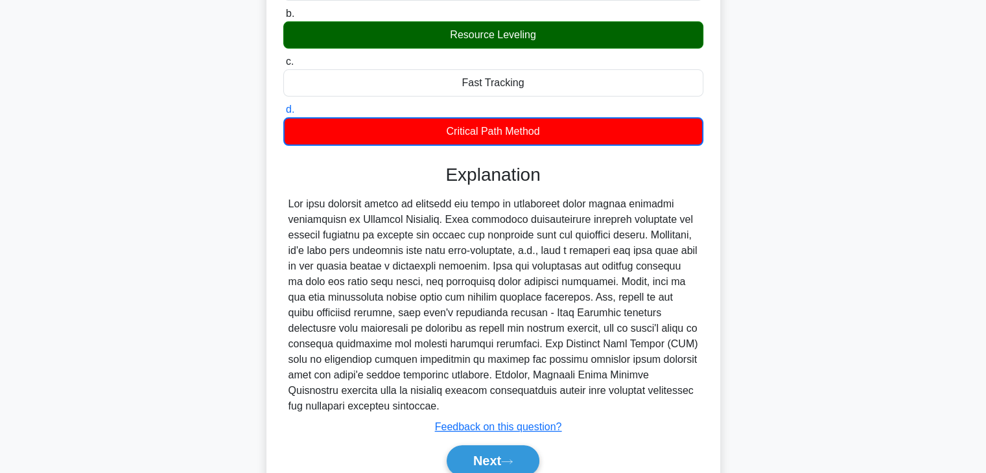
scroll to position [238, 0]
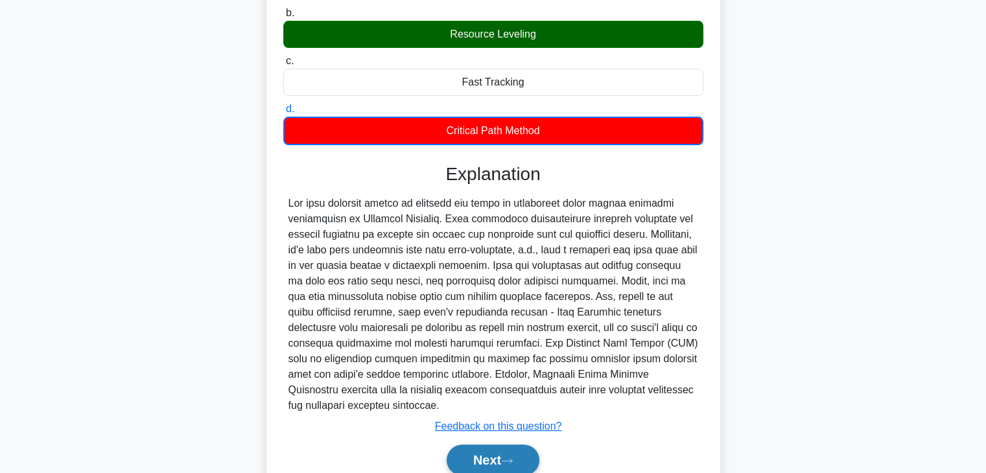
click at [499, 458] on button "Next" at bounding box center [492, 460] width 93 height 31
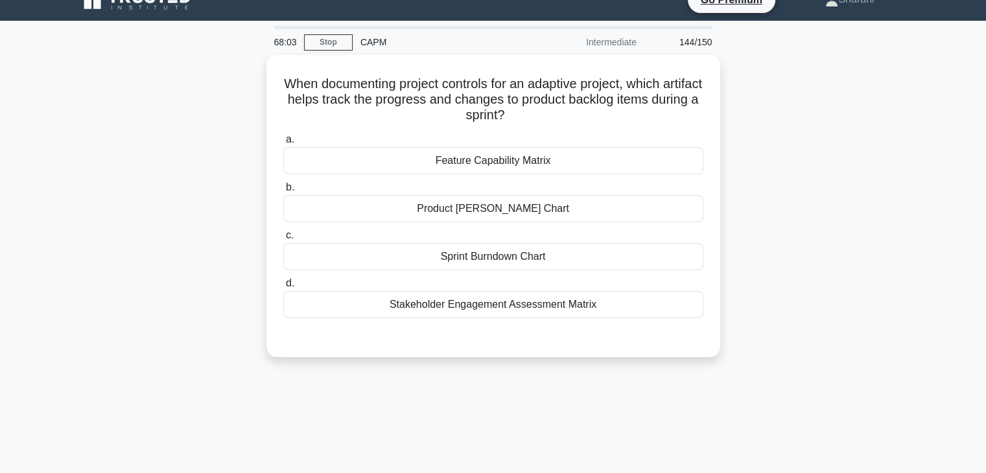
scroll to position [20, 0]
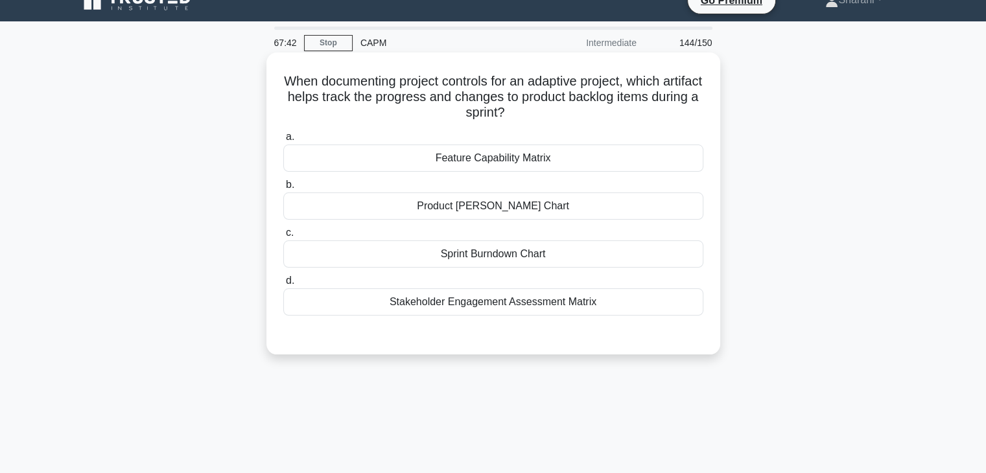
click at [489, 255] on div "Sprint Burndown Chart" at bounding box center [493, 253] width 420 height 27
click at [283, 237] on input "c. Sprint Burndown Chart" at bounding box center [283, 233] width 0 height 8
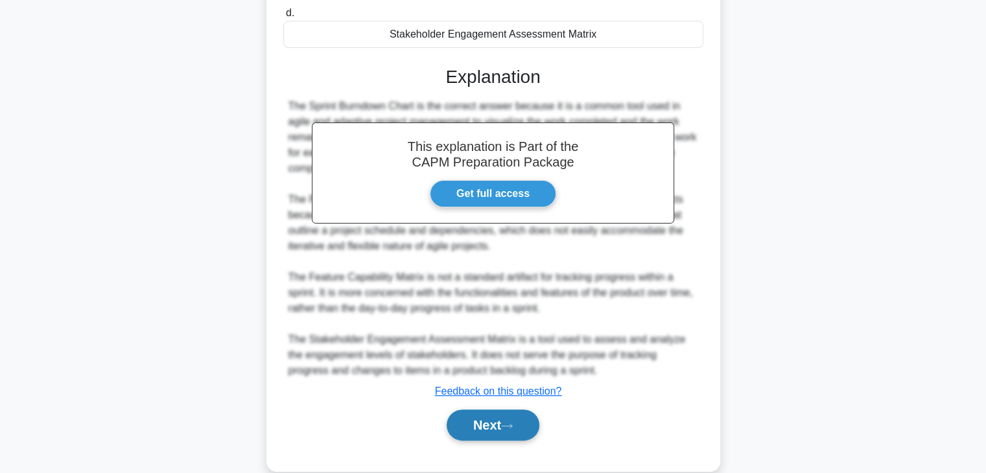
scroll to position [289, 0]
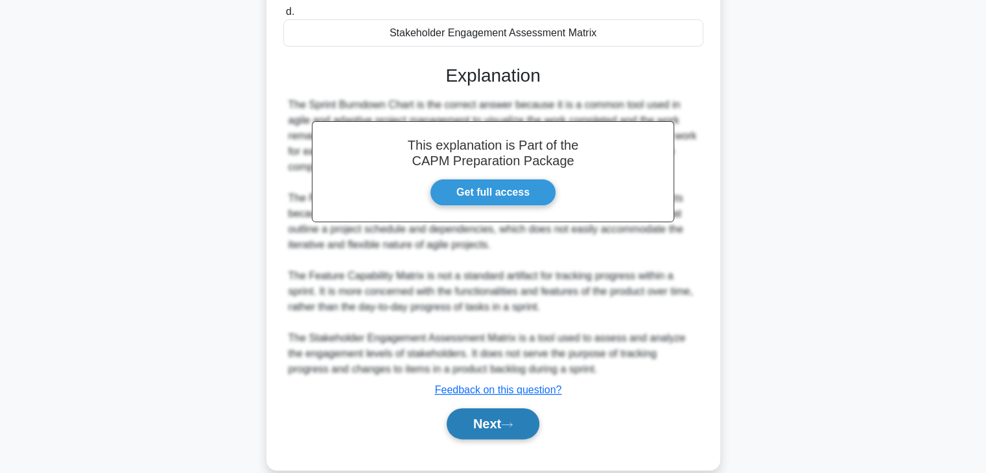
click at [512, 423] on icon at bounding box center [507, 425] width 10 height 4
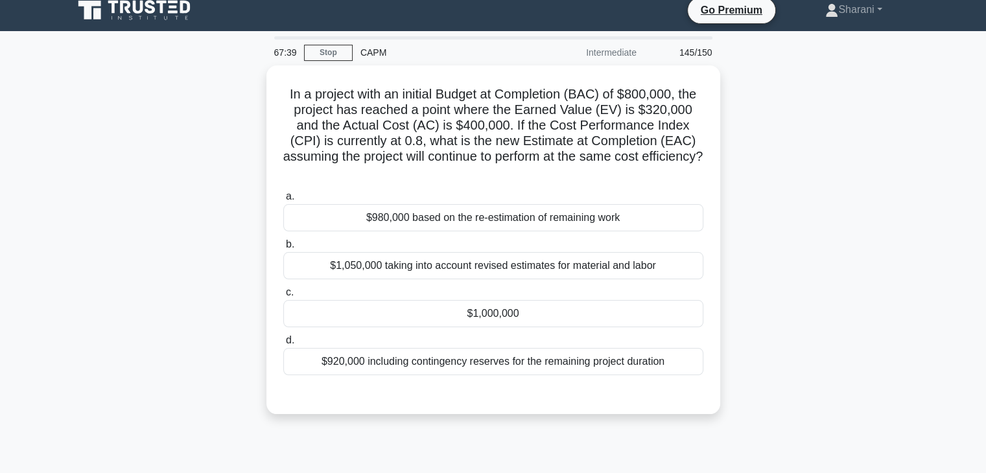
scroll to position [10, 0]
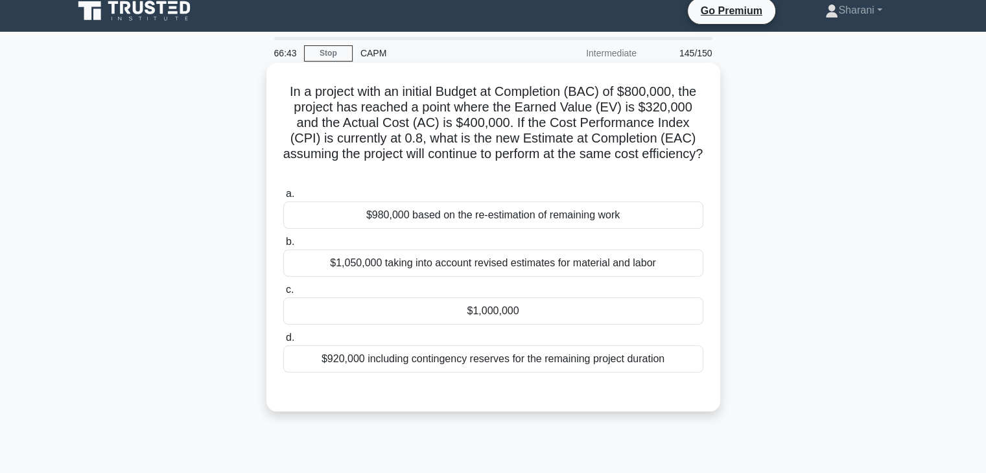
click at [463, 319] on div "$1,000,000" at bounding box center [493, 310] width 420 height 27
click at [283, 294] on input "c. $1,000,000" at bounding box center [283, 290] width 0 height 8
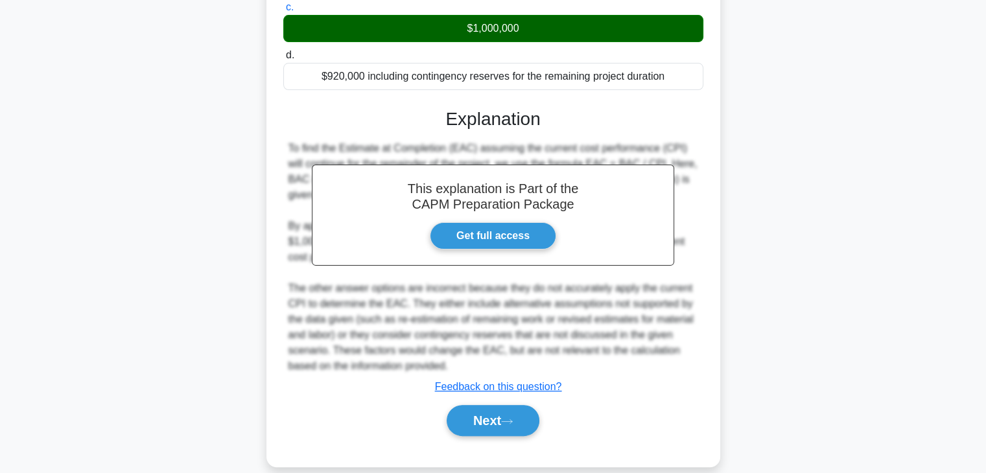
scroll to position [310, 0]
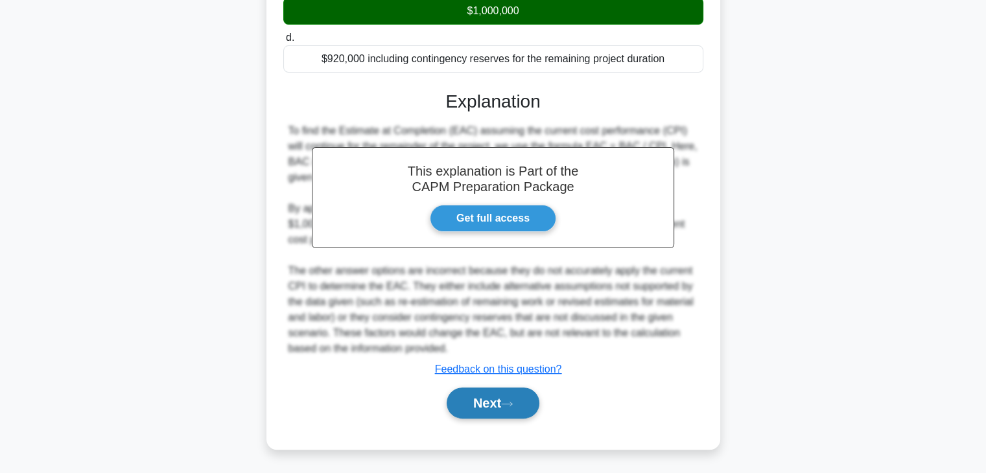
click at [515, 399] on button "Next" at bounding box center [492, 403] width 93 height 31
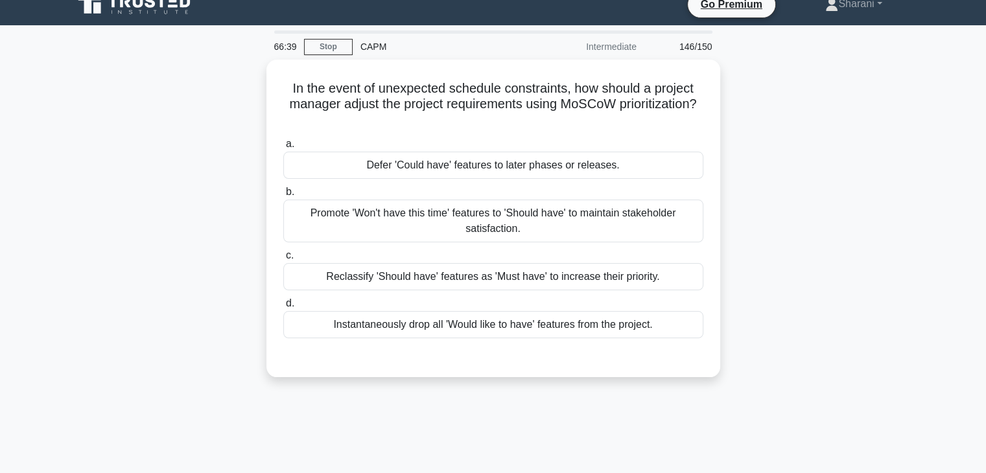
scroll to position [0, 0]
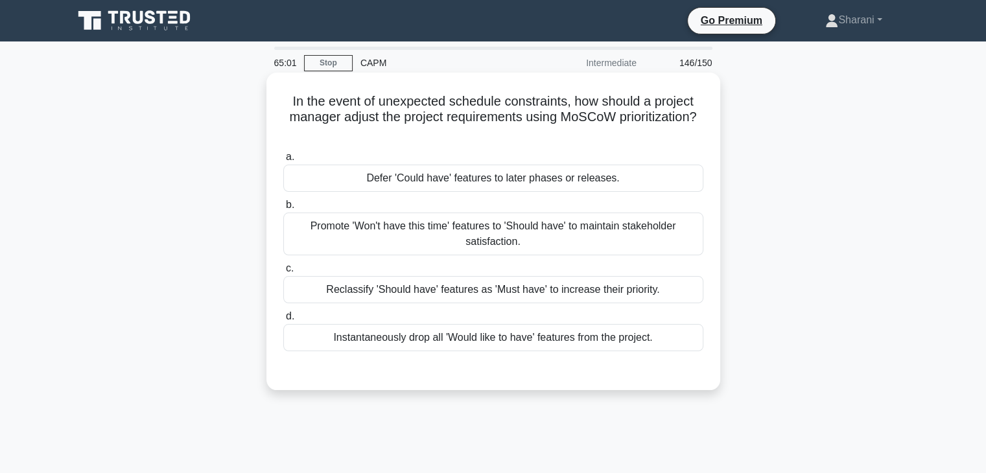
click at [628, 183] on div "Defer 'Could have' features to later phases or releases." at bounding box center [493, 178] width 420 height 27
click at [283, 161] on input "a. Defer 'Could have' features to later phases or releases." at bounding box center [283, 157] width 0 height 8
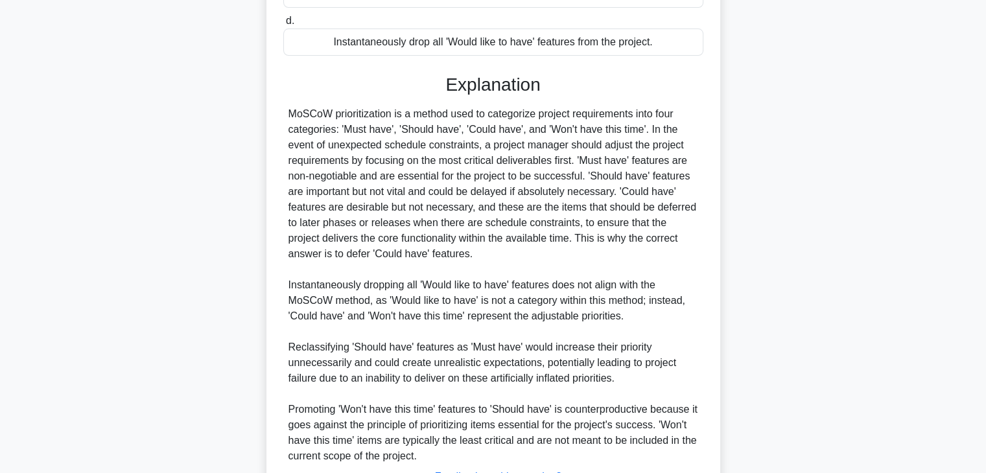
scroll to position [403, 0]
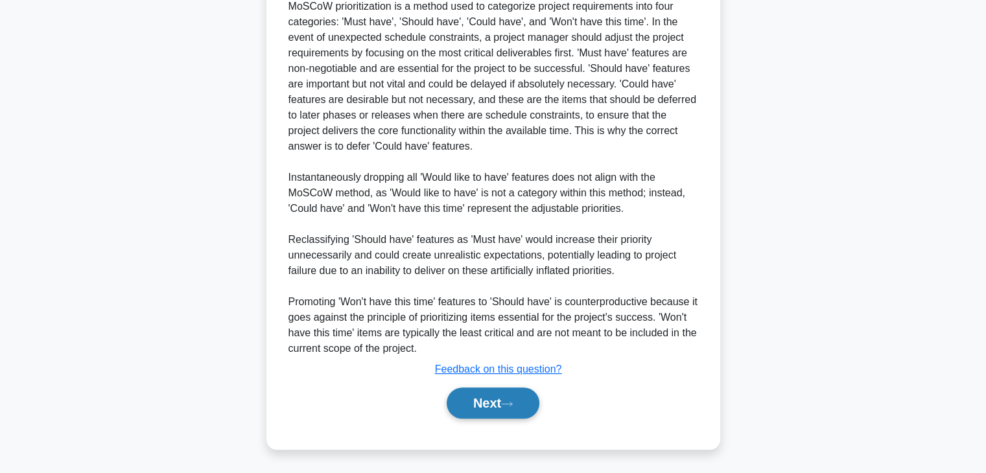
click at [511, 399] on button "Next" at bounding box center [492, 403] width 93 height 31
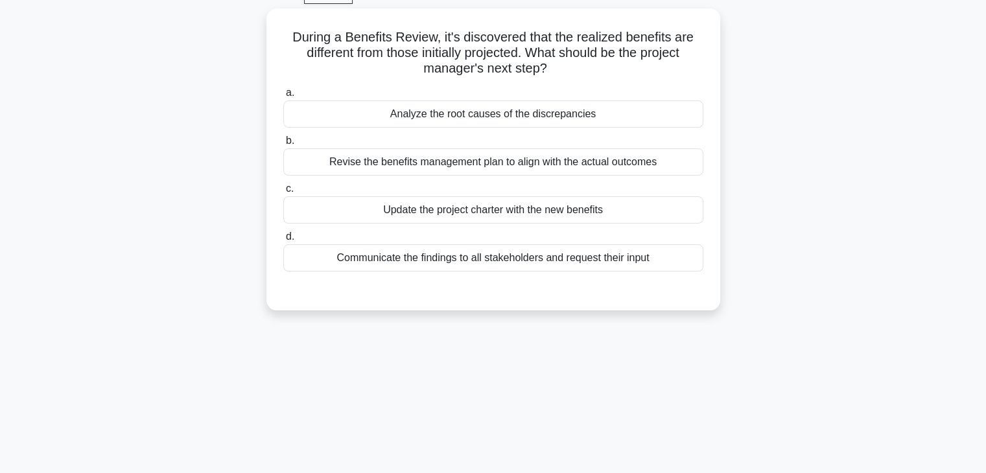
scroll to position [0, 0]
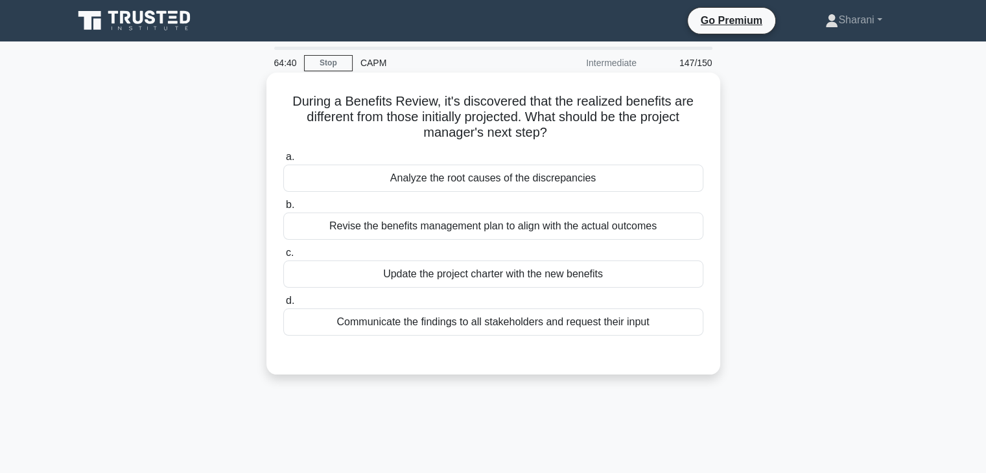
click at [487, 243] on div "a. Analyze the root causes of the discrepancies b. Revise the benefits manageme…" at bounding box center [492, 242] width 435 height 192
click at [476, 234] on div "Revise the benefits management plan to align with the actual outcomes" at bounding box center [493, 226] width 420 height 27
click at [283, 209] on input "b. Revise the benefits management plan to align with the actual outcomes" at bounding box center [283, 205] width 0 height 8
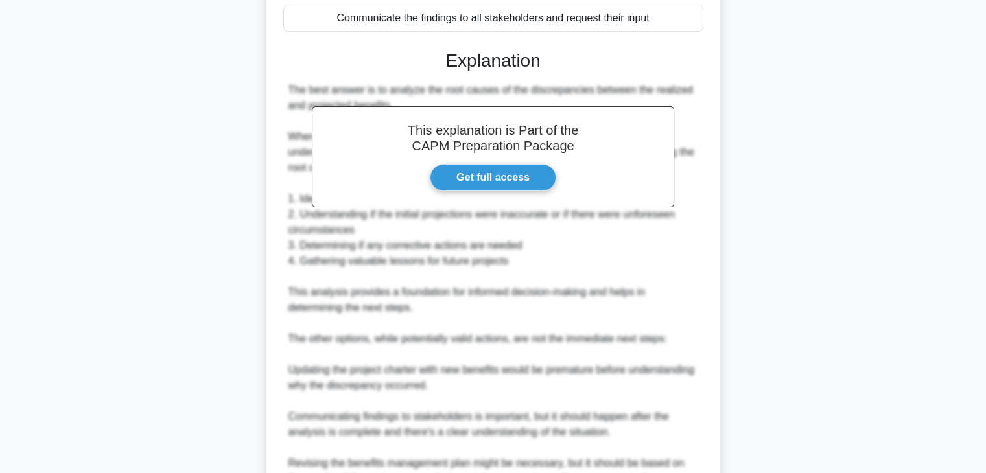
scroll to position [498, 0]
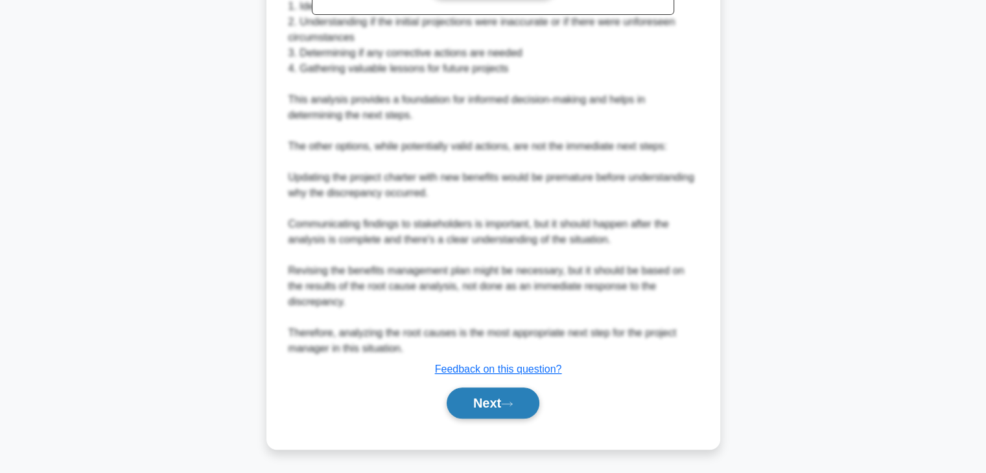
click at [522, 402] on button "Next" at bounding box center [492, 403] width 93 height 31
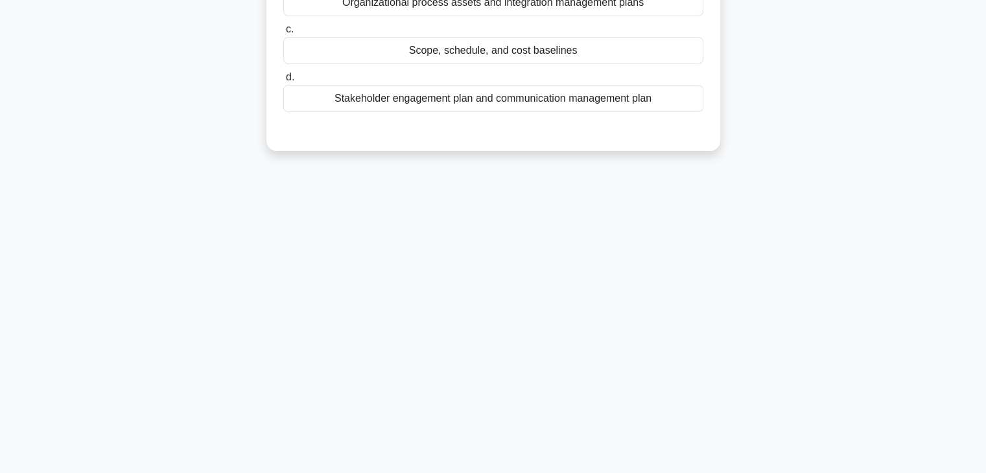
scroll to position [0, 0]
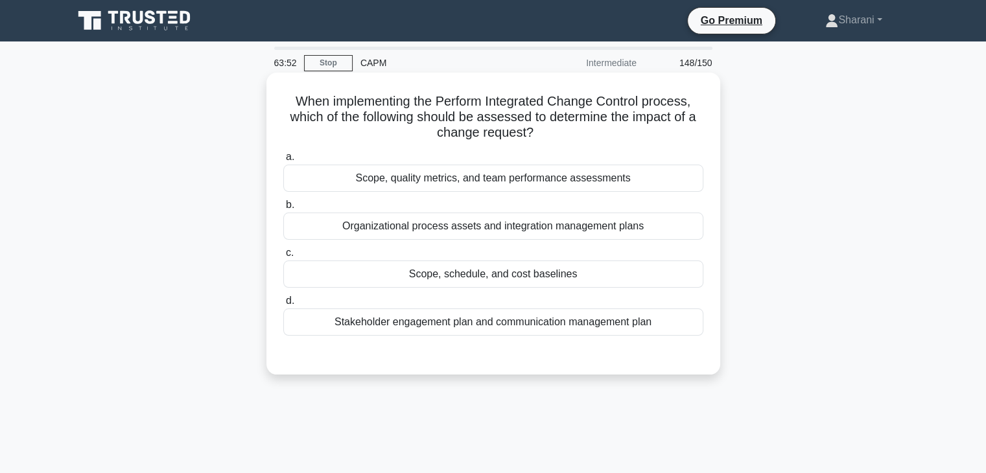
click at [568, 277] on div "Scope, schedule, and cost baselines" at bounding box center [493, 274] width 420 height 27
click at [283, 257] on input "c. Scope, schedule, and cost baselines" at bounding box center [283, 253] width 0 height 8
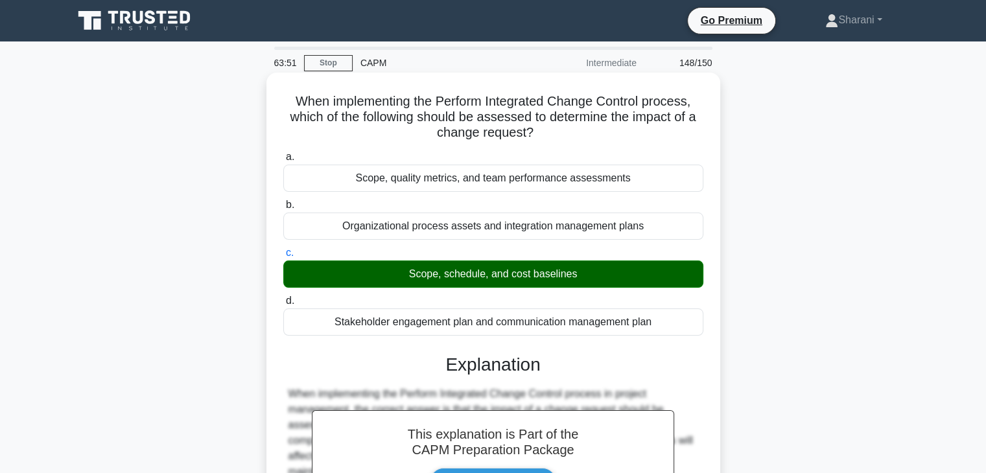
scroll to position [263, 0]
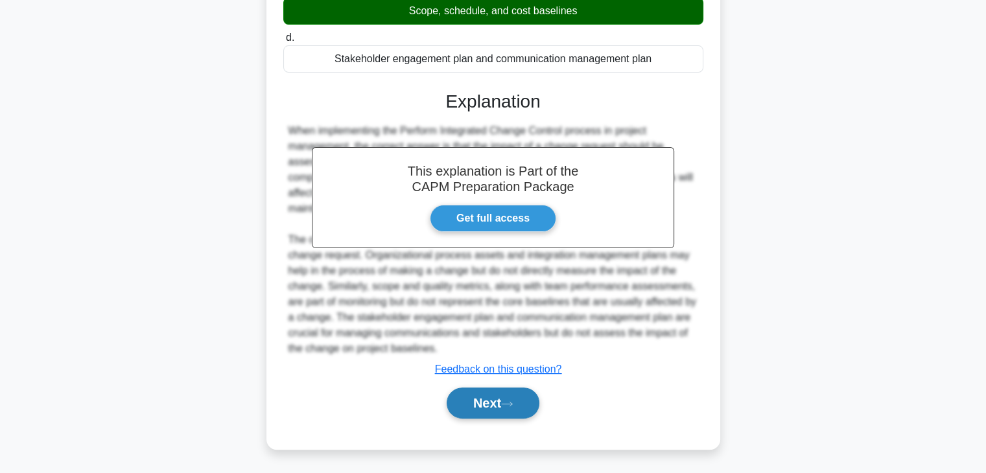
click at [505, 410] on button "Next" at bounding box center [492, 403] width 93 height 31
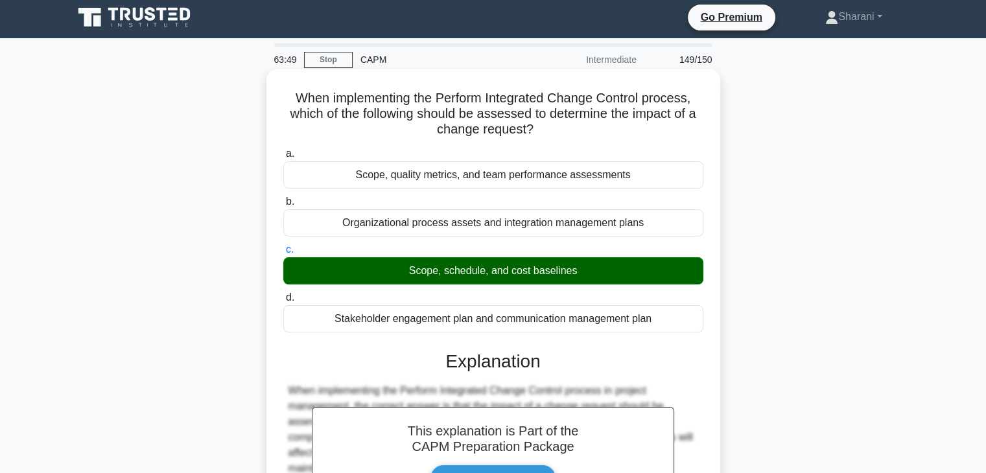
scroll to position [0, 0]
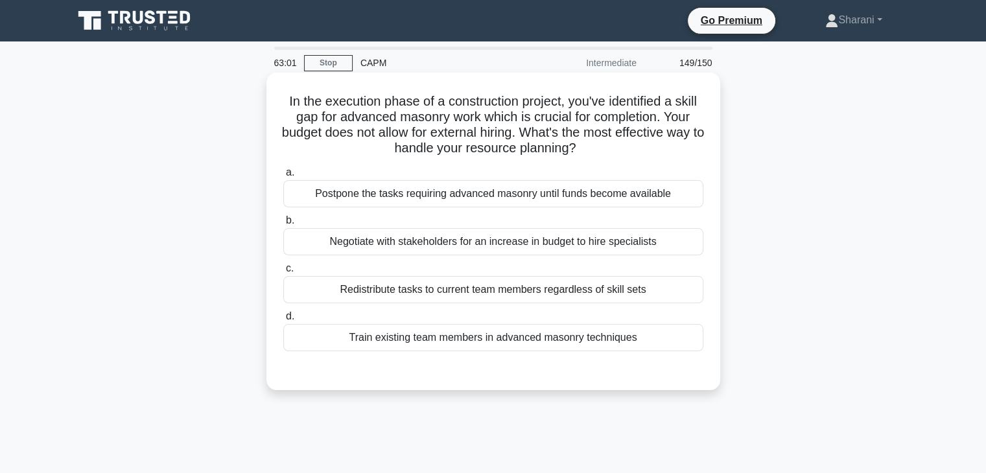
click at [553, 243] on div "Negotiate with stakeholders for an increase in budget to hire specialists" at bounding box center [493, 241] width 420 height 27
click at [283, 225] on input "b. Negotiate with stakeholders for an increase in budget to hire specialists" at bounding box center [283, 220] width 0 height 8
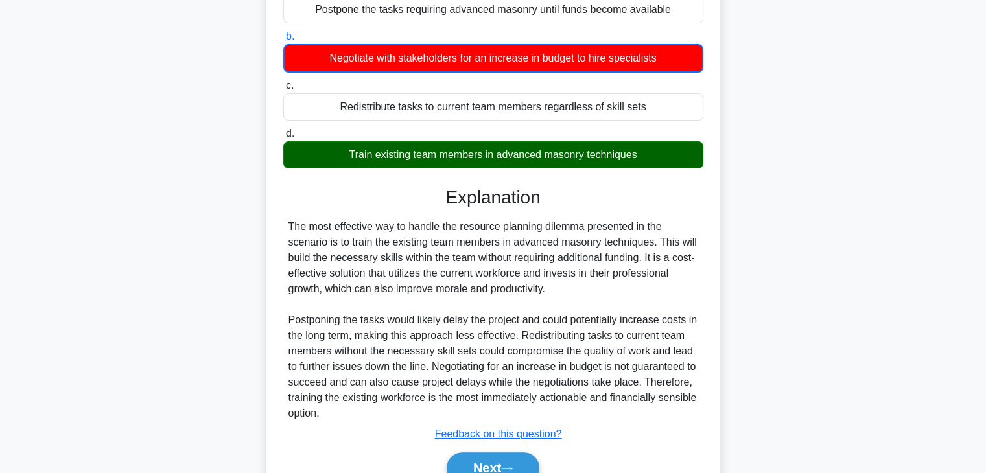
scroll to position [249, 0]
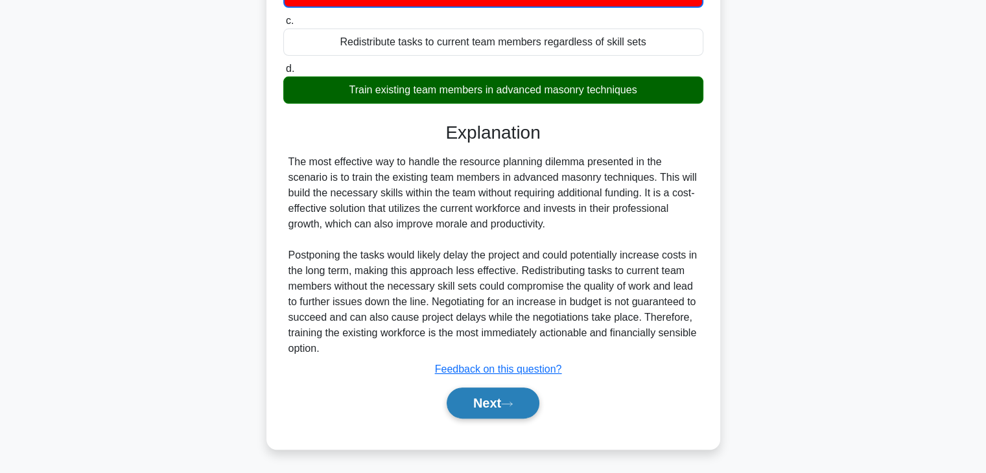
click at [510, 402] on icon at bounding box center [507, 403] width 12 height 7
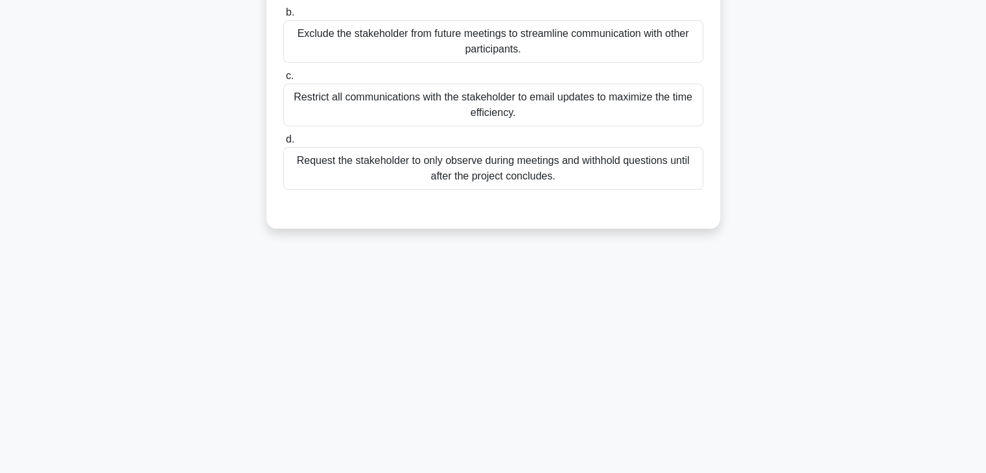
scroll to position [0, 0]
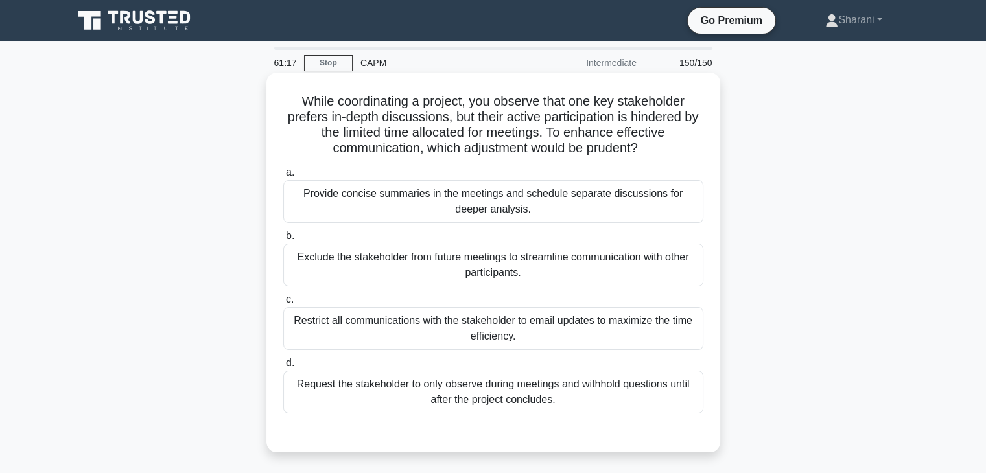
click at [489, 216] on div "Provide concise summaries in the meetings and schedule separate discussions for…" at bounding box center [493, 201] width 420 height 43
click at [283, 177] on input "a. Provide concise summaries in the meetings and schedule separate discussions …" at bounding box center [283, 172] width 0 height 8
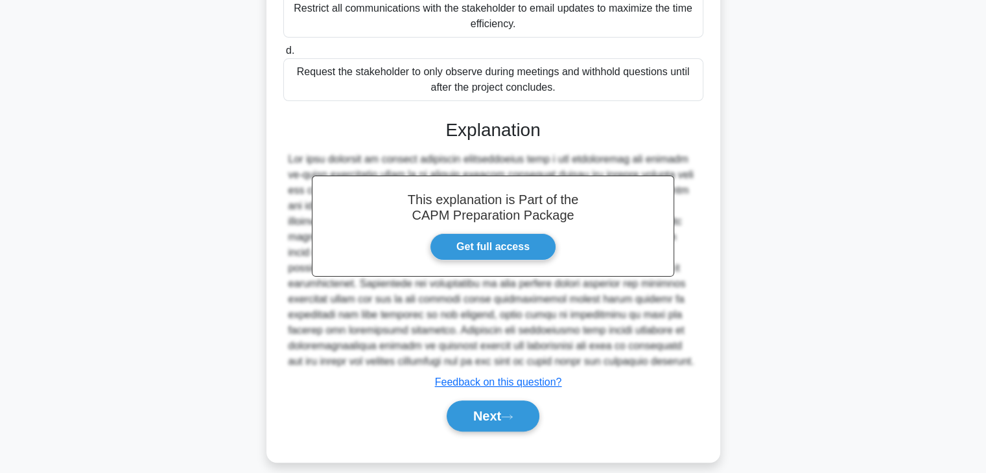
scroll to position [325, 0]
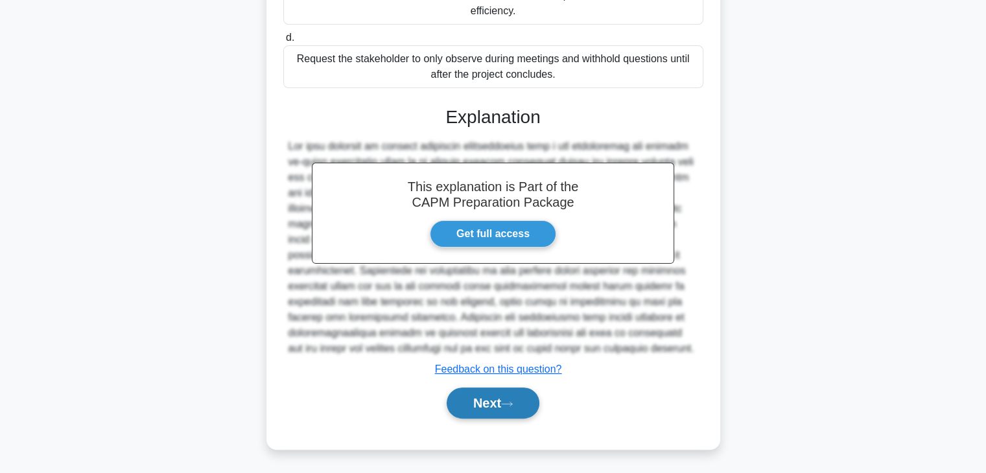
click at [518, 402] on button "Next" at bounding box center [492, 403] width 93 height 31
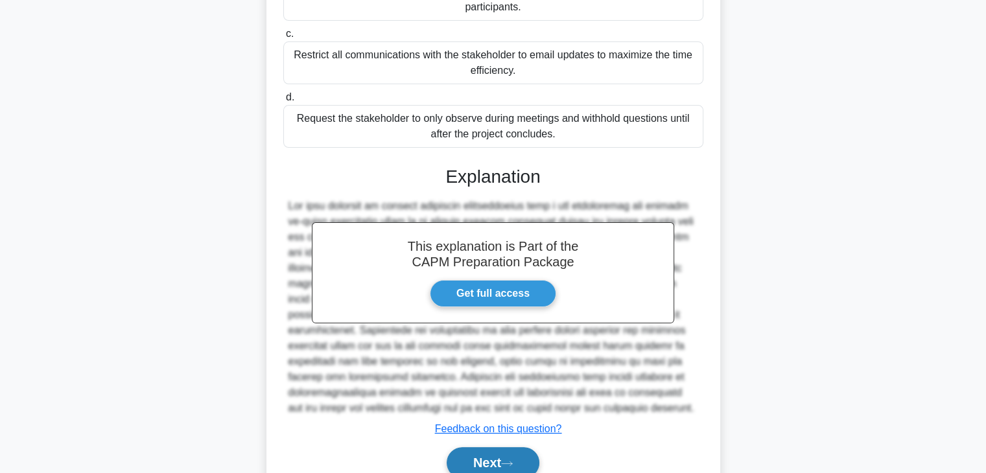
scroll to position [267, 0]
click at [495, 459] on button "Next" at bounding box center [492, 461] width 93 height 31
